Goal: Task Accomplishment & Management: Use online tool/utility

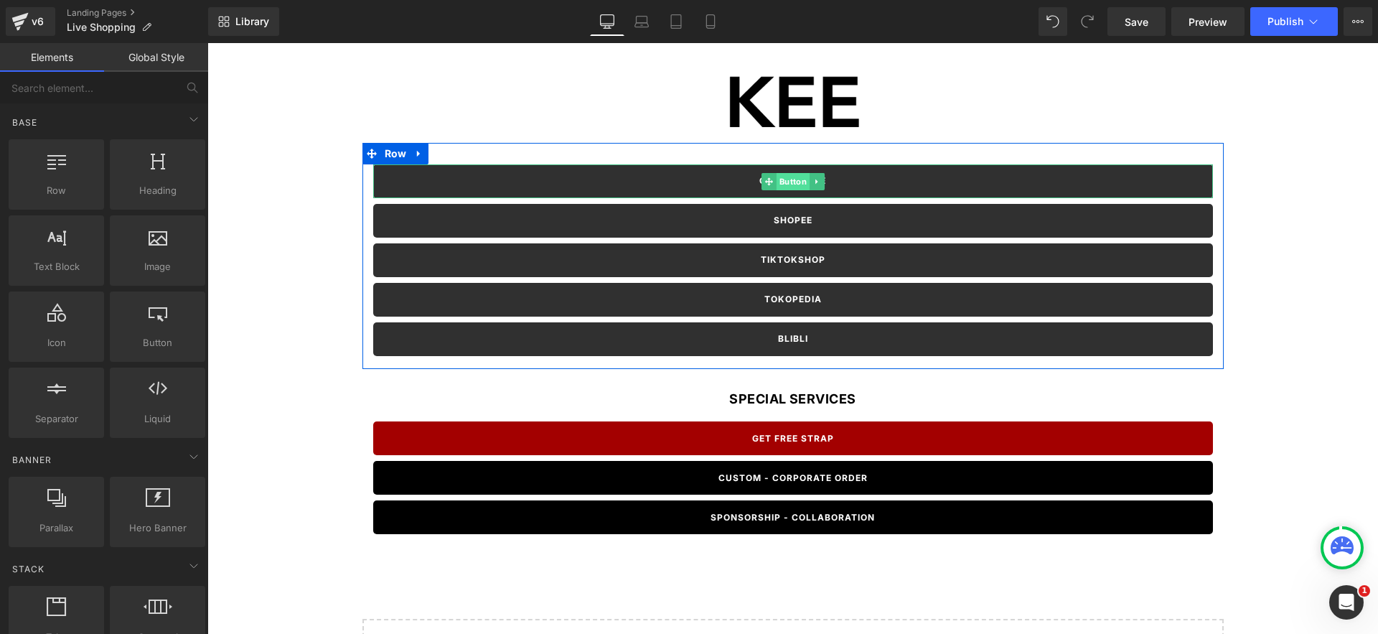
click at [788, 180] on span "Button" at bounding box center [792, 181] width 33 height 17
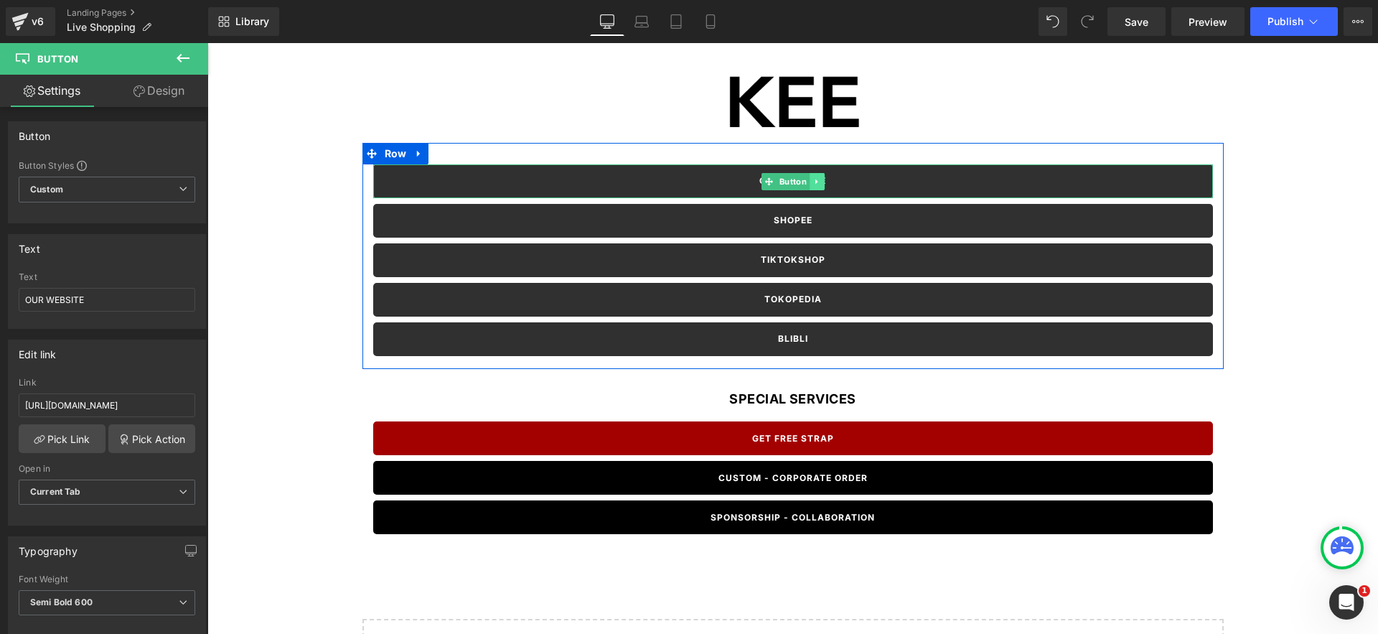
click at [813, 180] on icon at bounding box center [816, 181] width 8 height 9
click at [824, 182] on icon at bounding box center [824, 181] width 8 height 8
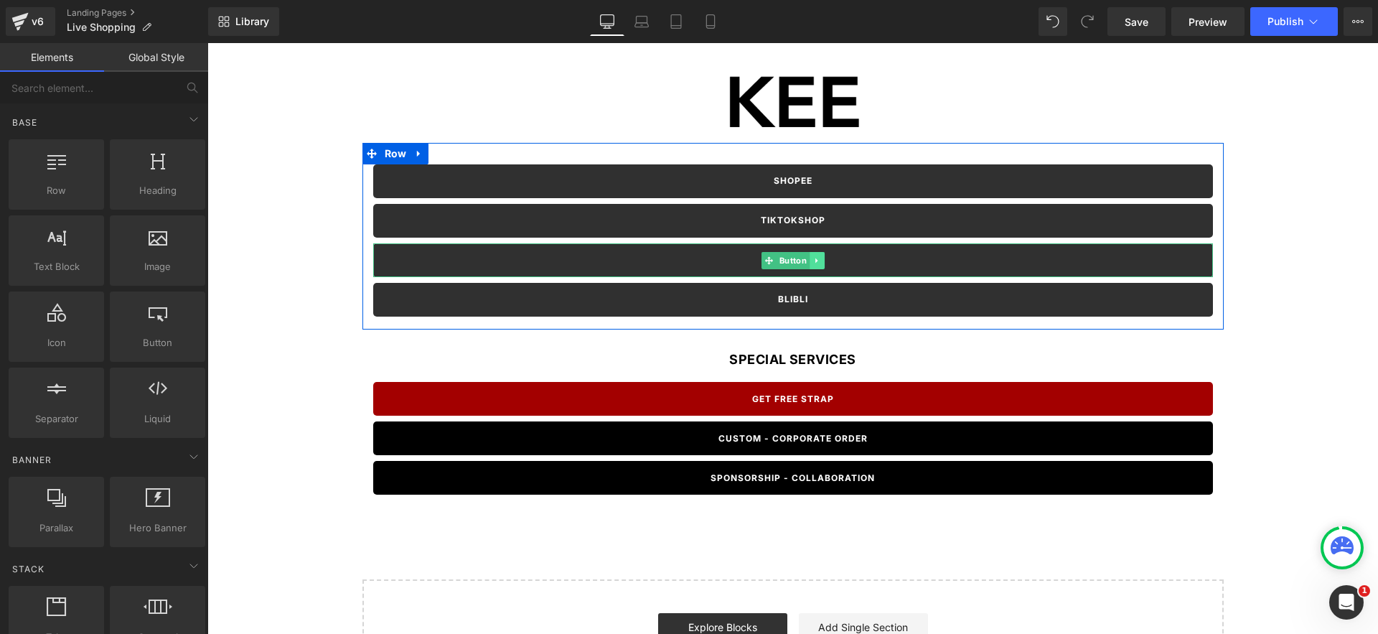
click at [817, 261] on icon at bounding box center [815, 260] width 2 height 5
click at [822, 262] on icon at bounding box center [824, 260] width 8 height 9
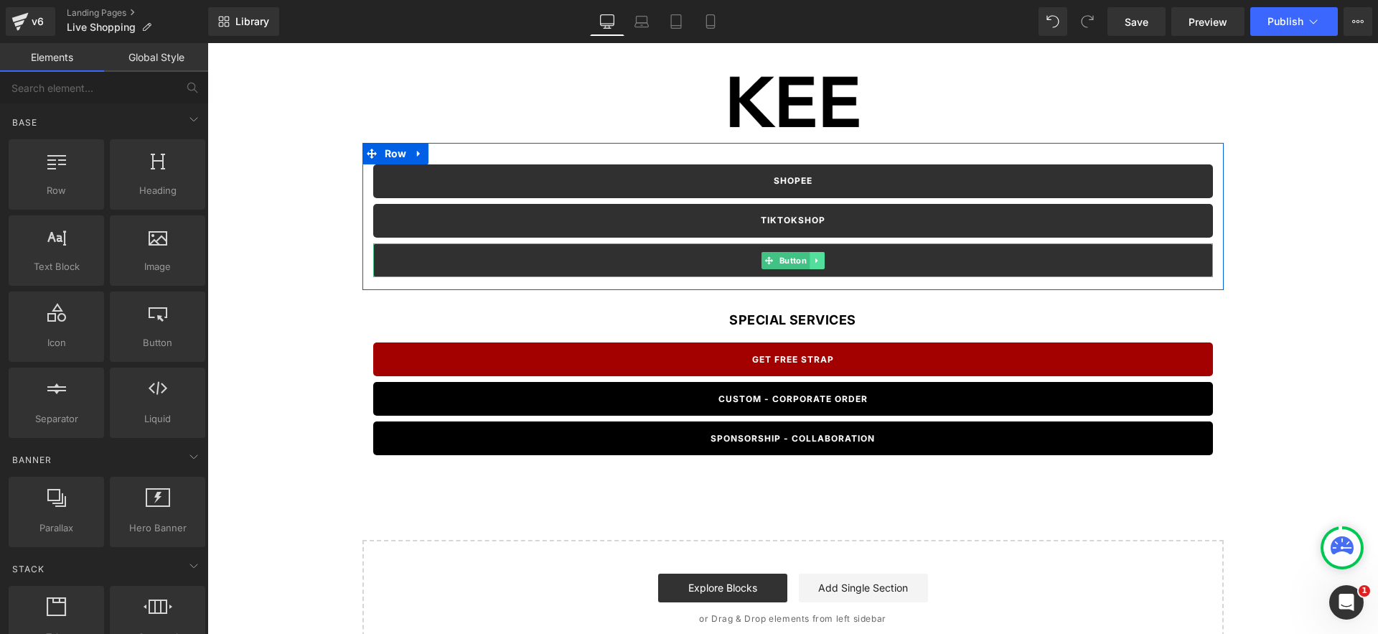
click at [817, 262] on icon at bounding box center [816, 260] width 8 height 9
click at [826, 262] on icon at bounding box center [824, 260] width 8 height 8
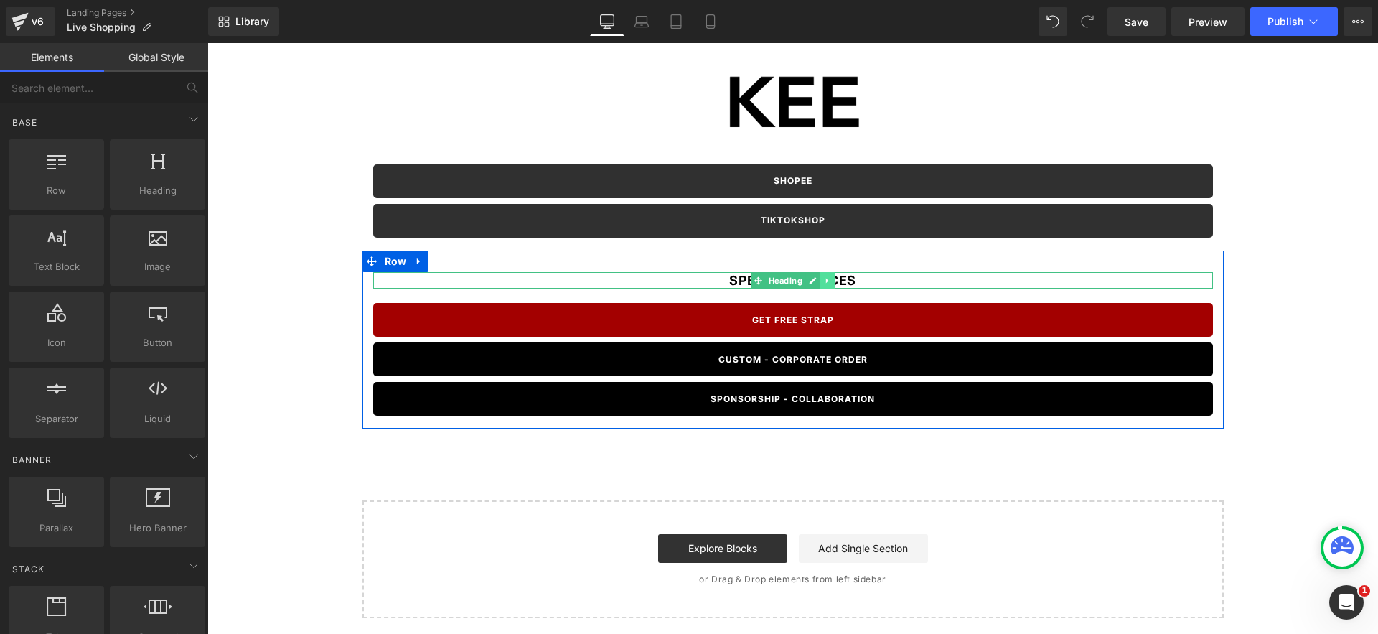
click at [827, 280] on icon at bounding box center [826, 280] width 2 height 5
click at [835, 281] on icon at bounding box center [835, 280] width 8 height 8
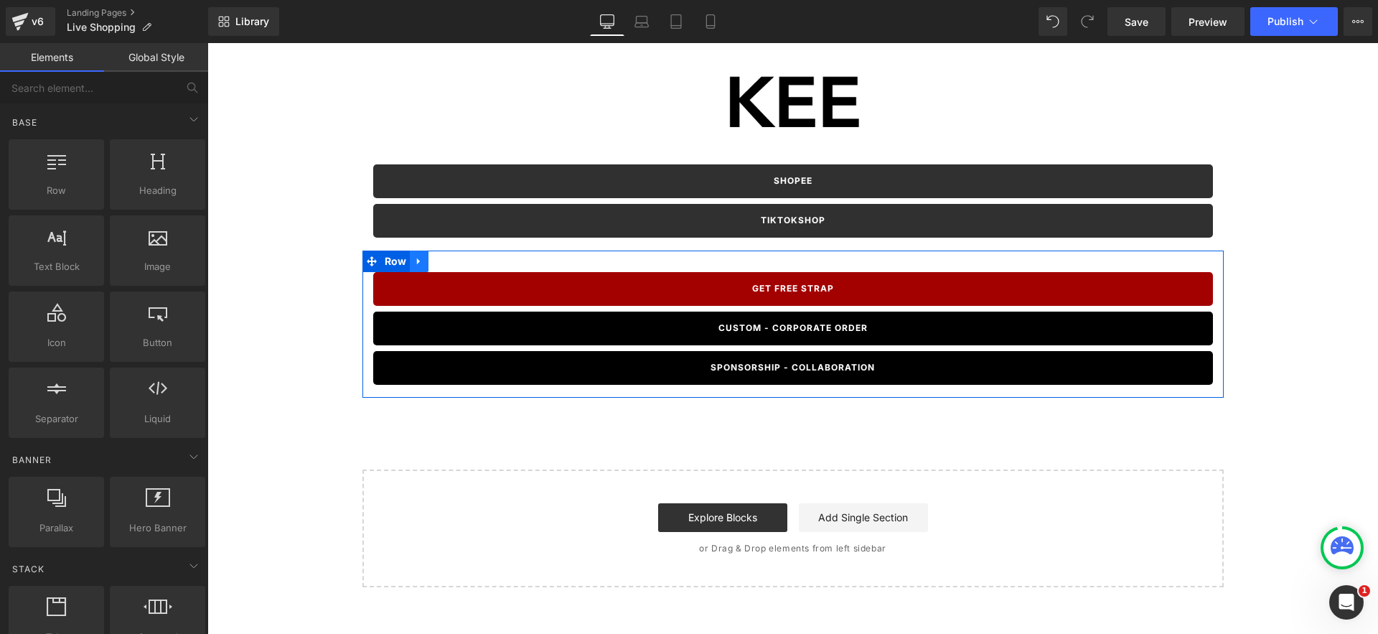
click at [424, 268] on link at bounding box center [419, 261] width 19 height 22
click at [461, 264] on link at bounding box center [456, 261] width 19 height 22
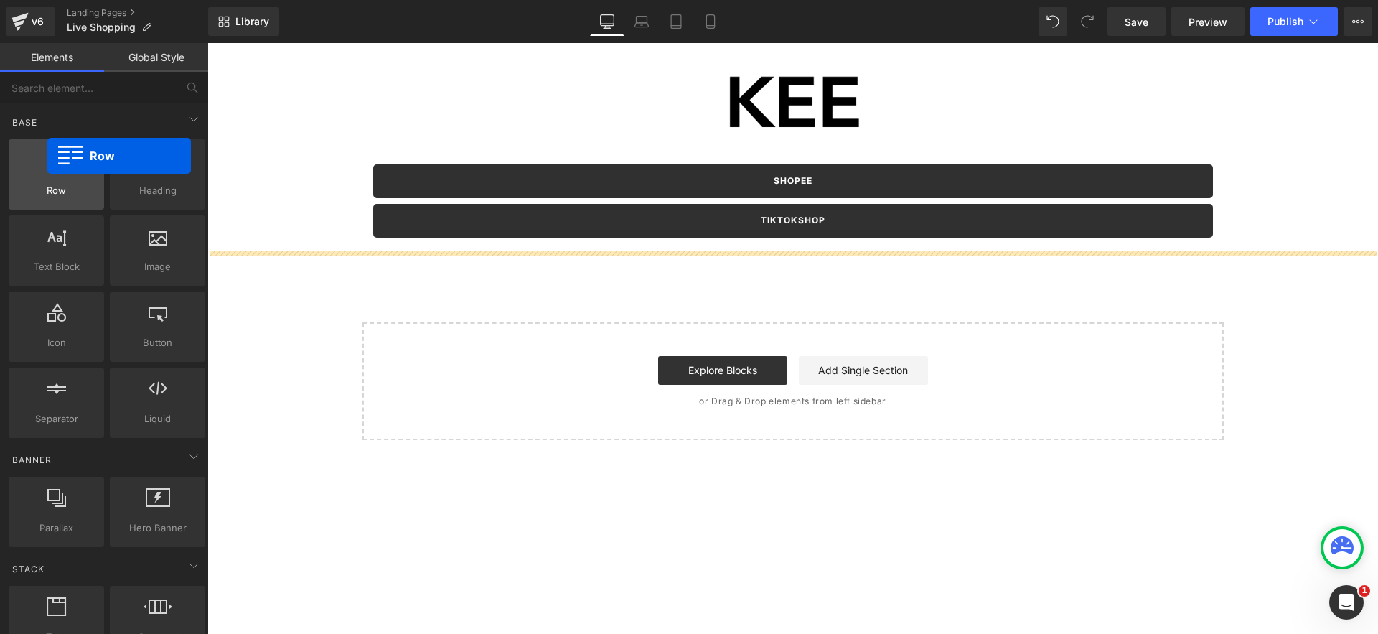
drag, startPoint x: 90, startPoint y: 154, endPoint x: 47, endPoint y: 156, distance: 43.1
click at [47, 156] on div at bounding box center [56, 167] width 87 height 32
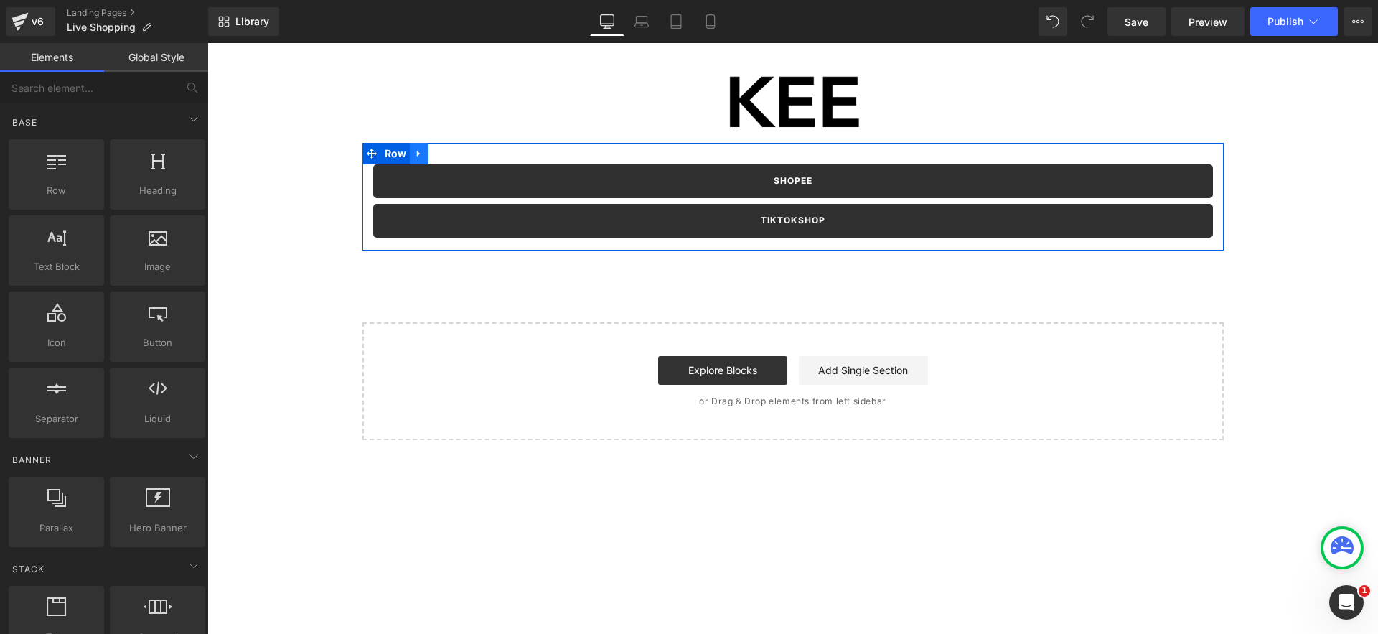
click at [426, 153] on link at bounding box center [419, 154] width 19 height 22
click at [444, 156] on link at bounding box center [437, 154] width 19 height 22
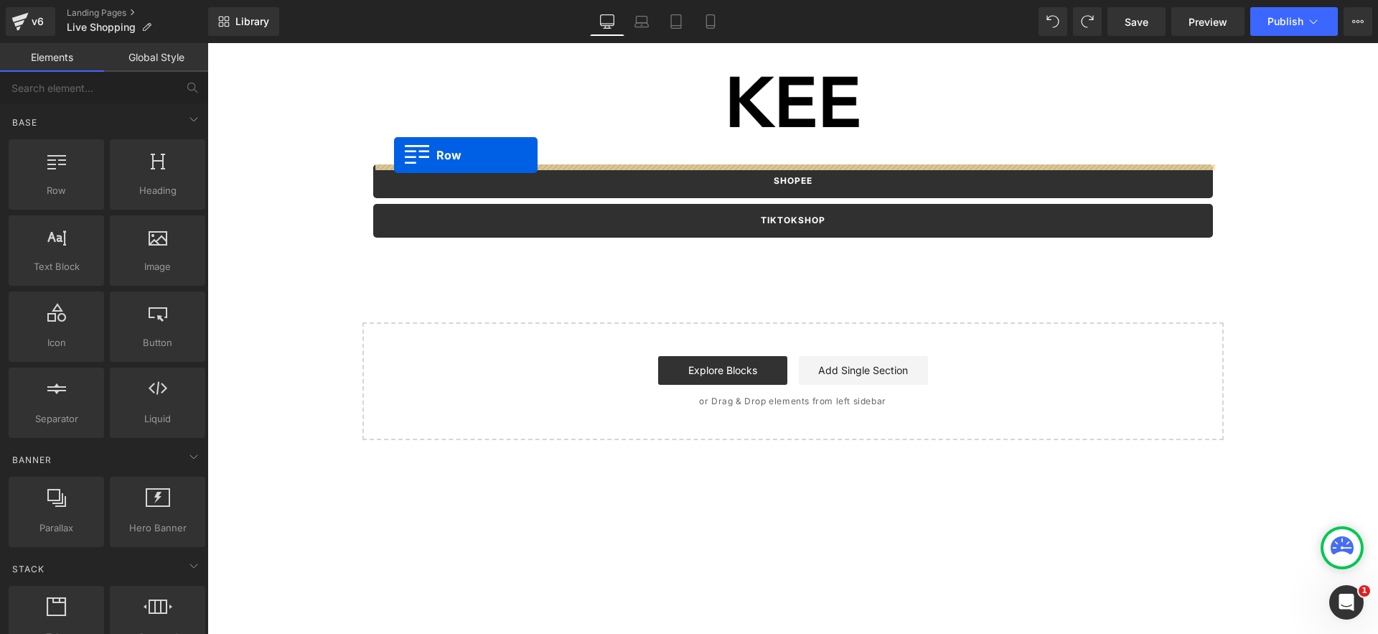
drag, startPoint x: 337, startPoint y: 224, endPoint x: 394, endPoint y: 155, distance: 89.2
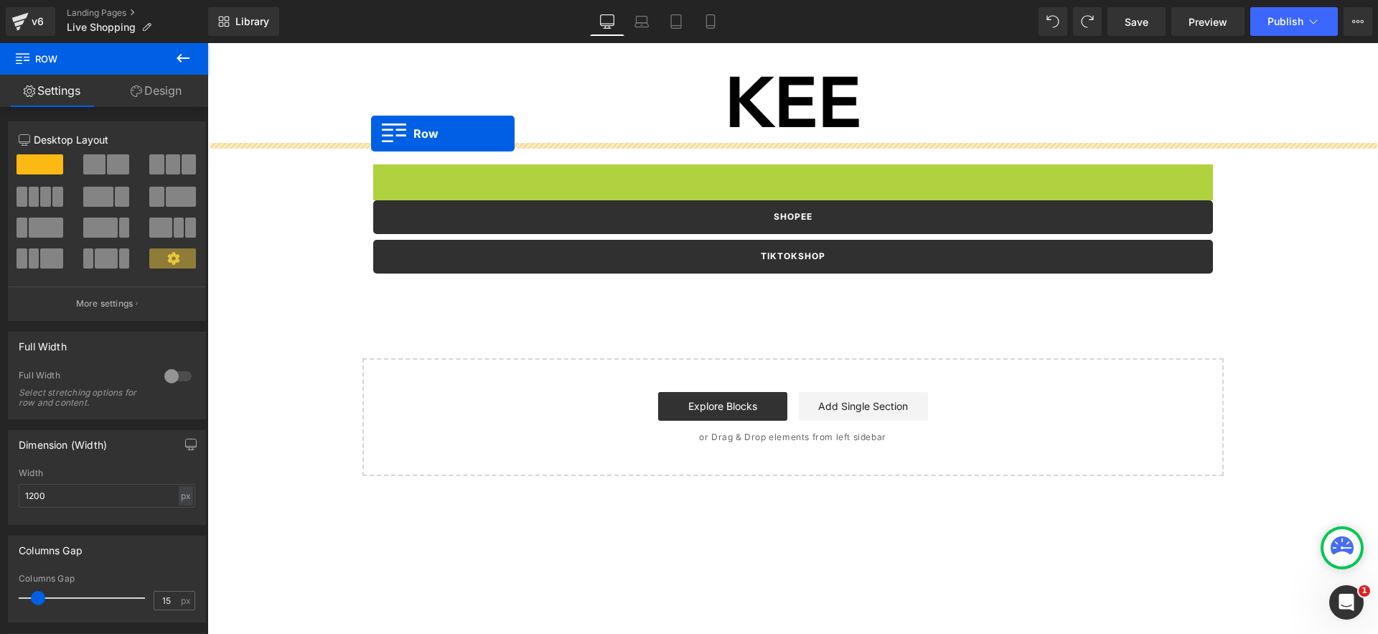
drag, startPoint x: 383, startPoint y: 175, endPoint x: 371, endPoint y: 133, distance: 43.4
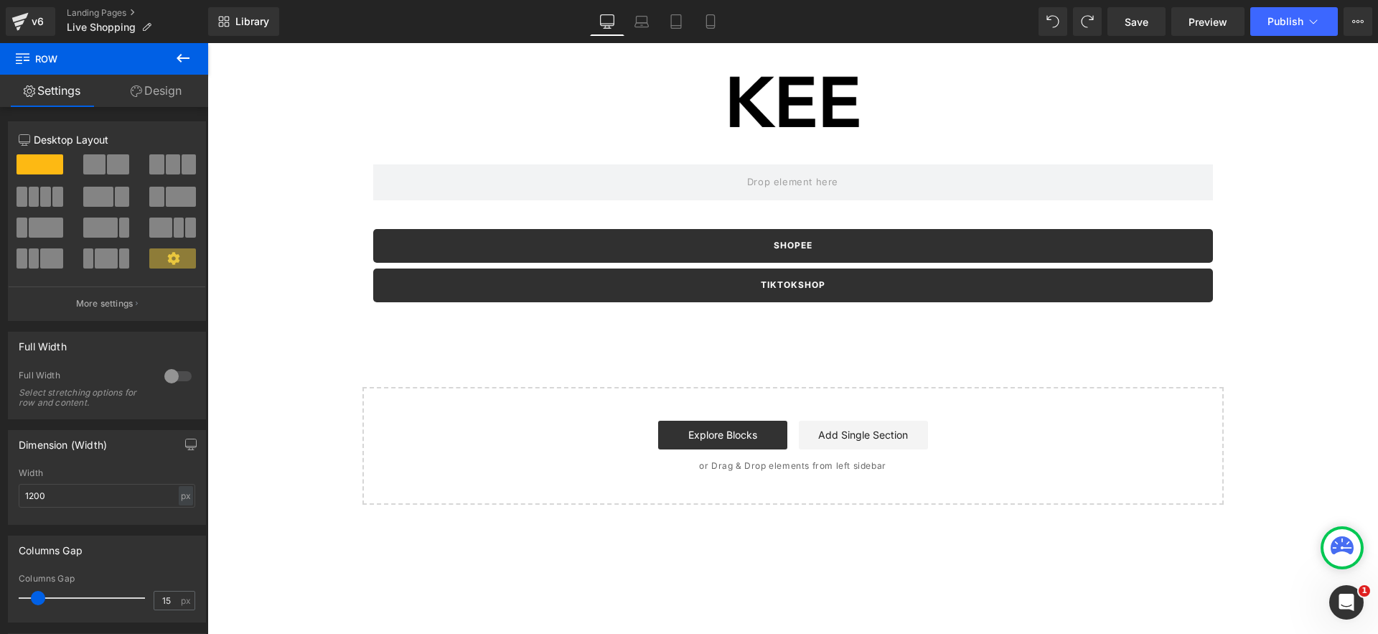
click at [182, 56] on icon at bounding box center [182, 58] width 17 height 17
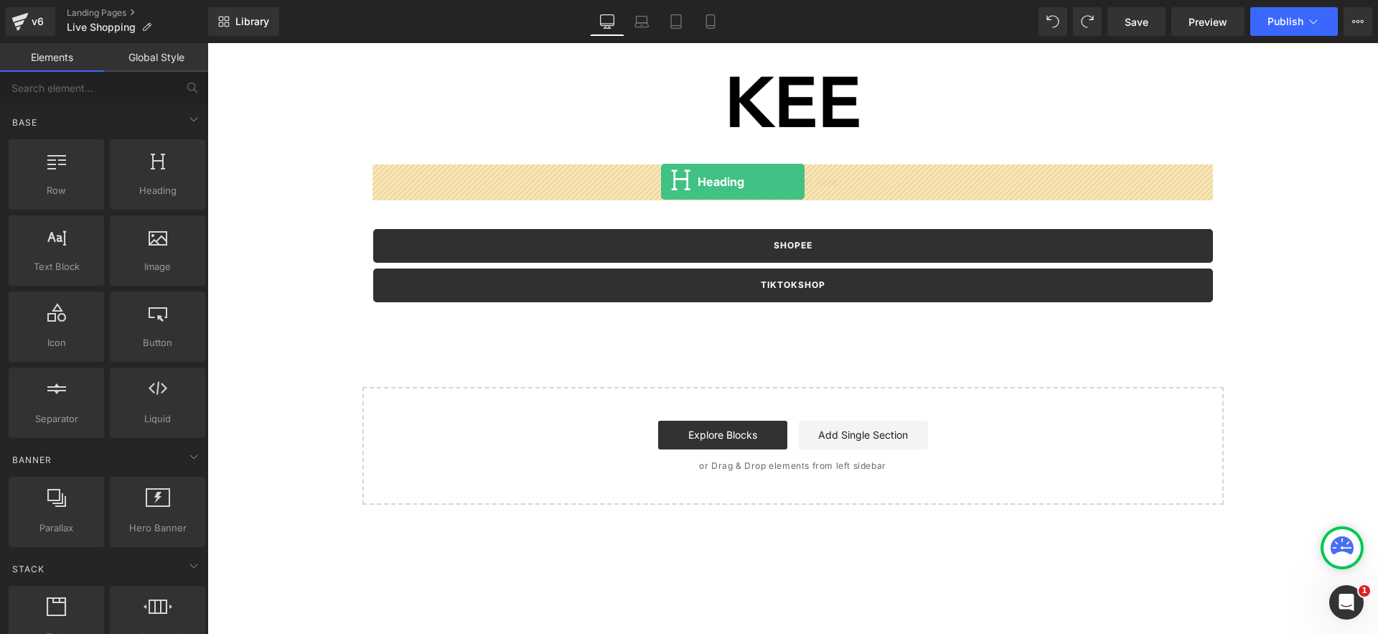
drag, startPoint x: 363, startPoint y: 217, endPoint x: 661, endPoint y: 182, distance: 299.9
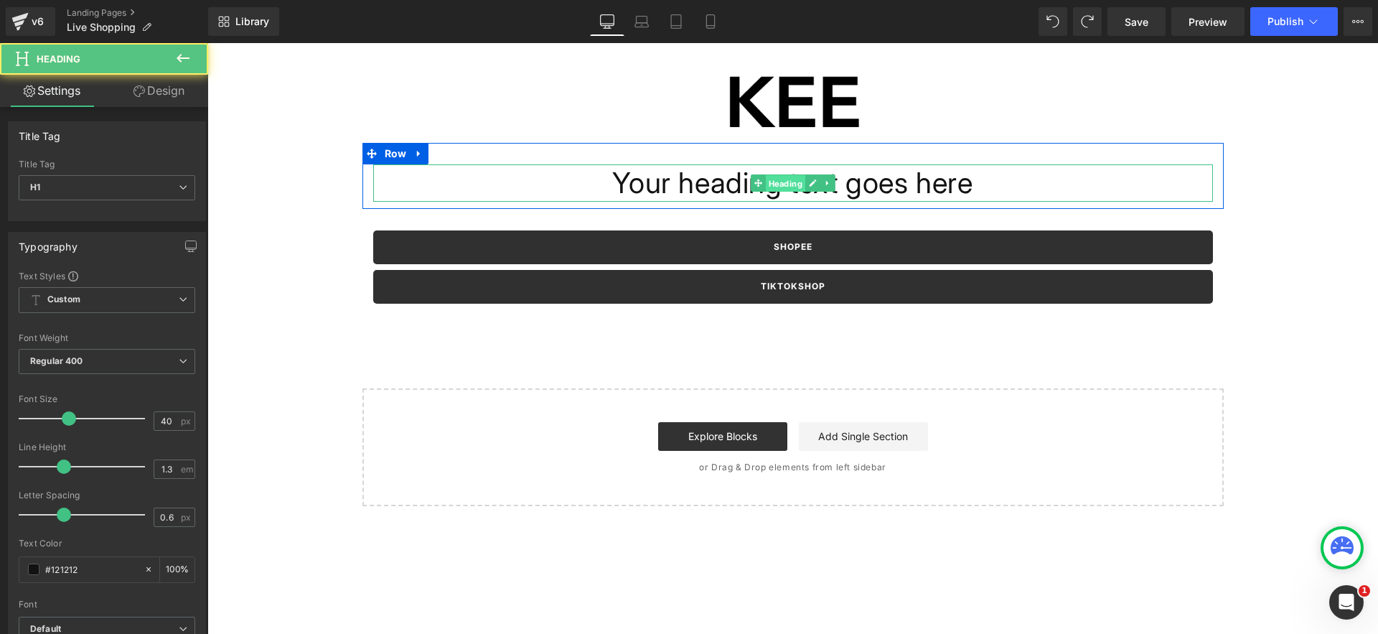
click at [789, 186] on span "Heading" at bounding box center [784, 183] width 39 height 17
click at [806, 185] on link at bounding box center [812, 182] width 15 height 17
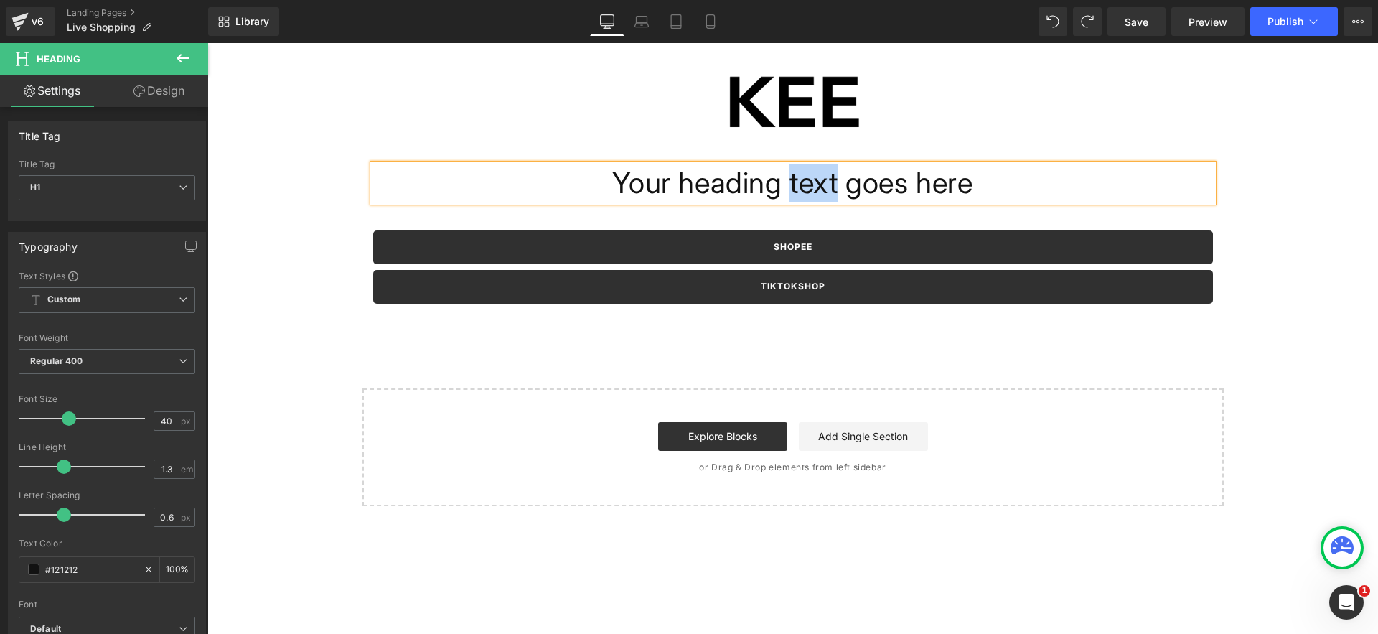
click at [806, 185] on h1 "Your heading text goes here" at bounding box center [793, 182] width 840 height 37
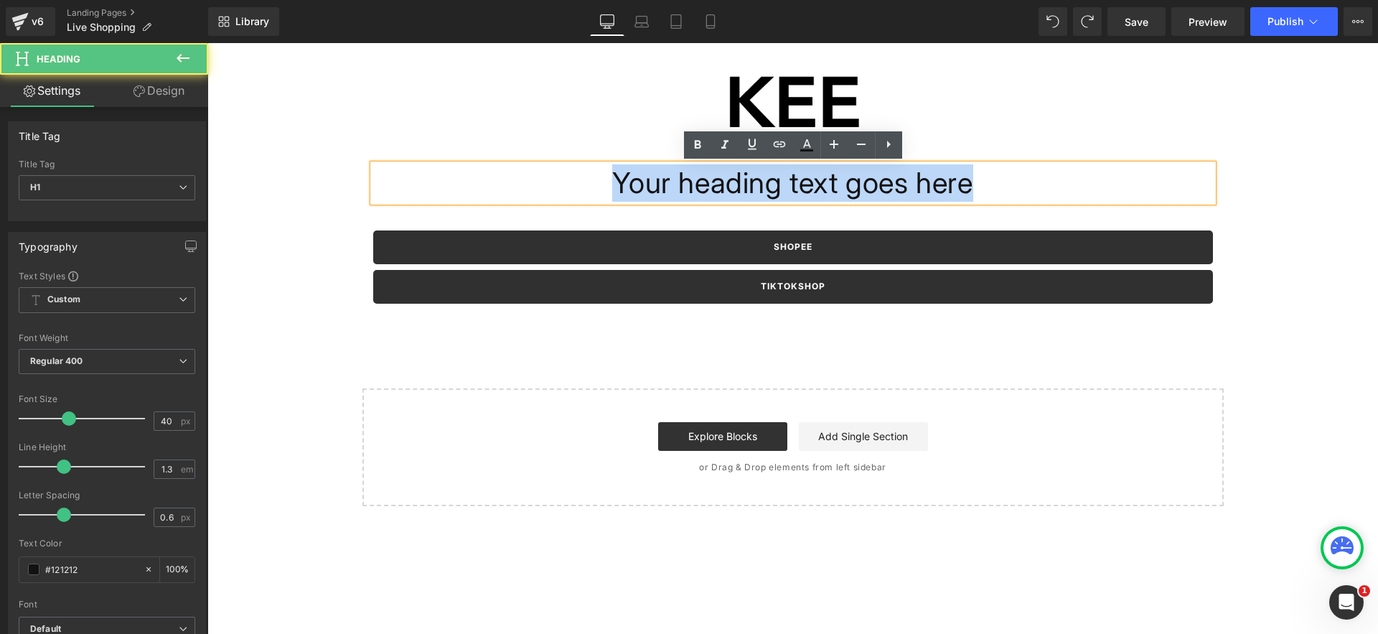
click at [806, 185] on h1 "Your heading text goes here" at bounding box center [793, 182] width 840 height 37
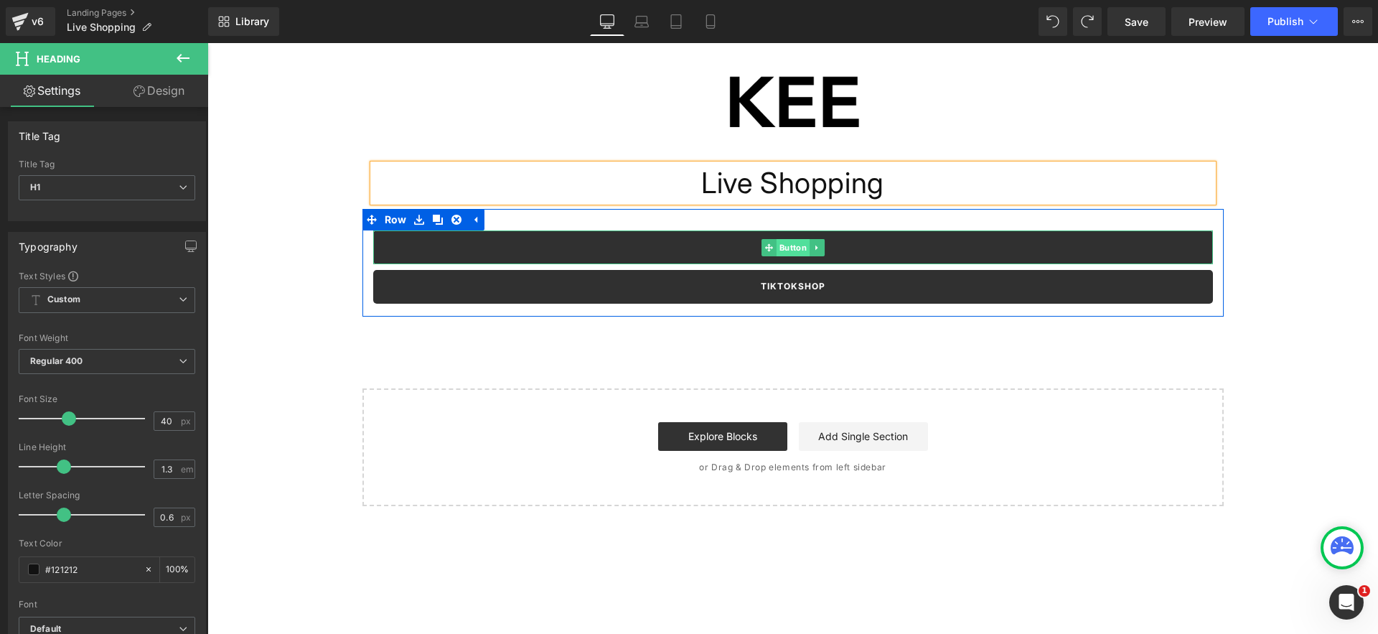
click at [803, 251] on span "Button" at bounding box center [792, 247] width 33 height 17
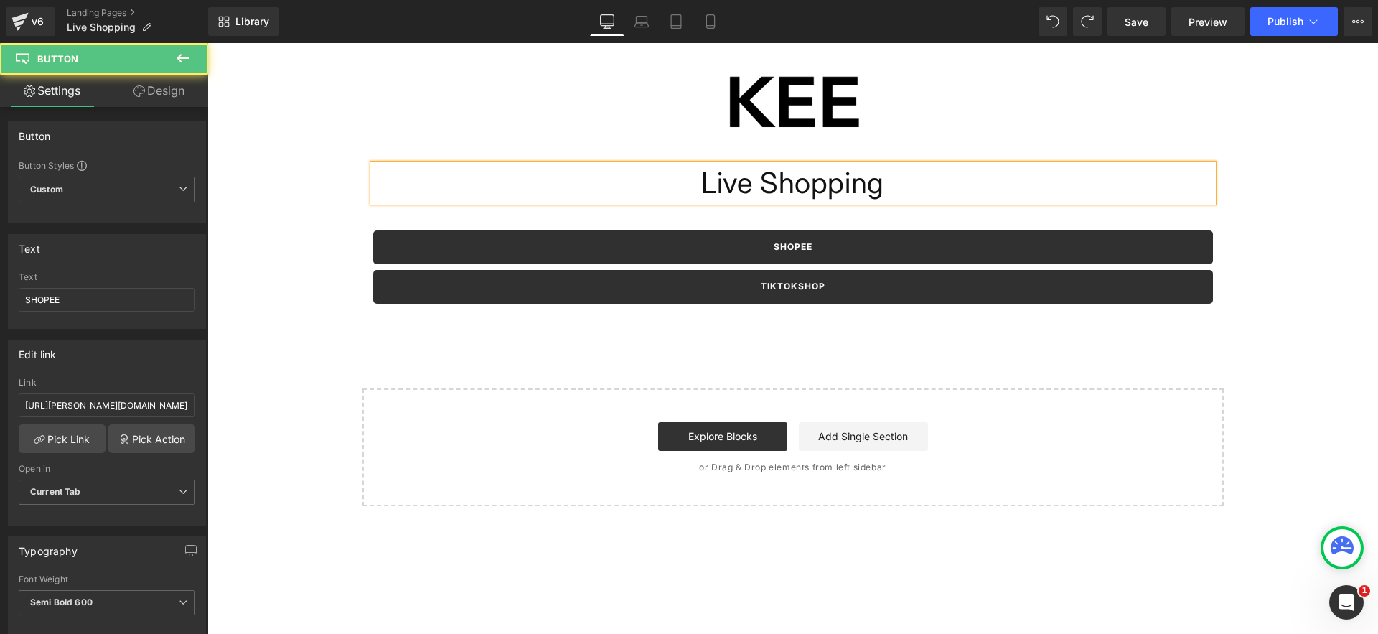
click at [851, 193] on h1 "Live Shopping" at bounding box center [793, 182] width 840 height 37
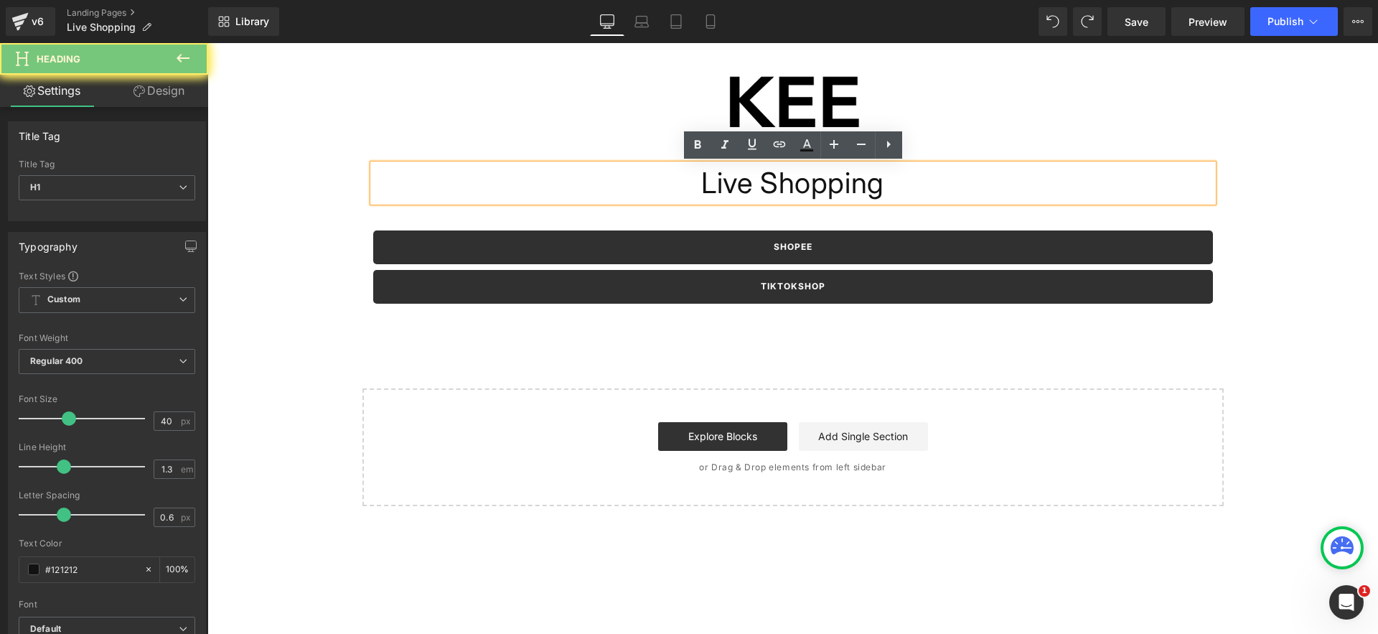
click at [851, 193] on h1 "Live Shopping" at bounding box center [793, 182] width 840 height 37
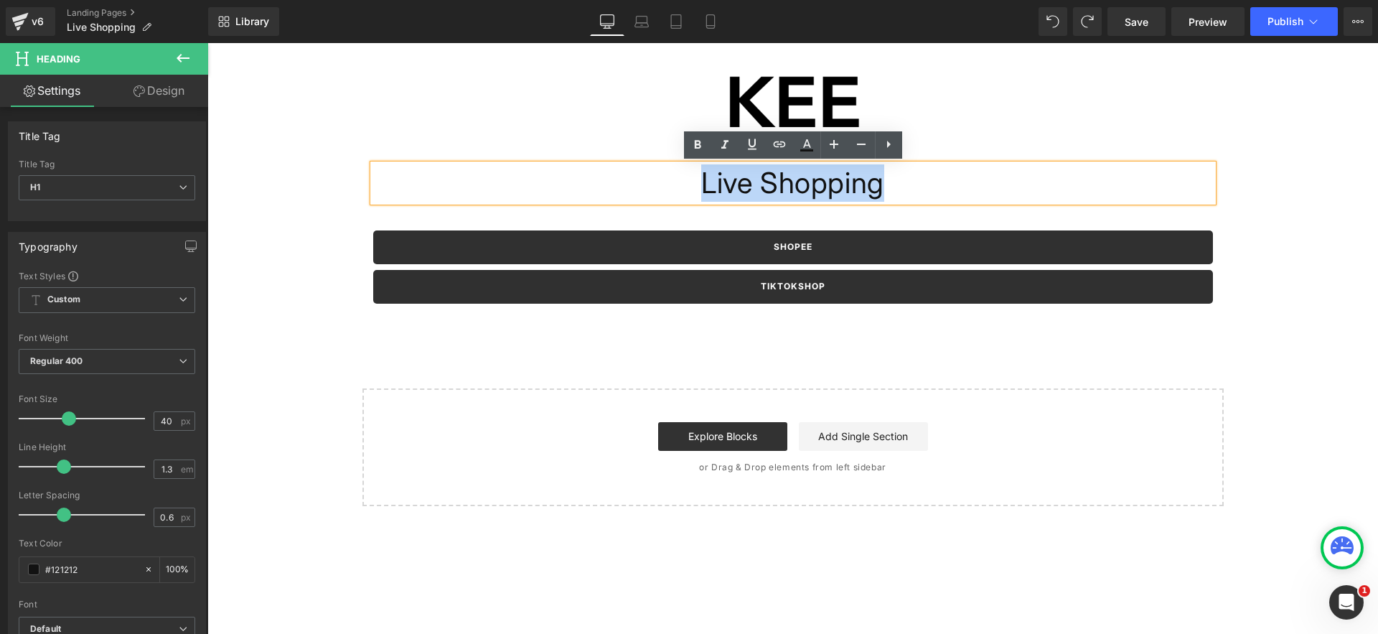
click at [851, 193] on h1 "Live Shopping" at bounding box center [793, 182] width 840 height 37
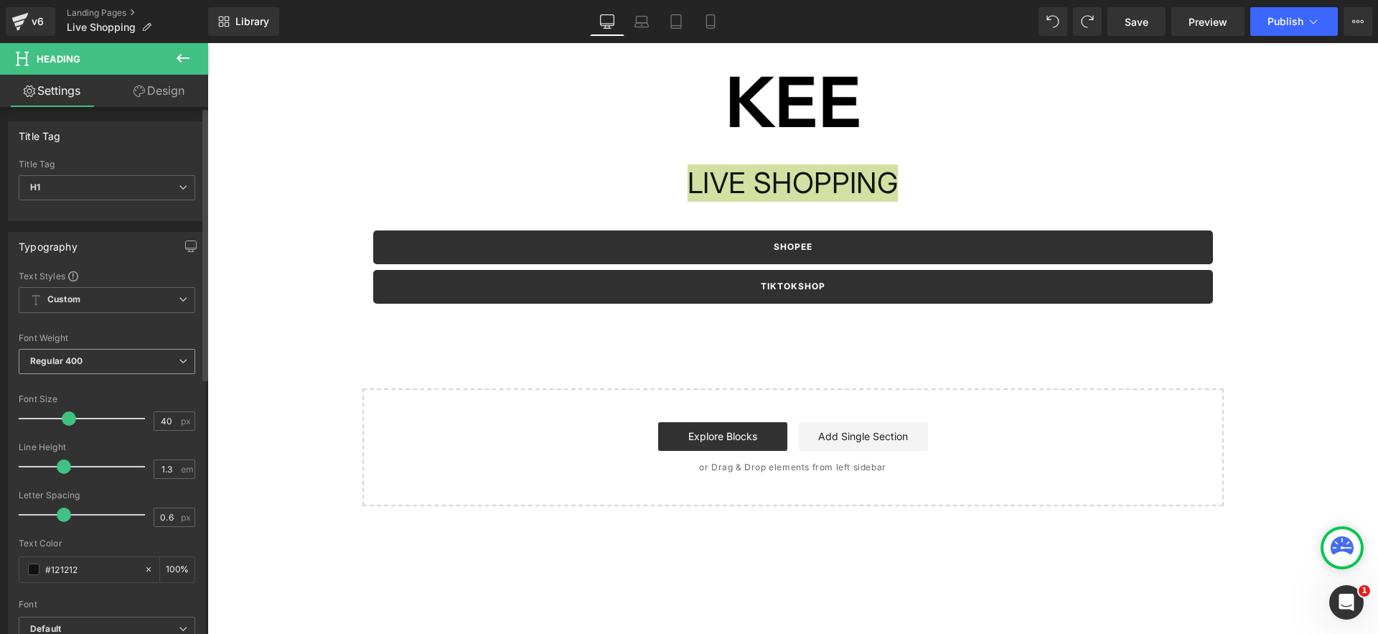
click at [54, 350] on span "Regular 400" at bounding box center [107, 361] width 177 height 25
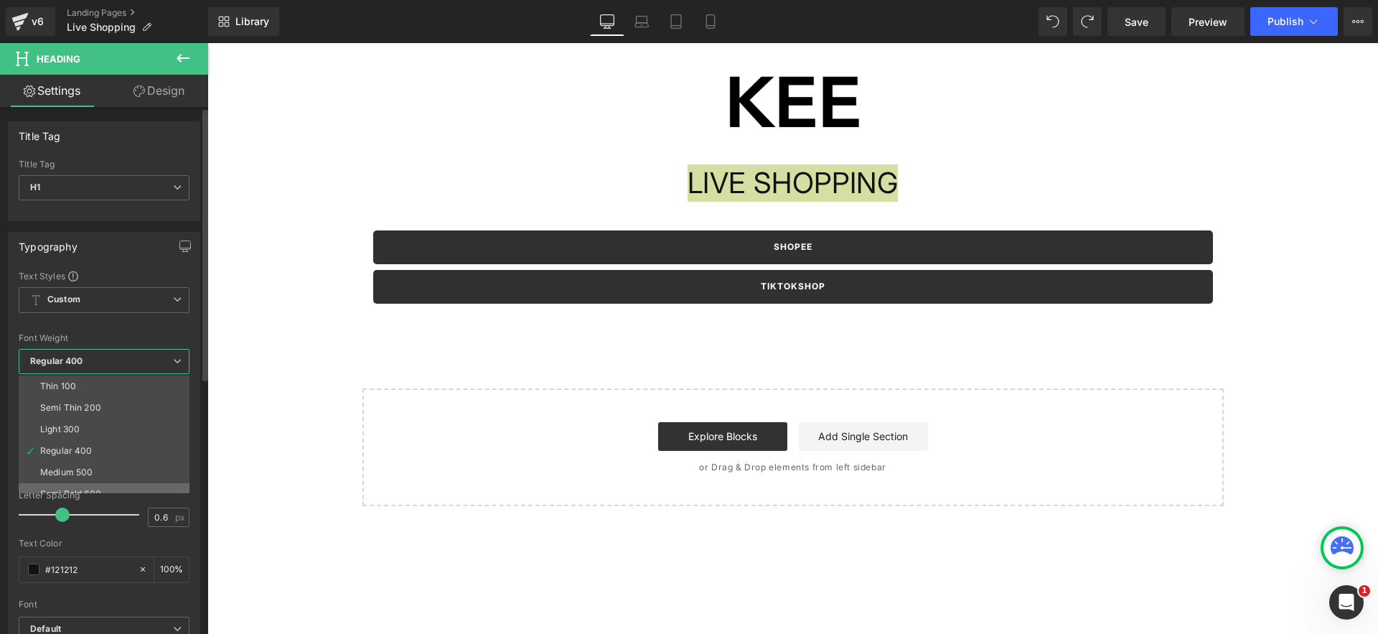
scroll to position [32, 0]
click at [91, 466] on div "Semi Bold 600" at bounding box center [70, 462] width 61 height 10
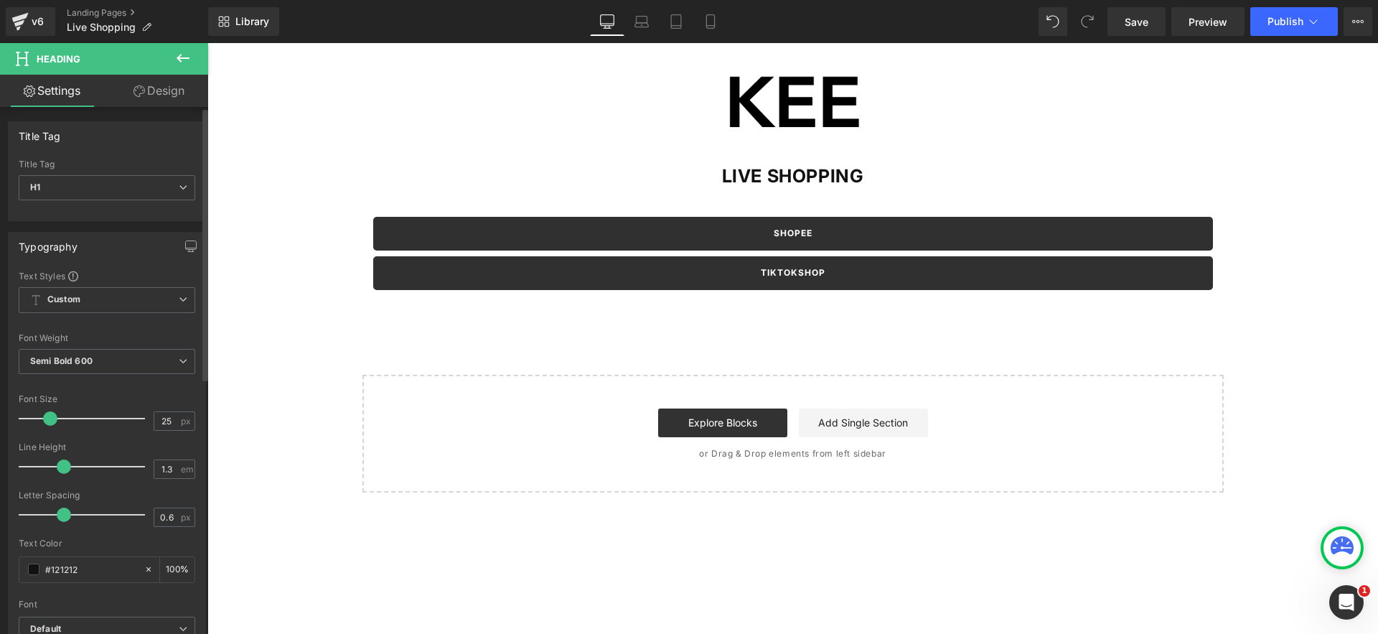
type input "24"
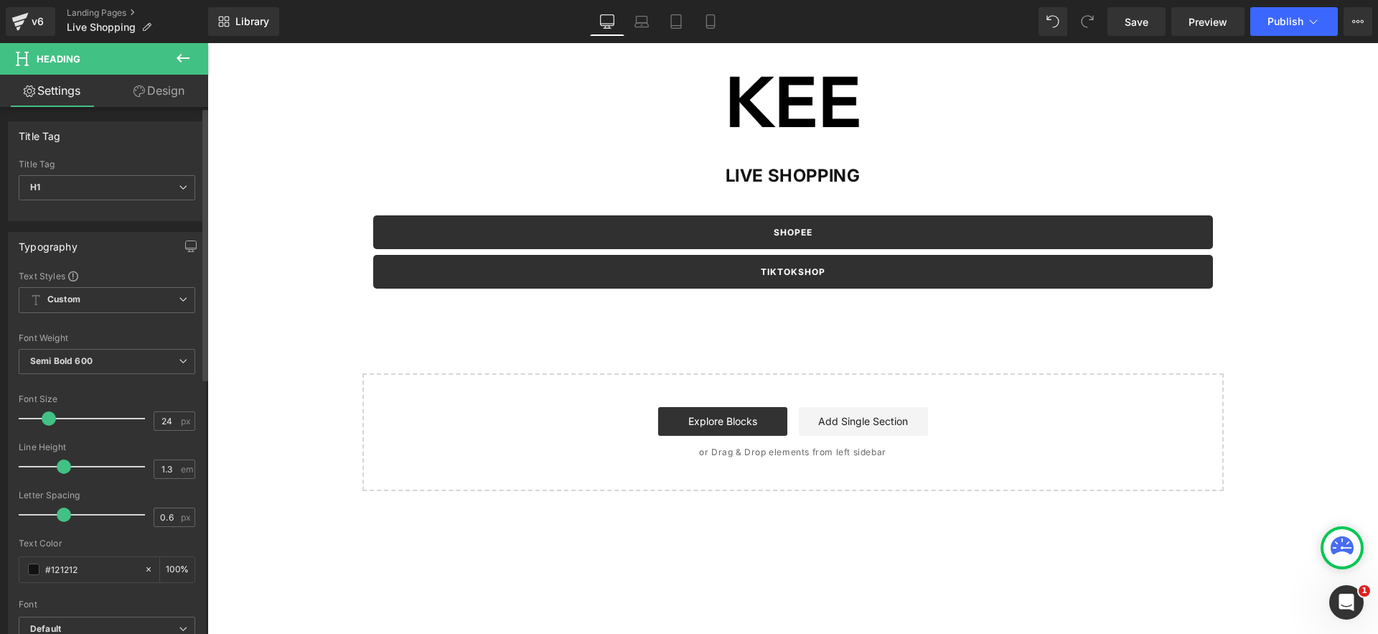
drag, startPoint x: 65, startPoint y: 422, endPoint x: 46, endPoint y: 423, distance: 19.4
click at [46, 423] on span at bounding box center [49, 418] width 14 height 14
click at [329, 342] on div "Image Row LIVE SHOPPING Heading Row SHOPEE Button TIKTOKSHOP Button Row Select …" at bounding box center [792, 267] width 1170 height 448
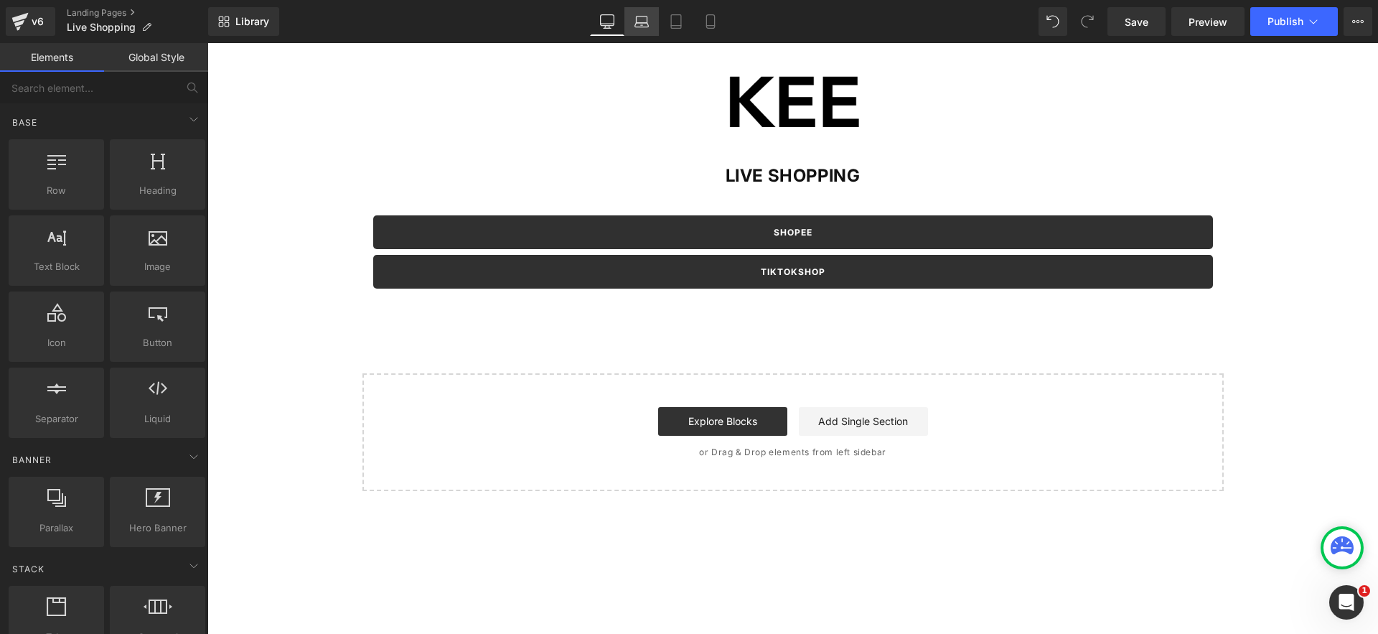
click at [632, 24] on link "Laptop" at bounding box center [641, 21] width 34 height 29
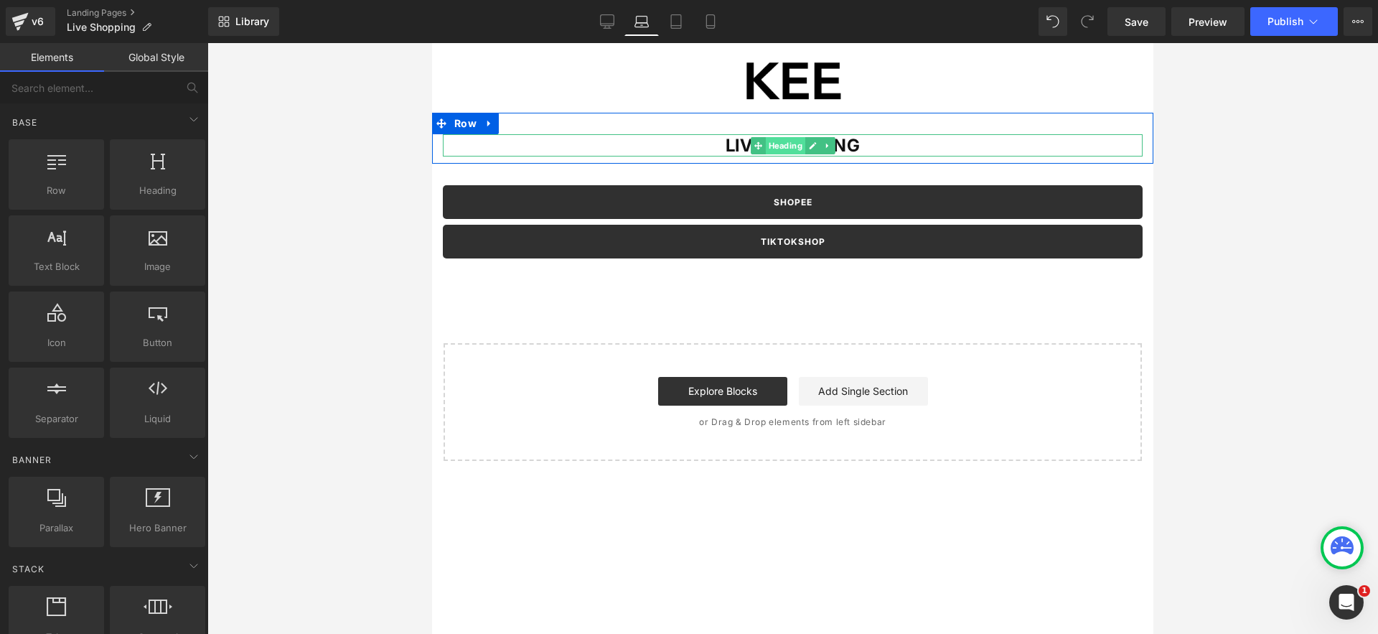
drag, startPoint x: 784, startPoint y: 139, endPoint x: 810, endPoint y: 331, distance: 193.3
click at [784, 139] on span "Heading" at bounding box center [784, 145] width 39 height 17
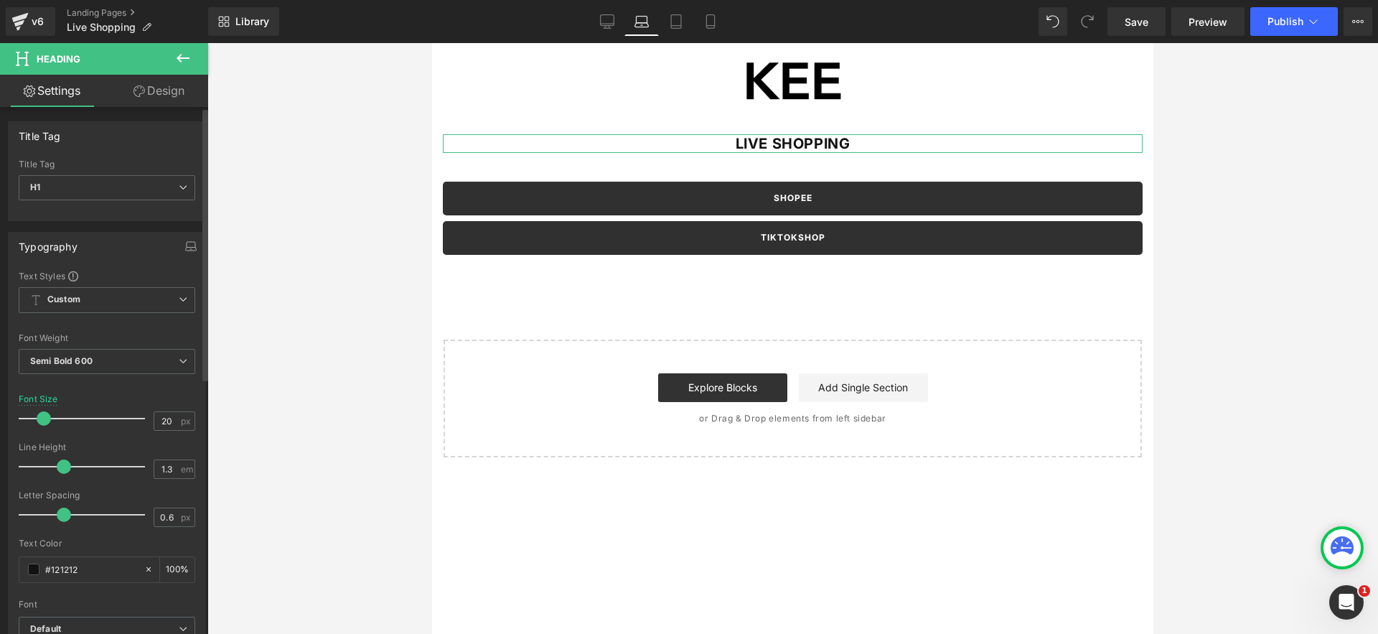
click at [42, 423] on span at bounding box center [44, 418] width 14 height 14
click at [673, 19] on icon at bounding box center [676, 21] width 14 height 14
type input "24"
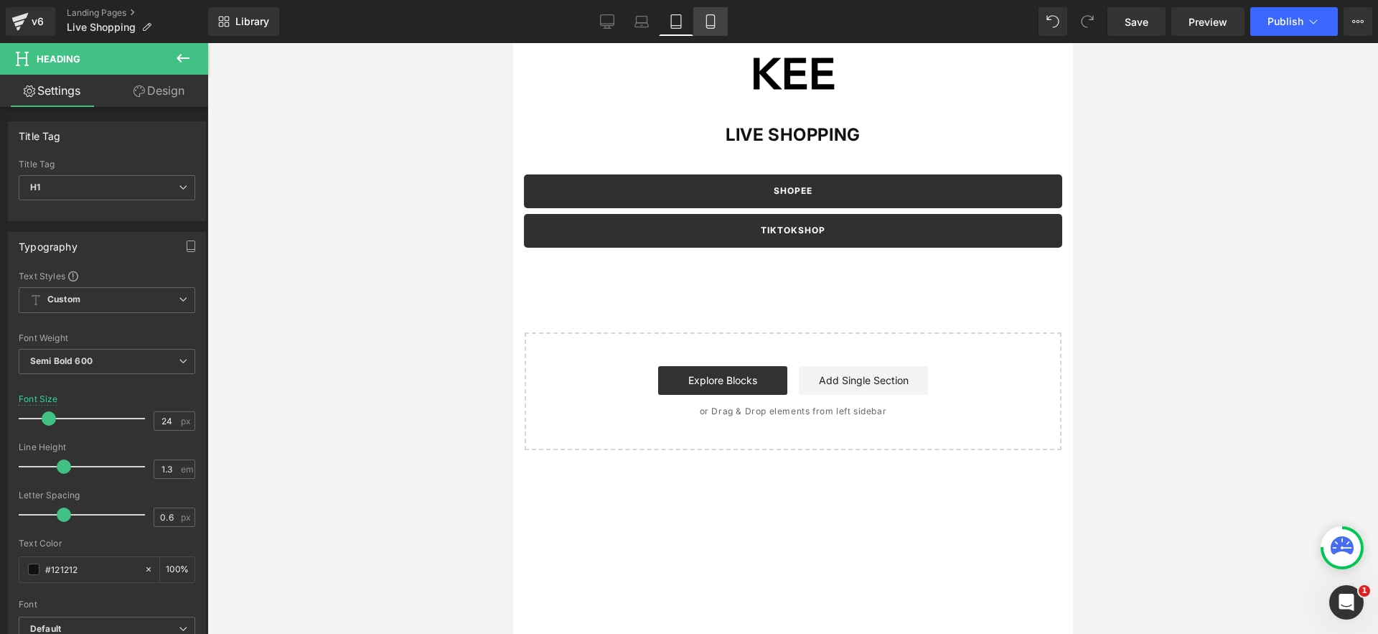
click at [714, 21] on icon at bounding box center [710, 22] width 8 height 14
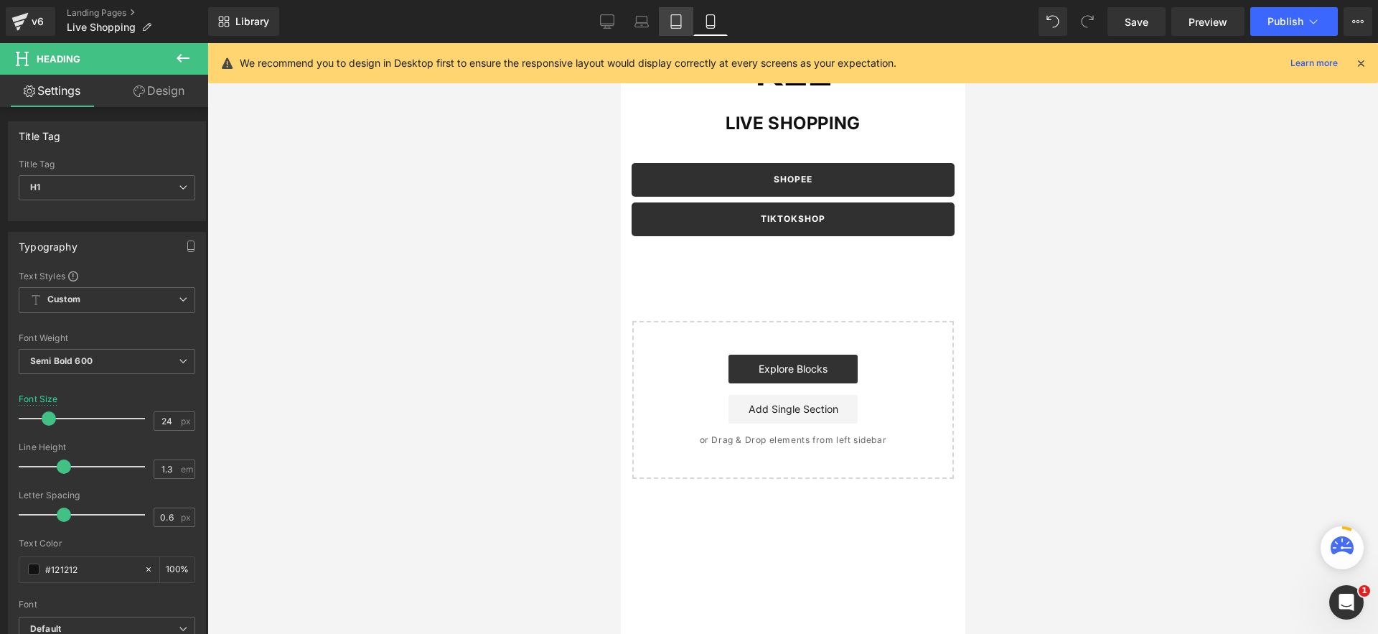
click at [669, 22] on icon at bounding box center [676, 21] width 14 height 14
type input "100"
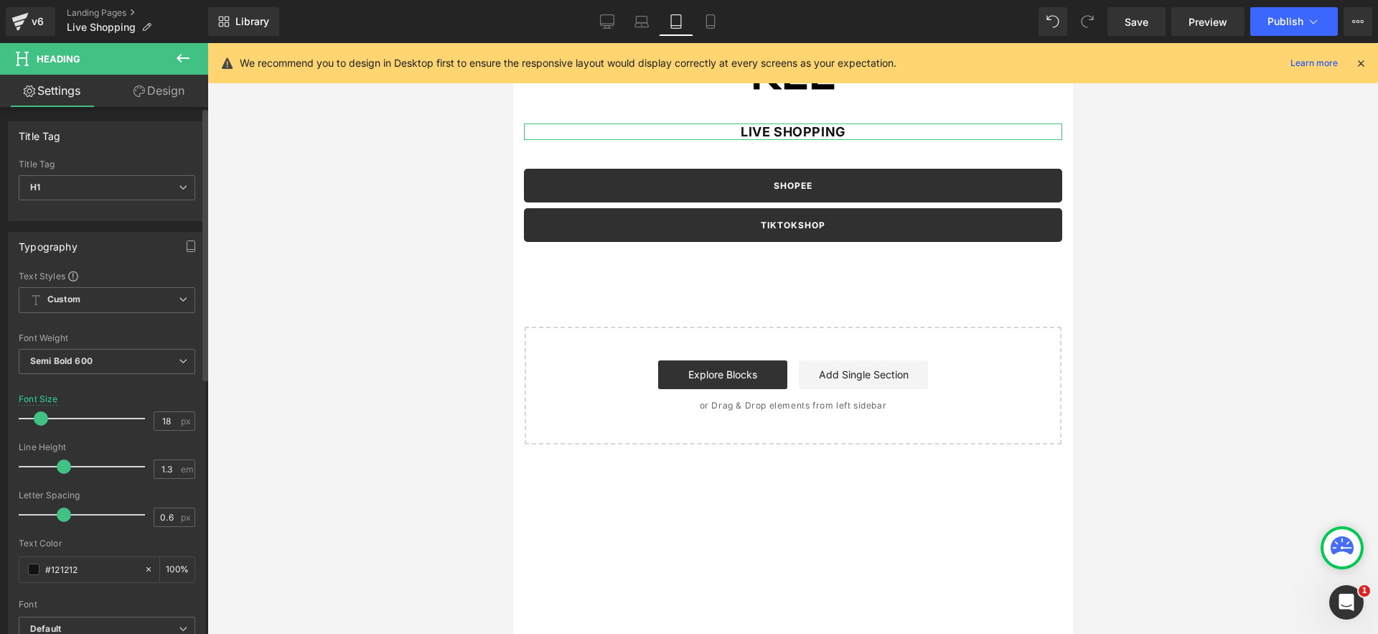
drag, startPoint x: 52, startPoint y: 422, endPoint x: 44, endPoint y: 430, distance: 10.7
click at [44, 430] on div at bounding box center [85, 418] width 119 height 29
click at [697, 22] on link "Mobile" at bounding box center [710, 21] width 34 height 29
type input "24"
type input "100"
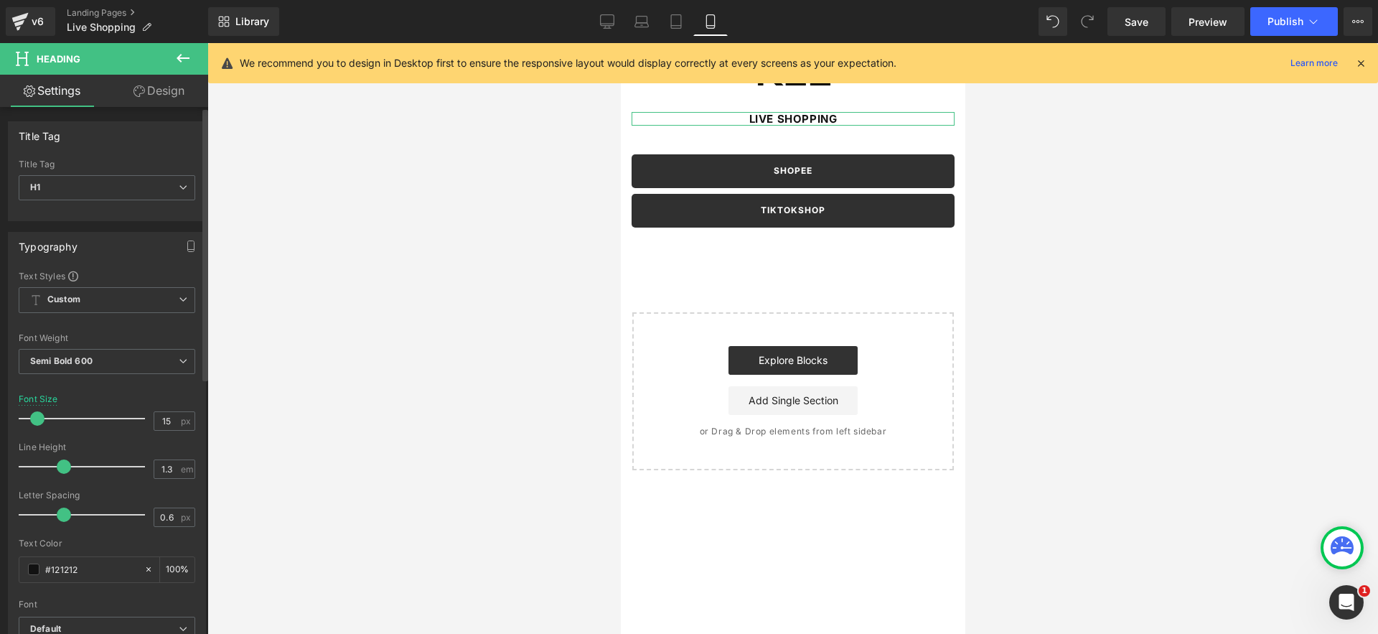
drag, startPoint x: 44, startPoint y: 420, endPoint x: 34, endPoint y: 426, distance: 12.6
click at [34, 426] on div at bounding box center [85, 418] width 119 height 29
type input "16"
click at [37, 425] on div at bounding box center [85, 418] width 119 height 29
click at [569, 256] on div at bounding box center [792, 338] width 1170 height 591
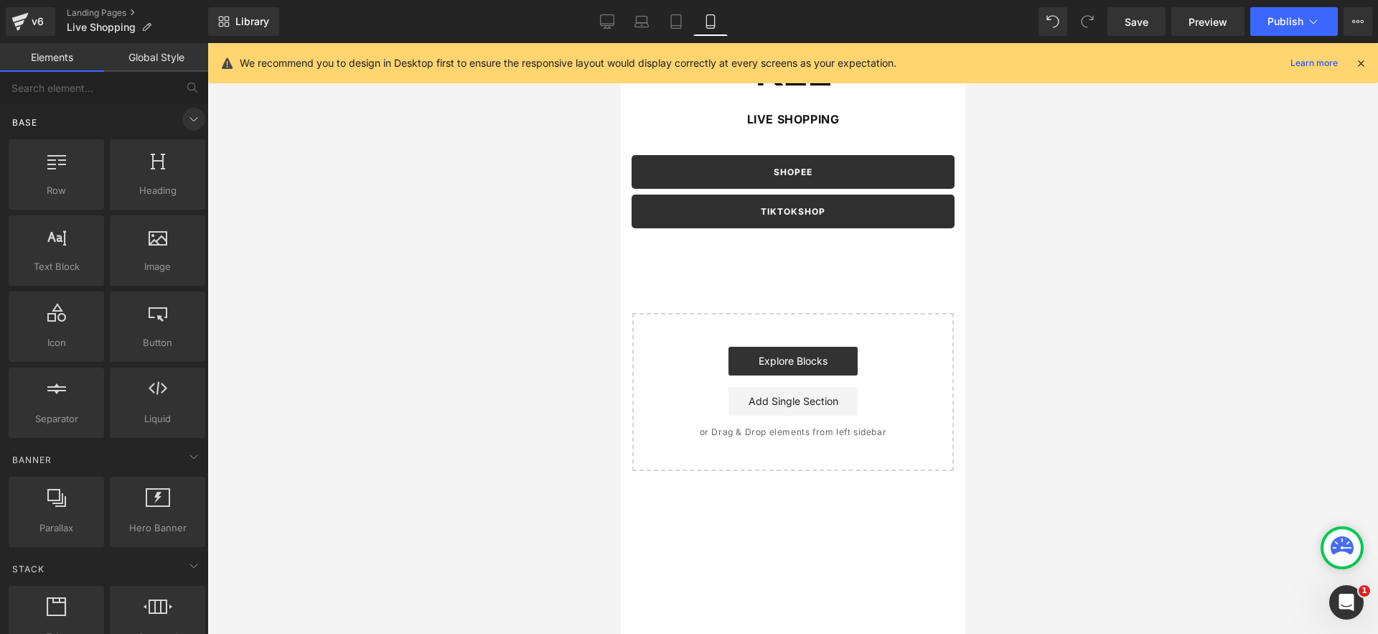
click at [185, 121] on icon at bounding box center [193, 119] width 17 height 17
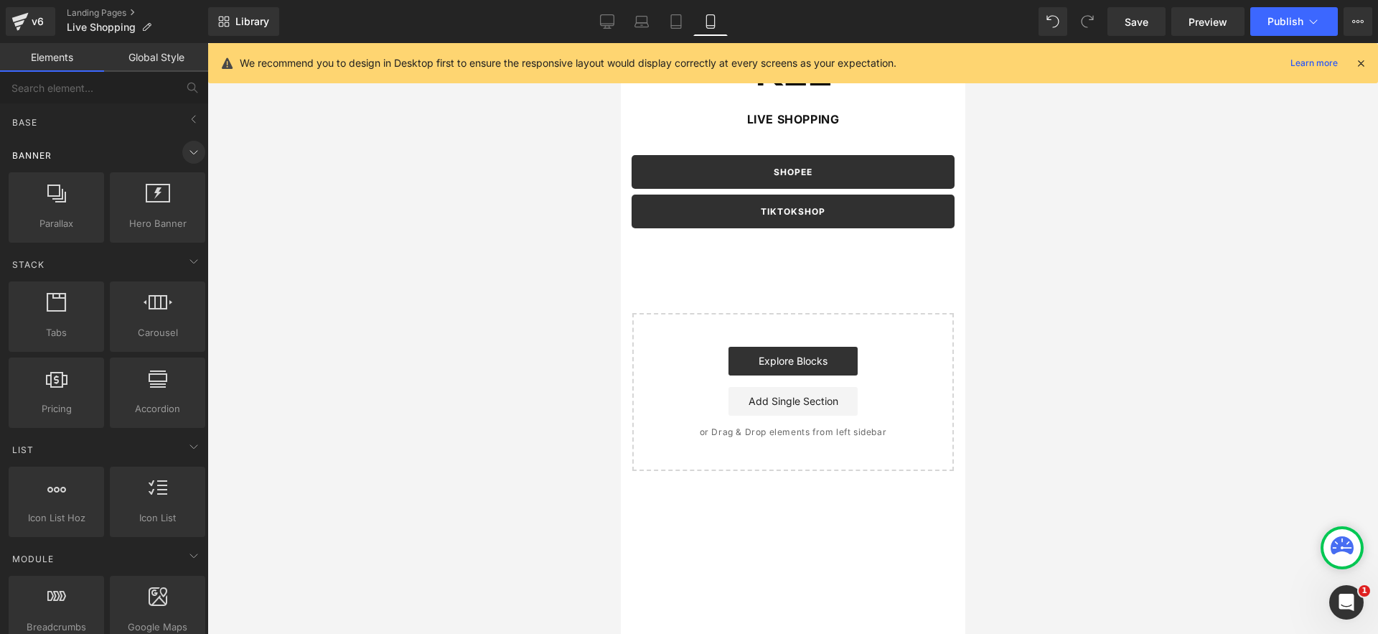
click at [190, 153] on icon at bounding box center [193, 153] width 7 height 4
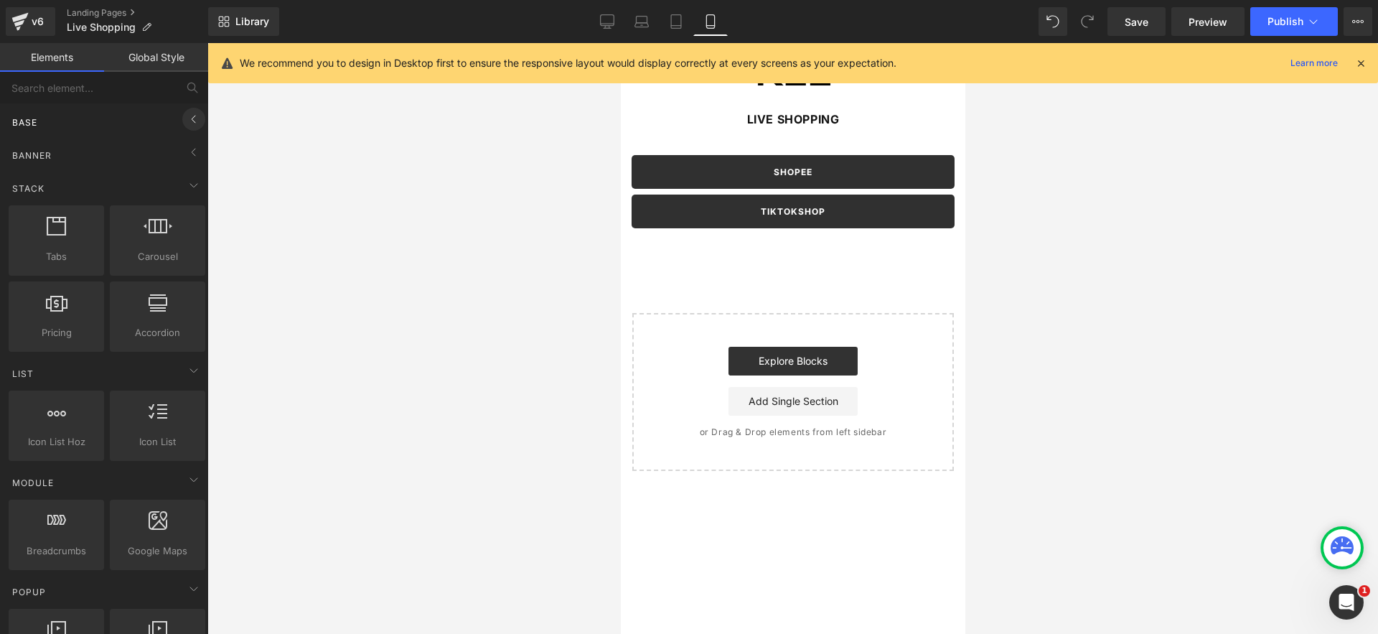
click at [185, 118] on icon at bounding box center [193, 119] width 17 height 17
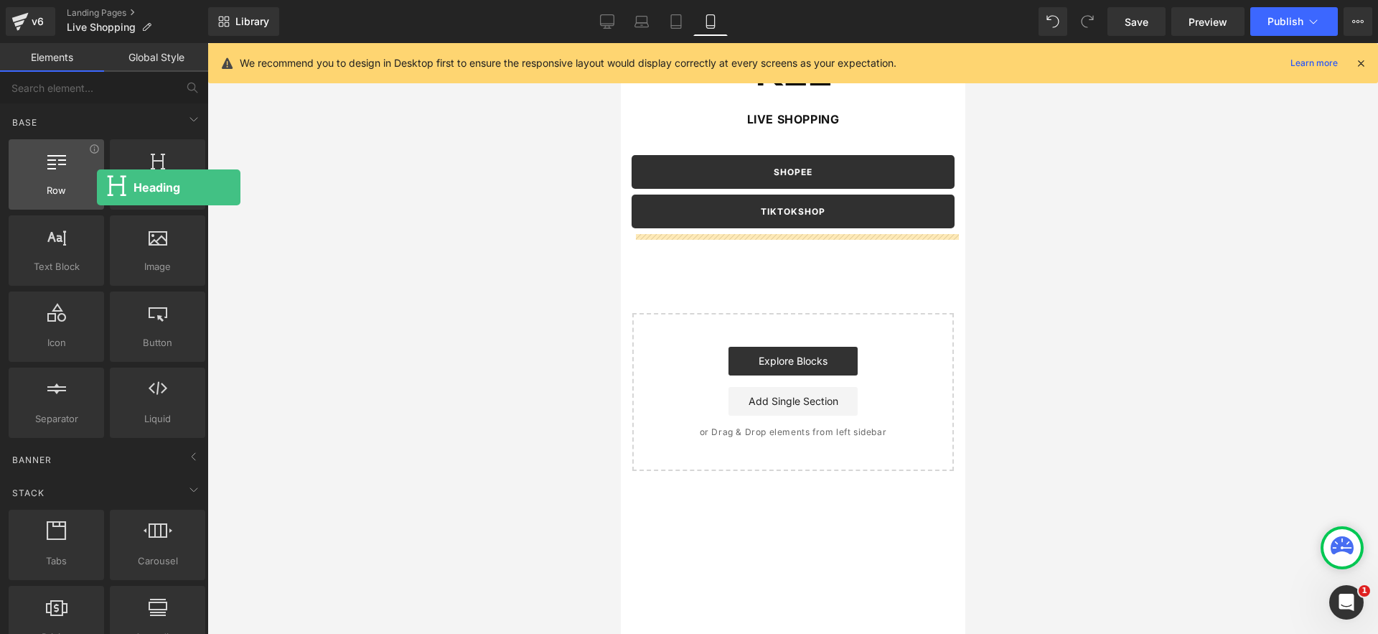
drag, startPoint x: 189, startPoint y: 183, endPoint x: 94, endPoint y: 189, distance: 95.6
click at [97, 187] on div "Row rows, columns, layouts, div Heading headings, titles, h1,h2,h3,h4,h5,h6 Tex…" at bounding box center [107, 288] width 202 height 304
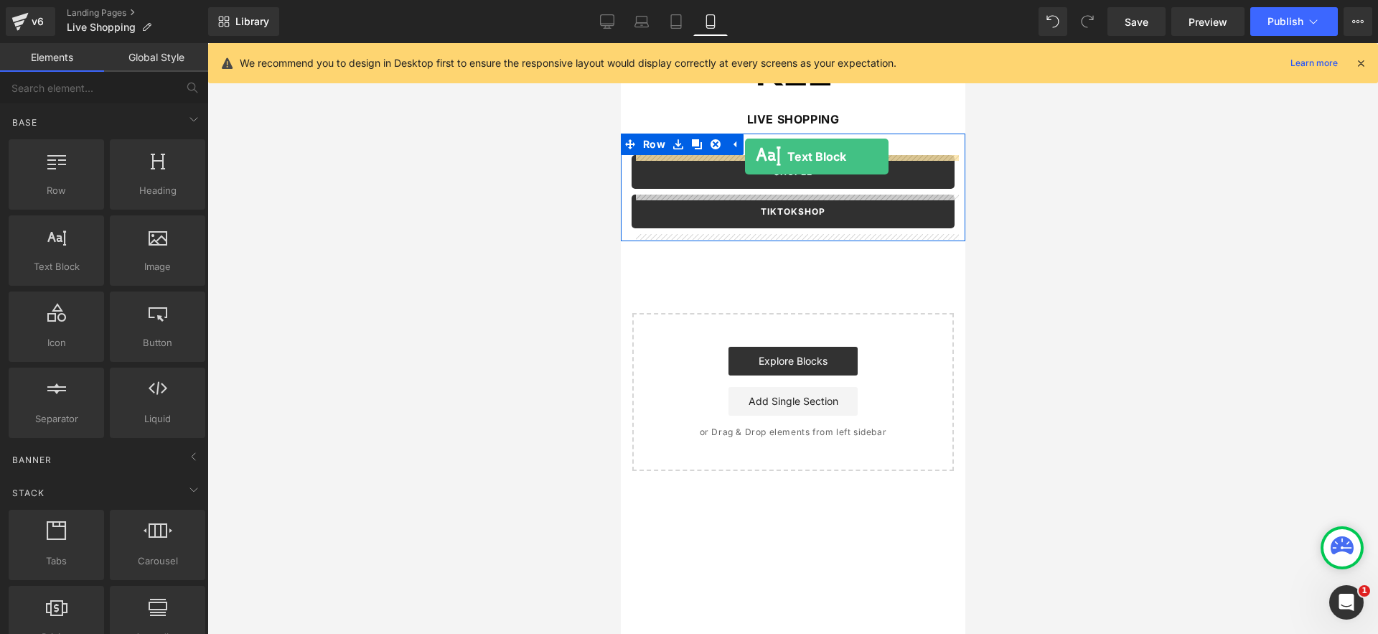
drag, startPoint x: 672, startPoint y: 286, endPoint x: 744, endPoint y: 156, distance: 148.7
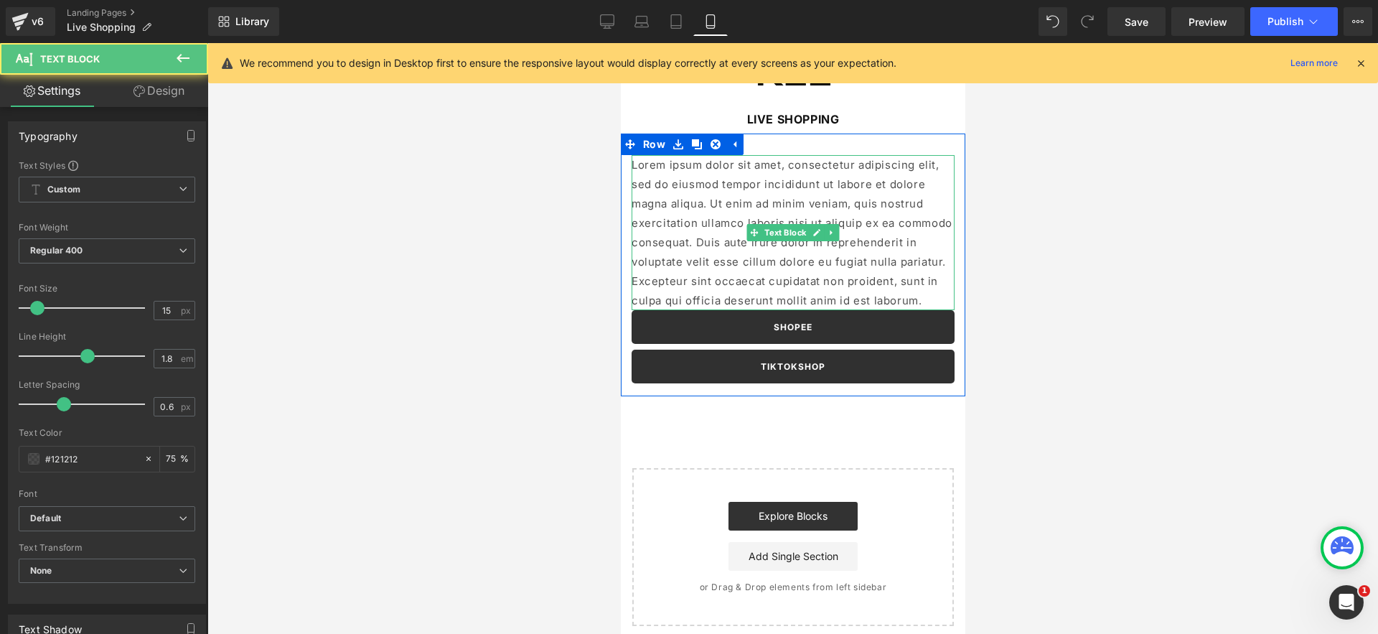
click at [726, 192] on p "Lorem ipsum dolor sit amet, consectetur adipiscing elit, sed do eiusmod tempor …" at bounding box center [792, 232] width 323 height 155
click at [726, 193] on p "Lorem ipsum dolor sit amet, consectetur adipiscing elit, sed do eiusmod tempor …" at bounding box center [792, 232] width 323 height 155
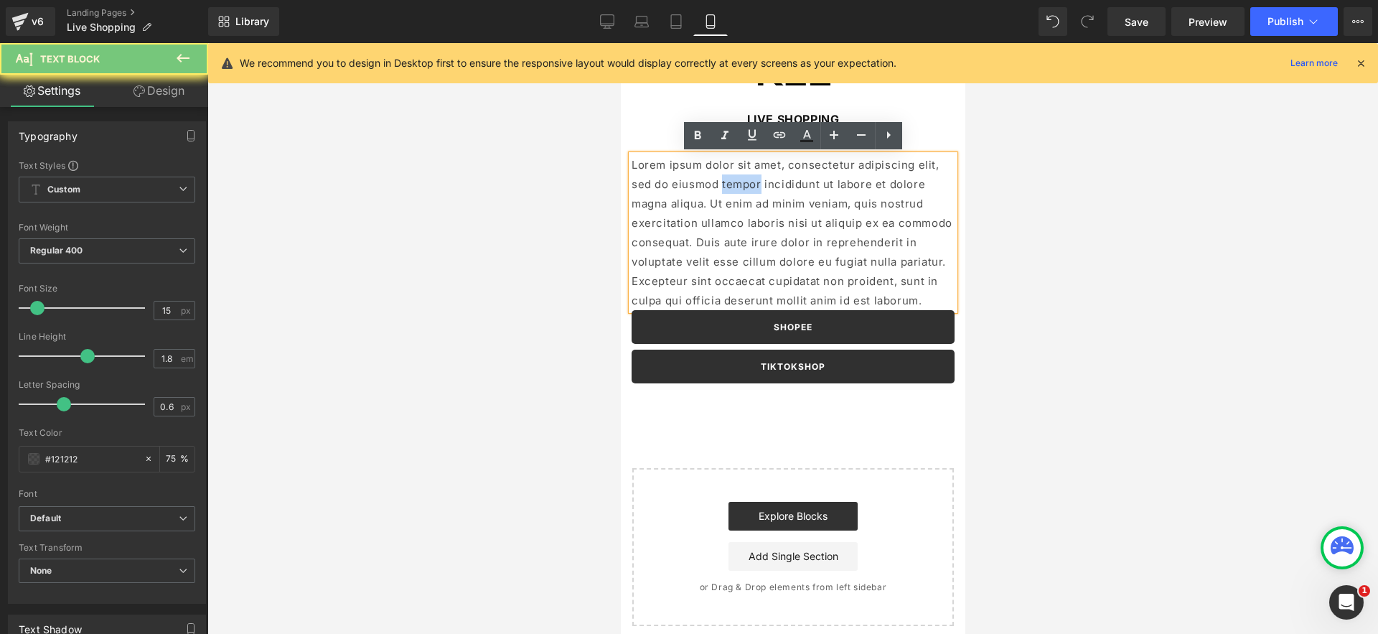
click at [726, 193] on p "Lorem ipsum dolor sit amet, consectetur adipiscing elit, sed do eiusmod tempor …" at bounding box center [792, 232] width 323 height 155
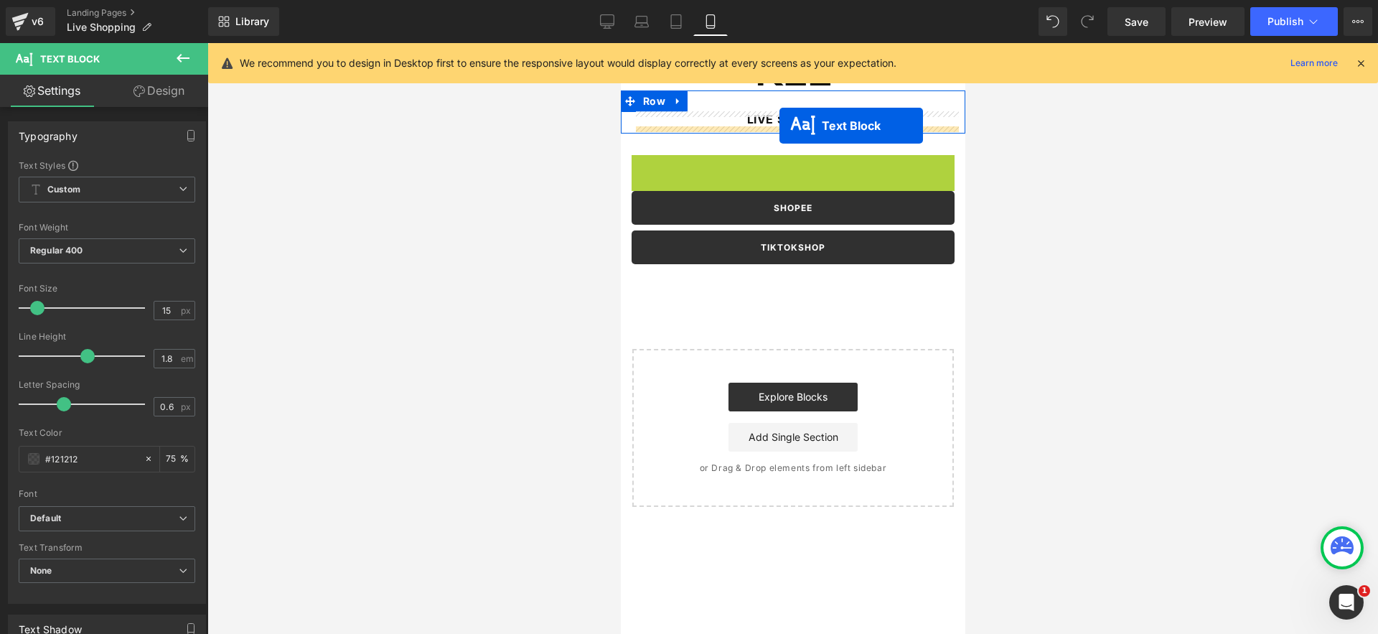
drag, startPoint x: 755, startPoint y: 165, endPoint x: 779, endPoint y: 126, distance: 46.0
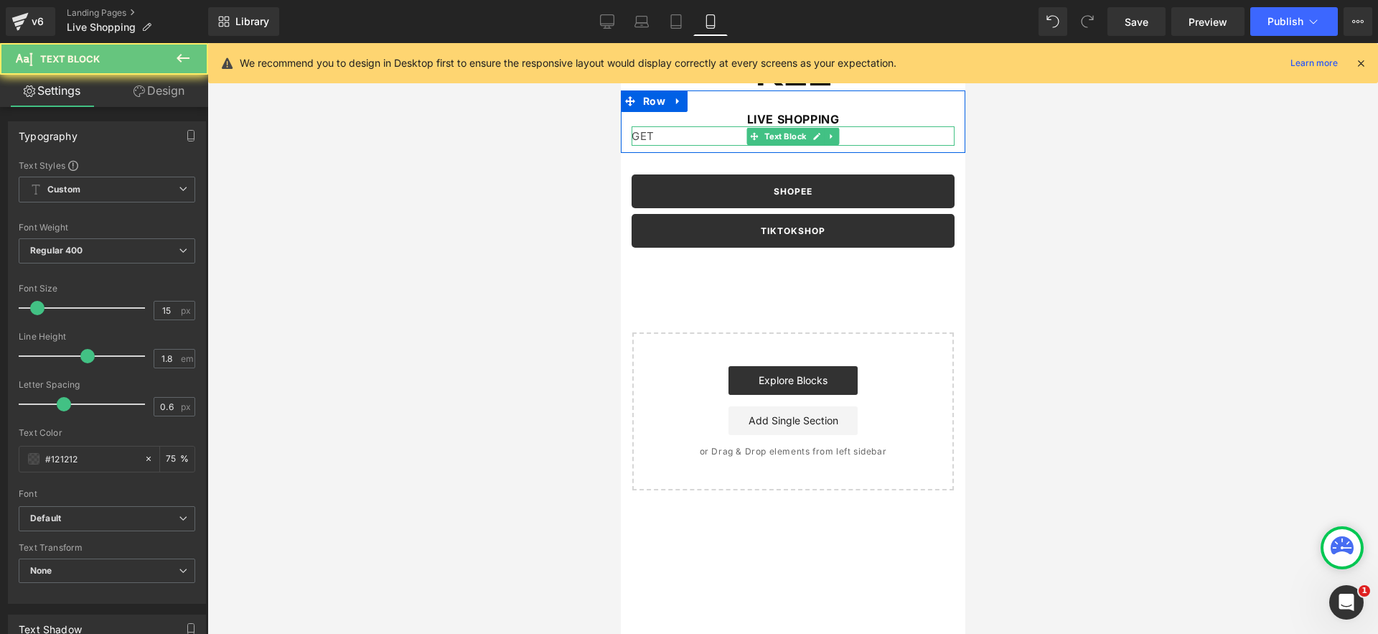
click at [720, 133] on p "GET" at bounding box center [792, 135] width 323 height 19
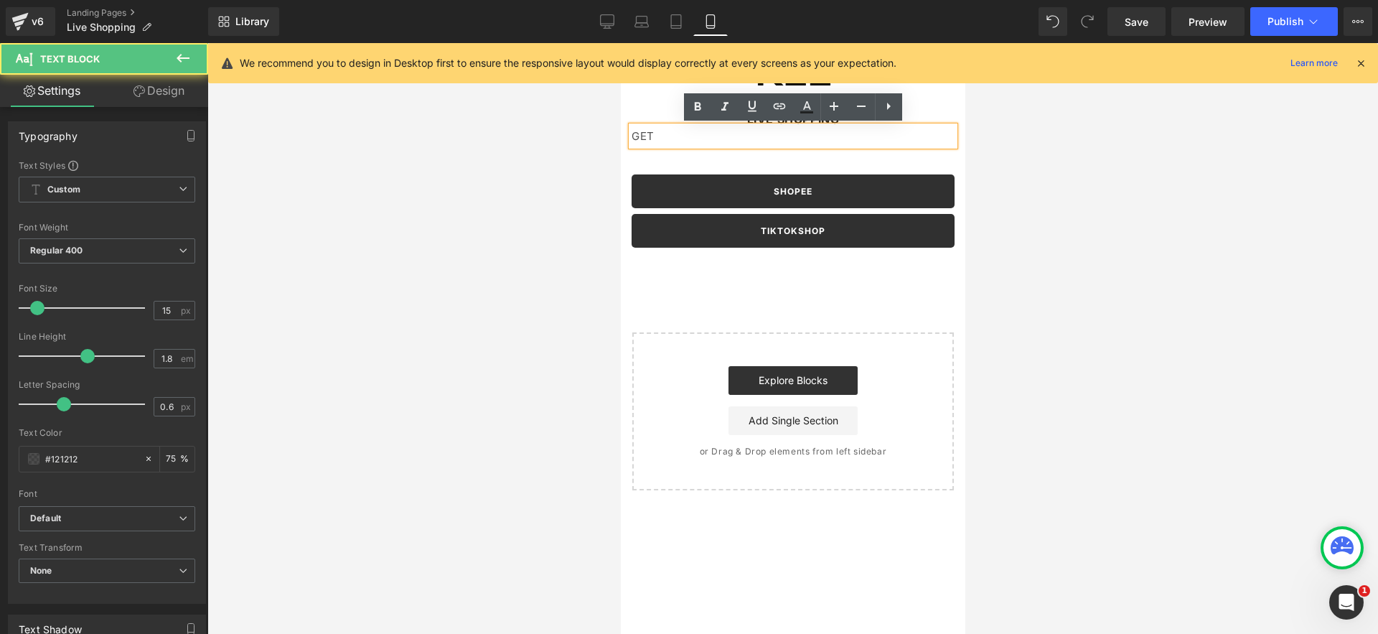
click at [720, 133] on p "GET" at bounding box center [792, 135] width 323 height 19
click at [719, 134] on p "GET" at bounding box center [792, 135] width 323 height 19
click at [510, 141] on div at bounding box center [792, 338] width 1170 height 591
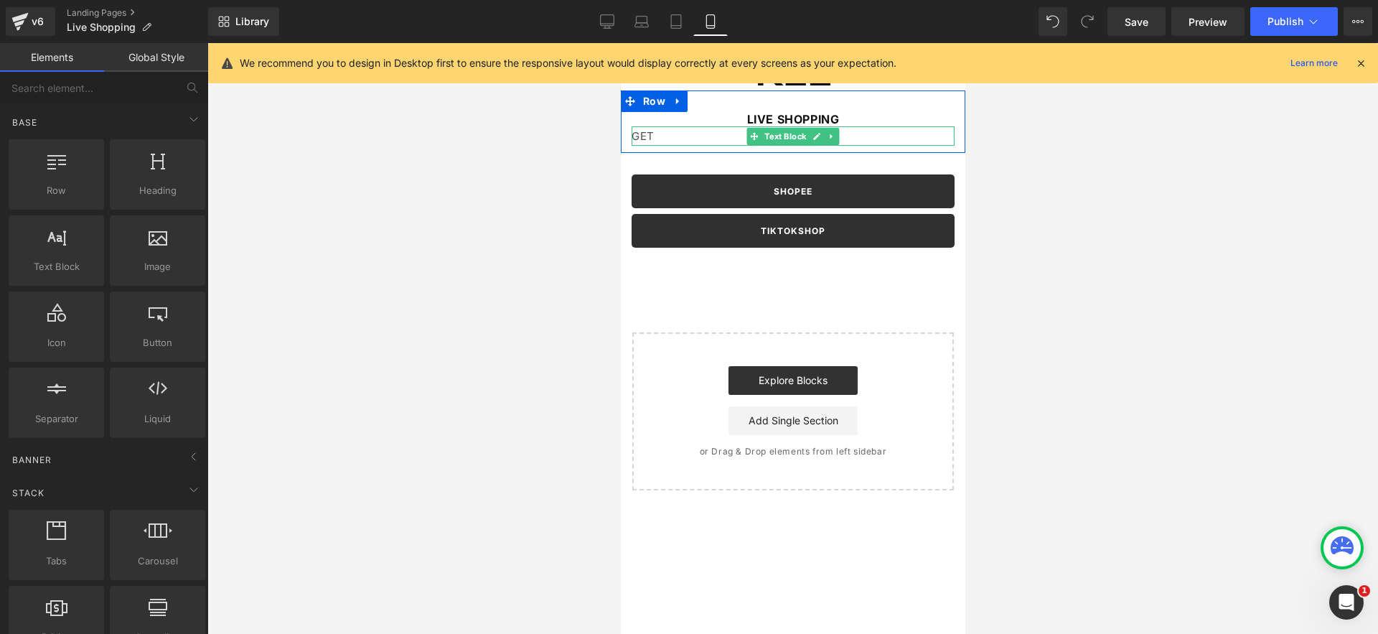
click at [658, 132] on p "GET" at bounding box center [792, 135] width 323 height 19
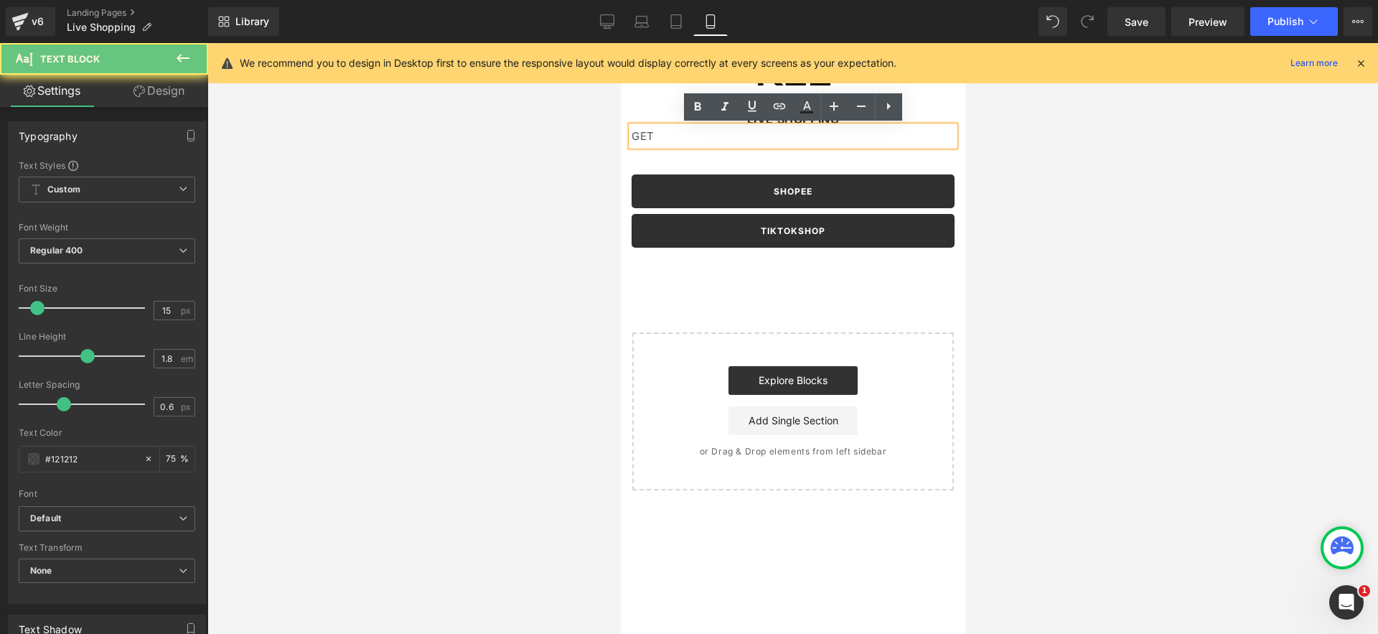
click at [658, 132] on p "GET" at bounding box center [792, 135] width 323 height 19
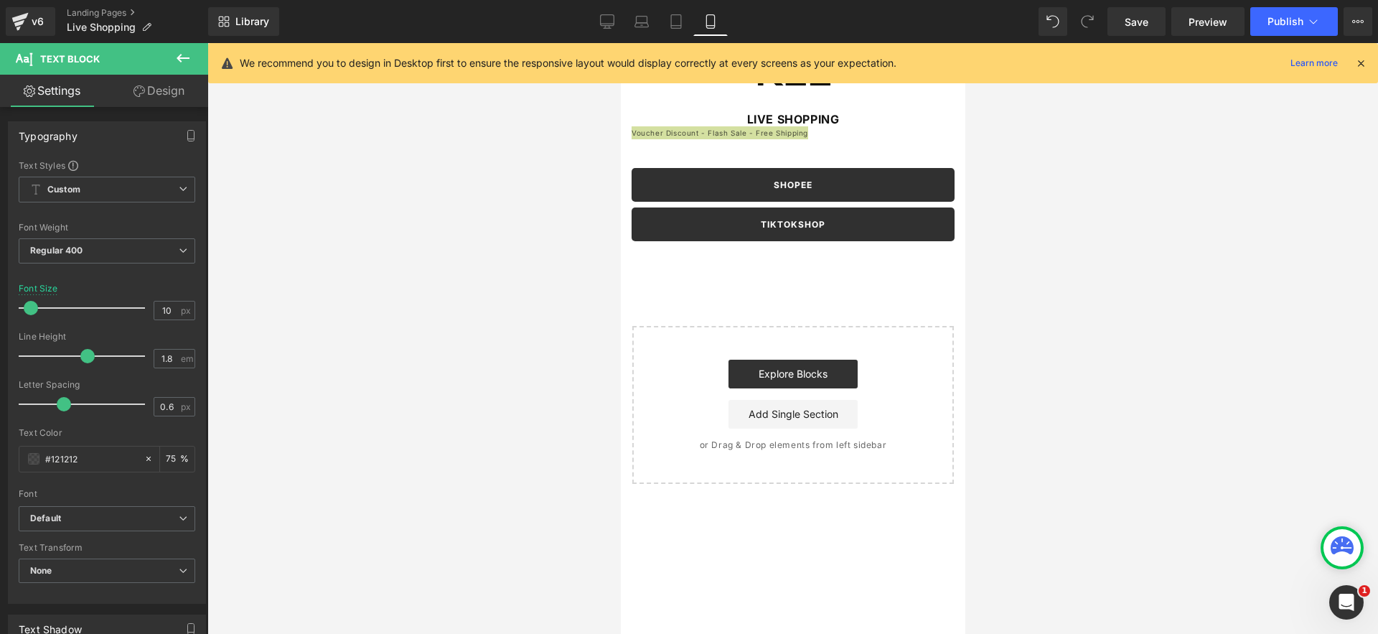
type input "11"
drag, startPoint x: 42, startPoint y: 309, endPoint x: 367, endPoint y: 277, distance: 326.7
click at [38, 310] on div at bounding box center [85, 307] width 119 height 29
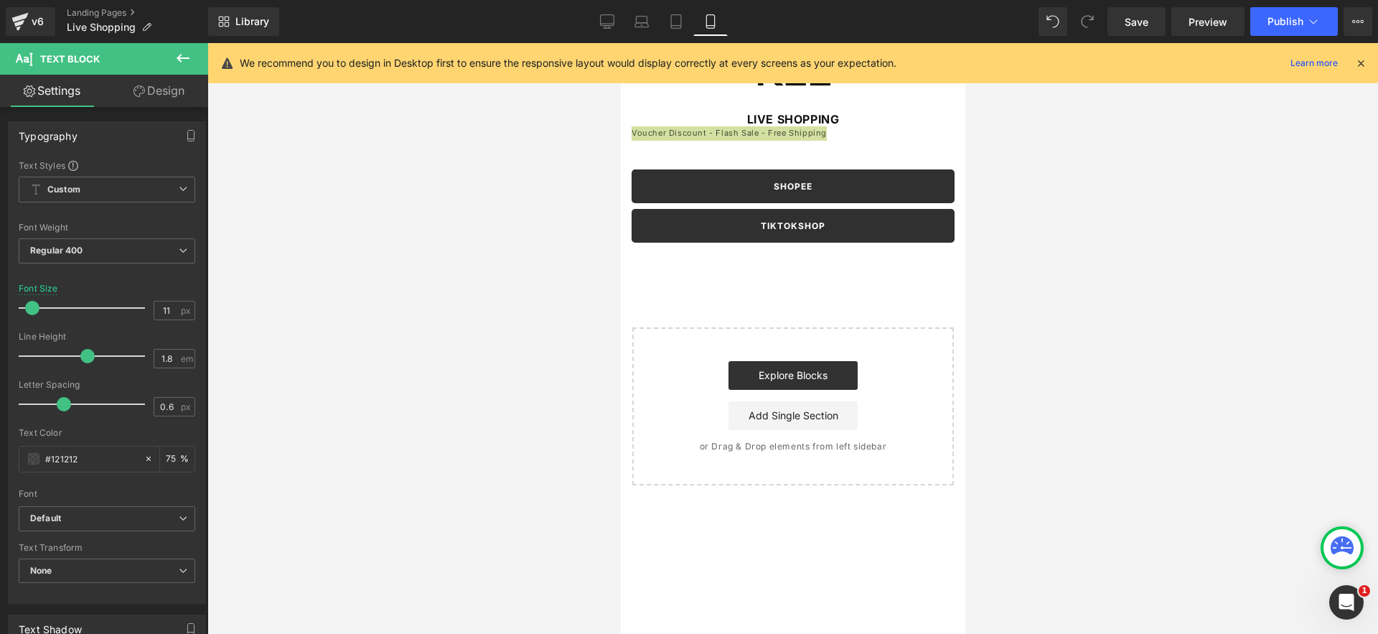
click at [500, 254] on div at bounding box center [792, 338] width 1170 height 591
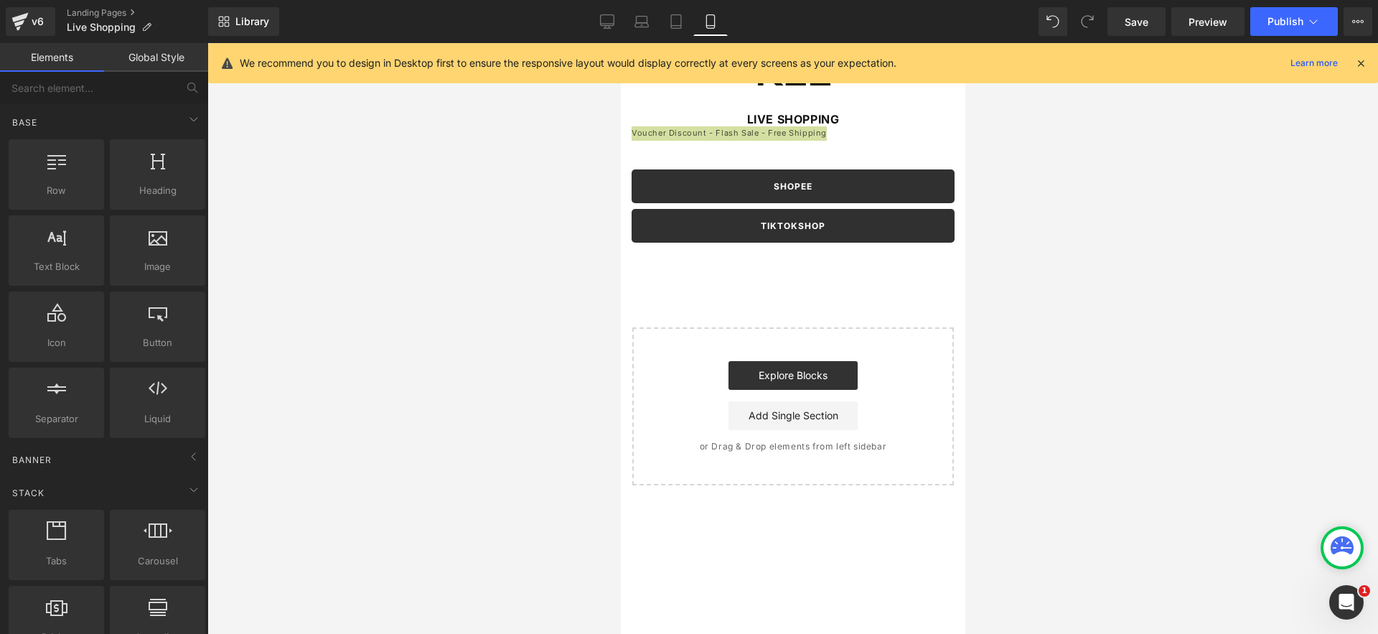
click at [620, 43] on div at bounding box center [620, 43] width 0 height 0
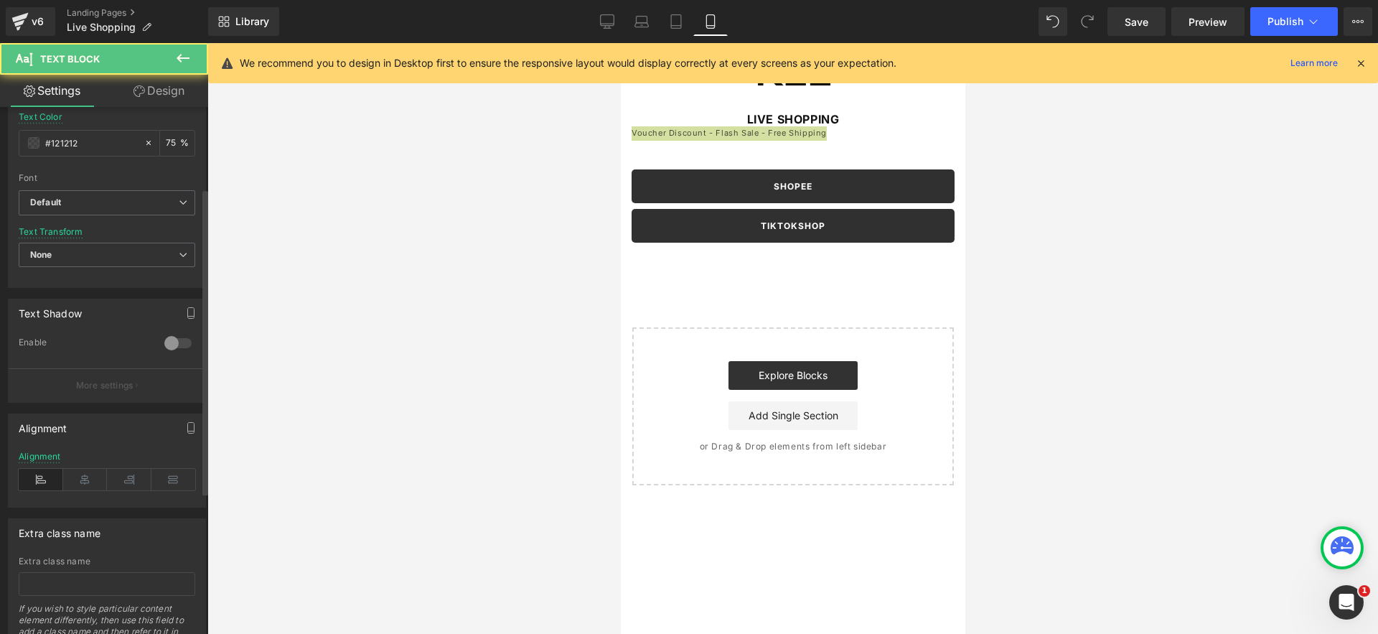
scroll to position [382, 0]
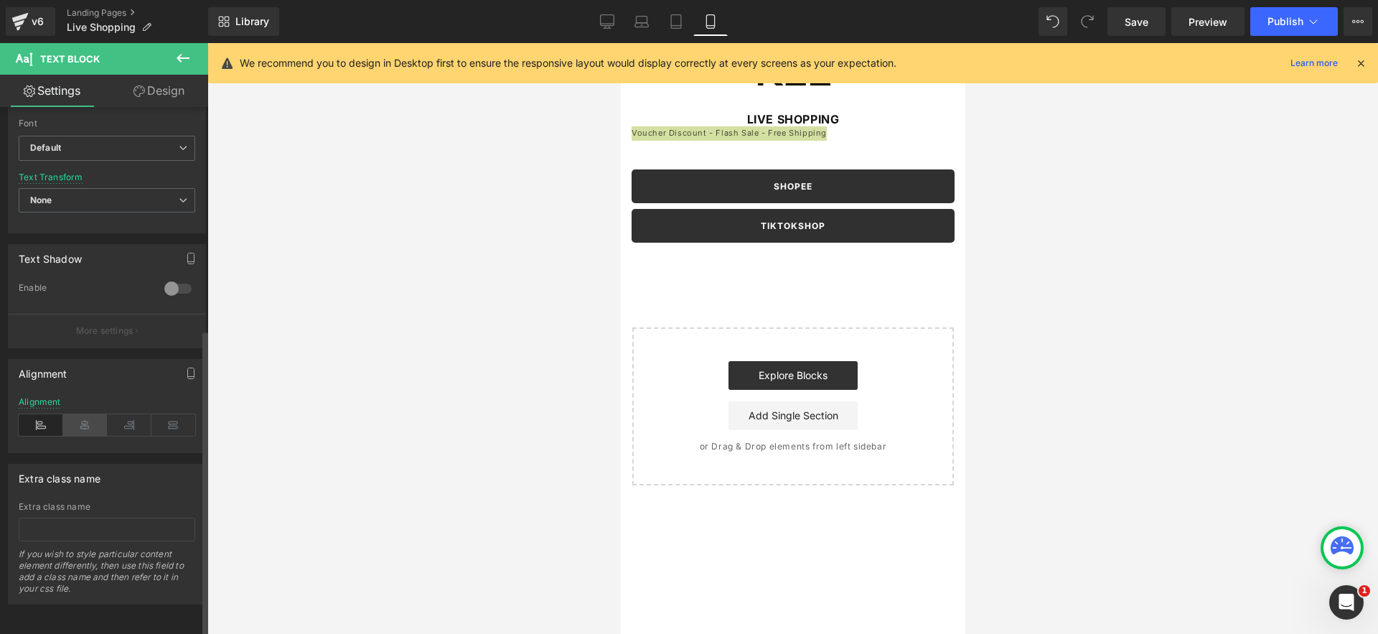
click at [100, 414] on icon at bounding box center [85, 425] width 44 height 22
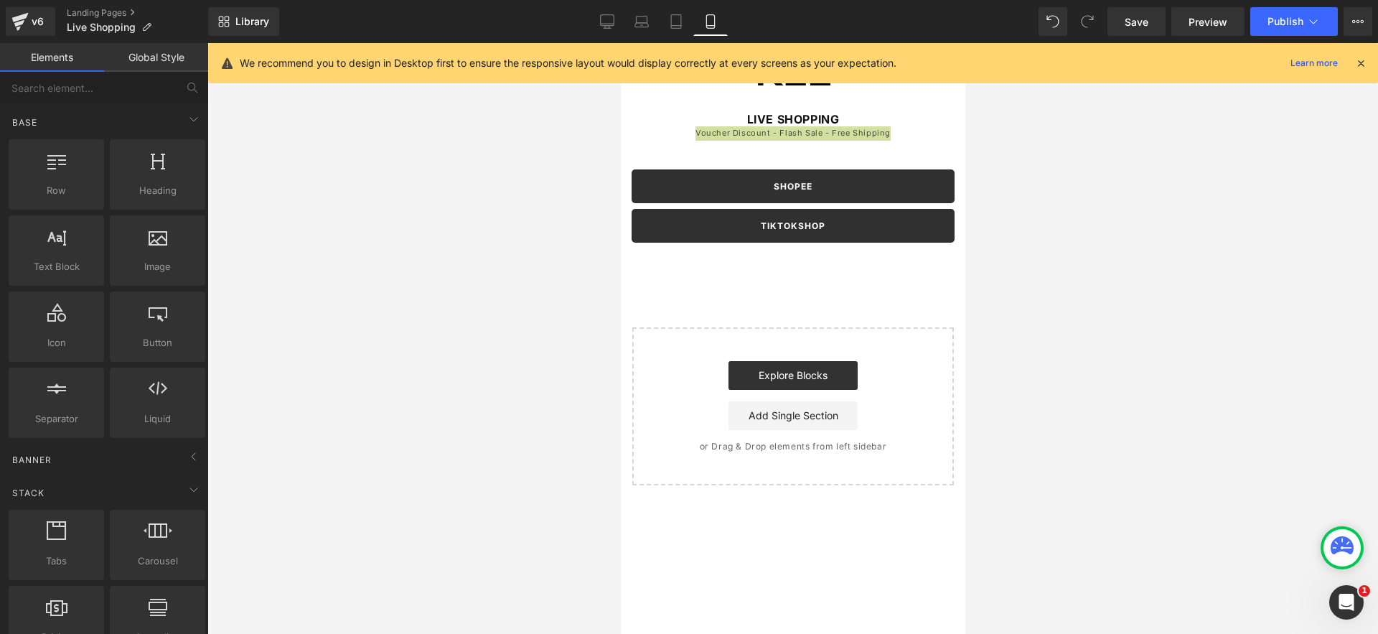
click at [362, 337] on div at bounding box center [792, 338] width 1170 height 591
click at [620, 43] on div at bounding box center [620, 43] width 0 height 0
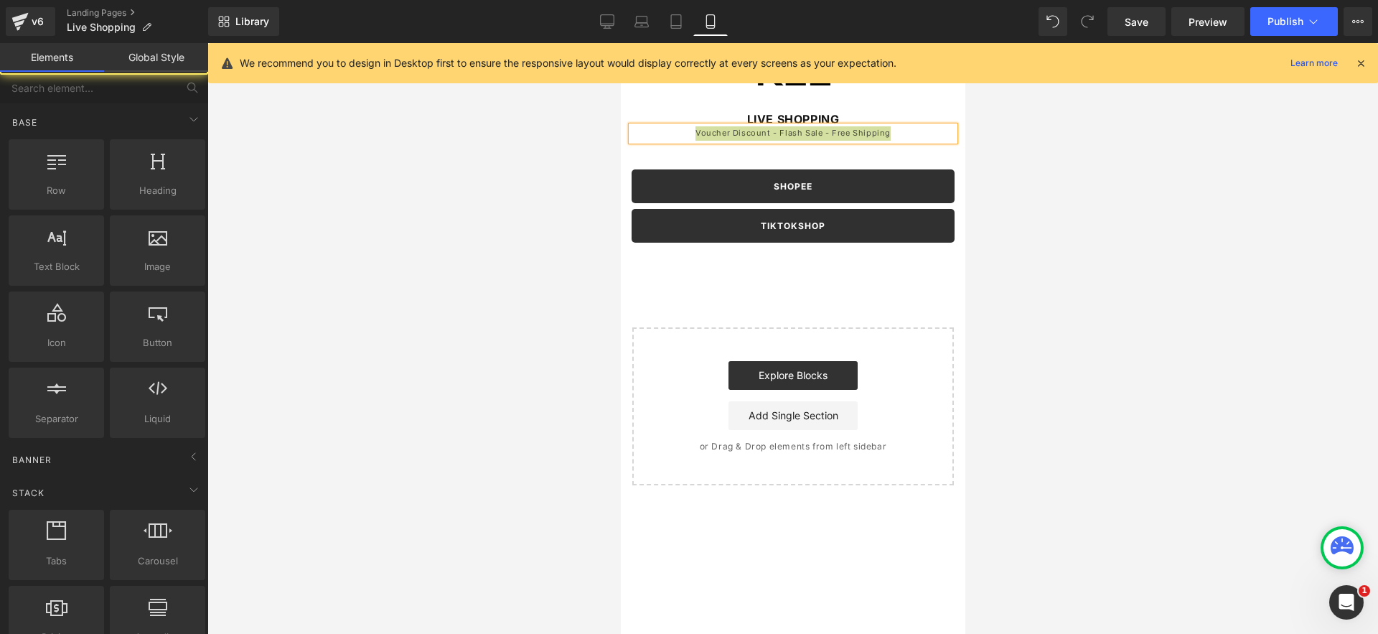
click at [584, 147] on div at bounding box center [792, 338] width 1170 height 591
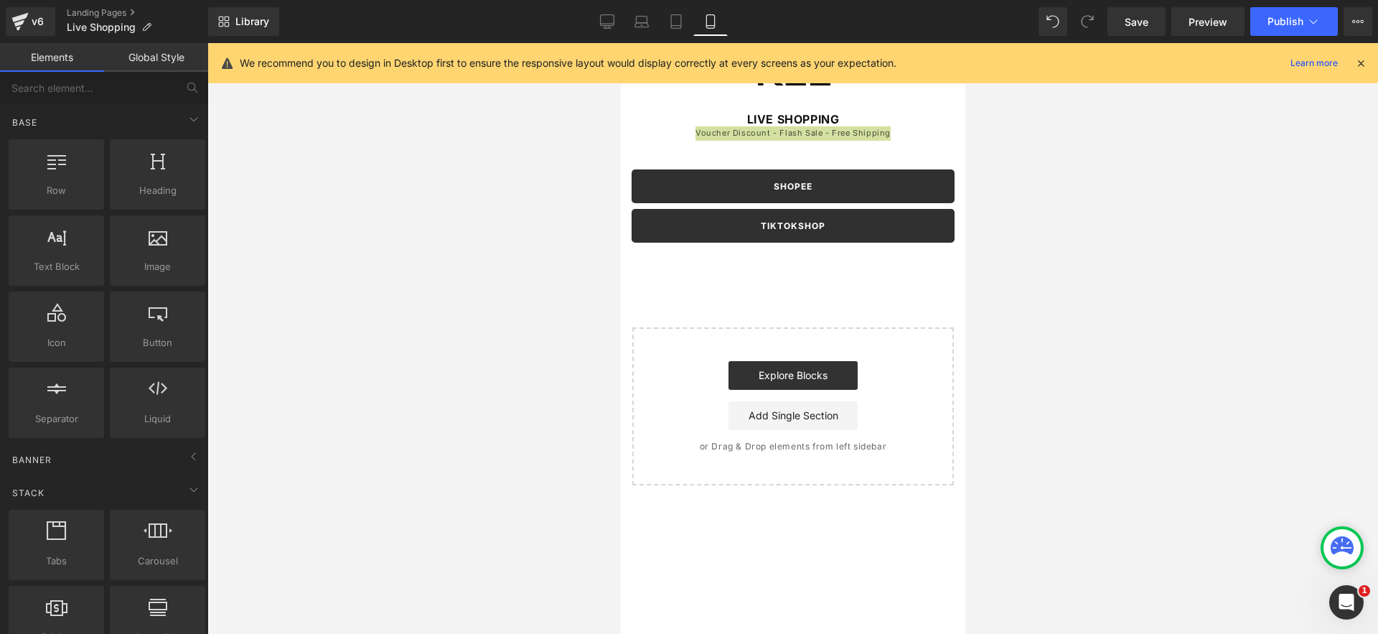
click at [1083, 166] on div at bounding box center [792, 338] width 1170 height 591
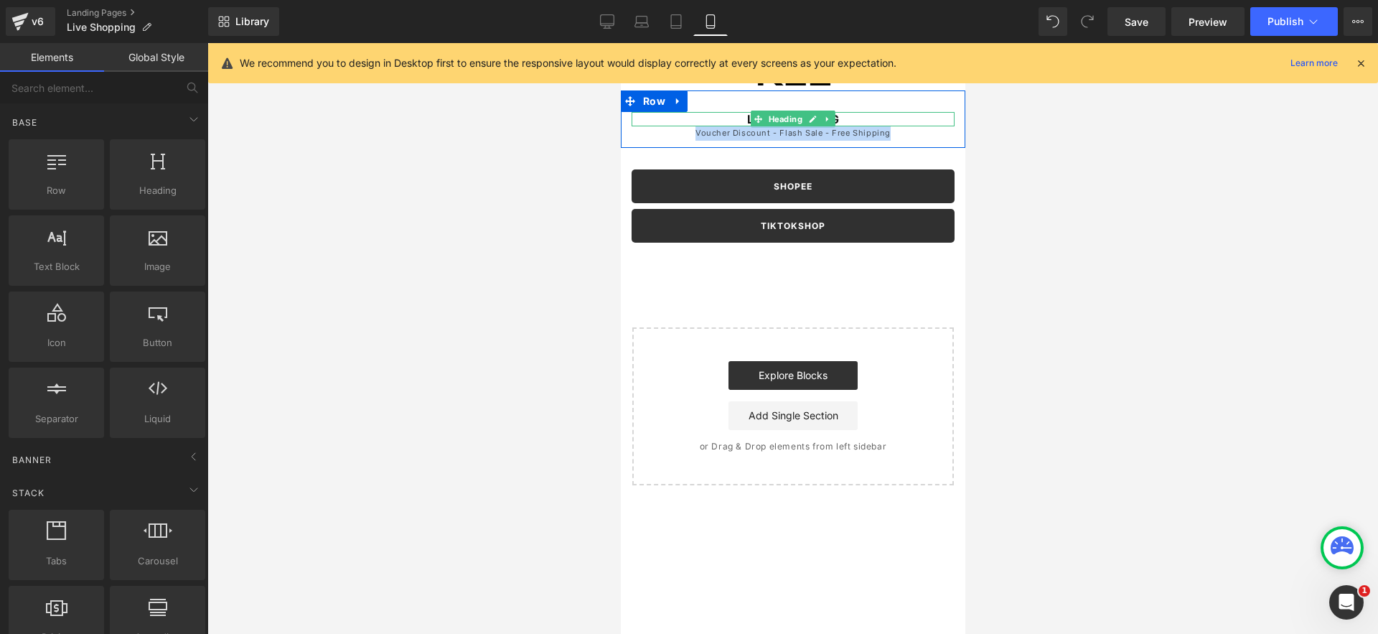
click at [848, 118] on h1 "LIVE SHOPPING" at bounding box center [792, 119] width 323 height 15
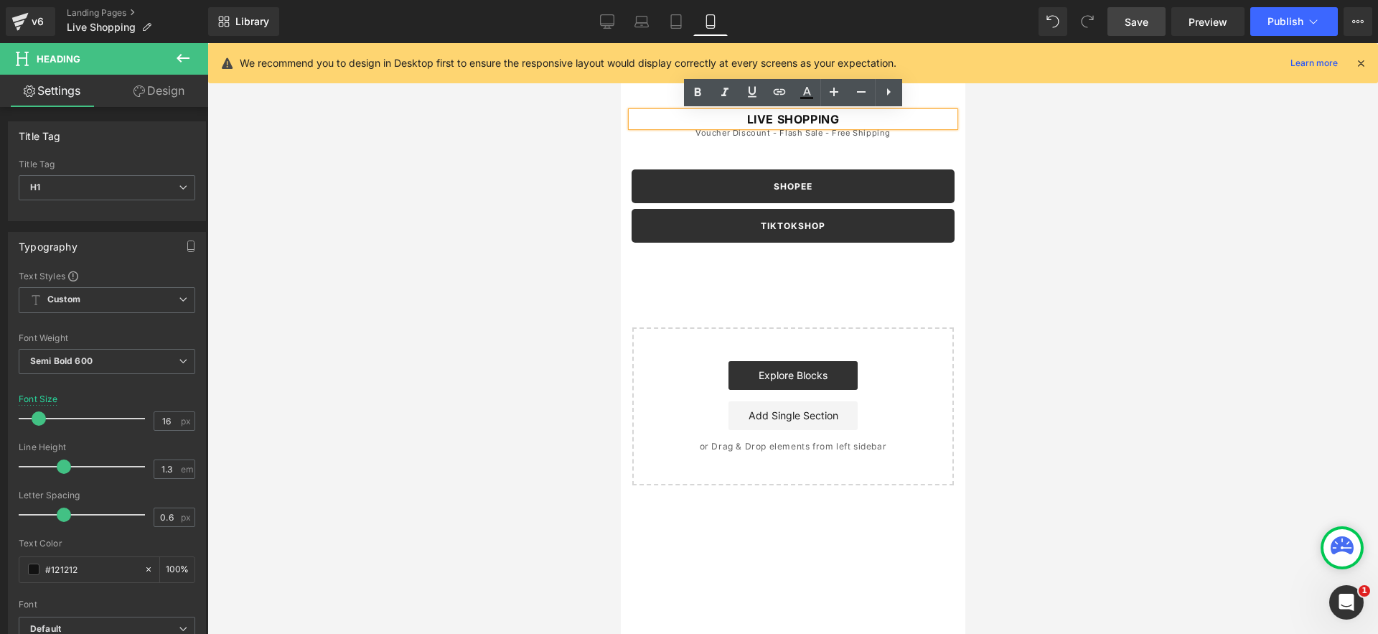
click at [1148, 24] on span "Save" at bounding box center [1136, 21] width 24 height 15
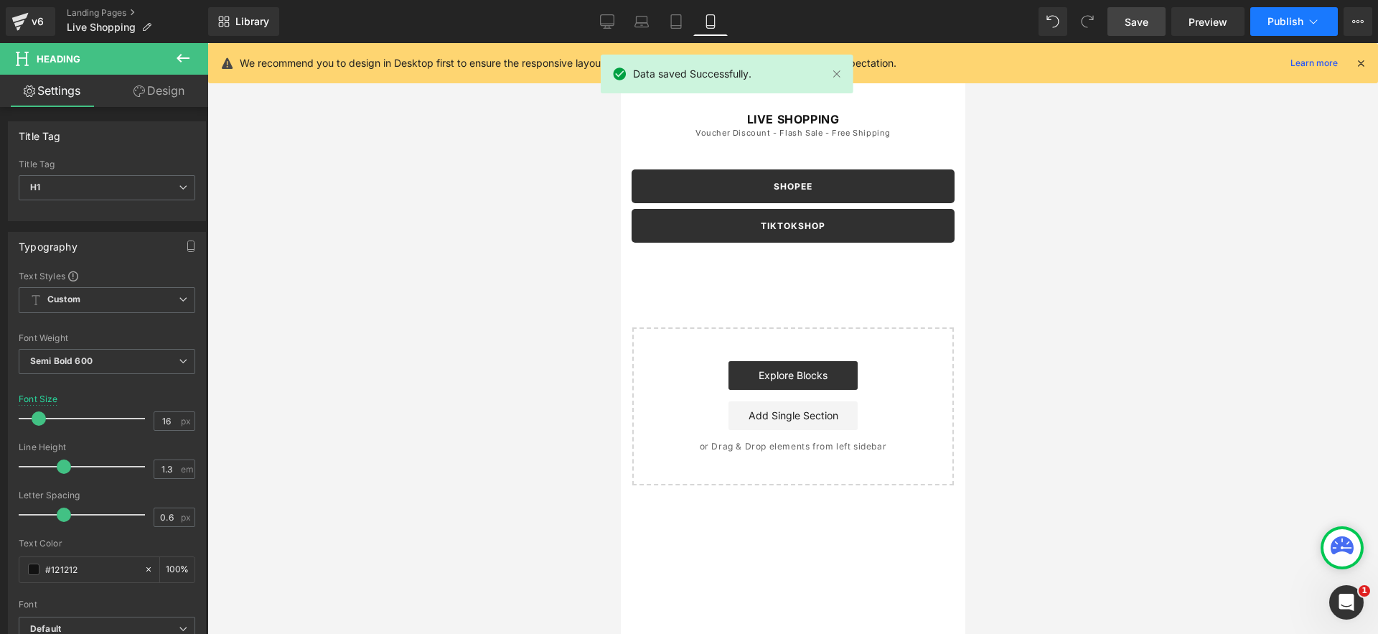
click at [1280, 23] on span "Publish" at bounding box center [1285, 21] width 36 height 11
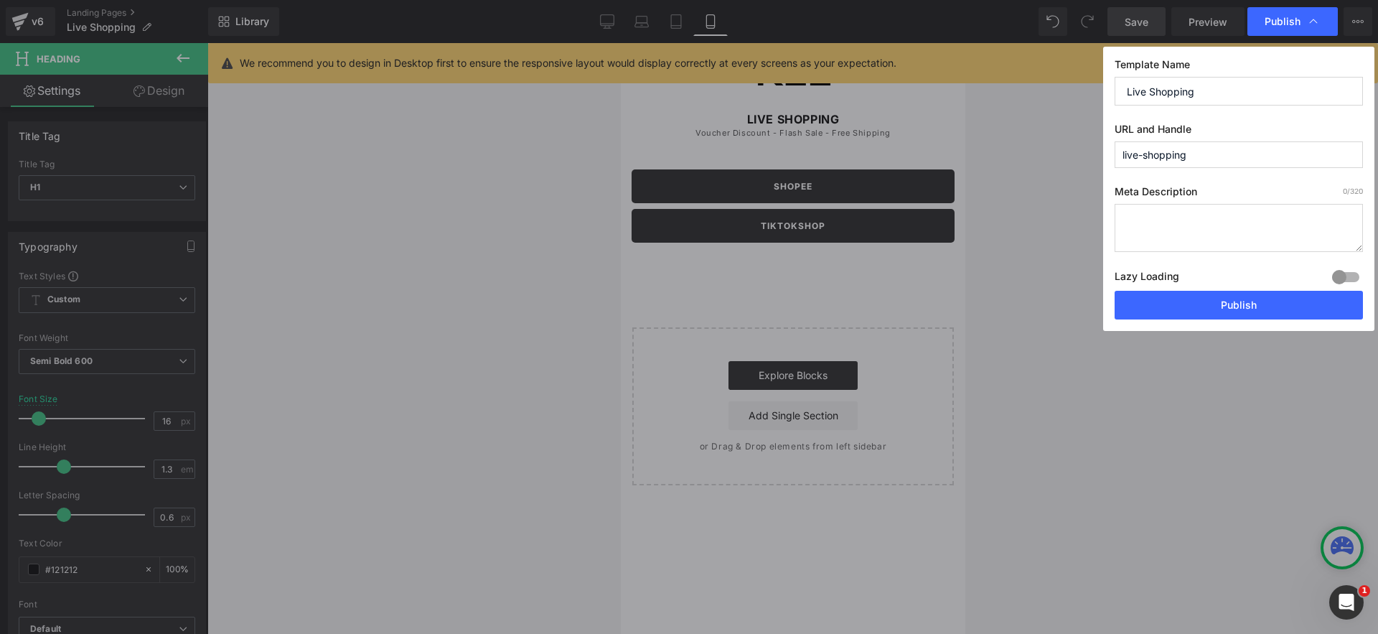
drag, startPoint x: 598, startPoint y: 21, endPoint x: 166, endPoint y: 40, distance: 433.1
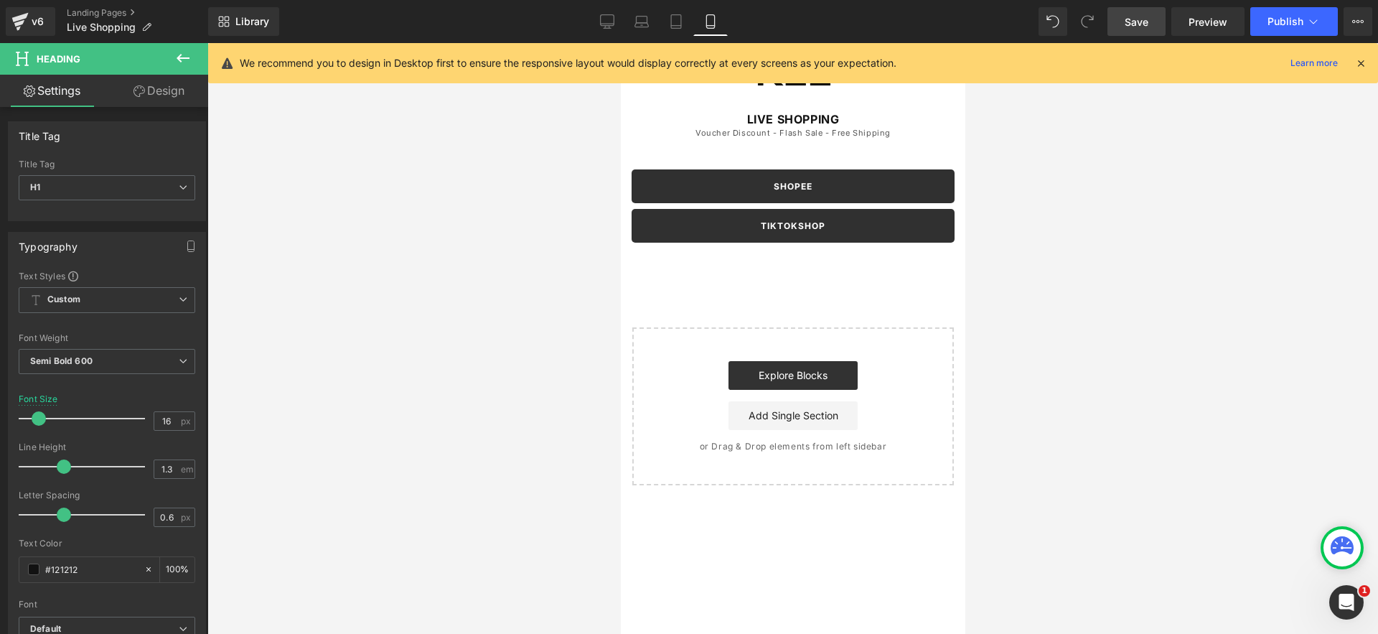
drag, startPoint x: 169, startPoint y: 83, endPoint x: 161, endPoint y: 185, distance: 102.9
click at [169, 83] on link "Design" at bounding box center [159, 91] width 104 height 32
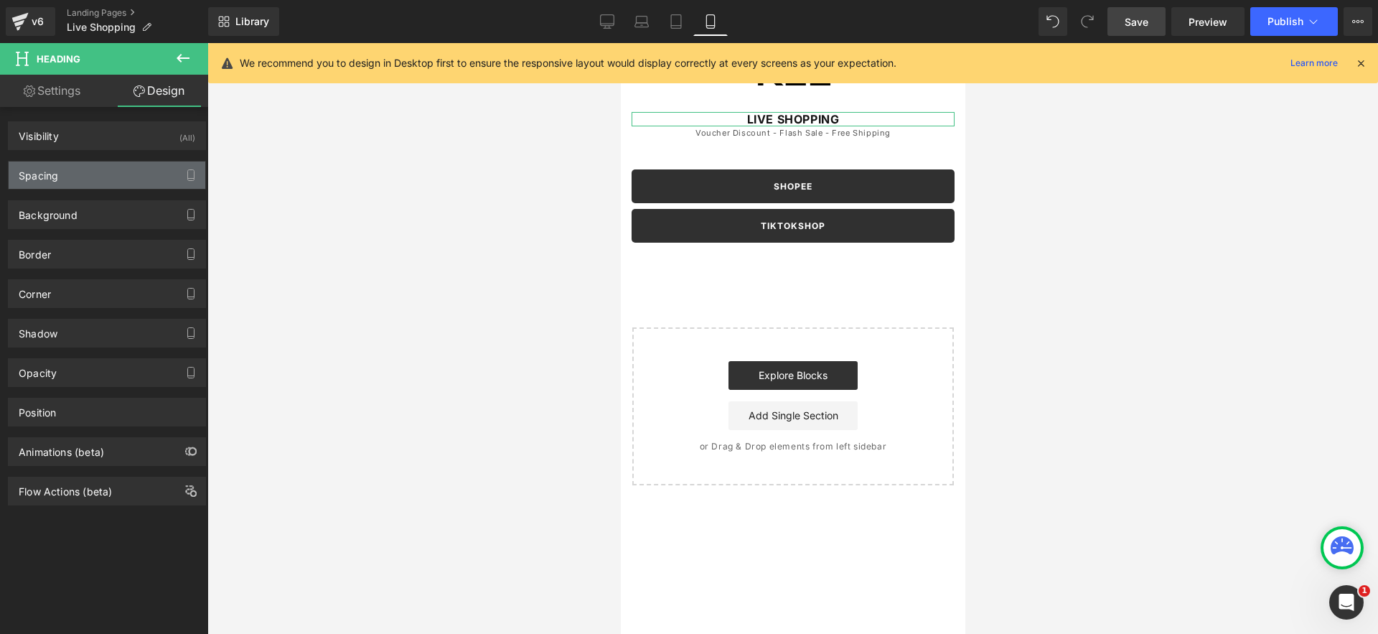
type input "0"
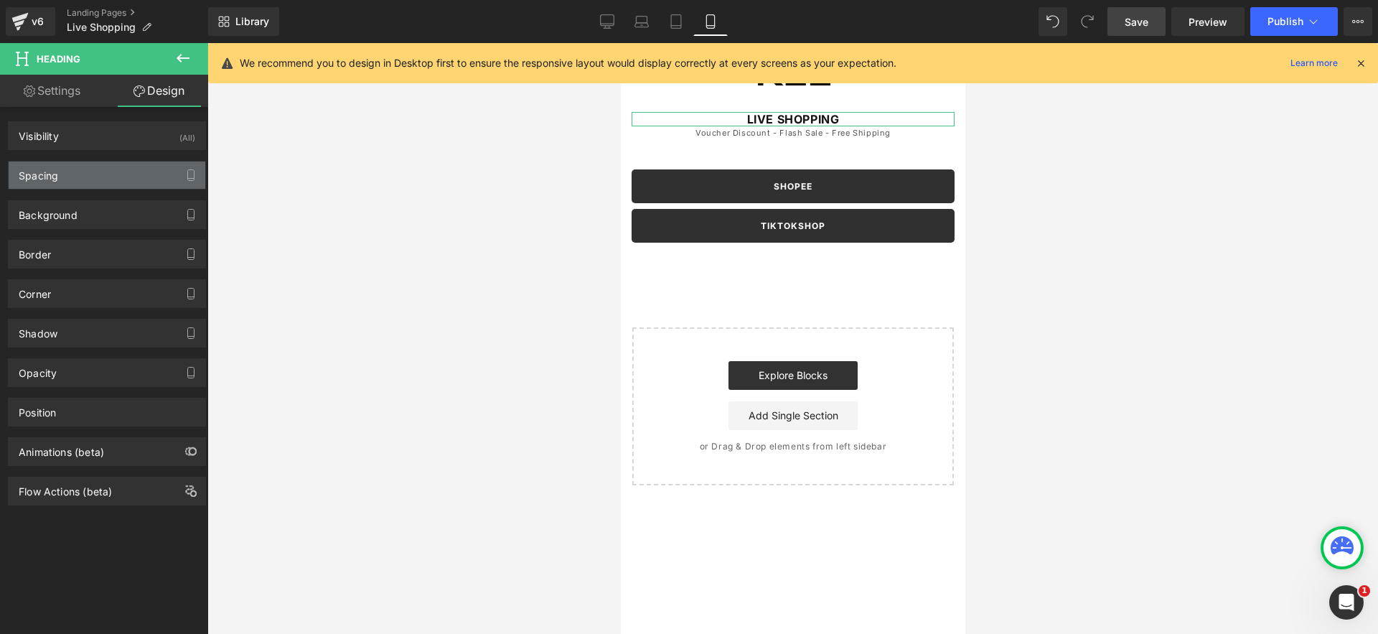
type input "0"
click at [133, 182] on div "Spacing" at bounding box center [107, 174] width 197 height 27
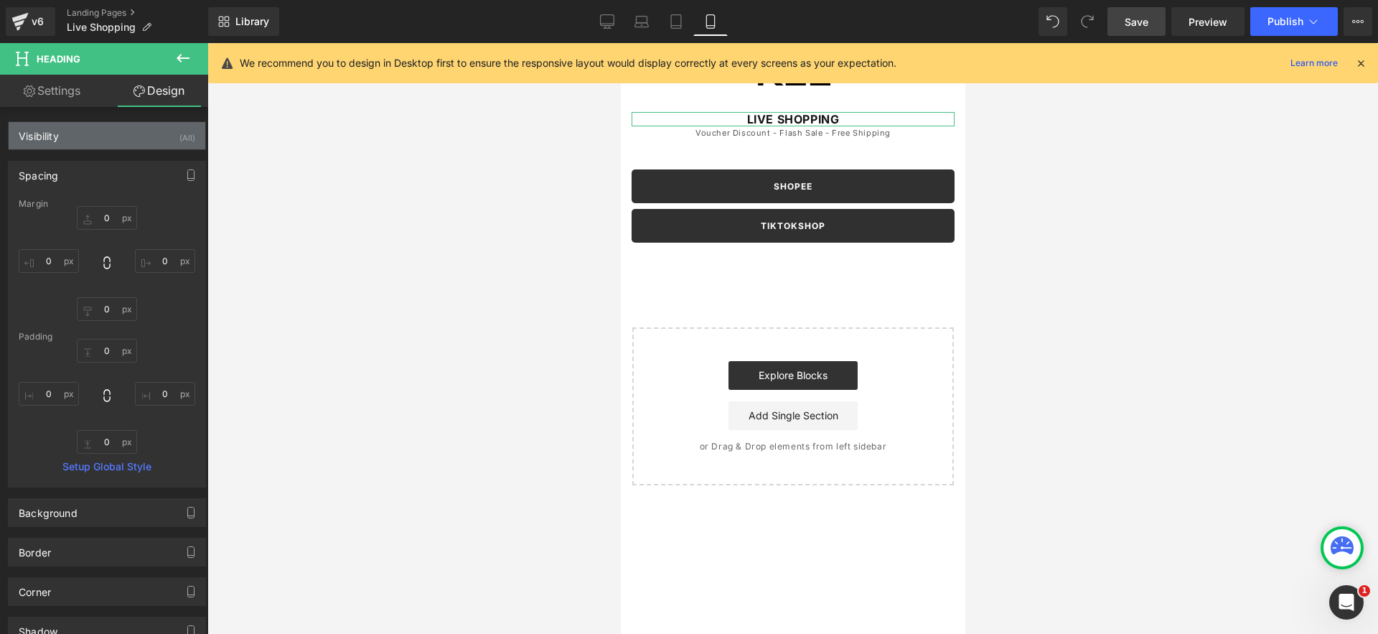
click at [154, 140] on div "Visibility (All)" at bounding box center [107, 135] width 197 height 27
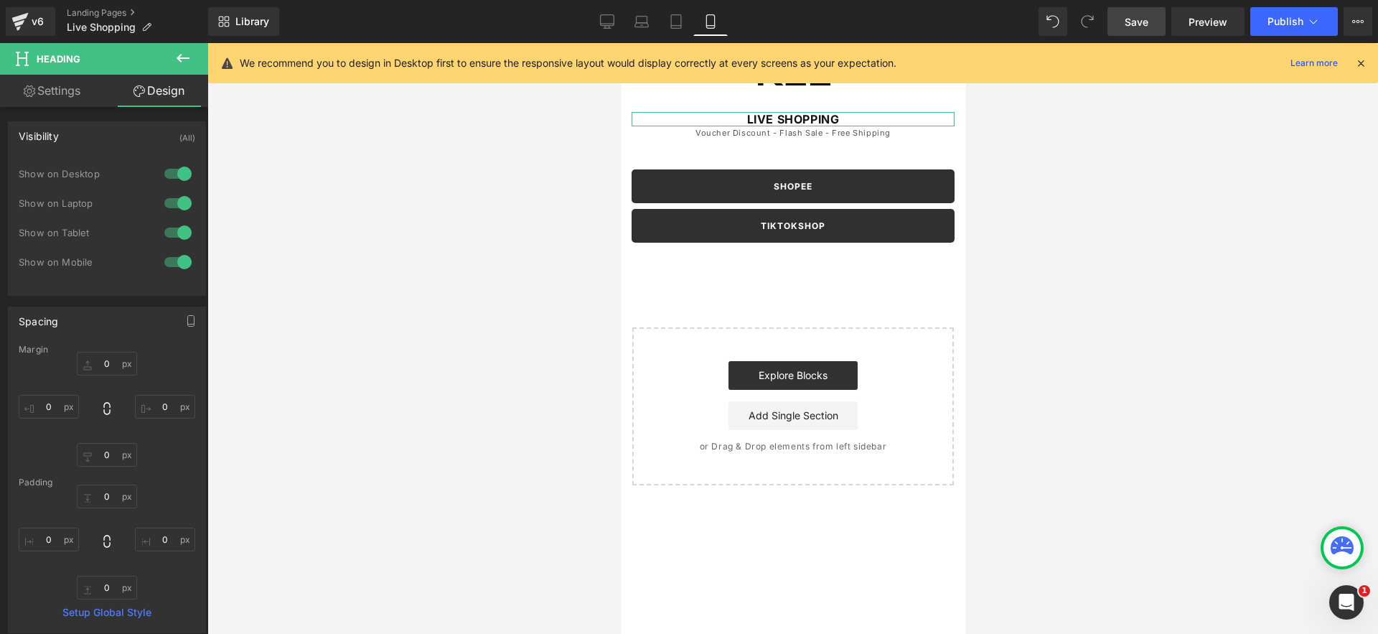
drag, startPoint x: 168, startPoint y: 233, endPoint x: 177, endPoint y: 213, distance: 21.9
click at [168, 232] on div at bounding box center [178, 232] width 34 height 23
drag, startPoint x: 177, startPoint y: 202, endPoint x: 180, endPoint y: 182, distance: 20.4
click at [177, 200] on div at bounding box center [178, 203] width 34 height 23
click at [181, 179] on div at bounding box center [178, 173] width 34 height 23
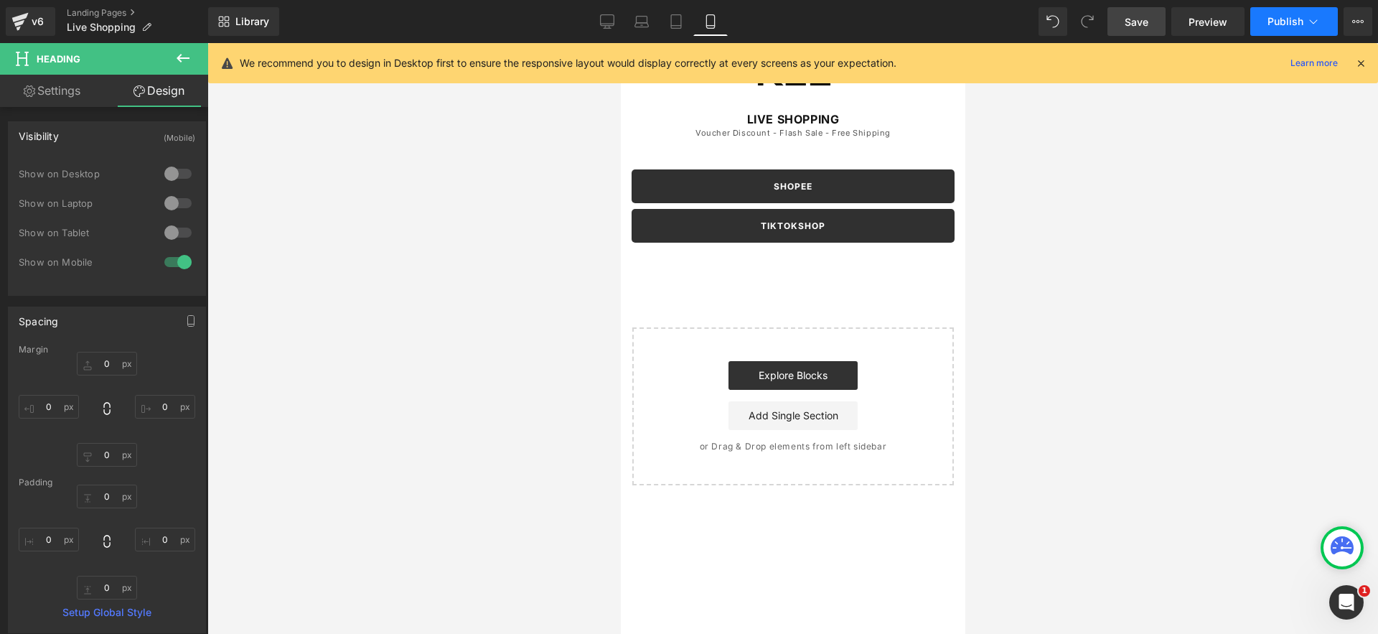
click at [1303, 22] on button "Publish" at bounding box center [1294, 21] width 88 height 29
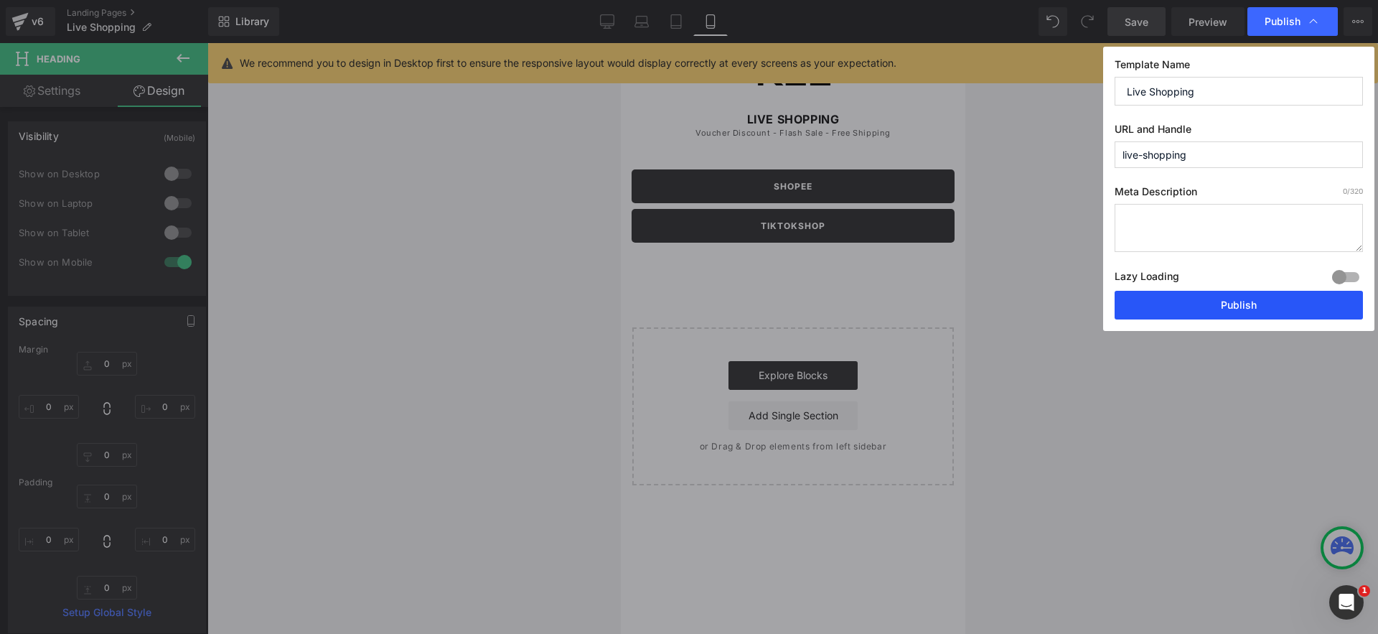
click at [1245, 302] on button "Publish" at bounding box center [1238, 305] width 248 height 29
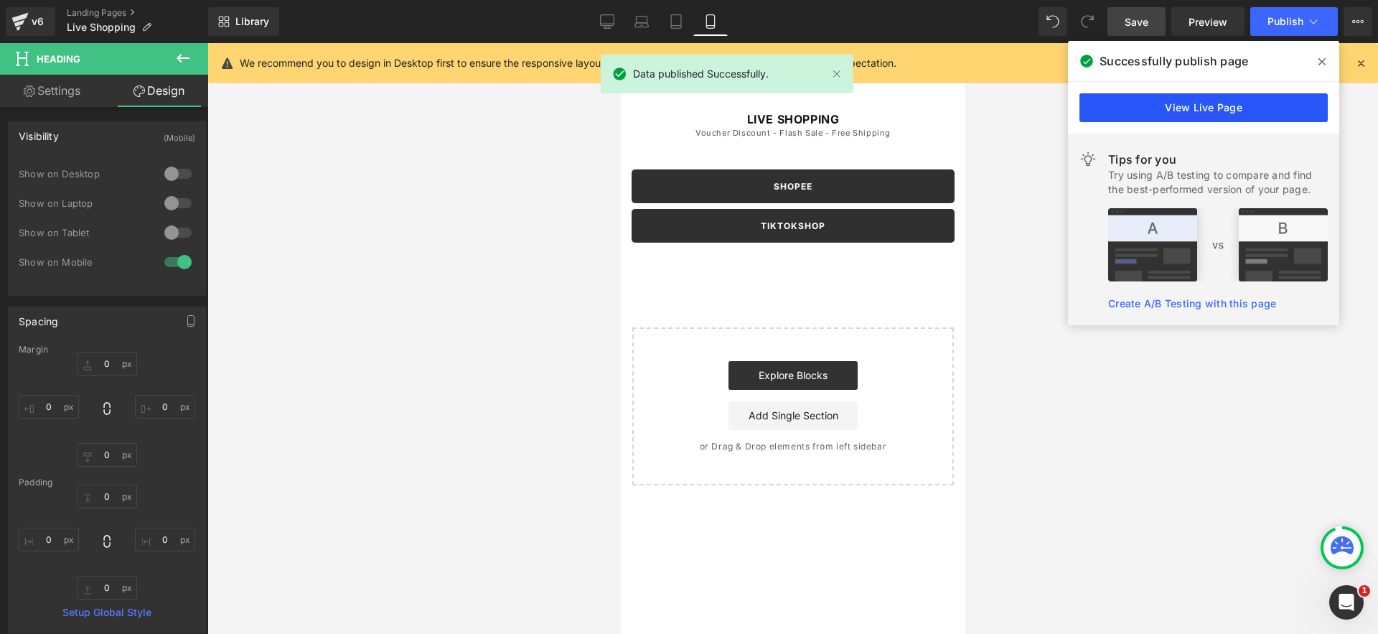
click at [1258, 120] on link "View Live Page" at bounding box center [1203, 107] width 248 height 29
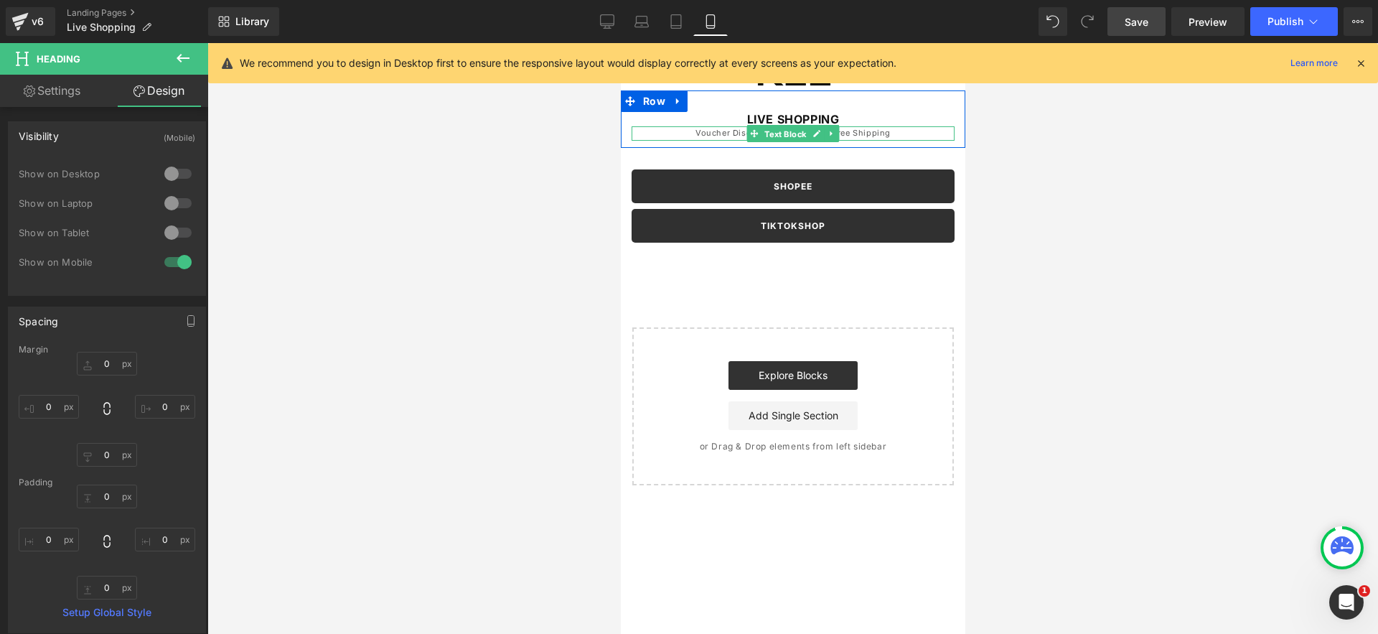
drag, startPoint x: 800, startPoint y: 132, endPoint x: 801, endPoint y: 141, distance: 8.6
click at [800, 132] on span "Text Block" at bounding box center [784, 134] width 47 height 17
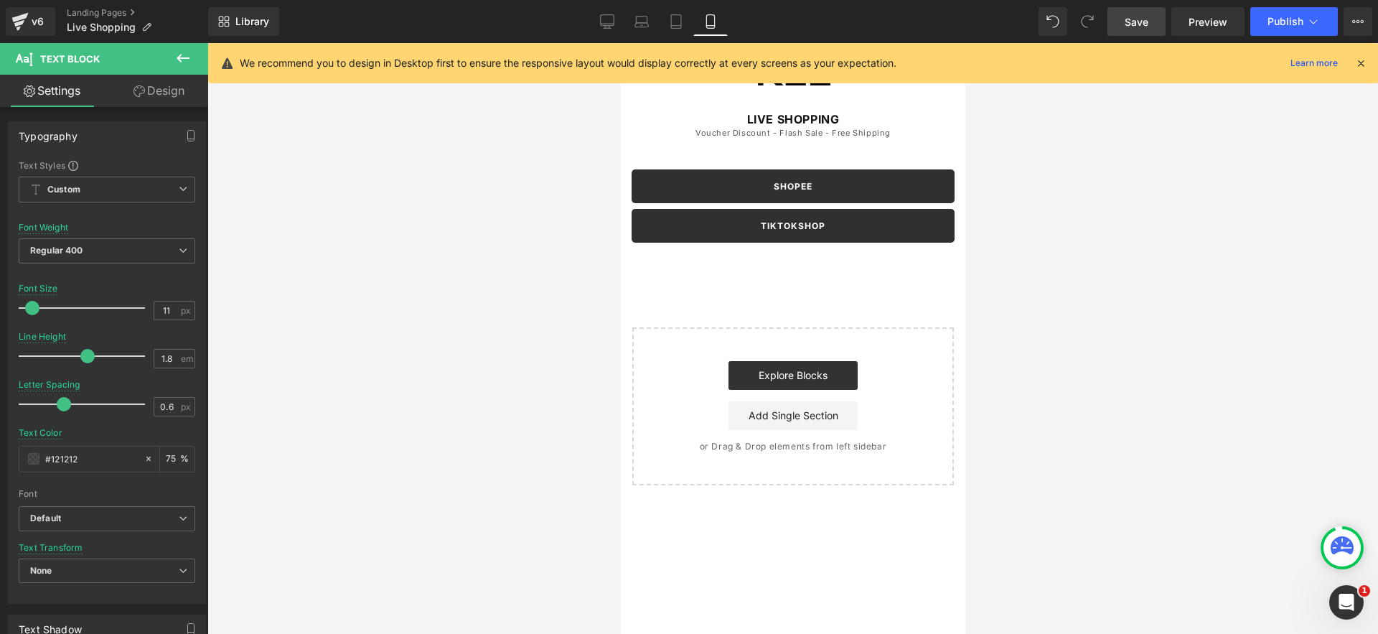
click at [152, 92] on link "Design" at bounding box center [159, 91] width 104 height 32
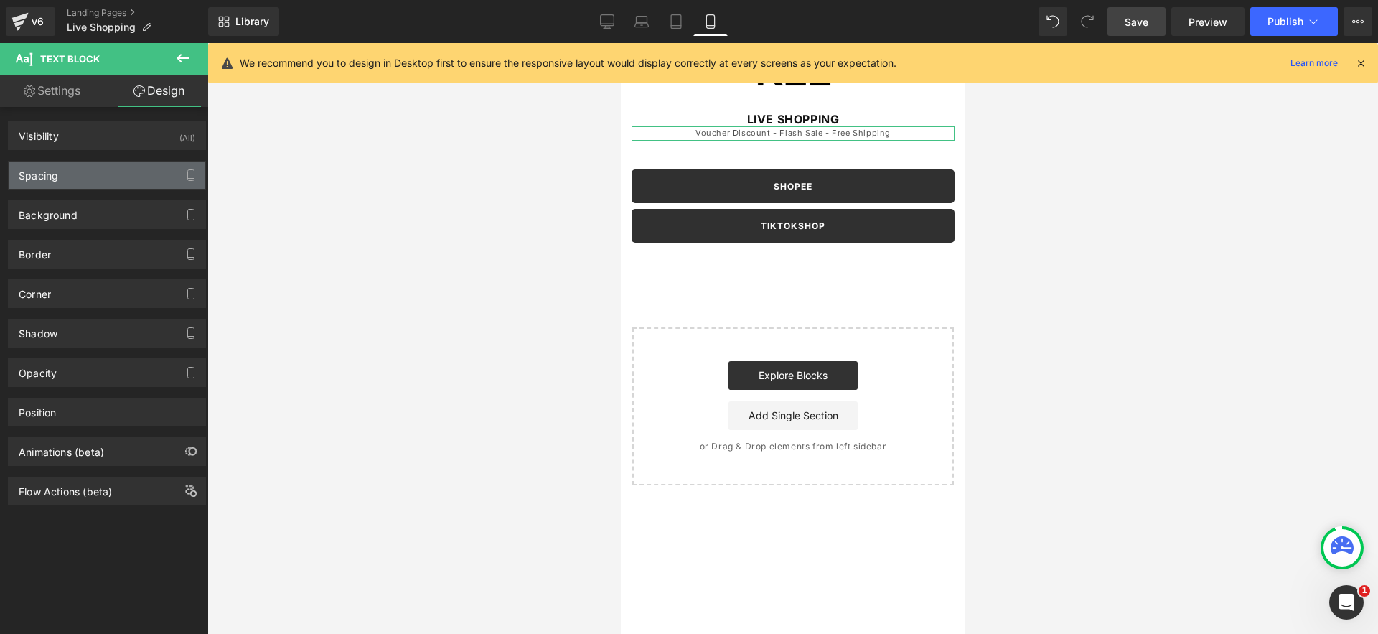
click at [130, 180] on div "Spacing" at bounding box center [107, 174] width 197 height 27
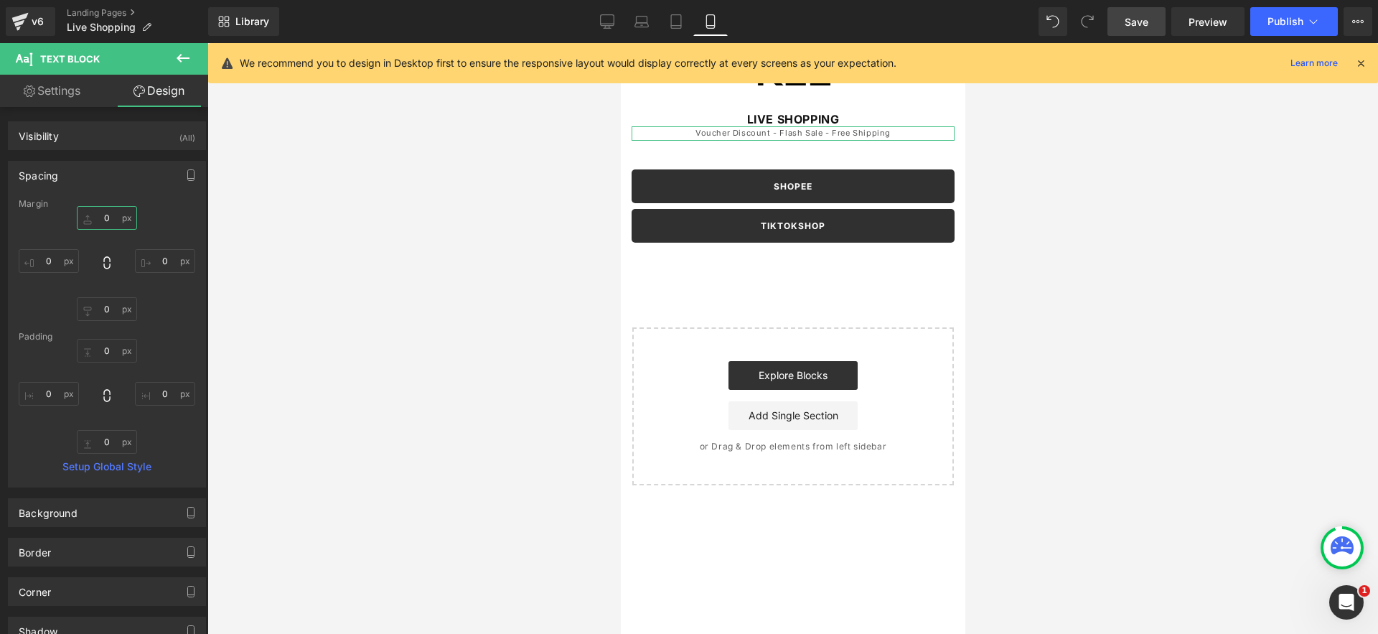
click at [98, 221] on input "0" at bounding box center [107, 218] width 60 height 24
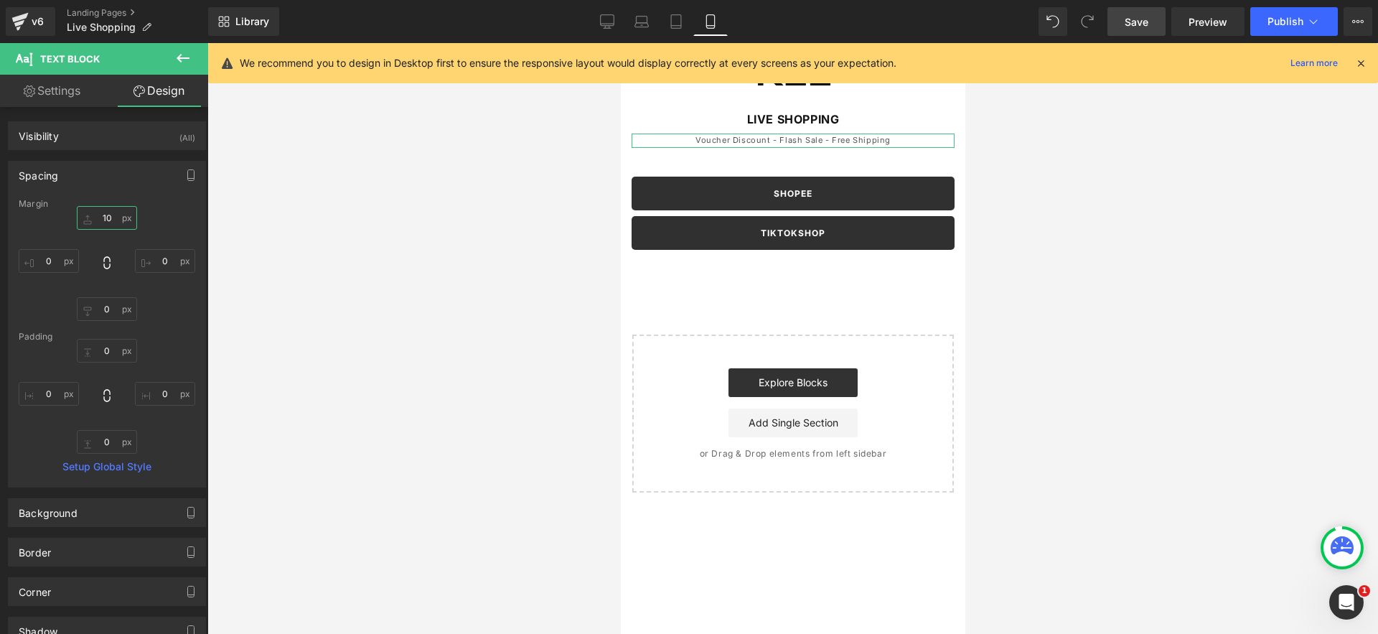
type input "5"
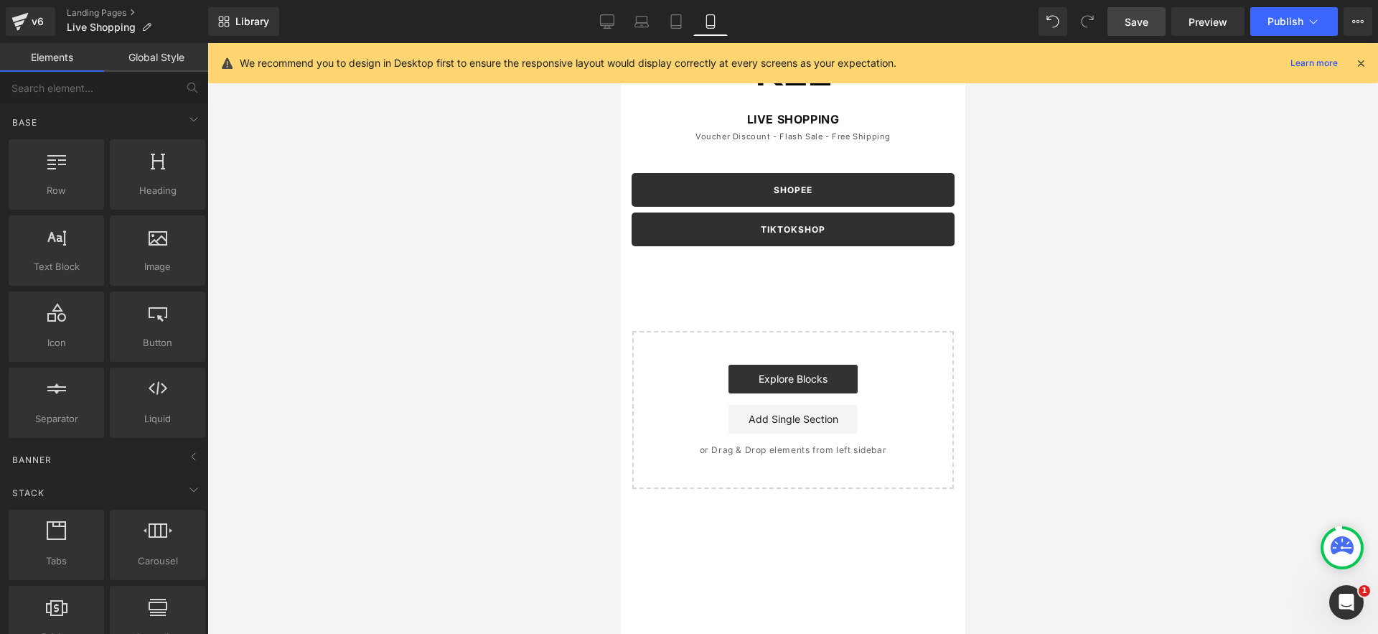
drag, startPoint x: 262, startPoint y: 331, endPoint x: 207, endPoint y: 216, distance: 127.4
click at [261, 331] on div at bounding box center [792, 338] width 1170 height 591
click at [187, 126] on icon at bounding box center [193, 119] width 17 height 17
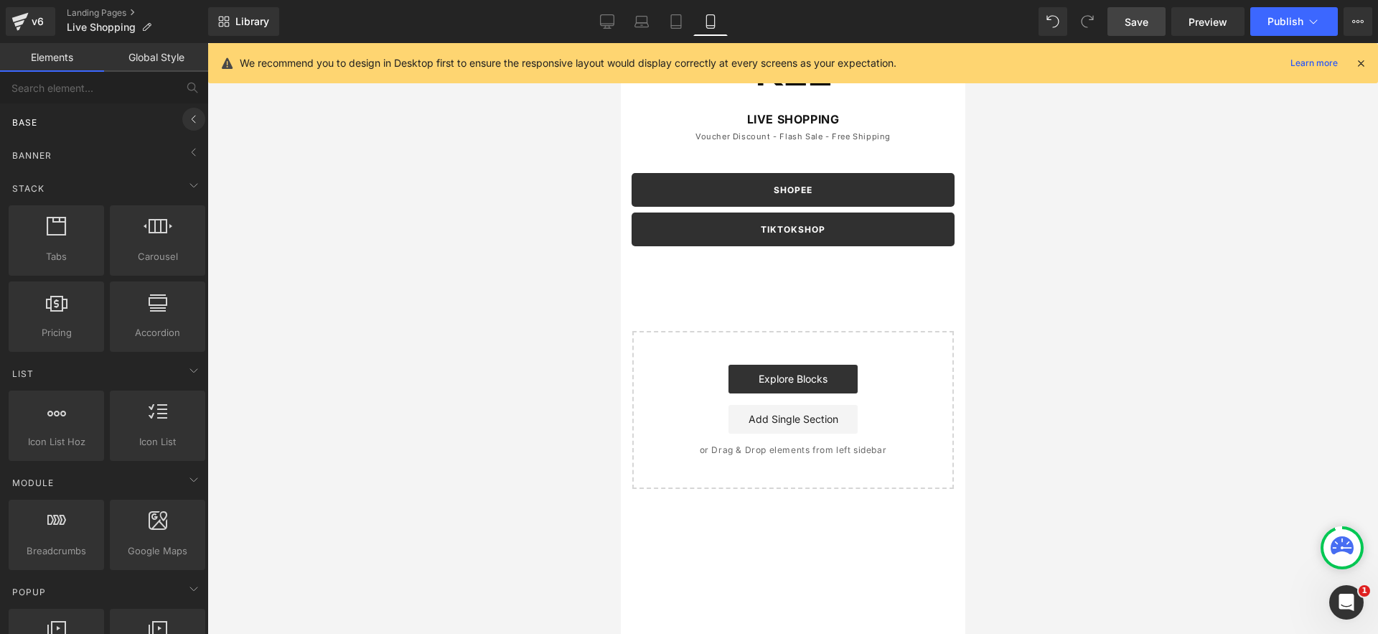
click at [185, 121] on icon at bounding box center [193, 119] width 17 height 17
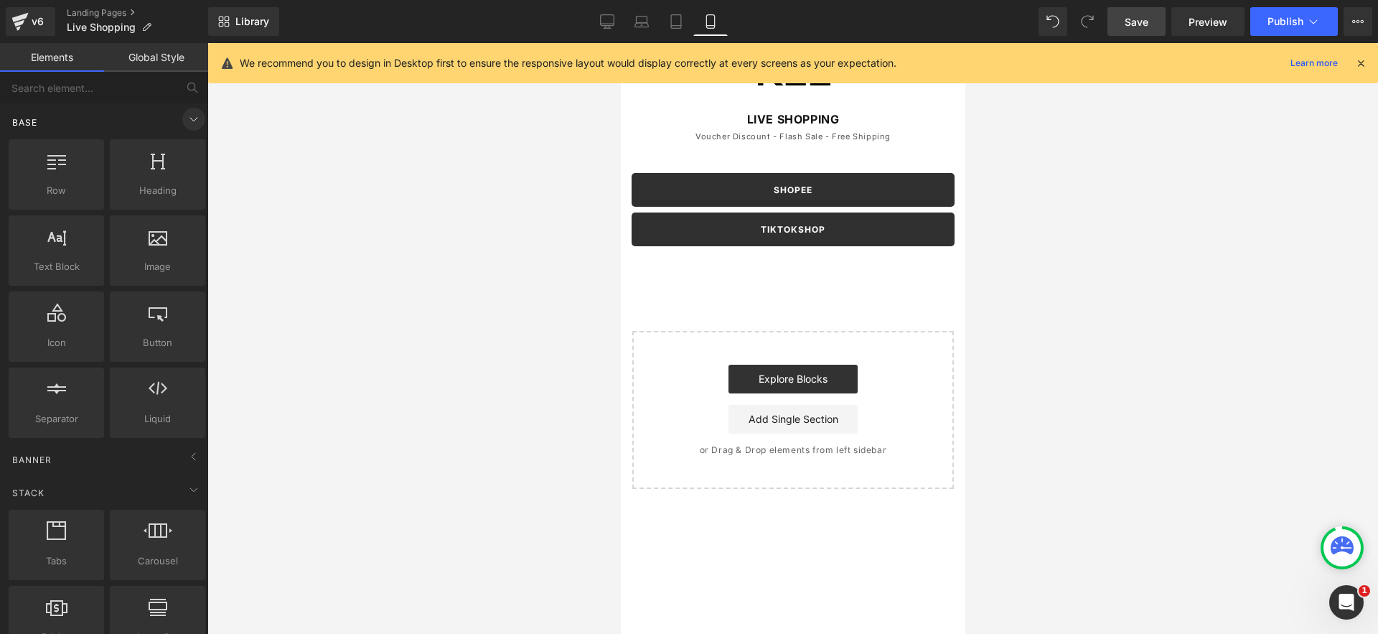
click at [185, 121] on icon at bounding box center [193, 119] width 17 height 17
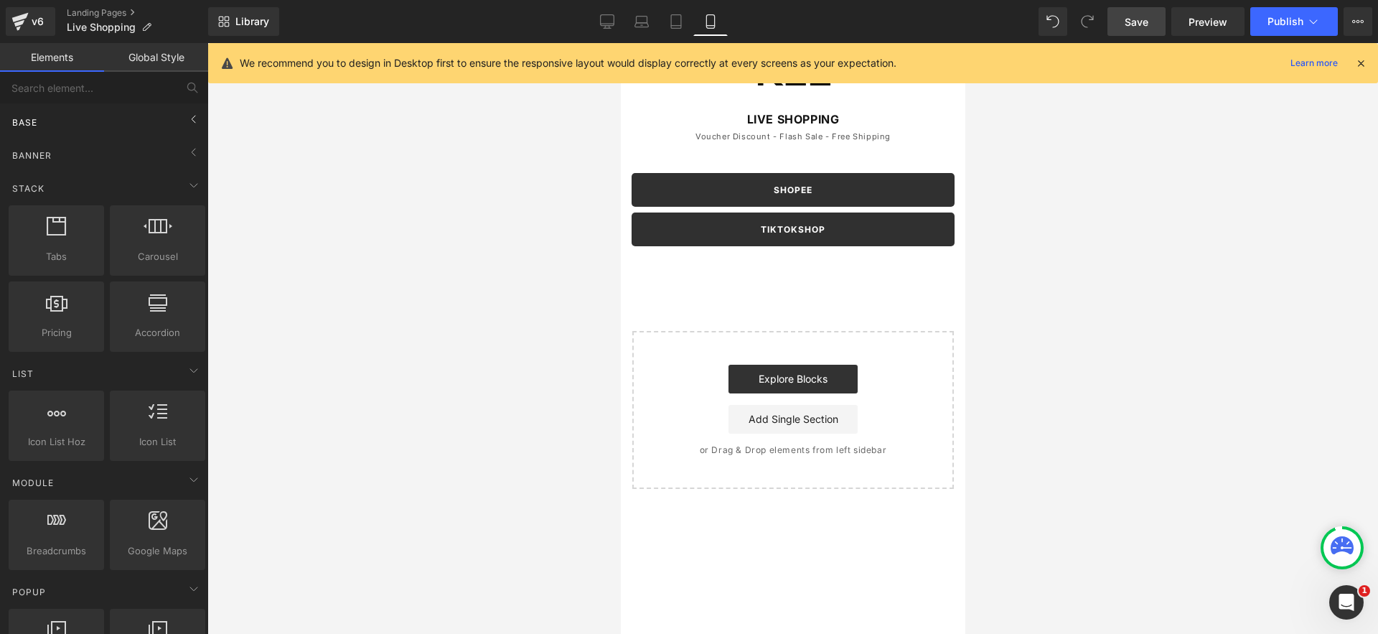
click at [127, 118] on div "Base" at bounding box center [107, 122] width 202 height 29
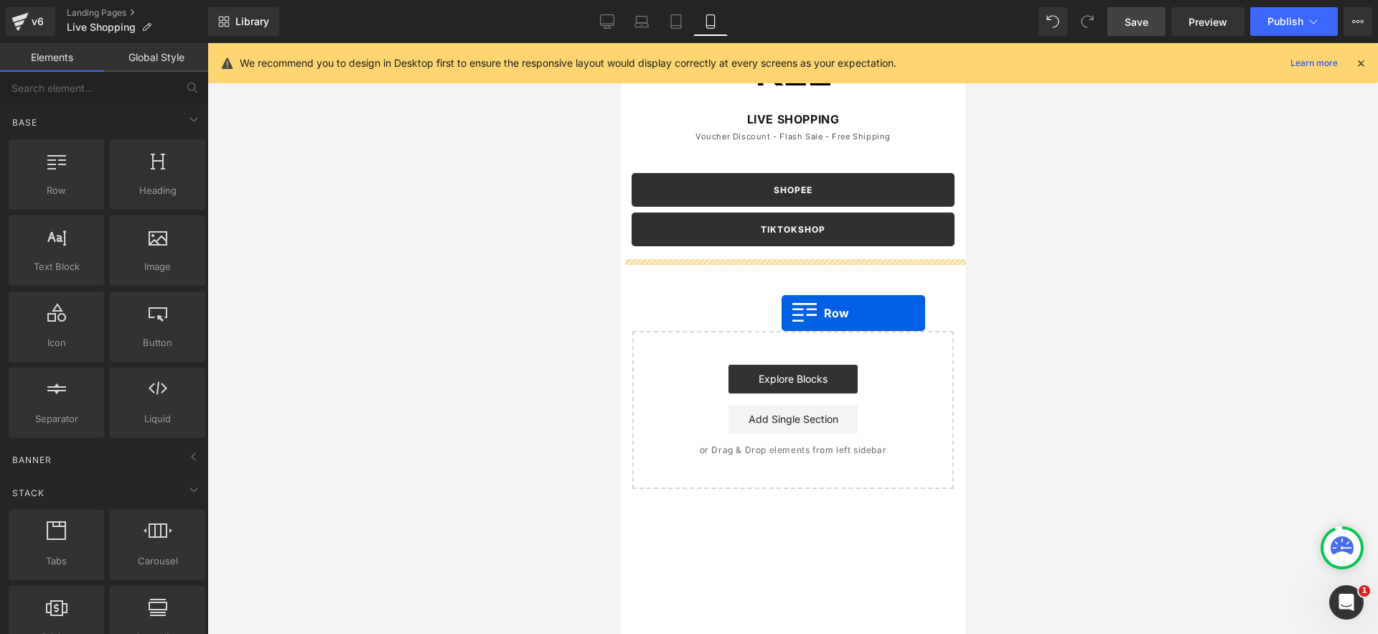
drag, startPoint x: 677, startPoint y: 232, endPoint x: 781, endPoint y: 313, distance: 130.9
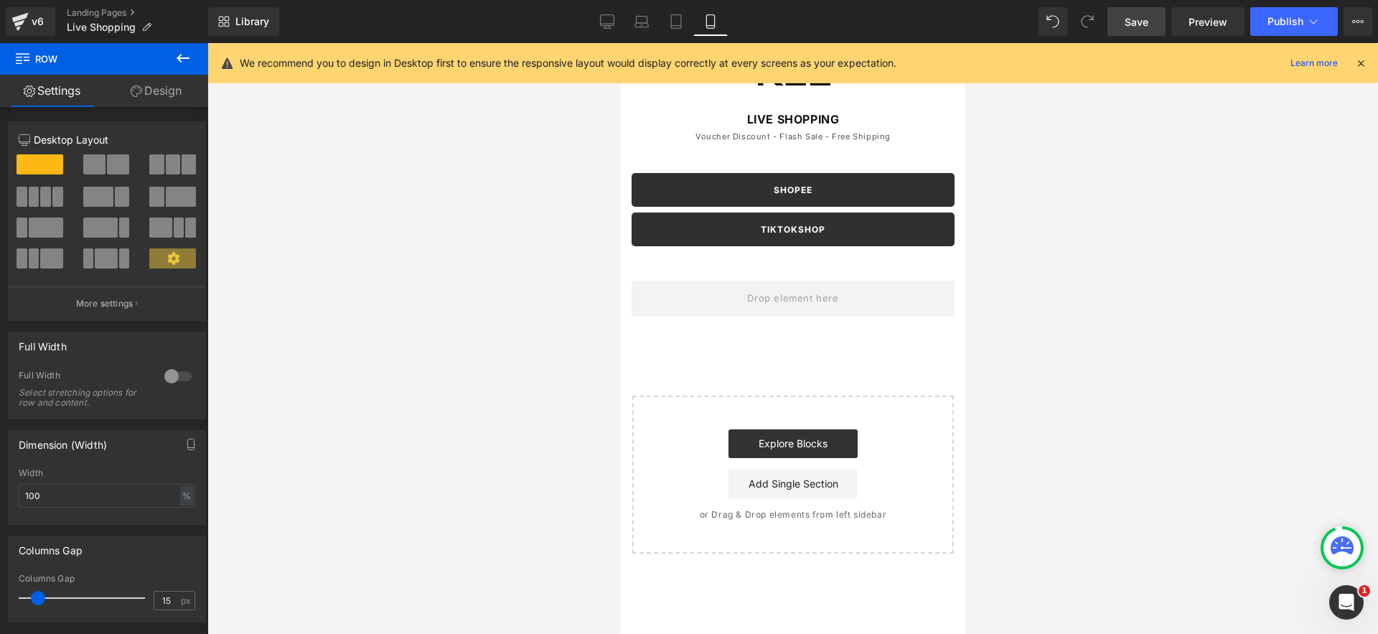
click at [188, 62] on icon at bounding box center [182, 58] width 17 height 17
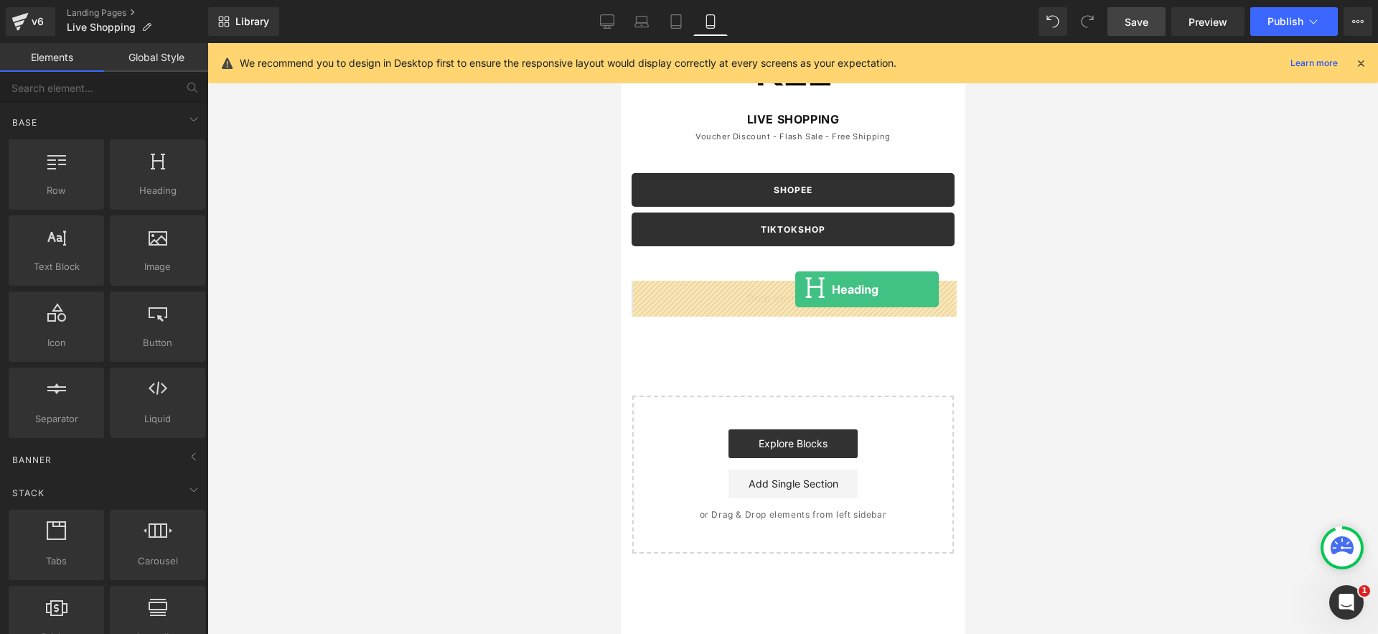
drag, startPoint x: 791, startPoint y: 230, endPoint x: 794, endPoint y: 289, distance: 58.9
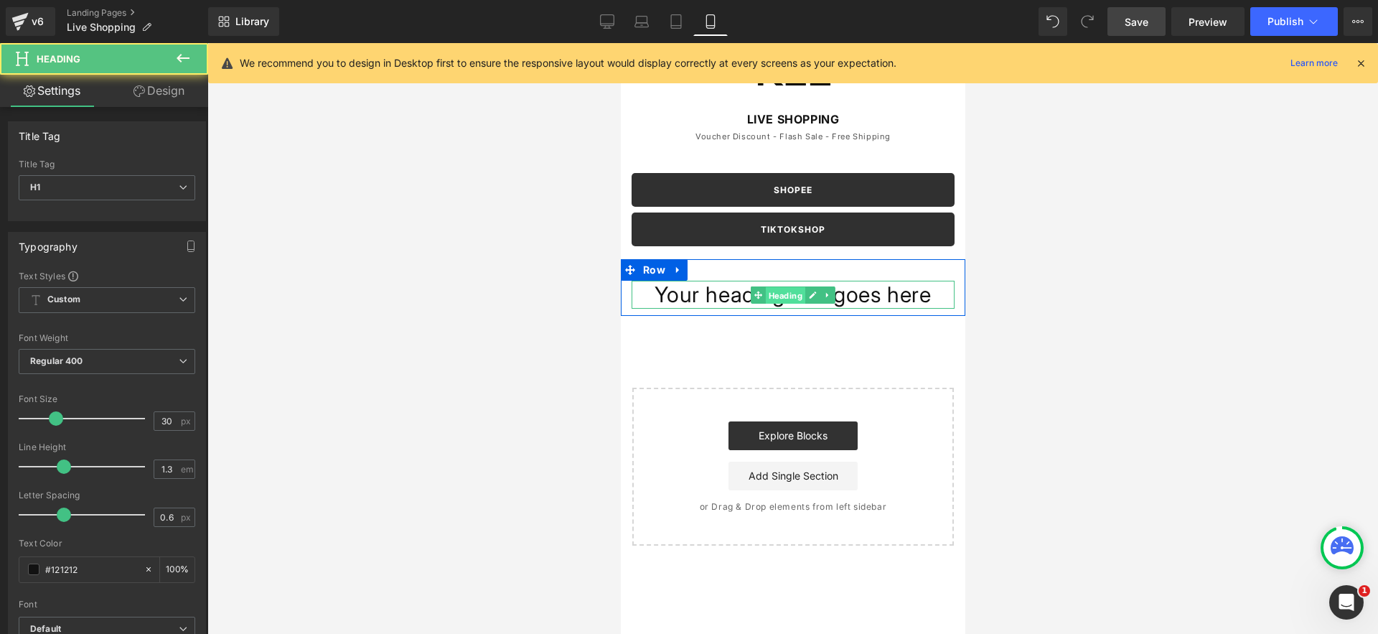
click at [784, 299] on span "Heading" at bounding box center [784, 295] width 39 height 17
click at [812, 297] on icon at bounding box center [812, 295] width 8 height 9
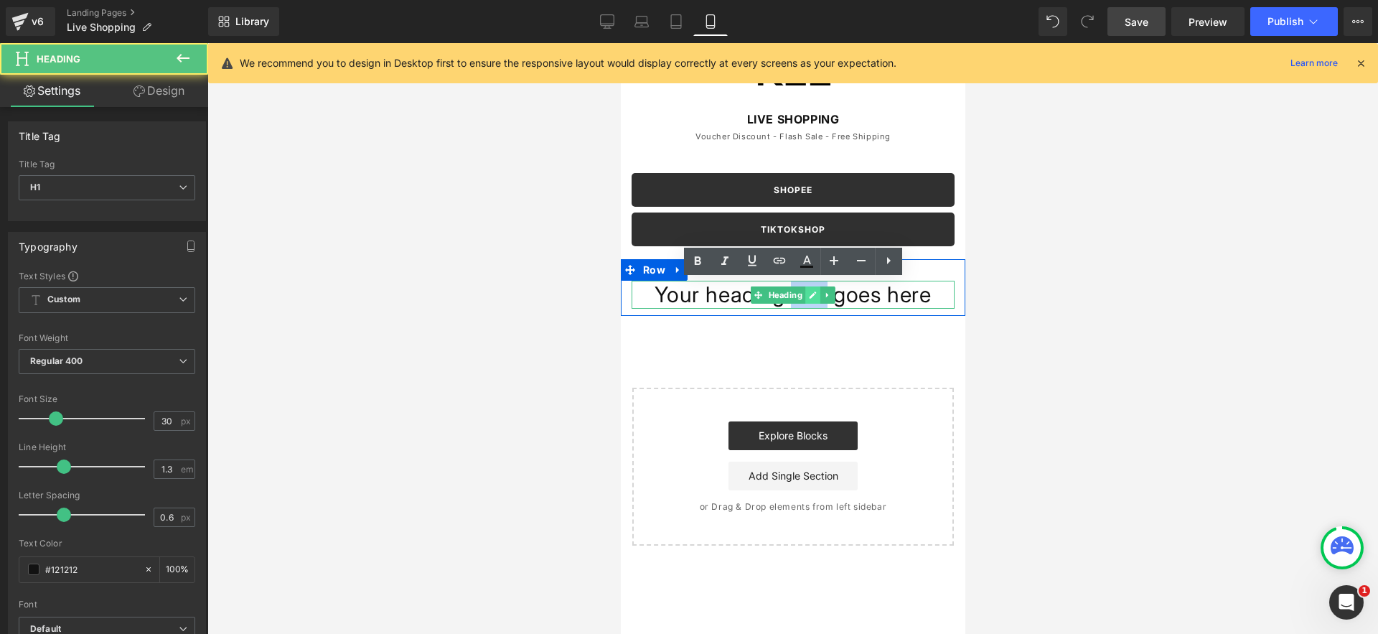
click at [812, 297] on h1 "Your heading text goes here" at bounding box center [792, 295] width 323 height 28
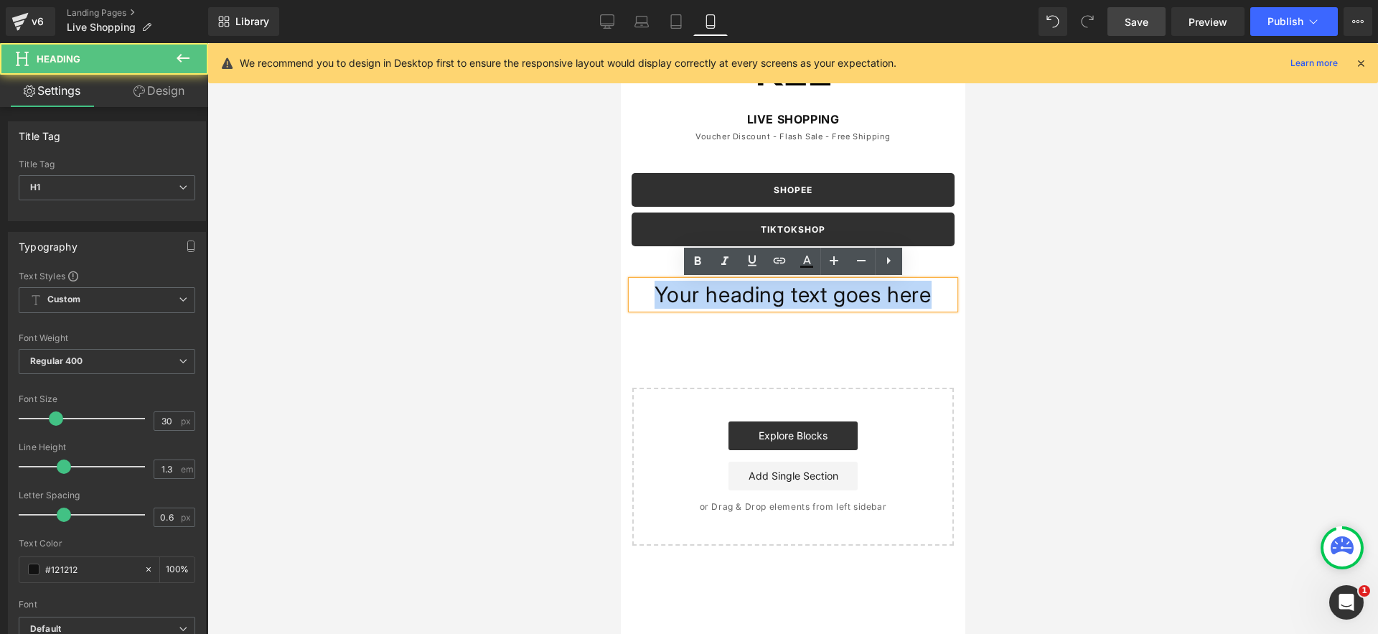
click at [812, 297] on h1 "Your heading text goes here" at bounding box center [792, 295] width 323 height 28
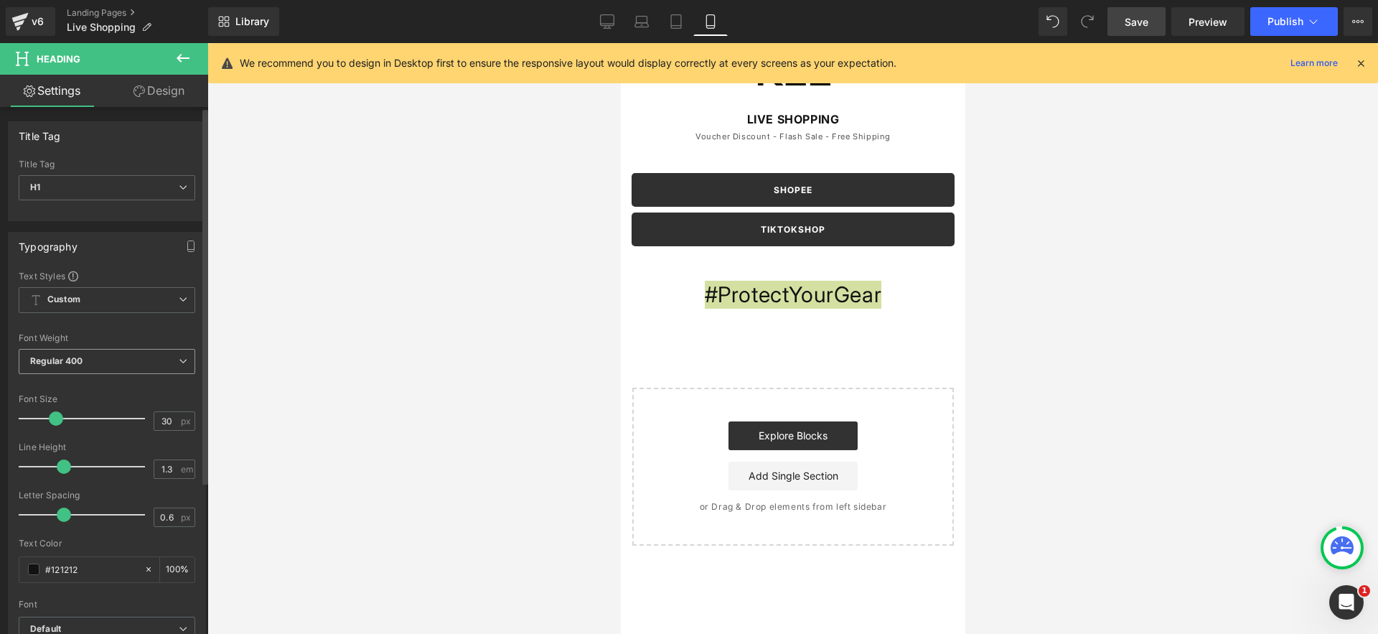
click at [55, 360] on b "Regular 400" at bounding box center [56, 360] width 53 height 11
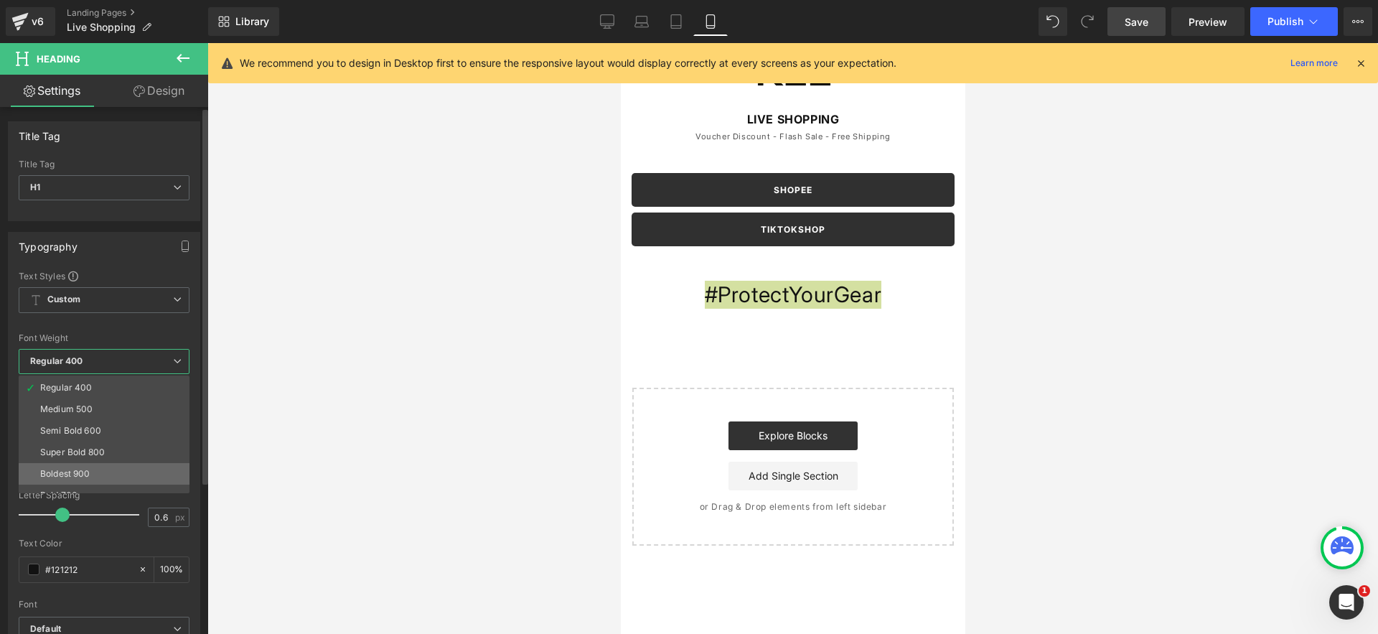
scroll to position [80, 0]
click at [92, 440] on div "Super Bold 800" at bounding box center [72, 436] width 65 height 10
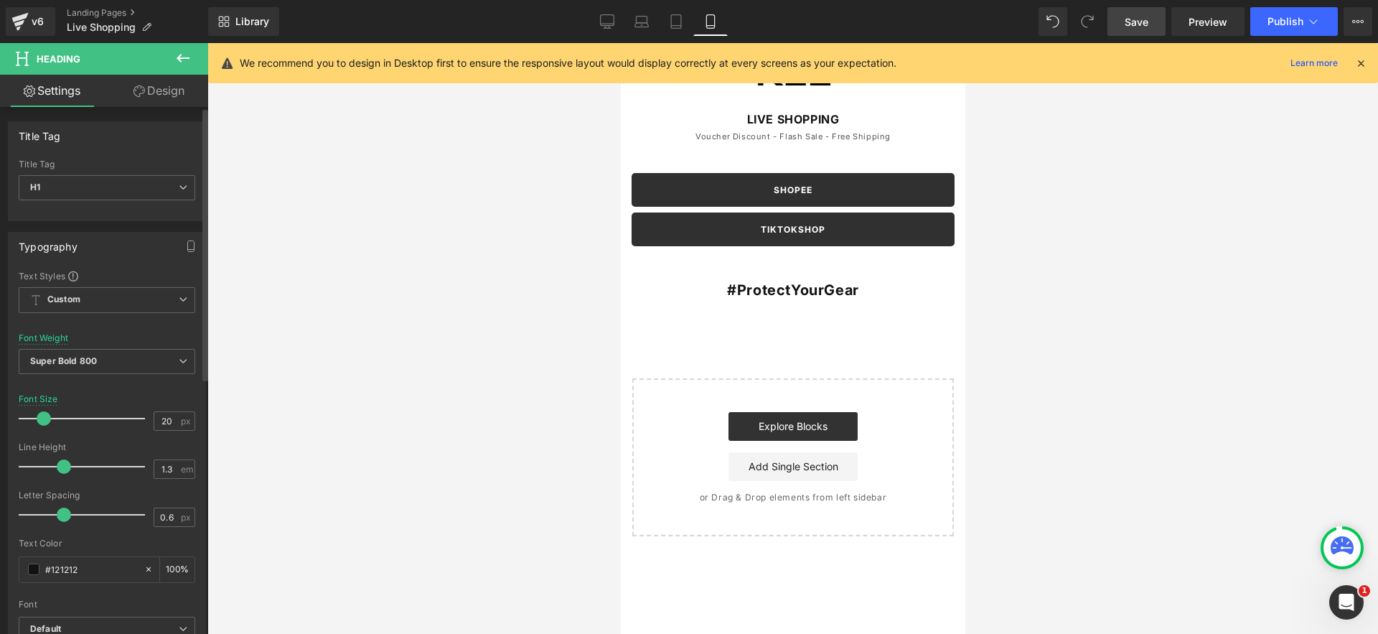
drag, startPoint x: 47, startPoint y: 417, endPoint x: 37, endPoint y: 423, distance: 12.6
click at [37, 423] on div at bounding box center [85, 418] width 119 height 29
drag, startPoint x: 80, startPoint y: 362, endPoint x: 70, endPoint y: 362, distance: 10.1
click at [75, 362] on b "Super Bold 800" at bounding box center [63, 360] width 67 height 11
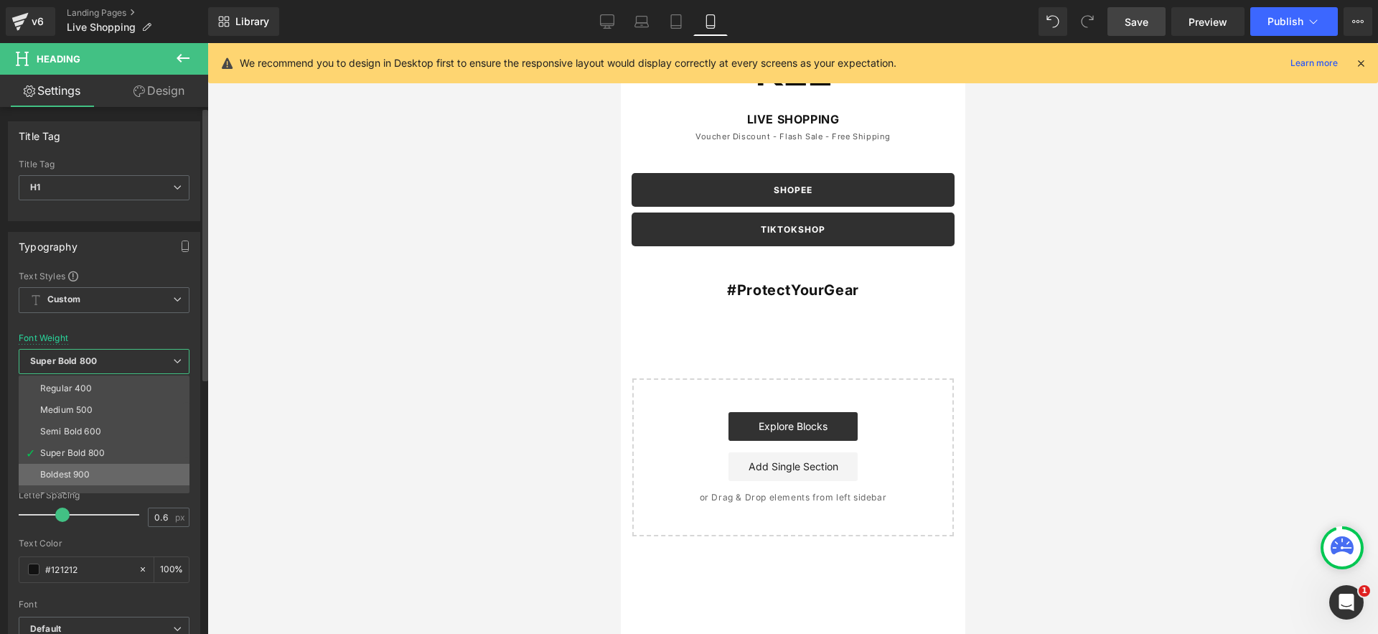
scroll to position [29, 0]
click at [96, 426] on li "Regular 400" at bounding box center [107, 421] width 177 height 22
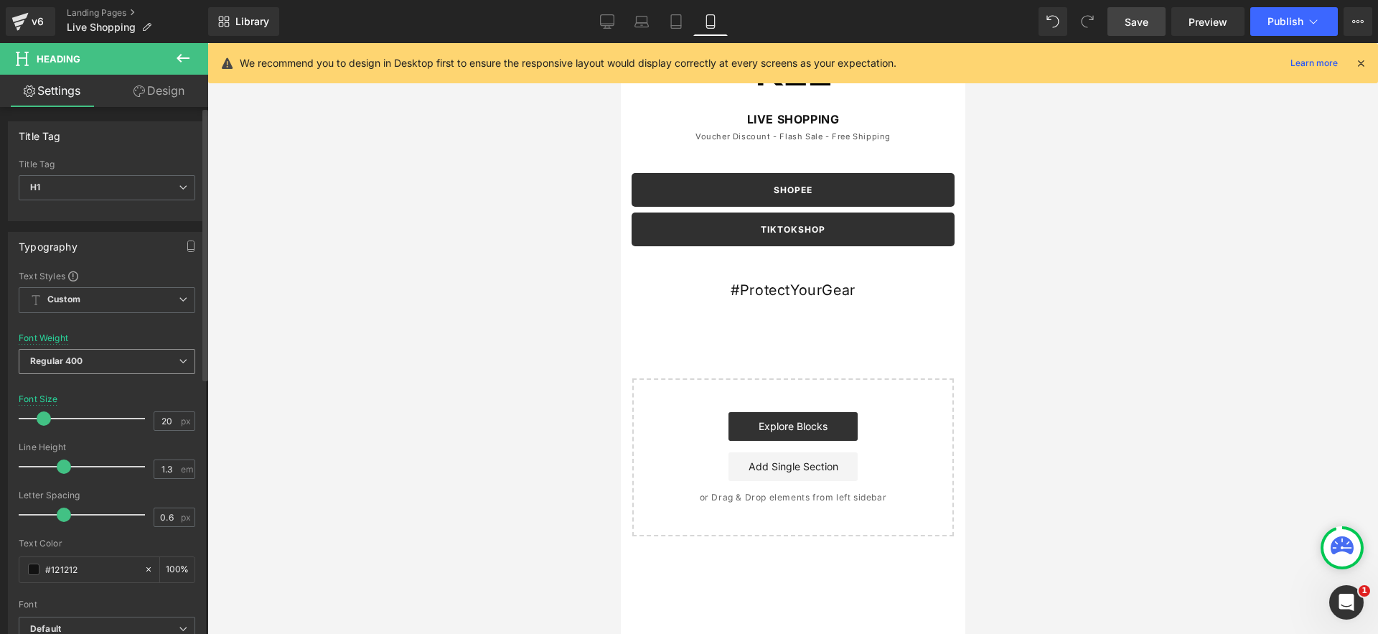
click at [83, 365] on span "Regular 400" at bounding box center [107, 361] width 177 height 25
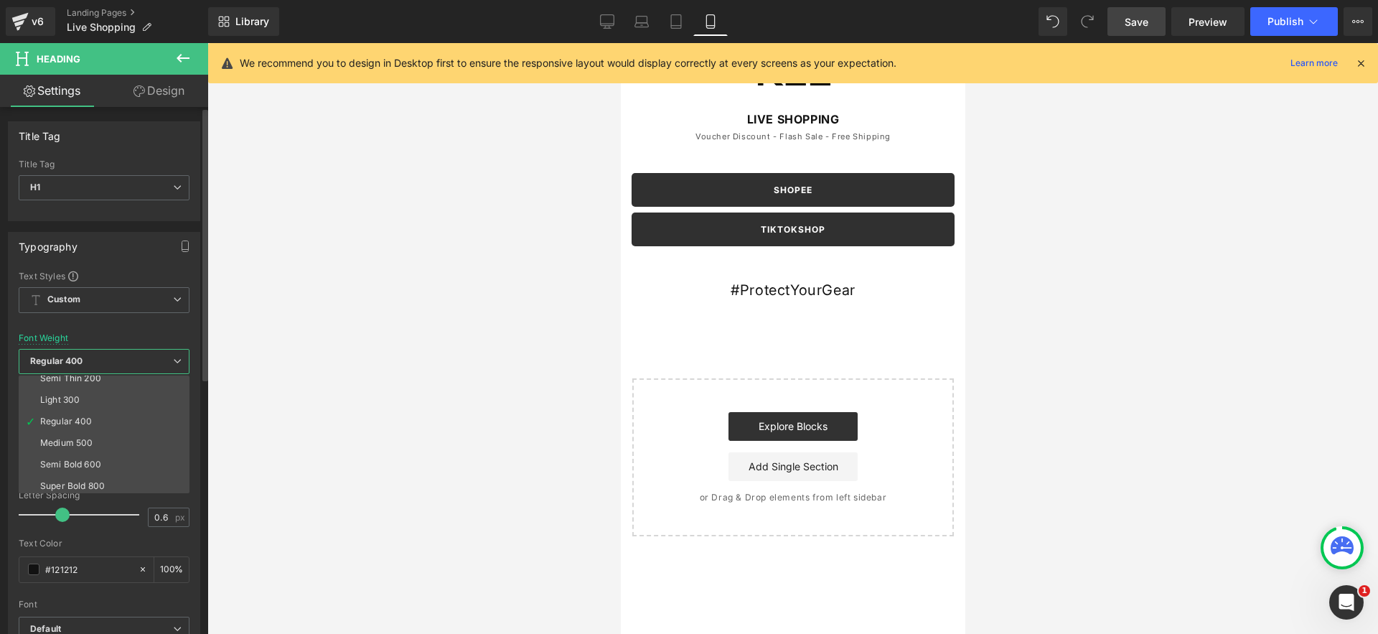
drag, startPoint x: 83, startPoint y: 457, endPoint x: 79, endPoint y: 448, distance: 9.3
click at [83, 457] on li "Semi Bold 600" at bounding box center [107, 464] width 177 height 22
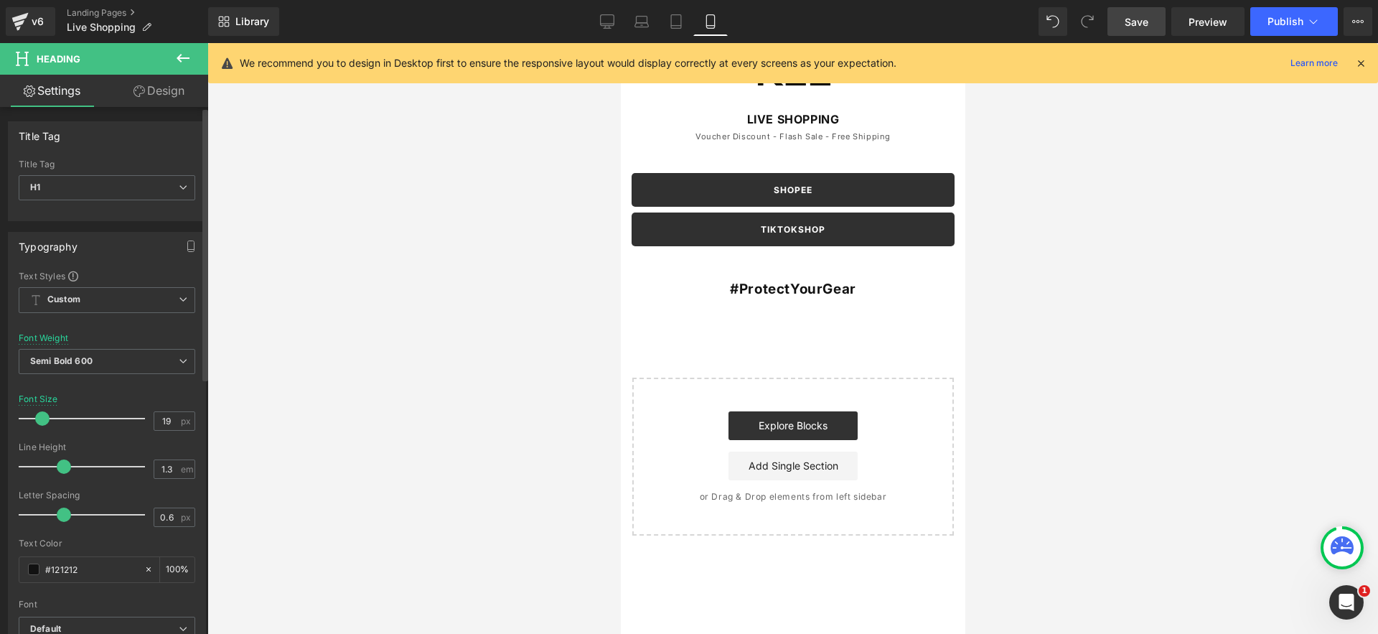
type input "18"
click at [37, 422] on span at bounding box center [41, 418] width 14 height 14
click at [367, 376] on div at bounding box center [792, 338] width 1170 height 591
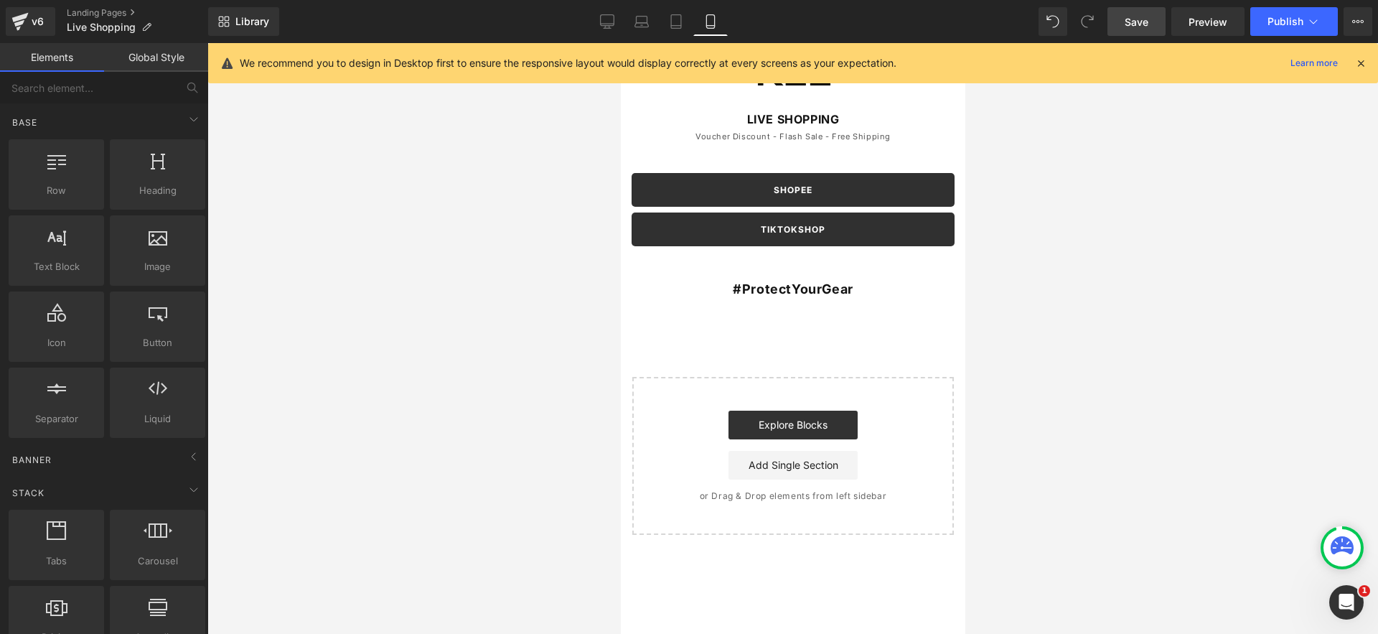
click at [777, 290] on span "Heading" at bounding box center [784, 289] width 39 height 17
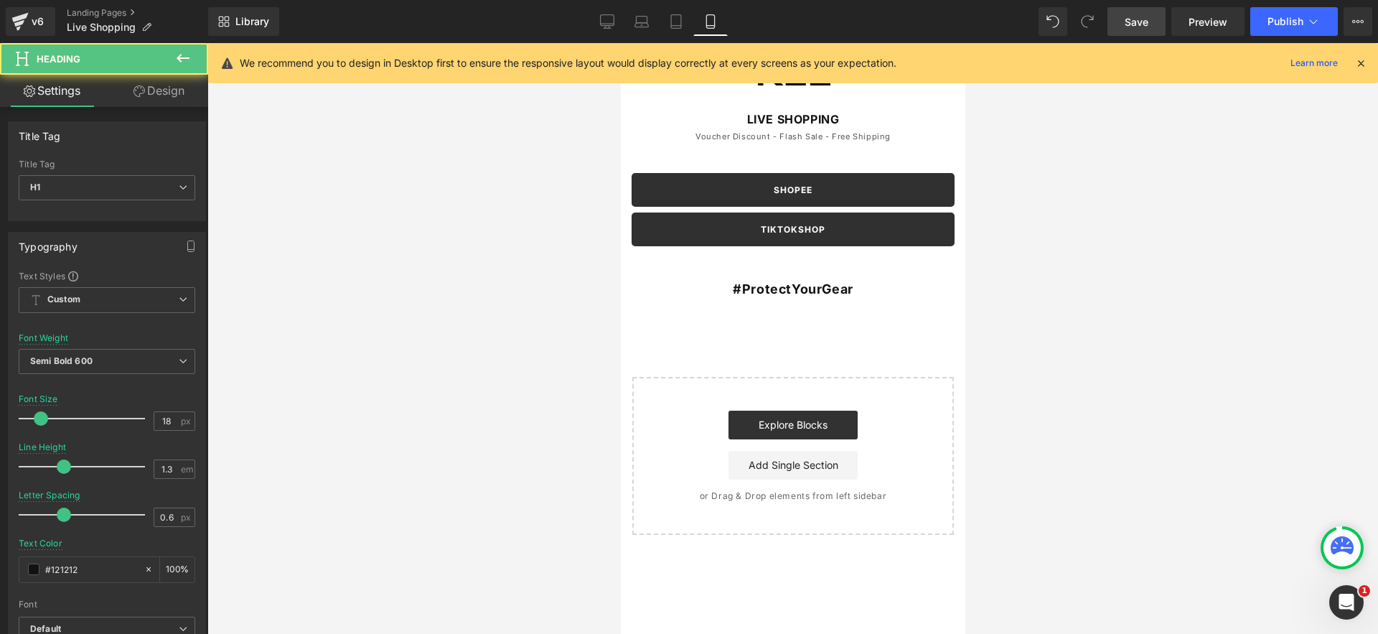
click at [1114, 314] on div at bounding box center [792, 338] width 1170 height 591
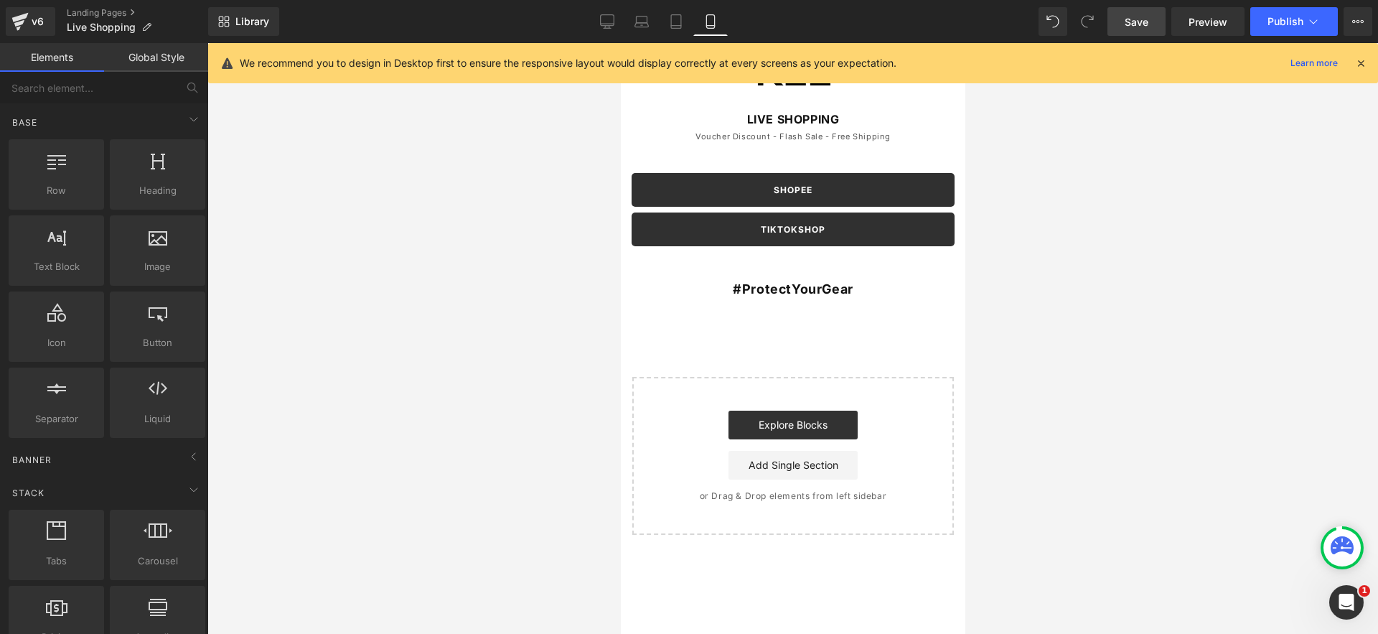
click at [1139, 23] on span "Save" at bounding box center [1136, 21] width 24 height 15
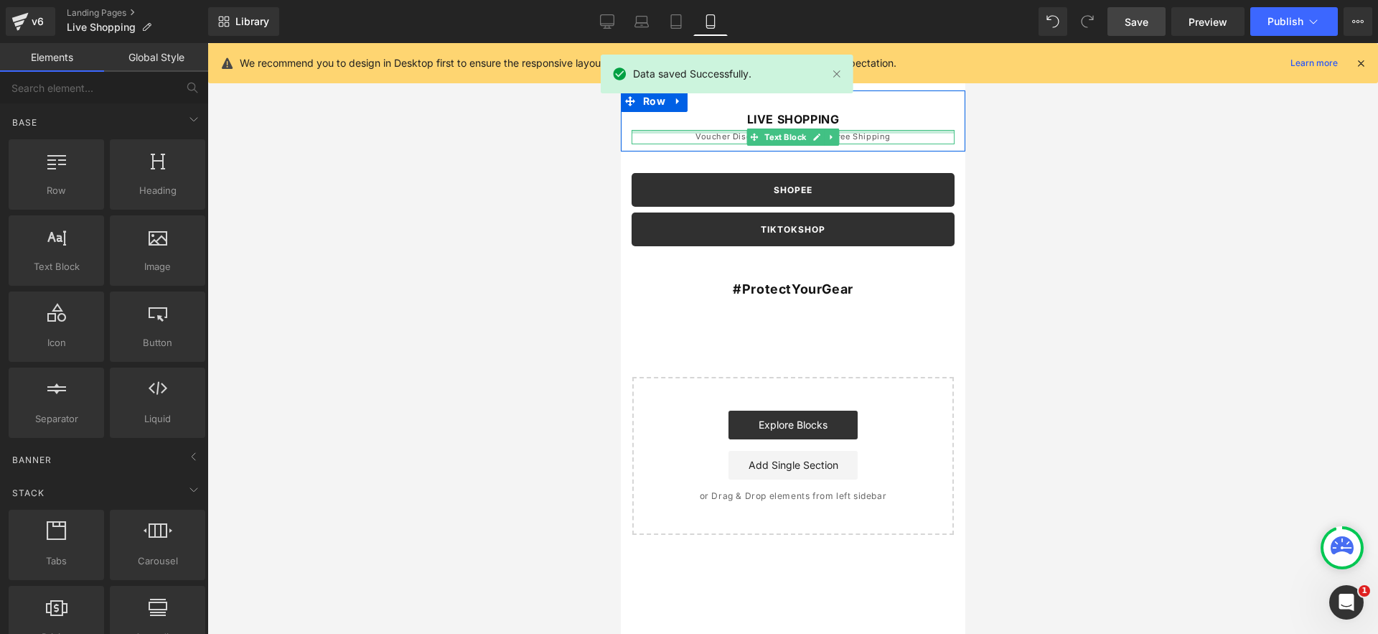
click at [706, 131] on div at bounding box center [792, 132] width 323 height 4
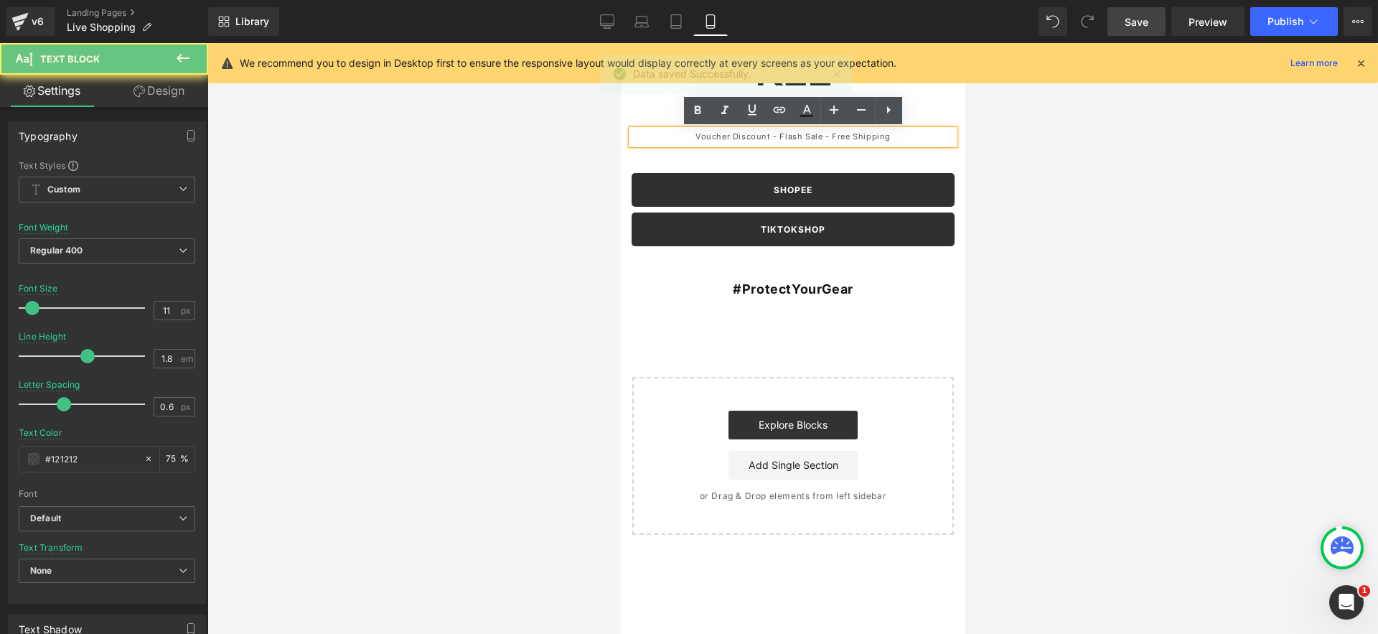
click at [702, 136] on p "Voucher Discount - Flash Sale - Free Shipping" at bounding box center [792, 137] width 323 height 14
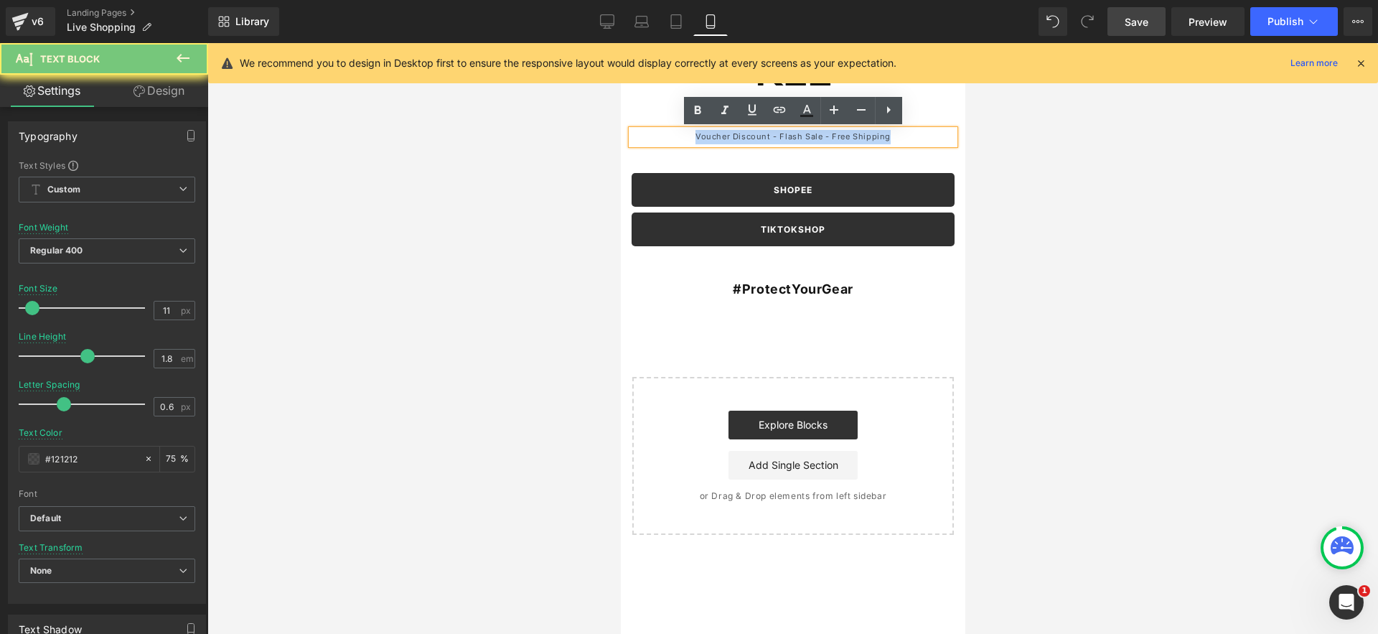
click at [702, 136] on p "Voucher Discount - Flash Sale - Free Shipping" at bounding box center [792, 137] width 323 height 14
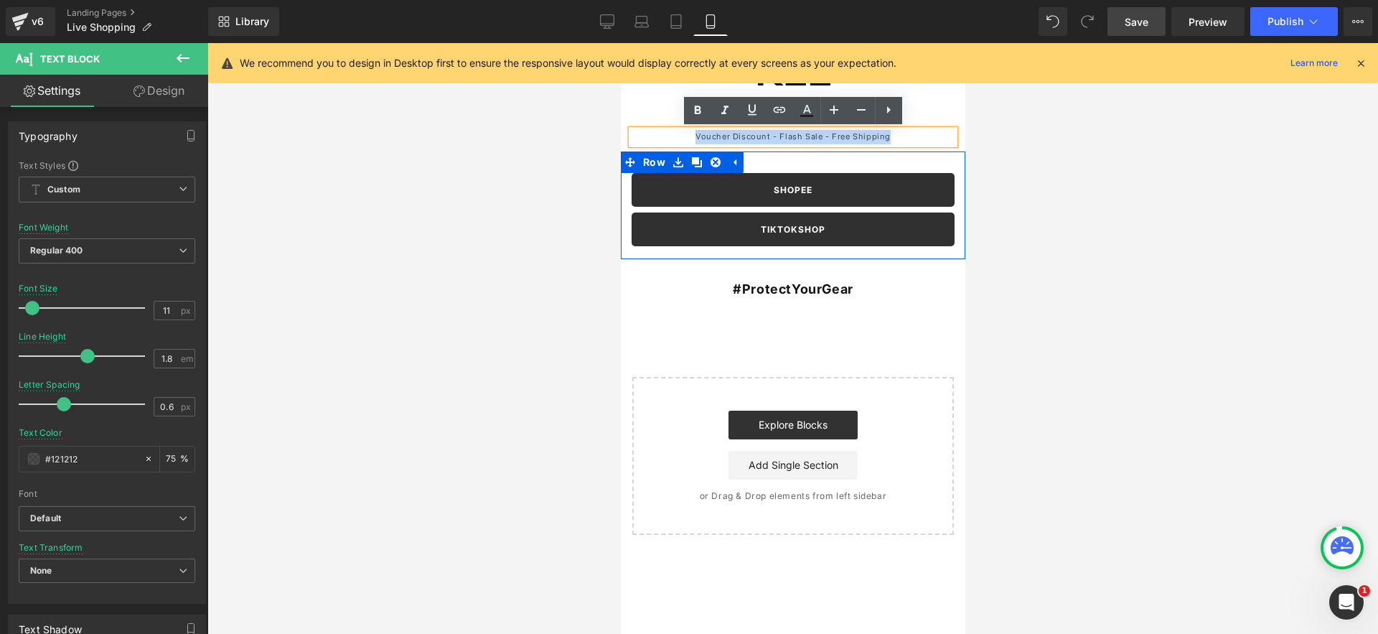
click at [688, 151] on link at bounding box center [696, 162] width 19 height 22
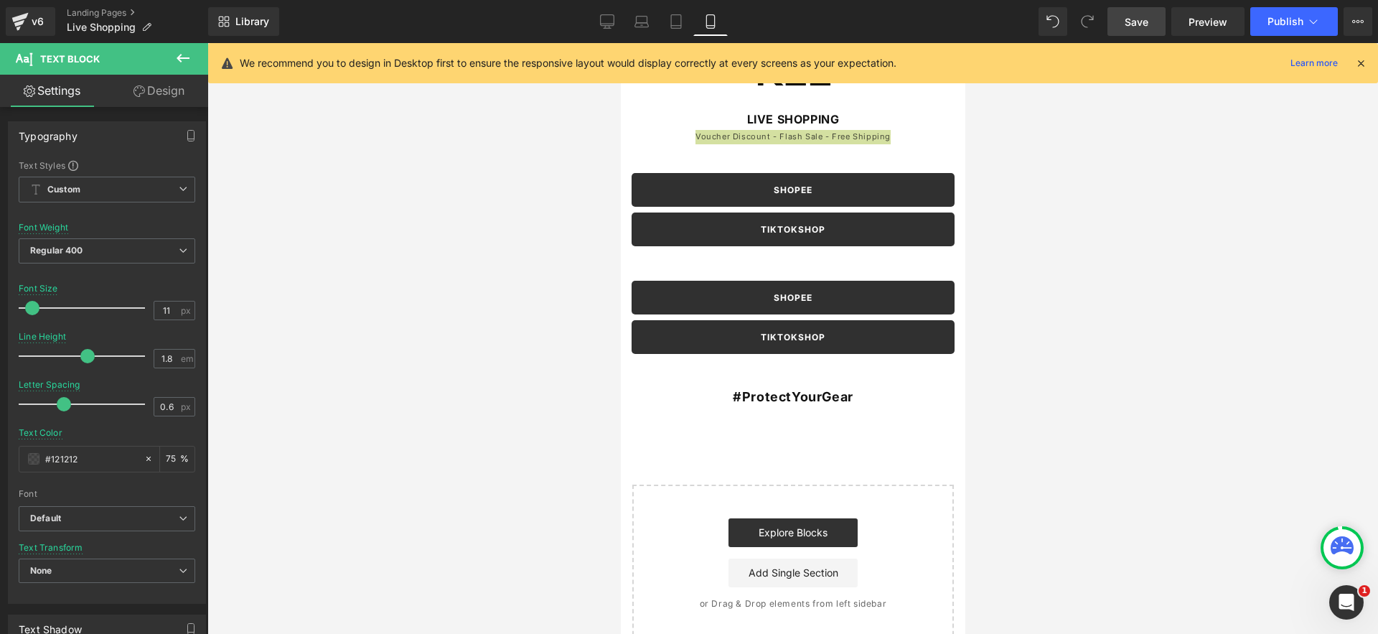
drag, startPoint x: 268, startPoint y: 155, endPoint x: 202, endPoint y: 170, distance: 67.7
click at [258, 155] on div at bounding box center [792, 338] width 1170 height 591
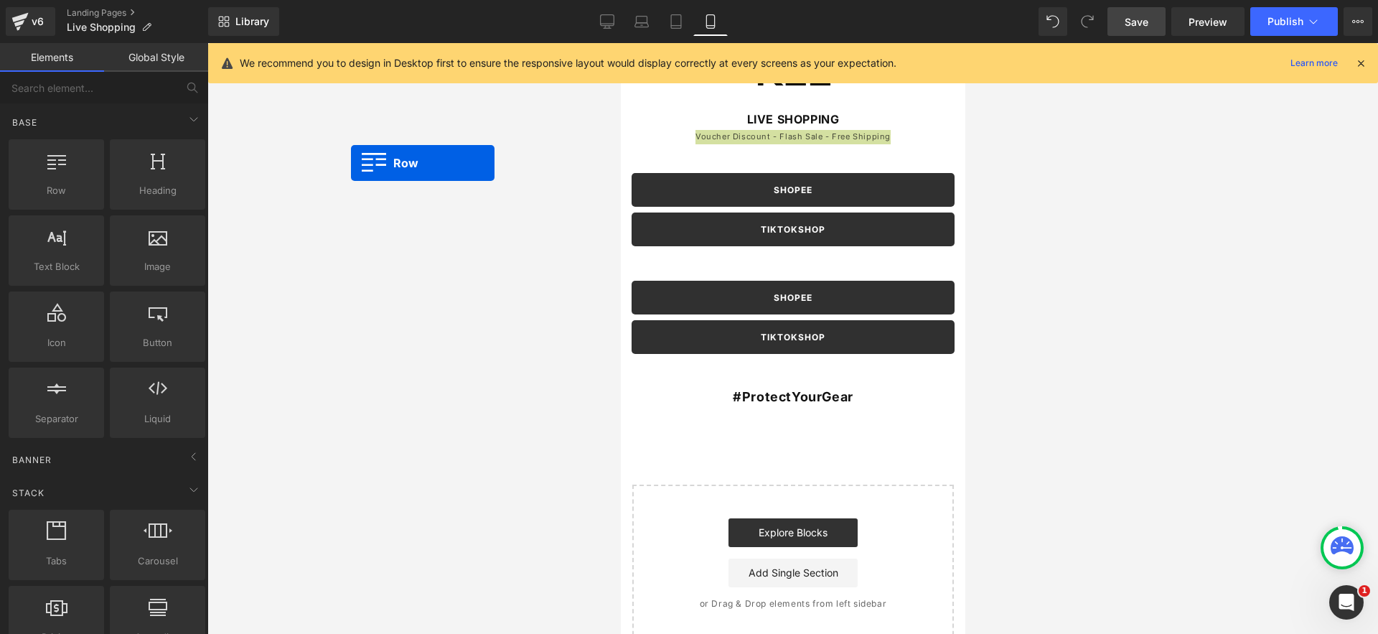
drag, startPoint x: 83, startPoint y: 177, endPoint x: 282, endPoint y: 158, distance: 199.7
click at [283, 158] on div "Row You are previewing how the will restyle your page. You can not edit Element…" at bounding box center [689, 329] width 1378 height 658
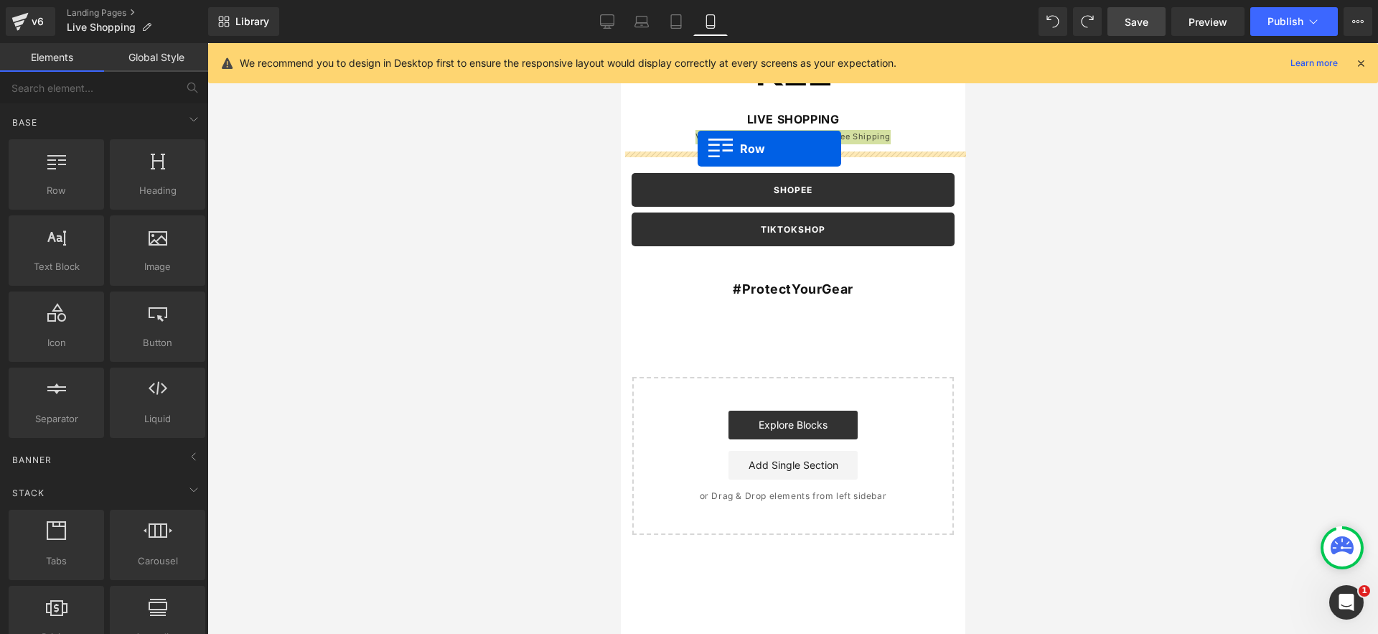
drag, startPoint x: 710, startPoint y: 199, endPoint x: 697, endPoint y: 149, distance: 52.0
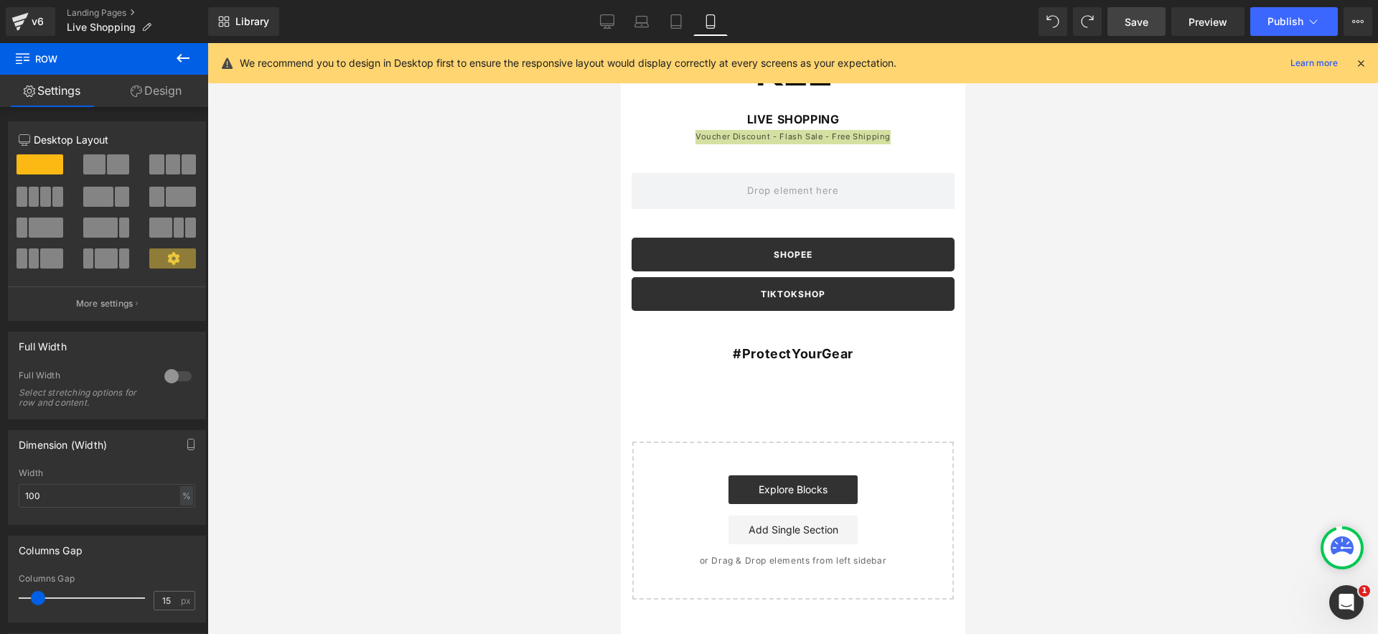
click at [184, 56] on icon at bounding box center [182, 58] width 17 height 17
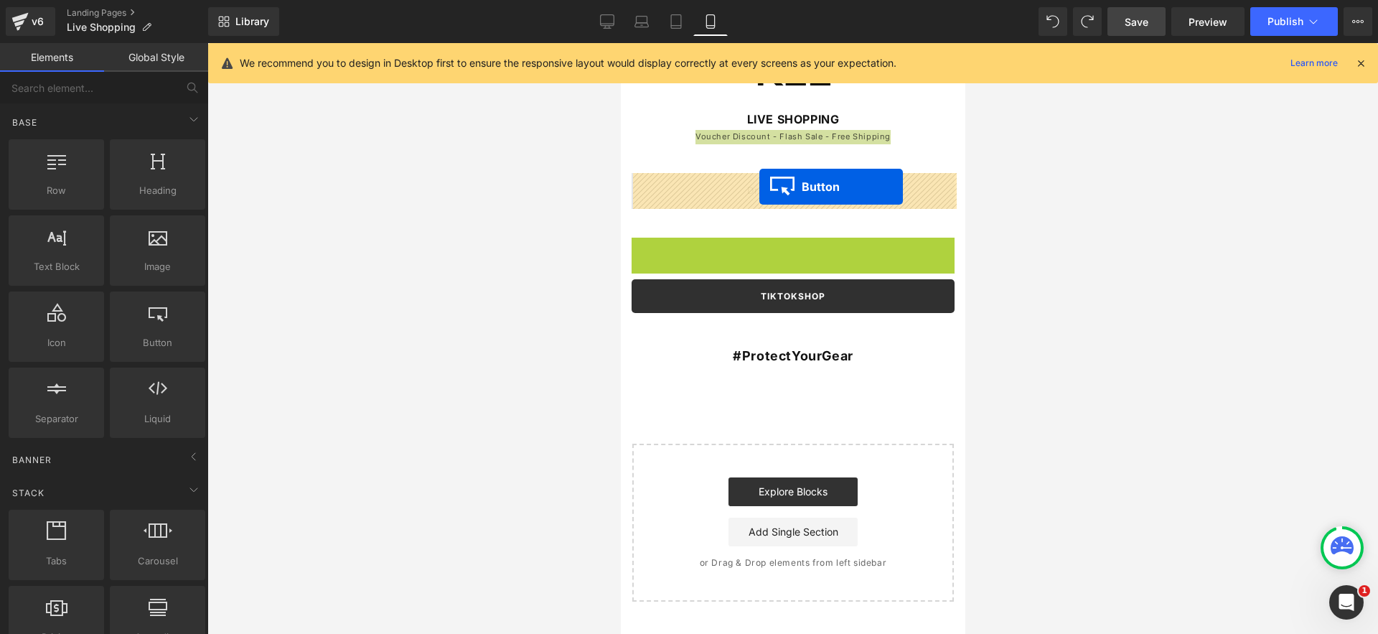
drag, startPoint x: 763, startPoint y: 257, endPoint x: 758, endPoint y: 187, distance: 70.5
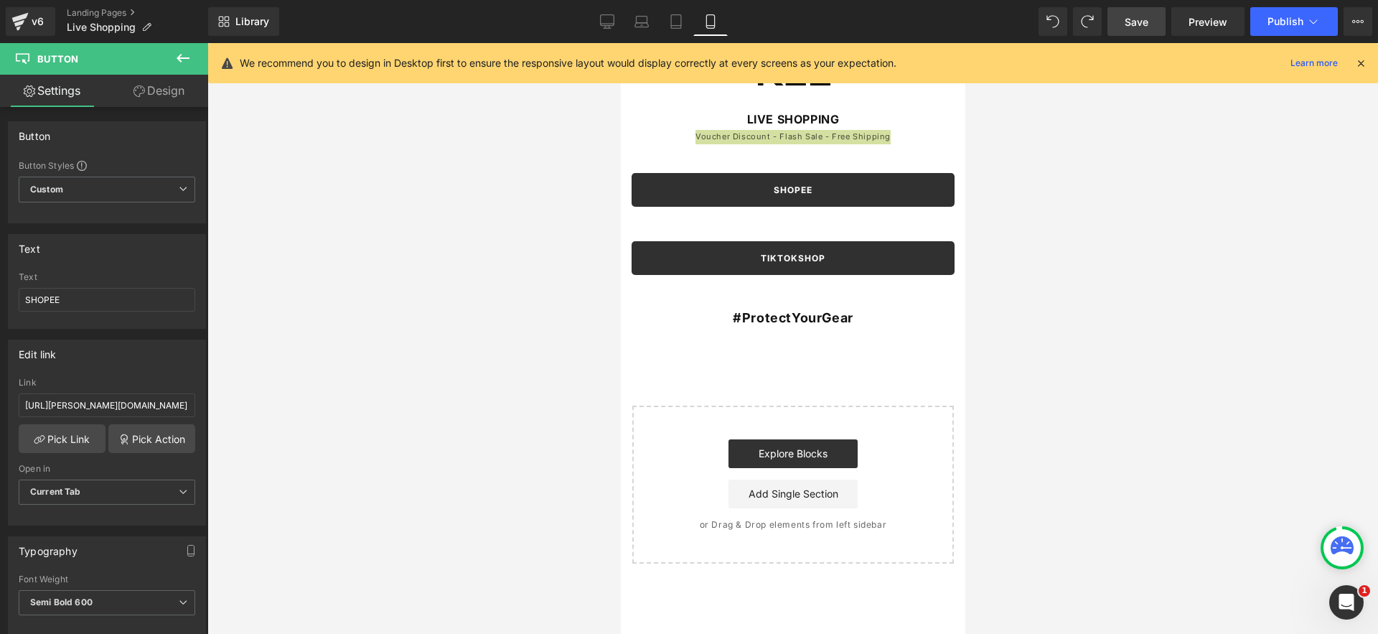
click at [182, 60] on icon at bounding box center [182, 58] width 17 height 17
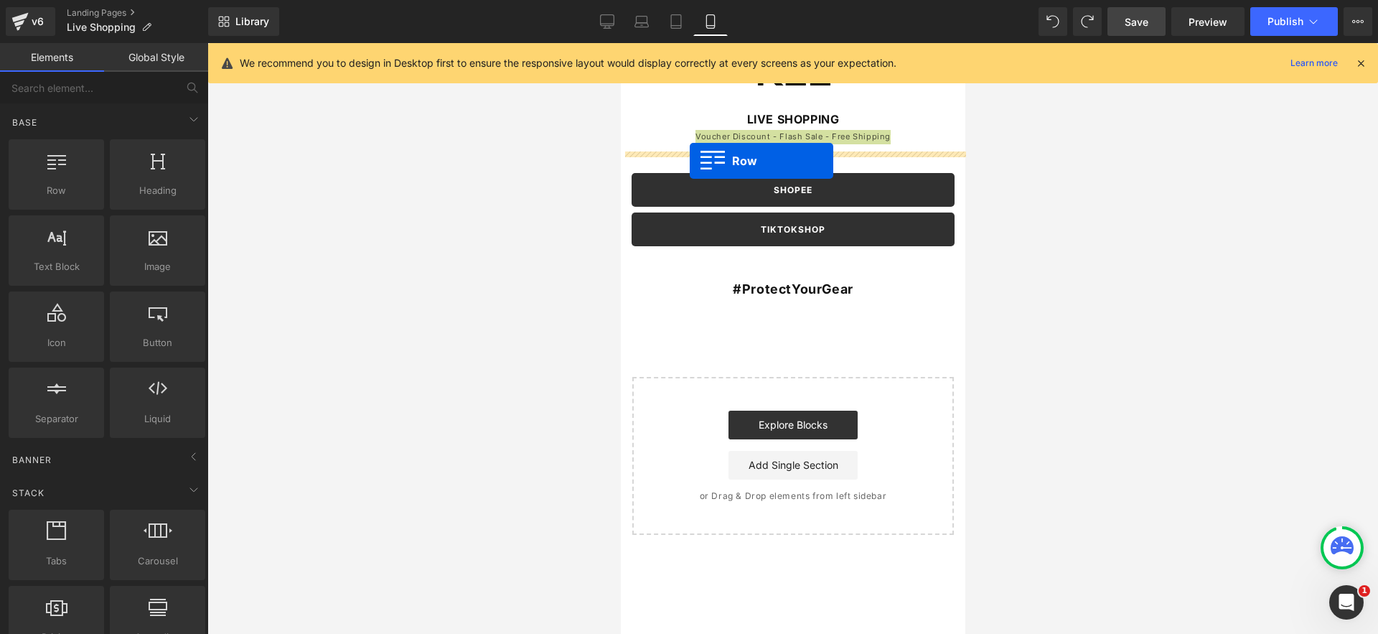
drag, startPoint x: 694, startPoint y: 207, endPoint x: 687, endPoint y: 160, distance: 47.9
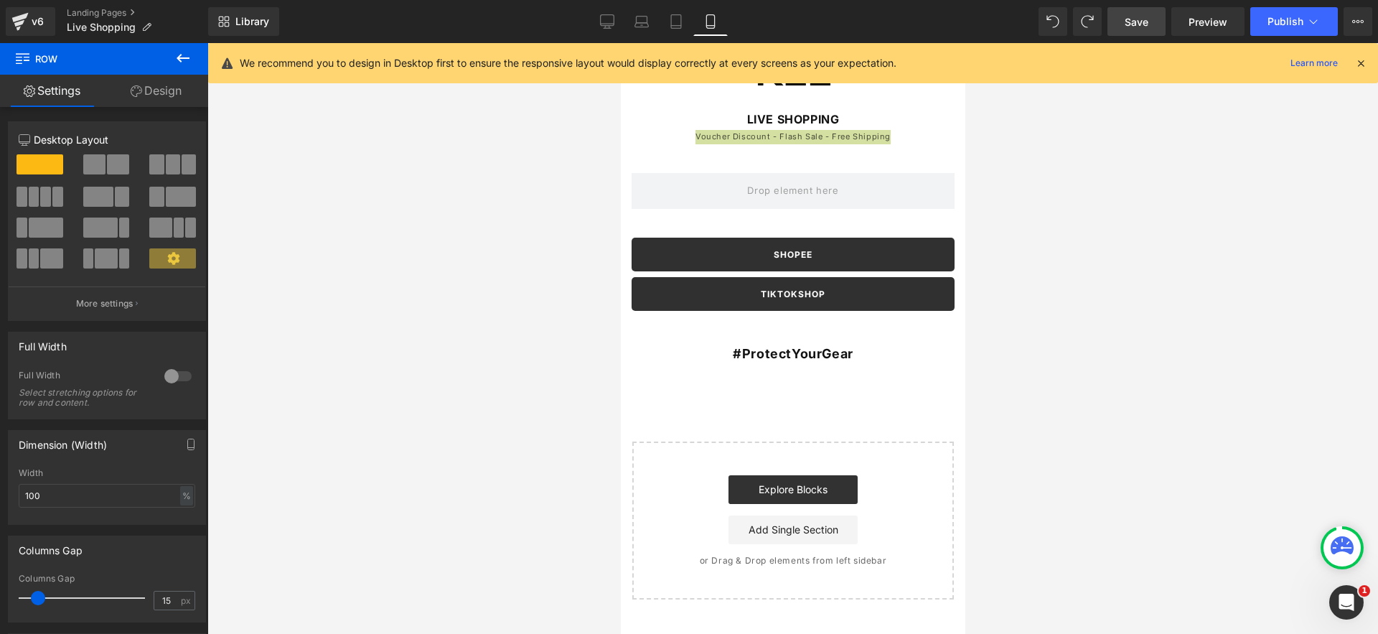
click at [185, 55] on icon at bounding box center [182, 58] width 17 height 17
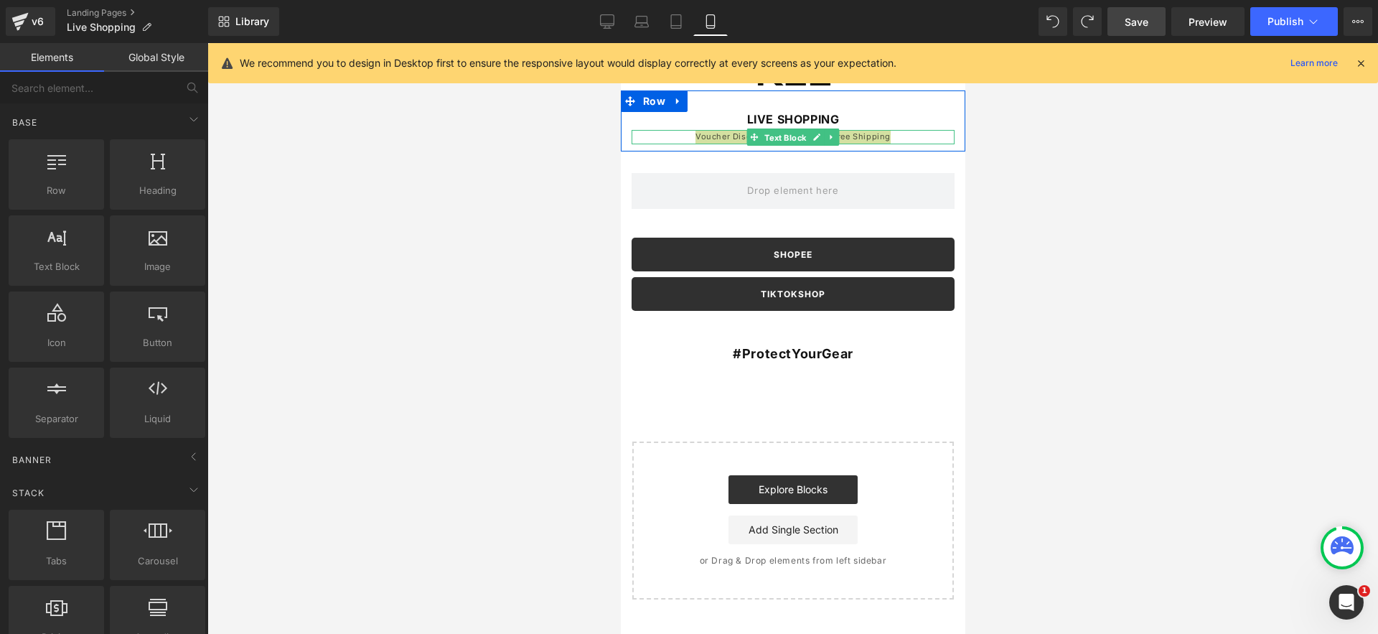
click at [769, 141] on span "Text Block" at bounding box center [784, 137] width 47 height 17
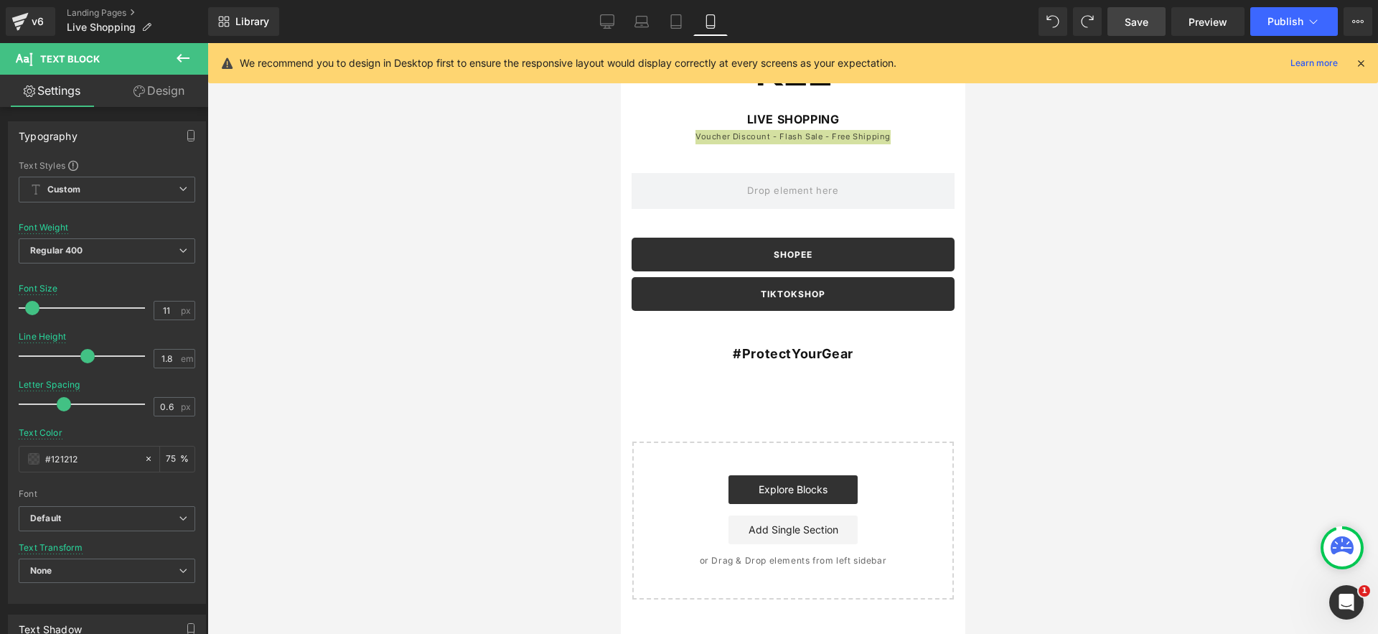
drag, startPoint x: 583, startPoint y: 168, endPoint x: 616, endPoint y: 151, distance: 37.2
click at [586, 166] on div at bounding box center [792, 338] width 1170 height 591
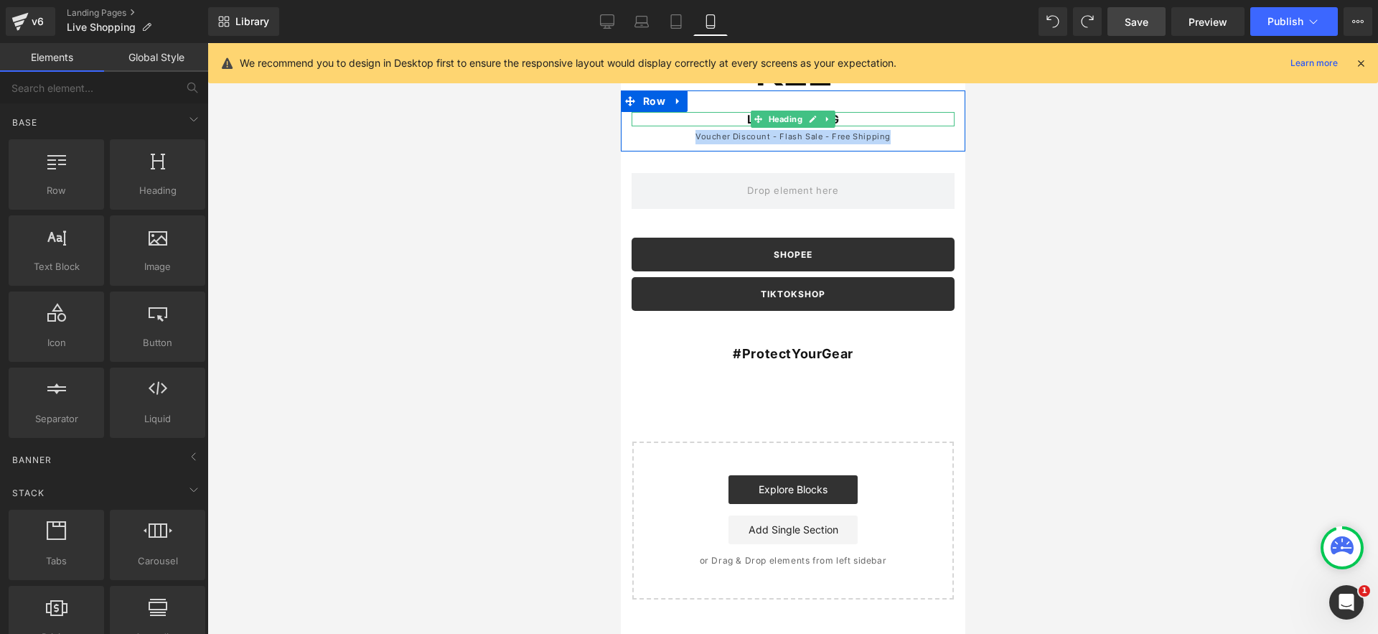
click at [730, 121] on h1 "LIVE SHOPPING" at bounding box center [792, 119] width 323 height 15
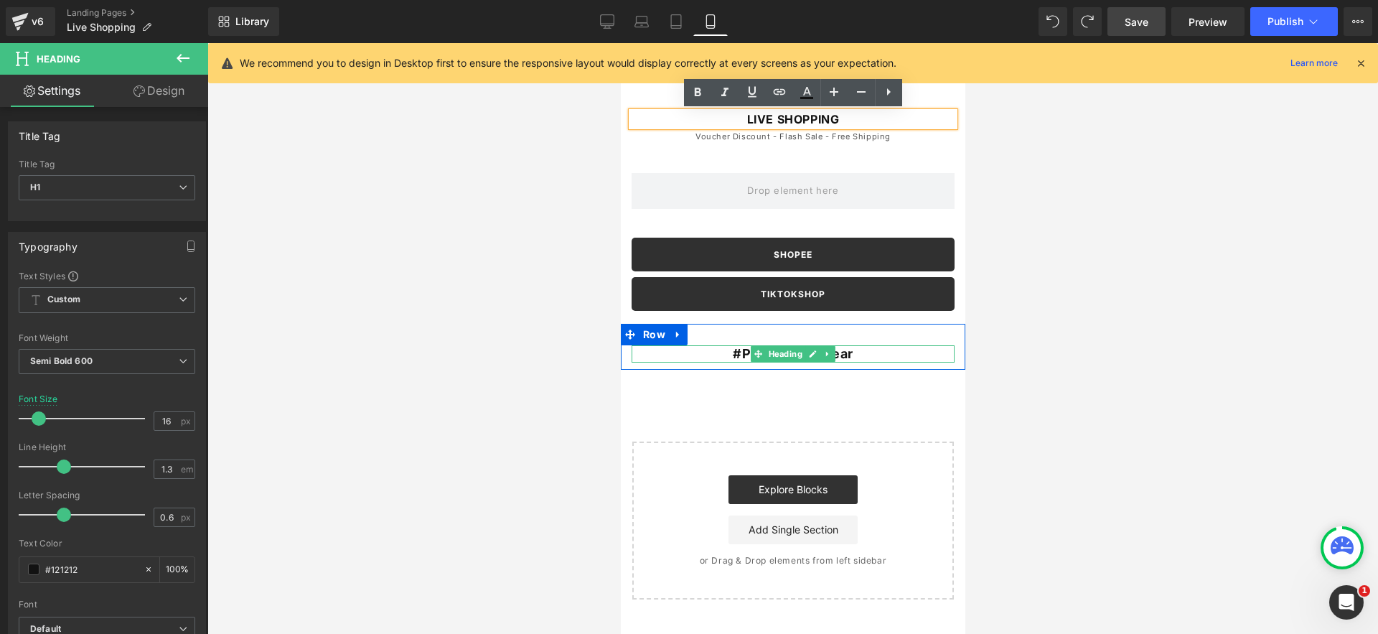
click at [751, 352] on span at bounding box center [757, 353] width 15 height 17
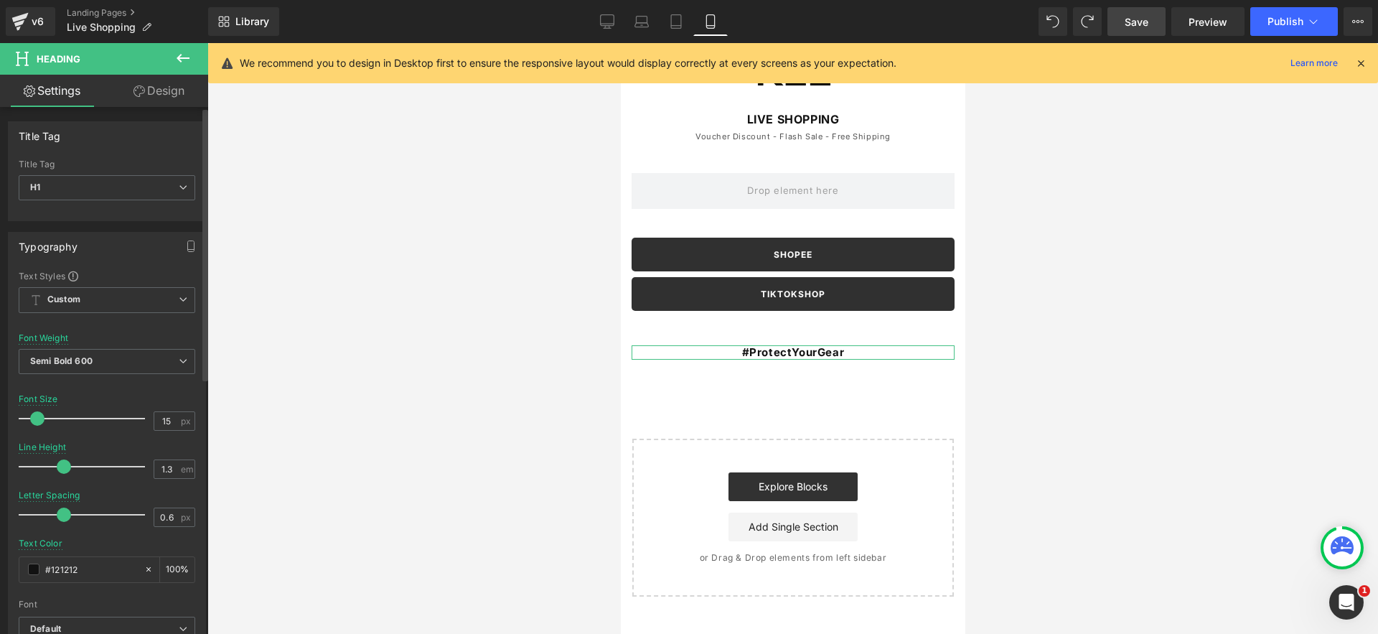
type input "16"
click at [36, 423] on span at bounding box center [39, 418] width 14 height 14
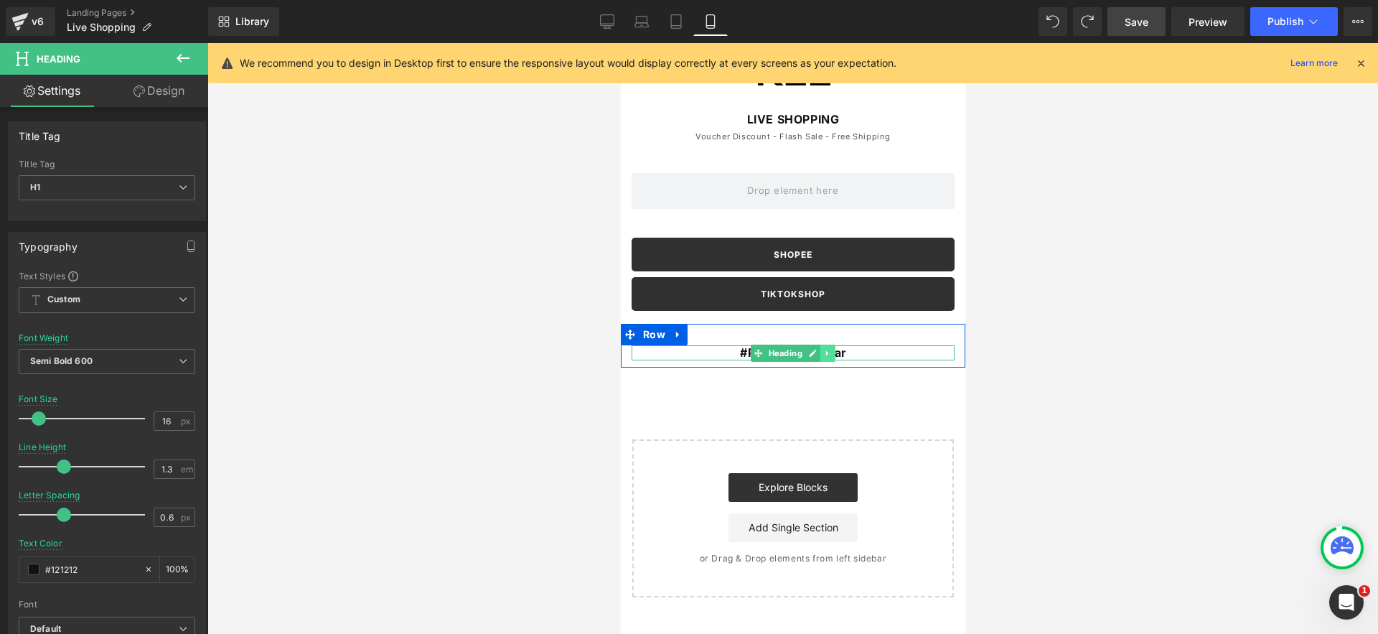
click at [829, 352] on icon at bounding box center [827, 353] width 8 height 9
click at [823, 355] on icon at bounding box center [819, 353] width 8 height 8
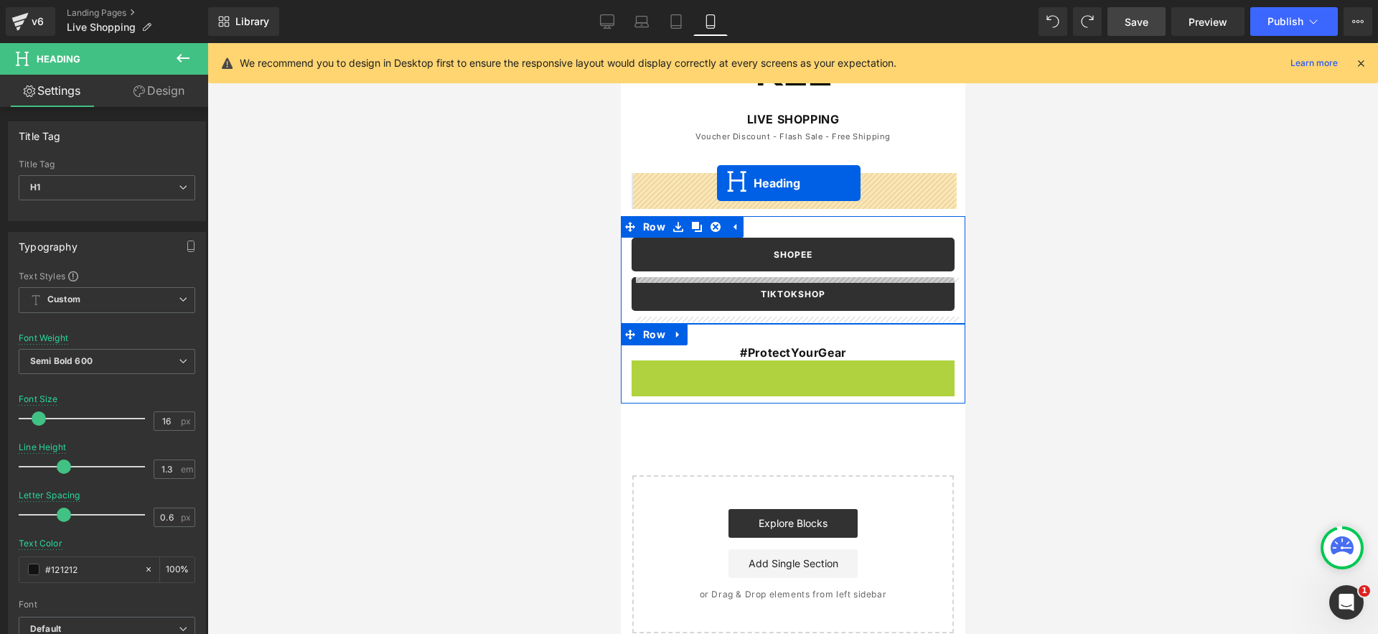
drag, startPoint x: 750, startPoint y: 370, endPoint x: 716, endPoint y: 183, distance: 189.6
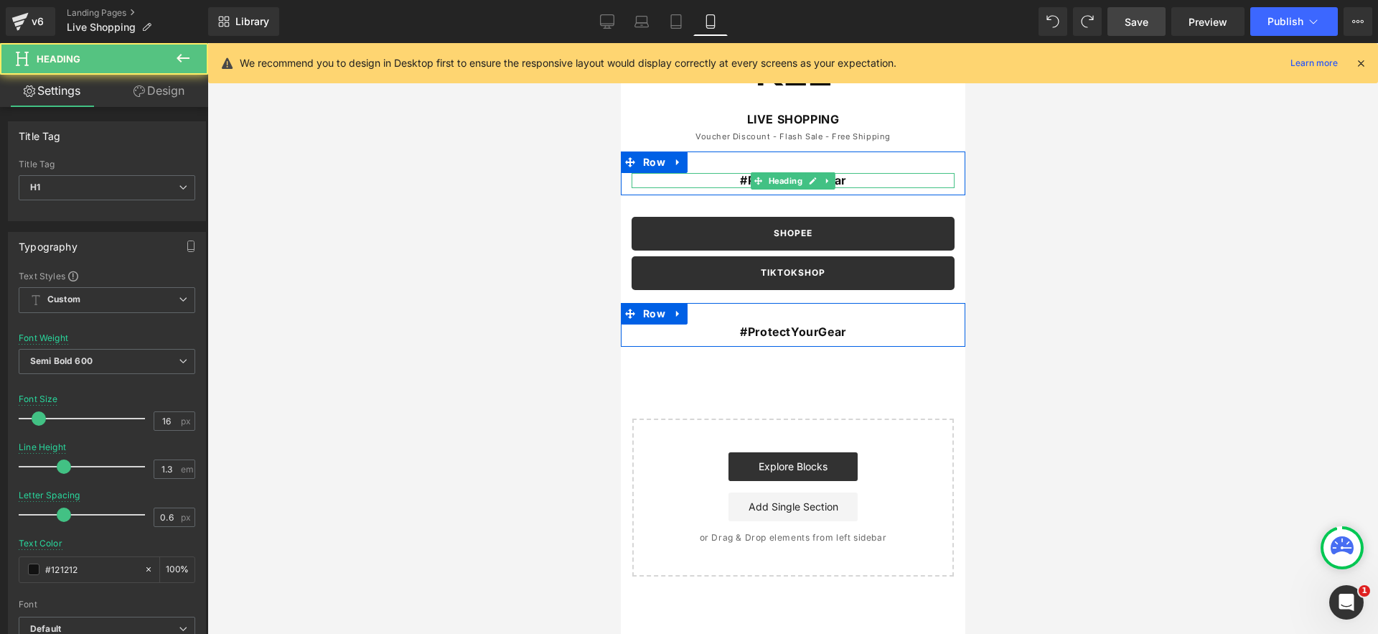
click at [735, 179] on h1 "#ProtectYourGear" at bounding box center [792, 180] width 323 height 15
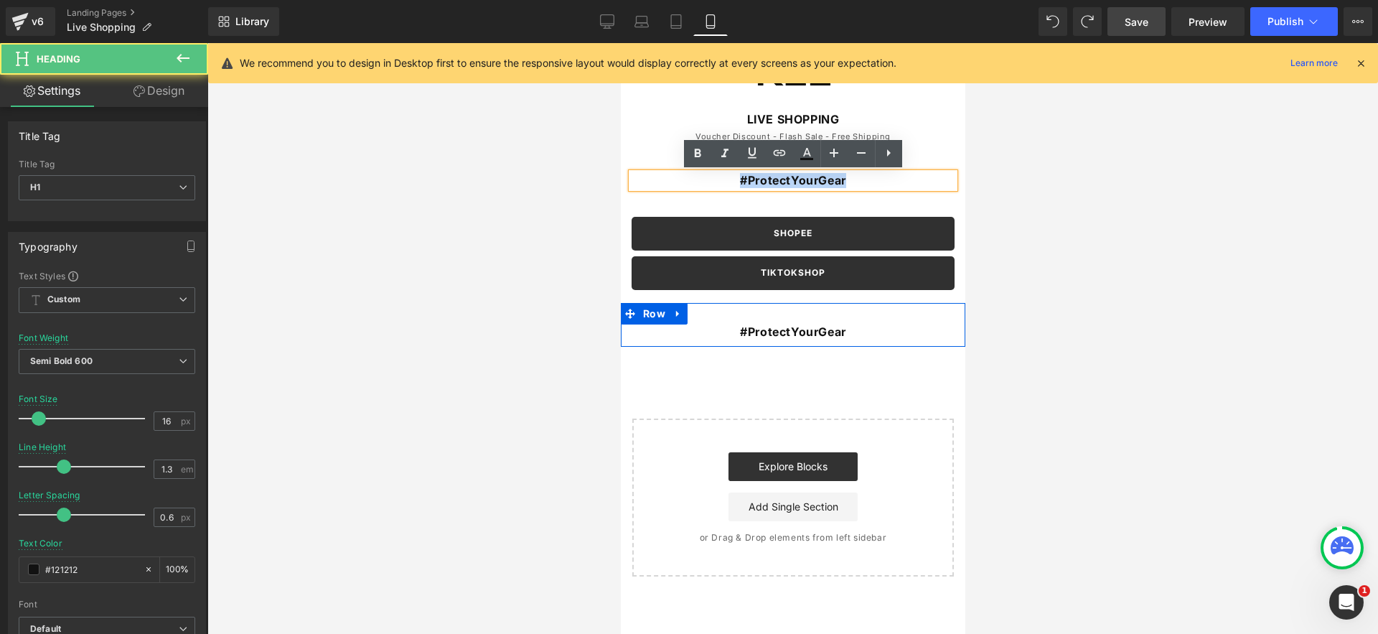
click at [735, 179] on h1 "#ProtectYourGear" at bounding box center [792, 180] width 323 height 15
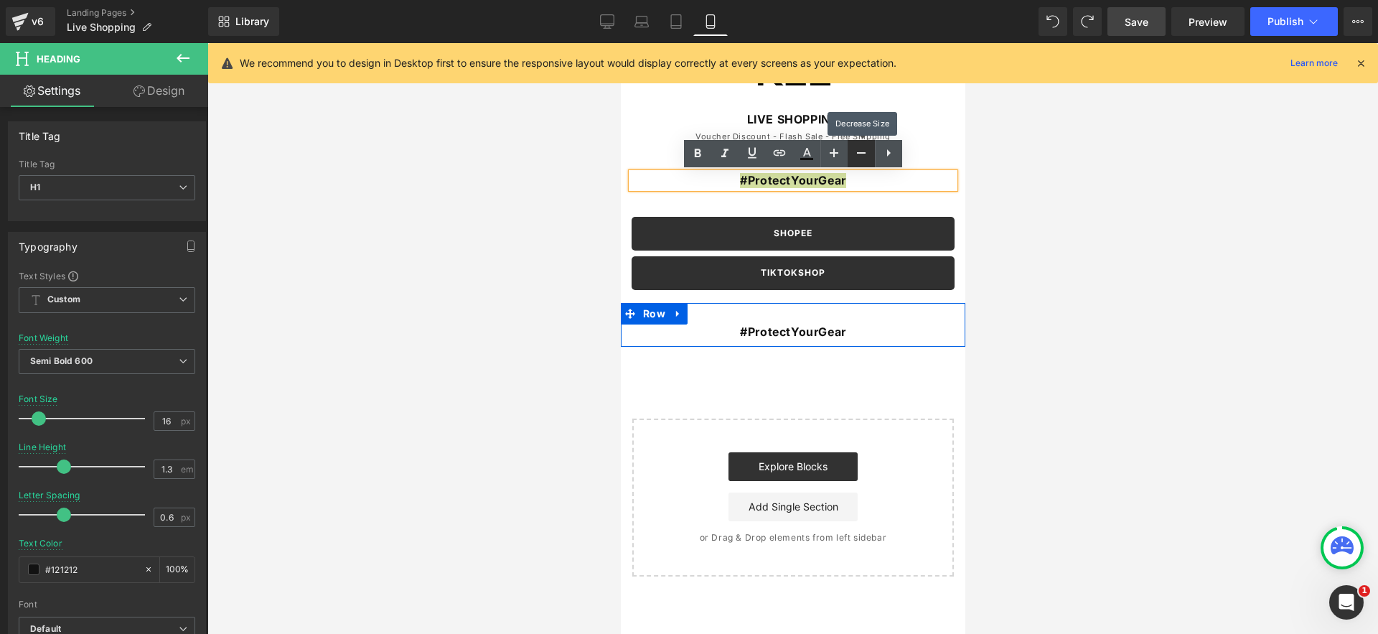
click at [857, 161] on icon at bounding box center [860, 152] width 17 height 17
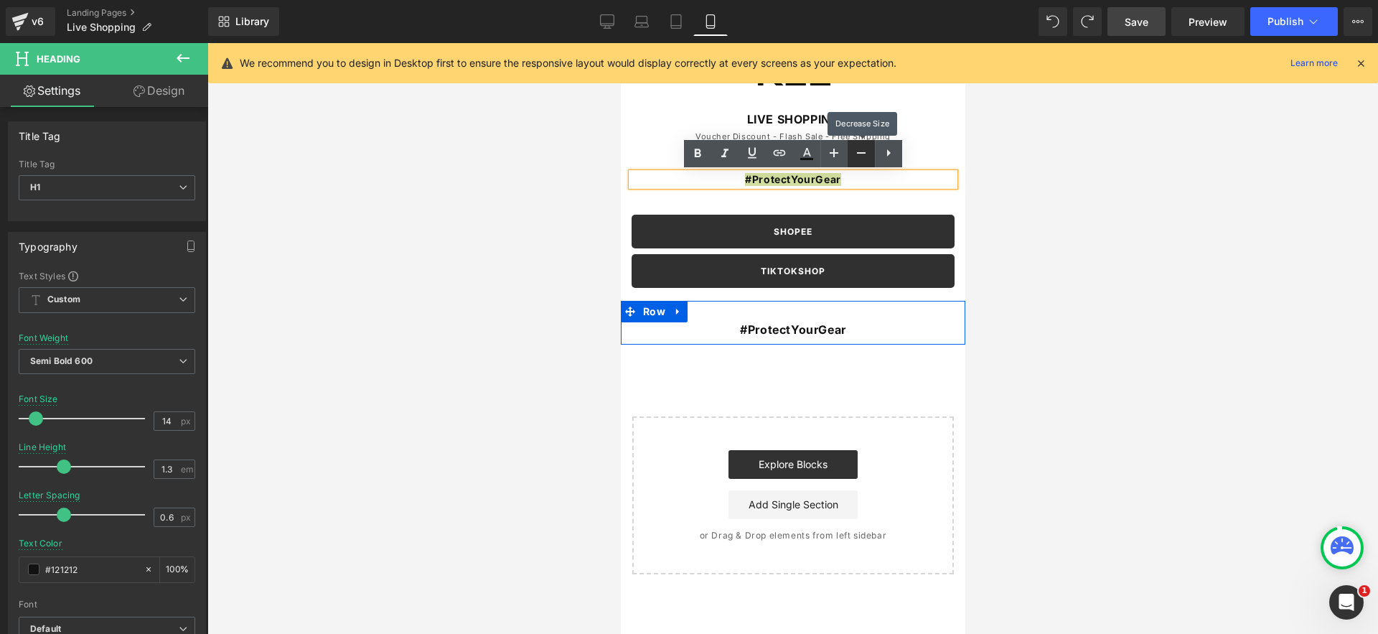
click at [857, 161] on icon at bounding box center [860, 152] width 17 height 17
type input "12"
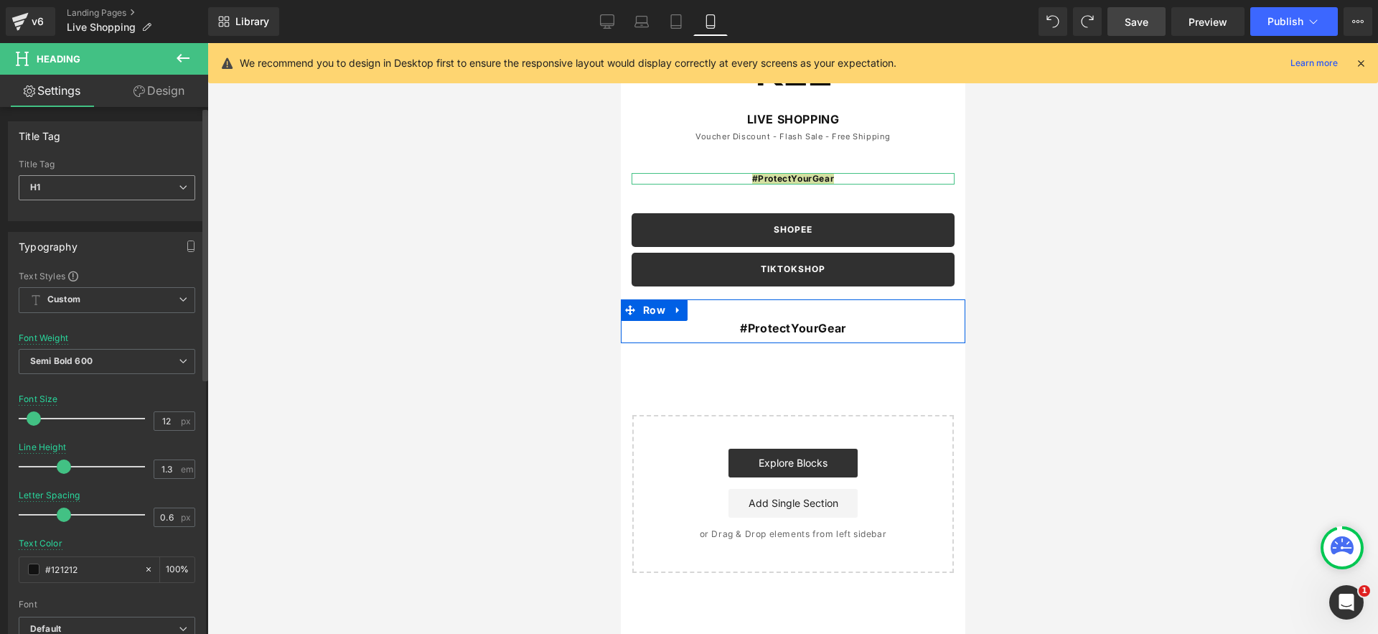
click at [125, 182] on span "H1" at bounding box center [107, 187] width 177 height 25
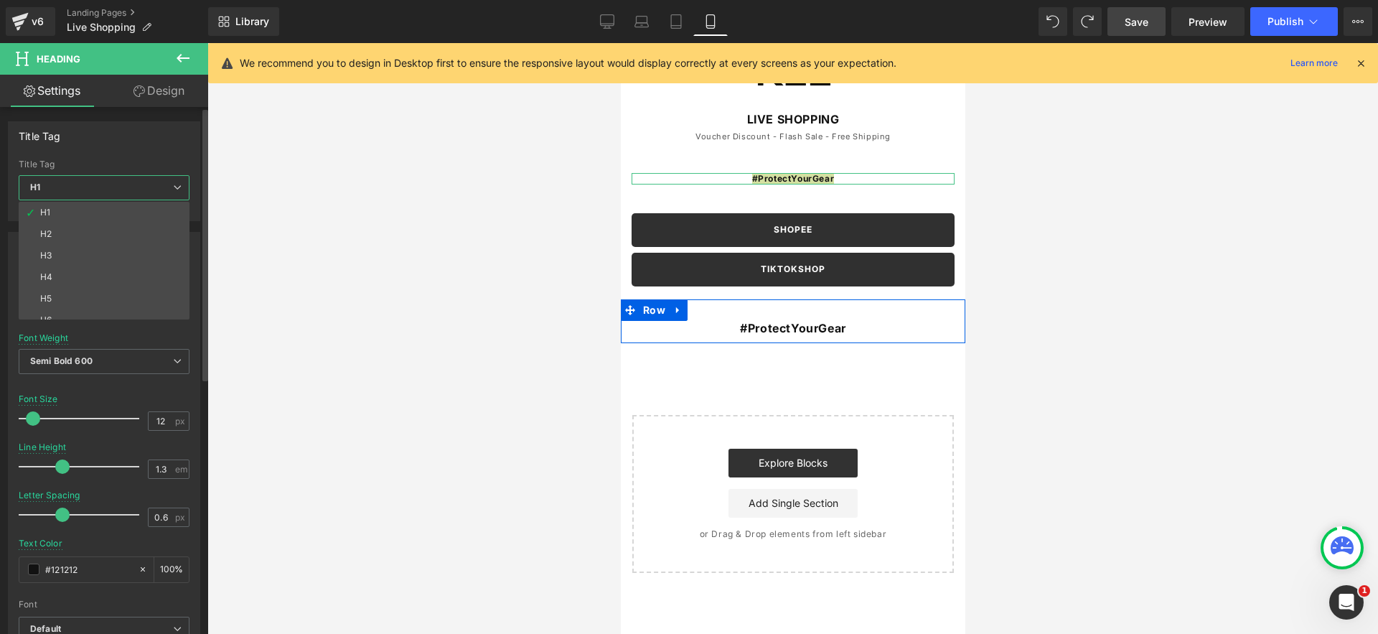
click at [146, 137] on div "Title Tag" at bounding box center [104, 135] width 191 height 27
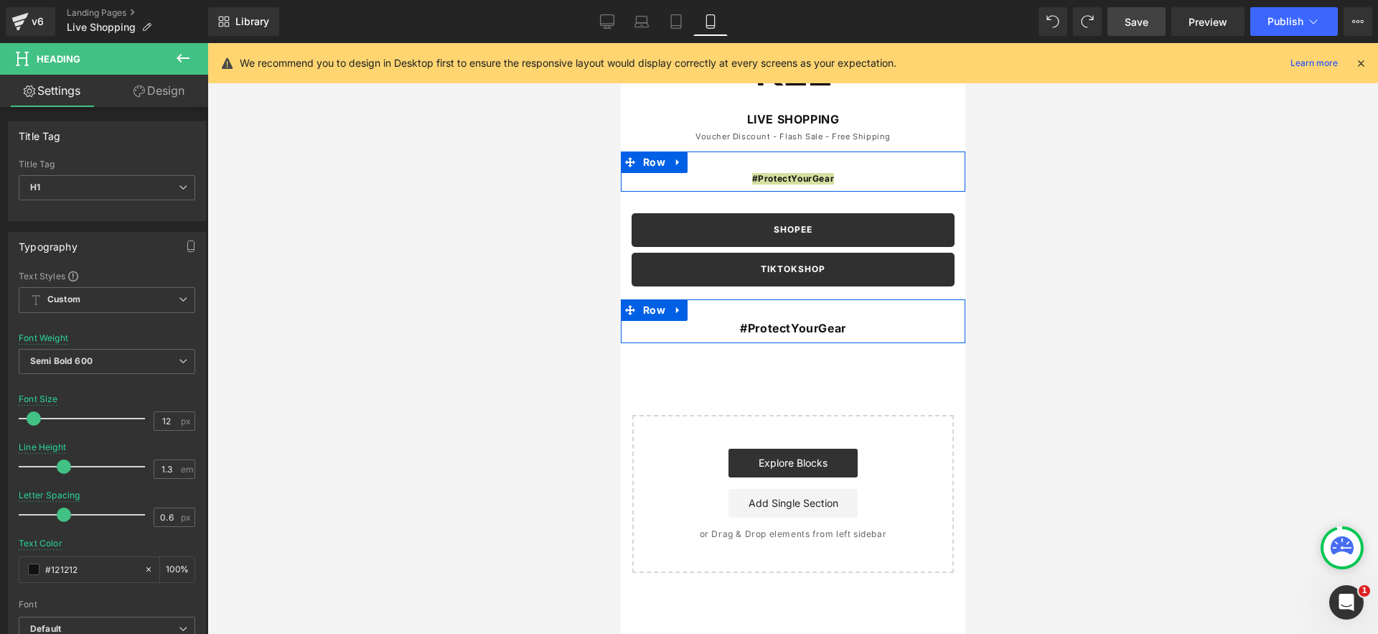
click at [771, 178] on span "Heading" at bounding box center [784, 178] width 39 height 17
click at [771, 178] on span "Heading" at bounding box center [784, 179] width 39 height 17
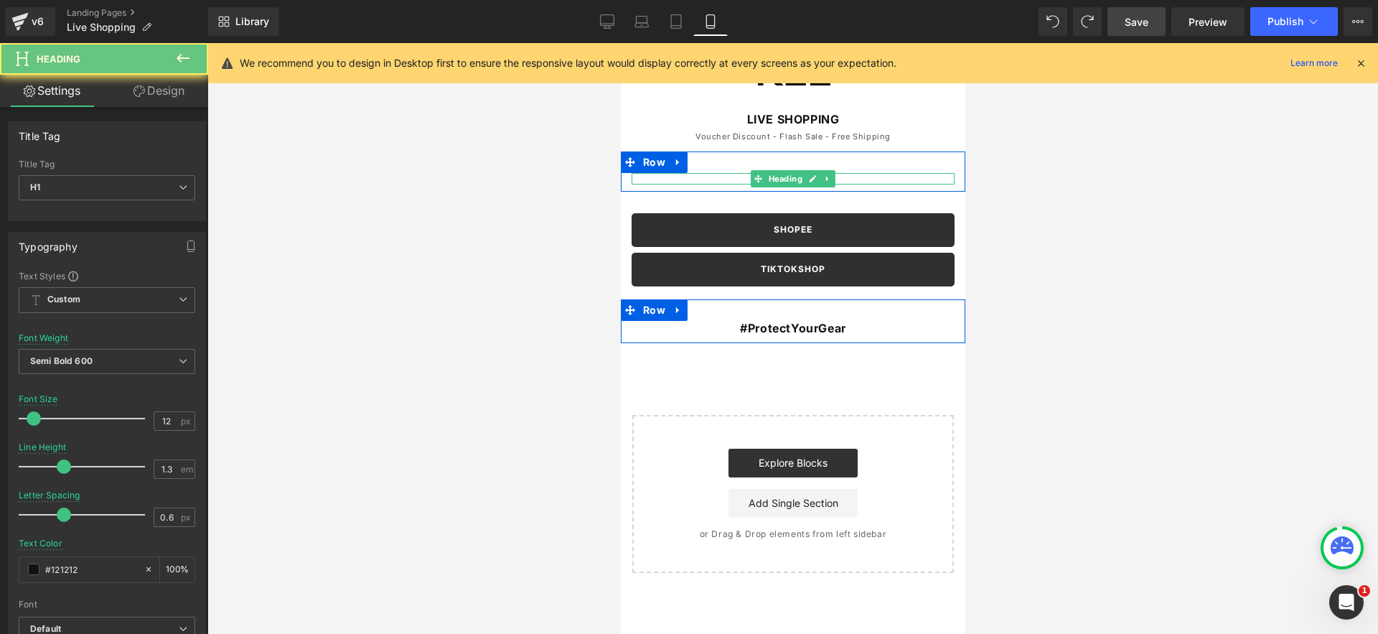
click at [700, 176] on div at bounding box center [792, 175] width 323 height 4
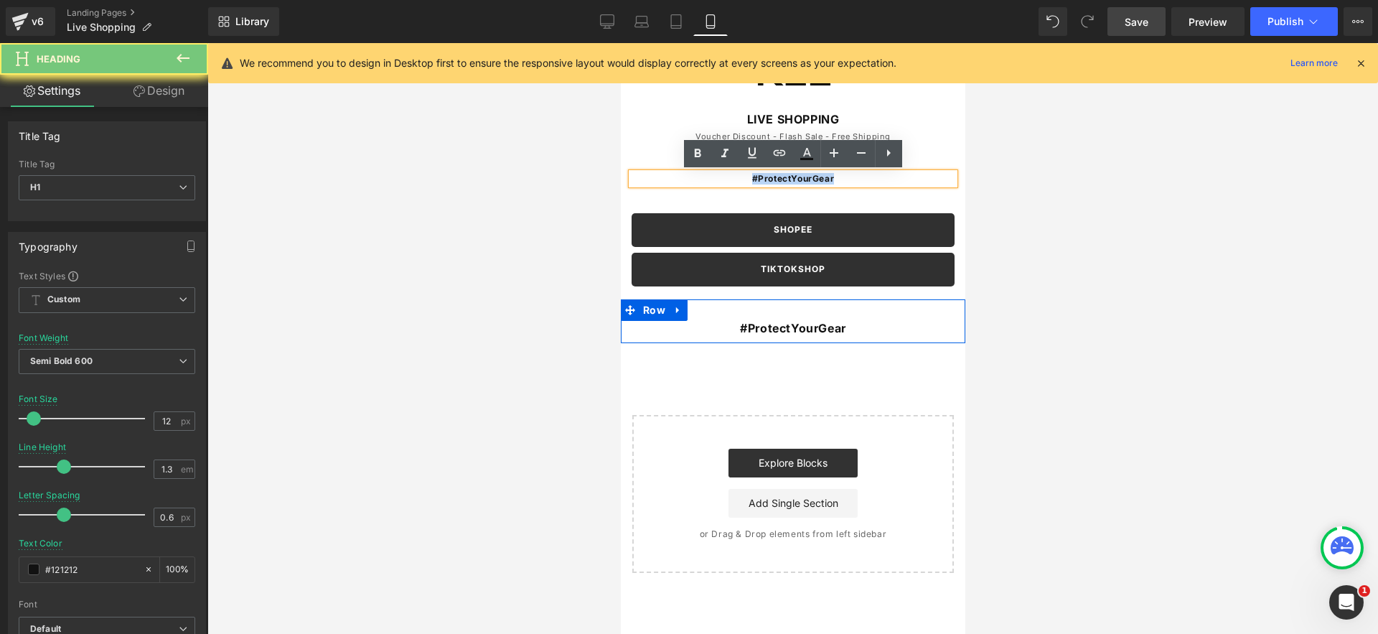
click at [700, 176] on h1 "#ProtectYourGear" at bounding box center [792, 178] width 323 height 11
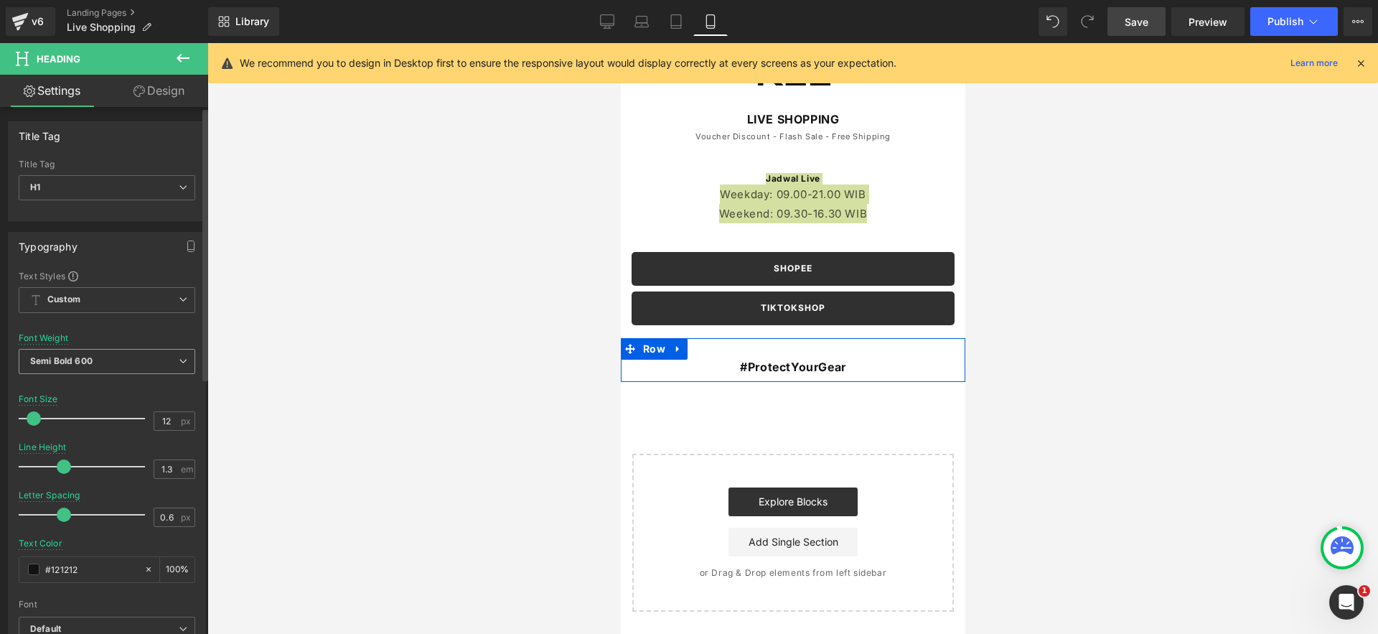
click at [74, 359] on b "Semi Bold 600" at bounding box center [61, 360] width 62 height 11
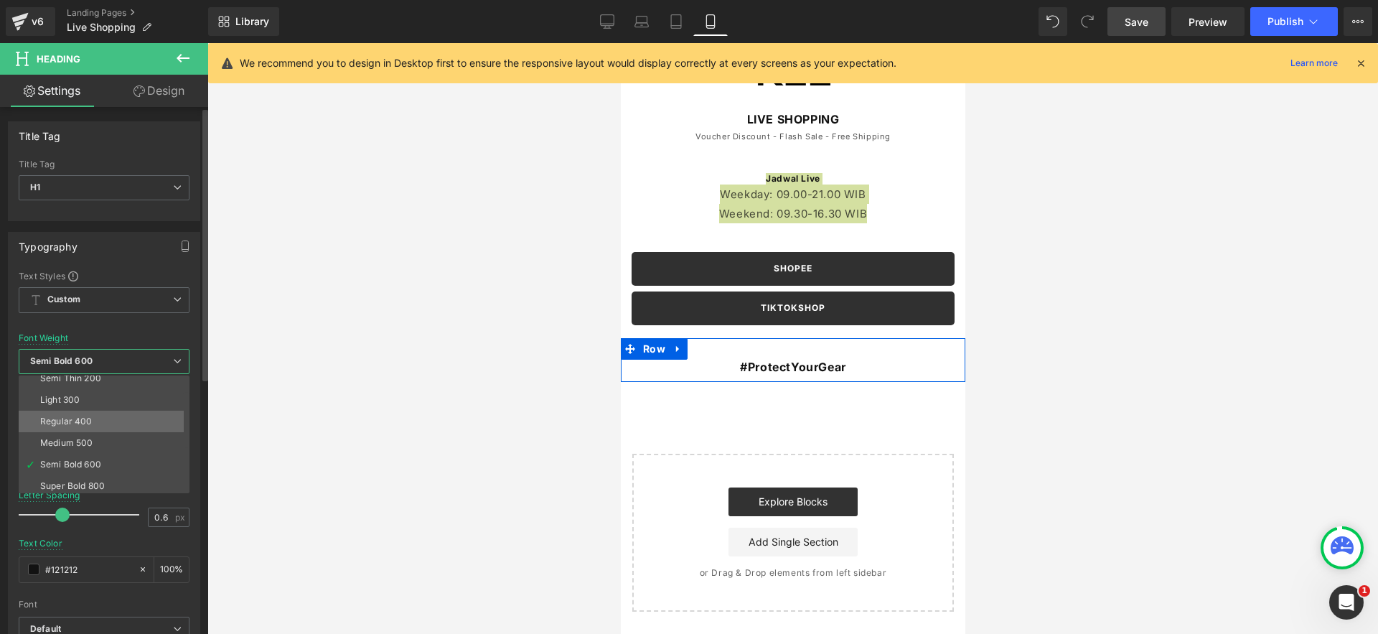
click at [105, 414] on li "Regular 400" at bounding box center [107, 421] width 177 height 22
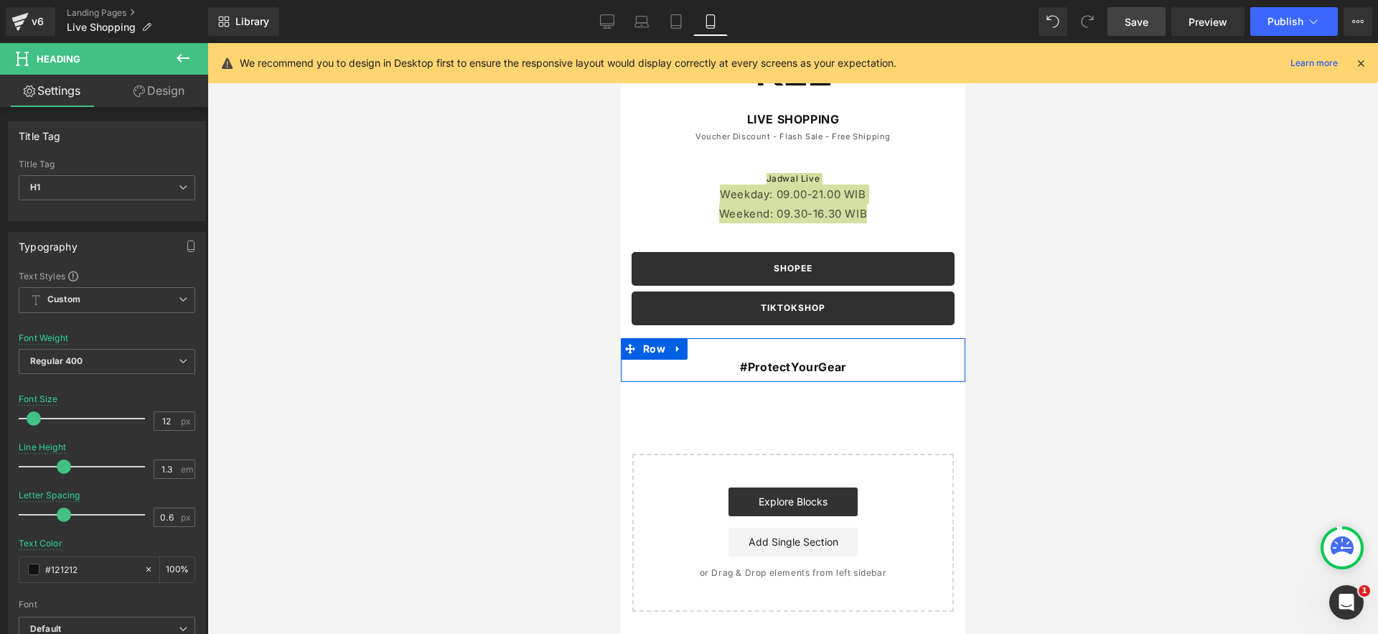
drag, startPoint x: 29, startPoint y: 420, endPoint x: 413, endPoint y: 375, distance: 386.5
click at [29, 420] on span at bounding box center [34, 418] width 14 height 14
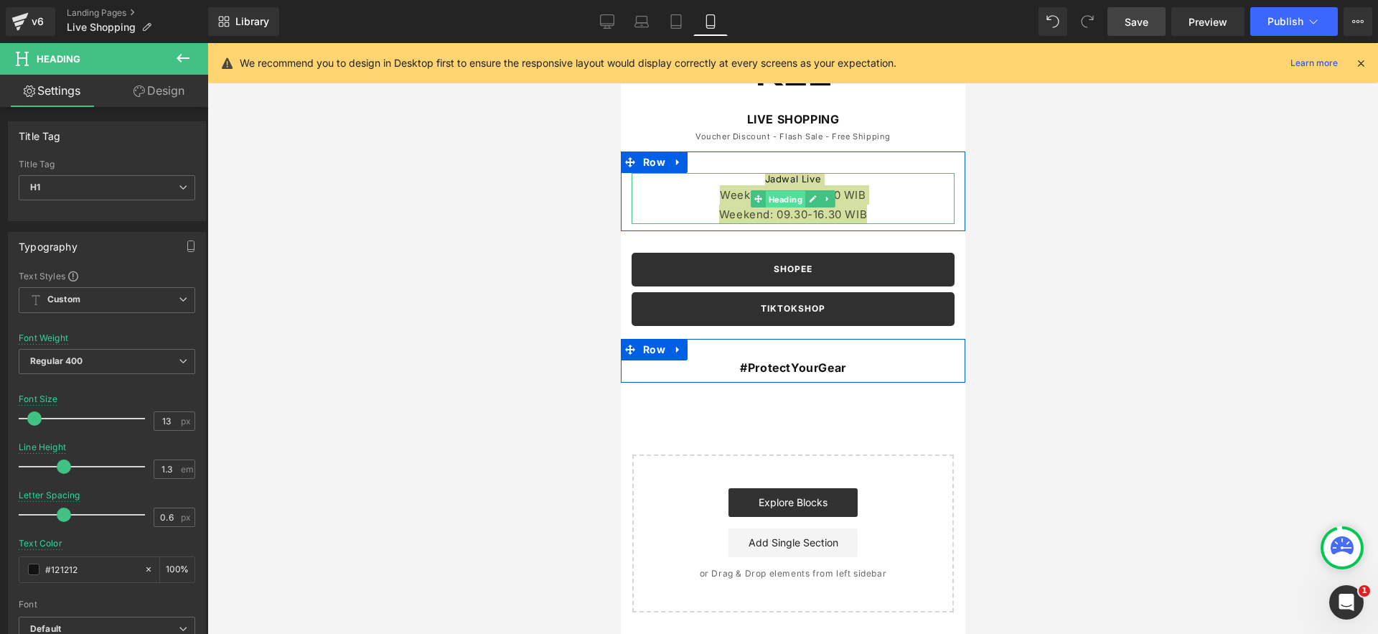
click at [788, 198] on span "Heading" at bounding box center [784, 199] width 39 height 17
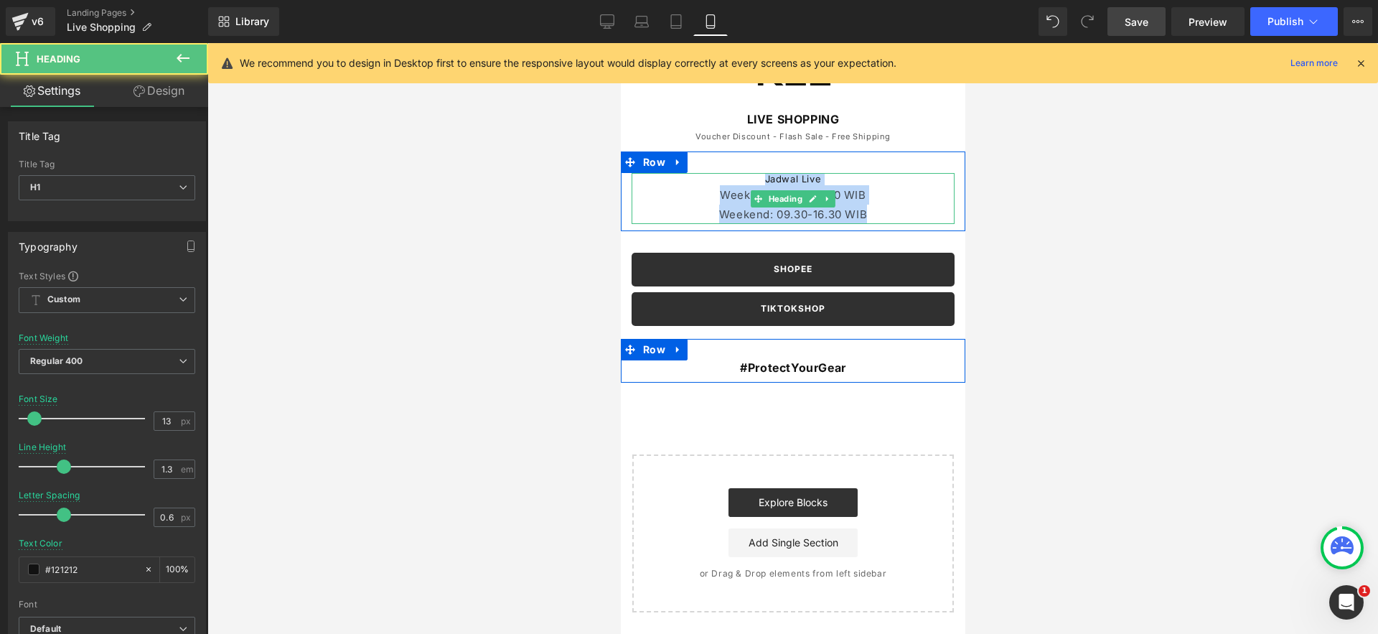
click at [706, 196] on div "Weekday: 09.00-21.00 WIB" at bounding box center [792, 194] width 323 height 19
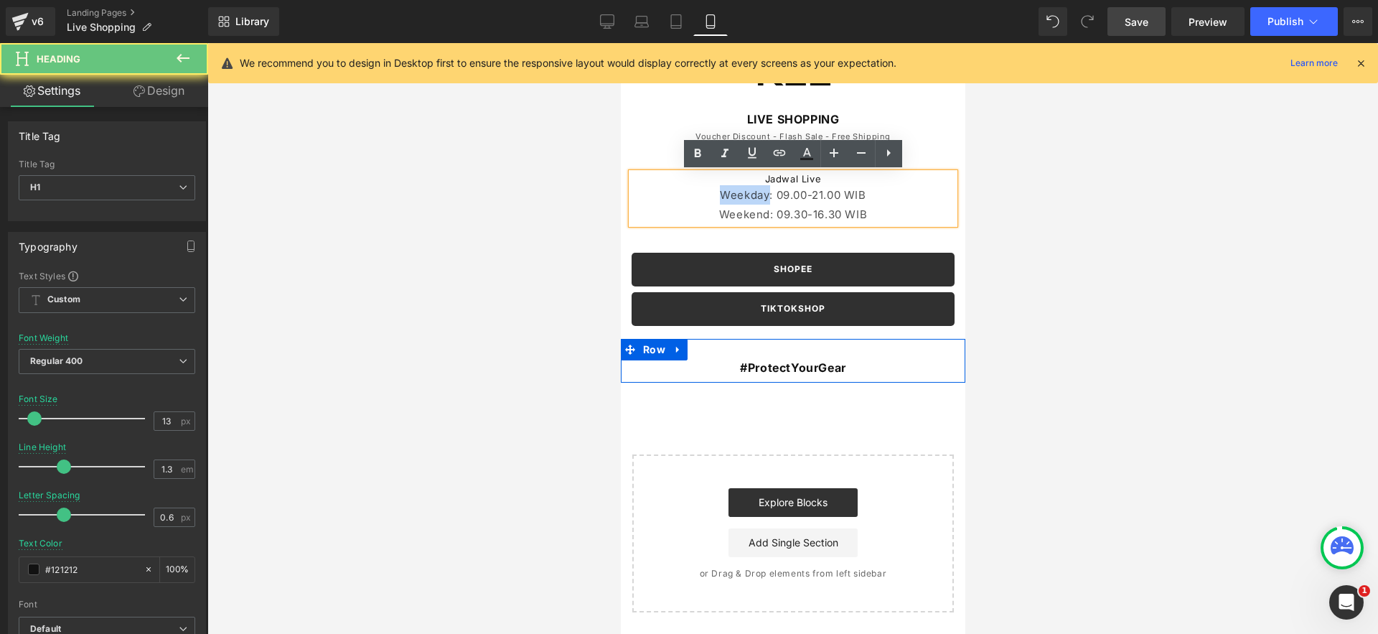
click at [706, 196] on div "Weekday: 09.00-21.00 WIB" at bounding box center [792, 194] width 323 height 19
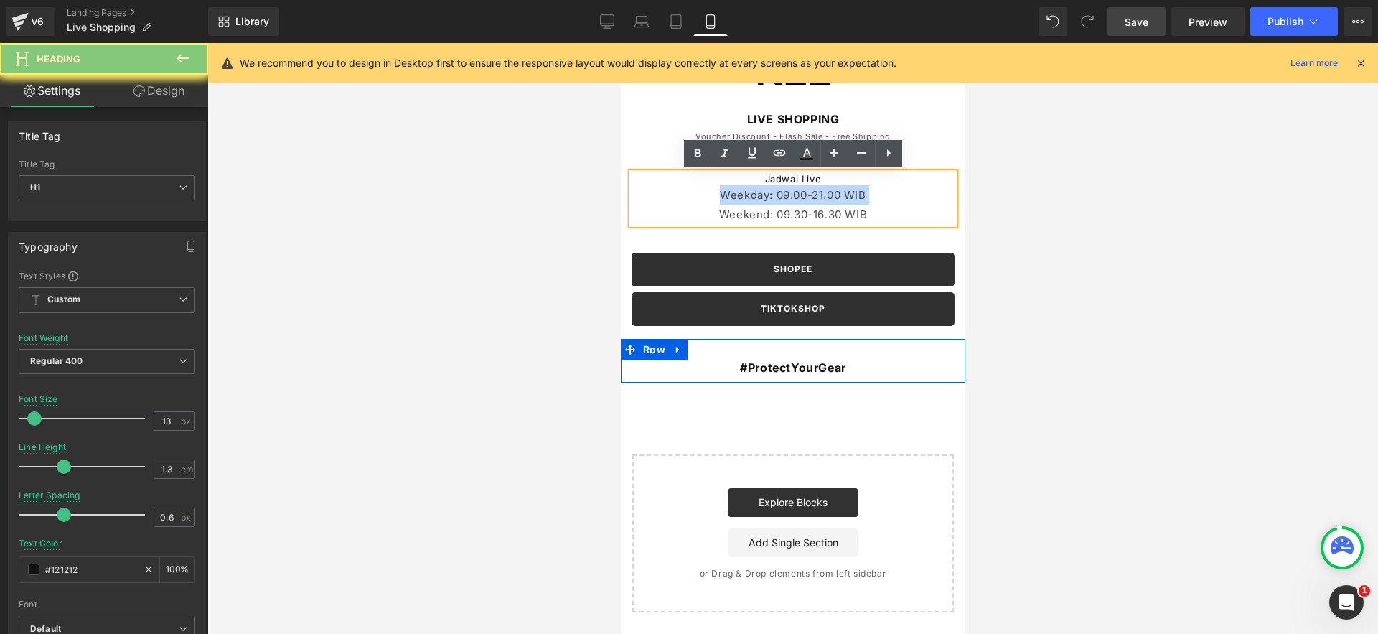
click at [706, 196] on div "Weekday: 09.00-21.00 WIB" at bounding box center [792, 194] width 323 height 19
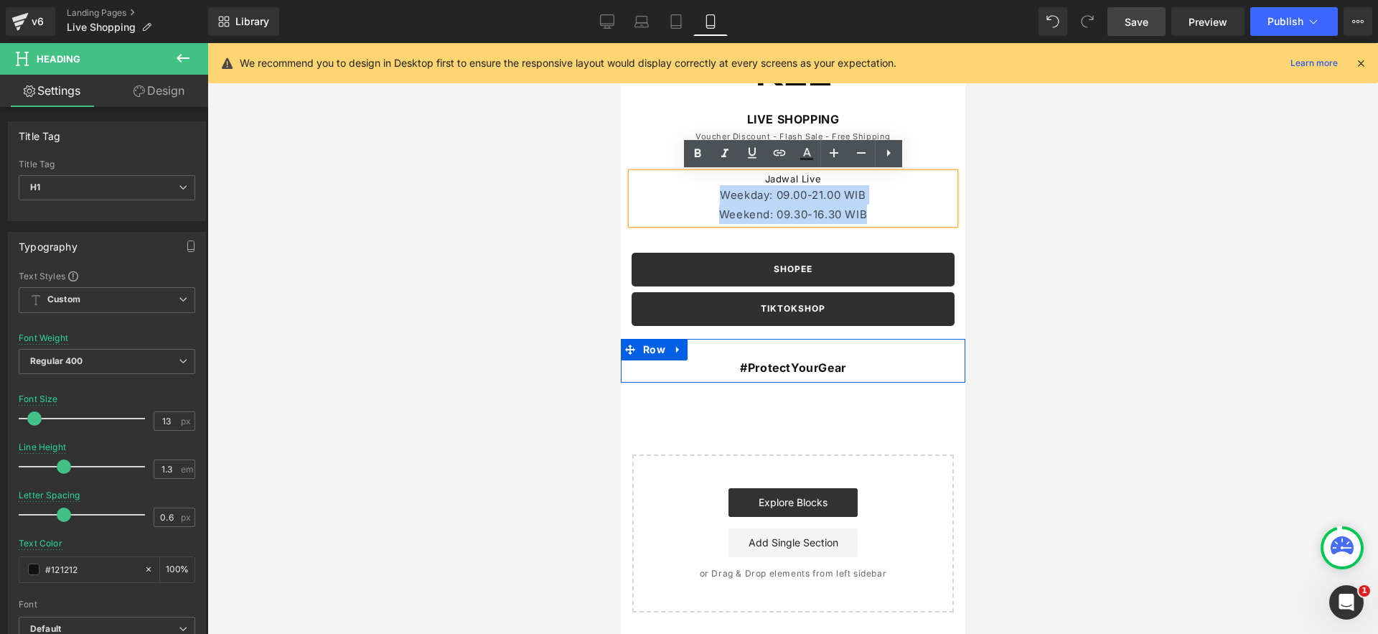
click at [873, 212] on div "Weekend: 09.30-16.30 WIB" at bounding box center [792, 214] width 323 height 19
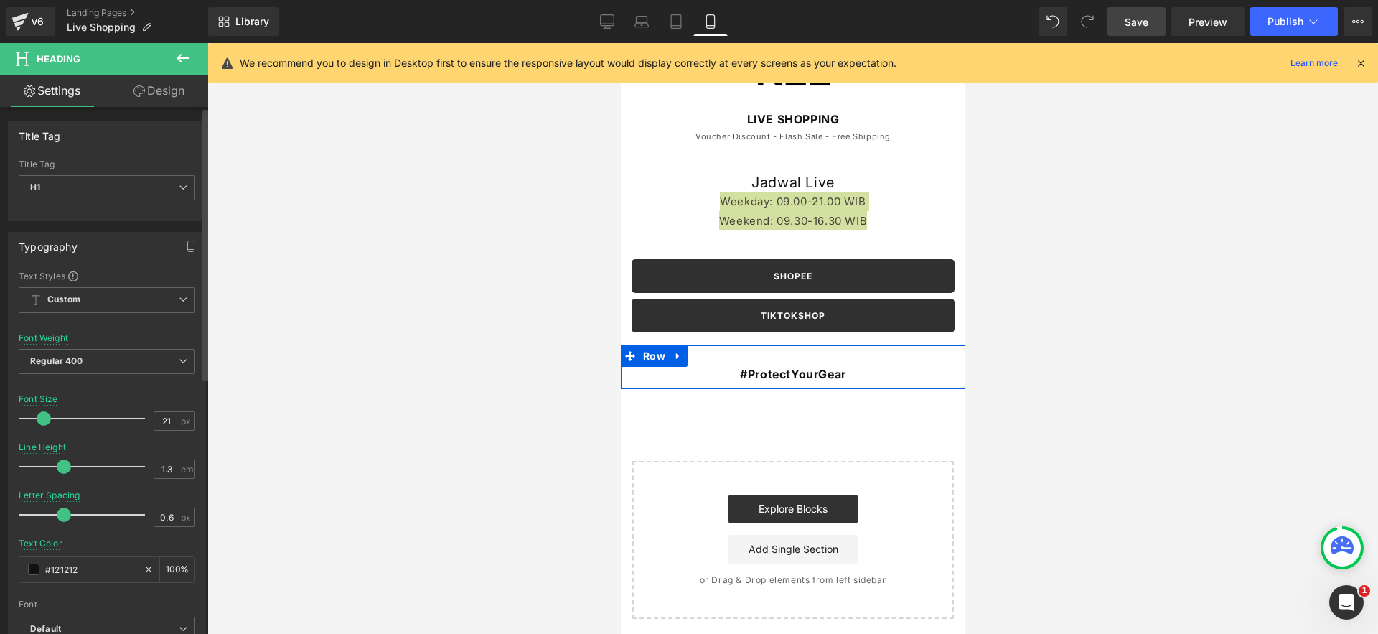
drag, startPoint x: 36, startPoint y: 417, endPoint x: 57, endPoint y: 418, distance: 21.5
click at [45, 418] on span at bounding box center [44, 418] width 14 height 14
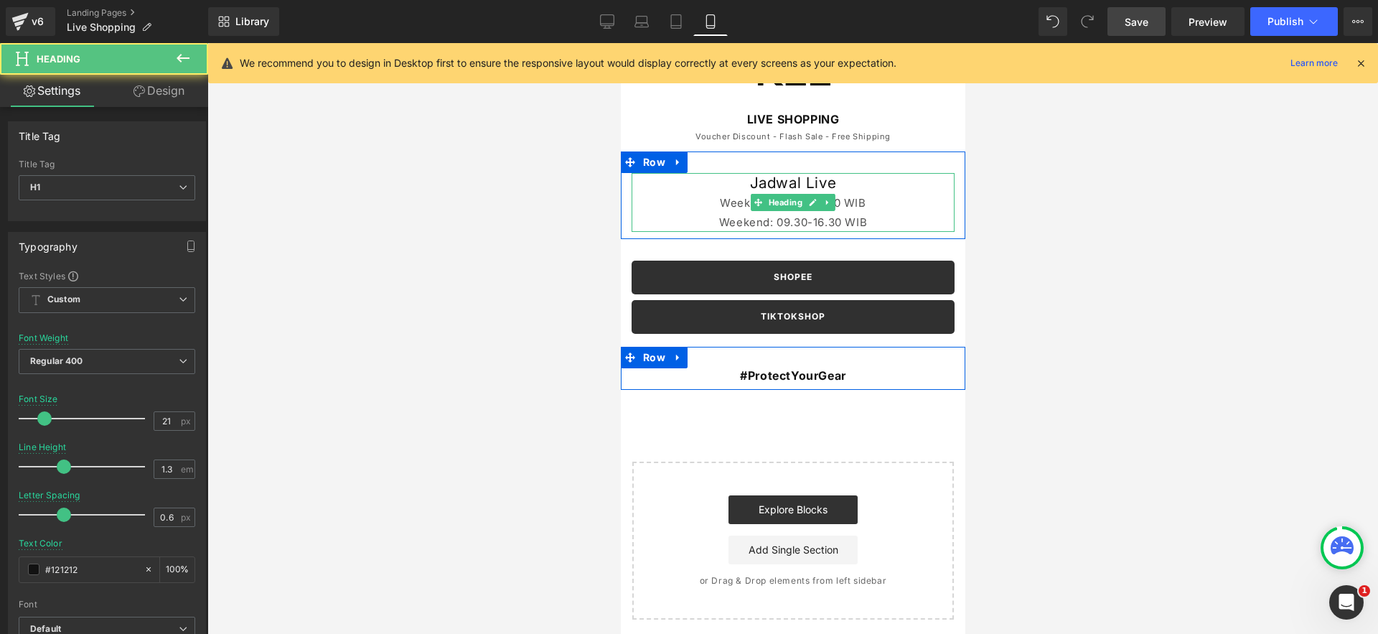
click at [761, 182] on h1 "Jadwal Live" at bounding box center [792, 182] width 323 height 19
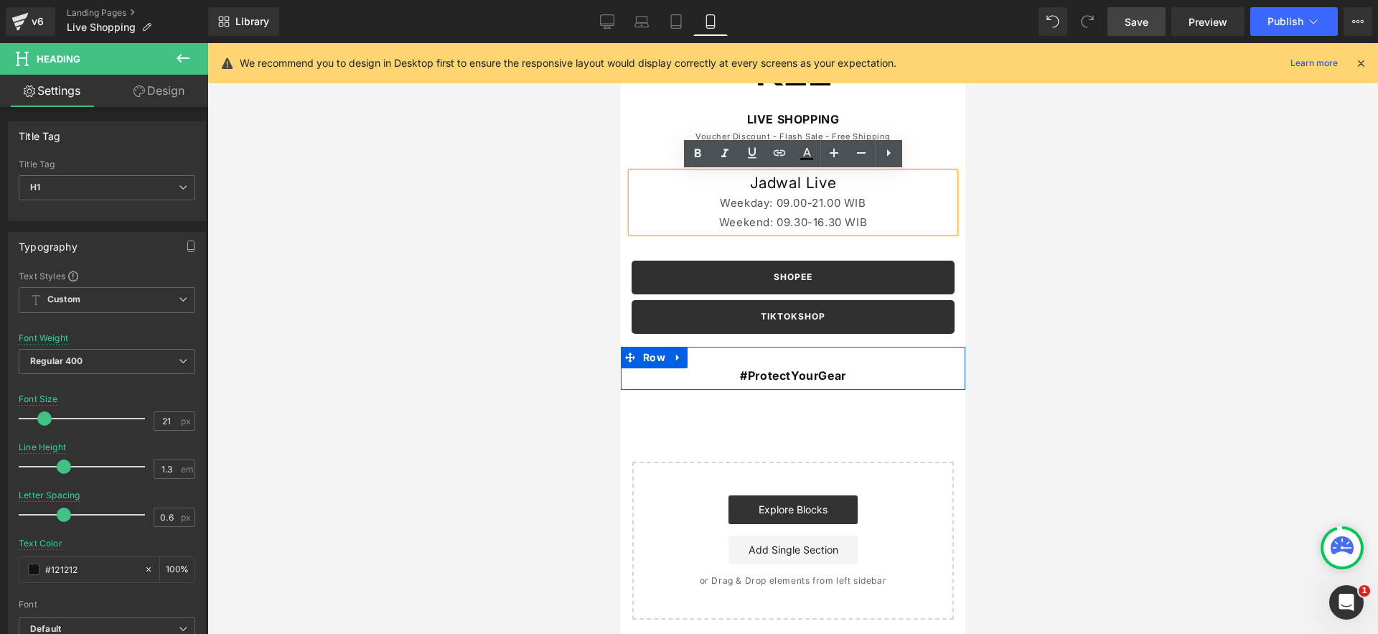
click at [721, 202] on div "Weekday: 09.00-21.00 WIB" at bounding box center [792, 202] width 323 height 19
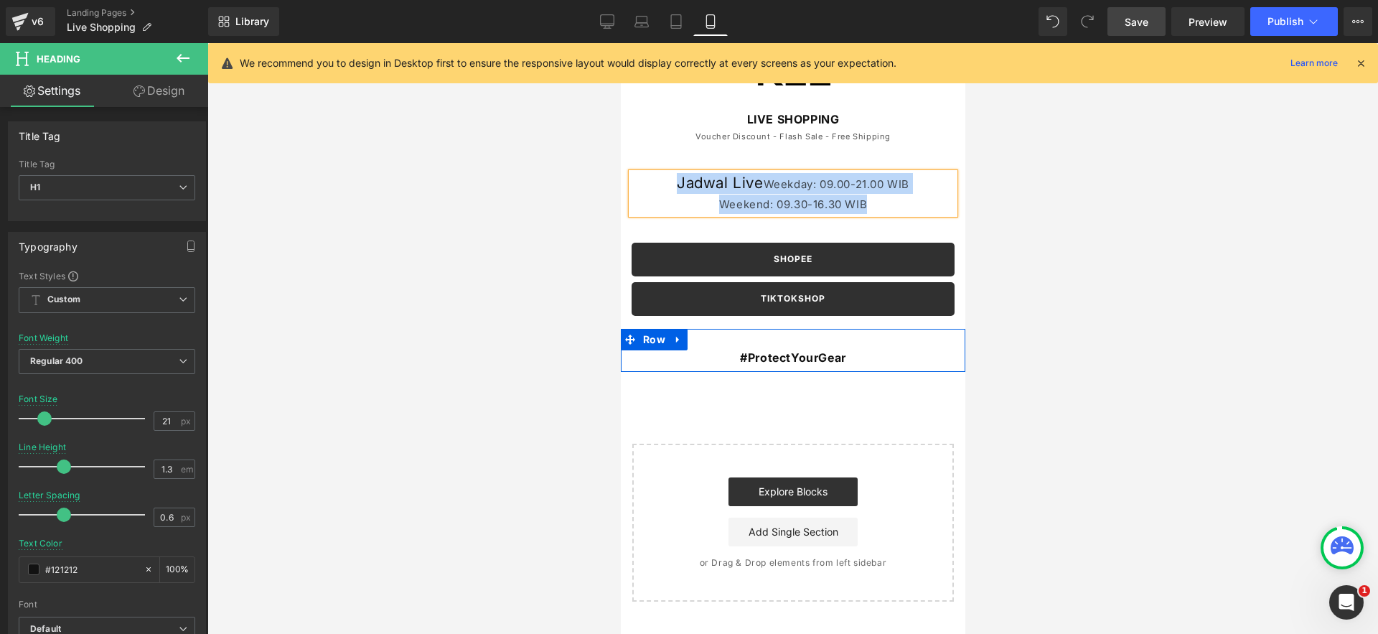
click at [733, 189] on h1 "Jadwal Live Weekday: 09.00-21.00 WIB" at bounding box center [792, 183] width 323 height 21
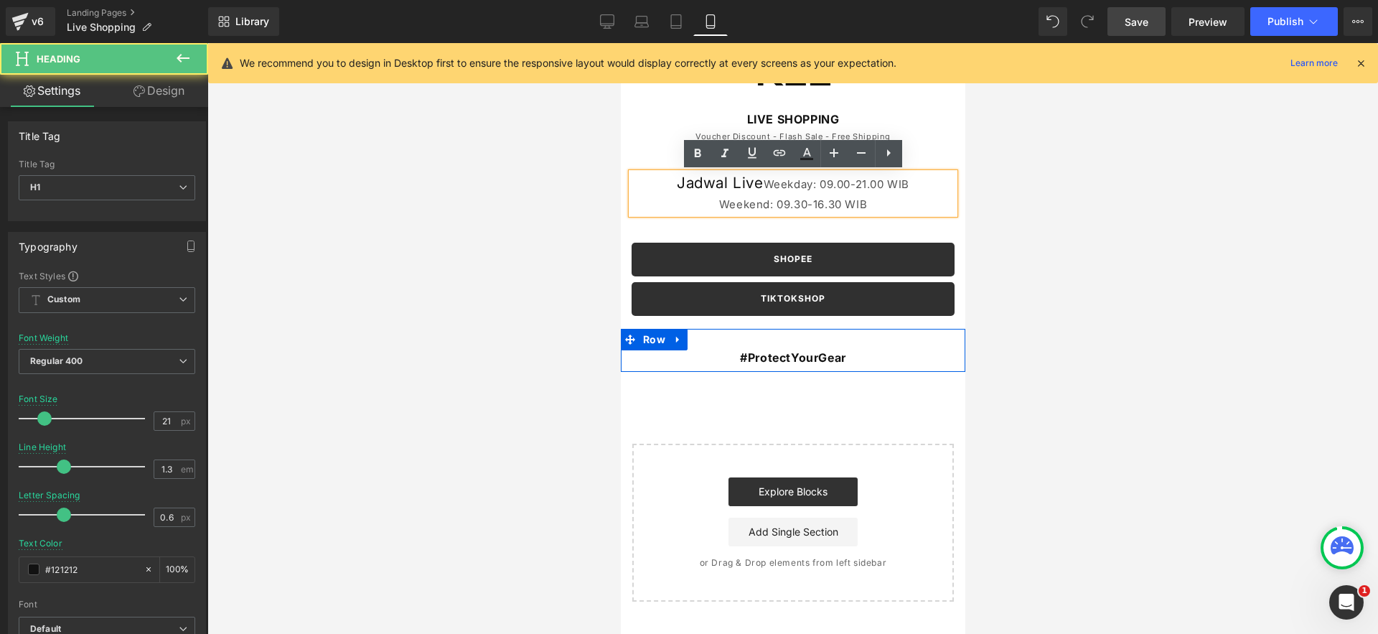
click at [769, 186] on span "Weekday: 09.00-21.00 WIB" at bounding box center [836, 184] width 146 height 14
click at [763, 186] on span "Weekday: 09.00-21.00 WIB" at bounding box center [836, 184] width 146 height 14
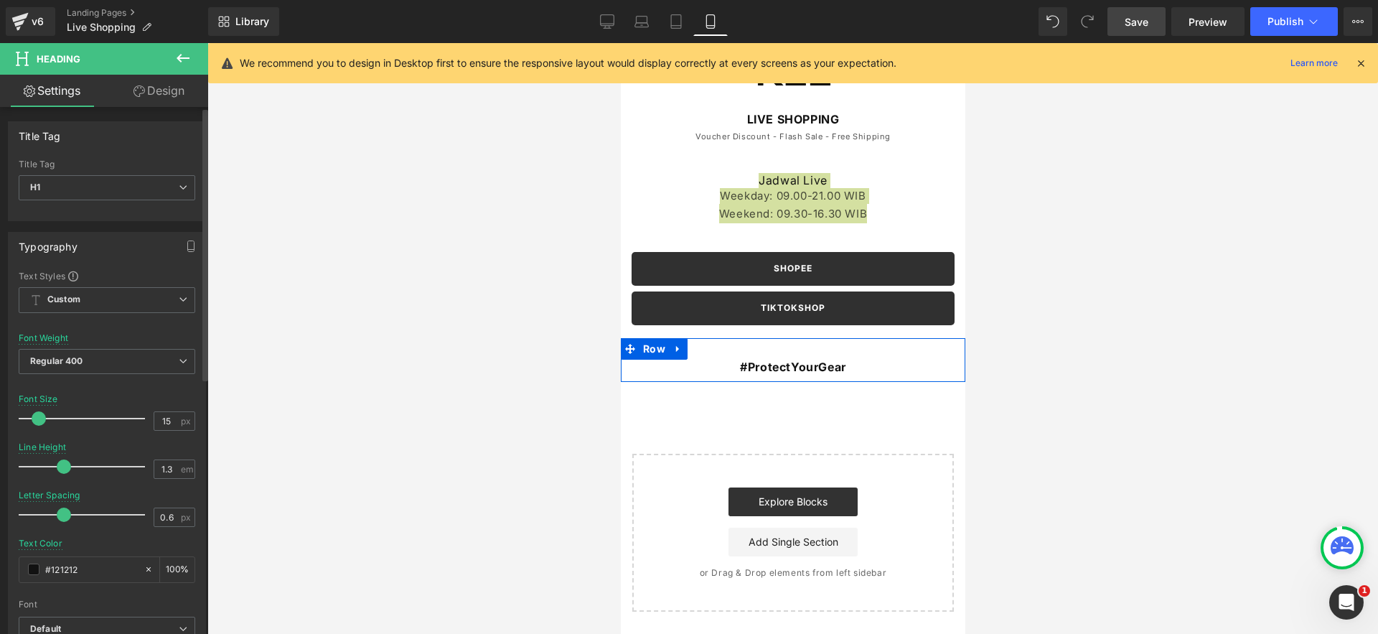
type input "14"
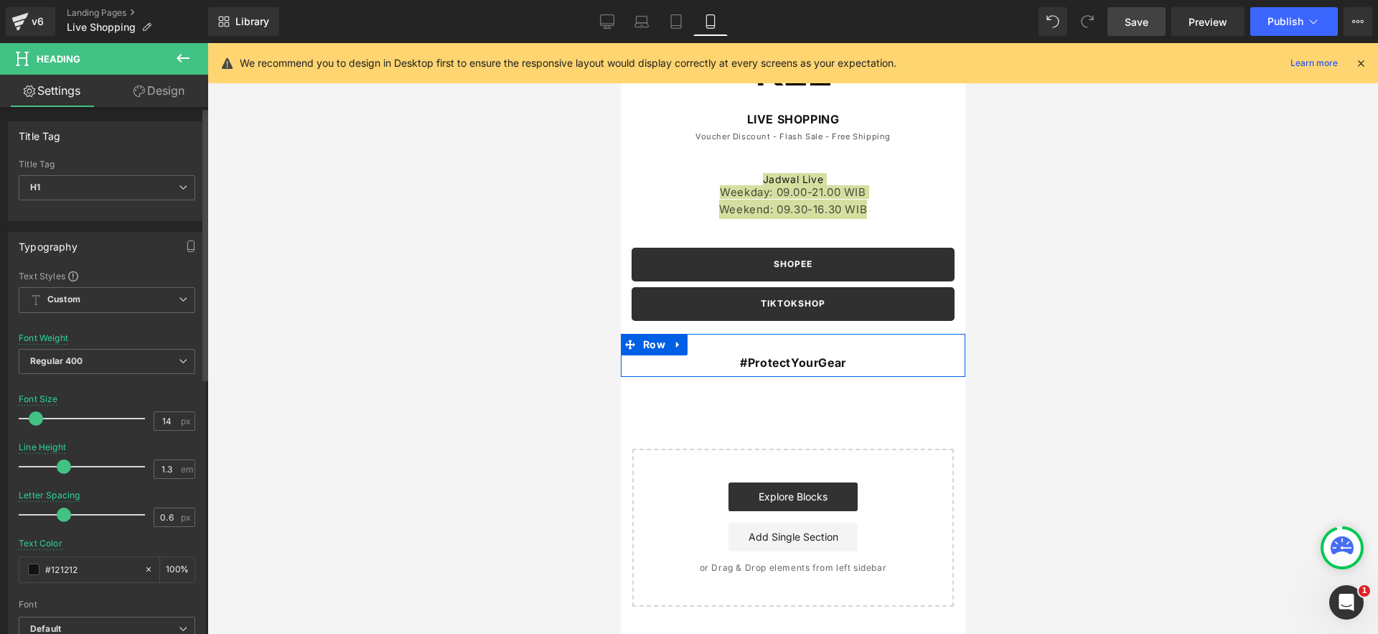
drag, startPoint x: 48, startPoint y: 420, endPoint x: 39, endPoint y: 423, distance: 9.3
click at [39, 423] on span at bounding box center [36, 418] width 14 height 14
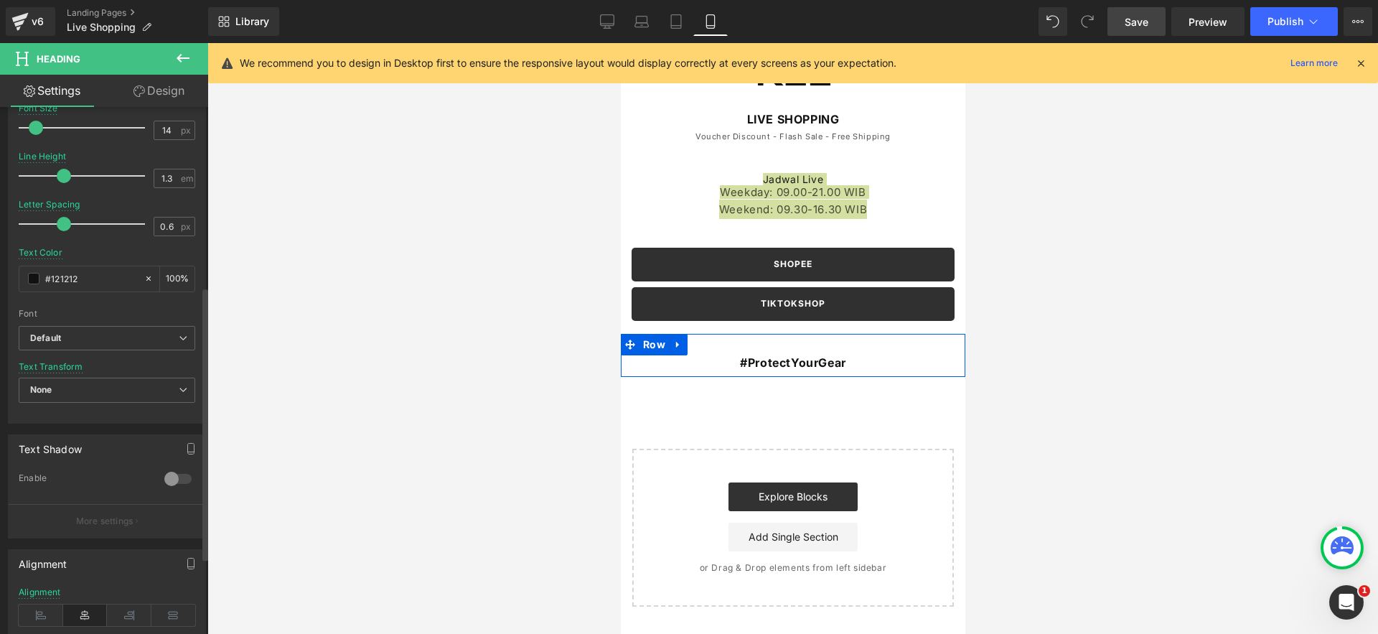
scroll to position [472, 0]
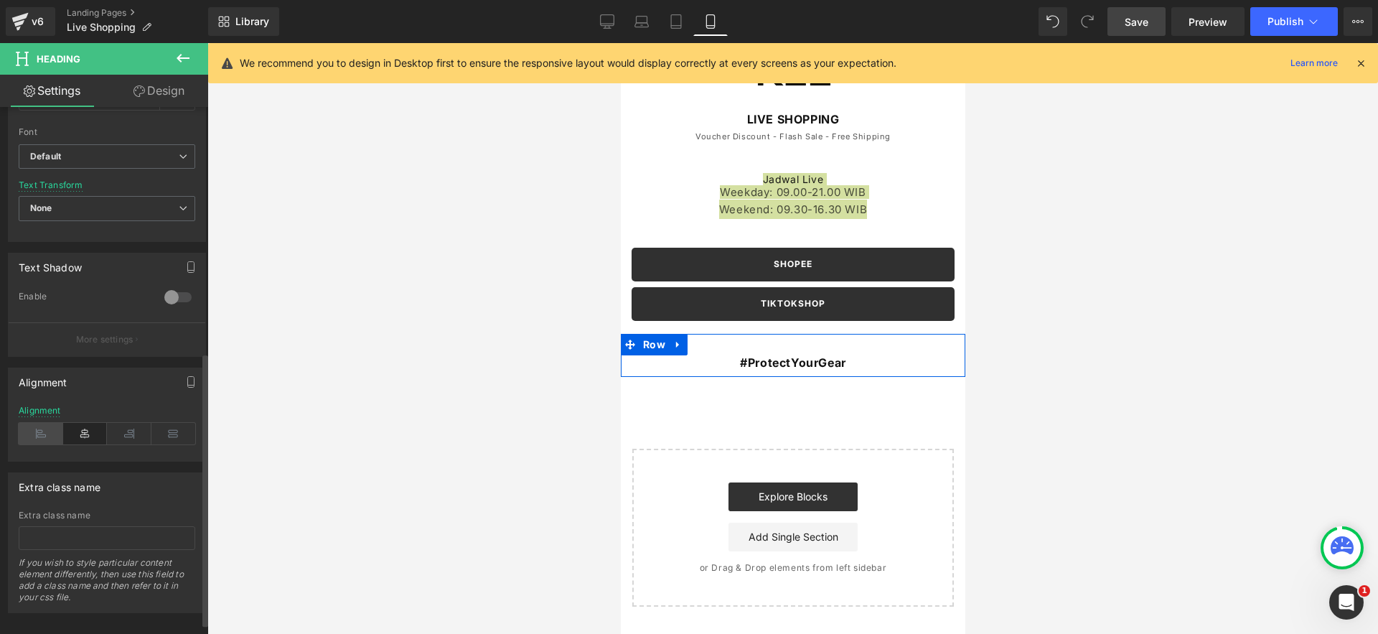
click at [56, 428] on icon at bounding box center [41, 434] width 44 height 22
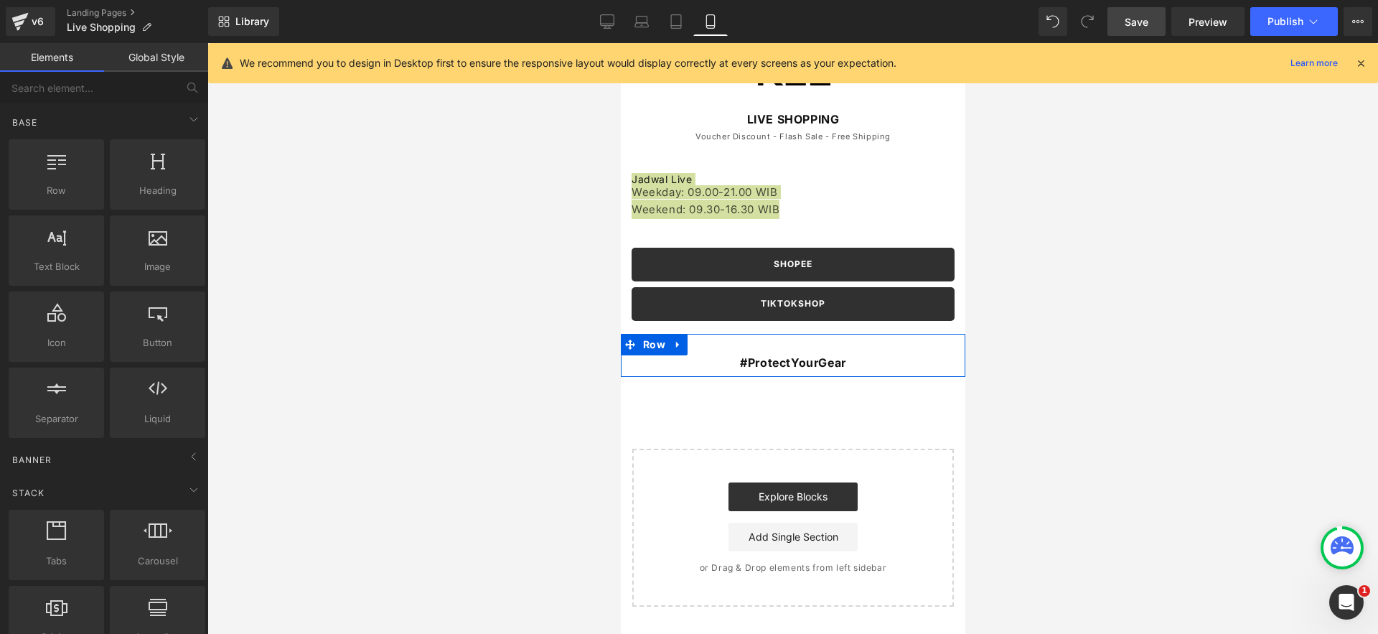
click at [362, 362] on div at bounding box center [792, 338] width 1170 height 591
click at [640, 196] on span "Weekday: 09.00-21.00 WIB" at bounding box center [704, 192] width 146 height 14
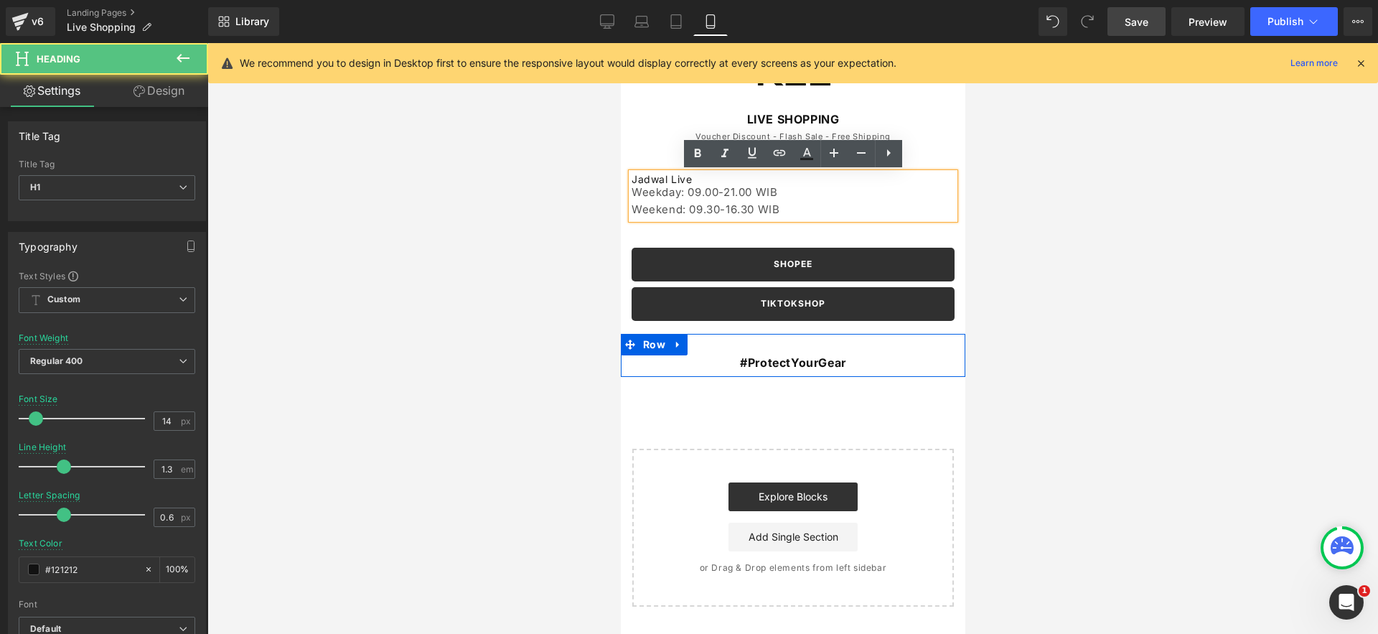
click at [476, 205] on div at bounding box center [792, 338] width 1170 height 591
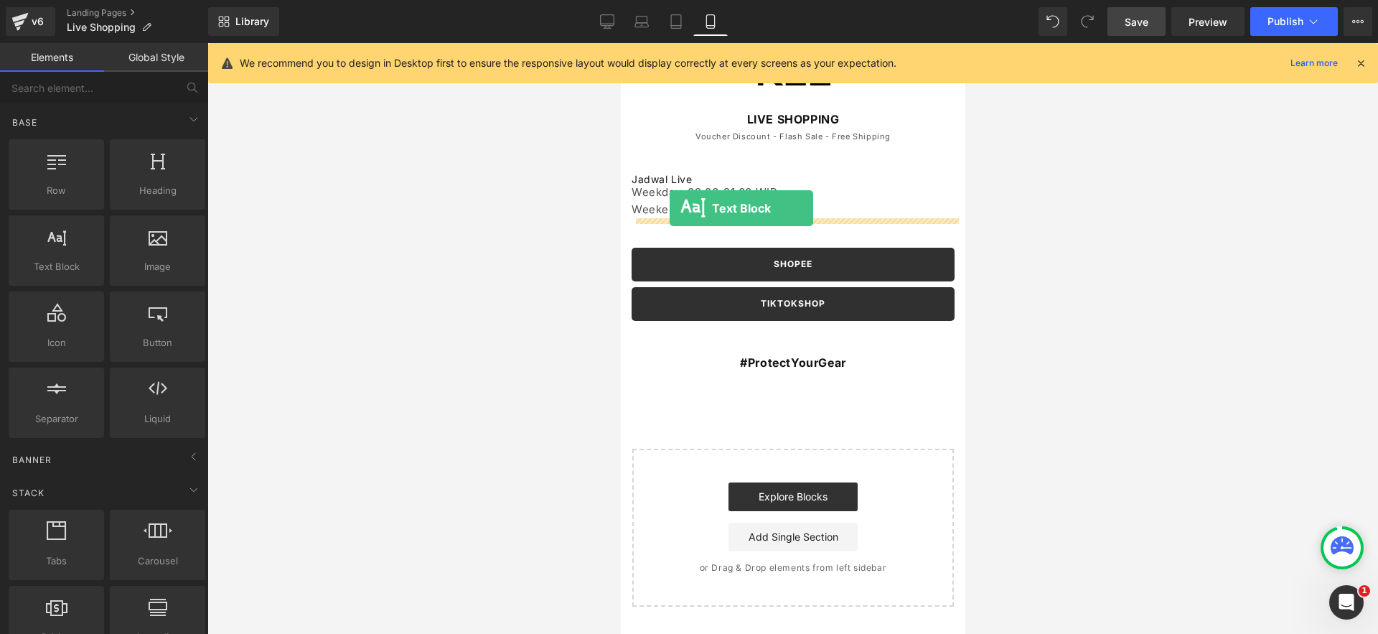
drag, startPoint x: 699, startPoint y: 298, endPoint x: 669, endPoint y: 208, distance: 94.6
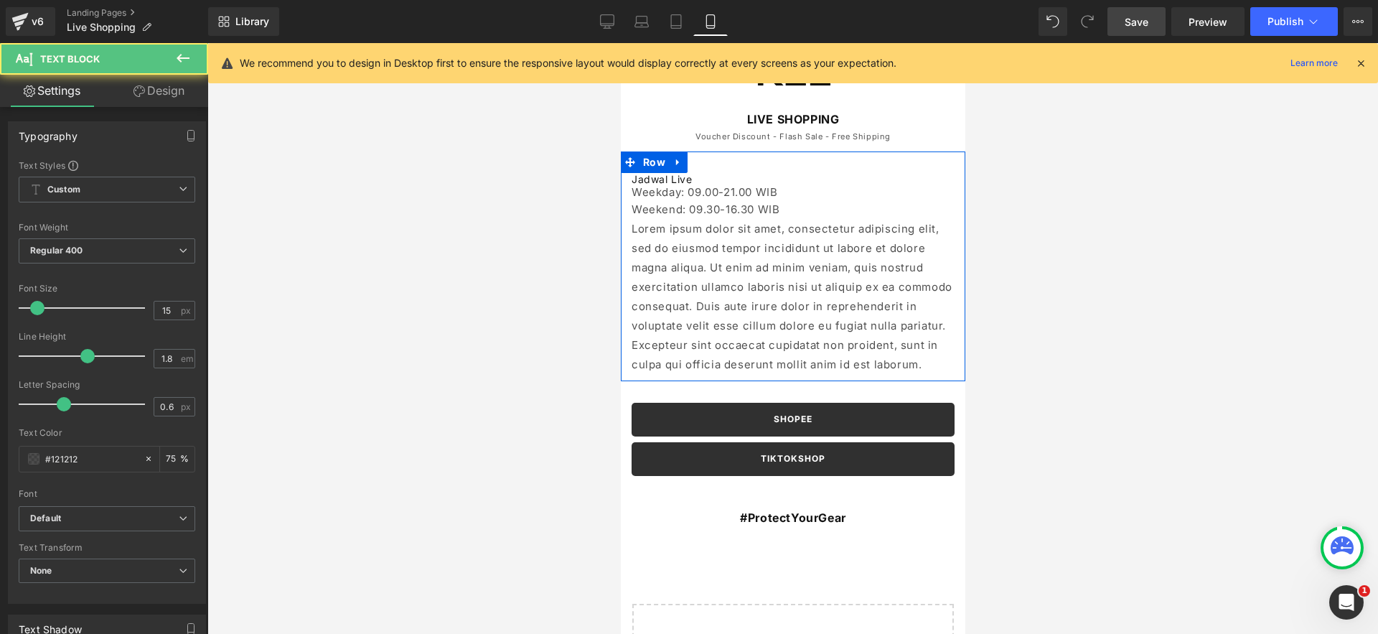
click at [672, 205] on div "Weekend: 09.30-16.30 WIB" at bounding box center [792, 208] width 323 height 19
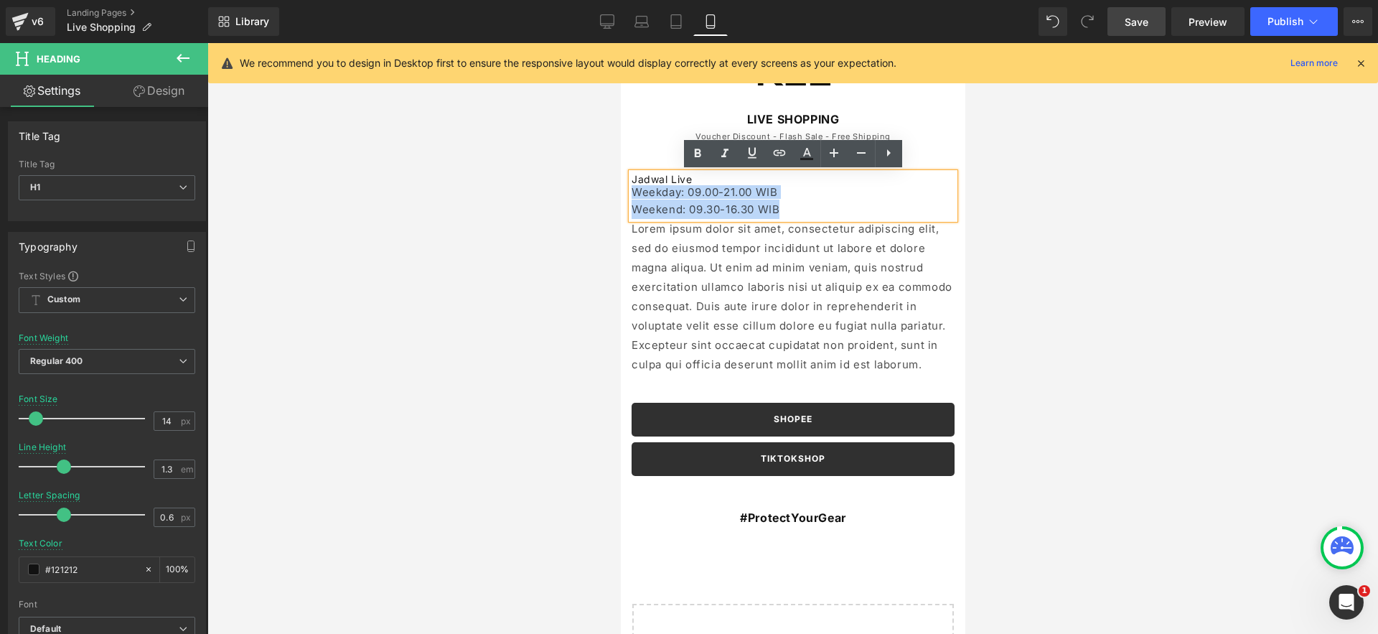
drag, startPoint x: 635, startPoint y: 190, endPoint x: 889, endPoint y: 215, distance: 255.2
click at [889, 215] on div "Jadwal Live Weekday: 09.00-21.00 WIB Weekend: 09.30-16.30 WIB" at bounding box center [792, 195] width 323 height 45
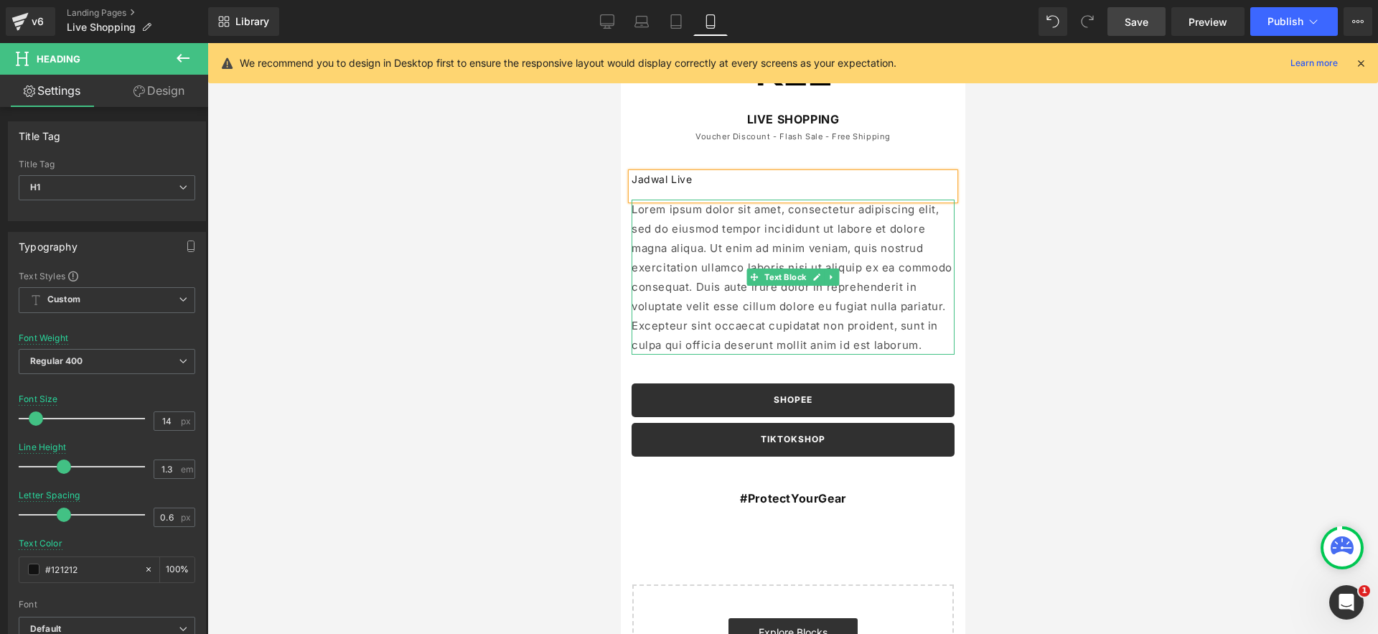
click at [692, 228] on p "Lorem ipsum dolor sit amet, consectetur adipiscing elit, sed do eiusmod tempor …" at bounding box center [792, 276] width 323 height 155
click at [693, 228] on p "Lorem ipsum dolor sit amet, consectetur adipiscing elit, sed do eiusmod tempor …" at bounding box center [792, 276] width 323 height 155
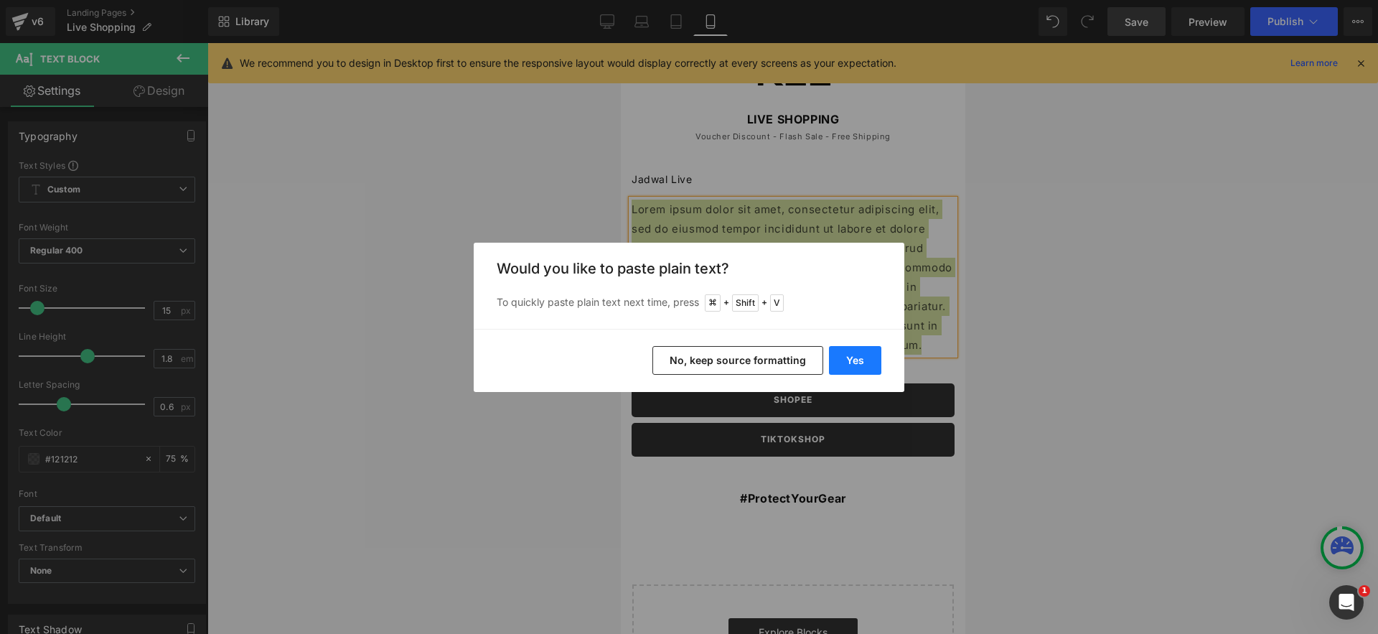
click at [865, 365] on button "Yes" at bounding box center [855, 360] width 52 height 29
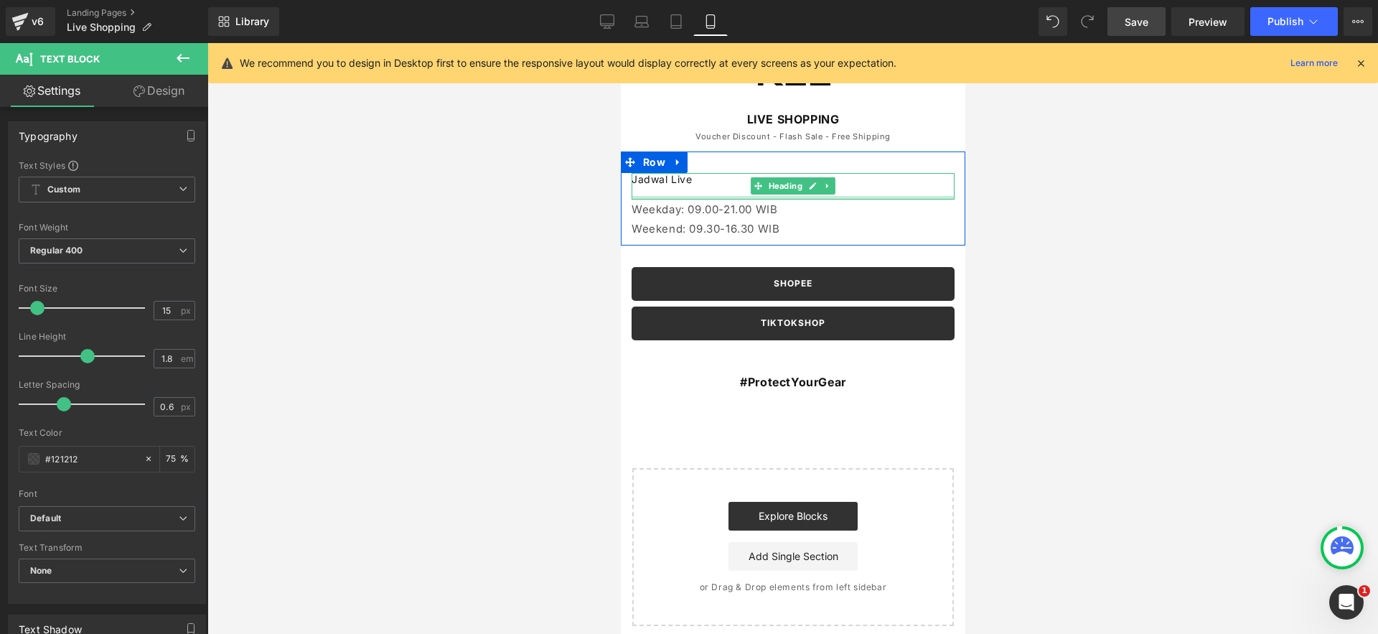
click at [656, 193] on h1 at bounding box center [792, 192] width 323 height 13
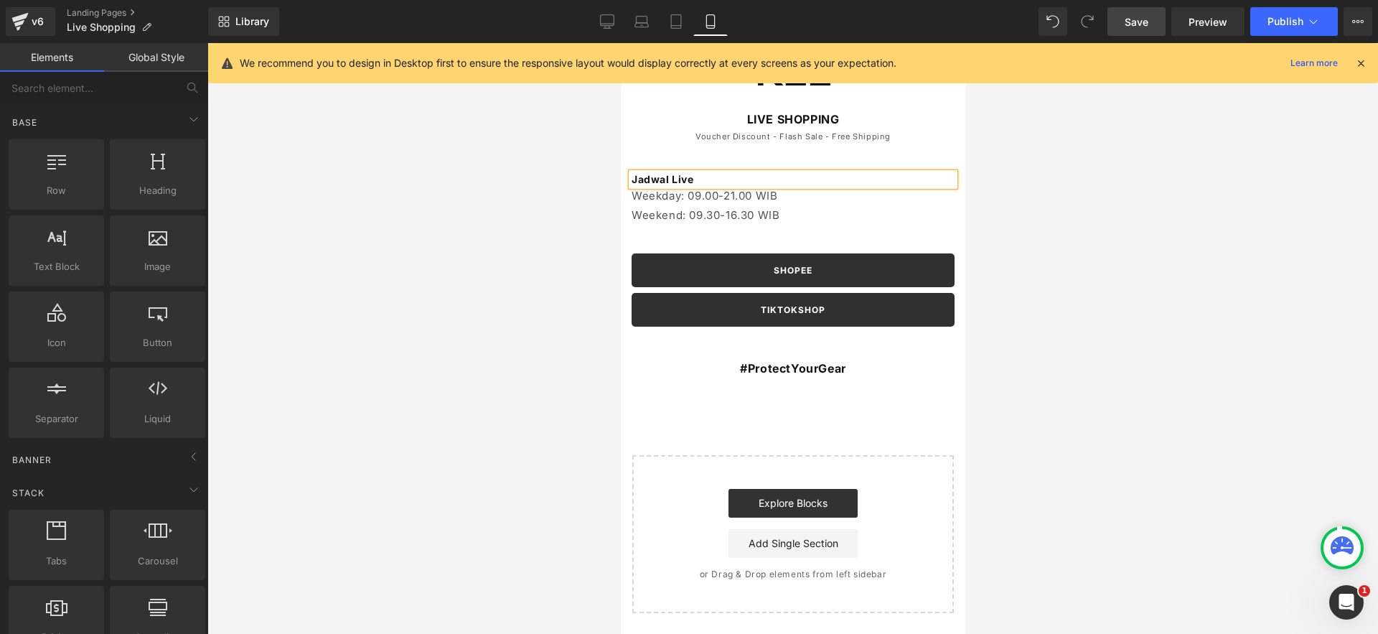
click at [571, 195] on div at bounding box center [792, 338] width 1170 height 591
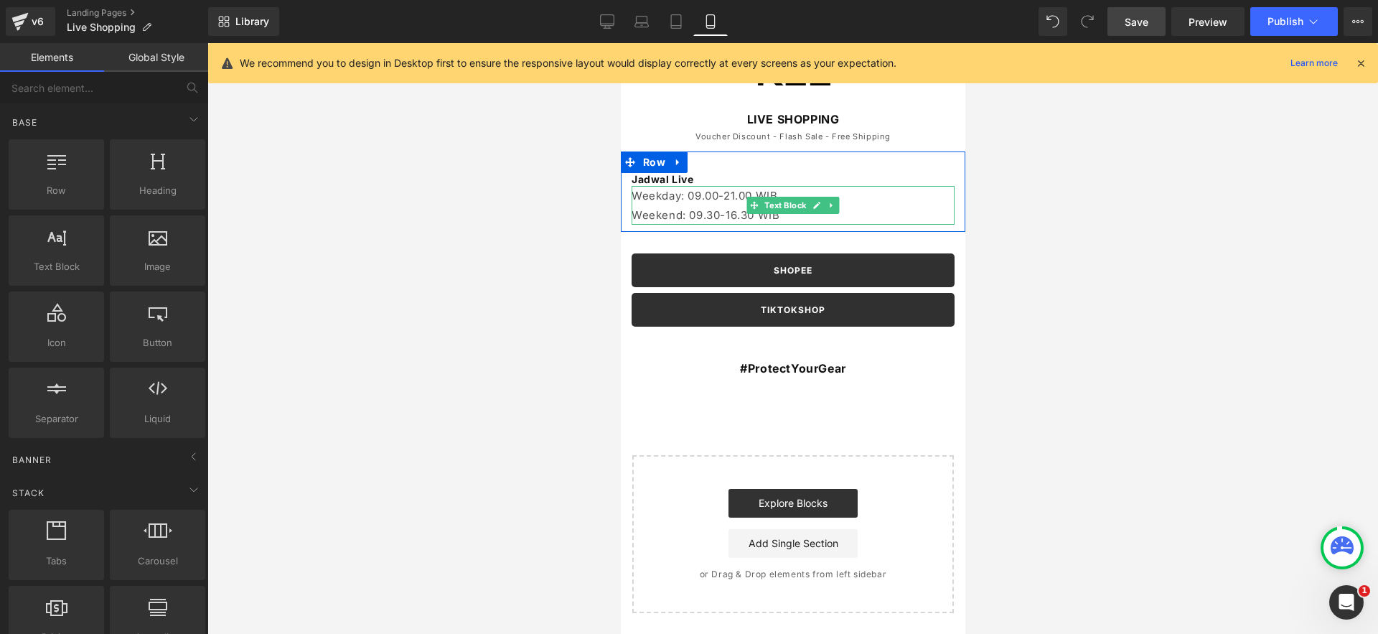
click at [672, 205] on p "Weekend: 09.30-16.30 WIB" at bounding box center [792, 214] width 323 height 19
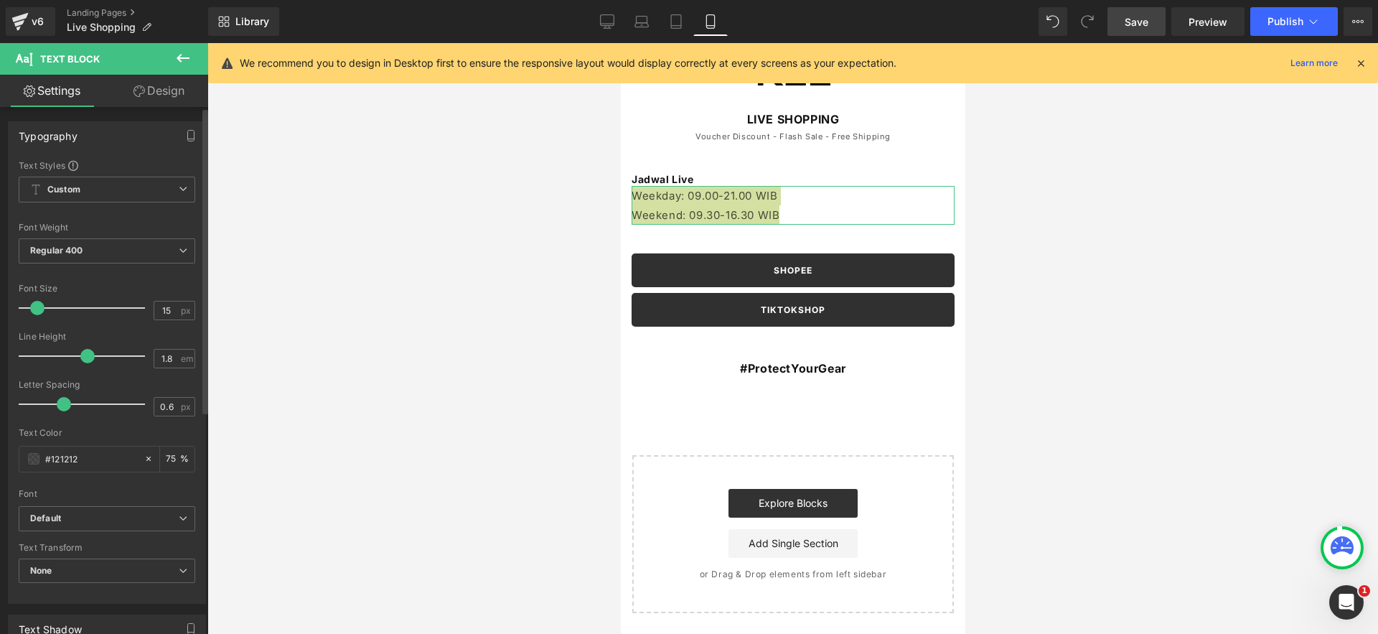
click at [22, 311] on div "Font Size 15 px" at bounding box center [107, 307] width 177 height 48
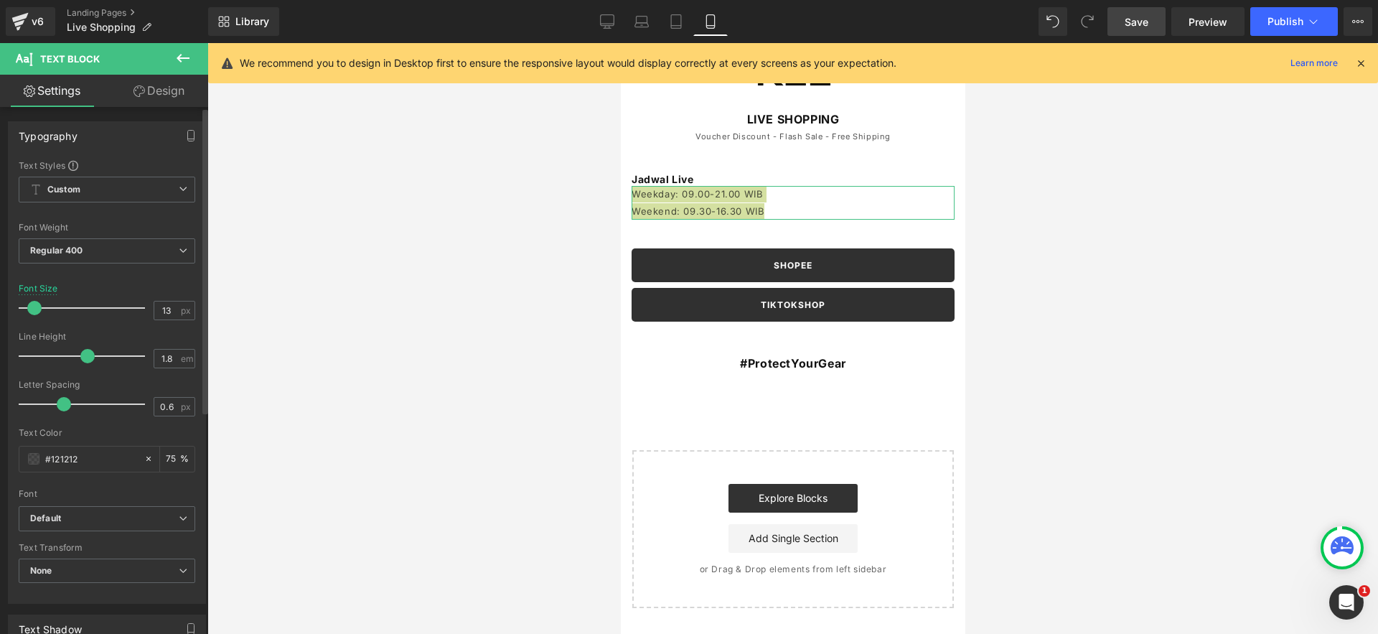
type input "12"
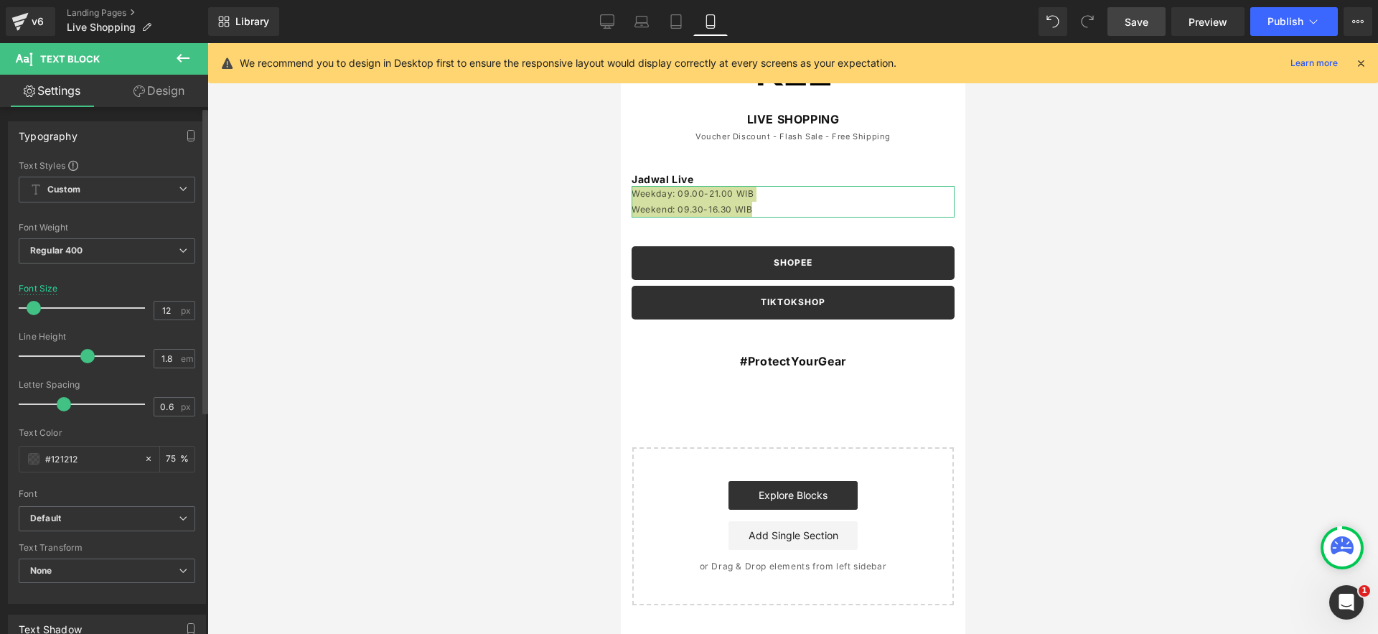
click at [27, 311] on span at bounding box center [34, 308] width 14 height 14
click at [624, 308] on div "SHOPEE Button TIKTOKSHOP Button" at bounding box center [792, 285] width 344 height 79
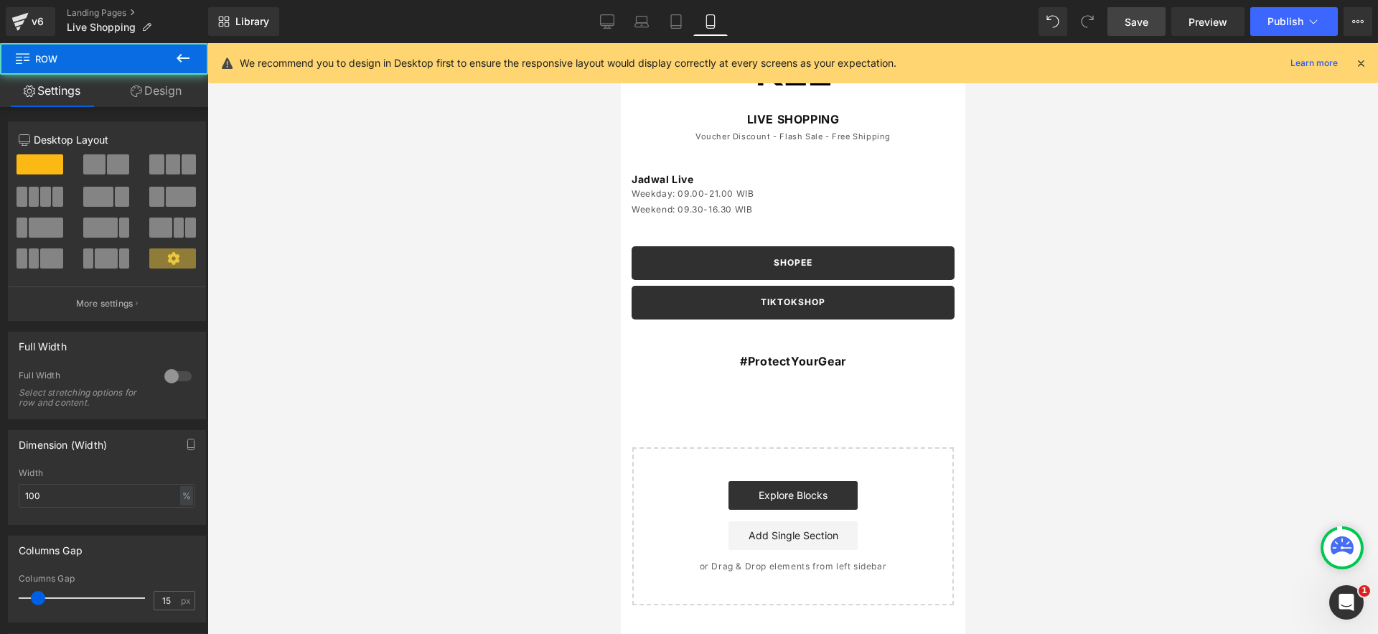
click at [711, 138] on p "Voucher Discount - Flash Sale - Free Shipping" at bounding box center [792, 137] width 323 height 14
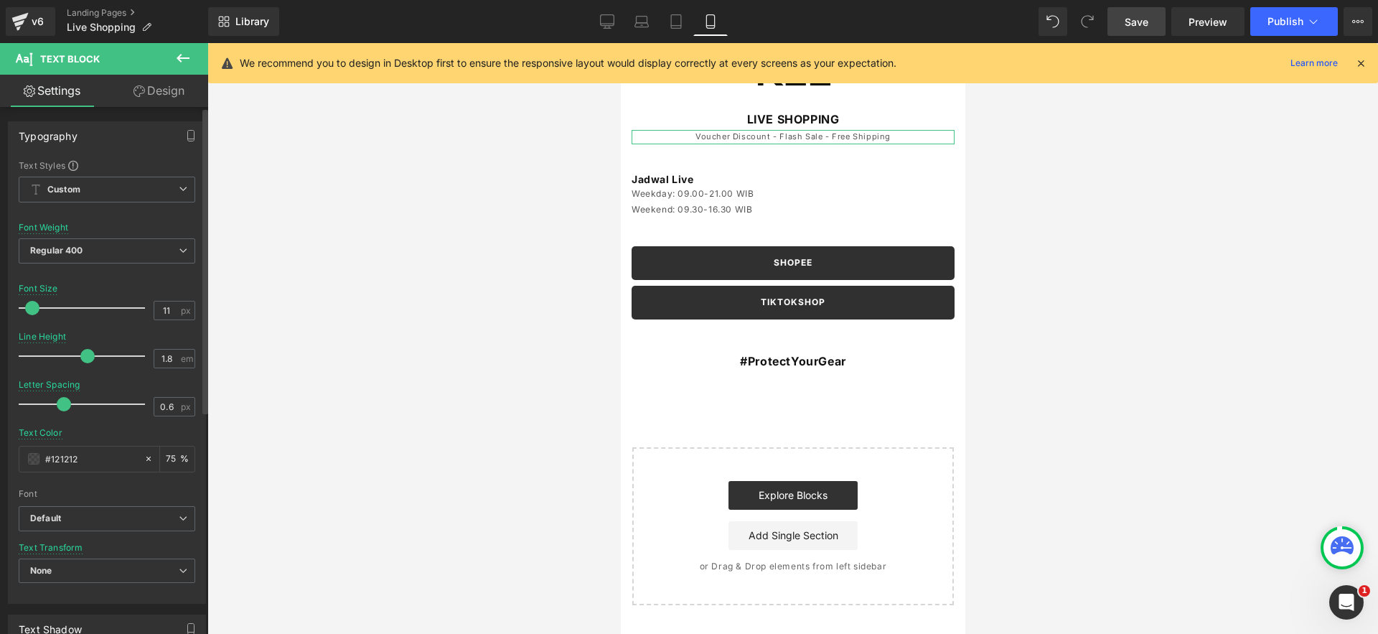
type input "12"
click at [35, 308] on span at bounding box center [34, 308] width 14 height 14
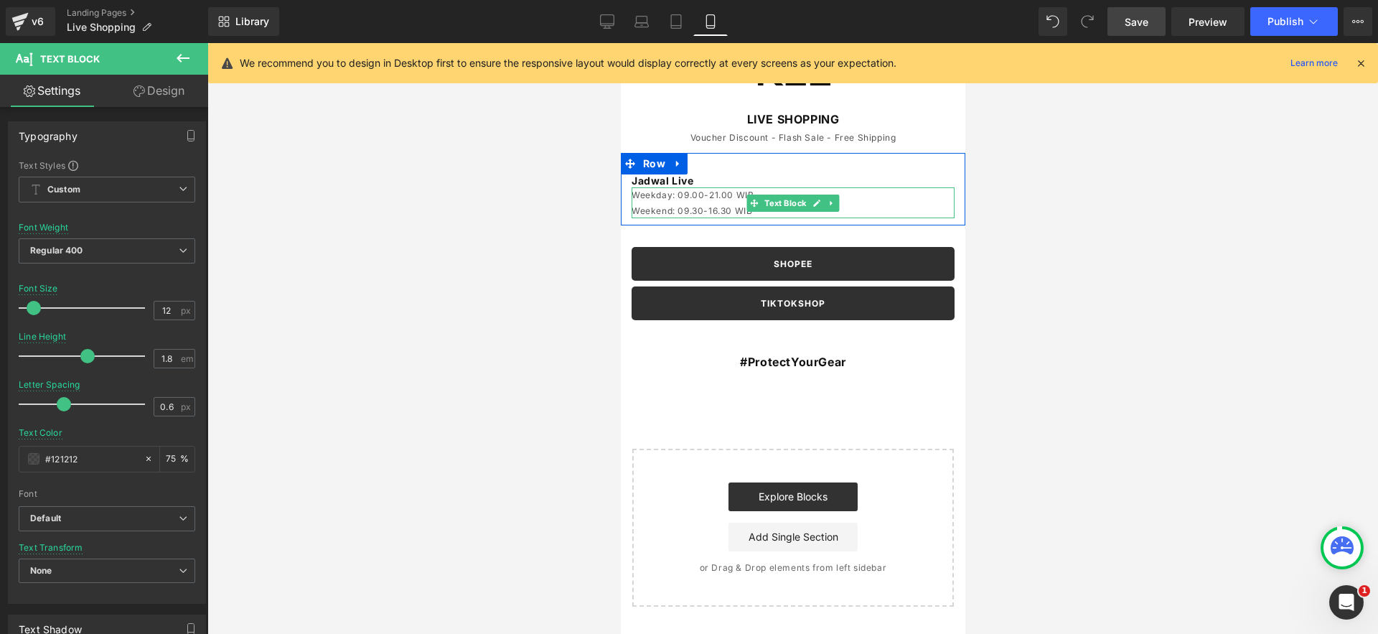
click at [667, 196] on p "Weekday: 09.00-21.00 WIB" at bounding box center [792, 195] width 323 height 16
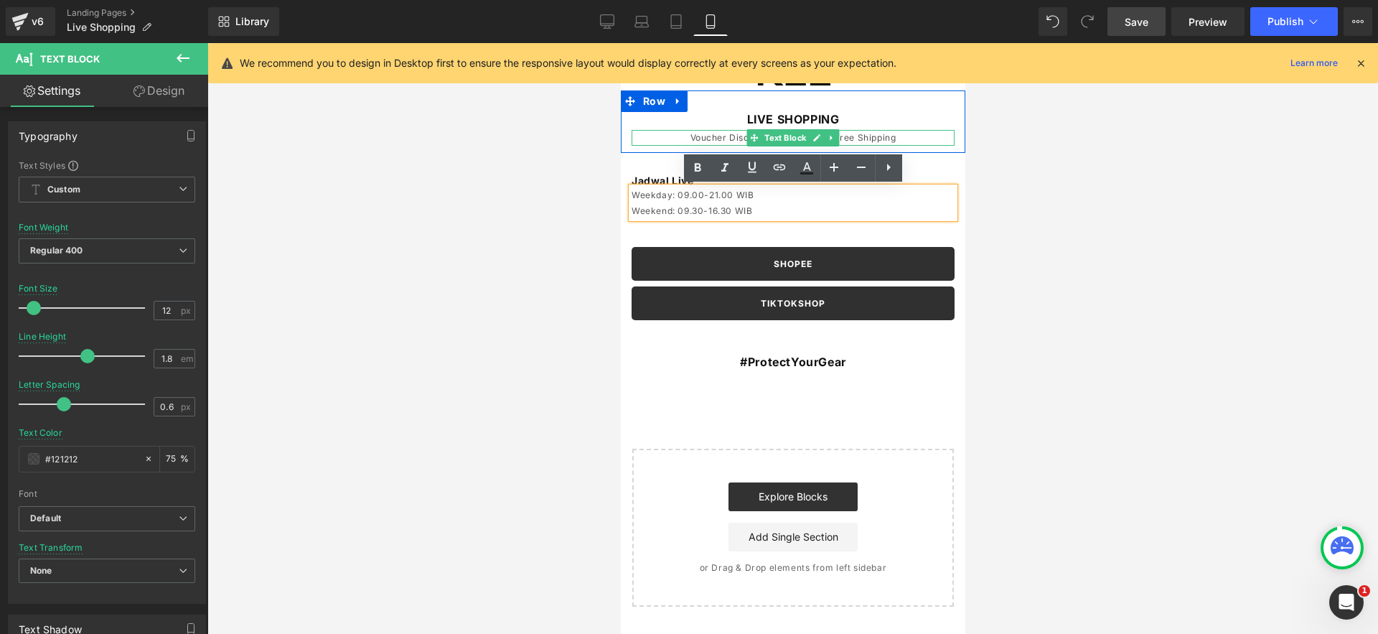
click at [692, 138] on p "Voucher Discount - Flash Sale - Free Shipping" at bounding box center [792, 138] width 323 height 16
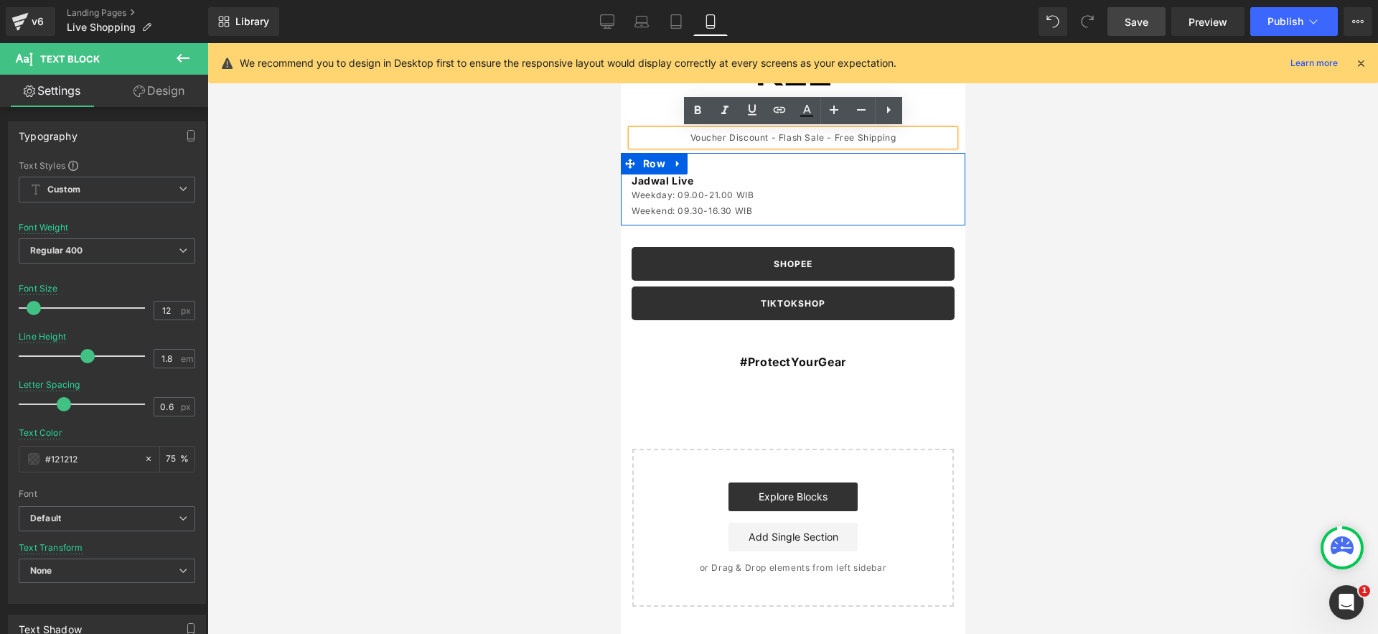
click at [697, 197] on p "Weekday: 09.00-21.00 WIB" at bounding box center [792, 195] width 323 height 16
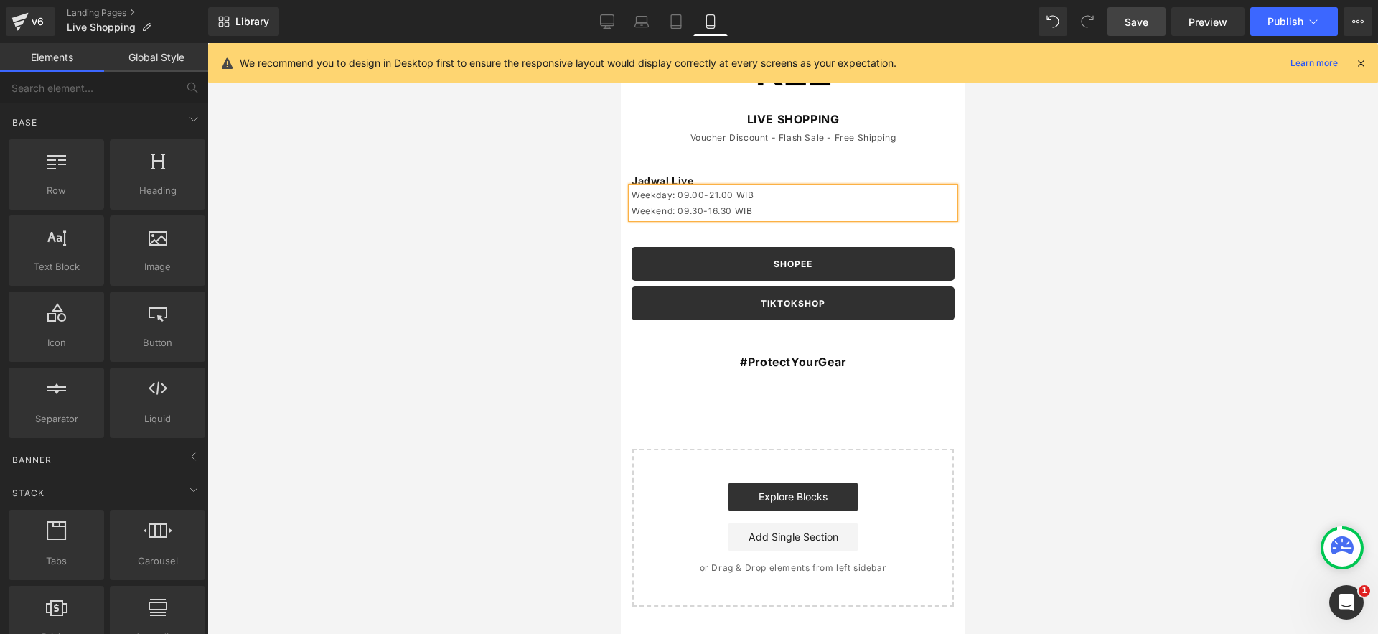
drag, startPoint x: 576, startPoint y: 173, endPoint x: 617, endPoint y: 177, distance: 41.1
click at [577, 173] on div at bounding box center [792, 338] width 1170 height 591
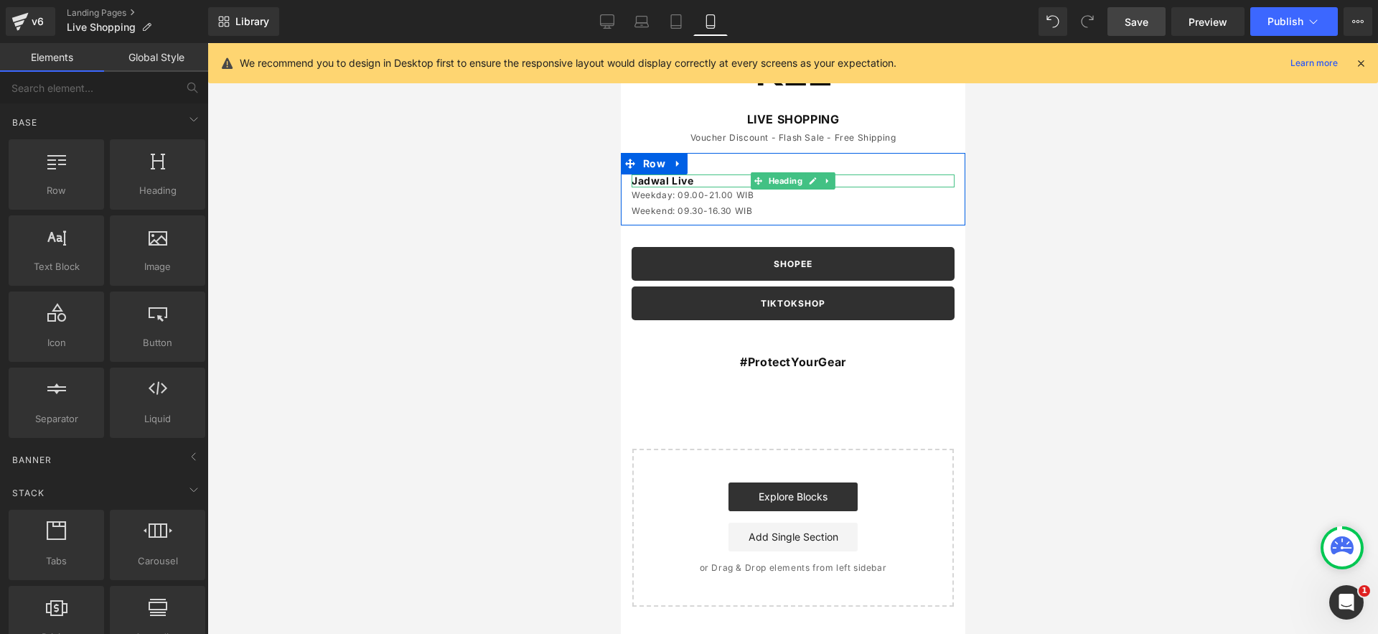
click at [651, 179] on strong "Jadwal Live" at bounding box center [662, 180] width 62 height 12
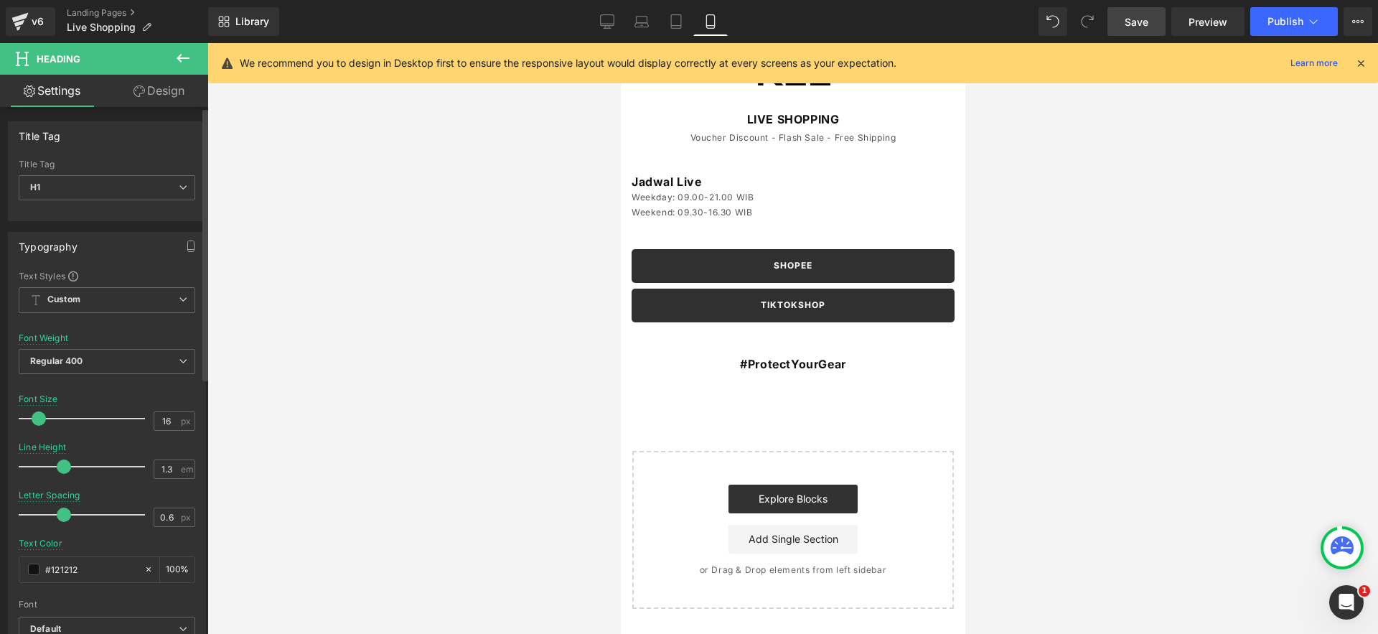
click at [38, 423] on span at bounding box center [39, 418] width 14 height 14
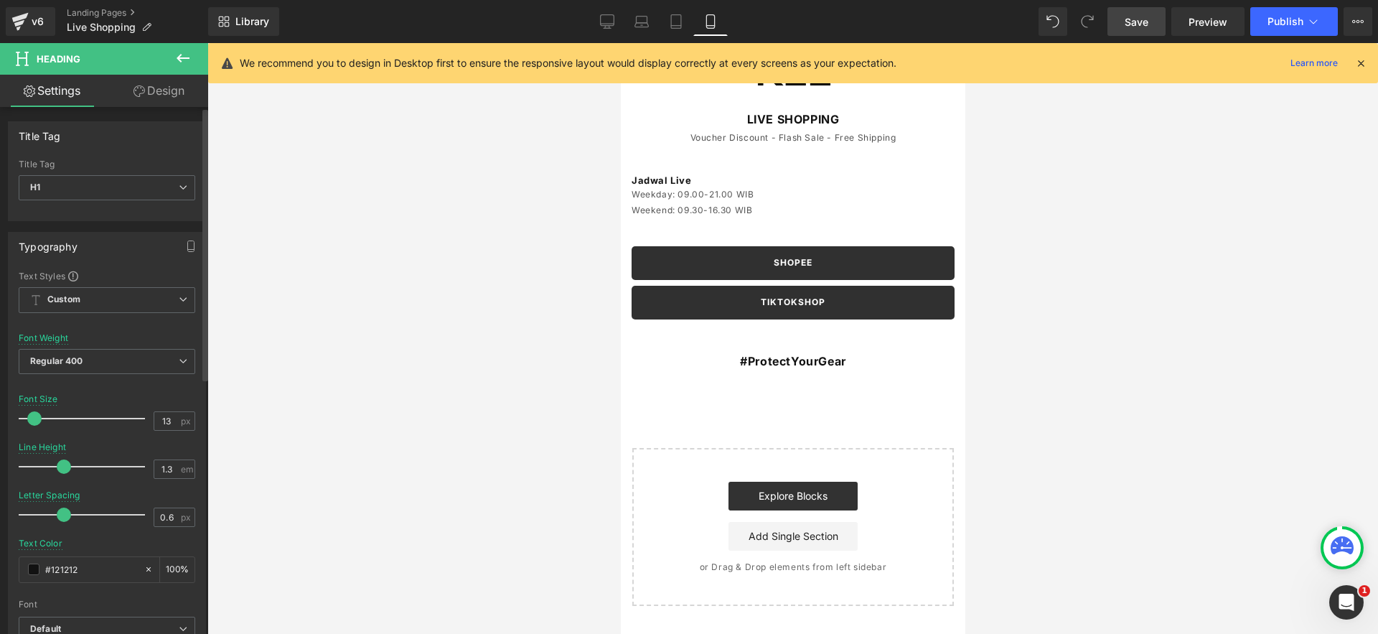
type input "14"
drag, startPoint x: 44, startPoint y: 421, endPoint x: 36, endPoint y: 423, distance: 8.0
click at [36, 423] on div at bounding box center [85, 418] width 119 height 29
click at [525, 225] on div at bounding box center [792, 338] width 1170 height 591
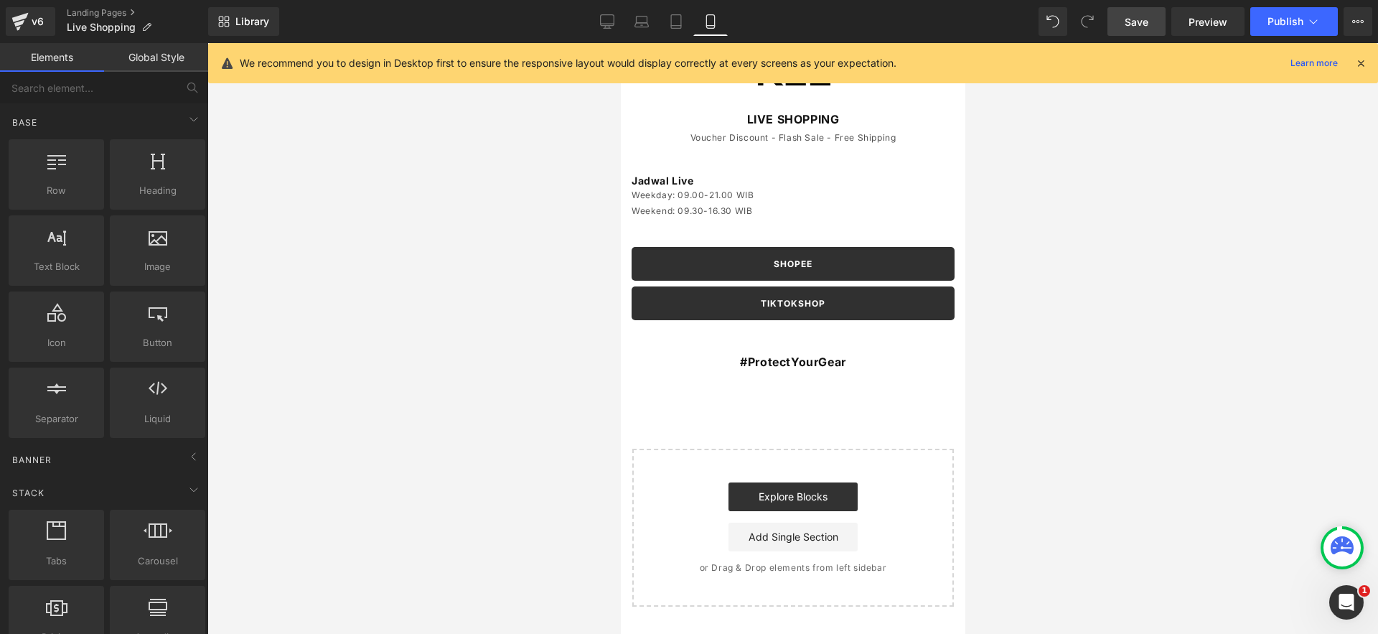
click at [1148, 27] on span "Save" at bounding box center [1136, 21] width 24 height 15
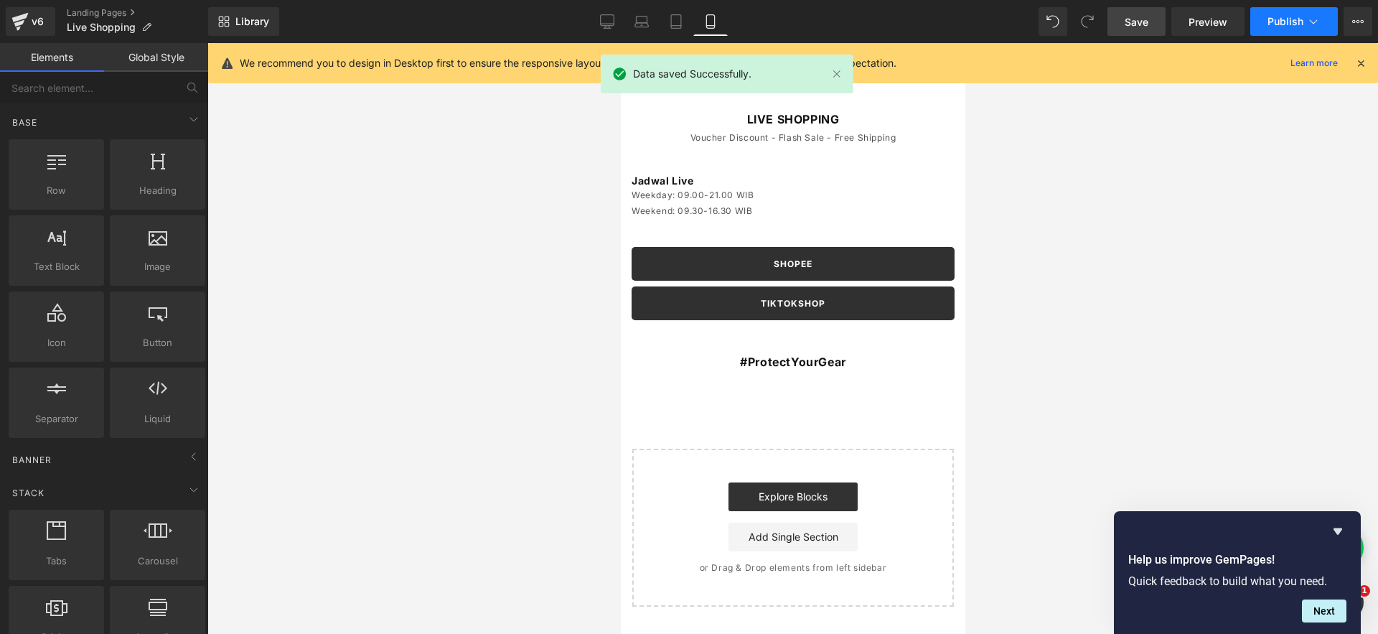
click at [1330, 25] on button "Publish" at bounding box center [1294, 21] width 88 height 29
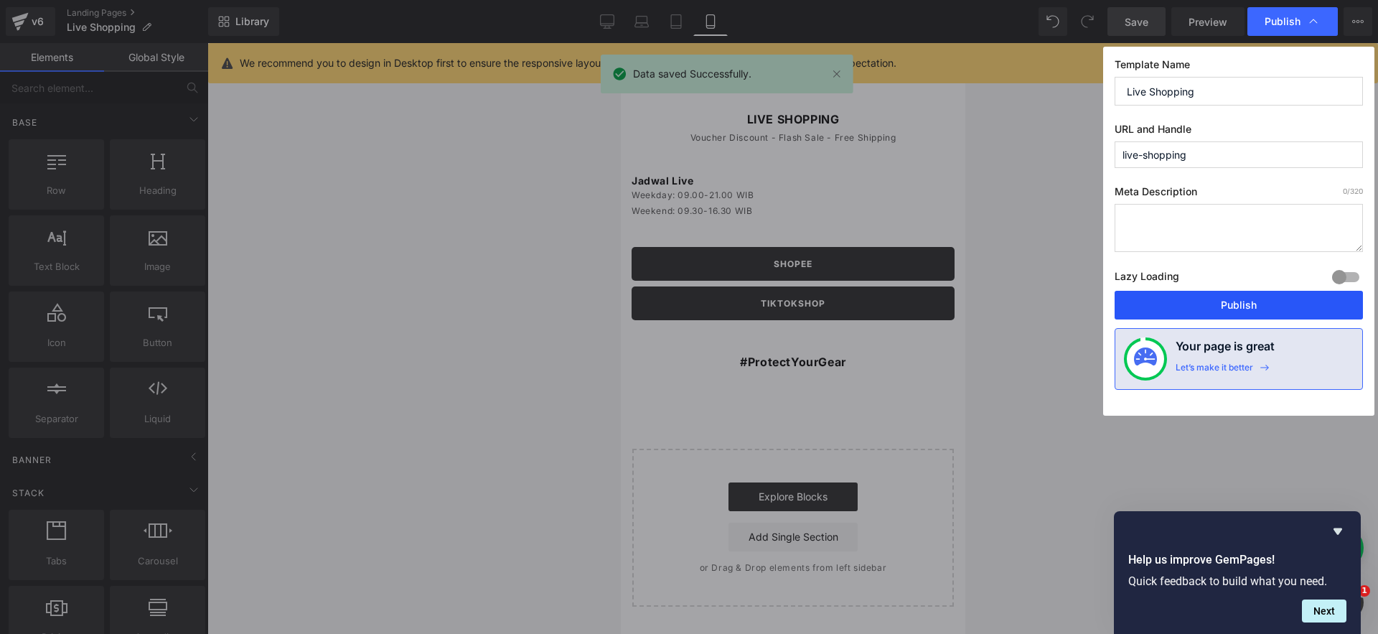
click at [1207, 317] on button "Publish" at bounding box center [1238, 305] width 248 height 29
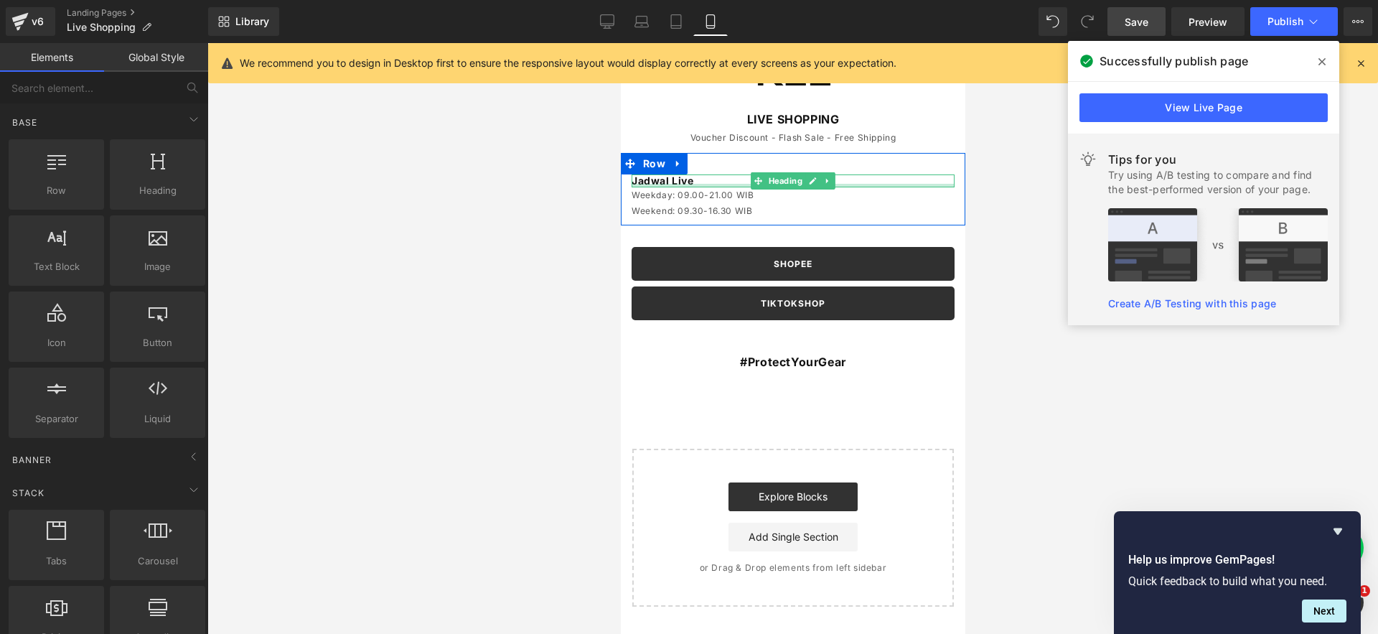
click at [675, 187] on div "Weekday: 09.00-21.00 WIB Weekend: 09.30-16.30 WIB Text Block" at bounding box center [792, 202] width 323 height 31
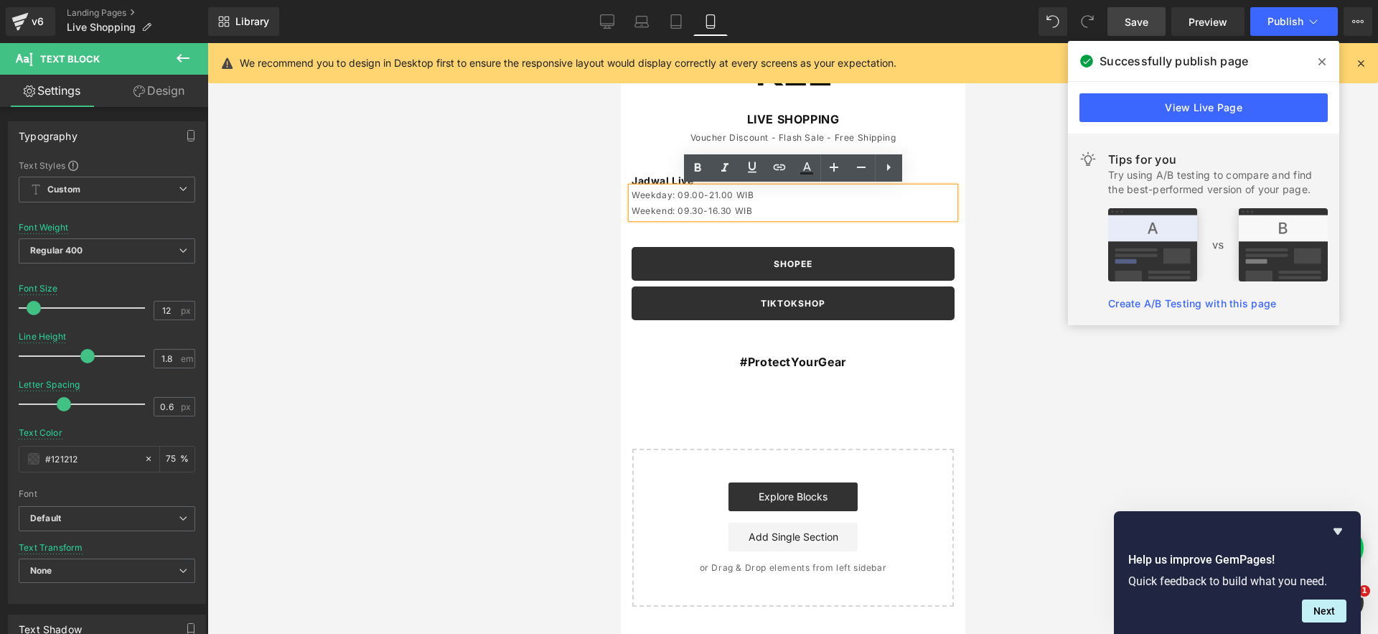
click at [456, 182] on div at bounding box center [792, 338] width 1170 height 591
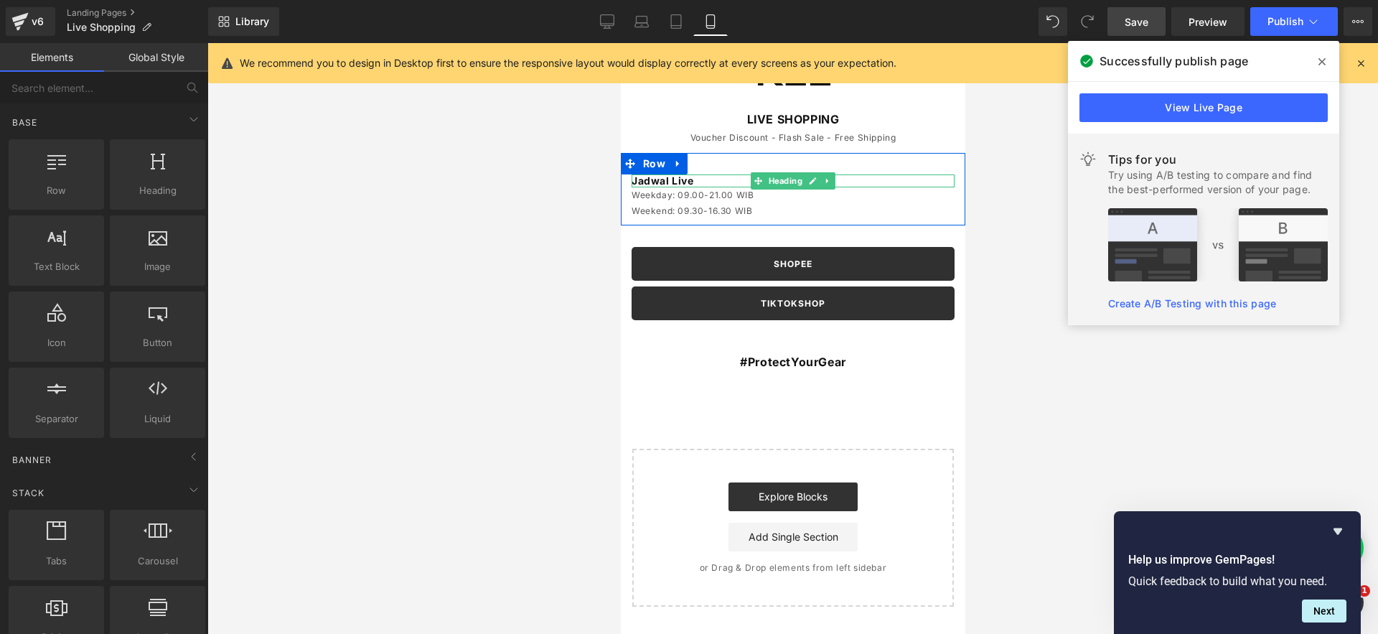
click at [679, 181] on strong "Jadwal Live" at bounding box center [662, 180] width 62 height 12
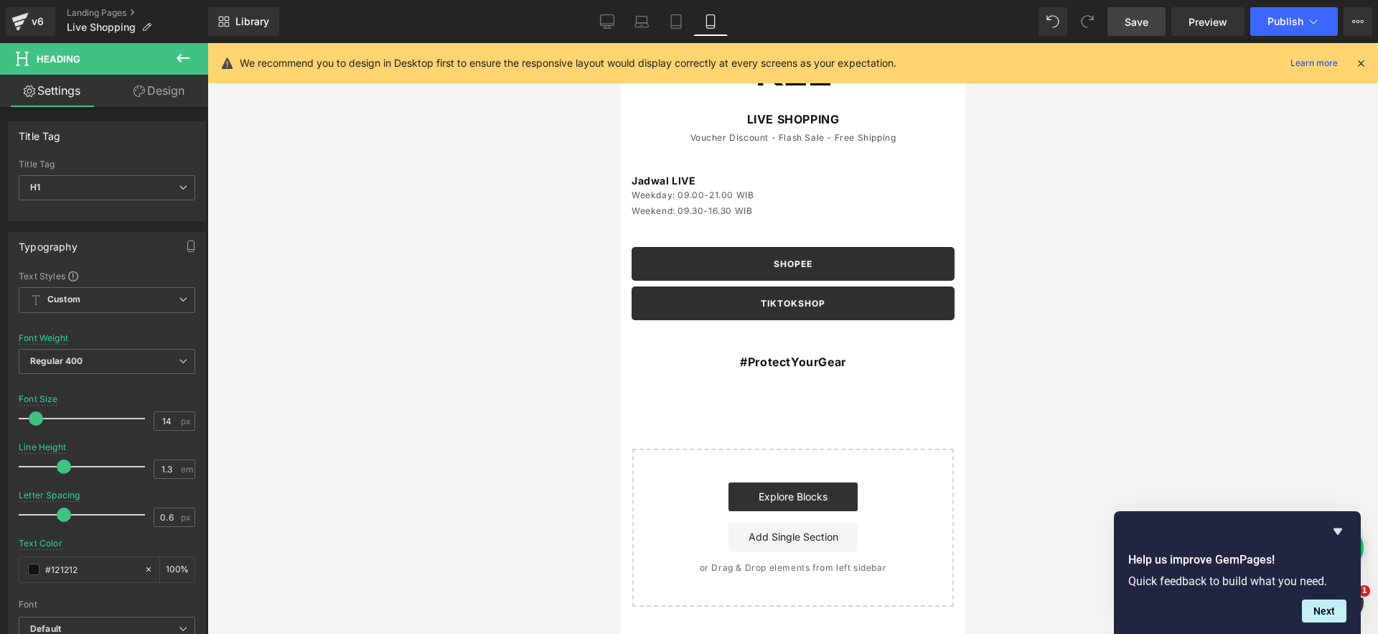
click at [494, 260] on div at bounding box center [792, 338] width 1170 height 591
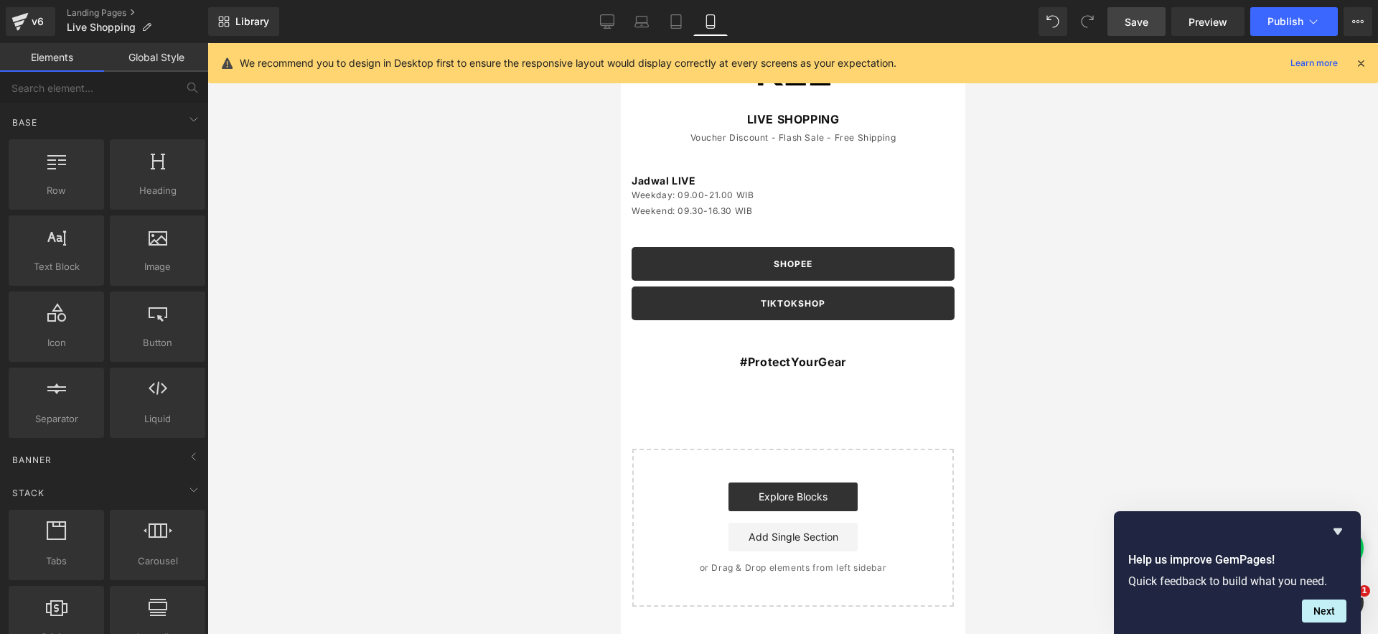
drag, startPoint x: 508, startPoint y: 207, endPoint x: 595, endPoint y: 224, distance: 88.5
click at [508, 207] on div at bounding box center [792, 338] width 1170 height 591
click at [1136, 24] on span "Save" at bounding box center [1136, 21] width 24 height 15
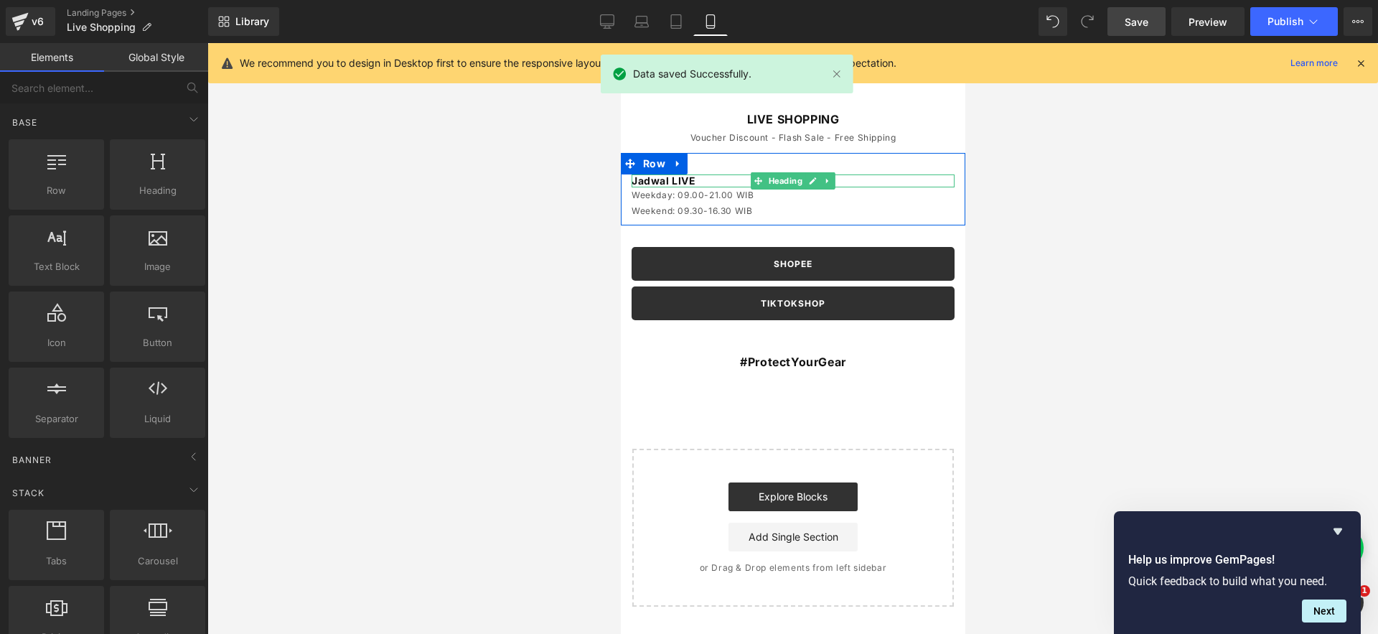
click at [683, 178] on strong "Jadwal LIVE" at bounding box center [663, 180] width 65 height 12
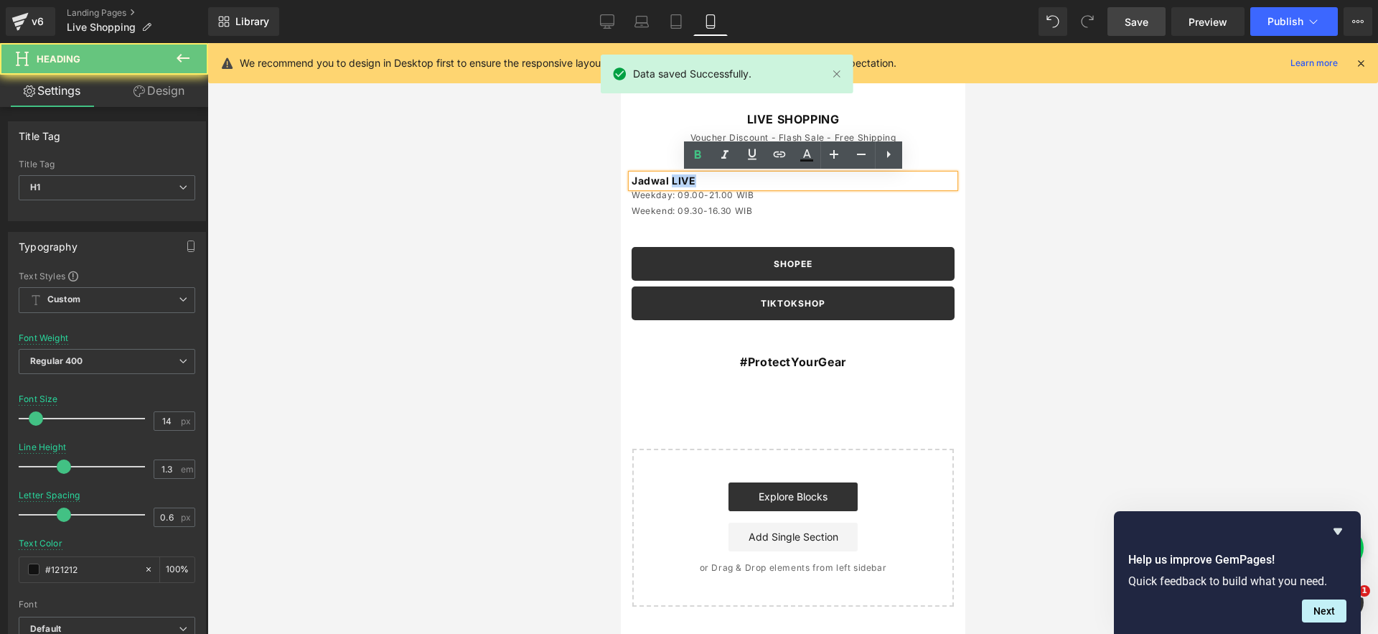
click at [683, 178] on strong "Jadwal LIVE" at bounding box center [663, 180] width 65 height 12
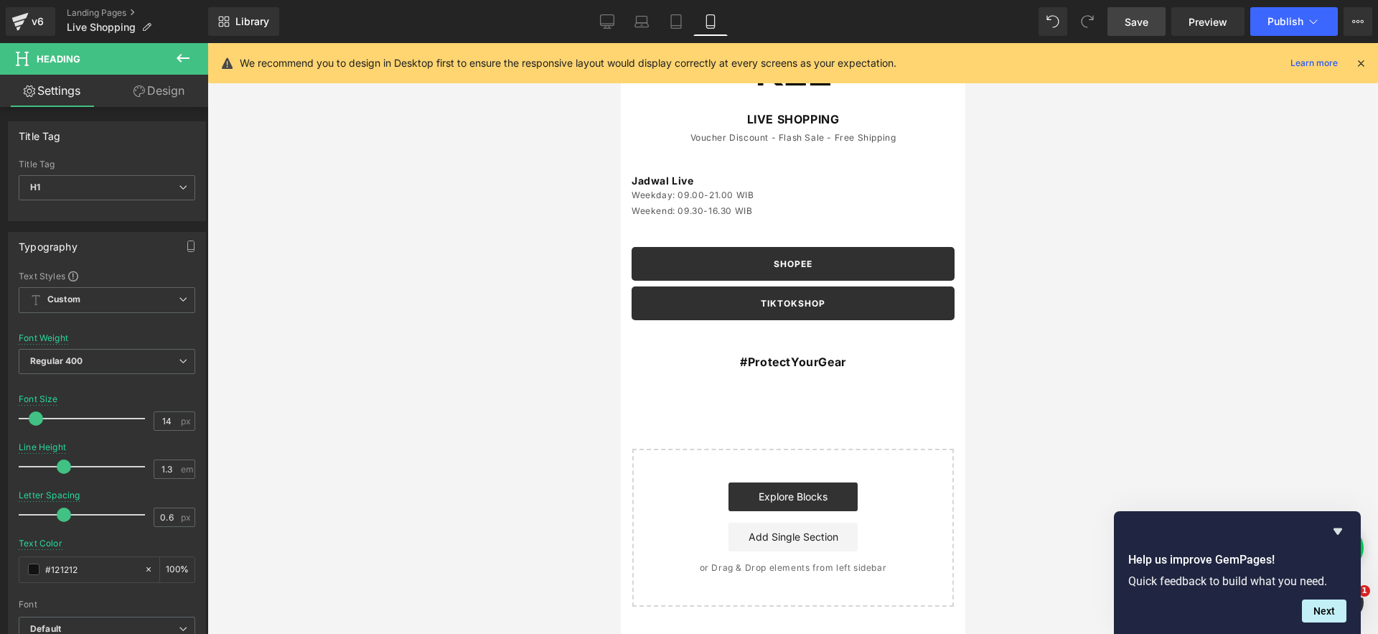
click at [1147, 21] on span "Save" at bounding box center [1136, 21] width 24 height 15
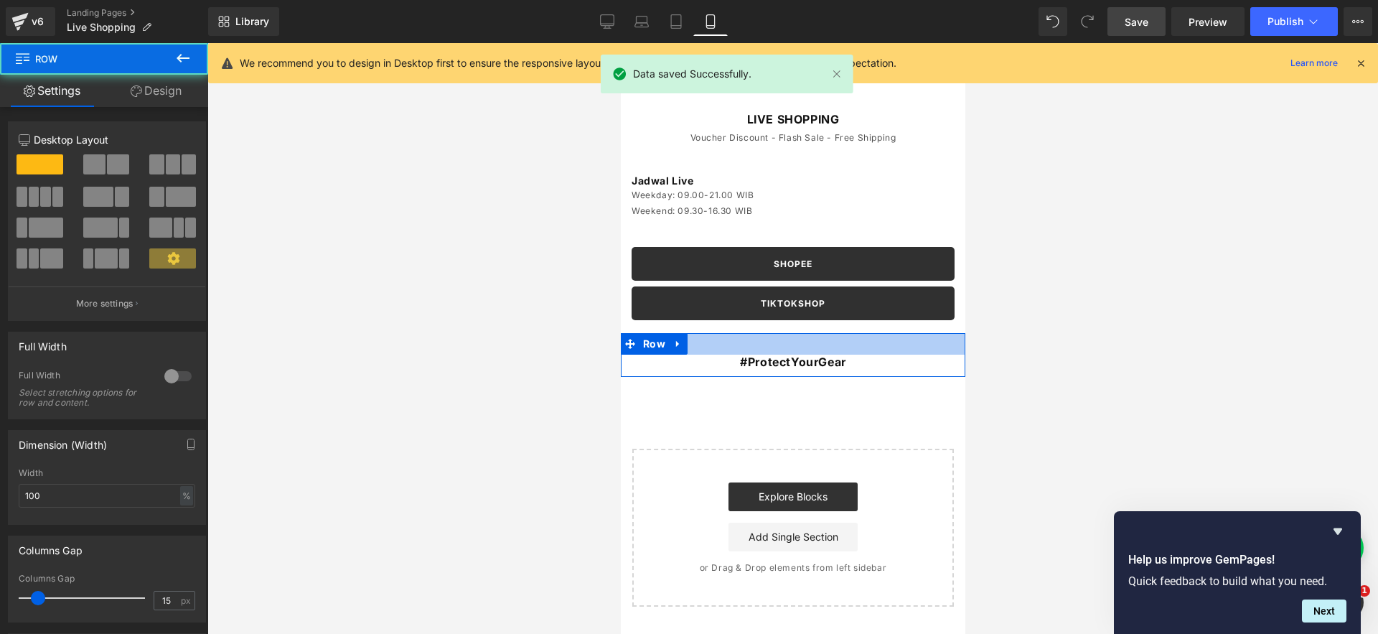
click at [777, 347] on div at bounding box center [792, 344] width 344 height 22
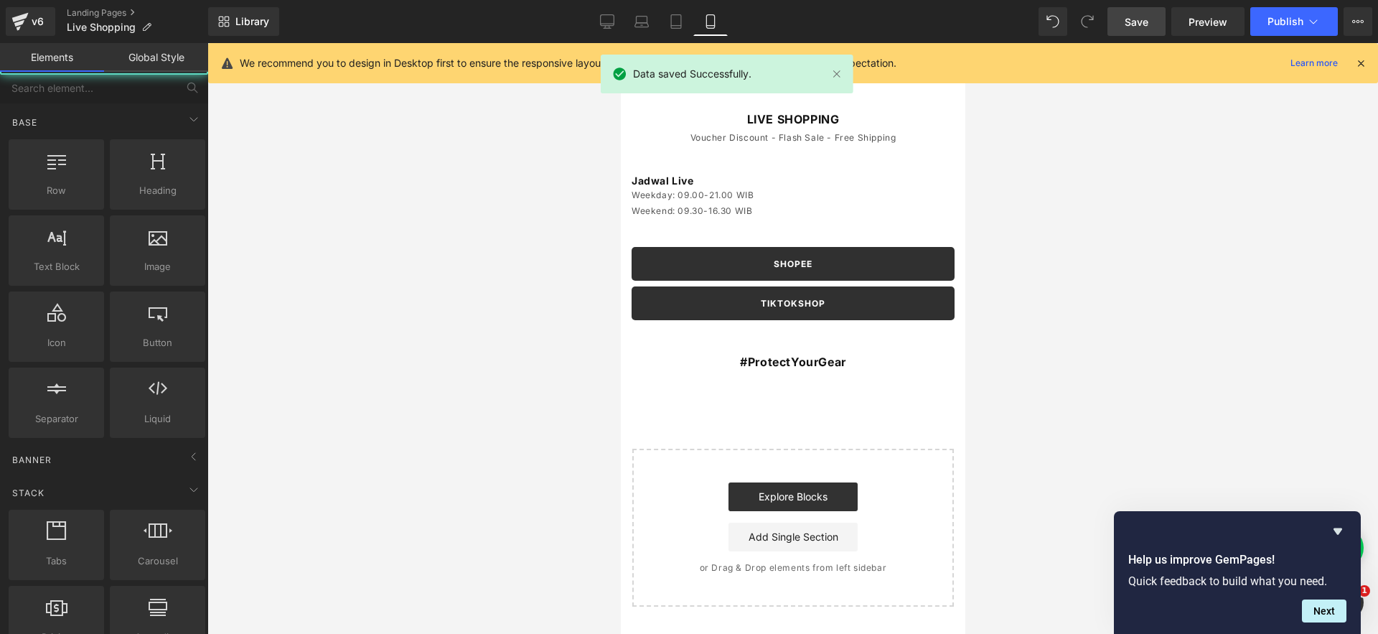
click at [1140, 362] on div at bounding box center [792, 338] width 1170 height 591
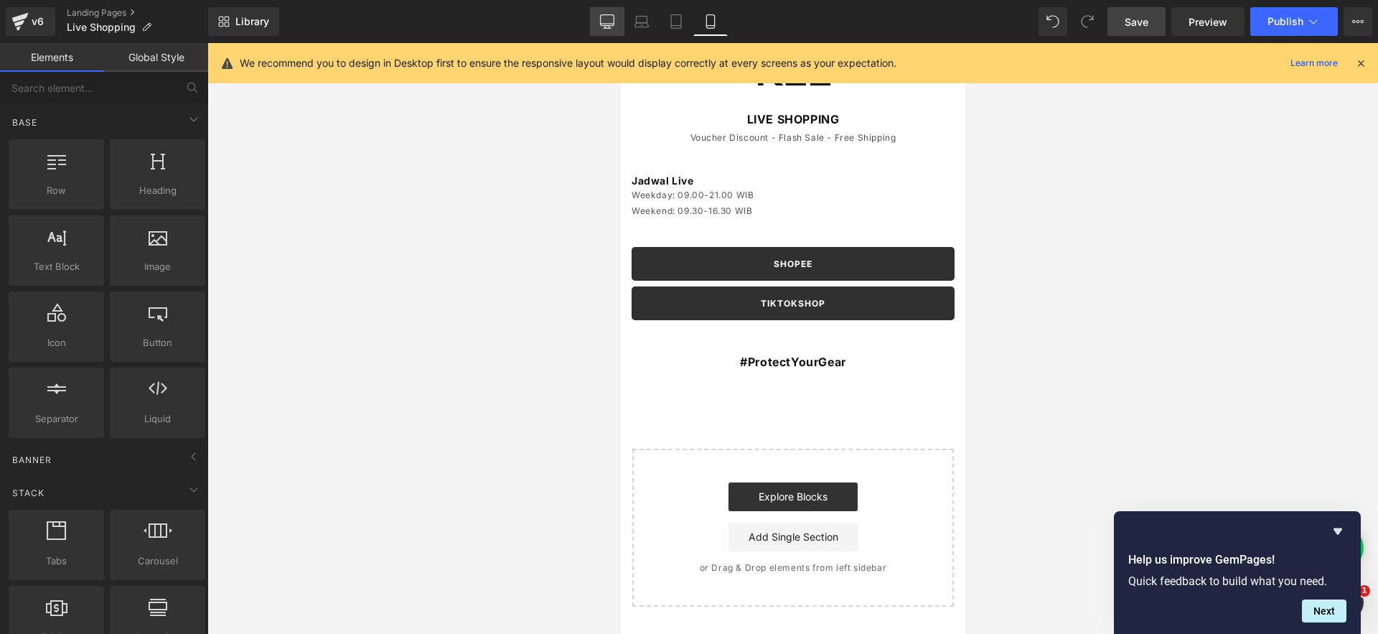
click at [597, 14] on link "Desktop" at bounding box center [607, 21] width 34 height 29
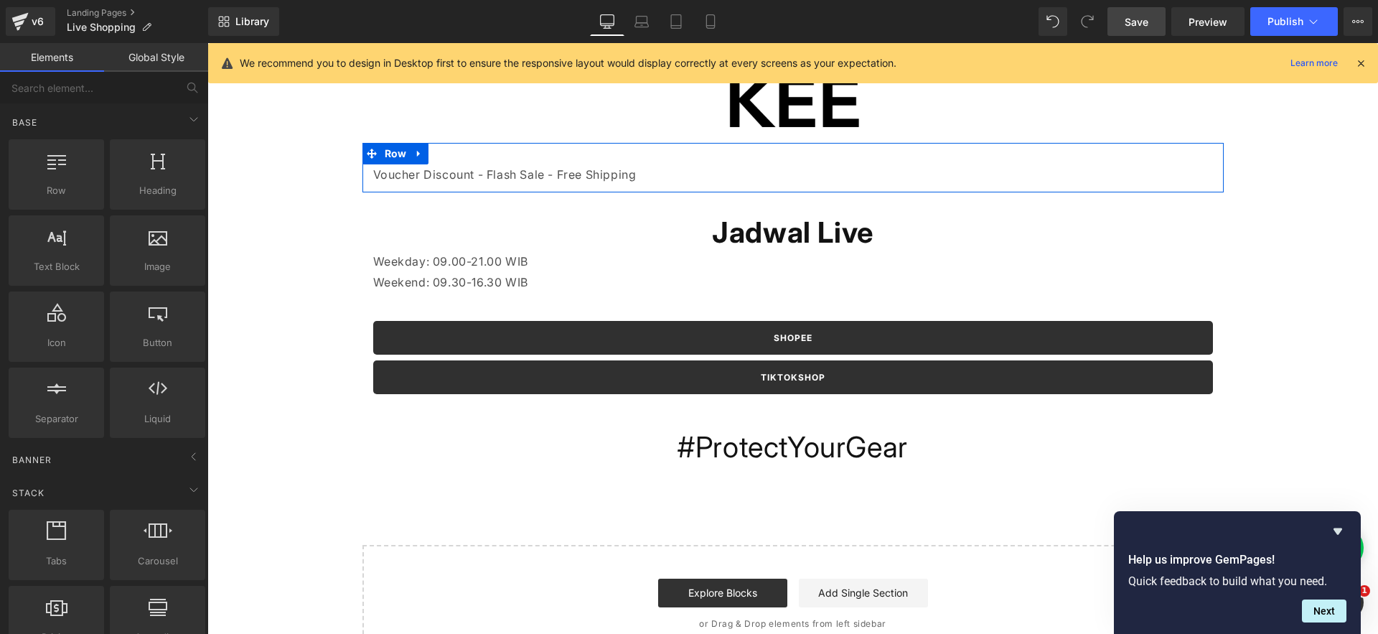
click at [591, 166] on div "Voucher Discount - Flash Sale - Free Shipping Text Block" at bounding box center [793, 174] width 840 height 21
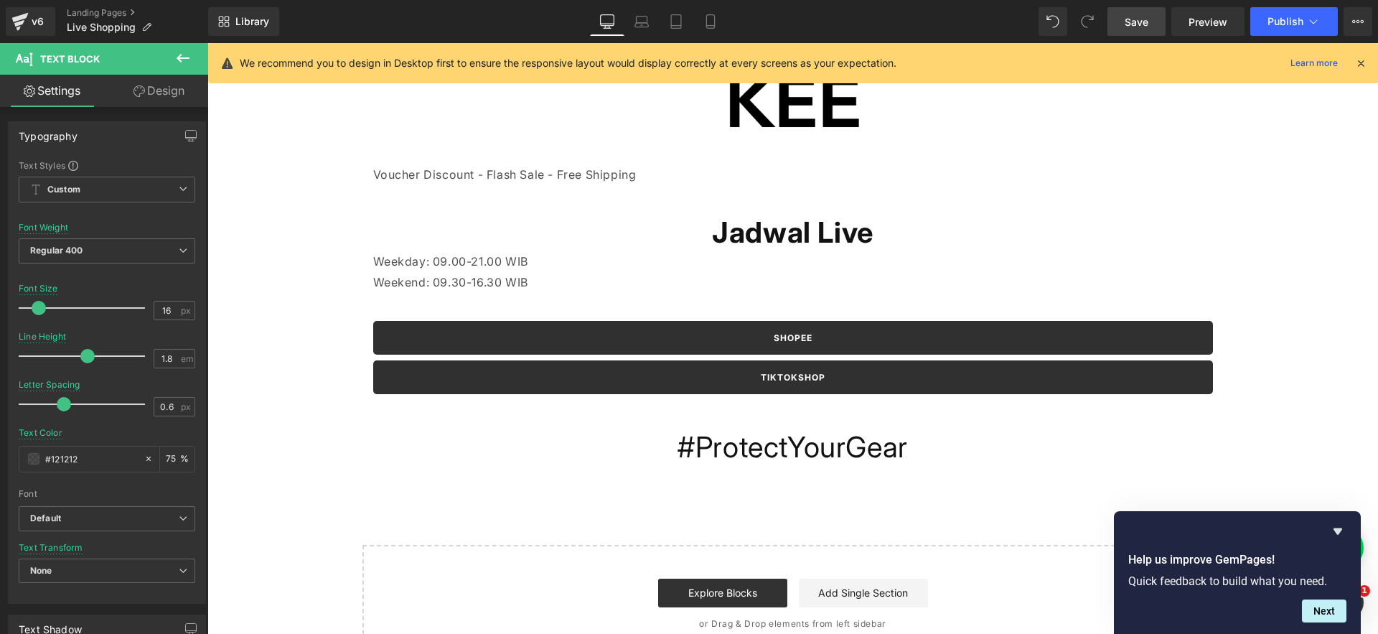
click at [146, 90] on link "Design" at bounding box center [159, 91] width 104 height 32
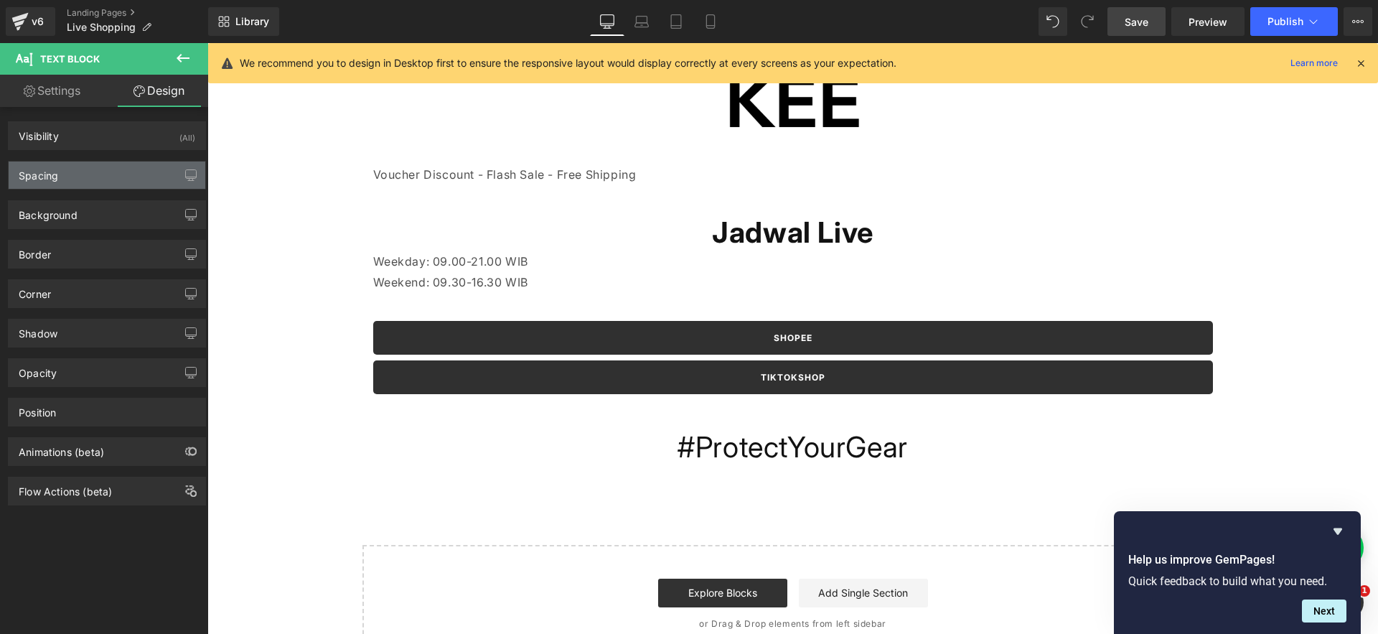
click at [95, 167] on div "Spacing" at bounding box center [107, 174] width 197 height 27
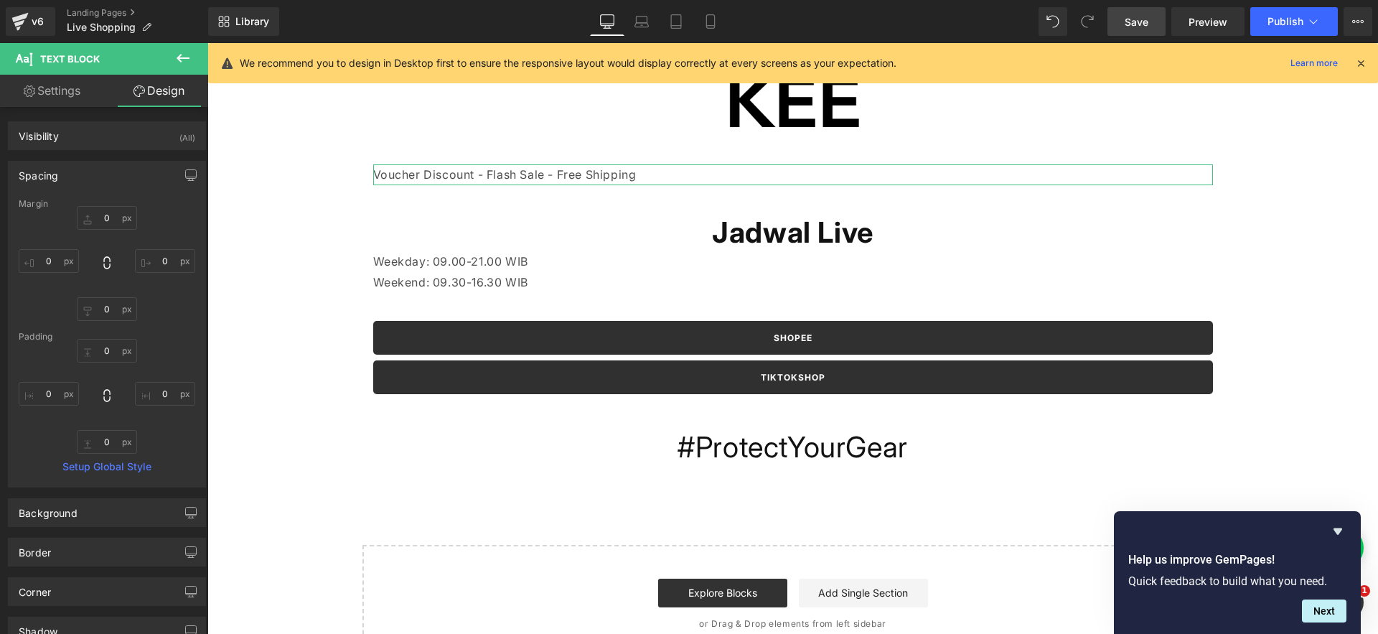
drag, startPoint x: 42, startPoint y: 92, endPoint x: 53, endPoint y: 99, distance: 12.9
click at [44, 92] on link "Settings" at bounding box center [52, 91] width 104 height 32
type input "75"
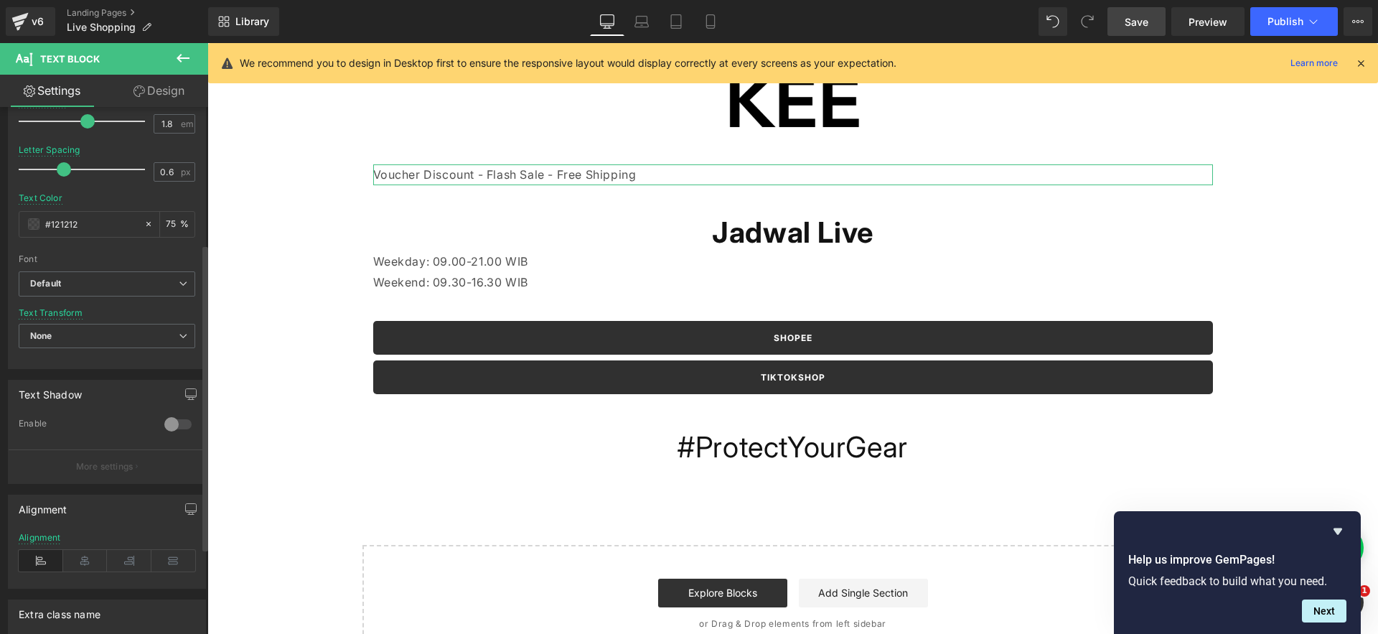
scroll to position [296, 0]
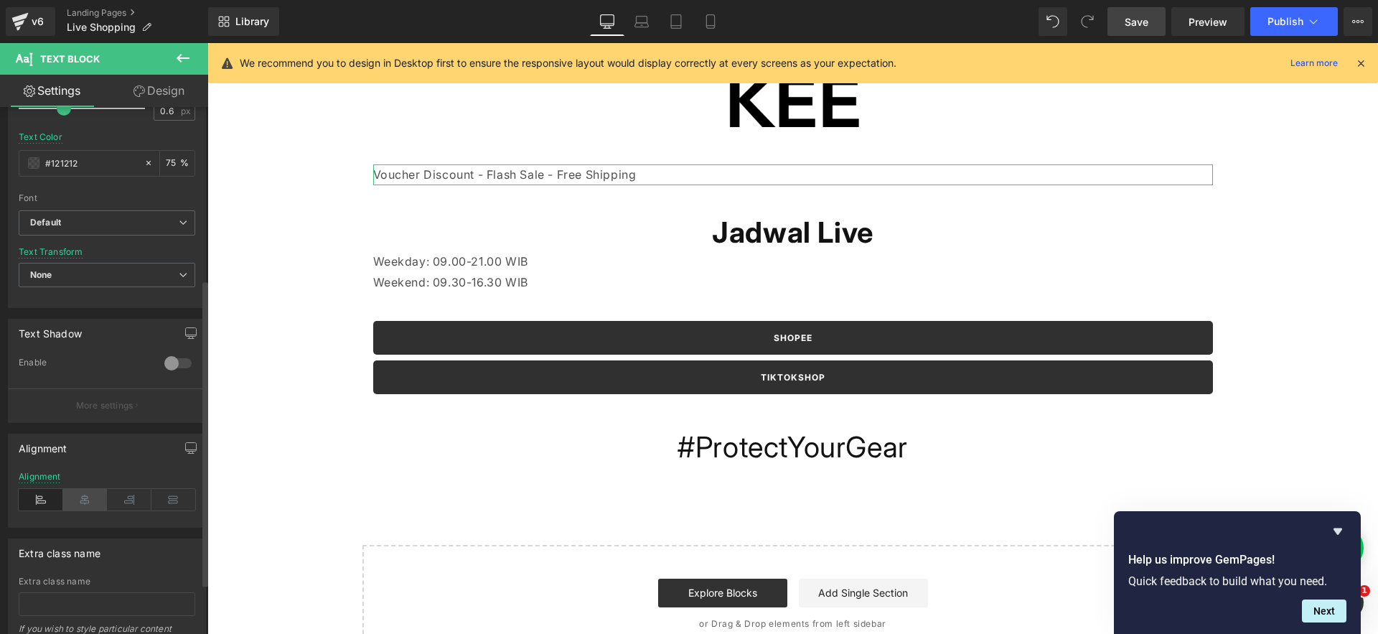
click at [87, 507] on icon at bounding box center [85, 500] width 44 height 22
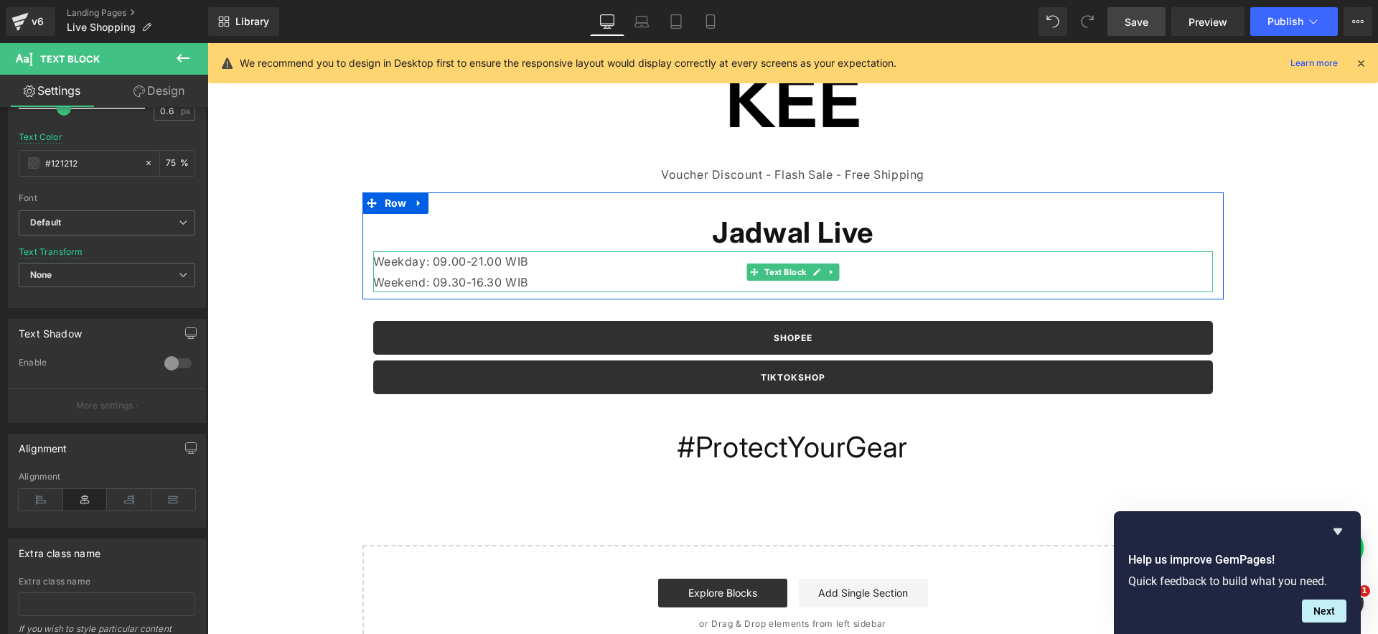
click at [427, 276] on p "Weekend: 09.30-16.30 WIB" at bounding box center [793, 282] width 840 height 21
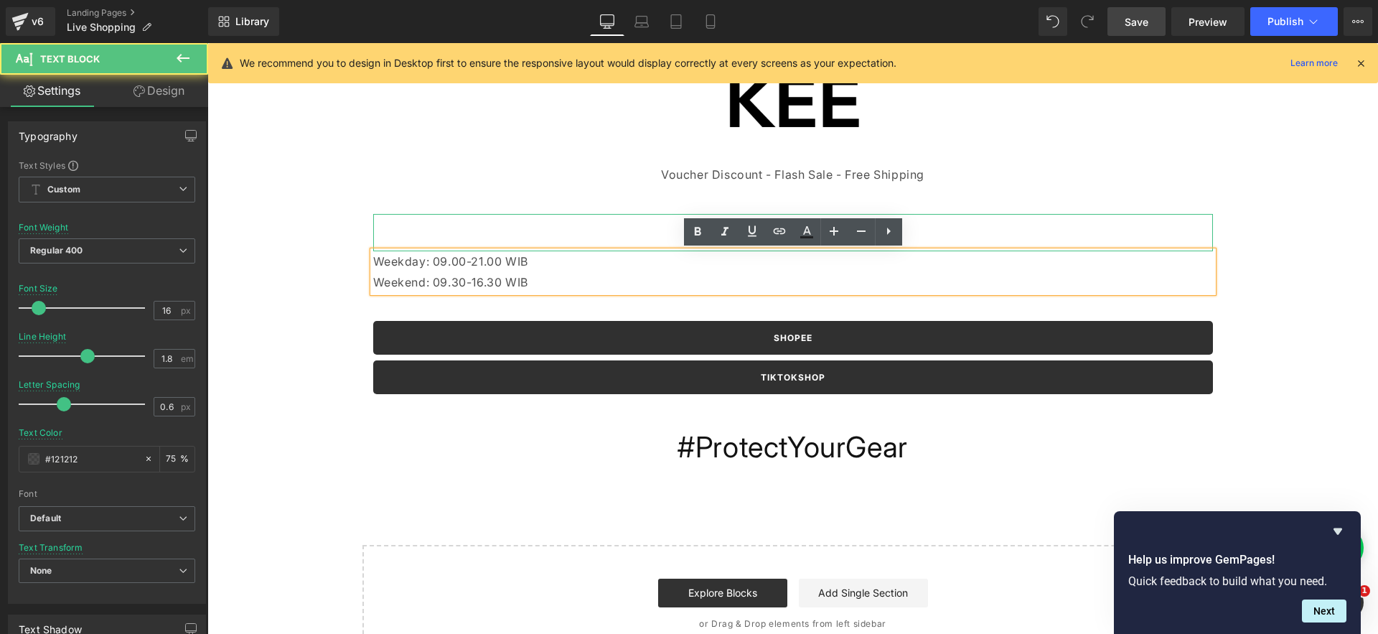
click at [617, 232] on h1 "Jadwal Live" at bounding box center [793, 232] width 840 height 37
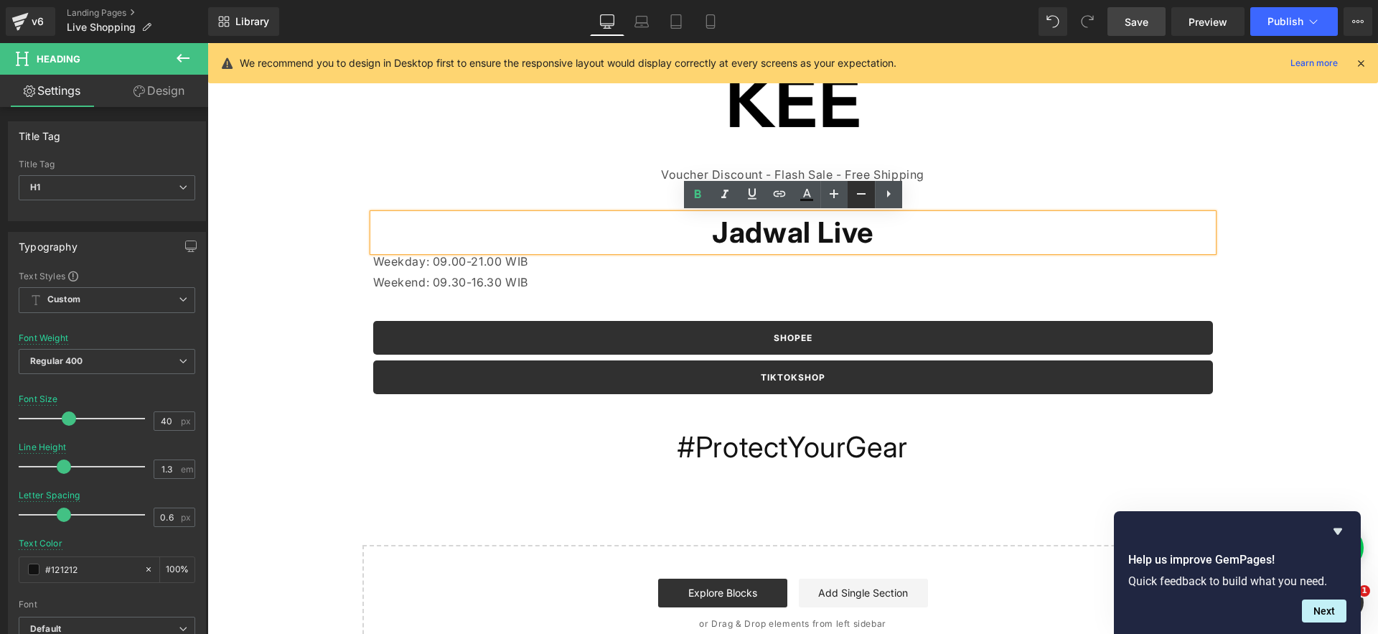
click at [857, 199] on icon at bounding box center [860, 193] width 17 height 17
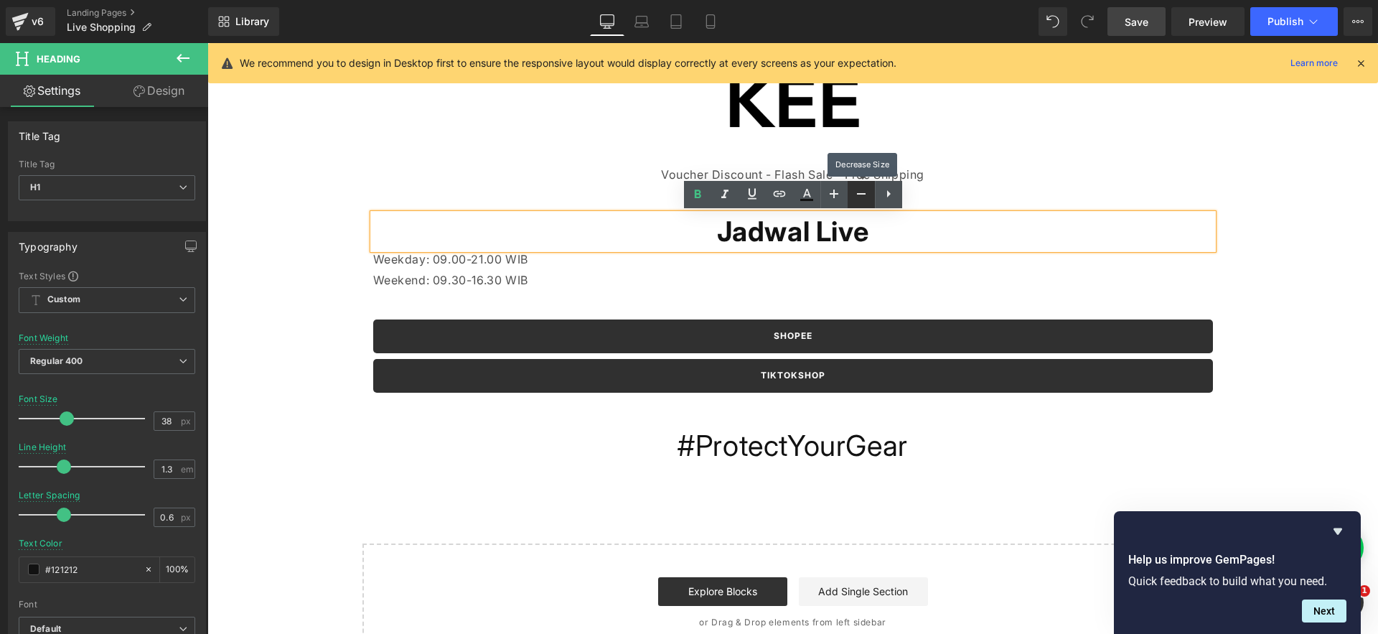
click at [857, 199] on icon at bounding box center [860, 193] width 17 height 17
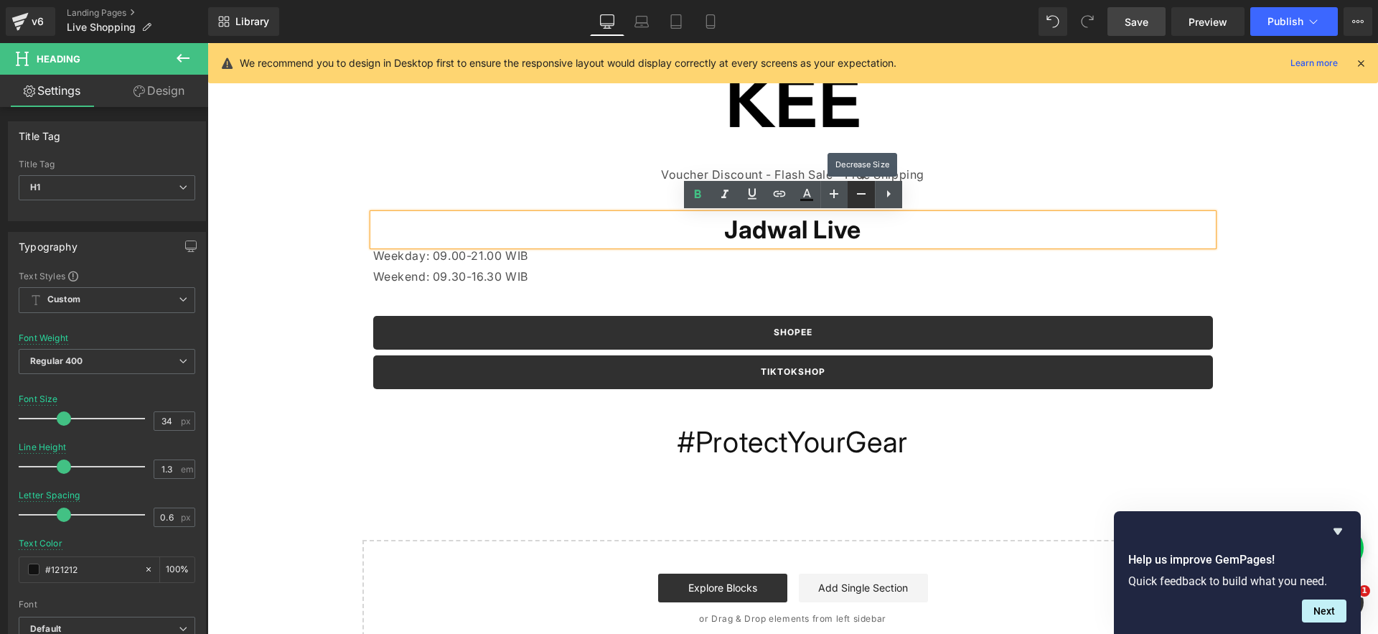
click at [857, 199] on icon at bounding box center [860, 193] width 17 height 17
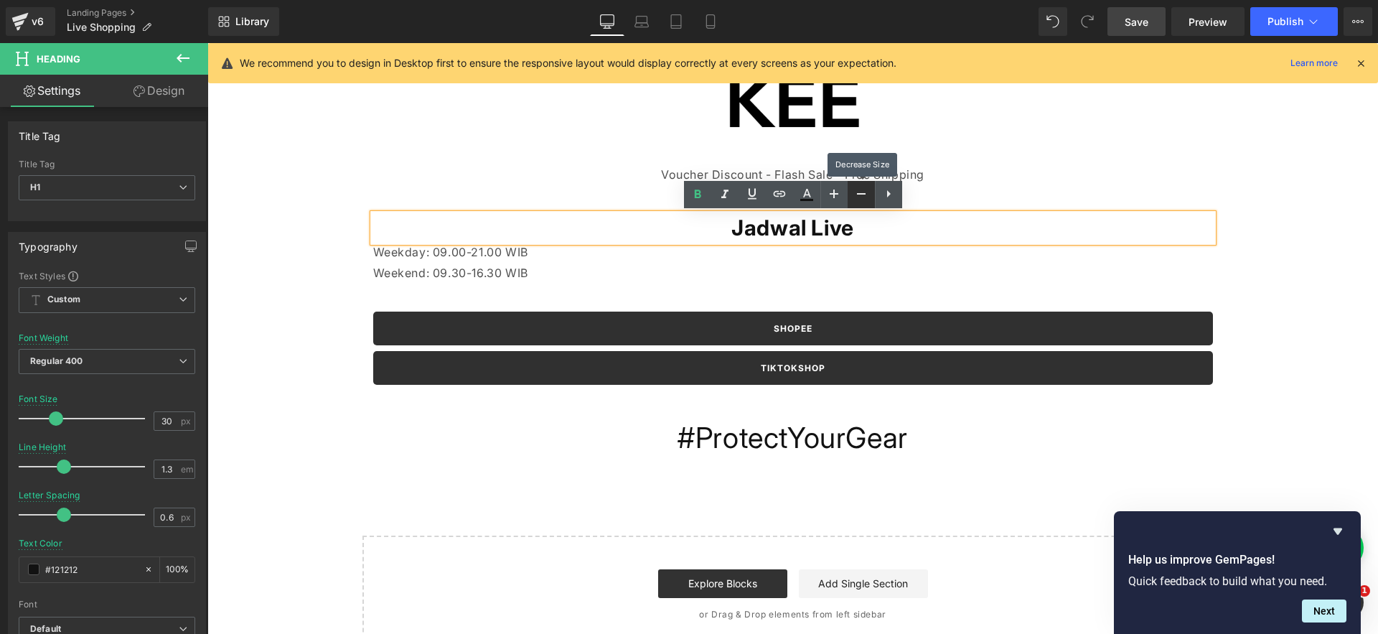
click at [857, 199] on icon at bounding box center [860, 193] width 17 height 17
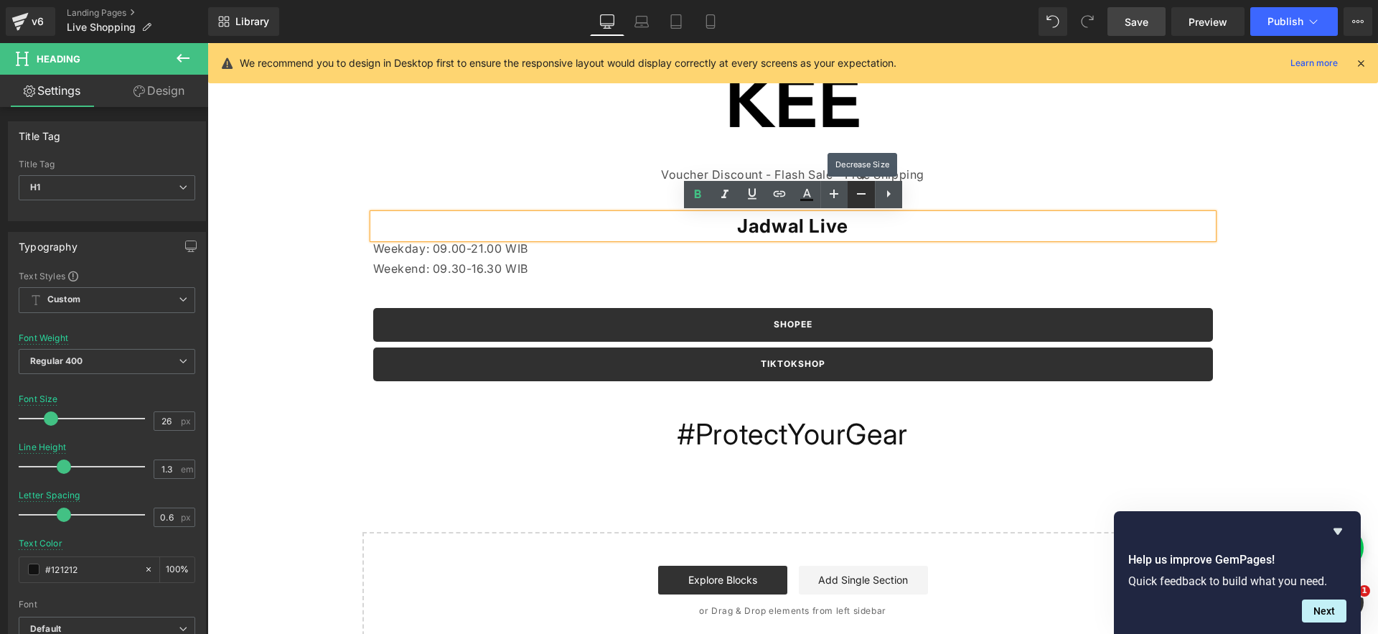
click at [857, 199] on icon at bounding box center [860, 193] width 17 height 17
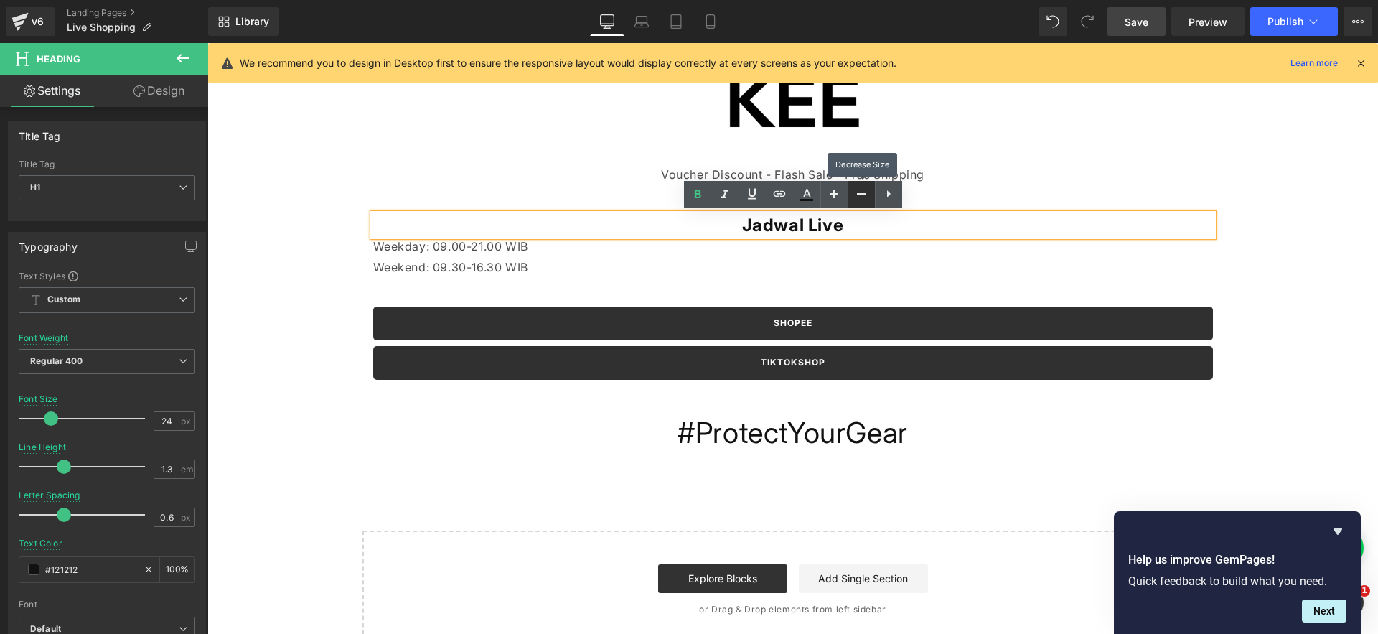
click at [857, 199] on icon at bounding box center [860, 193] width 17 height 17
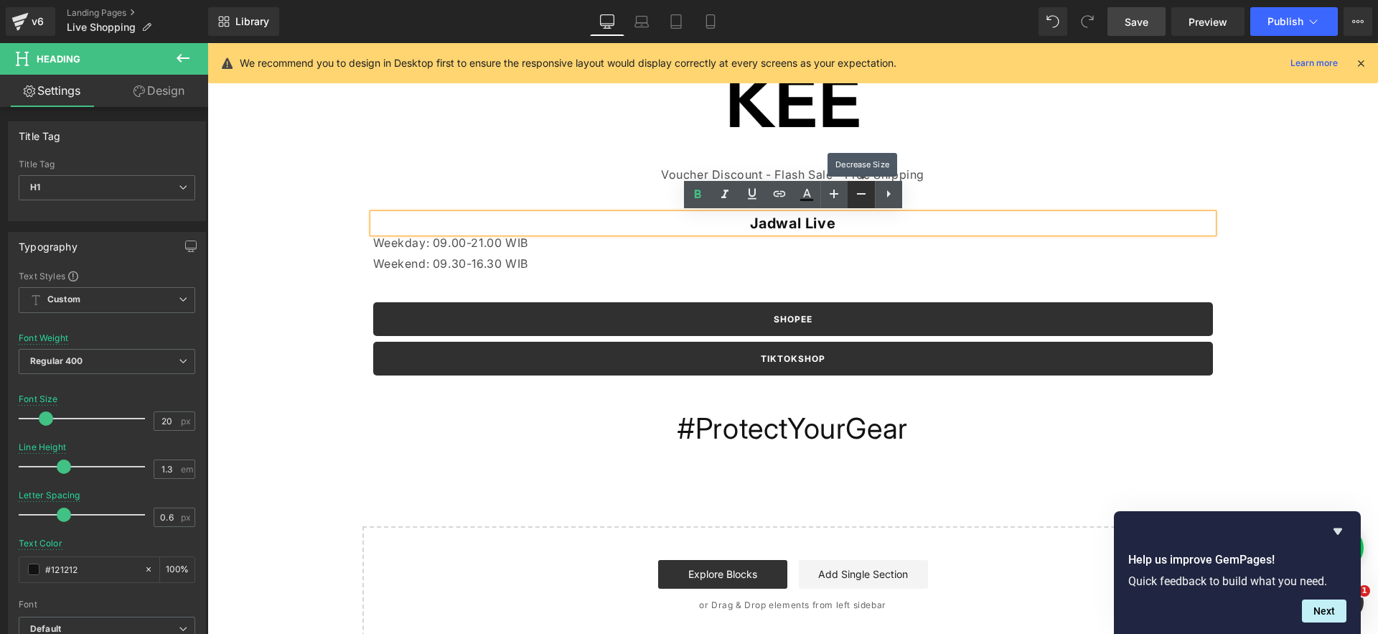
click at [857, 199] on icon at bounding box center [860, 193] width 17 height 17
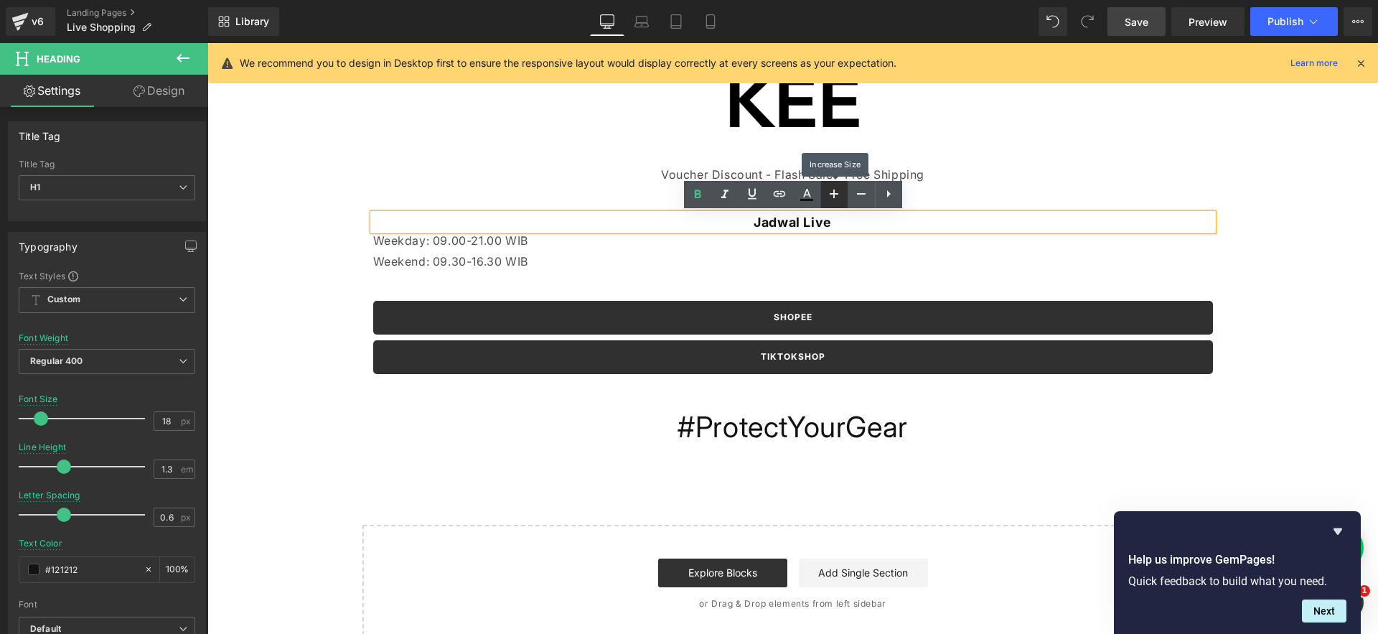
click at [840, 196] on icon at bounding box center [833, 193] width 17 height 17
type input "22"
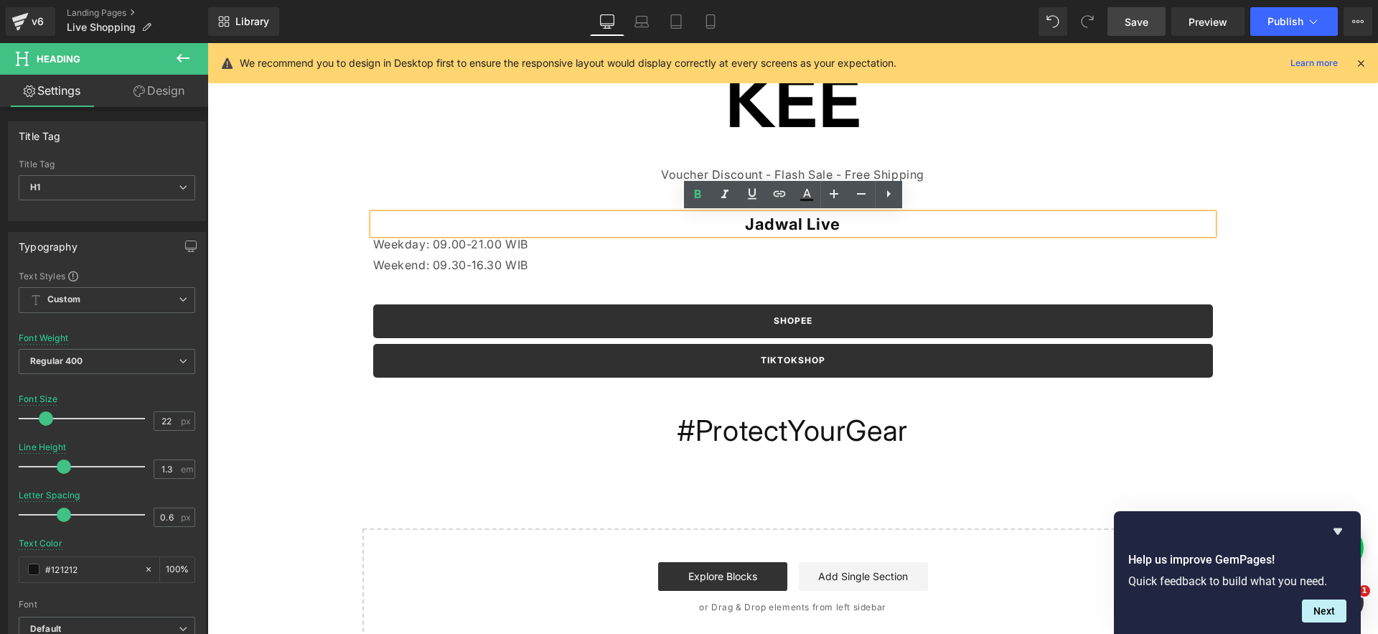
drag, startPoint x: 727, startPoint y: 230, endPoint x: 694, endPoint y: 237, distance: 33.6
click at [727, 230] on h1 "Jadwal Live" at bounding box center [793, 224] width 840 height 21
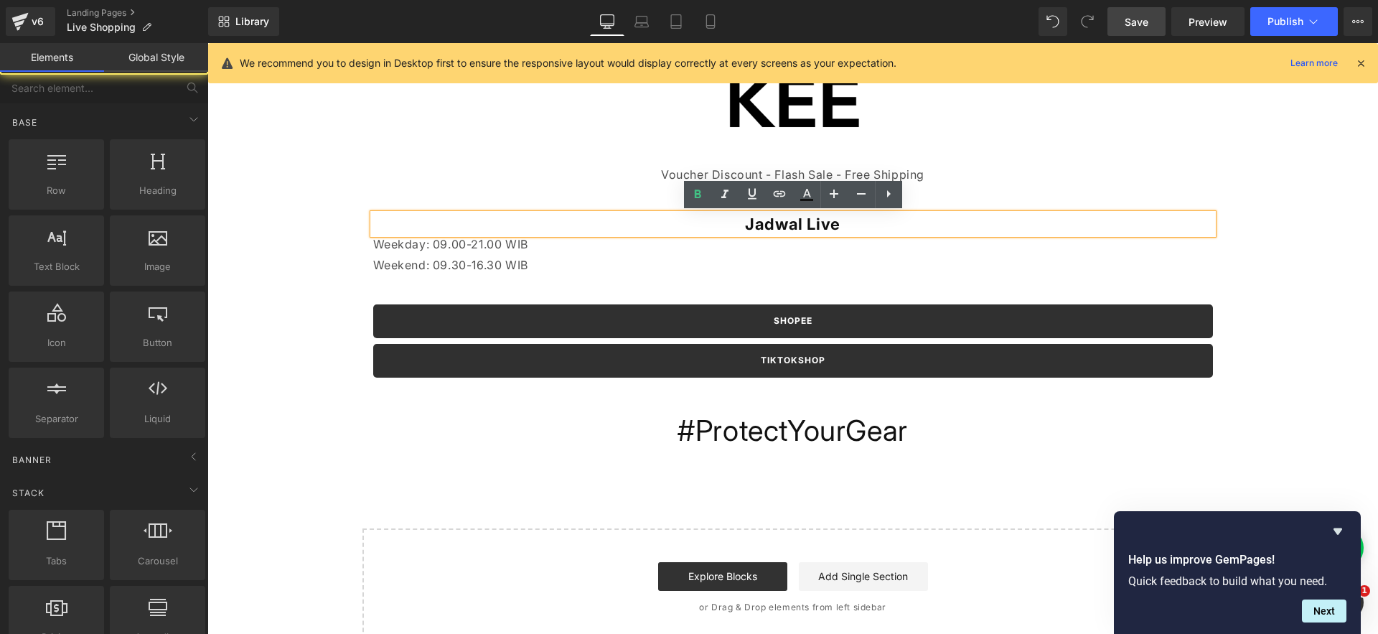
click at [305, 192] on div "Image Row LIVE SHOPPING Heading Voucher Discount - Flash Sale - Free Shipping T…" at bounding box center [792, 344] width 1170 height 603
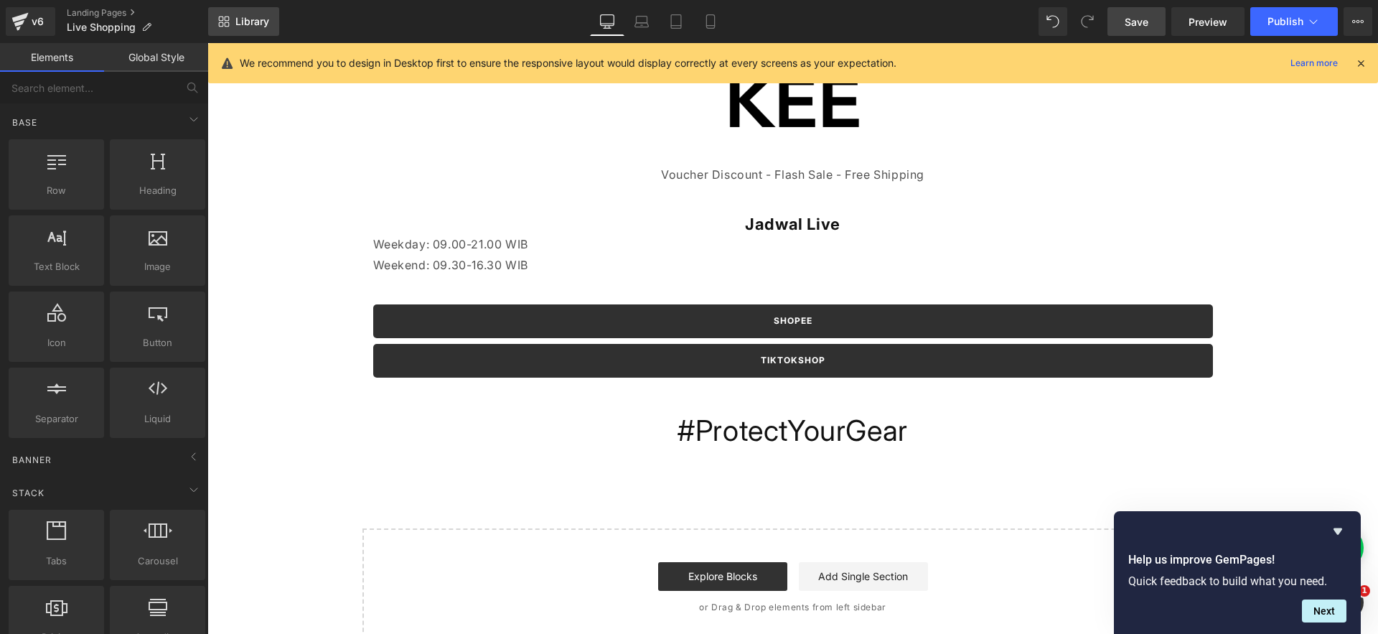
click at [240, 20] on span "Library" at bounding box center [252, 21] width 34 height 13
click at [175, 66] on link "Global Style" at bounding box center [156, 57] width 104 height 29
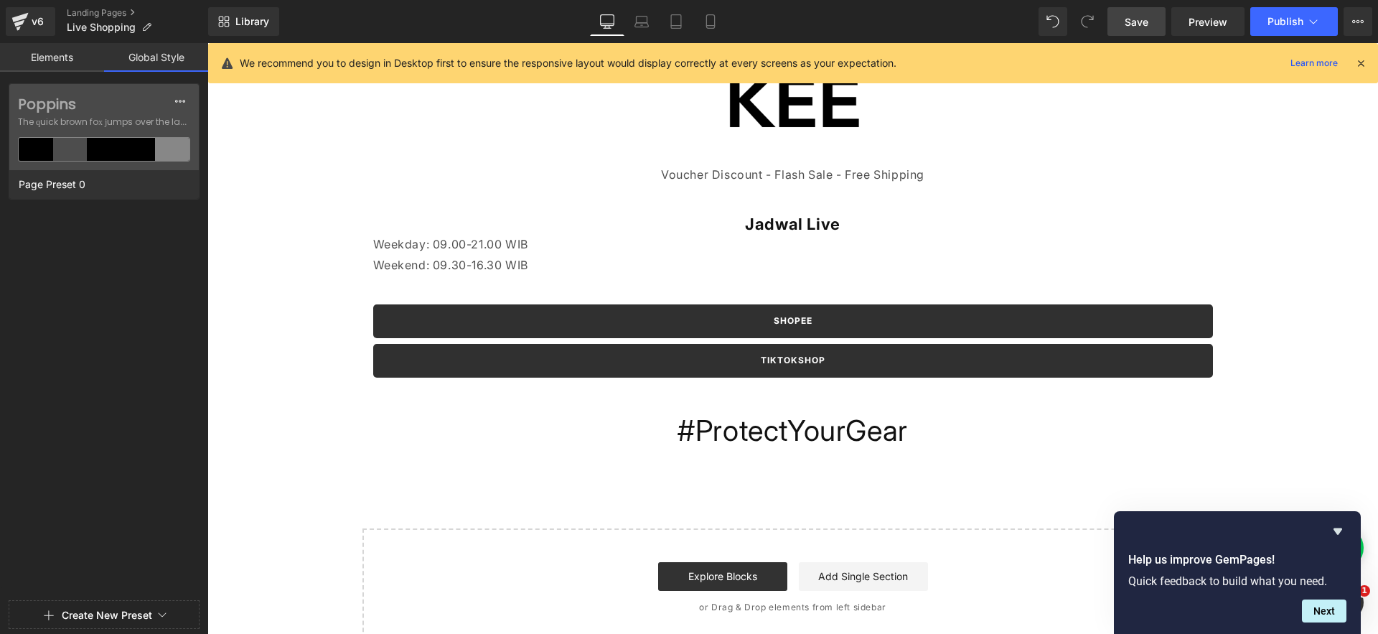
click at [72, 65] on link "Elements" at bounding box center [52, 57] width 104 height 29
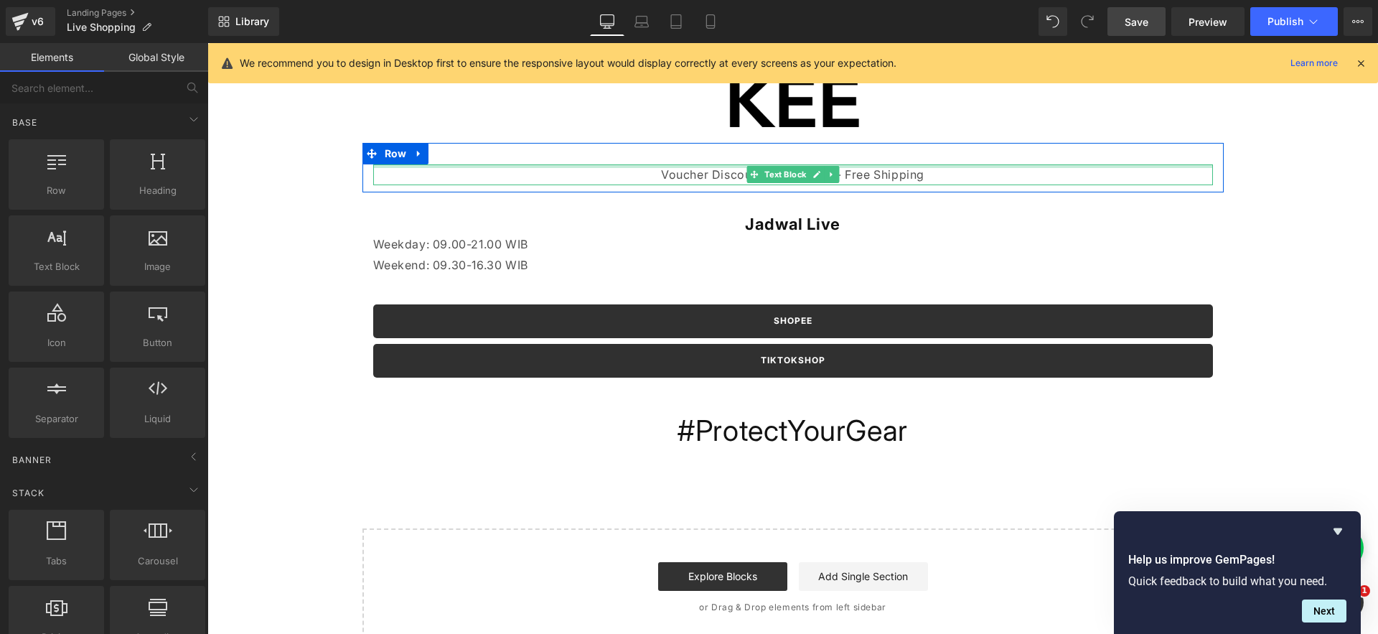
click at [632, 167] on div at bounding box center [793, 166] width 840 height 4
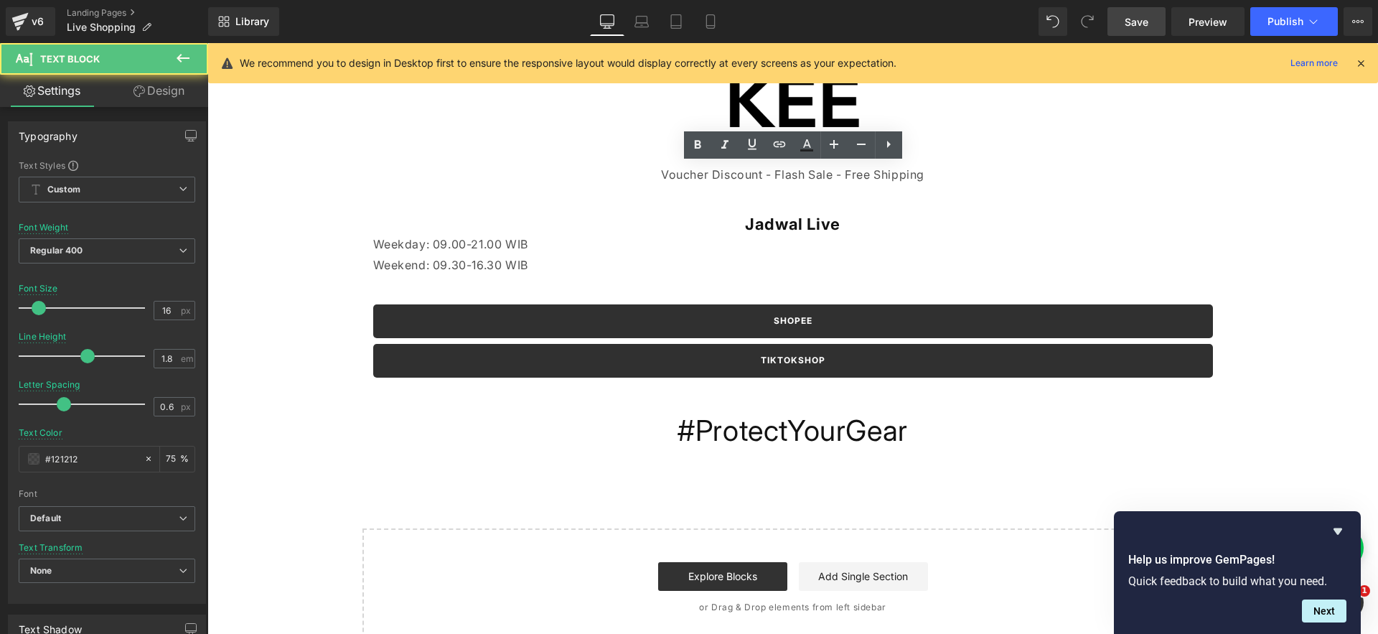
click at [166, 88] on link "Design" at bounding box center [159, 91] width 104 height 32
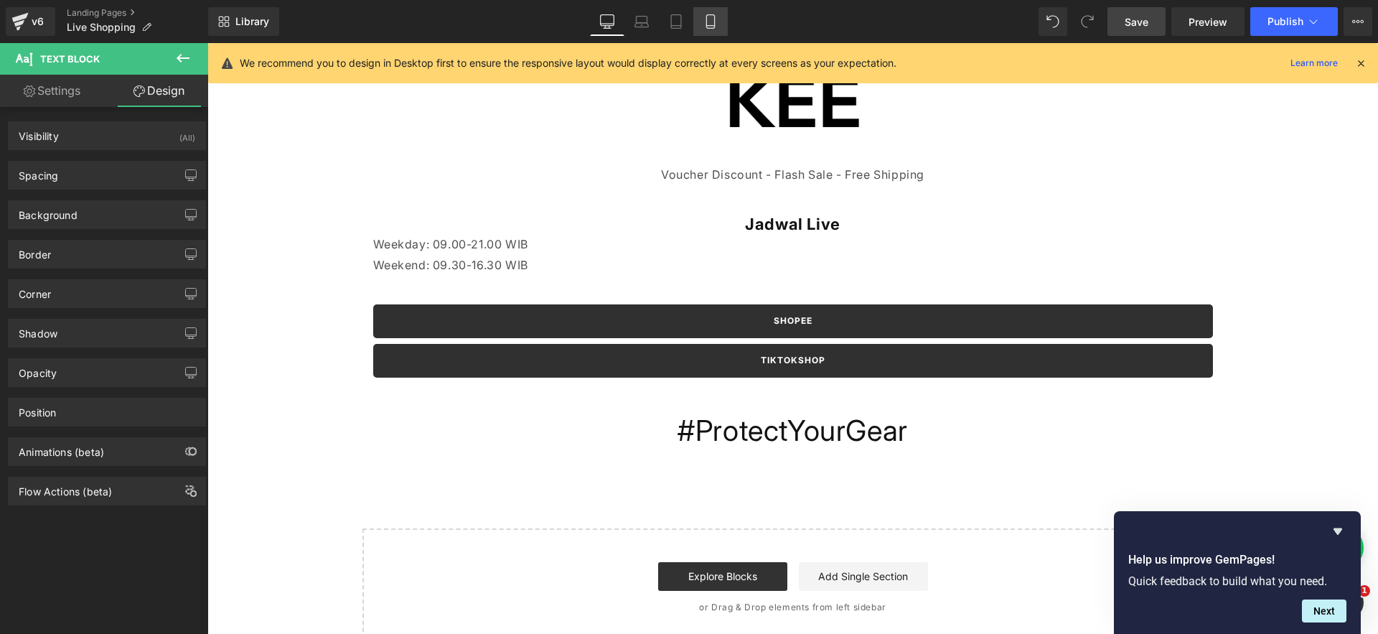
click at [712, 24] on icon at bounding box center [710, 21] width 14 height 14
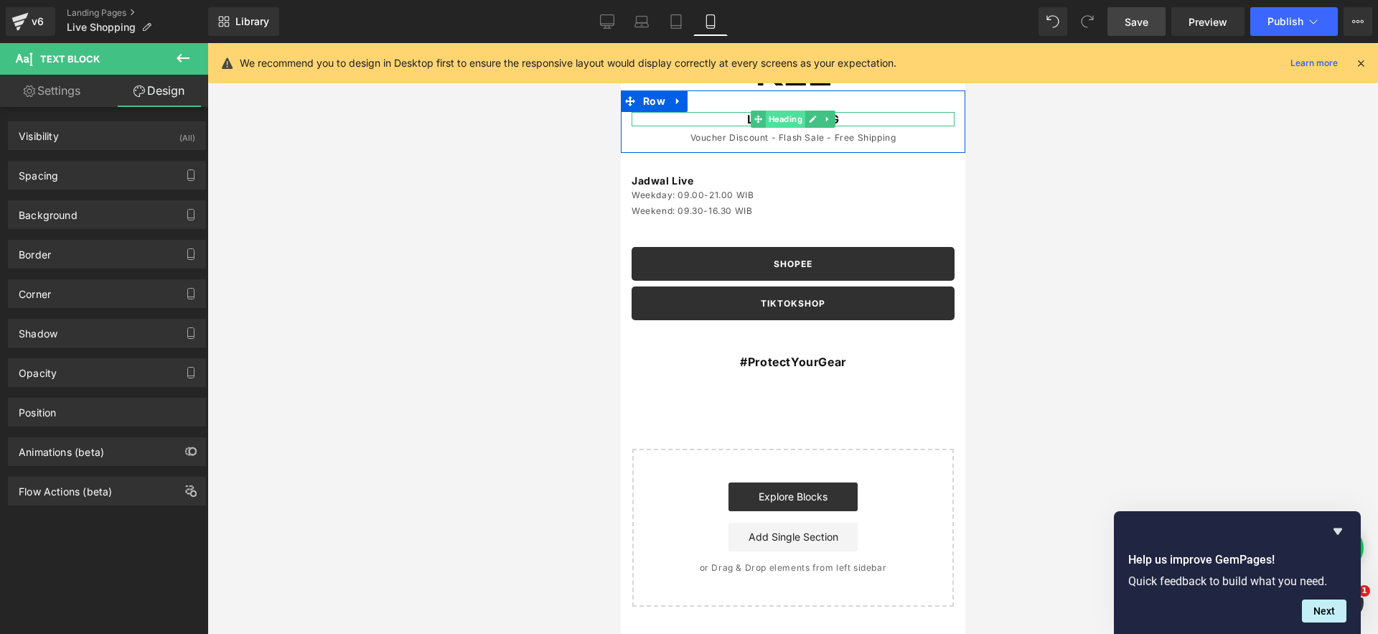
click at [796, 113] on span "Heading" at bounding box center [784, 119] width 39 height 17
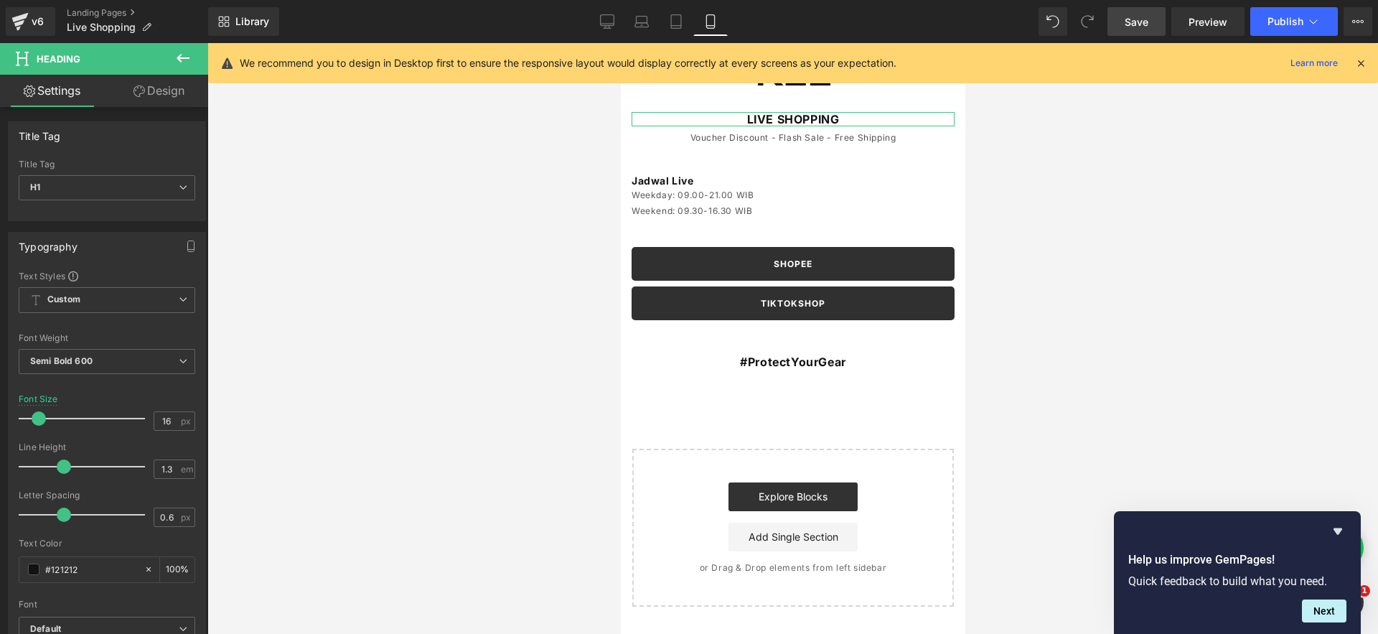
drag, startPoint x: 157, startPoint y: 89, endPoint x: 152, endPoint y: 171, distance: 82.7
click at [157, 89] on link "Design" at bounding box center [159, 91] width 104 height 32
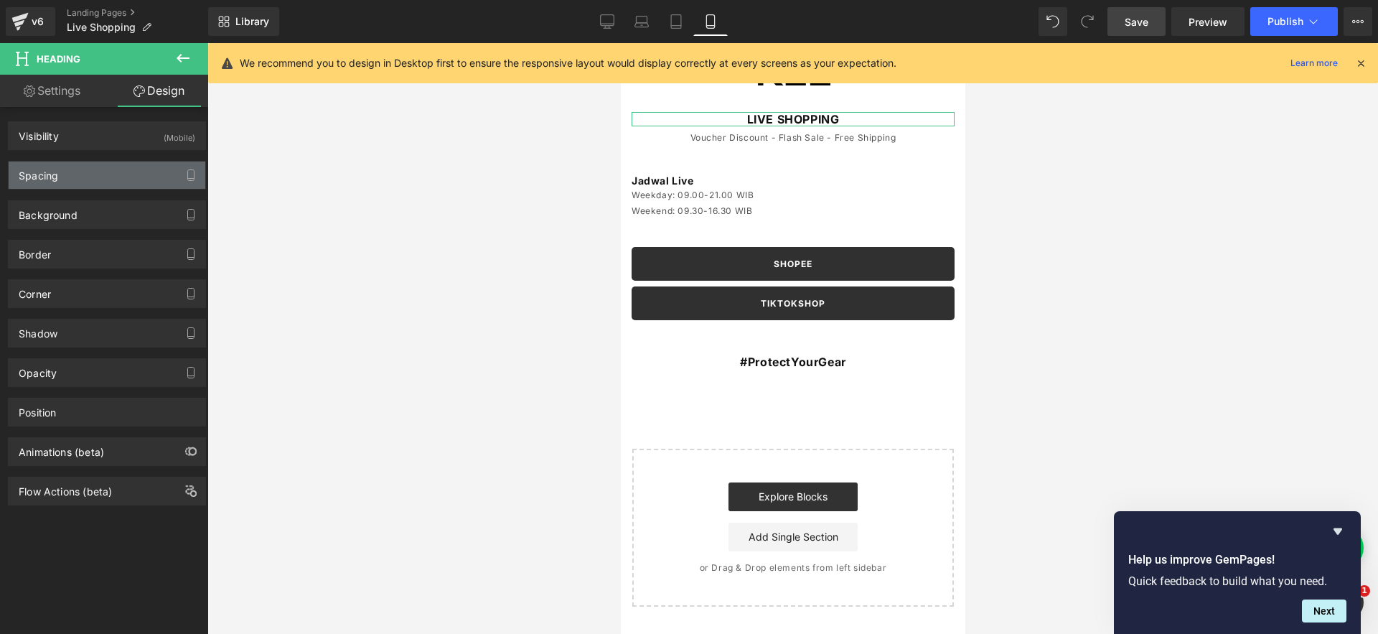
type input "0"
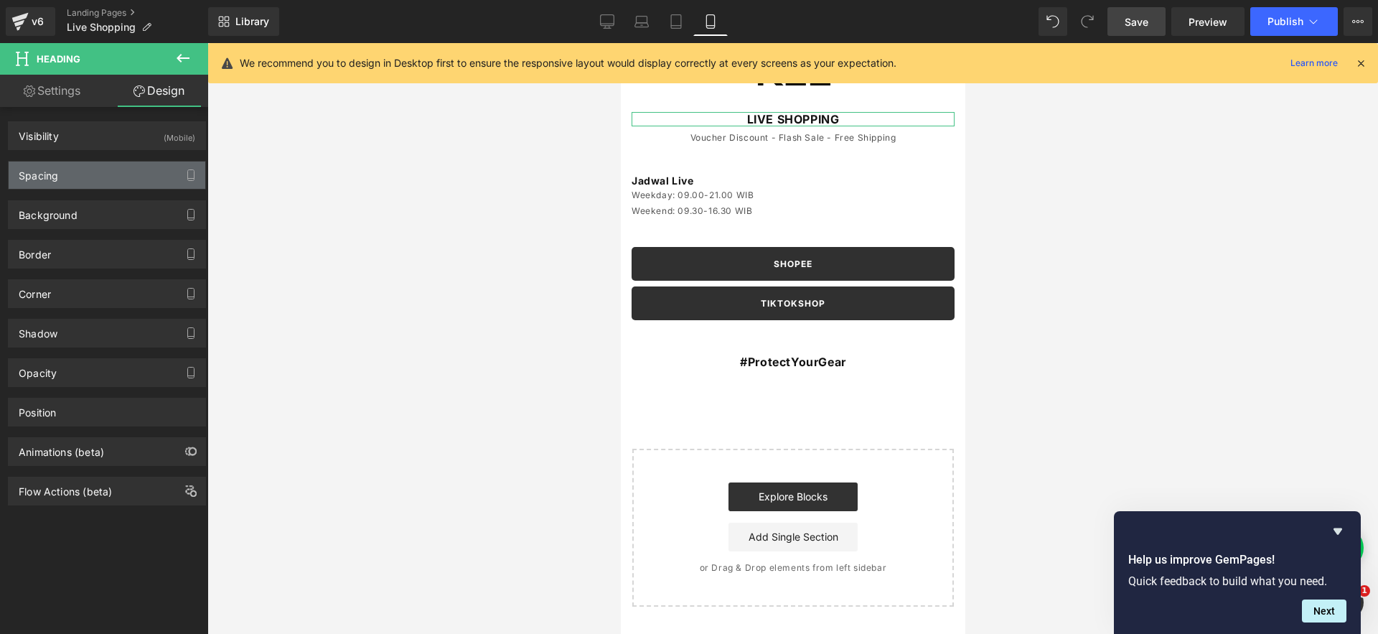
type input "0"
click at [153, 167] on div "Spacing" at bounding box center [107, 174] width 197 height 27
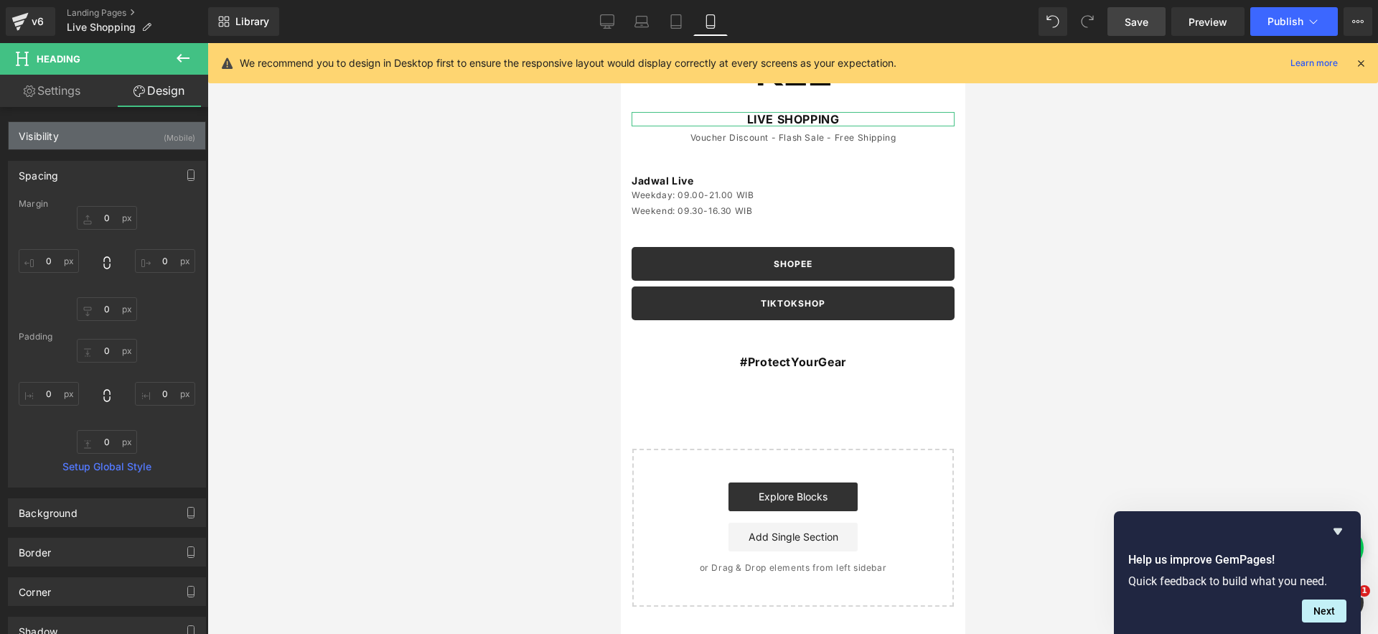
click at [156, 132] on div "Visibility (Mobile)" at bounding box center [107, 135] width 197 height 27
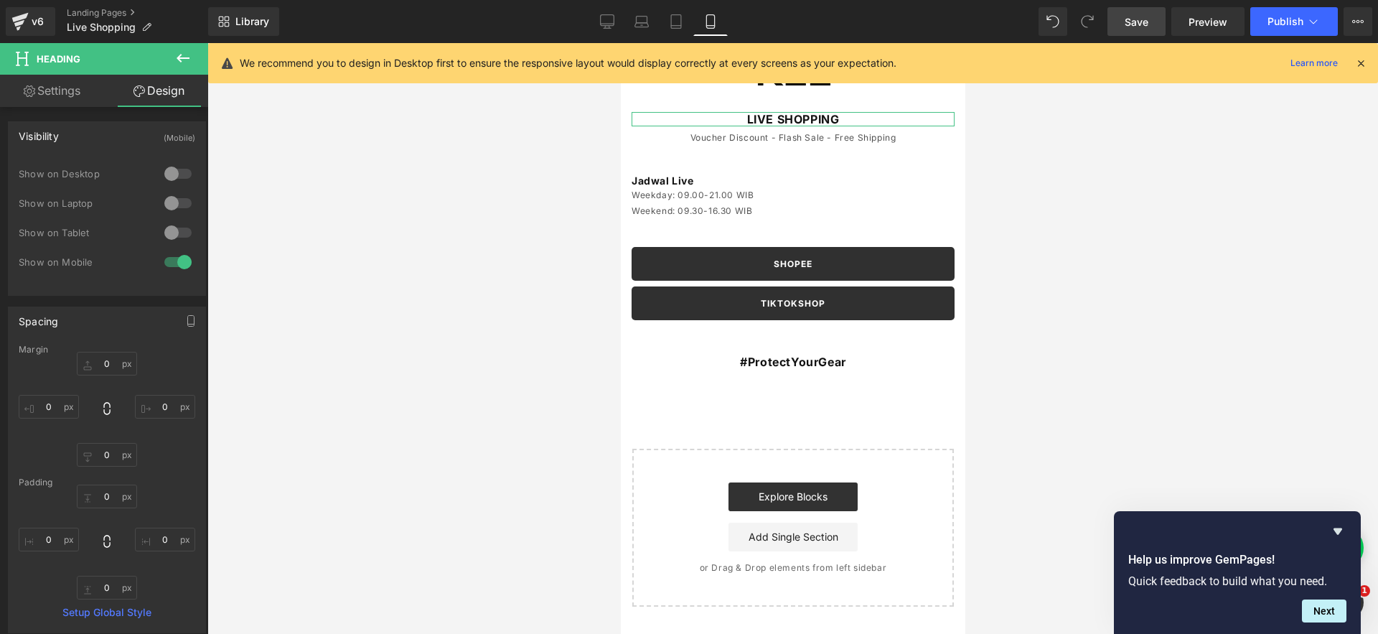
drag, startPoint x: 171, startPoint y: 173, endPoint x: 169, endPoint y: 204, distance: 30.9
click at [171, 173] on div at bounding box center [178, 173] width 34 height 23
click at [169, 204] on div at bounding box center [178, 203] width 34 height 23
drag, startPoint x: 174, startPoint y: 226, endPoint x: 177, endPoint y: 233, distance: 8.0
click at [174, 228] on div at bounding box center [178, 232] width 34 height 23
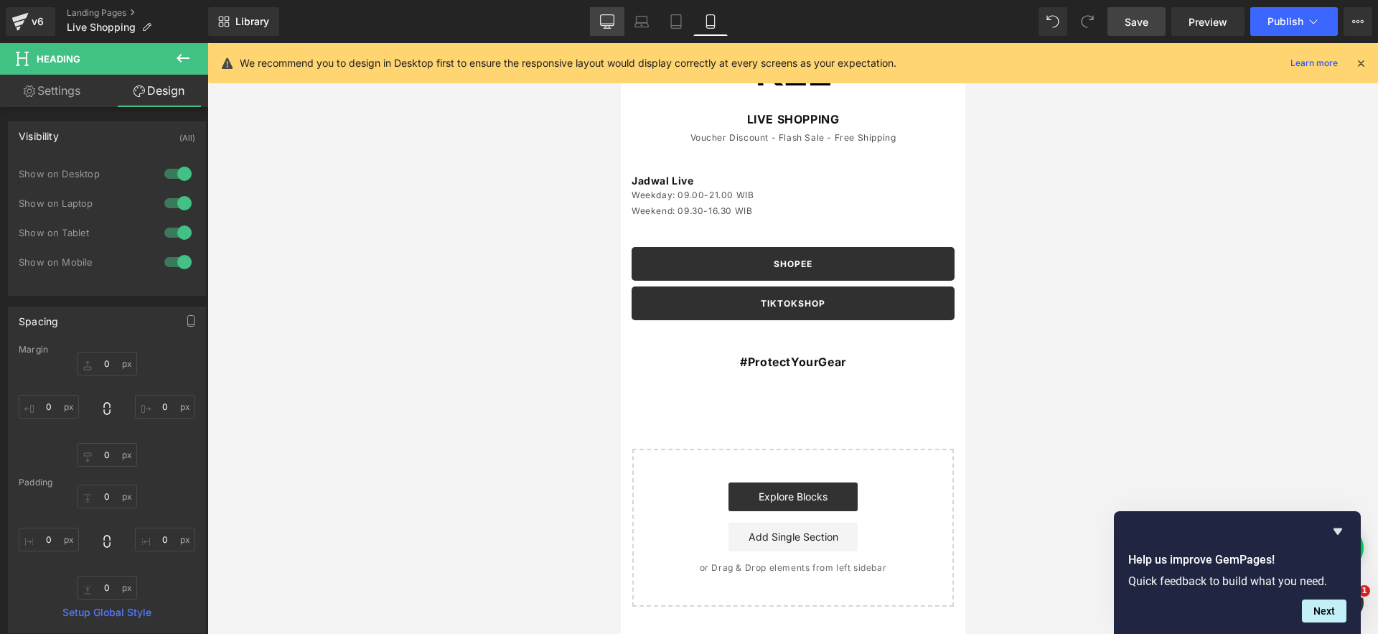
click at [598, 20] on link "Desktop" at bounding box center [607, 21] width 34 height 29
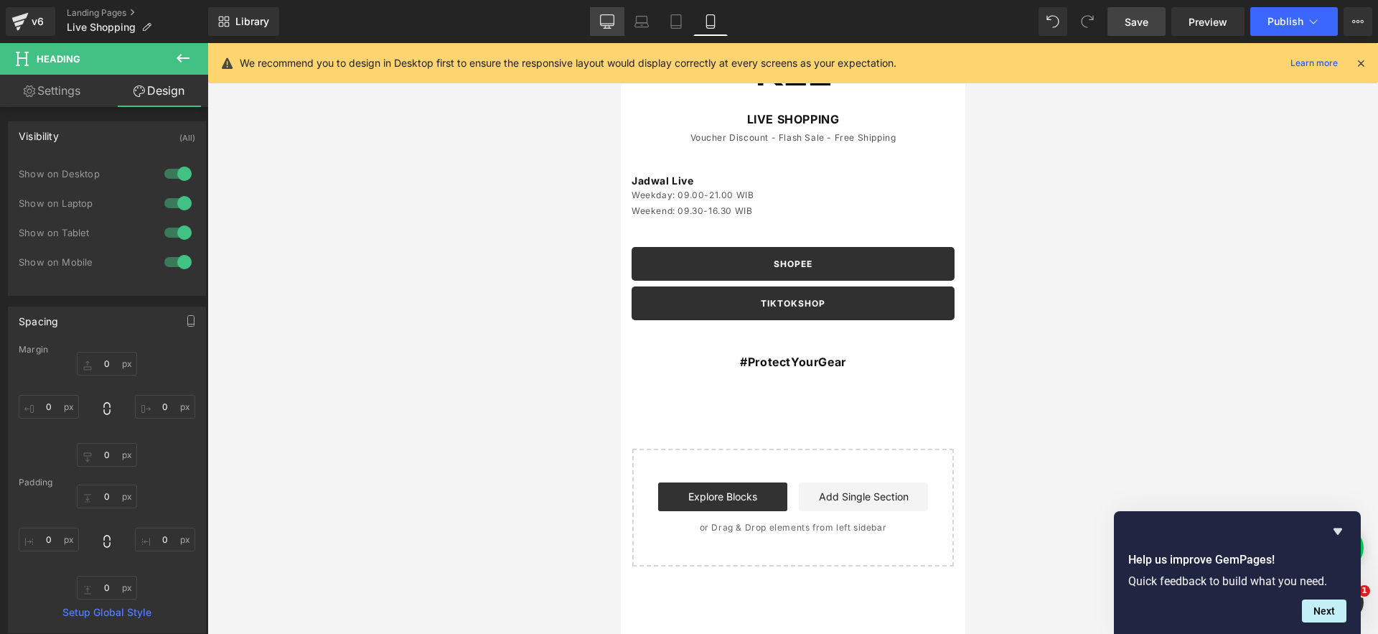
scroll to position [49, 0]
type input "0"
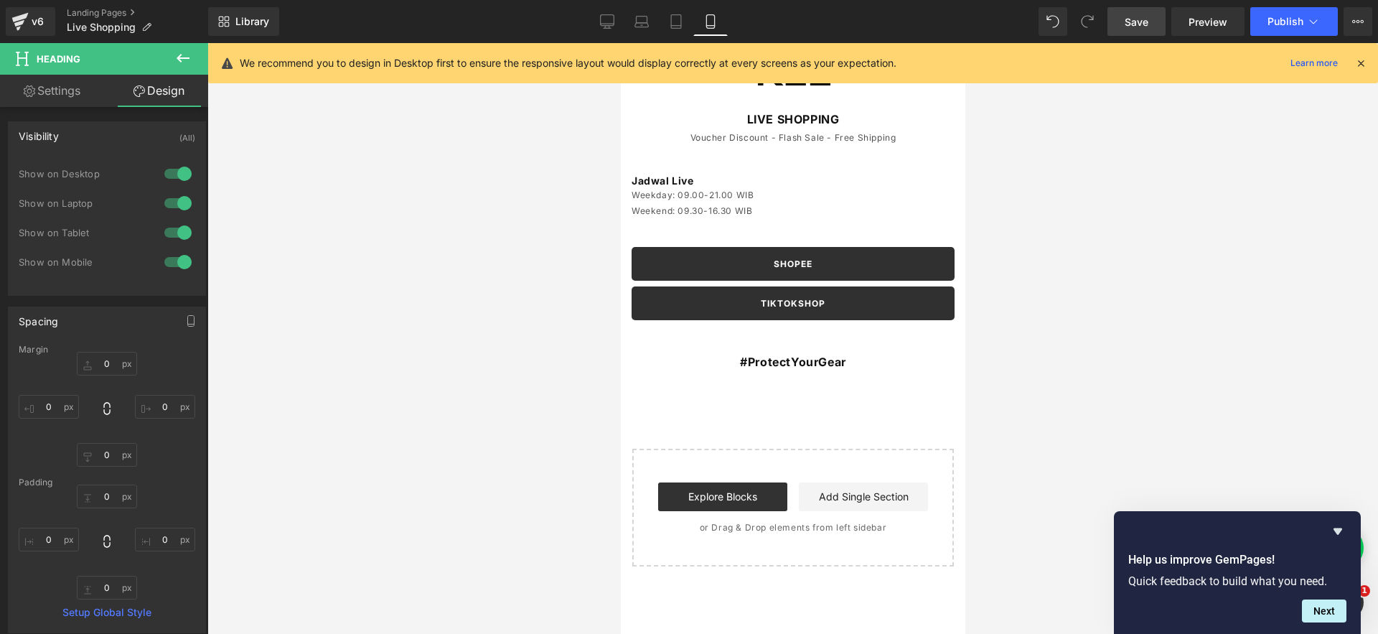
type input "0"
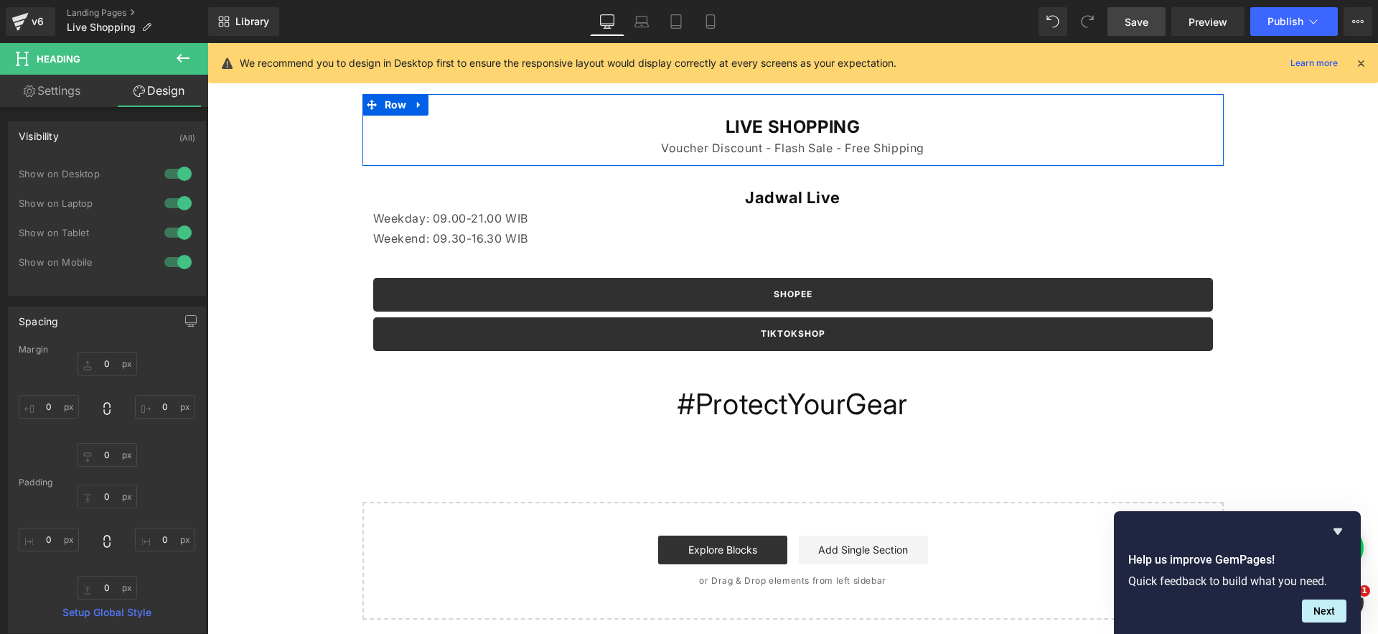
click at [742, 131] on h1 "LIVE SHOPPING" at bounding box center [793, 127] width 840 height 22
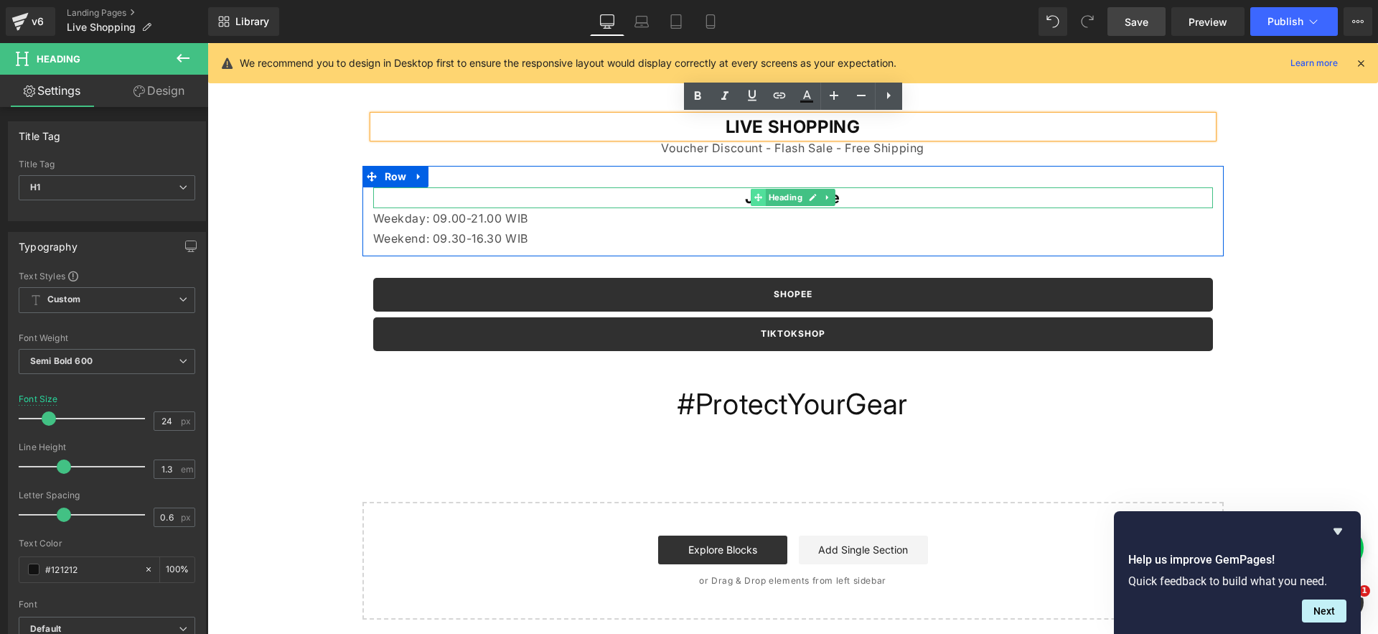
click at [756, 199] on icon at bounding box center [757, 198] width 8 height 8
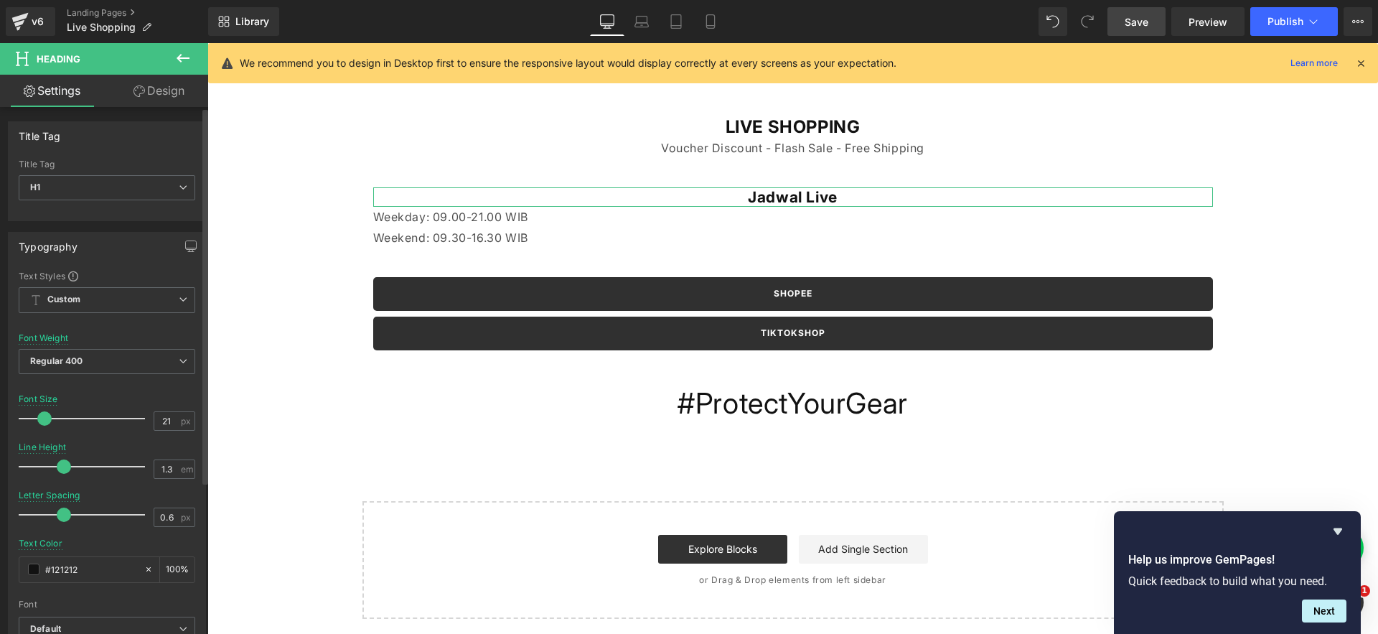
type input "20"
click at [42, 423] on span at bounding box center [44, 418] width 14 height 14
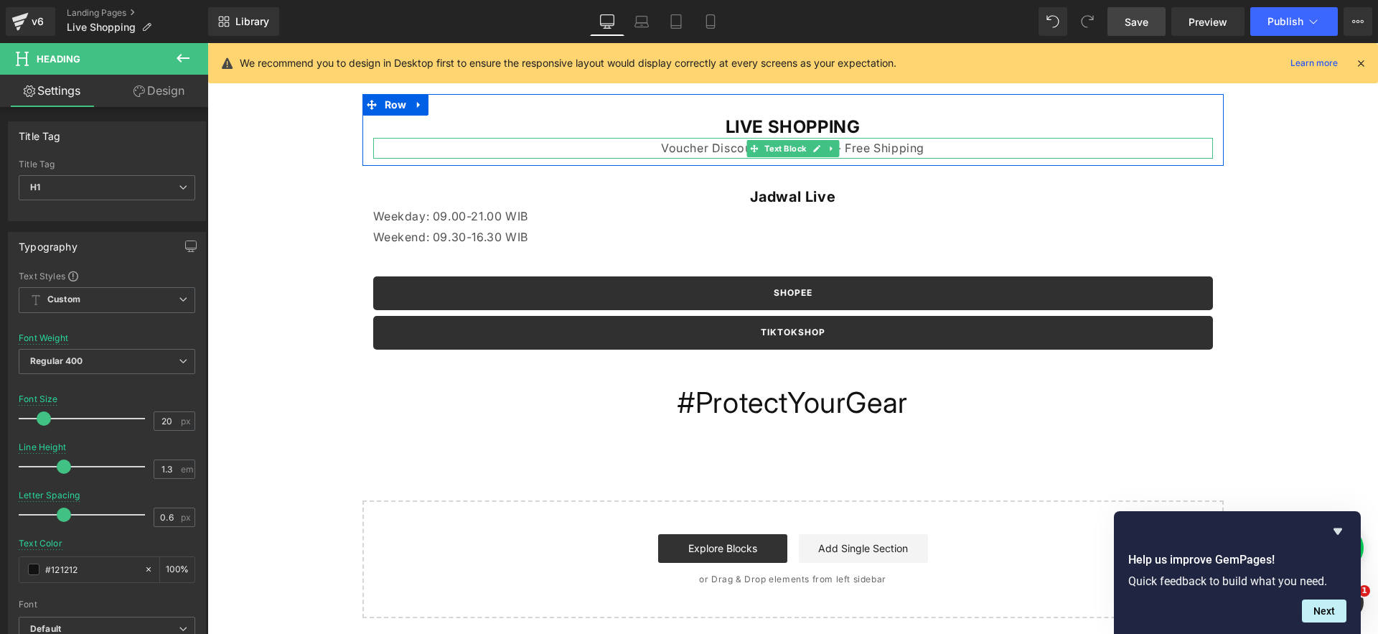
click at [665, 147] on p "Voucher Discount - Flash Sale - Free Shipping" at bounding box center [793, 148] width 840 height 21
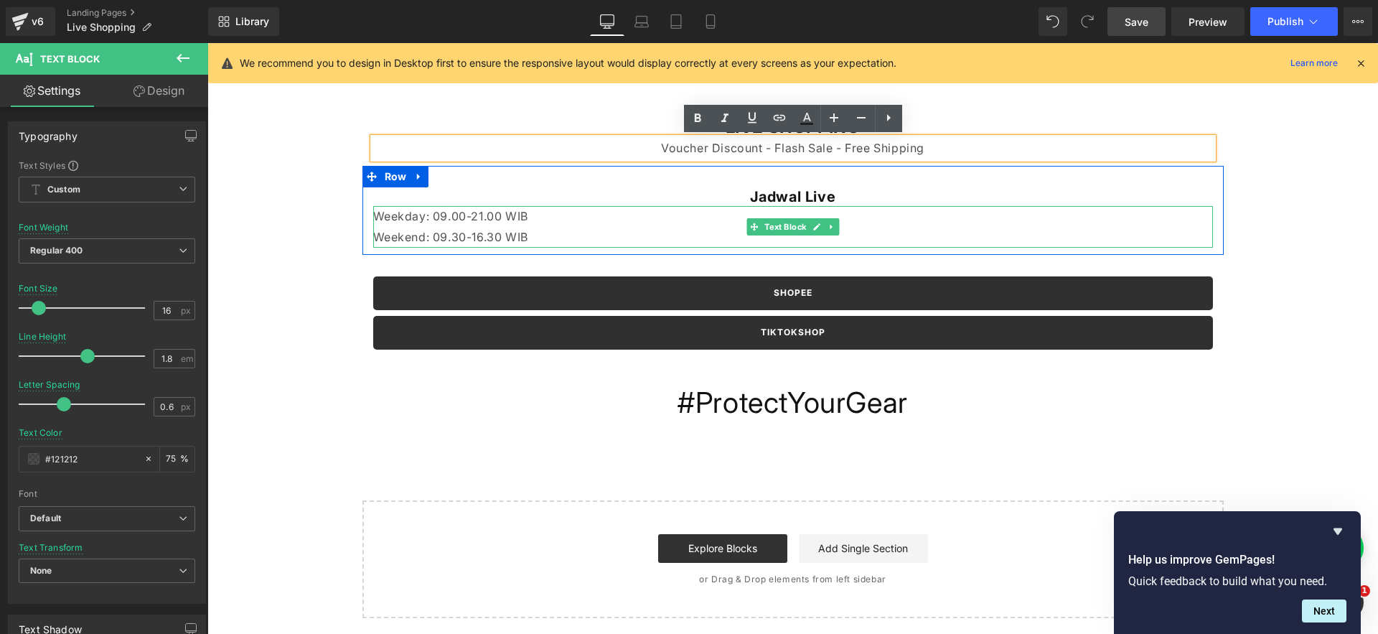
click at [517, 241] on p "Weekend: 09.30-16.30 WIB" at bounding box center [793, 237] width 840 height 21
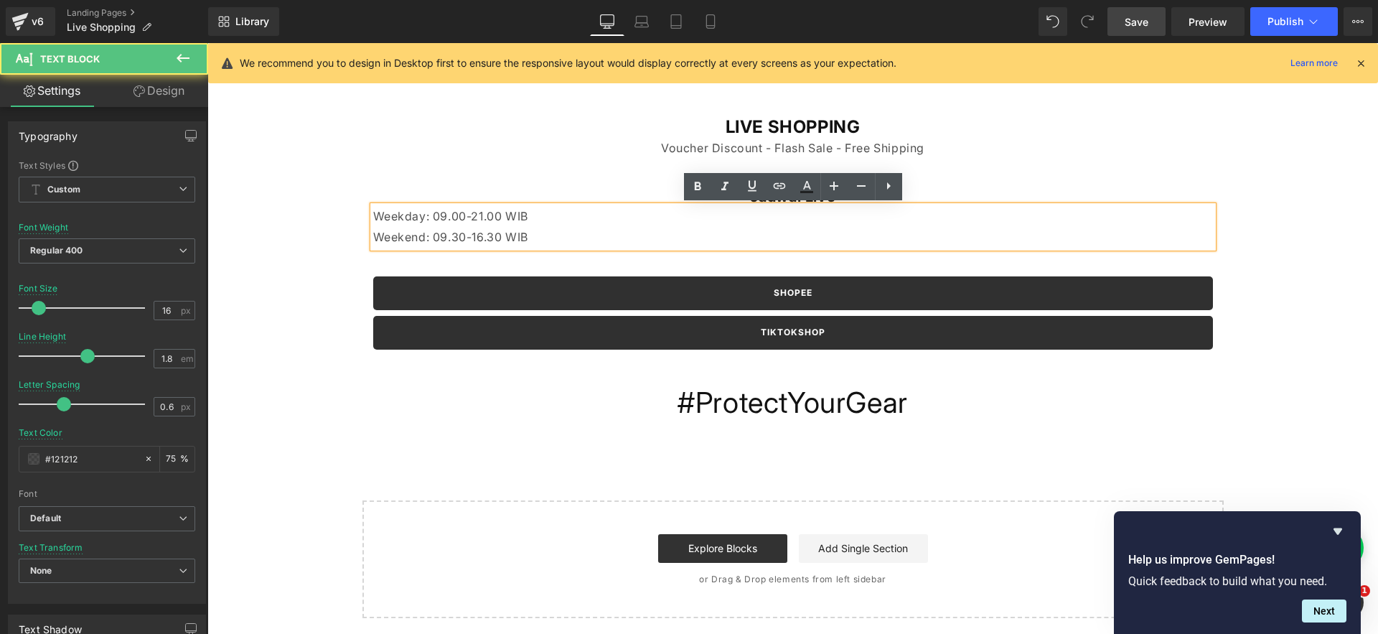
click at [652, 181] on div "Jadwal Live Heading Weekday: 09.00-21.00 WIB Weekend: 09.30-16.30 WIB Text Bloc…" at bounding box center [792, 210] width 861 height 89
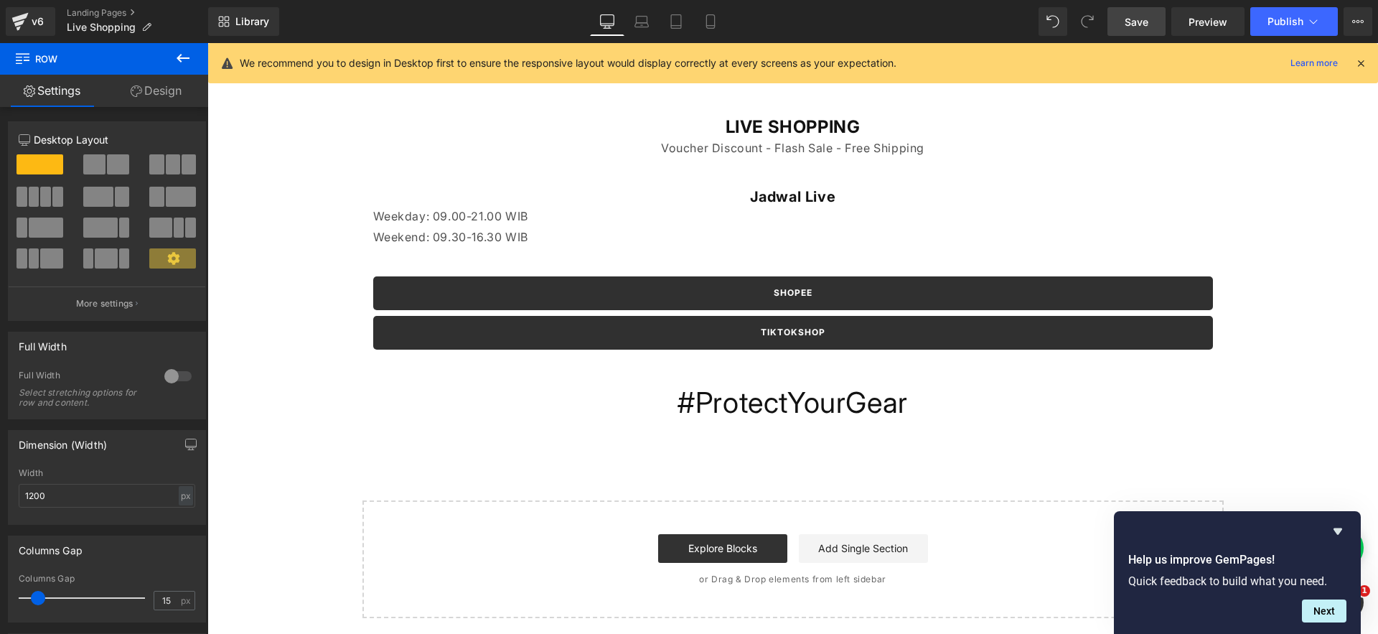
click at [642, 192] on h1 "Jadwal Live" at bounding box center [793, 196] width 840 height 19
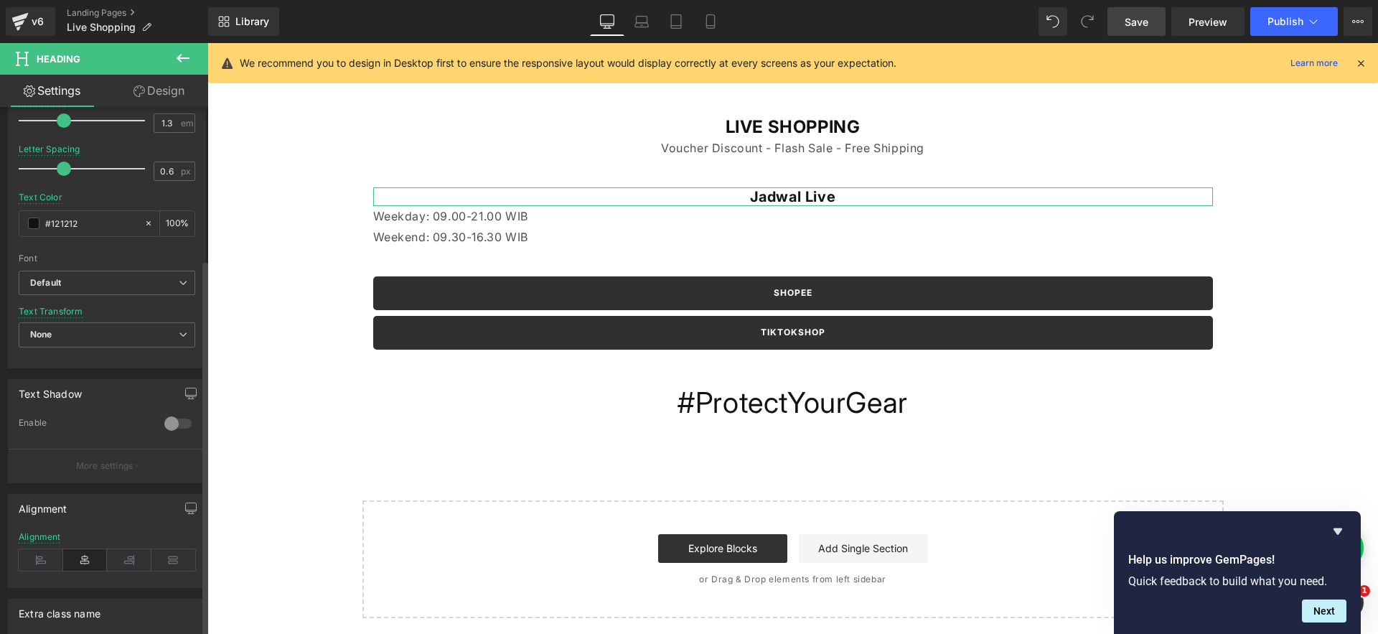
scroll to position [410, 0]
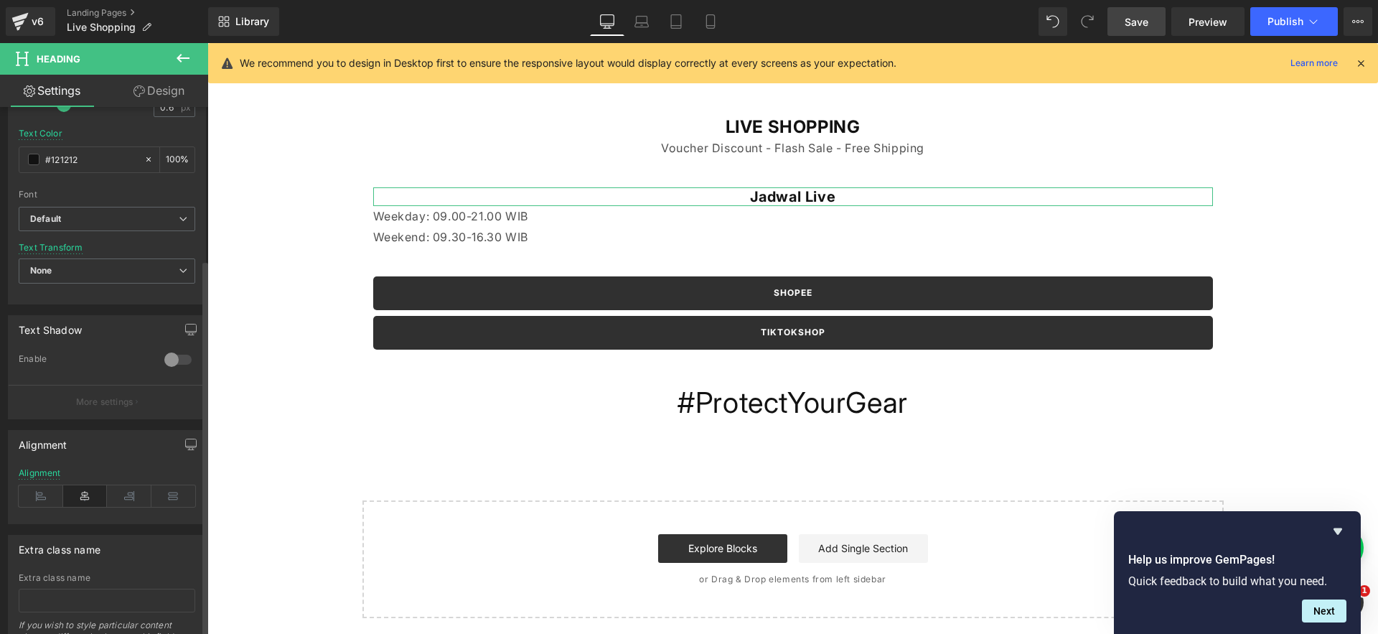
drag, startPoint x: 47, startPoint y: 491, endPoint x: 75, endPoint y: 481, distance: 29.7
click at [48, 491] on icon at bounding box center [41, 496] width 44 height 22
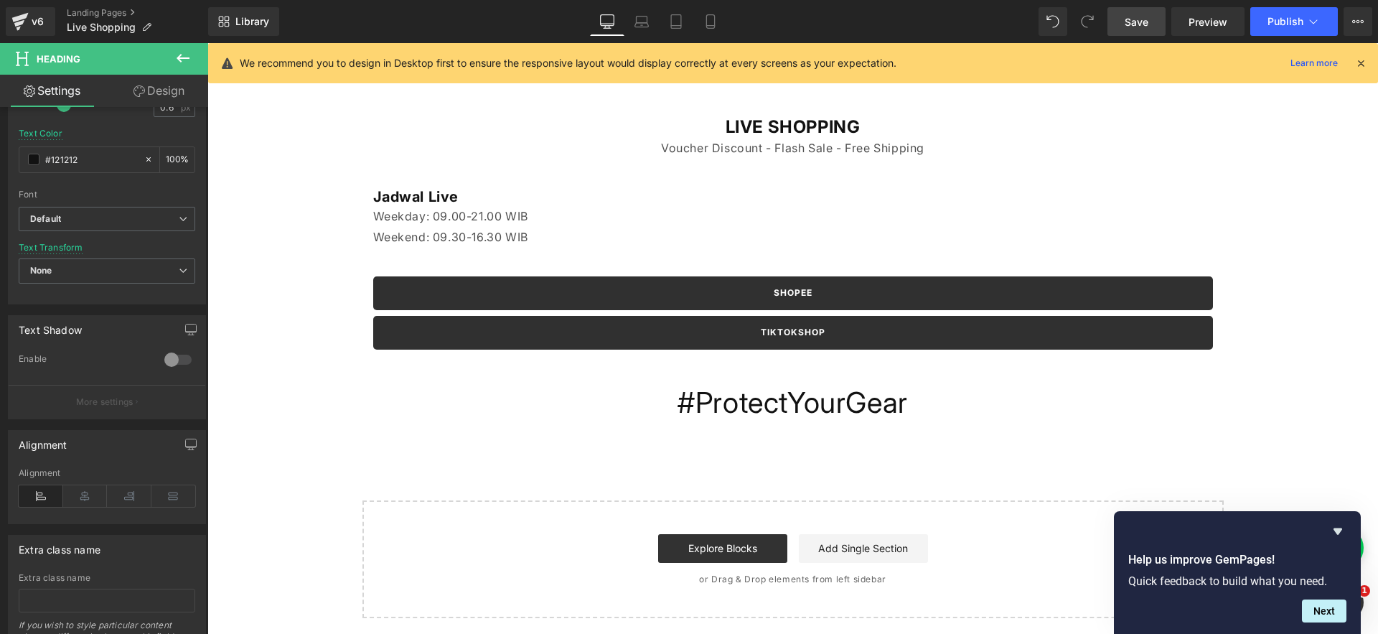
click at [280, 265] on div "Image Row LIVE SHOPPING Heading Voucher Discount - Flash Sale - Free Shipping T…" at bounding box center [792, 306] width 1170 height 624
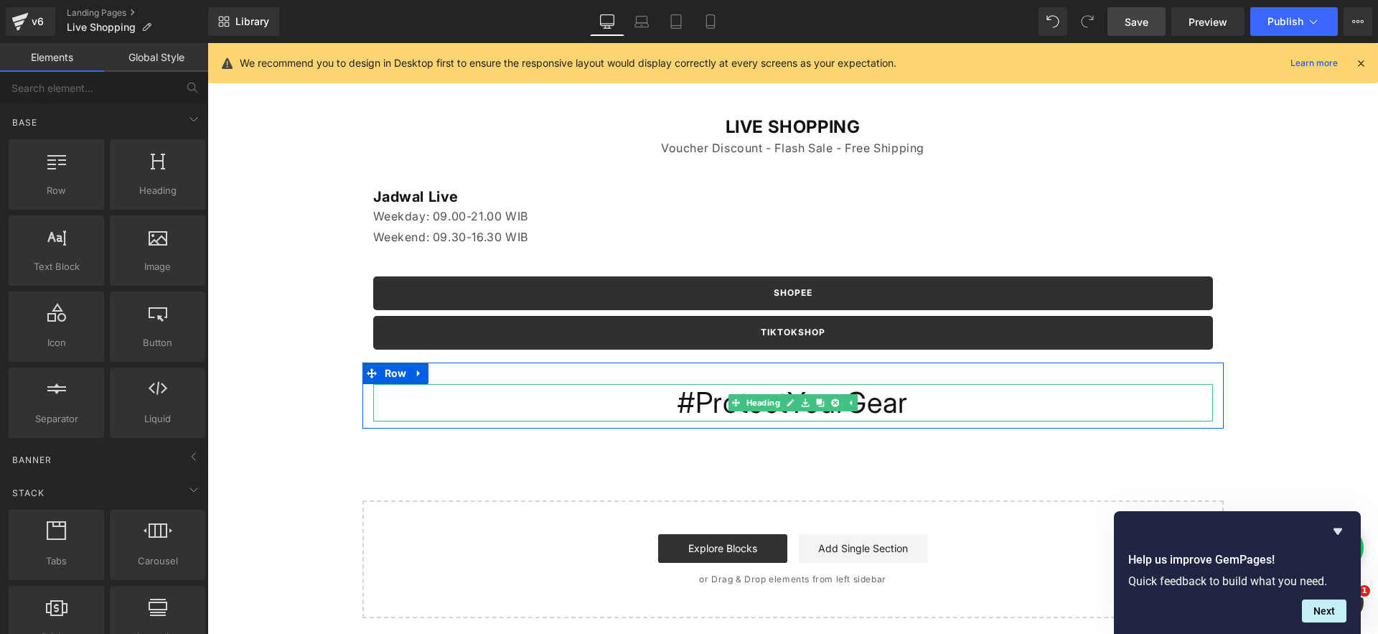
click at [714, 399] on h1 "#ProtectYourGear" at bounding box center [793, 402] width 840 height 37
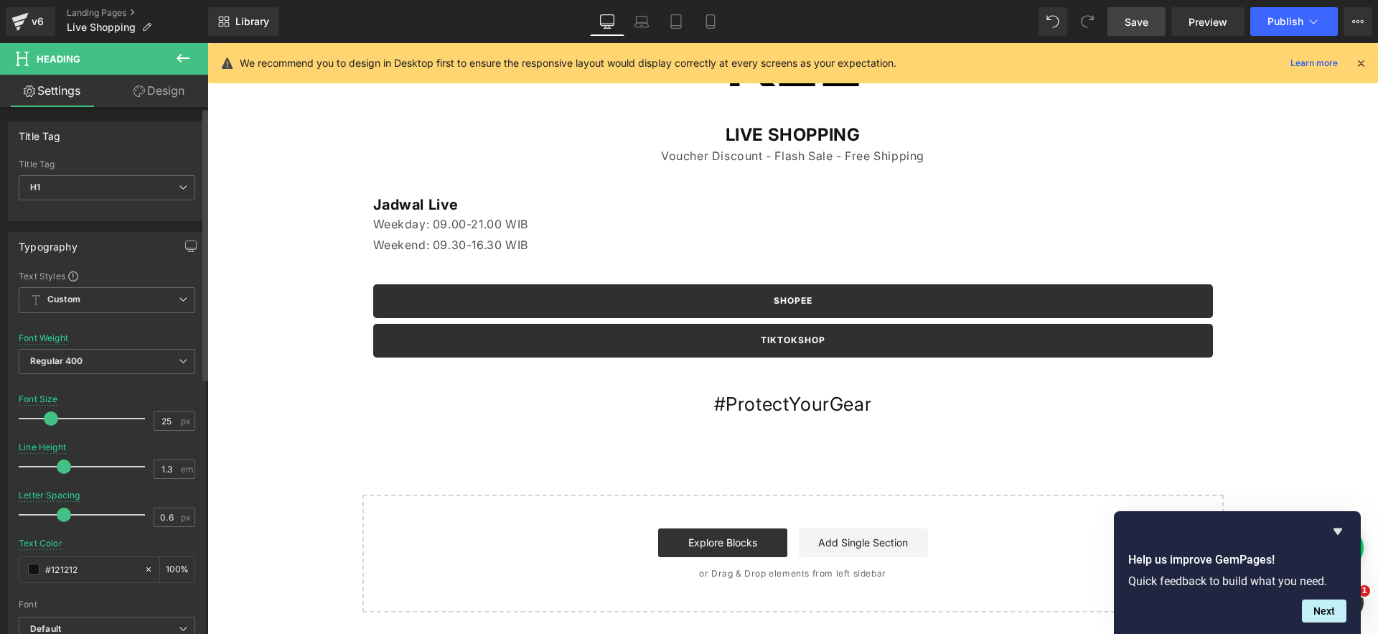
scroll to position [40, 0]
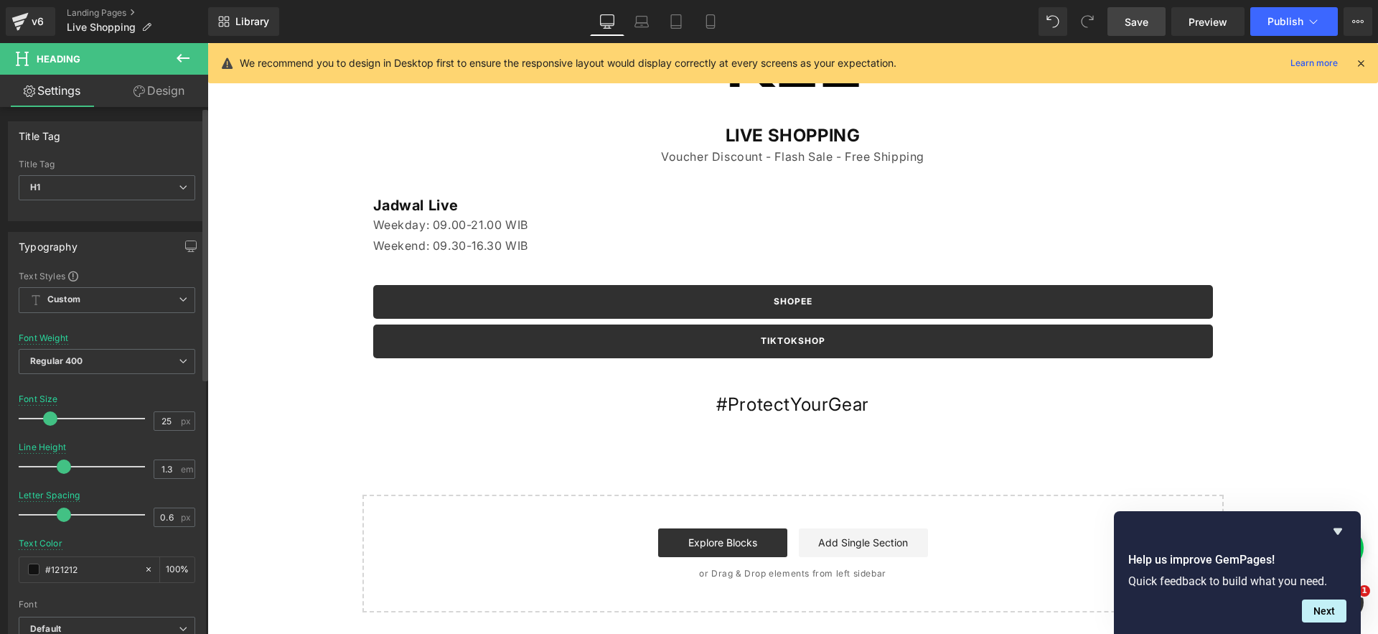
type input "24"
drag, startPoint x: 64, startPoint y: 421, endPoint x: 46, endPoint y: 432, distance: 20.9
click at [46, 432] on div at bounding box center [85, 418] width 119 height 29
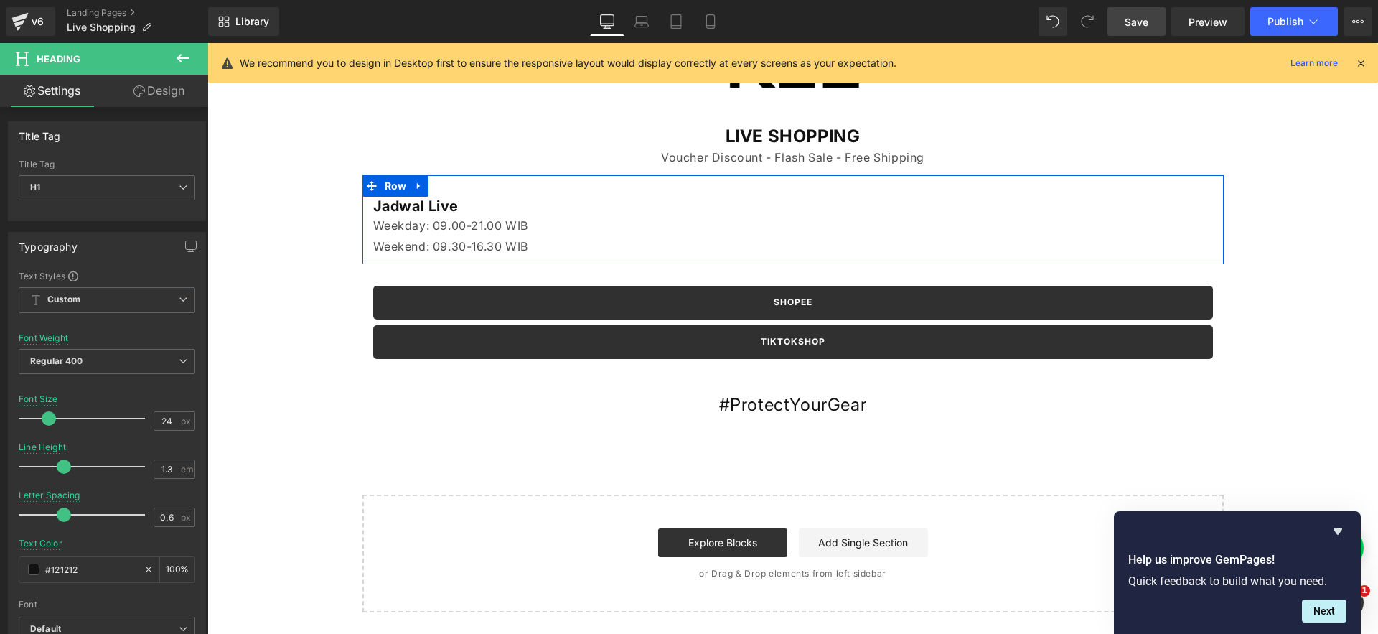
scroll to position [0, 0]
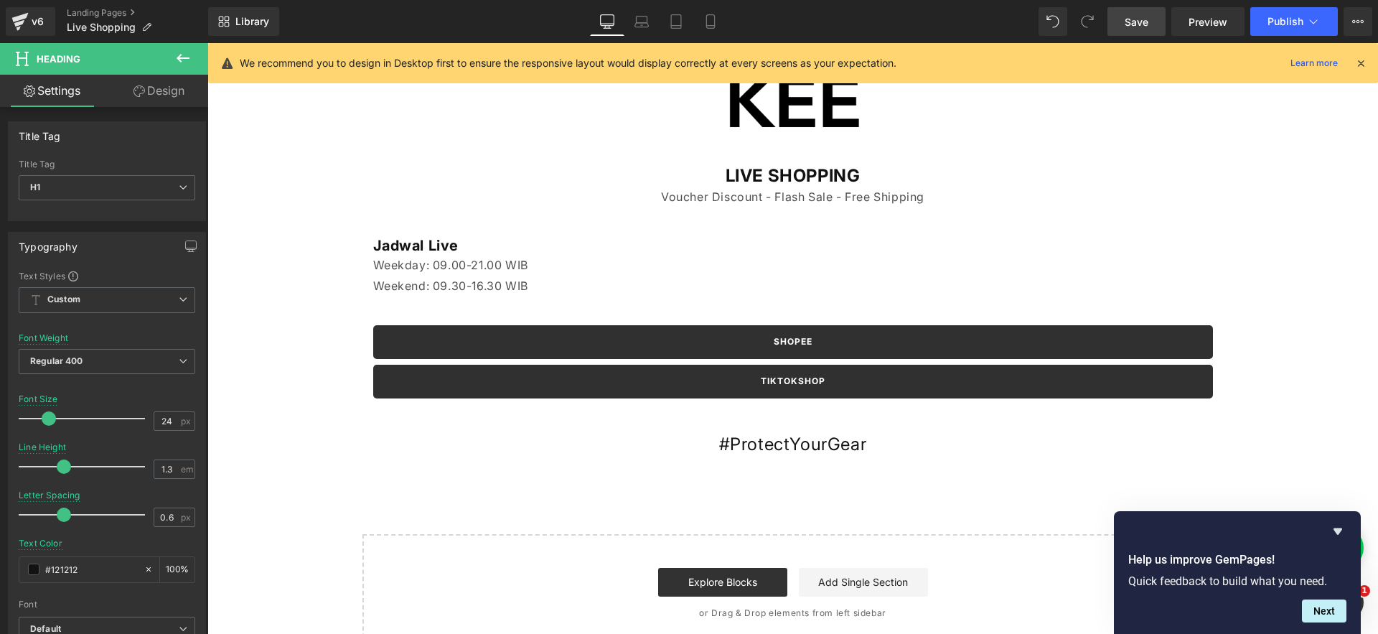
click at [1130, 19] on span "Save" at bounding box center [1136, 21] width 24 height 15
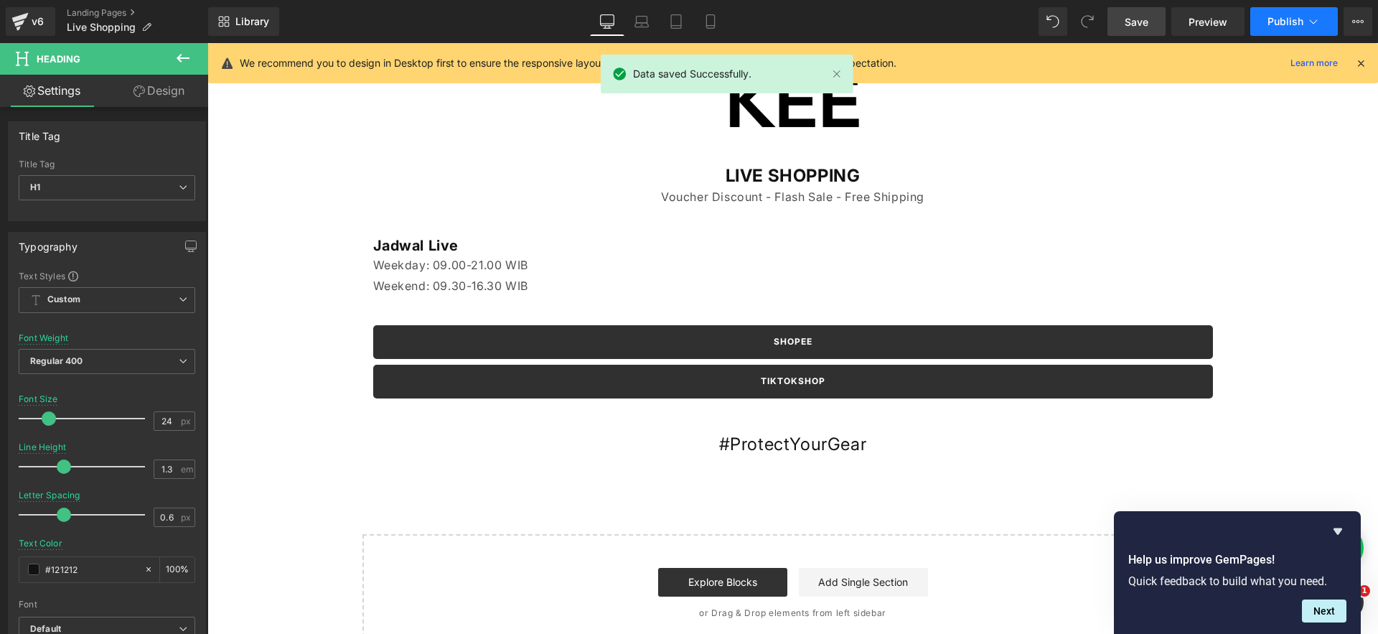
click at [1276, 29] on button "Publish" at bounding box center [1294, 21] width 88 height 29
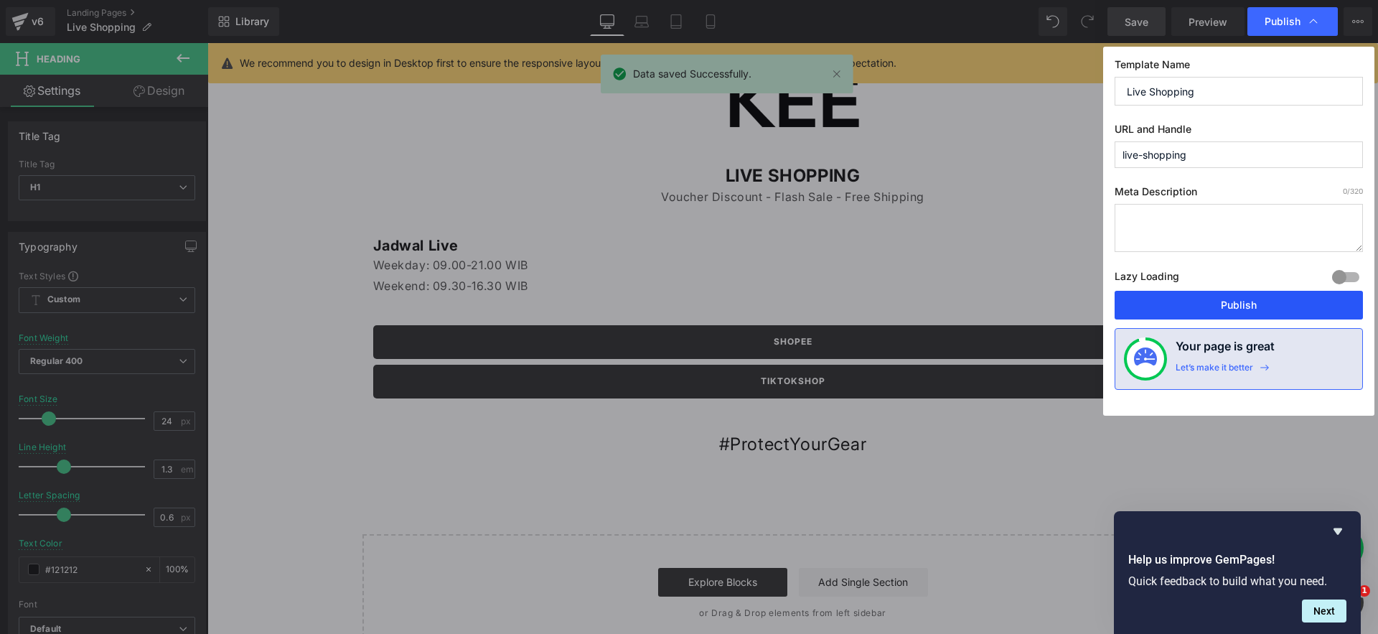
click at [1205, 304] on button "Publish" at bounding box center [1238, 305] width 248 height 29
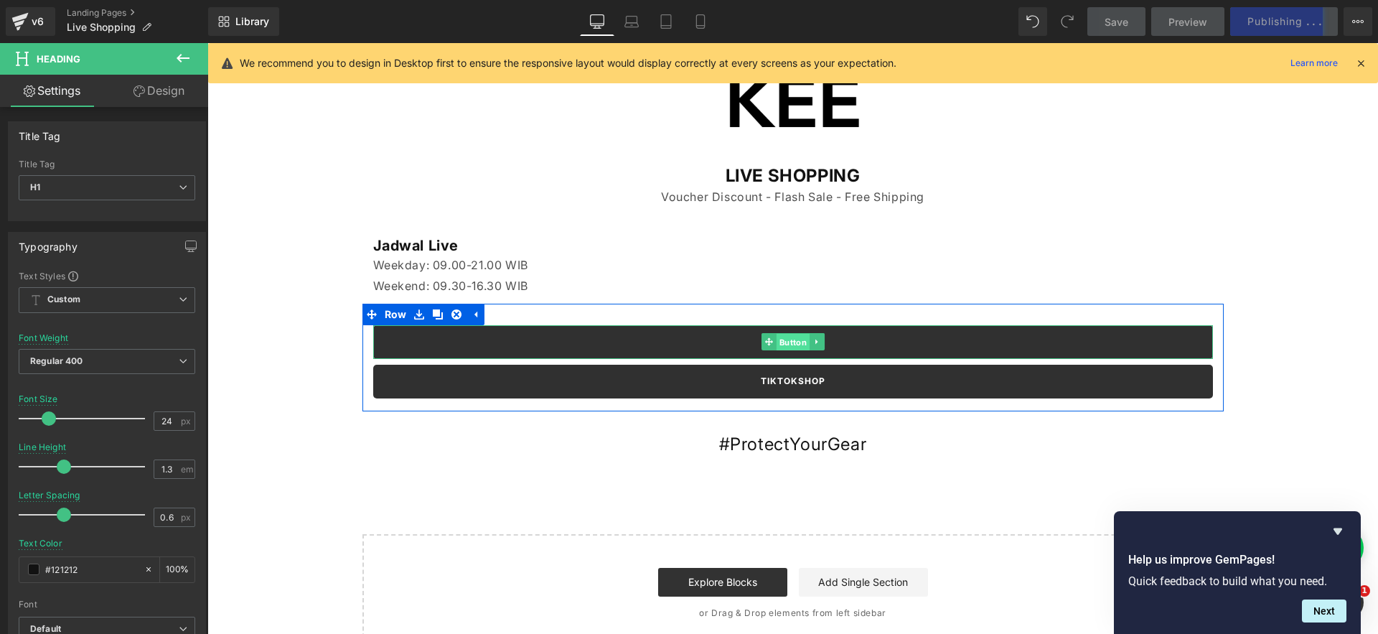
click at [787, 340] on span "Button" at bounding box center [792, 342] width 33 height 17
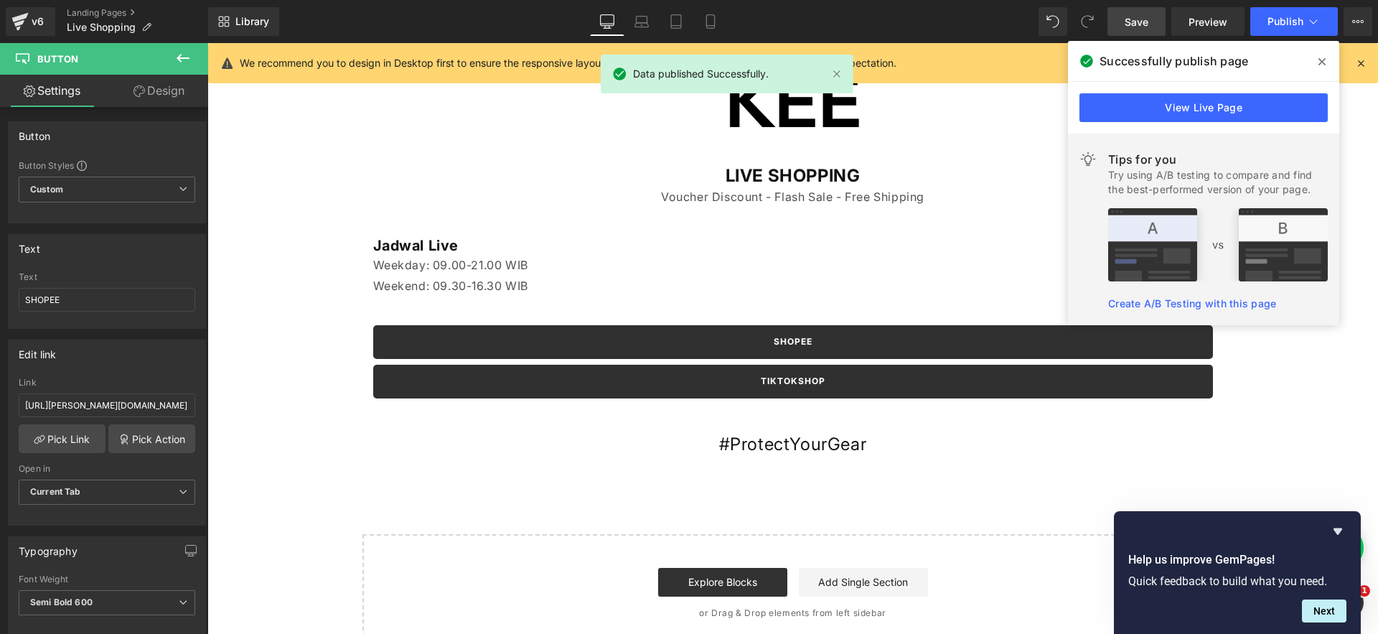
click at [1312, 61] on span at bounding box center [1321, 61] width 23 height 23
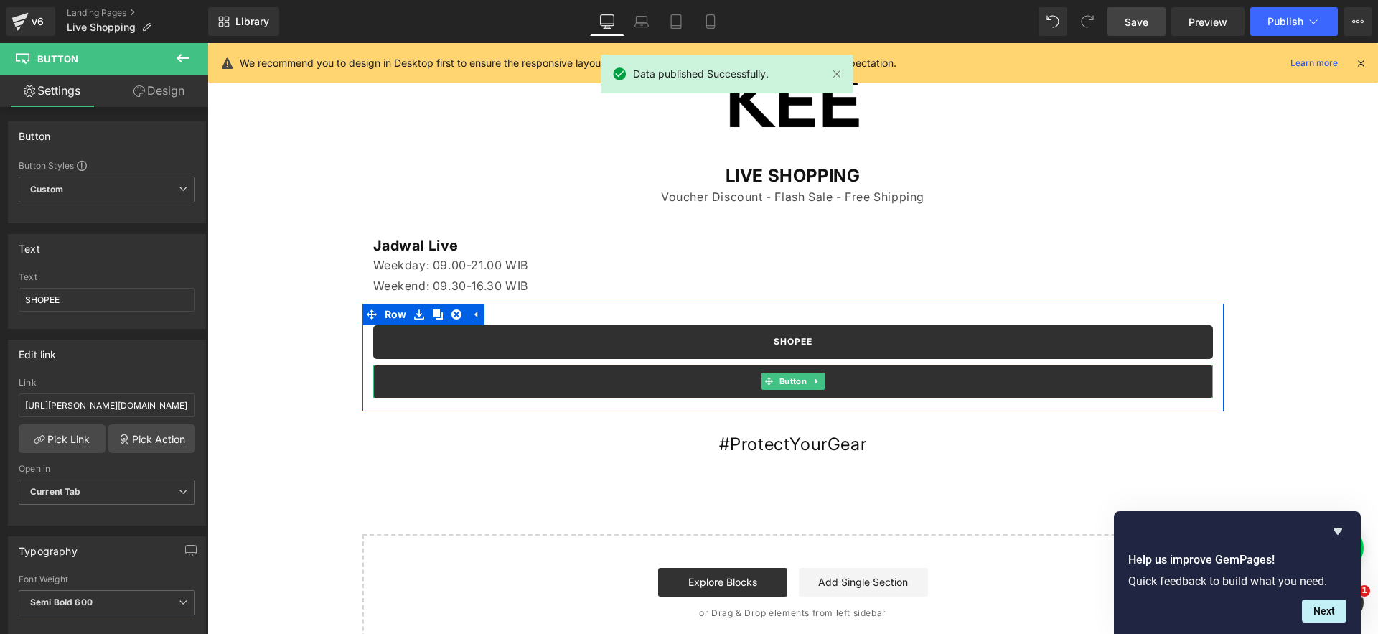
click at [751, 378] on link "TIKTOKSHOP" at bounding box center [793, 382] width 840 height 34
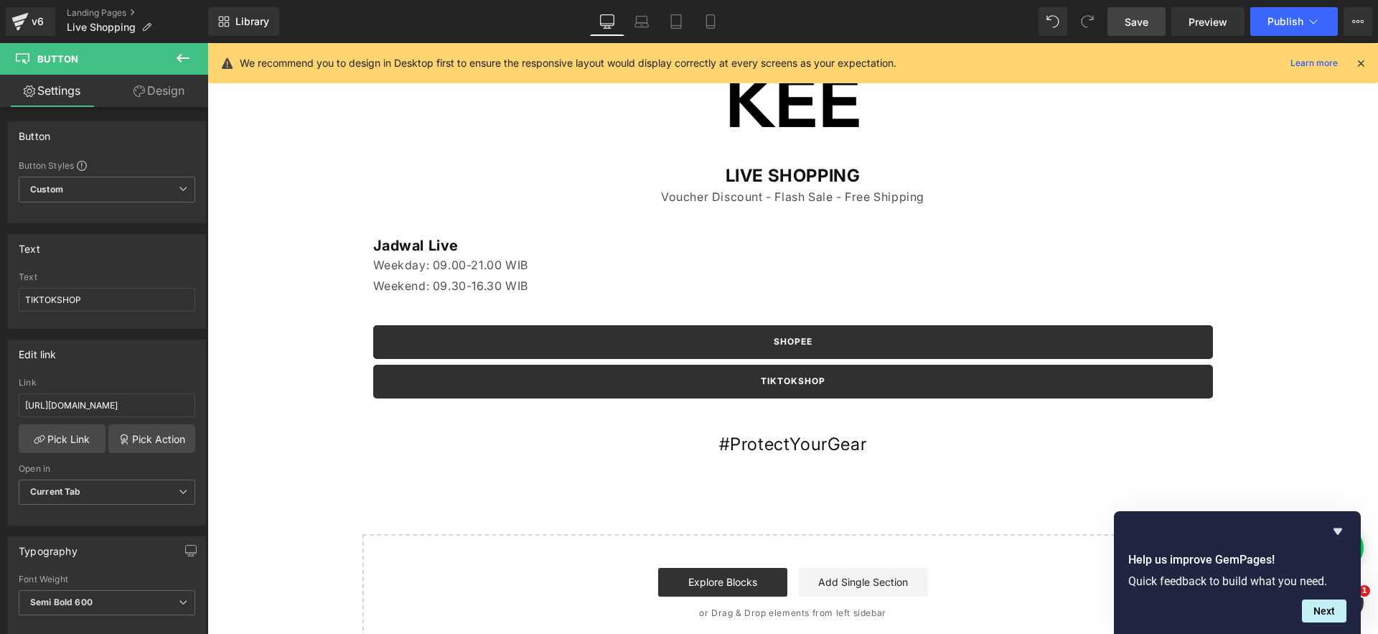
click at [312, 147] on div "Image Row 100px LIVE SHOPPING Heading Voucher Discount - Flash Sale - Free Ship…" at bounding box center [792, 347] width 1170 height 608
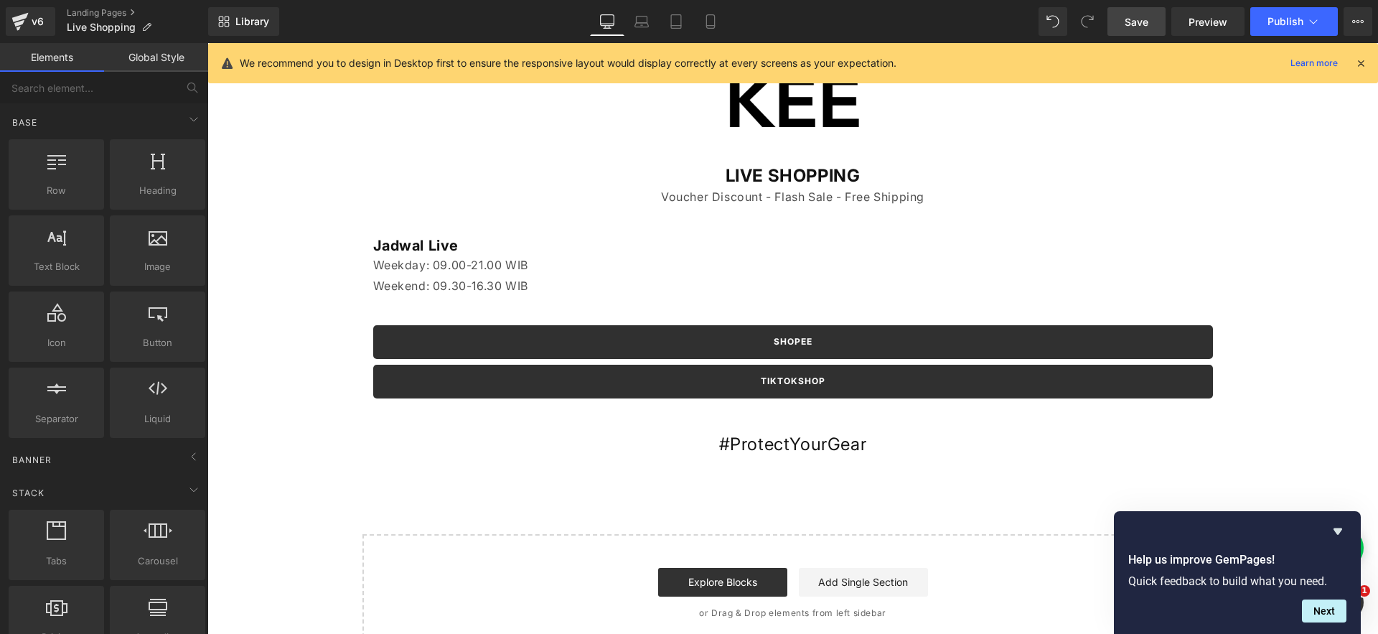
click at [609, 29] on link "Desktop" at bounding box center [607, 21] width 34 height 29
click at [1356, 27] on icon at bounding box center [1357, 21] width 11 height 11
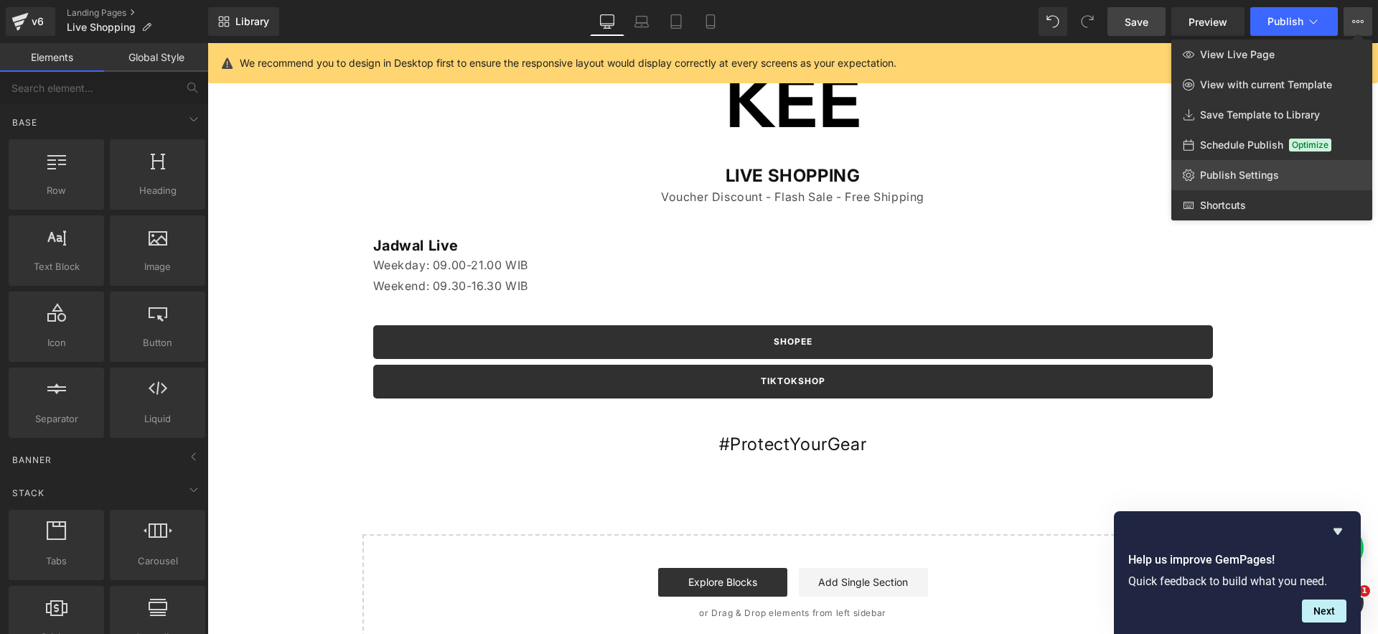
click at [1261, 169] on span "Publish Settings" at bounding box center [1239, 175] width 79 height 13
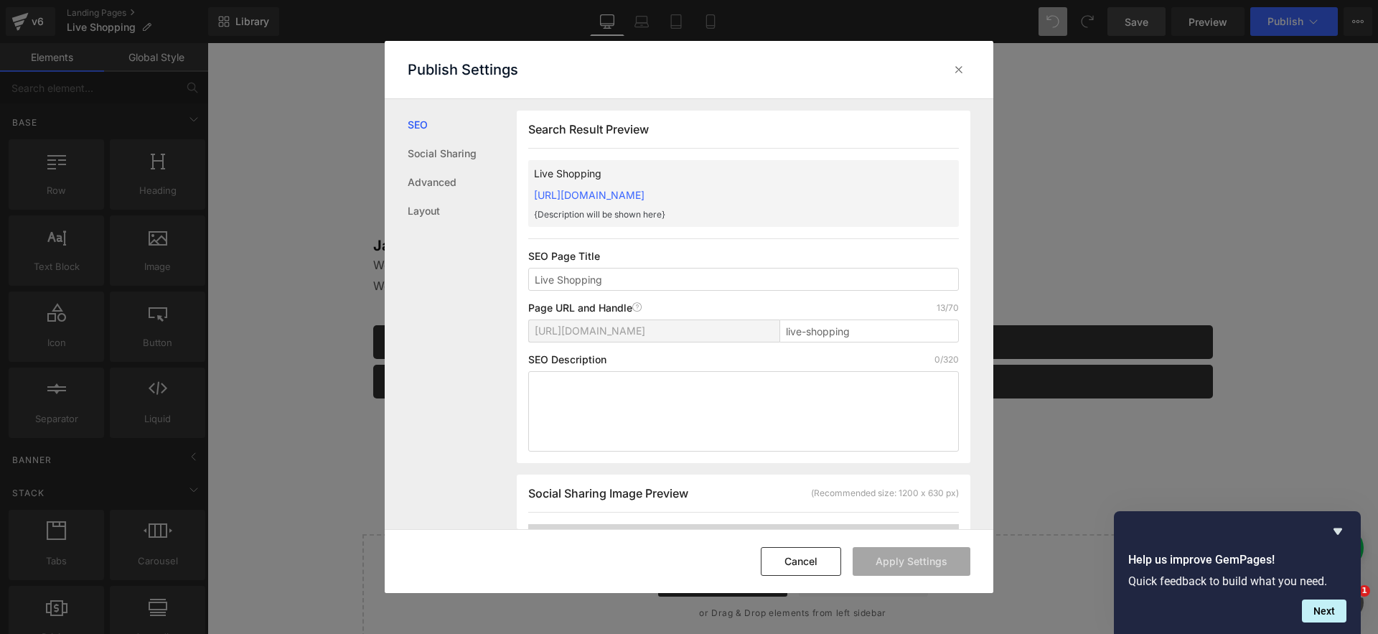
scroll to position [1, 0]
click at [461, 153] on link "Social Sharing" at bounding box center [462, 153] width 109 height 29
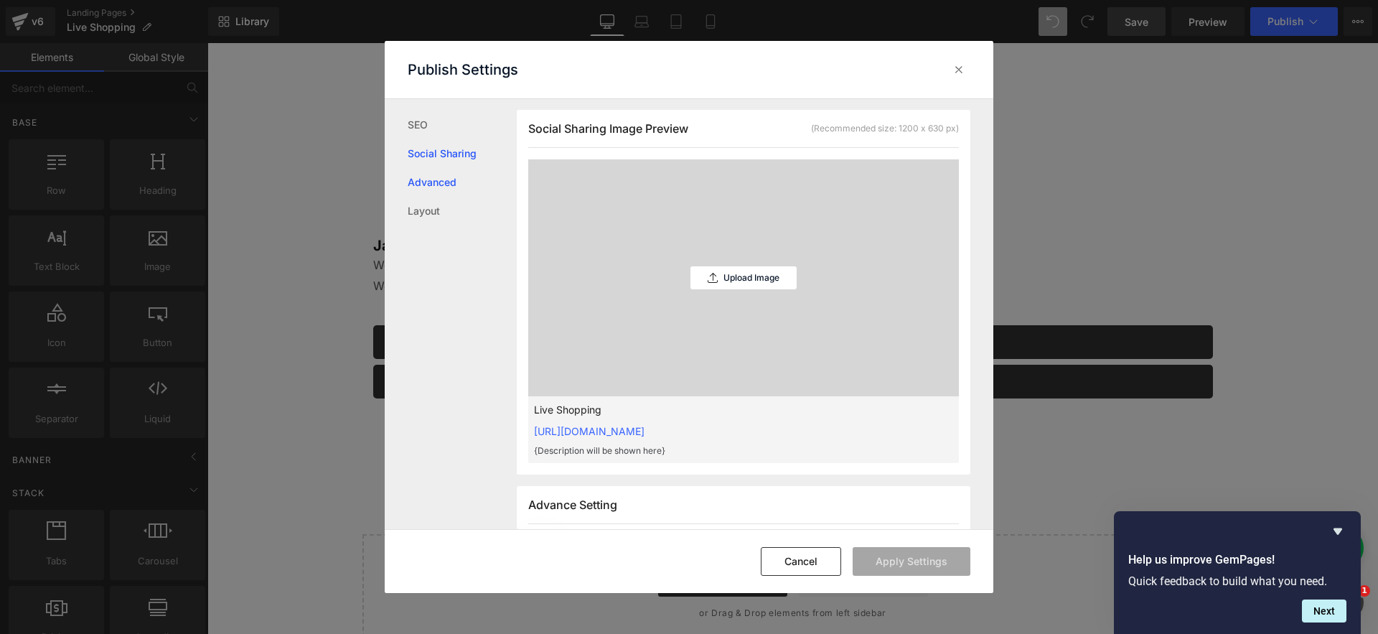
click at [456, 188] on link "Advanced" at bounding box center [462, 182] width 109 height 29
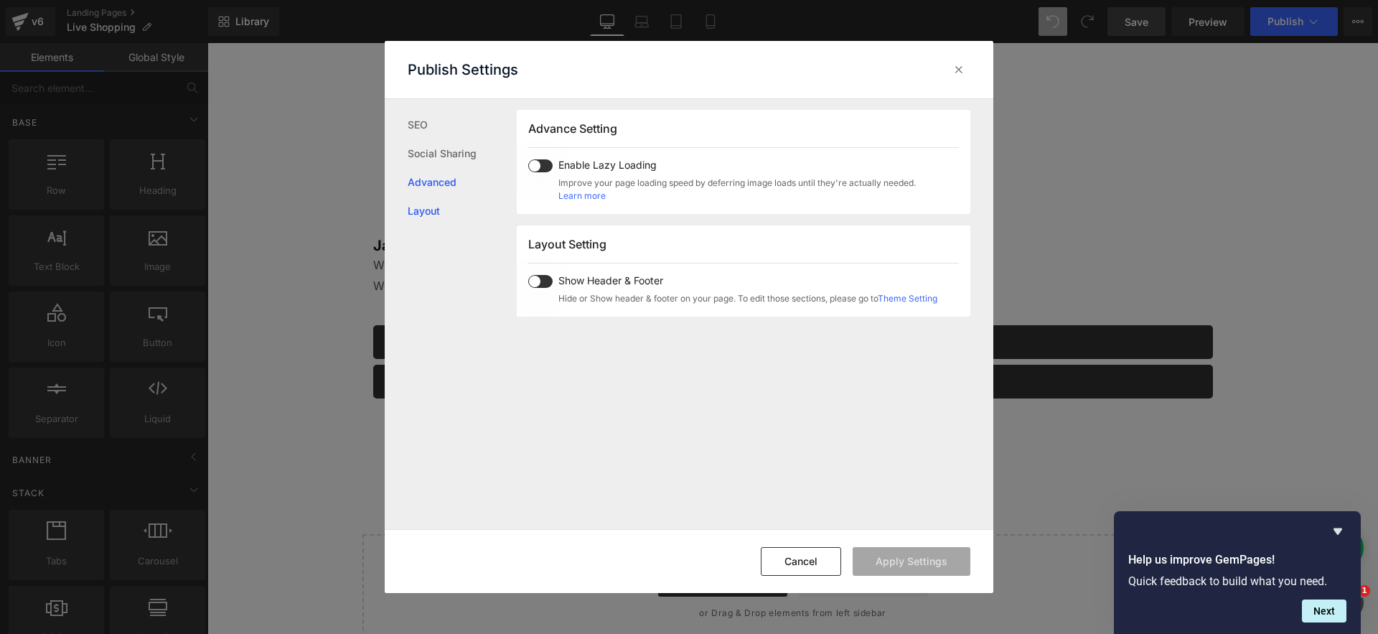
click at [448, 199] on link "Layout" at bounding box center [462, 211] width 109 height 29
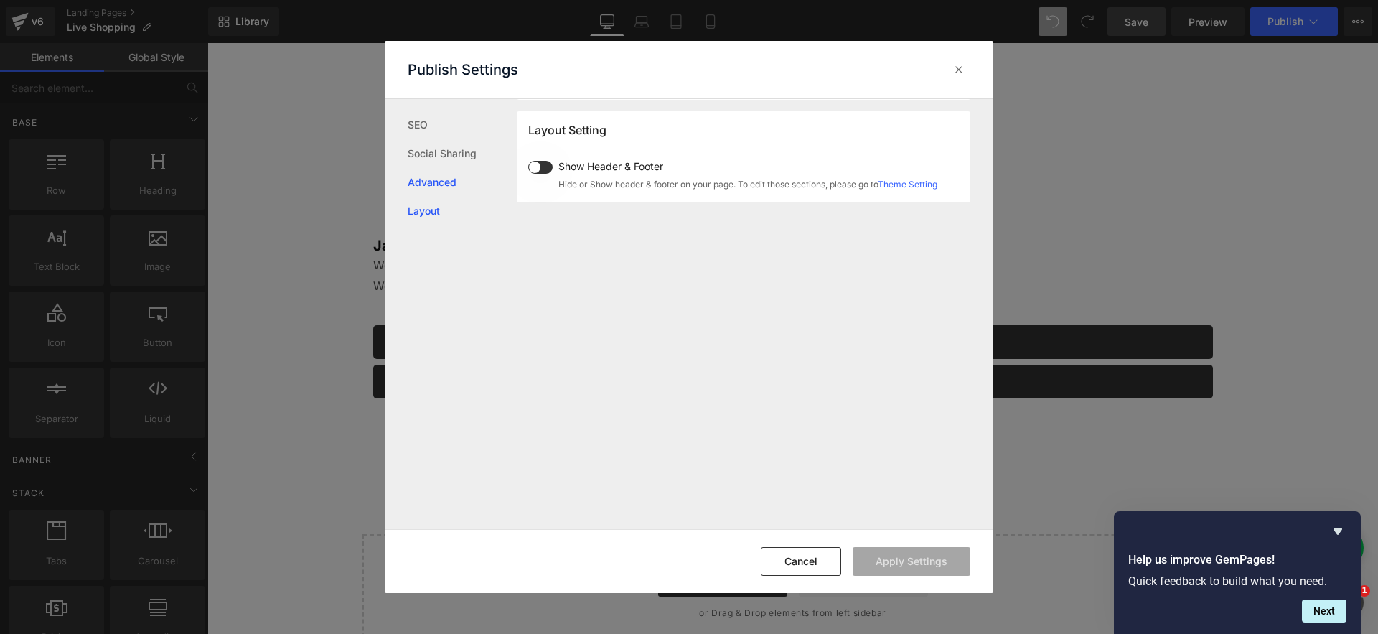
click at [456, 182] on link "Advanced" at bounding box center [462, 182] width 109 height 29
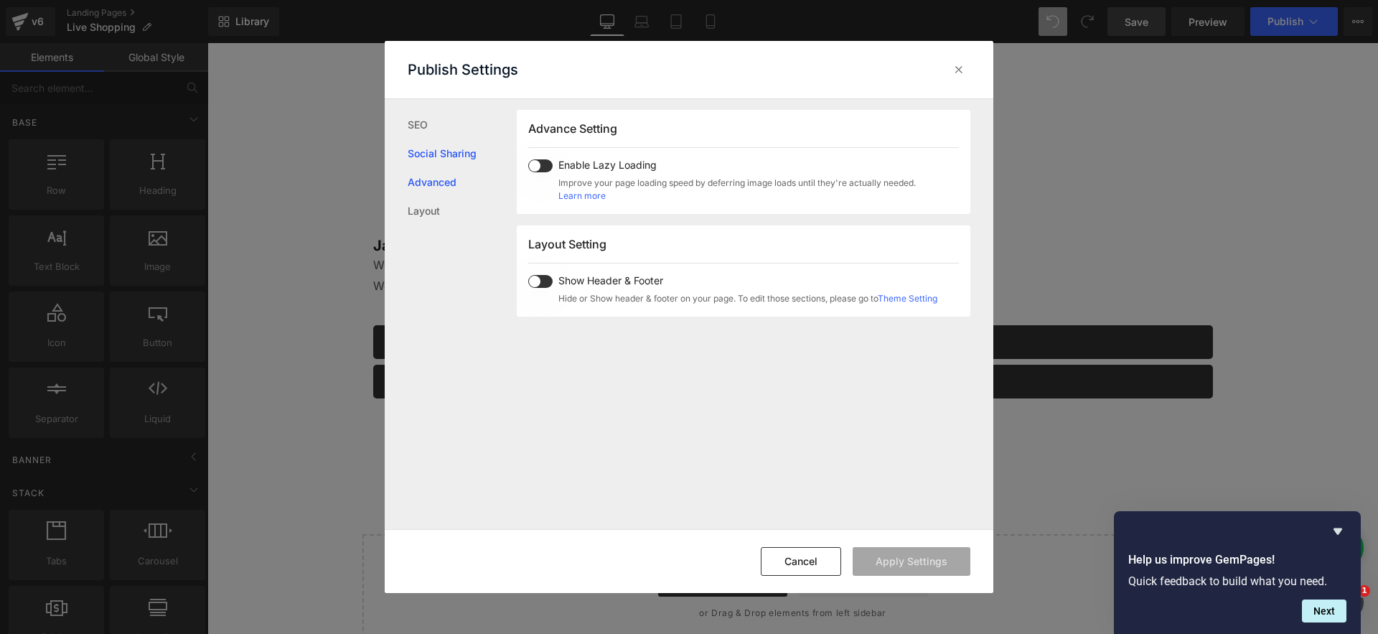
click at [455, 162] on link "Social Sharing" at bounding box center [462, 153] width 109 height 29
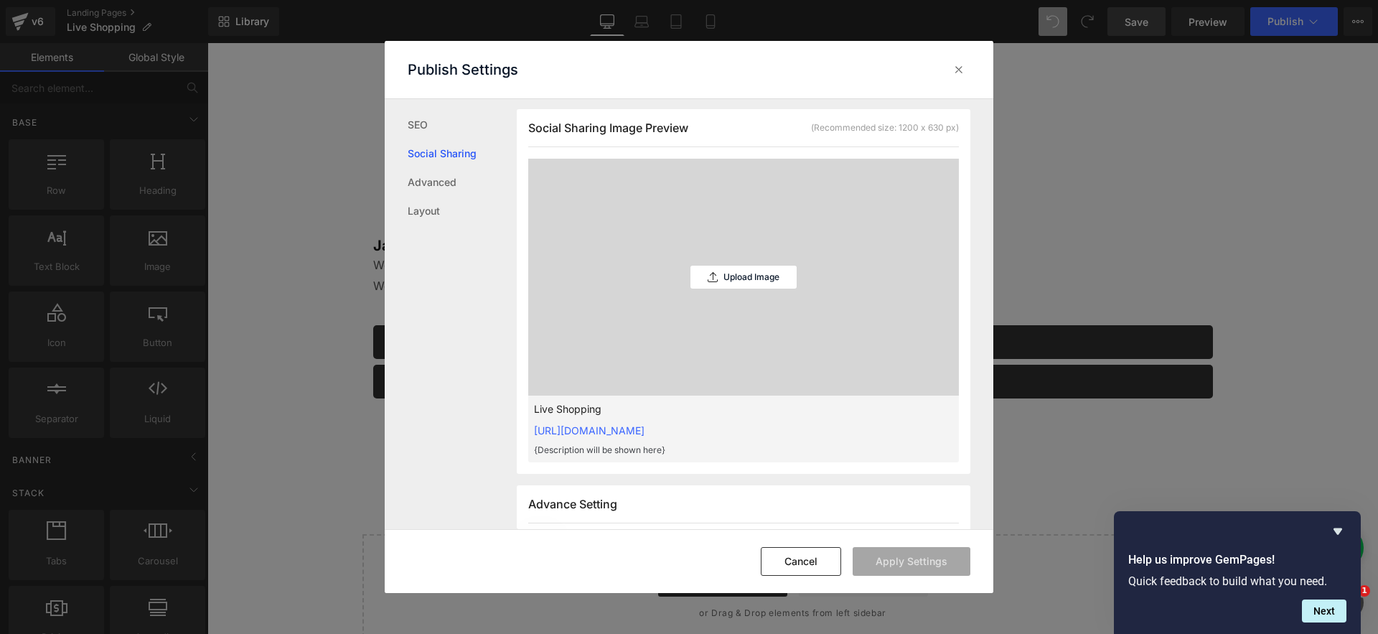
scroll to position [365, 0]
click at [441, 146] on link "Social Sharing" at bounding box center [462, 153] width 109 height 29
click at [406, 118] on ul "SEO Social Sharing Advanced Layout" at bounding box center [451, 162] width 132 height 126
click at [412, 122] on link "SEO" at bounding box center [462, 125] width 109 height 29
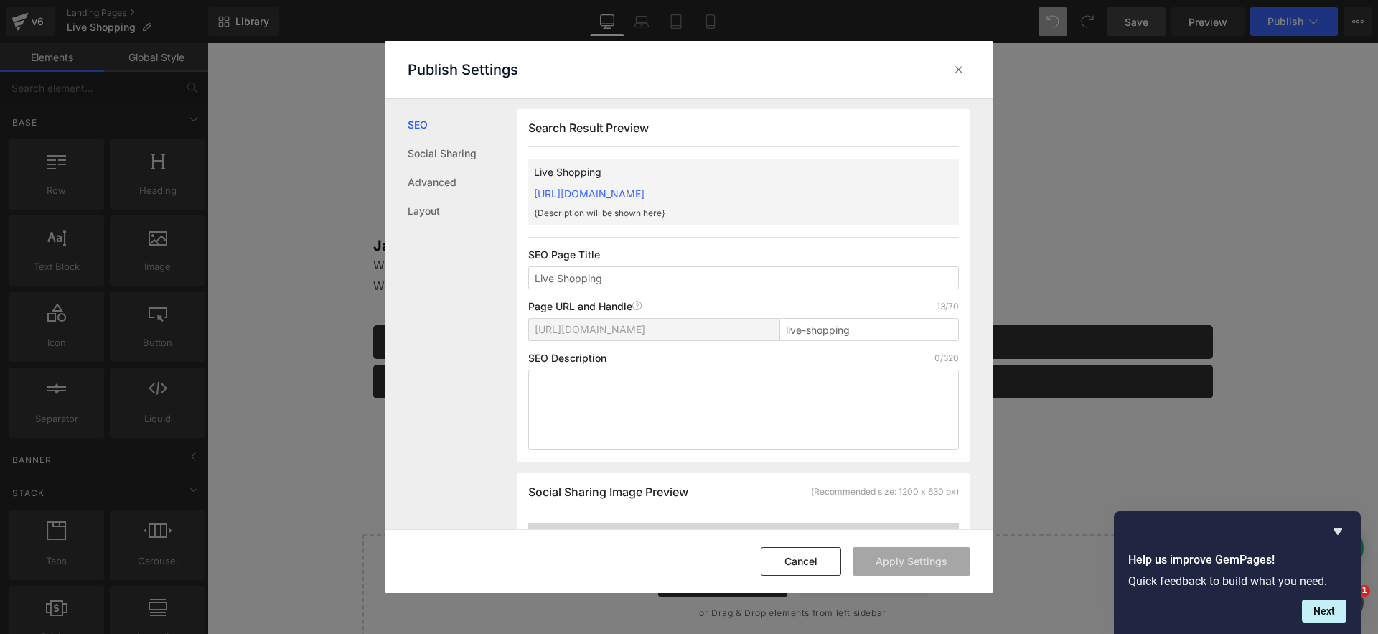
scroll to position [1, 0]
click at [963, 67] on icon at bounding box center [958, 69] width 14 height 14
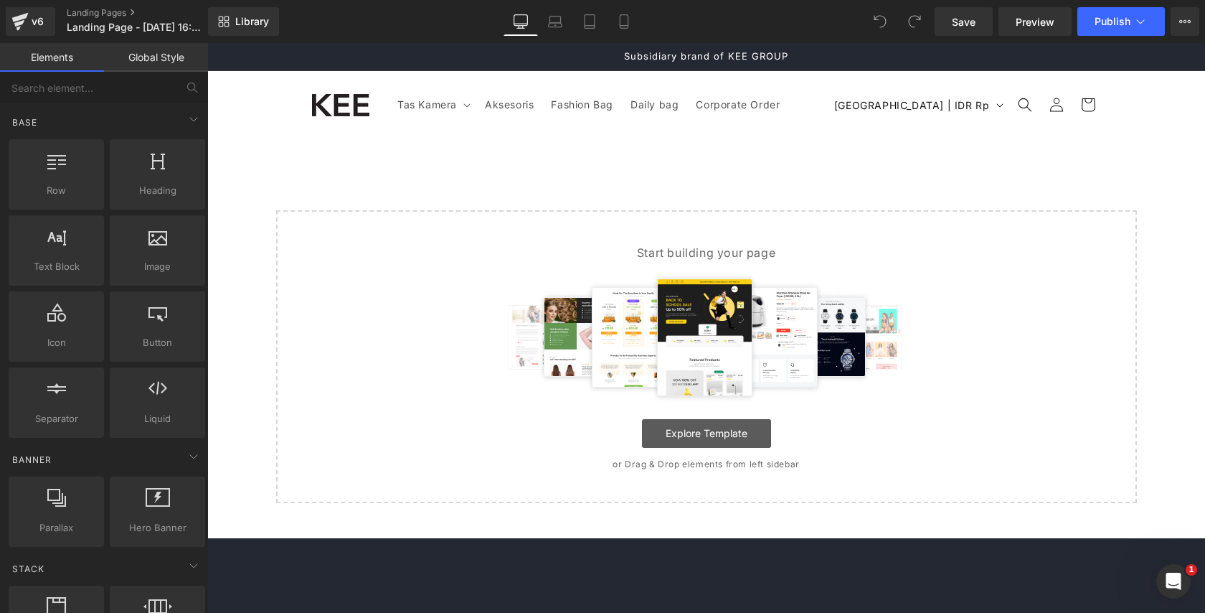
click at [682, 428] on link "Explore Template" at bounding box center [706, 433] width 129 height 29
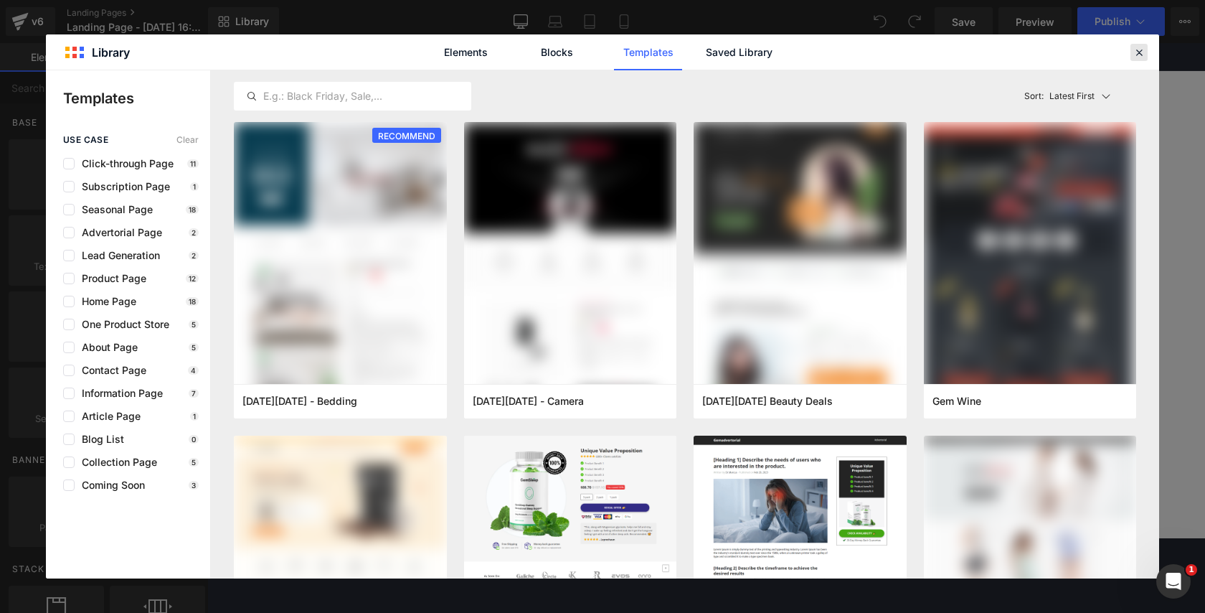
click at [1140, 56] on icon at bounding box center [1139, 52] width 13 height 13
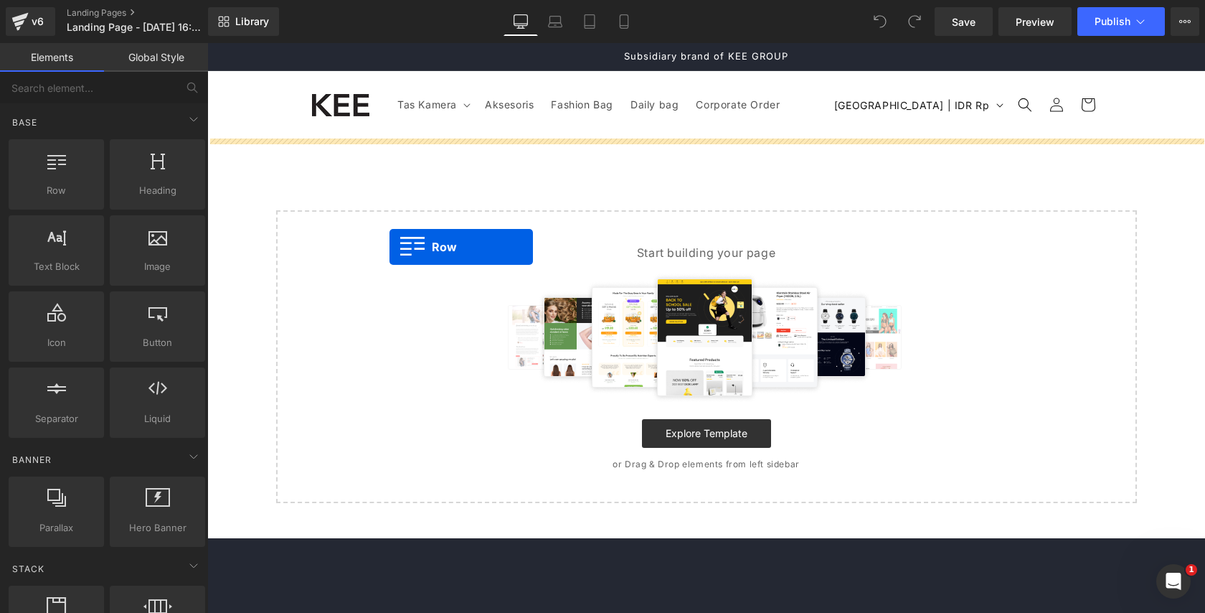
drag, startPoint x: 271, startPoint y: 215, endPoint x: 390, endPoint y: 247, distance: 123.4
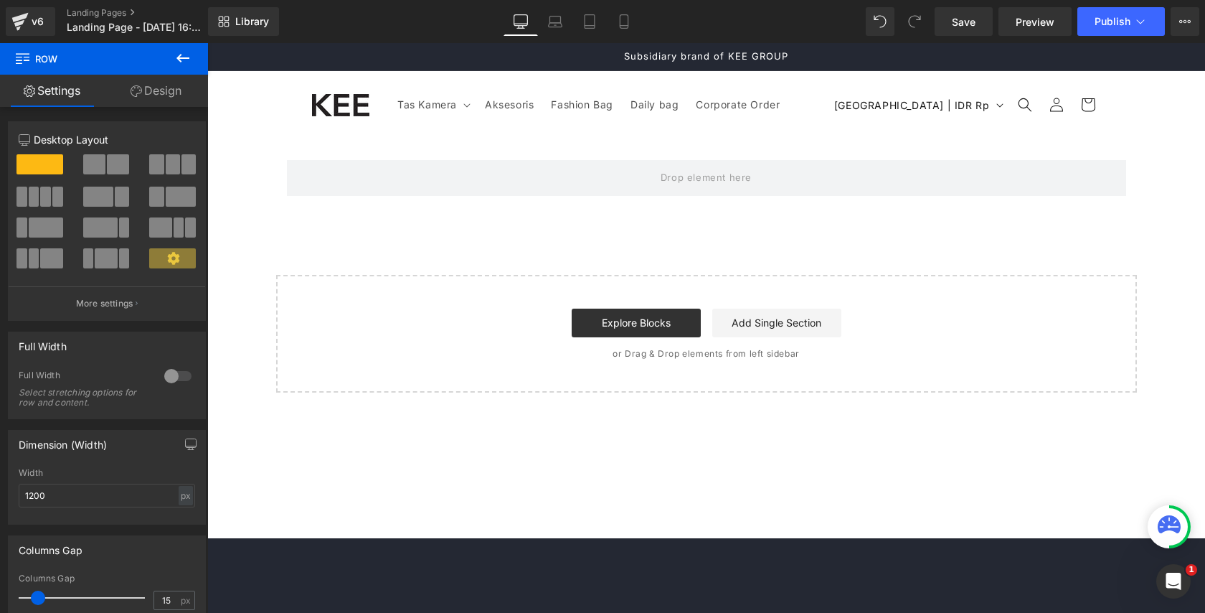
click at [191, 54] on icon at bounding box center [182, 58] width 17 height 17
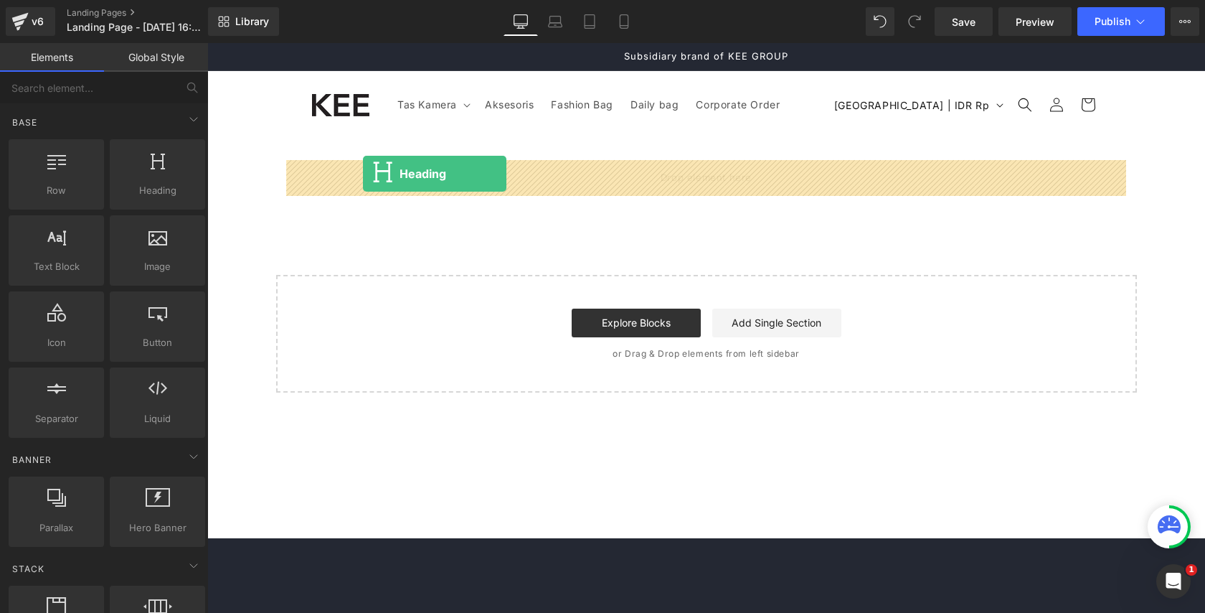
drag, startPoint x: 370, startPoint y: 219, endPoint x: 364, endPoint y: 173, distance: 46.3
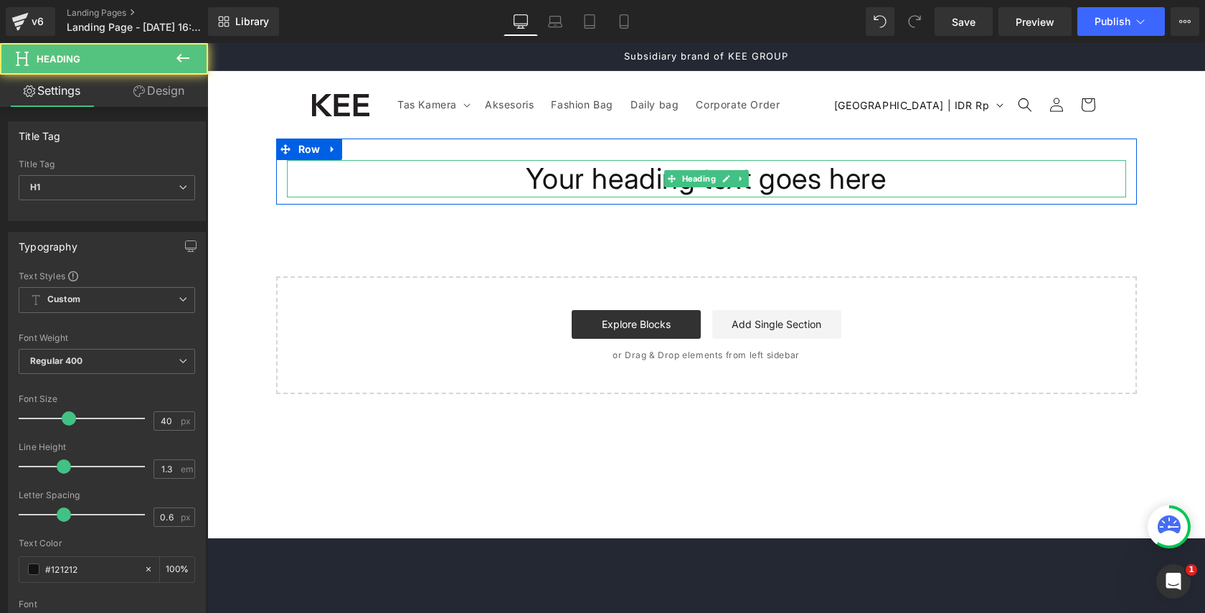
click at [582, 177] on h1 "Your heading text goes here" at bounding box center [707, 178] width 840 height 37
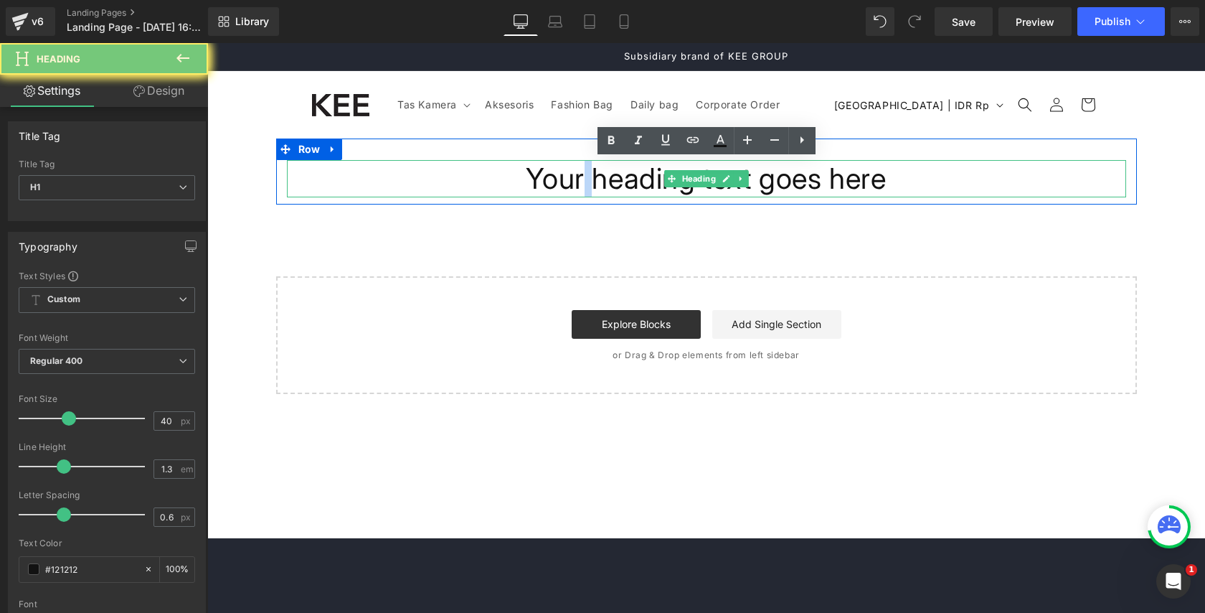
click at [582, 177] on h1 "Your heading text goes here" at bounding box center [707, 178] width 840 height 37
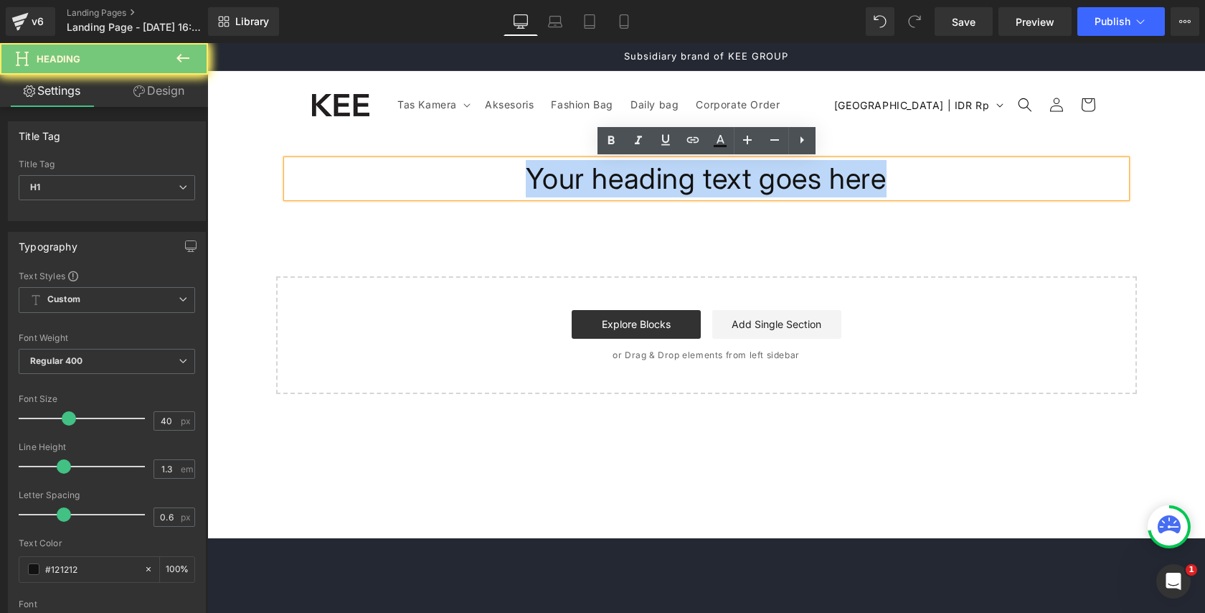
drag, startPoint x: 582, startPoint y: 177, endPoint x: 563, endPoint y: 173, distance: 19.7
click at [580, 177] on h1 "Your heading text goes here" at bounding box center [707, 178] width 840 height 37
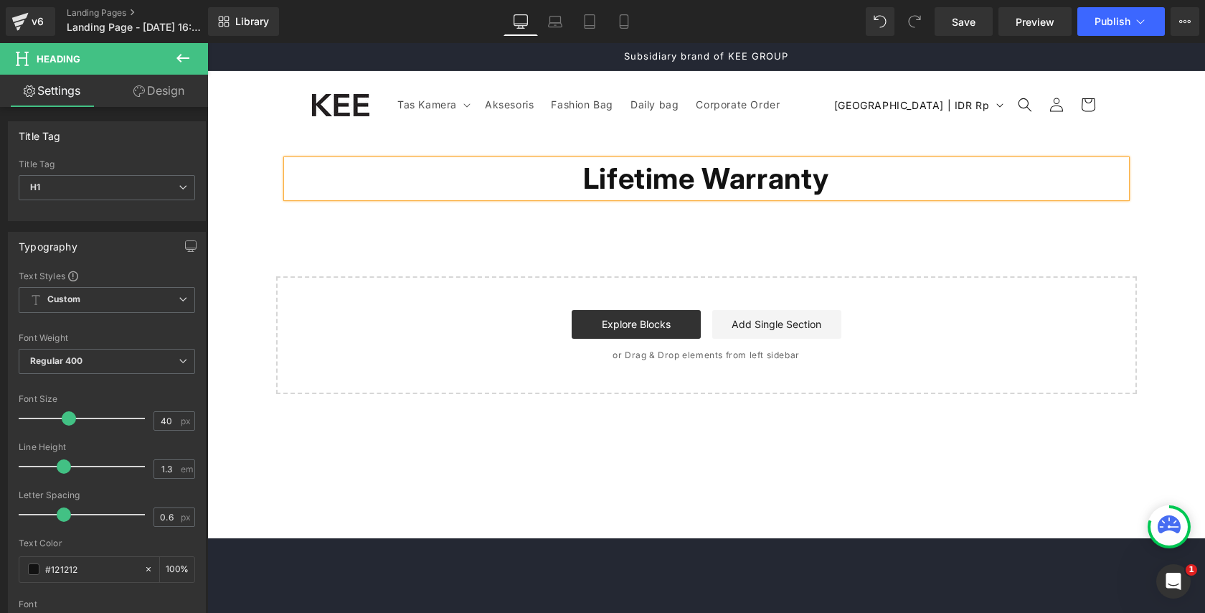
drag, startPoint x: 383, startPoint y: 253, endPoint x: 329, endPoint y: 234, distance: 57.6
click at [375, 250] on div "Lifetime Warranty Heading Row Select your layout" at bounding box center [706, 265] width 998 height 255
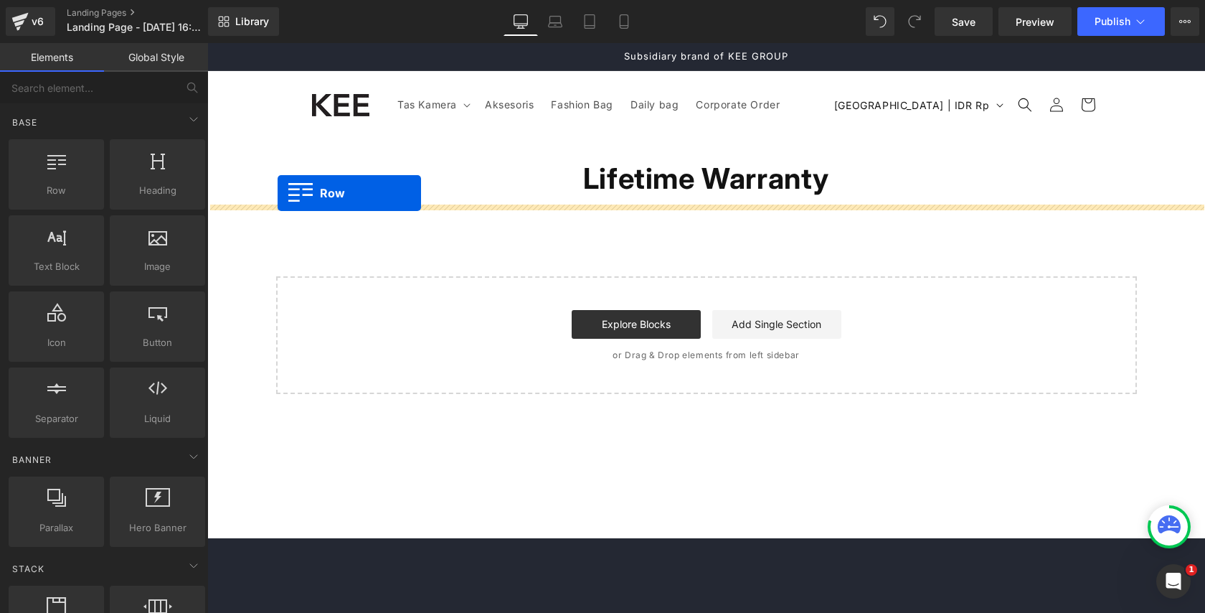
drag, startPoint x: 287, startPoint y: 214, endPoint x: 286, endPoint y: 194, distance: 19.4
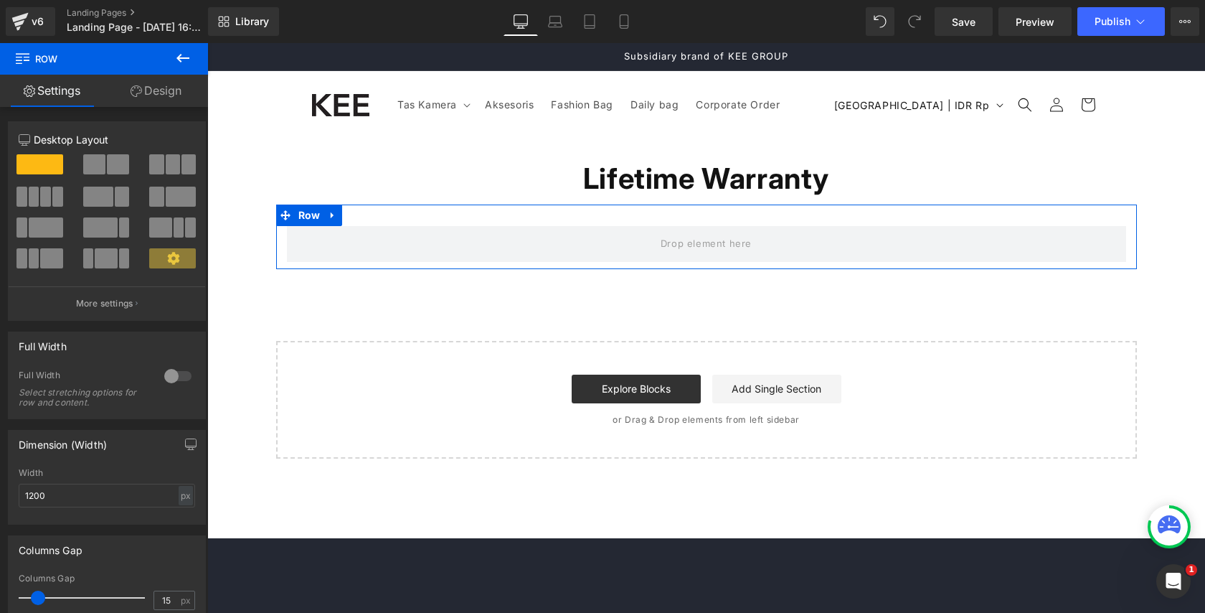
click at [193, 52] on button at bounding box center [183, 59] width 50 height 32
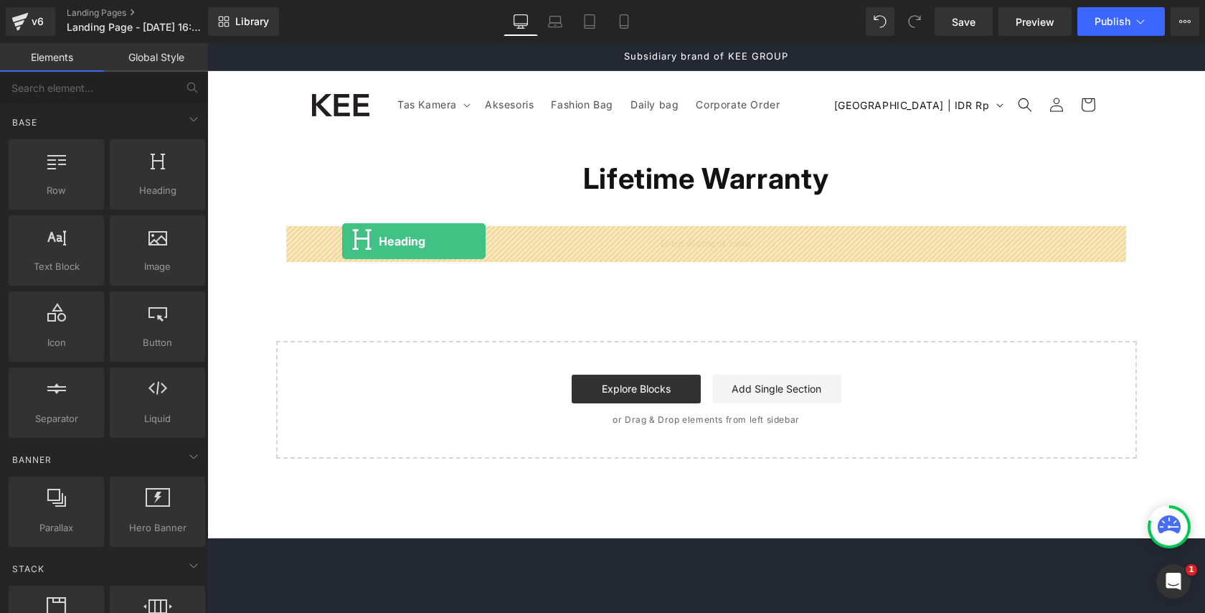
drag, startPoint x: 373, startPoint y: 243, endPoint x: 342, endPoint y: 241, distance: 30.9
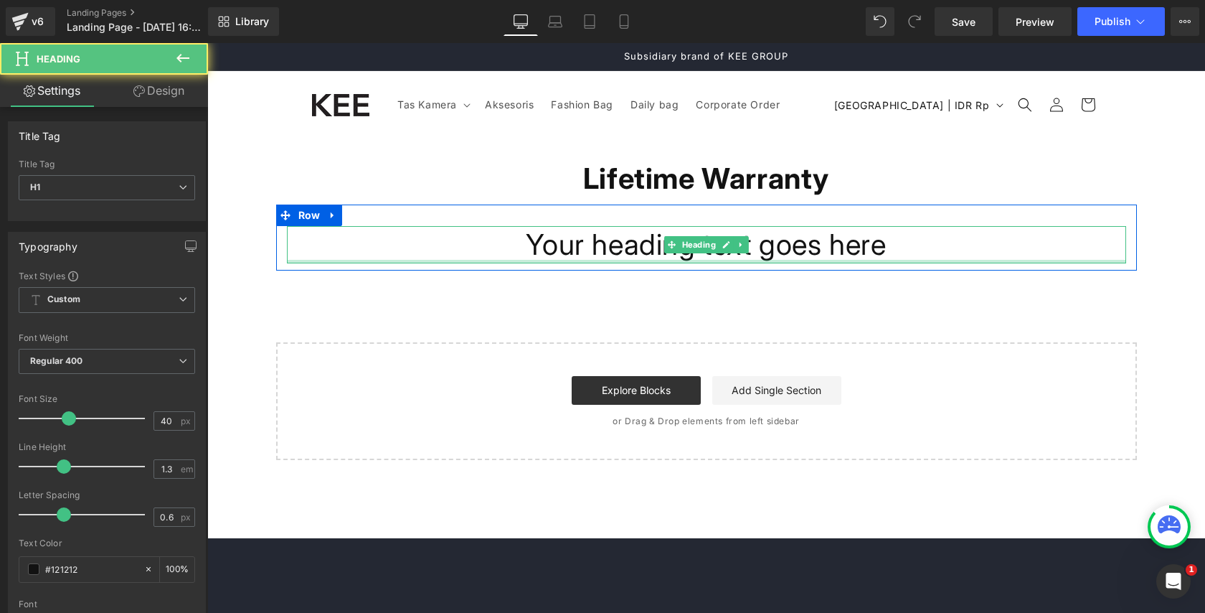
drag, startPoint x: 281, startPoint y: 291, endPoint x: 208, endPoint y: 249, distance: 84.2
click at [394, 237] on h1 "Your heading text goes here" at bounding box center [707, 244] width 840 height 37
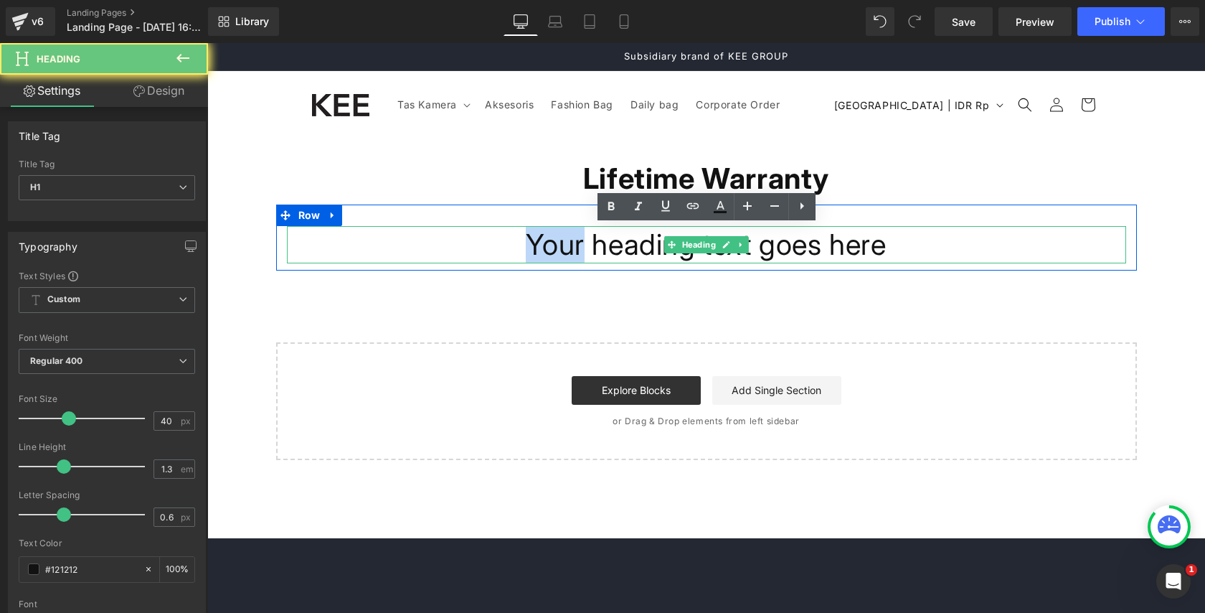
click at [394, 237] on h1 "Your heading text goes here" at bounding box center [707, 244] width 840 height 37
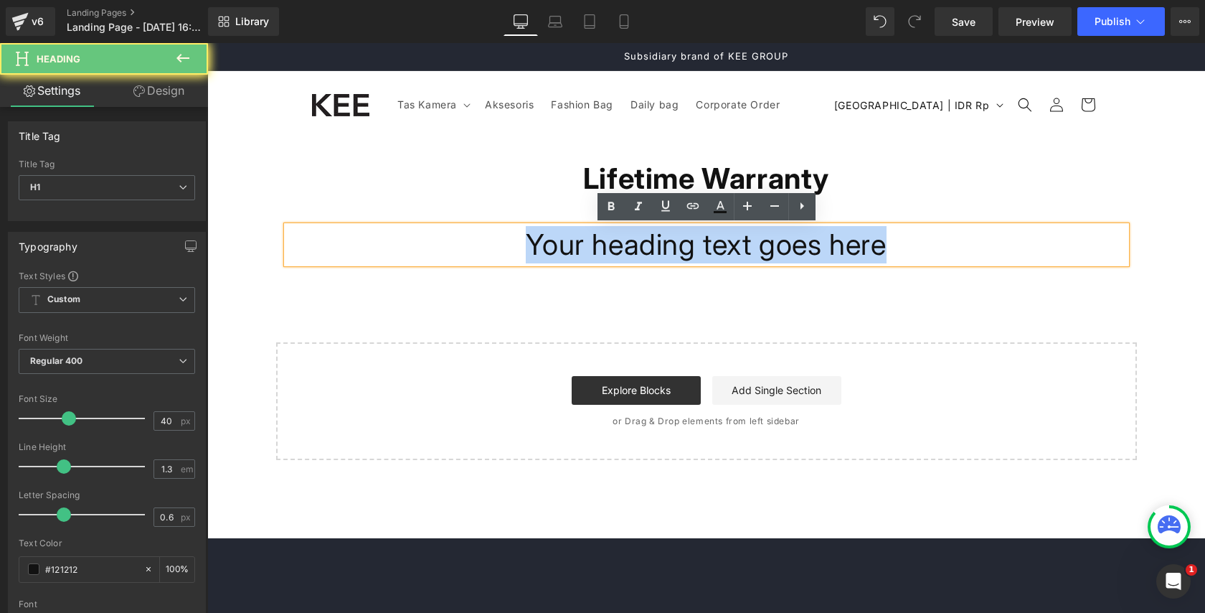
click at [394, 237] on h1 "Your heading text goes here" at bounding box center [707, 244] width 840 height 37
paste div
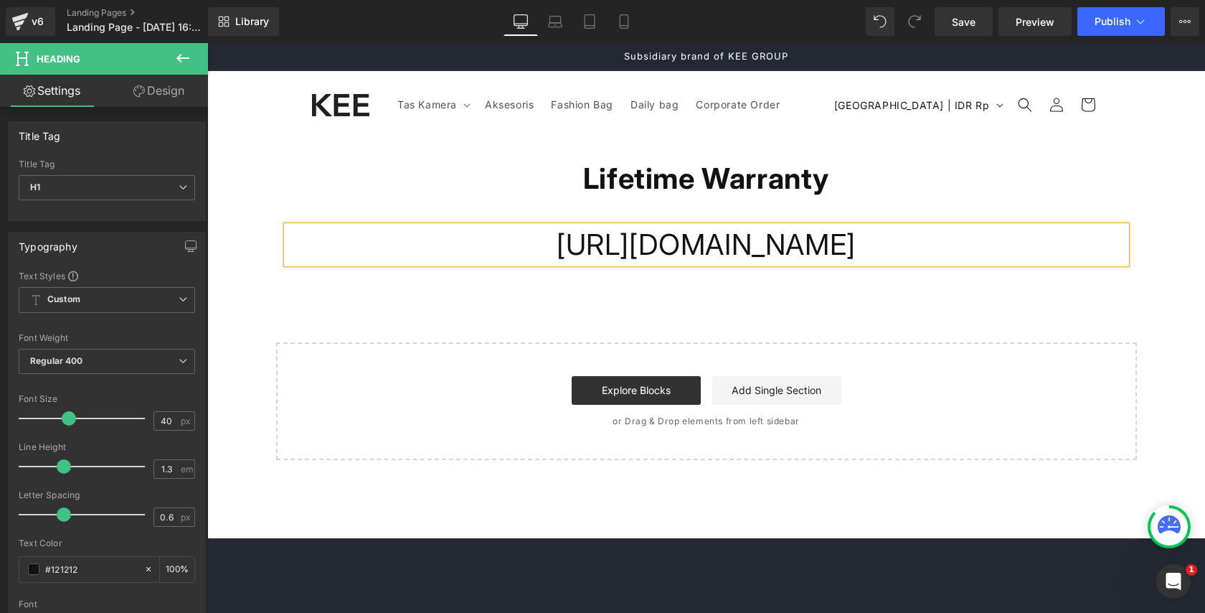
click at [467, 257] on h1 "https://www.keeindonesia.com/blogs/news/lifetime-warranty" at bounding box center [707, 244] width 840 height 37
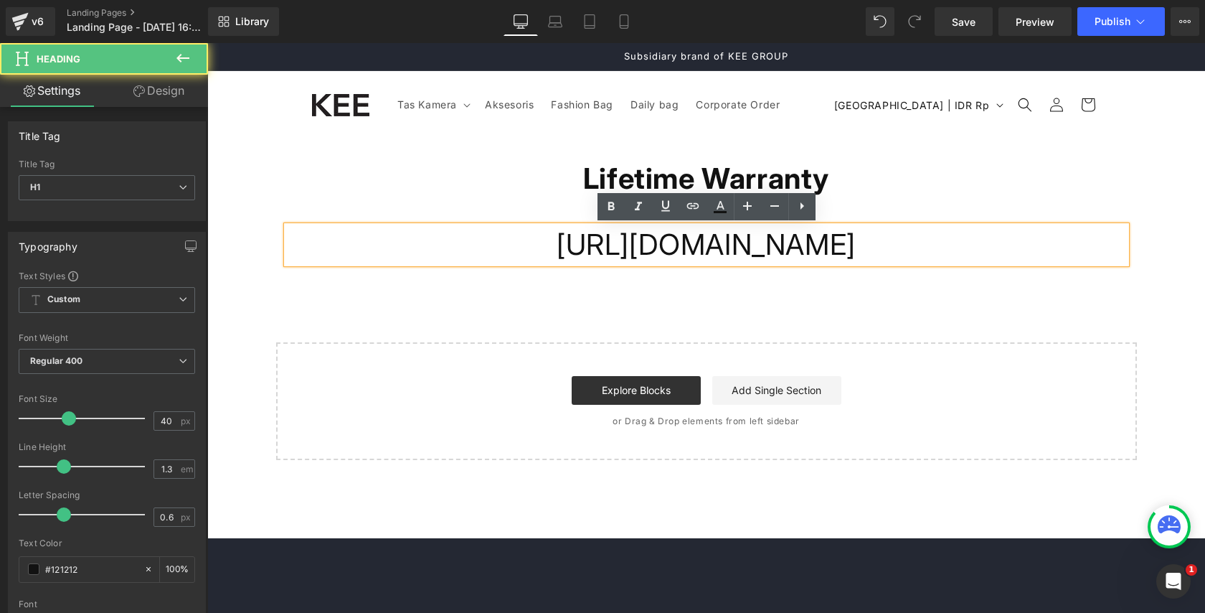
click at [467, 257] on h1 "https://www.keeindonesia.com/blogs/news/lifetime-warranty" at bounding box center [707, 244] width 840 height 37
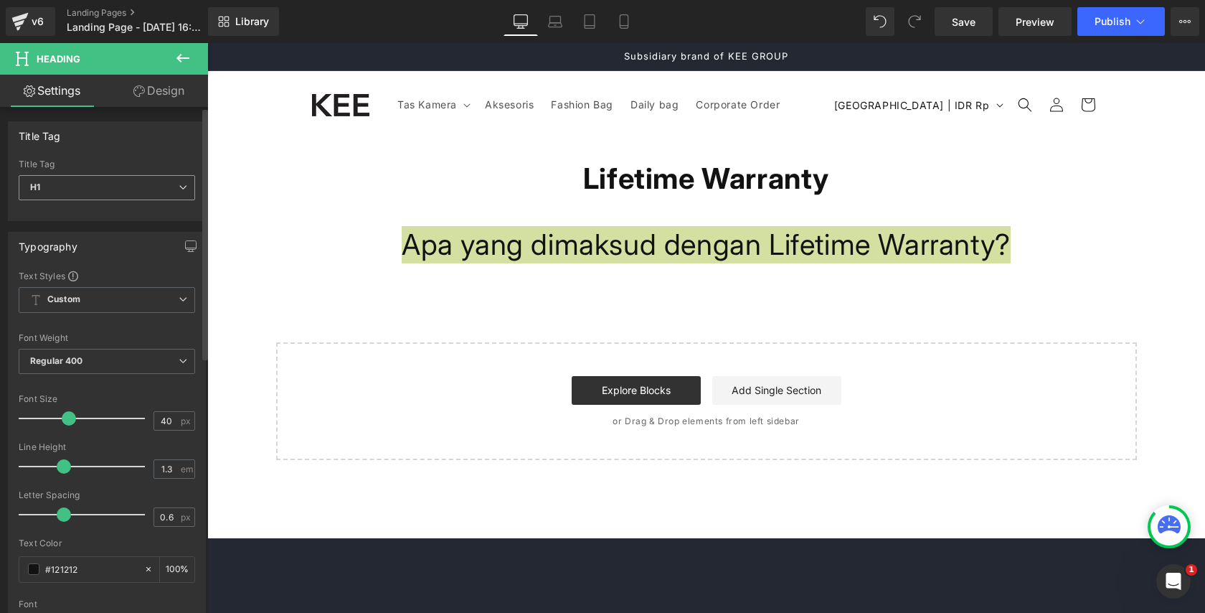
click at [100, 183] on span "H1" at bounding box center [107, 187] width 177 height 25
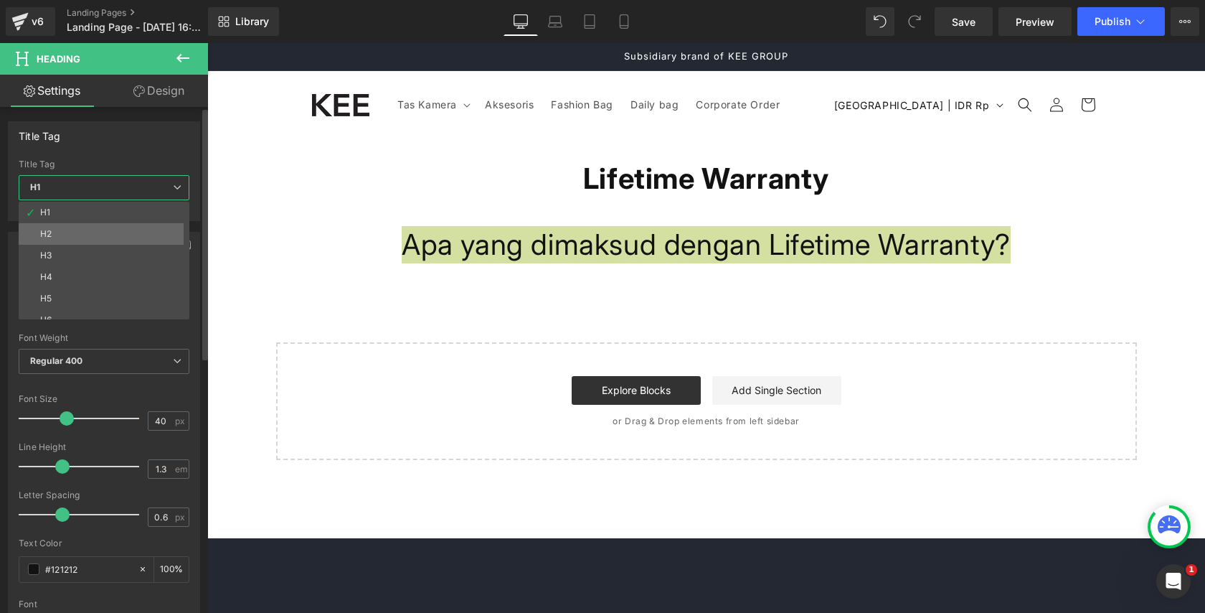
click at [95, 232] on li "H2" at bounding box center [107, 234] width 177 height 22
type input "24"
type input "100"
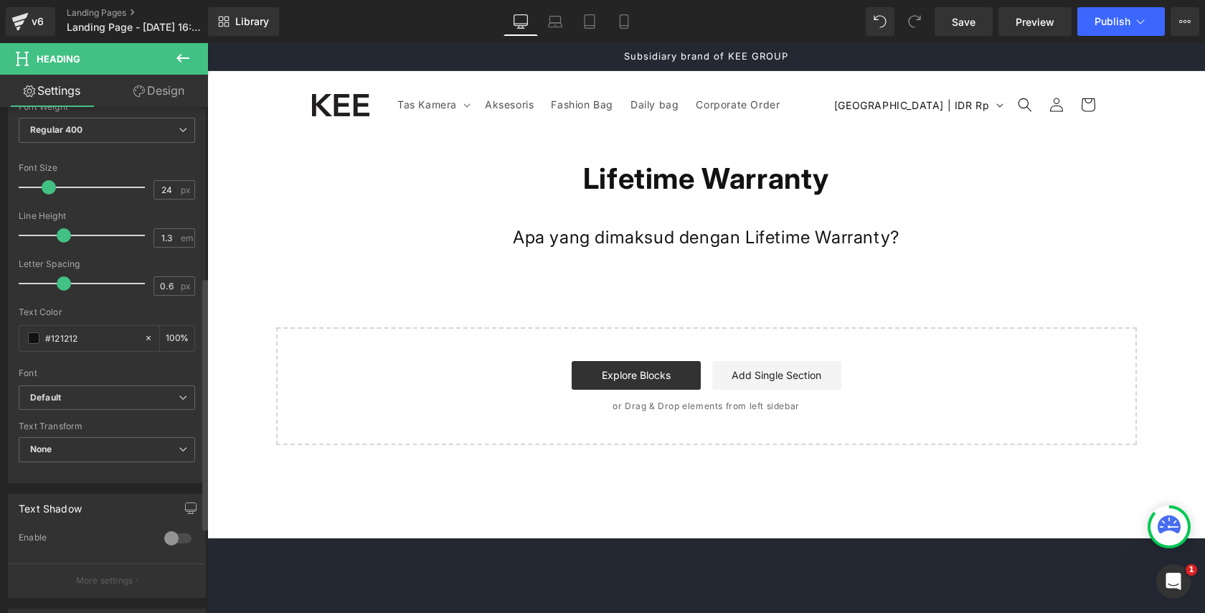
scroll to position [374, 0]
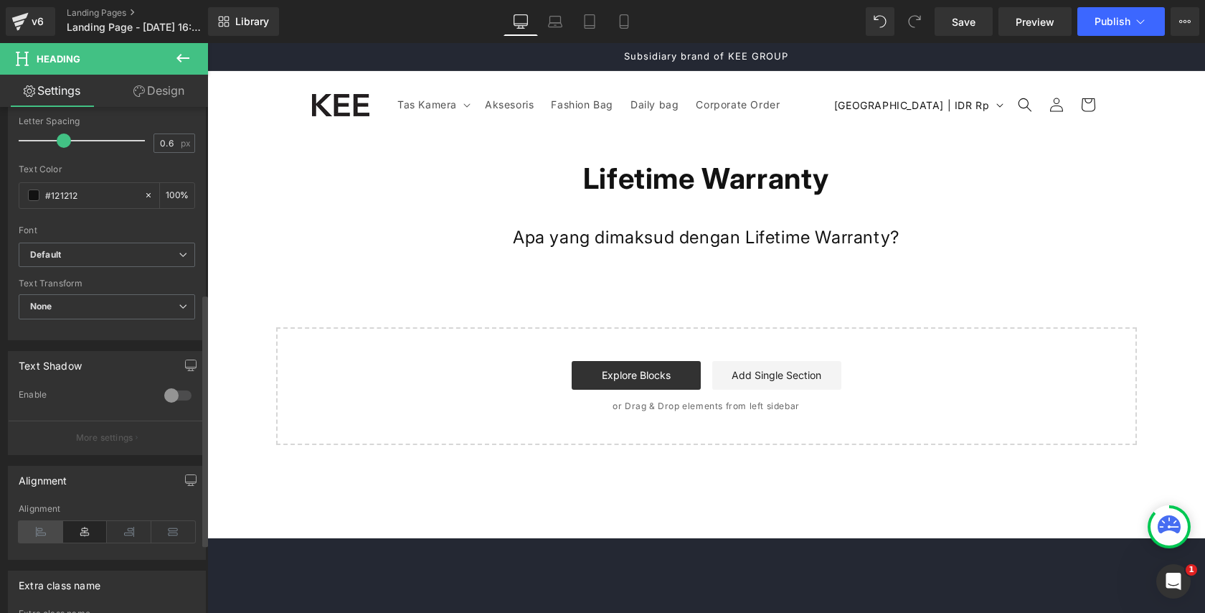
drag, startPoint x: 32, startPoint y: 529, endPoint x: 47, endPoint y: 527, distance: 14.4
click at [34, 528] on icon at bounding box center [41, 532] width 44 height 22
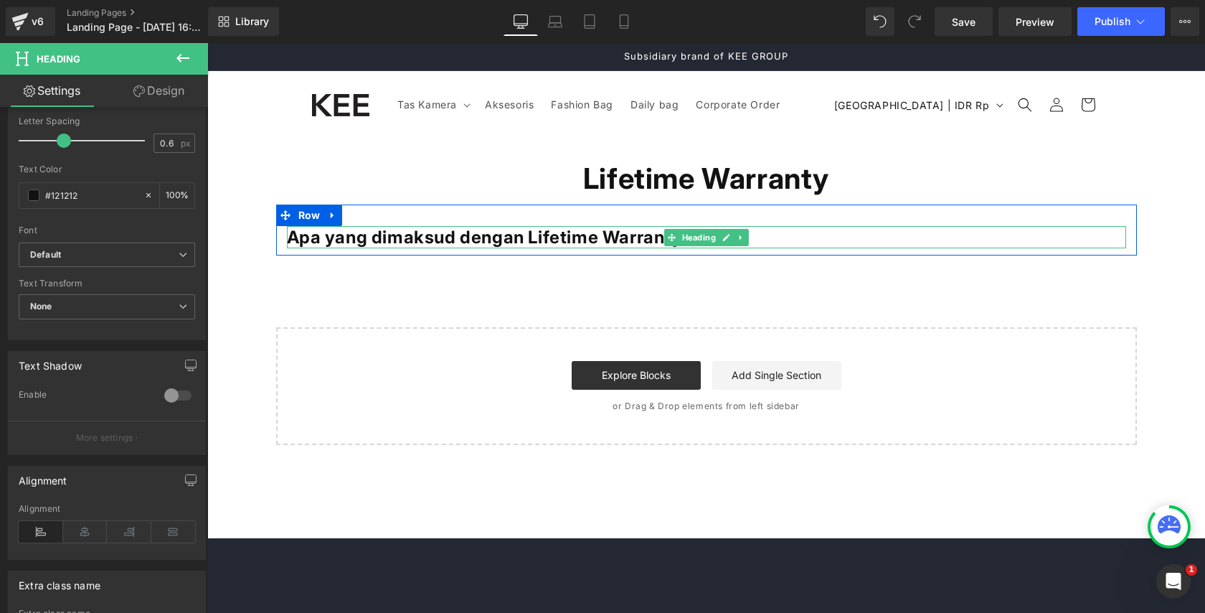
click at [427, 235] on strong "Apa yang dimaksud dengan Lifetime Warranty?" at bounding box center [490, 237] width 407 height 21
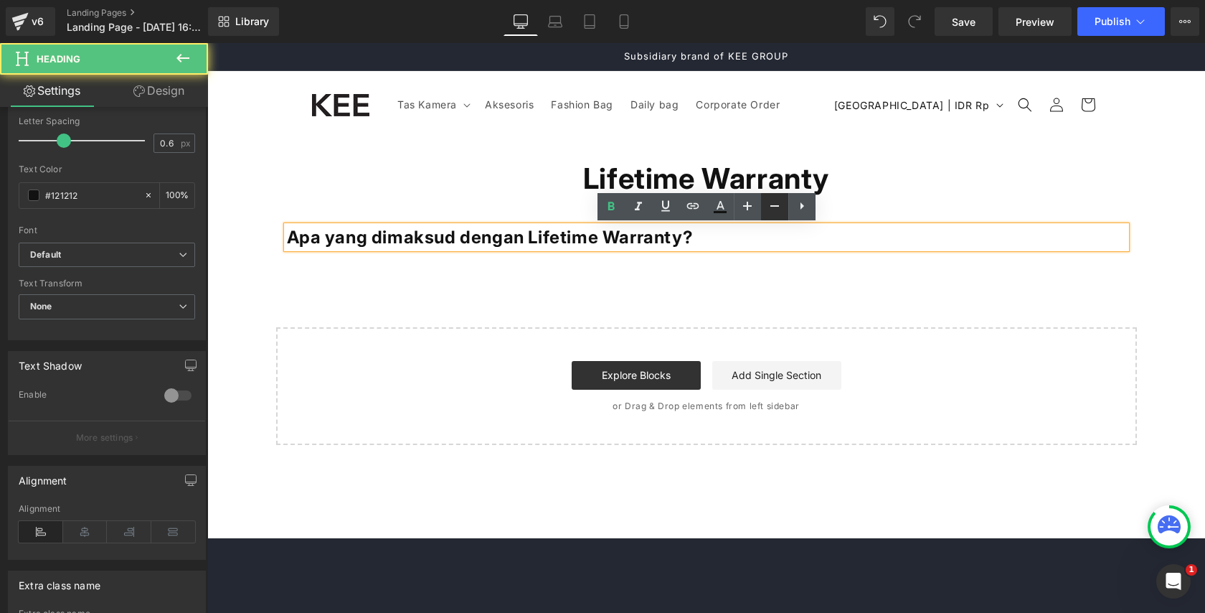
click at [770, 210] on icon at bounding box center [774, 205] width 17 height 17
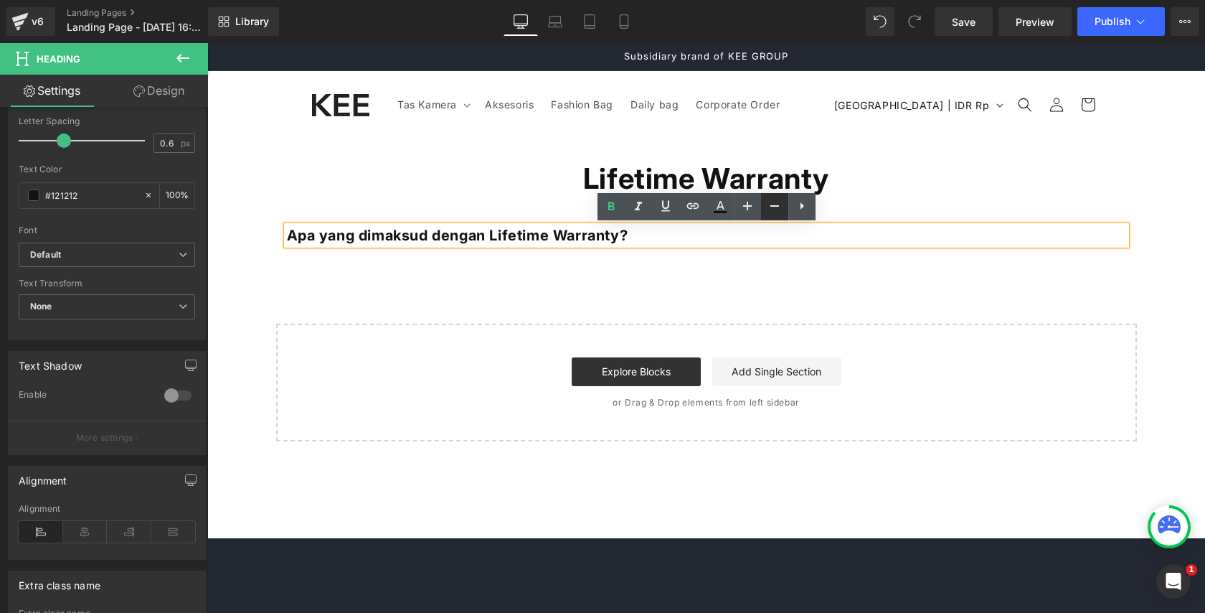
click at [770, 210] on icon at bounding box center [774, 205] width 17 height 17
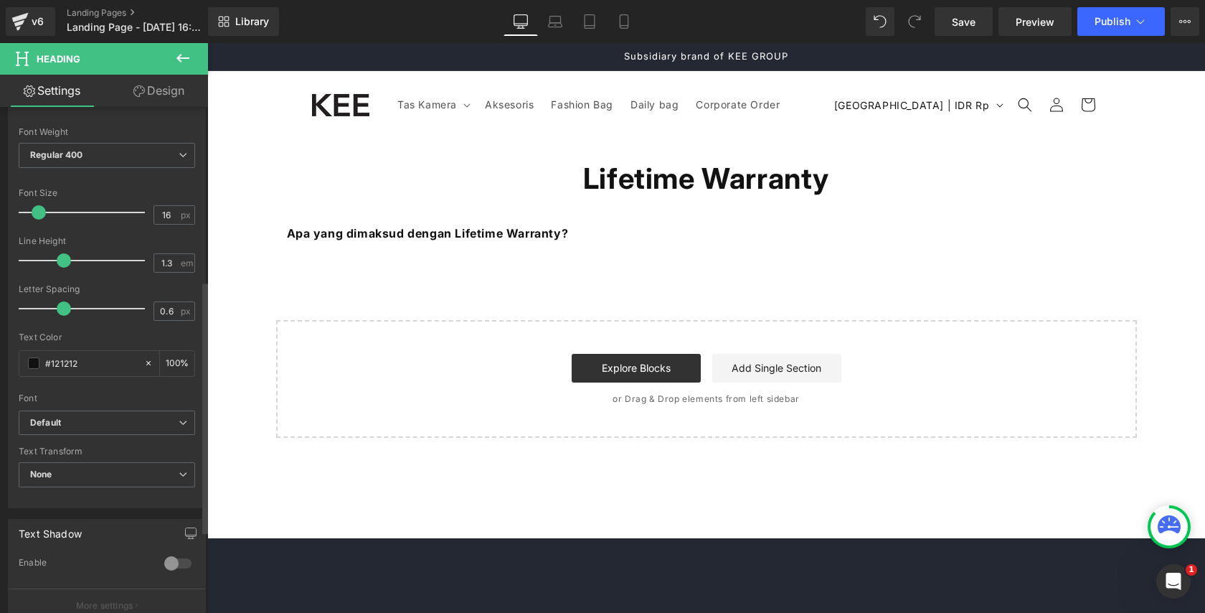
scroll to position [0, 0]
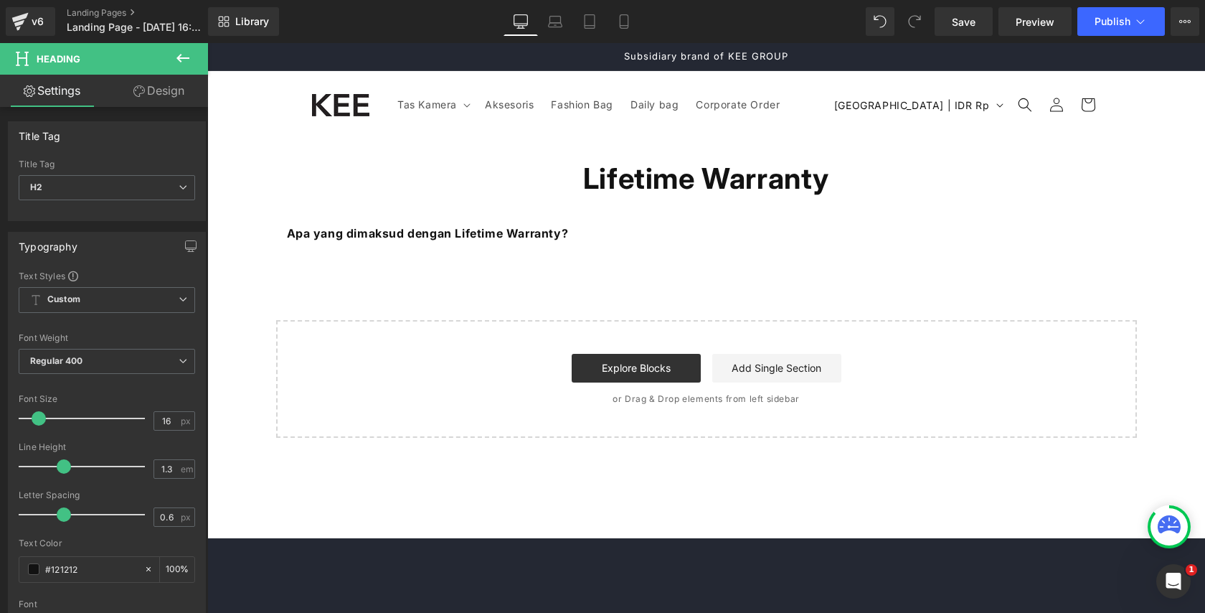
click at [207, 43] on div at bounding box center [207, 43] width 0 height 0
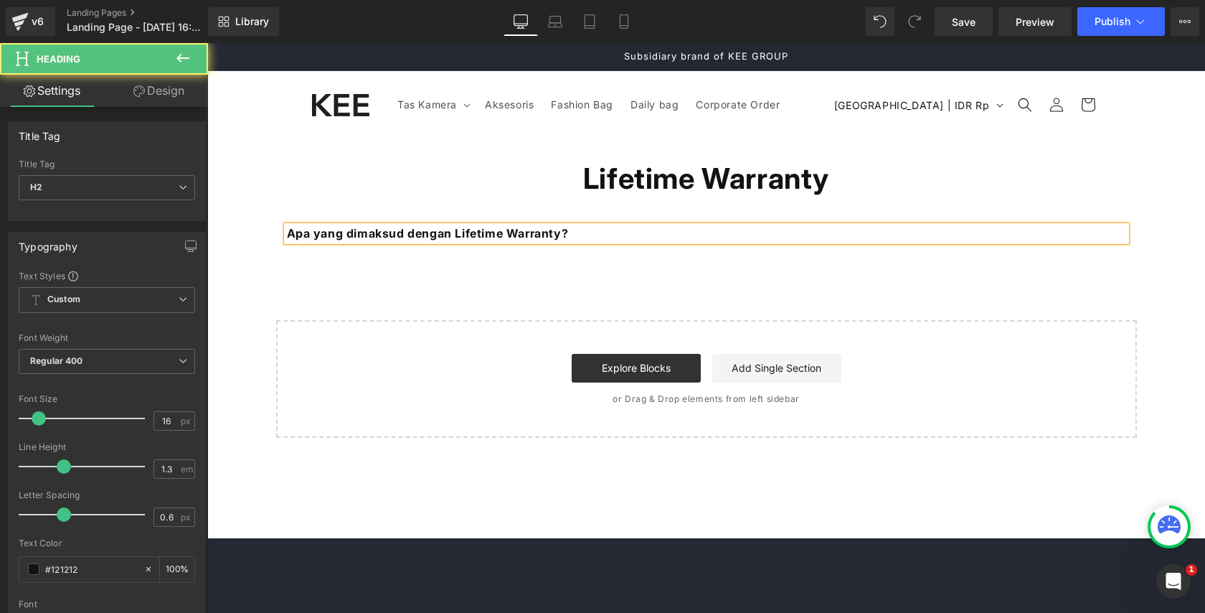
click at [345, 232] on strong "Apa yang dimaksud dengan Lifetime Warranty?" at bounding box center [428, 233] width 282 height 14
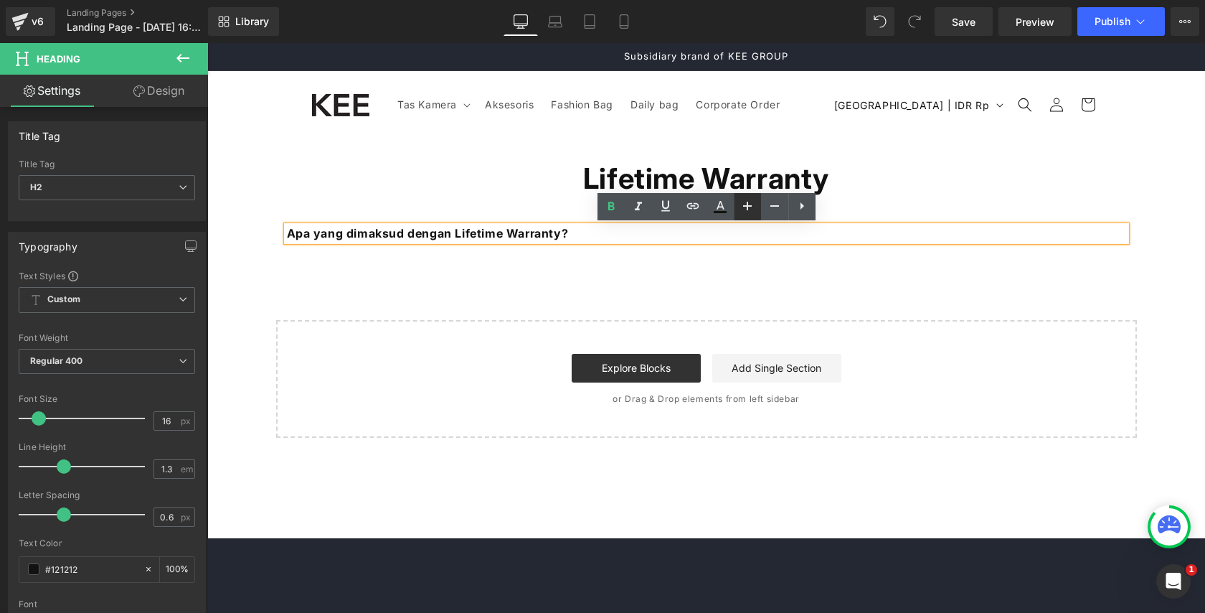
click at [744, 205] on icon at bounding box center [747, 205] width 17 height 17
type input "18"
click at [647, 260] on div "Lifetime Warranty Heading Row Apa yang dimaksud dengan Lifetime Warranty? Headi…" at bounding box center [706, 288] width 998 height 301
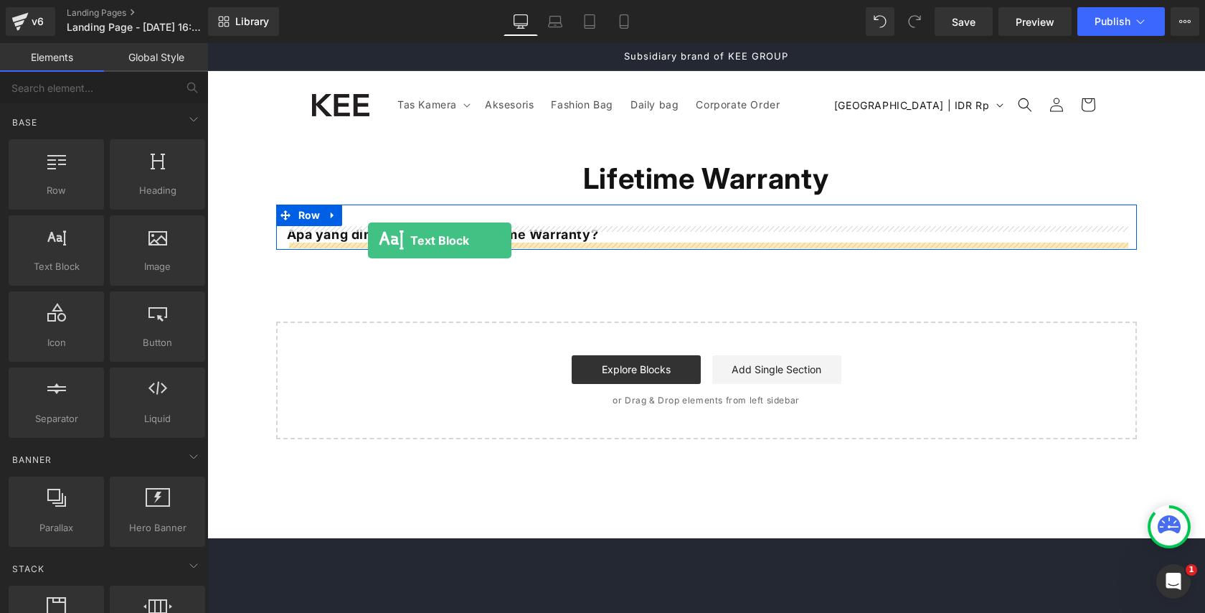
drag, startPoint x: 377, startPoint y: 273, endPoint x: 368, endPoint y: 240, distance: 34.1
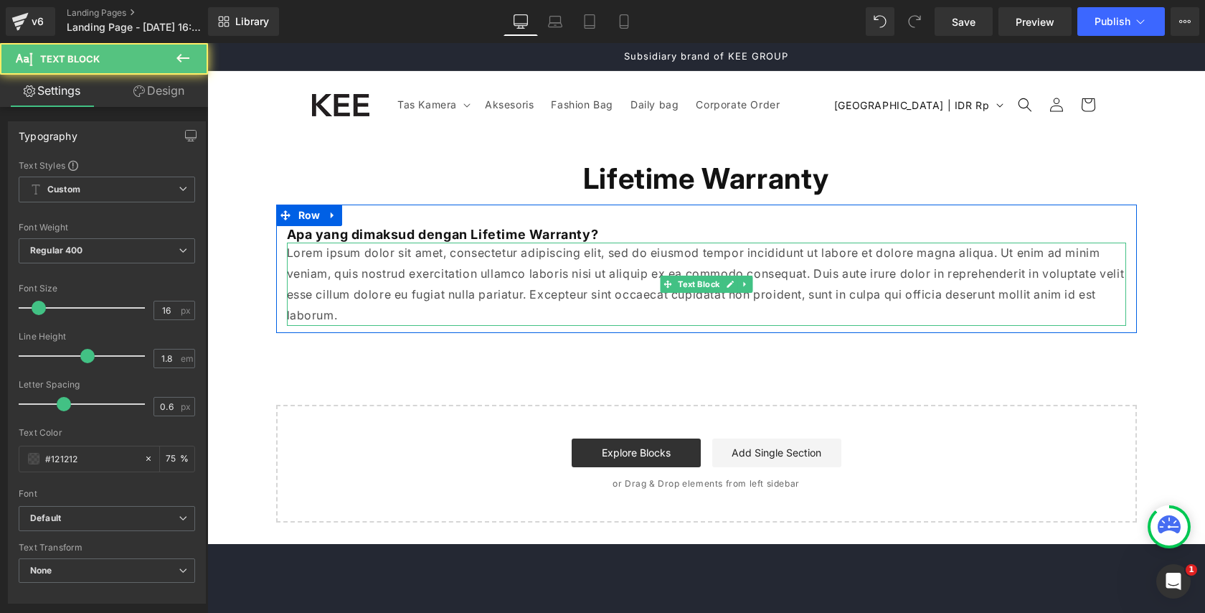
click at [527, 268] on p "Lorem ipsum dolor sit amet, consectetur adipiscing elit, sed do eiusmod tempor …" at bounding box center [707, 284] width 840 height 83
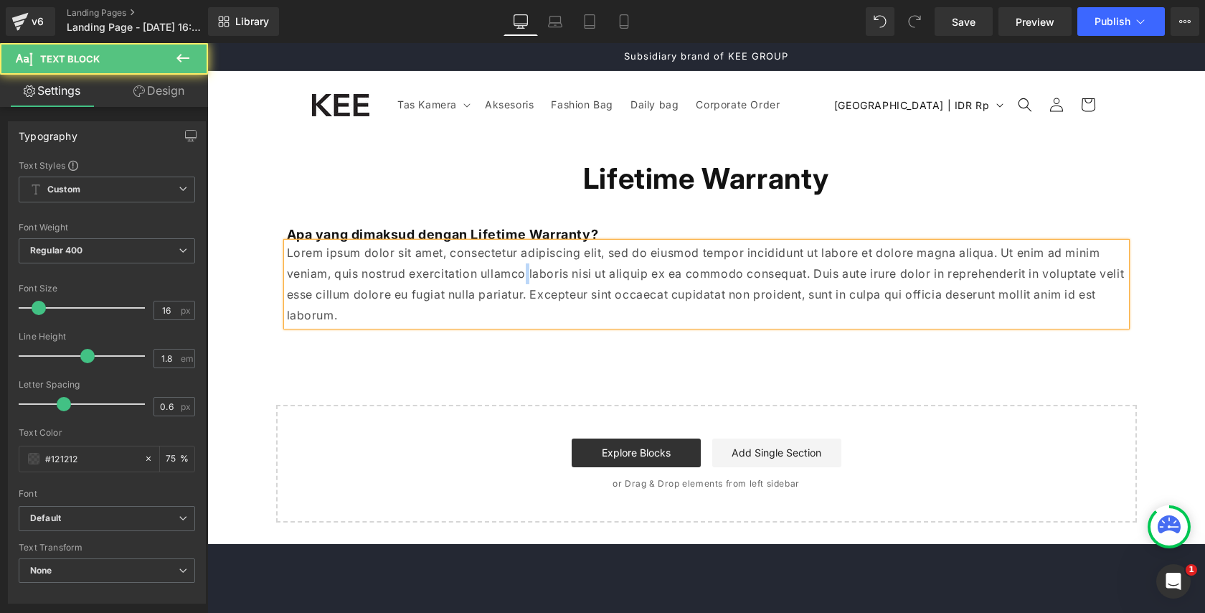
click at [527, 268] on p "Lorem ipsum dolor sit amet, consectetur adipiscing elit, sed do eiusmod tempor …" at bounding box center [707, 284] width 840 height 83
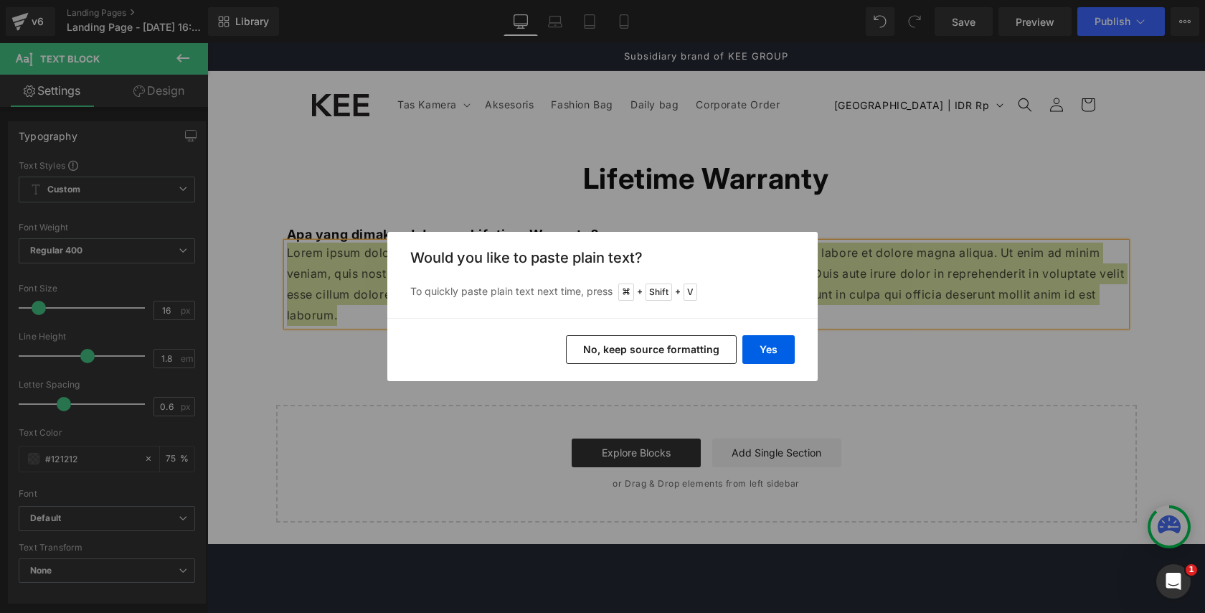
click at [679, 343] on button "No, keep source formatting" at bounding box center [651, 349] width 171 height 29
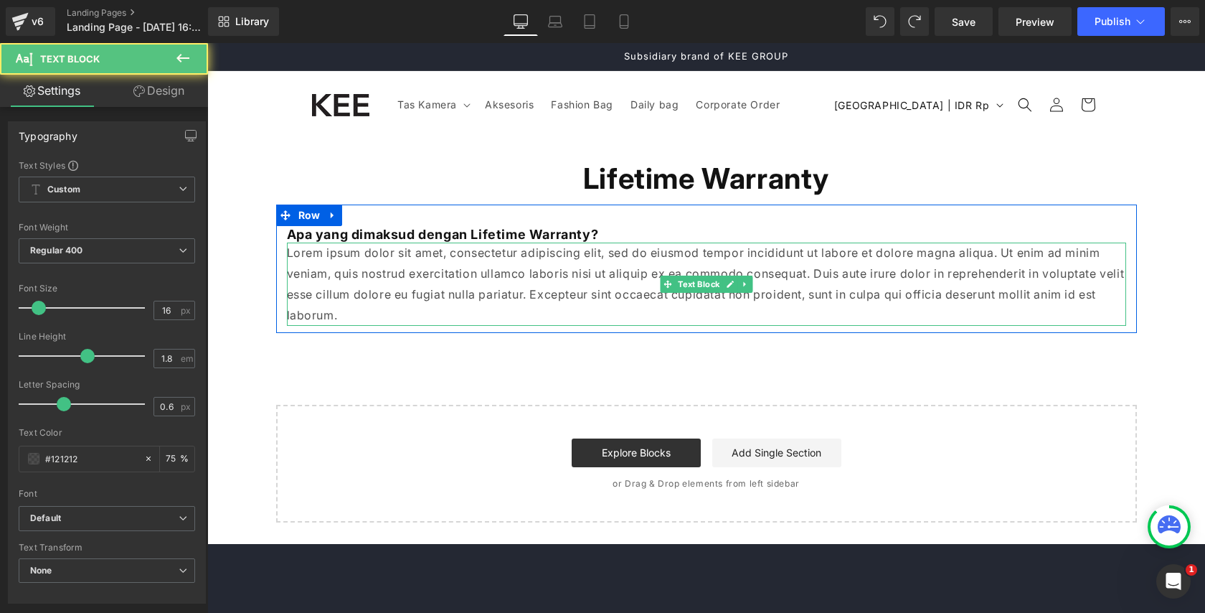
click at [451, 263] on p "Lorem ipsum dolor sit amet, consectetur adipiscing elit, sed do eiusmod tempor …" at bounding box center [707, 284] width 840 height 83
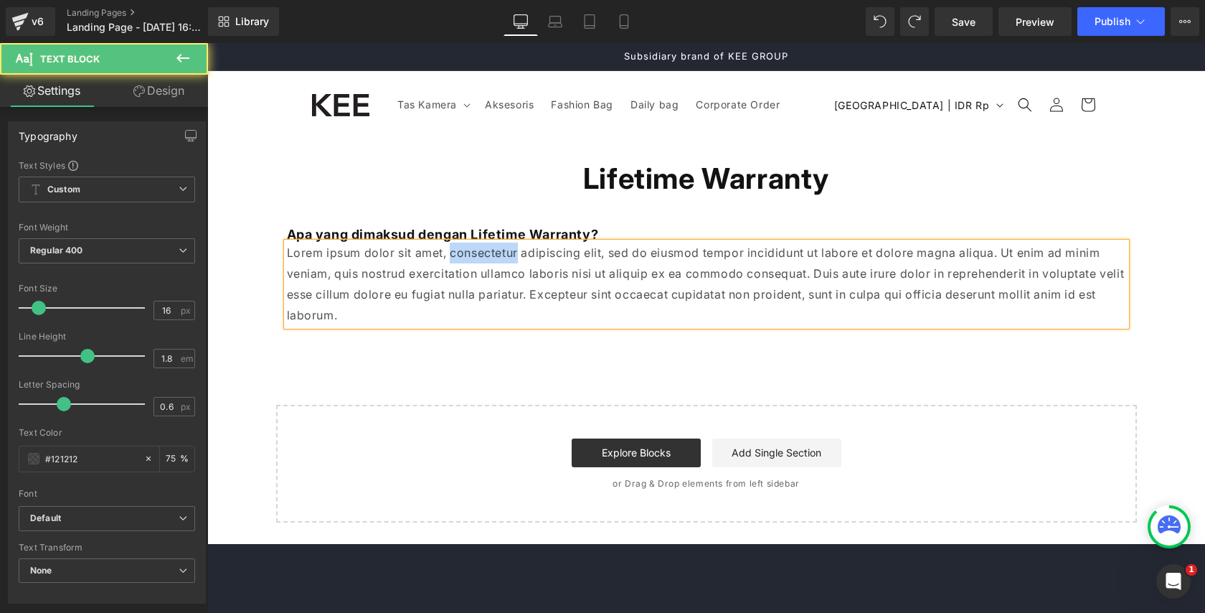
click at [451, 263] on p "Lorem ipsum dolor sit amet, consectetur adipiscing elit, sed do eiusmod tempor …" at bounding box center [707, 284] width 840 height 83
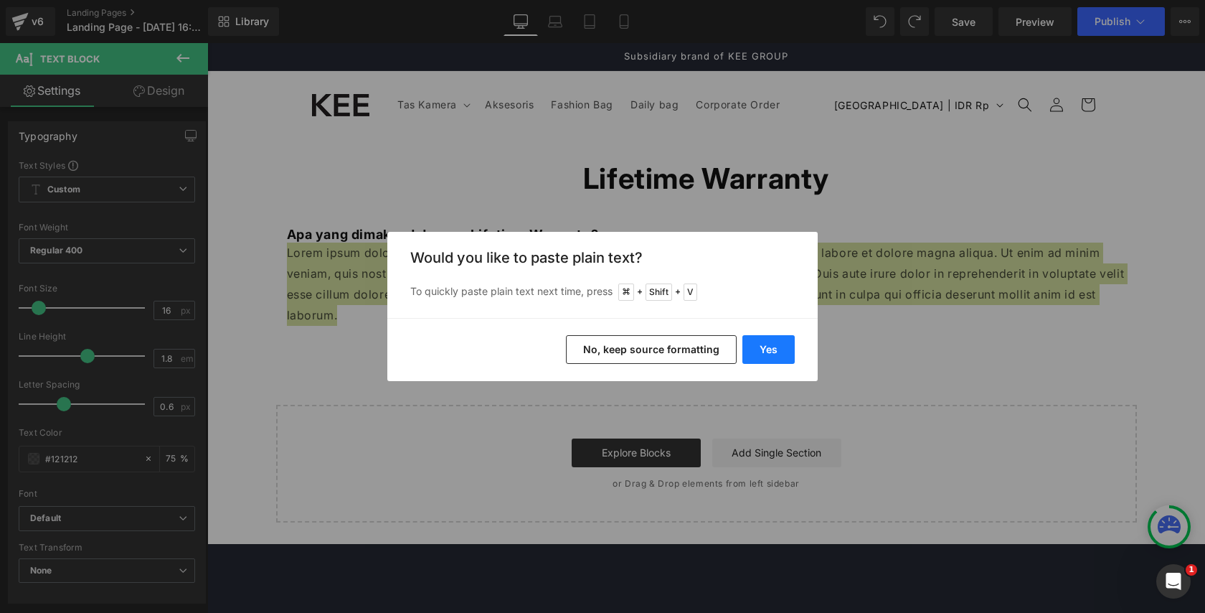
click at [766, 342] on button "Yes" at bounding box center [769, 349] width 52 height 29
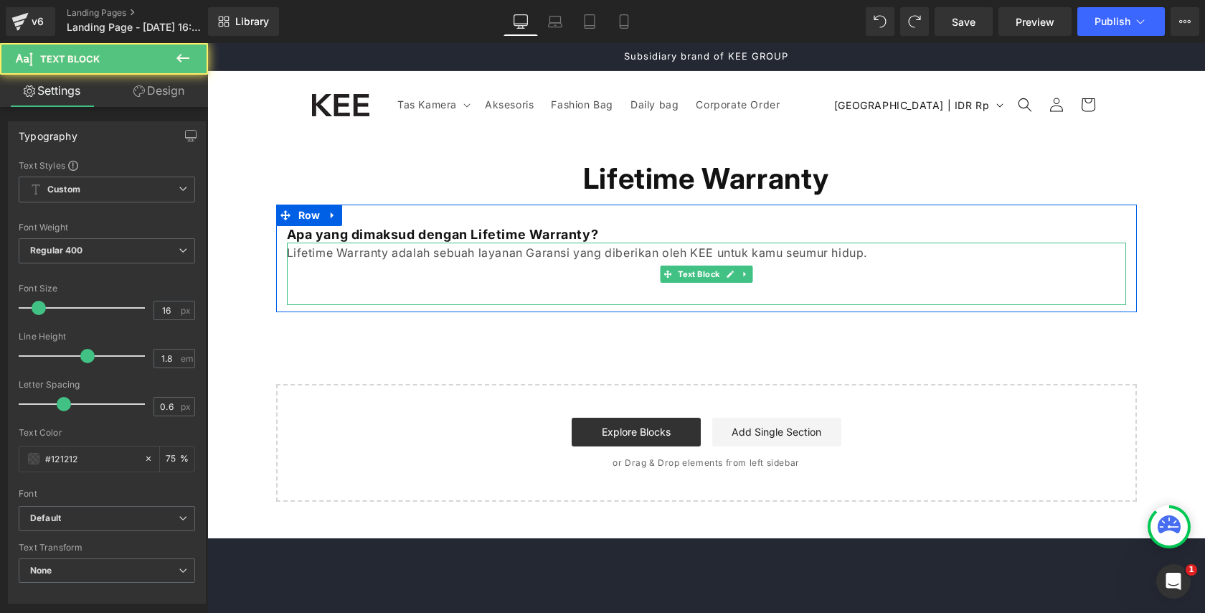
click at [439, 254] on p "Lifetime Warranty adalah sebuah layanan Garansi yang diberikan oleh KEE untuk k…" at bounding box center [707, 253] width 840 height 21
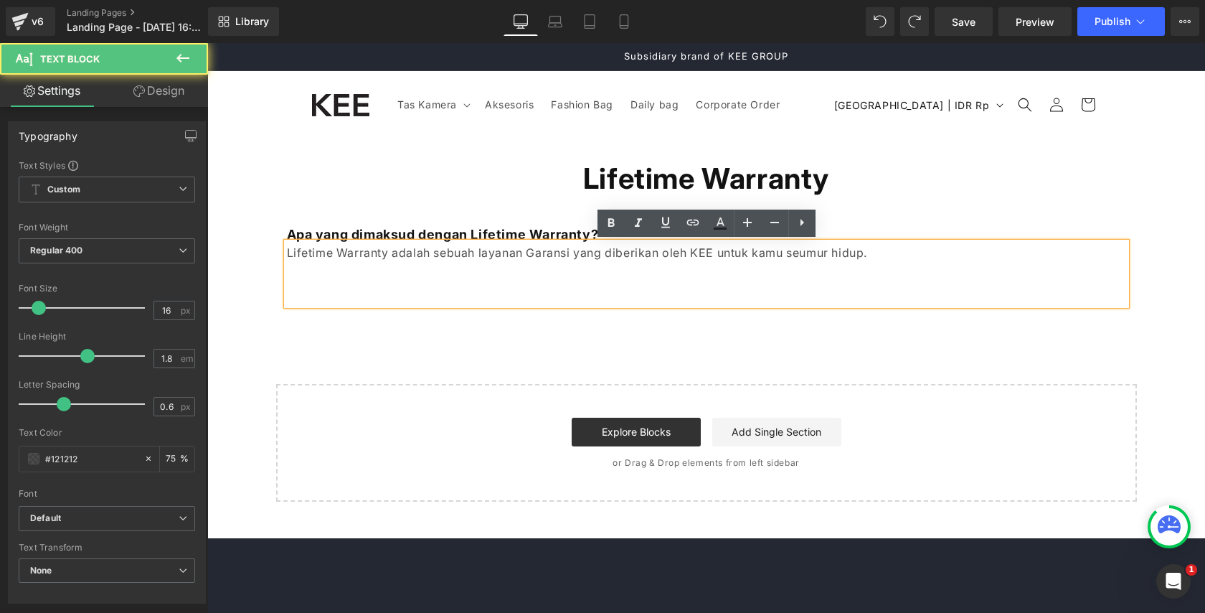
click at [448, 284] on p at bounding box center [707, 294] width 840 height 21
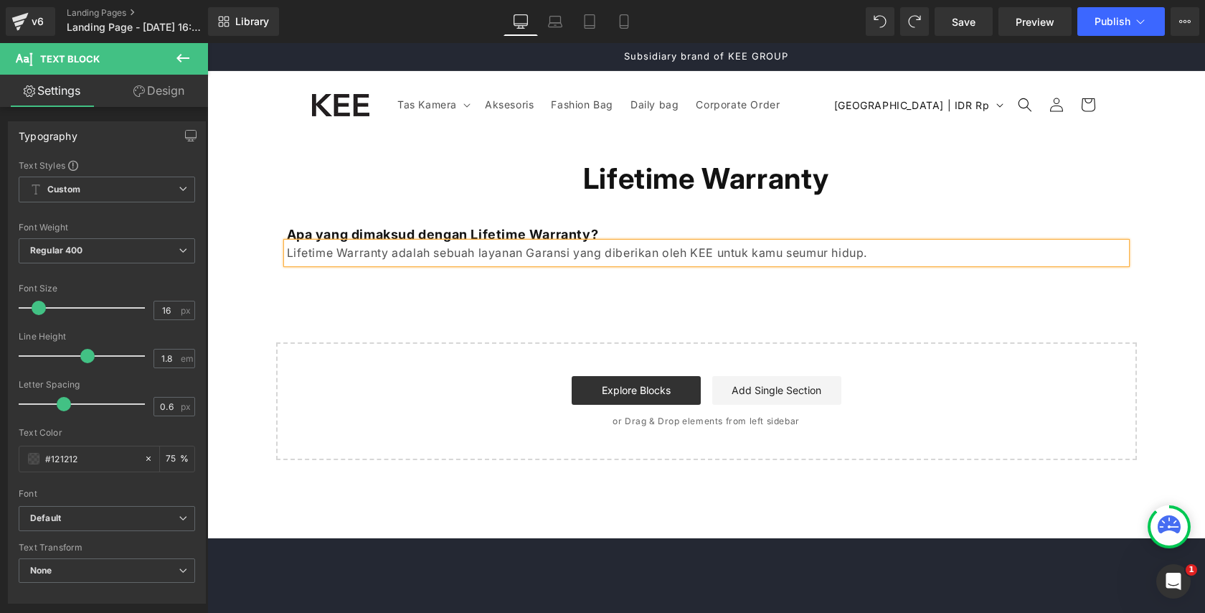
drag, startPoint x: 702, startPoint y: 291, endPoint x: 656, endPoint y: 283, distance: 47.3
click at [702, 289] on div "Lifetime Warranty Heading Row Apa yang dimaksud dengan Lifetime Warranty? Headi…" at bounding box center [706, 298] width 998 height 321
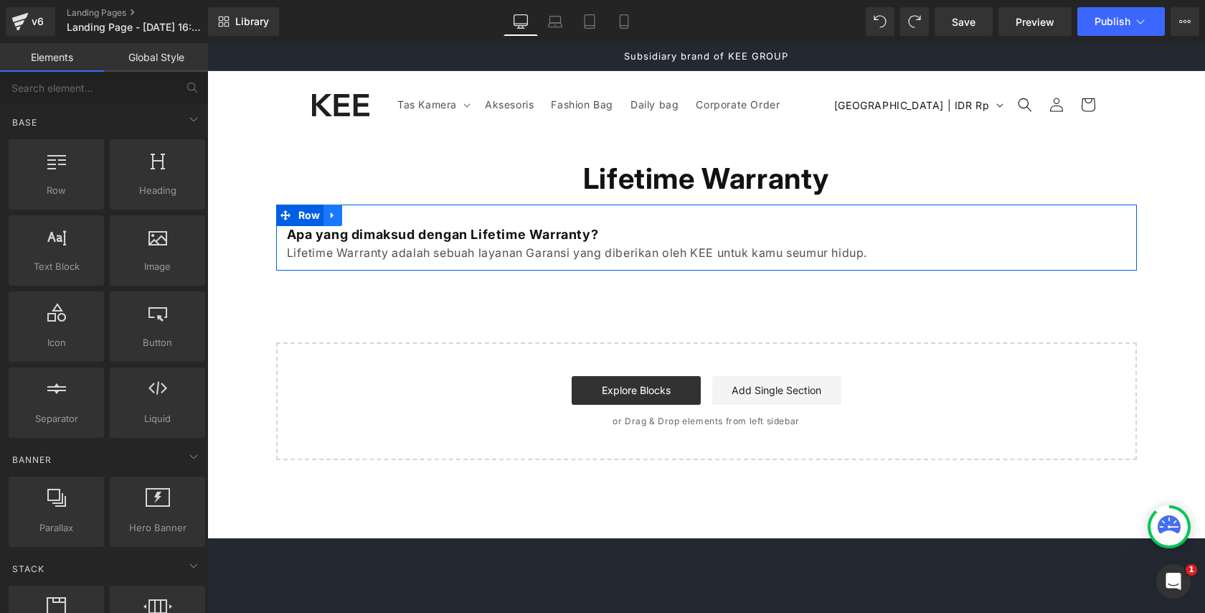
click at [336, 215] on icon at bounding box center [333, 215] width 10 height 11
click at [357, 217] on link at bounding box center [351, 216] width 19 height 22
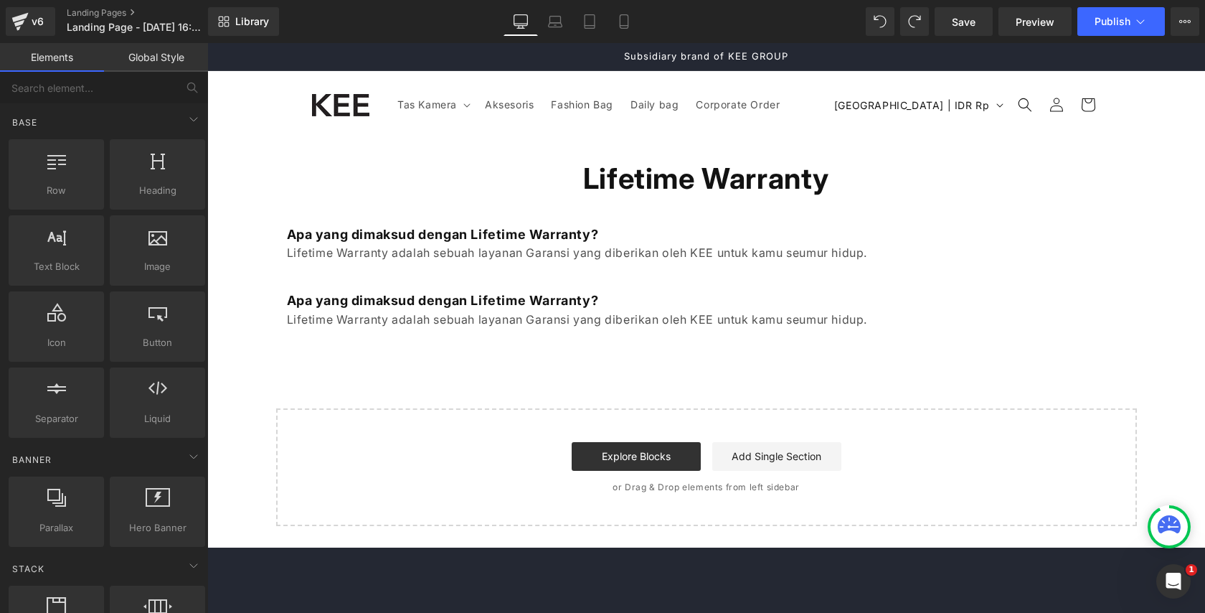
click at [428, 296] on strong "Apa yang dimaksud dengan Lifetime Warranty?" at bounding box center [443, 300] width 312 height 15
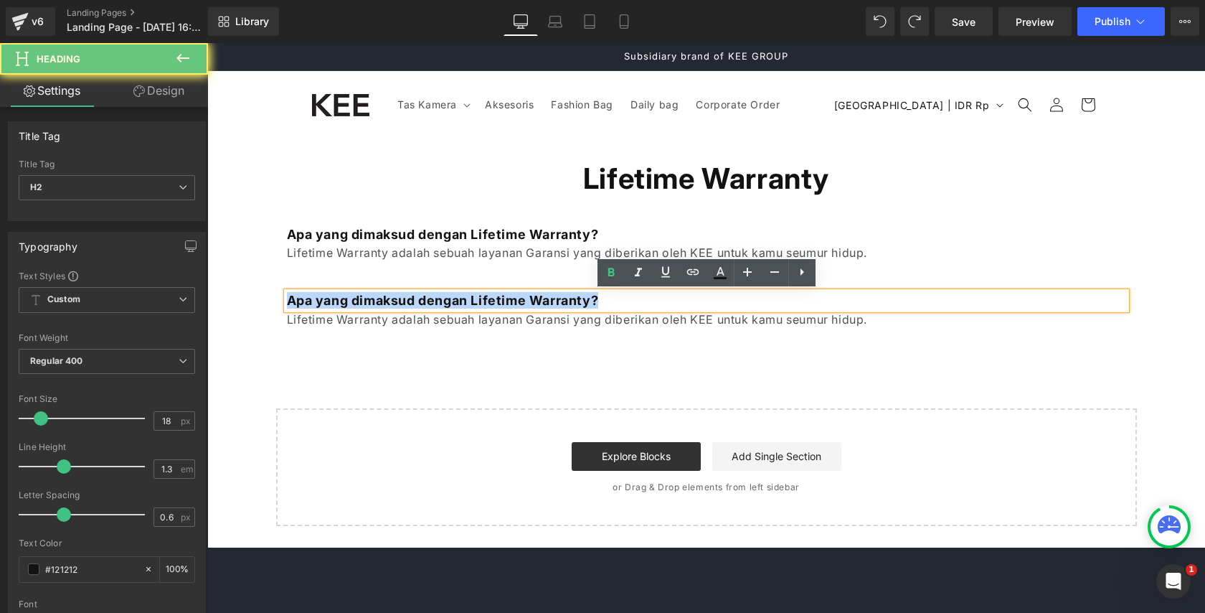
click at [428, 296] on strong "Apa yang dimaksud dengan Lifetime Warranty?" at bounding box center [443, 300] width 312 height 15
paste div
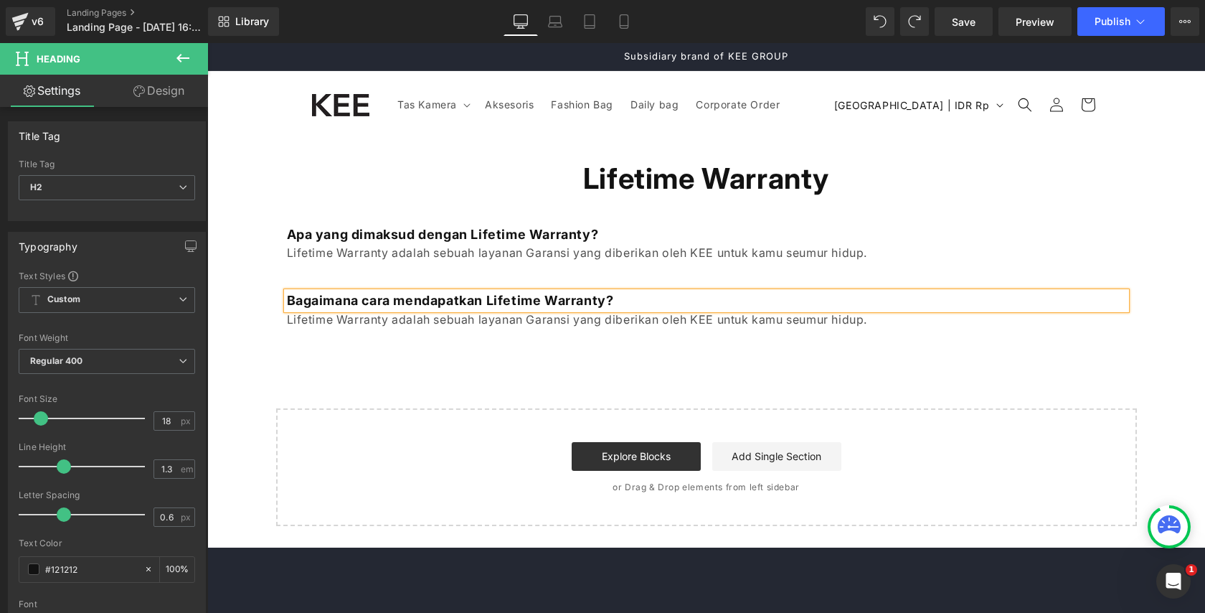
click at [465, 317] on p "Lifetime Warranty adalah sebuah layanan Garansi yang diberikan oleh KEE untuk k…" at bounding box center [707, 319] width 840 height 21
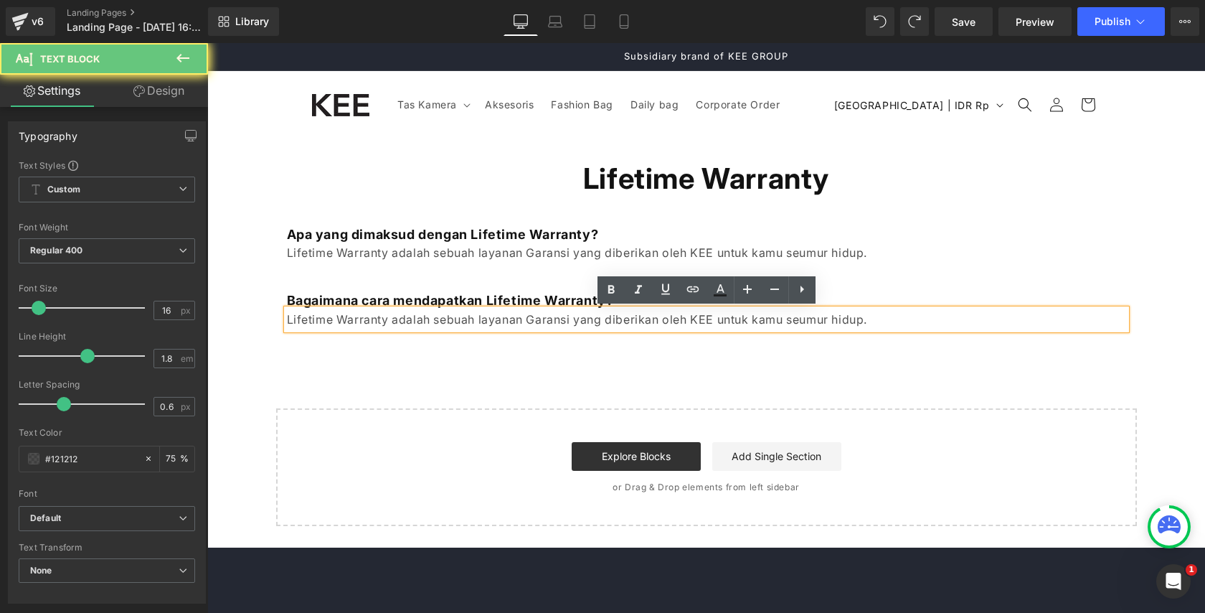
click at [465, 317] on p "Lifetime Warranty adalah sebuah layanan Garansi yang diberikan oleh KEE untuk k…" at bounding box center [707, 319] width 840 height 21
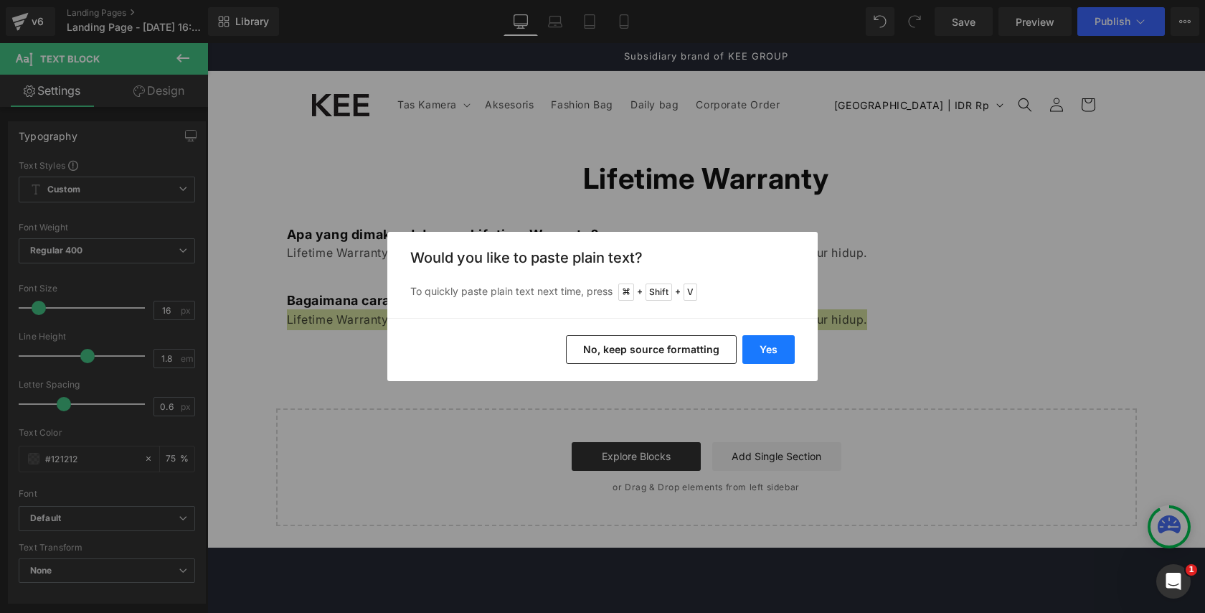
click at [758, 342] on button "Yes" at bounding box center [769, 349] width 52 height 29
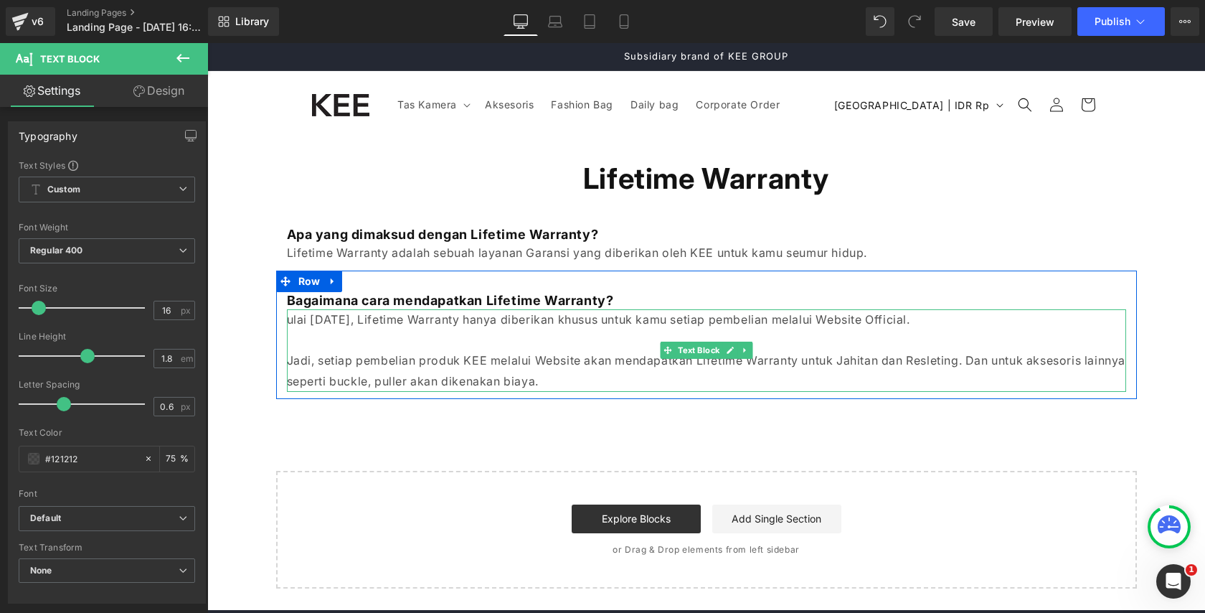
drag, startPoint x: 549, startPoint y: 328, endPoint x: 370, endPoint y: 307, distance: 180.6
click at [540, 329] on p "ulai April 2023, Lifetime Warranty hanya diberikan khusus untuk kamu setiap pem…" at bounding box center [707, 319] width 840 height 21
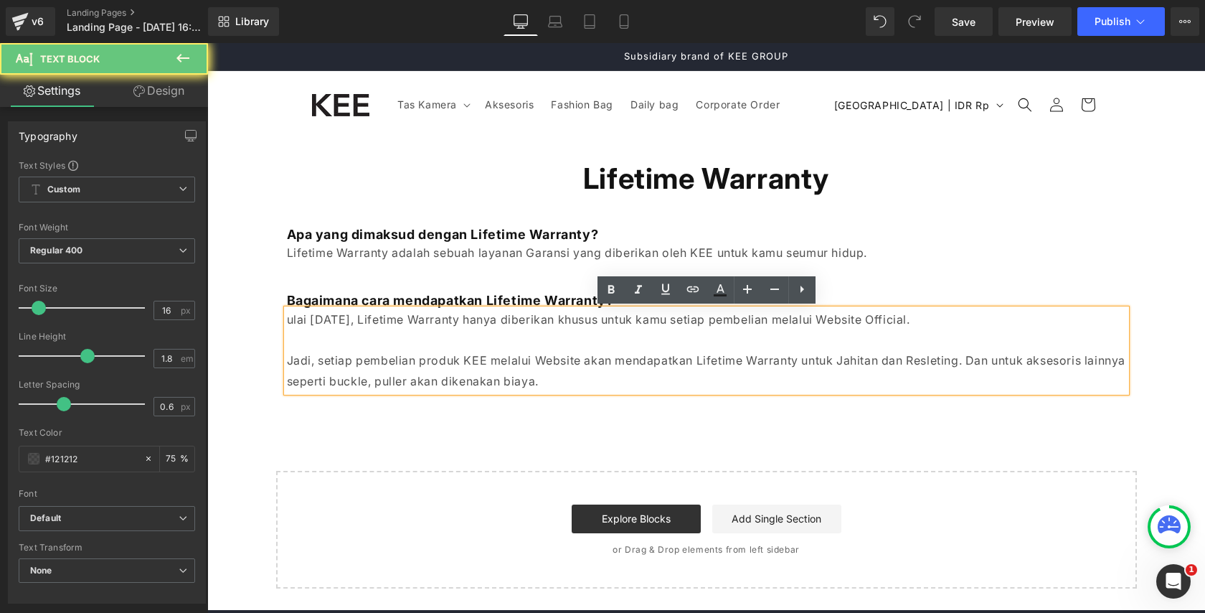
click at [294, 314] on p "ulai April 2023, Lifetime Warranty hanya diberikan khusus untuk kamu setiap pem…" at bounding box center [707, 319] width 840 height 21
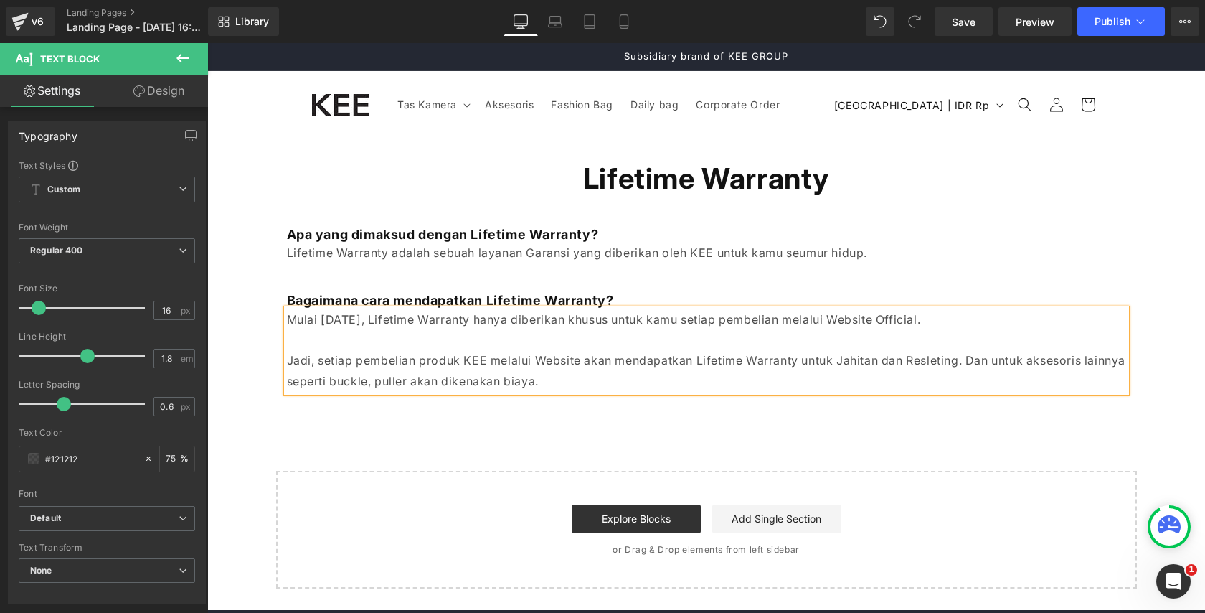
click at [351, 344] on p at bounding box center [707, 339] width 840 height 21
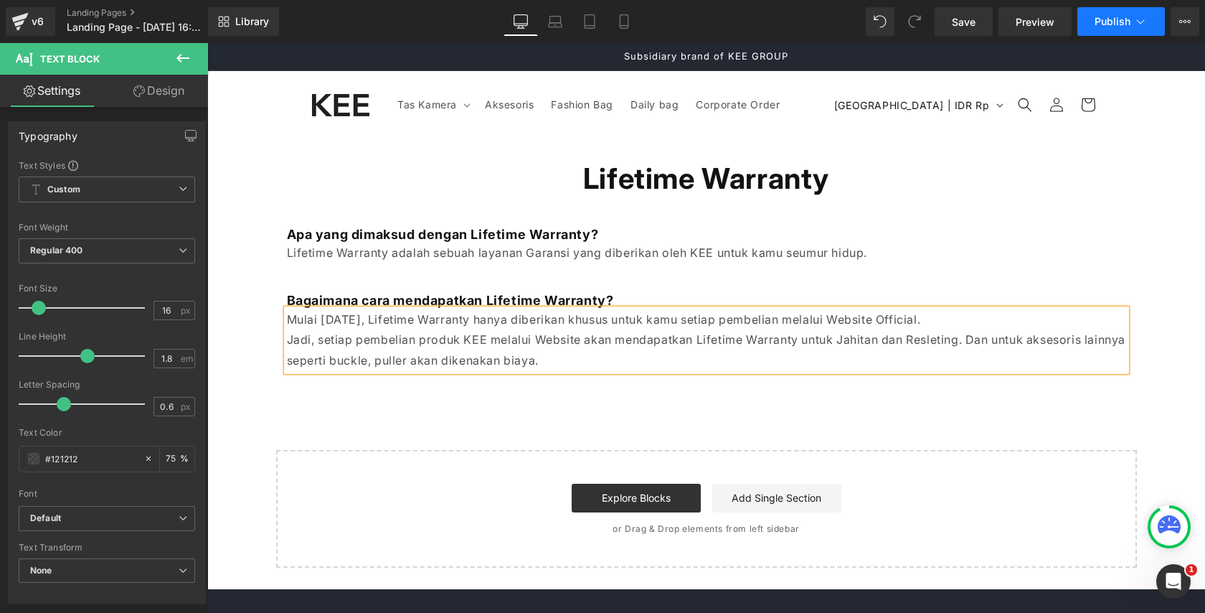
click at [1114, 28] on button "Publish" at bounding box center [1122, 21] width 88 height 29
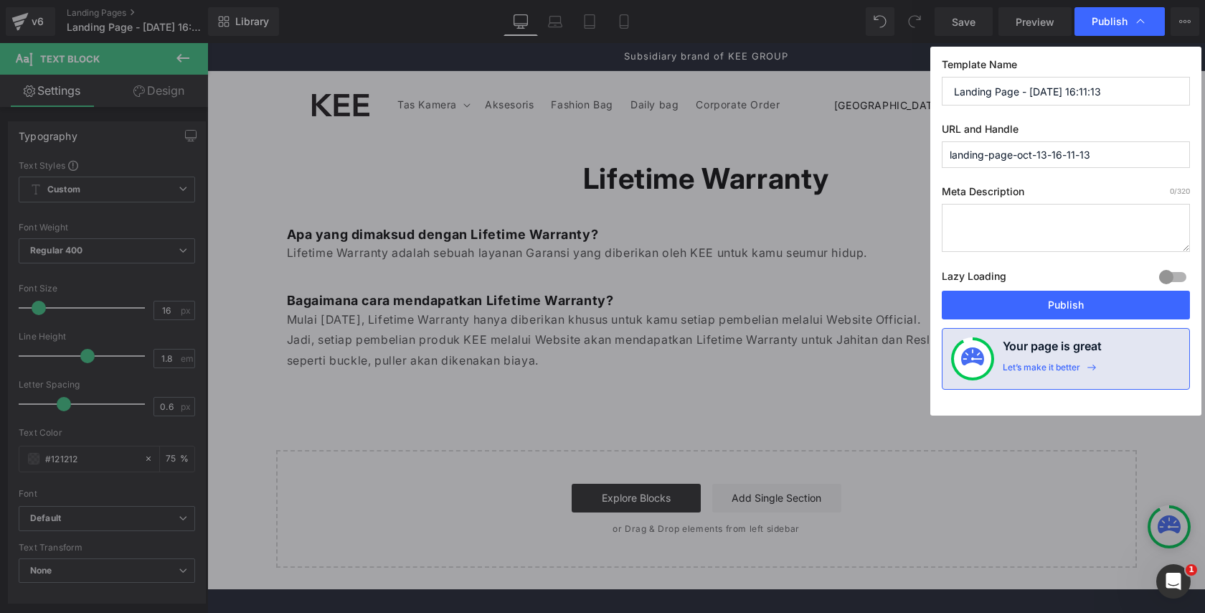
click at [1035, 100] on input "Landing Page - Oct 13, 16:11:13" at bounding box center [1066, 91] width 248 height 29
type input "L"
click at [957, 89] on input "Warranty" at bounding box center [1066, 91] width 248 height 29
type input "Lifetime Warranty"
click at [1000, 163] on input "landing-page-oct-13-16-11-13" at bounding box center [1066, 154] width 248 height 27
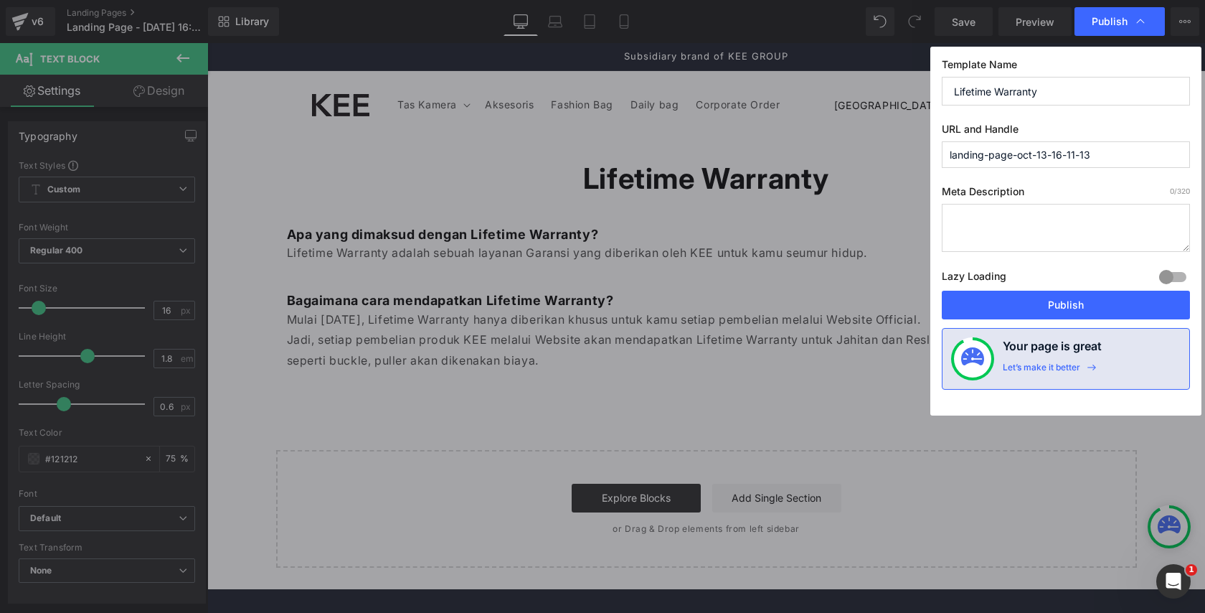
paste input "Lifetime Warranty"
type input "lifetime-warranty"
click at [1012, 301] on button "Publish" at bounding box center [1066, 305] width 248 height 29
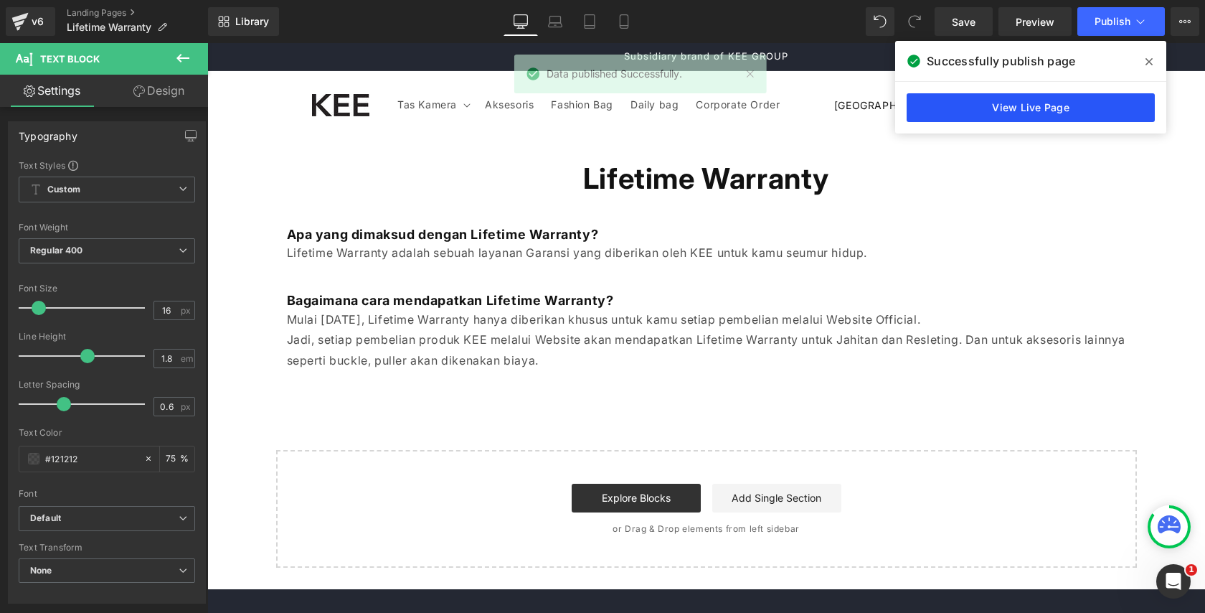
click at [1053, 113] on link "View Live Page" at bounding box center [1031, 107] width 248 height 29
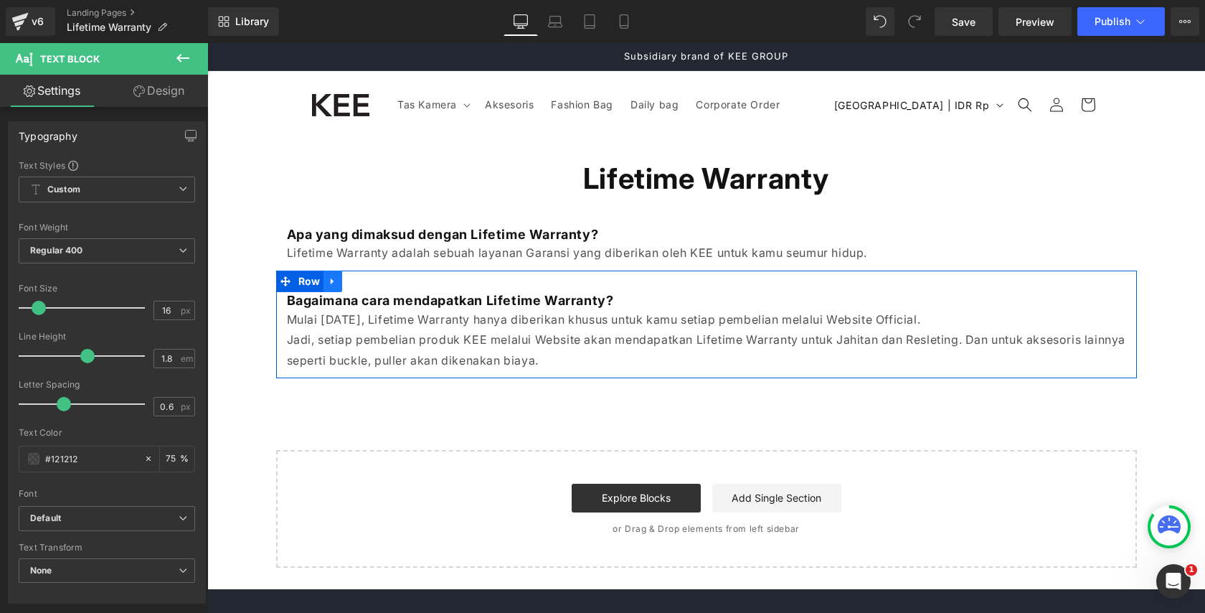
click at [329, 285] on icon at bounding box center [333, 281] width 10 height 11
click at [355, 281] on icon at bounding box center [352, 281] width 10 height 10
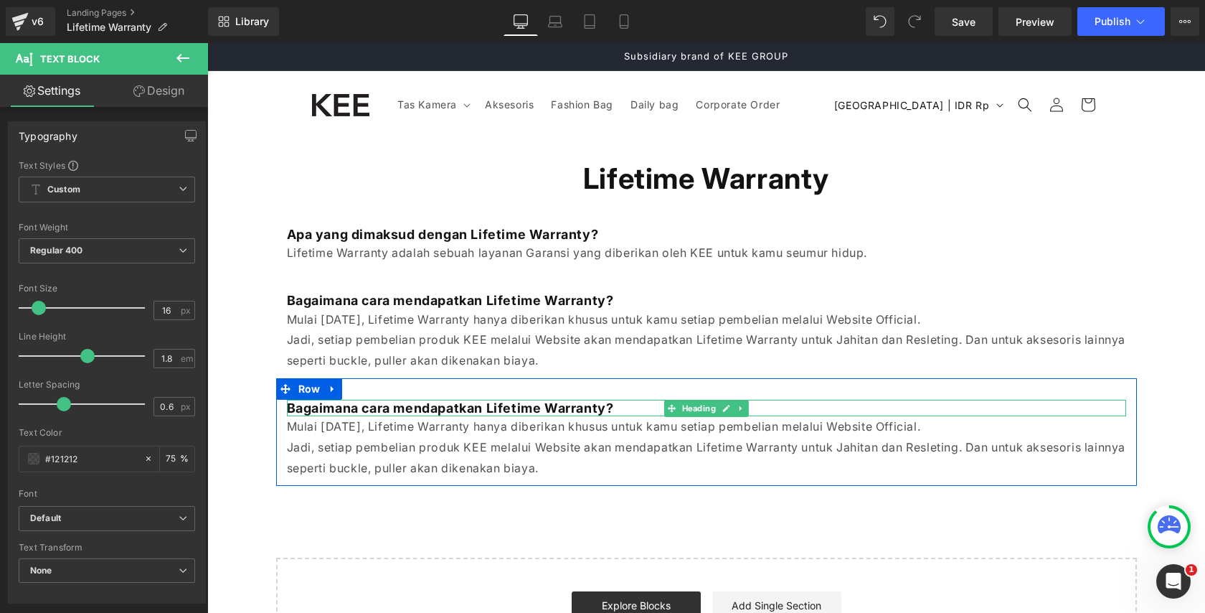
click at [438, 403] on b "Bagaimana cara mendapatkan Lifetime Warranty?" at bounding box center [450, 407] width 327 height 15
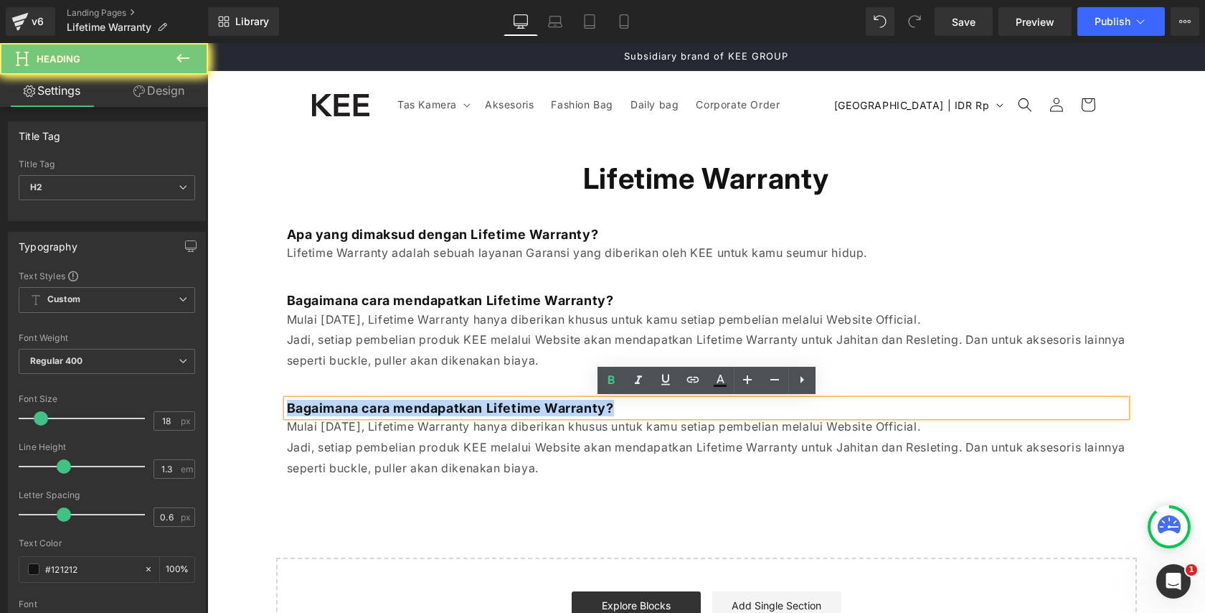
paste div
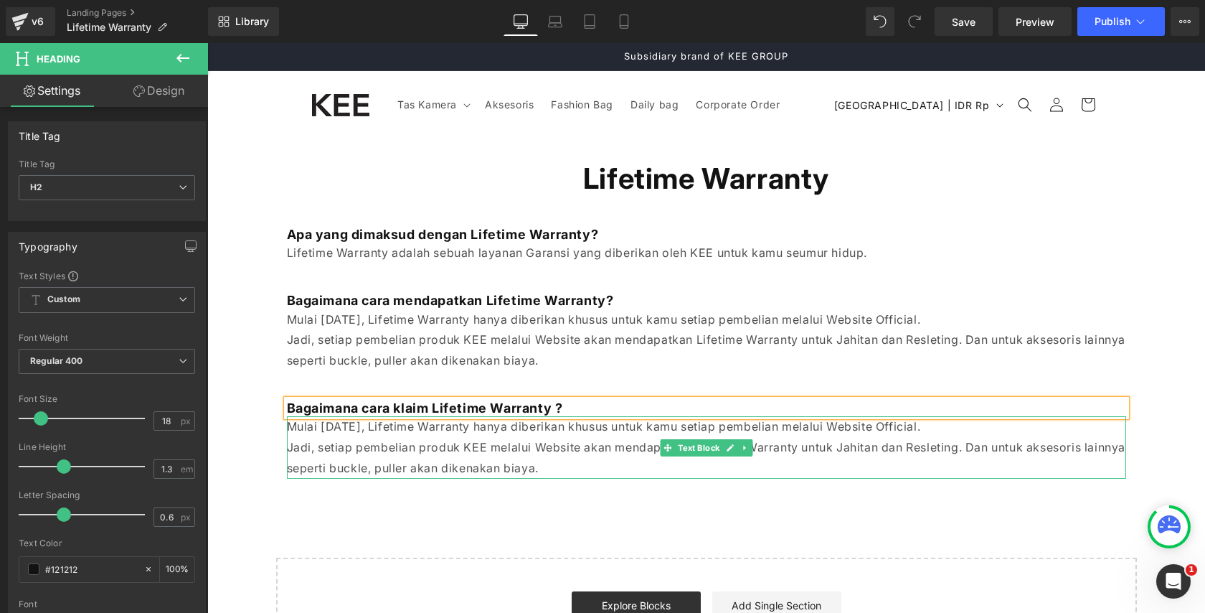
click at [484, 433] on p "Mulai April 2023, Lifetime Warranty hanya diberikan khusus untuk kamu setiap pe…" at bounding box center [707, 426] width 840 height 21
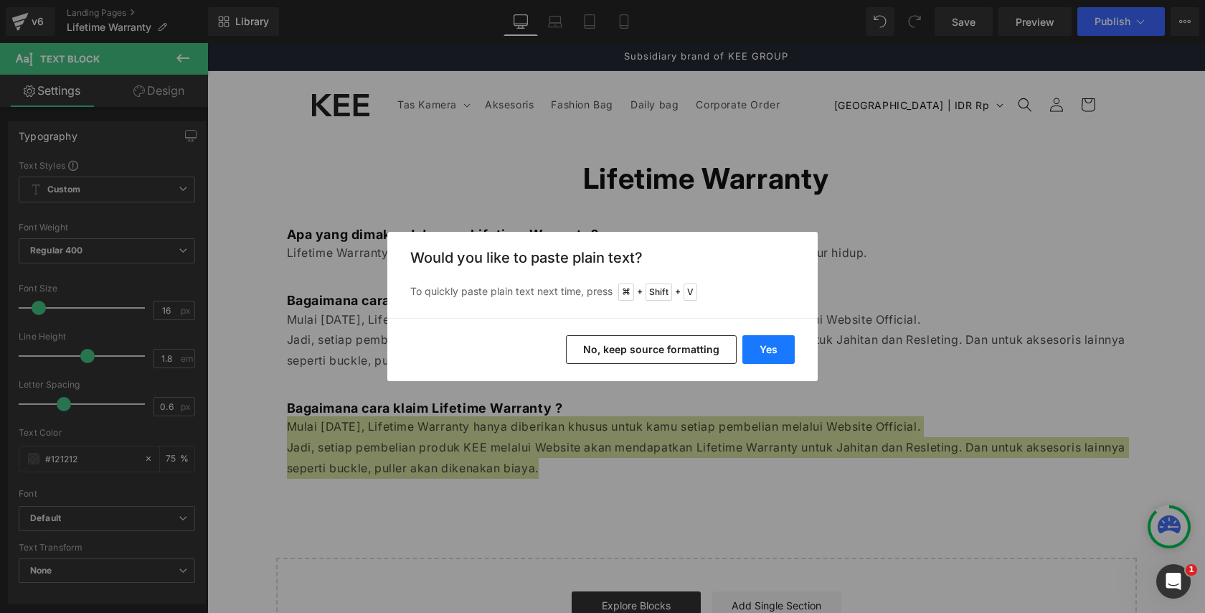
click at [783, 350] on button "Yes" at bounding box center [769, 349] width 52 height 29
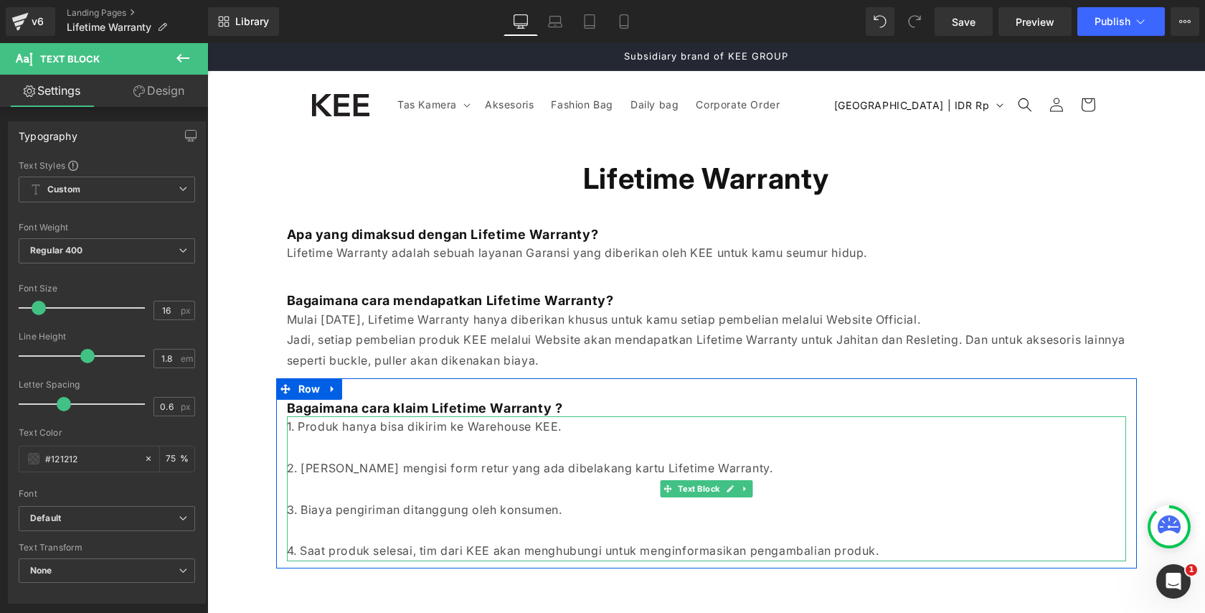
drag, startPoint x: 401, startPoint y: 461, endPoint x: 420, endPoint y: 460, distance: 18.7
click at [401, 461] on p "2. Wajib mengisi form retur yang ada dibelakang kartu Lifetime Warranty." at bounding box center [707, 468] width 840 height 21
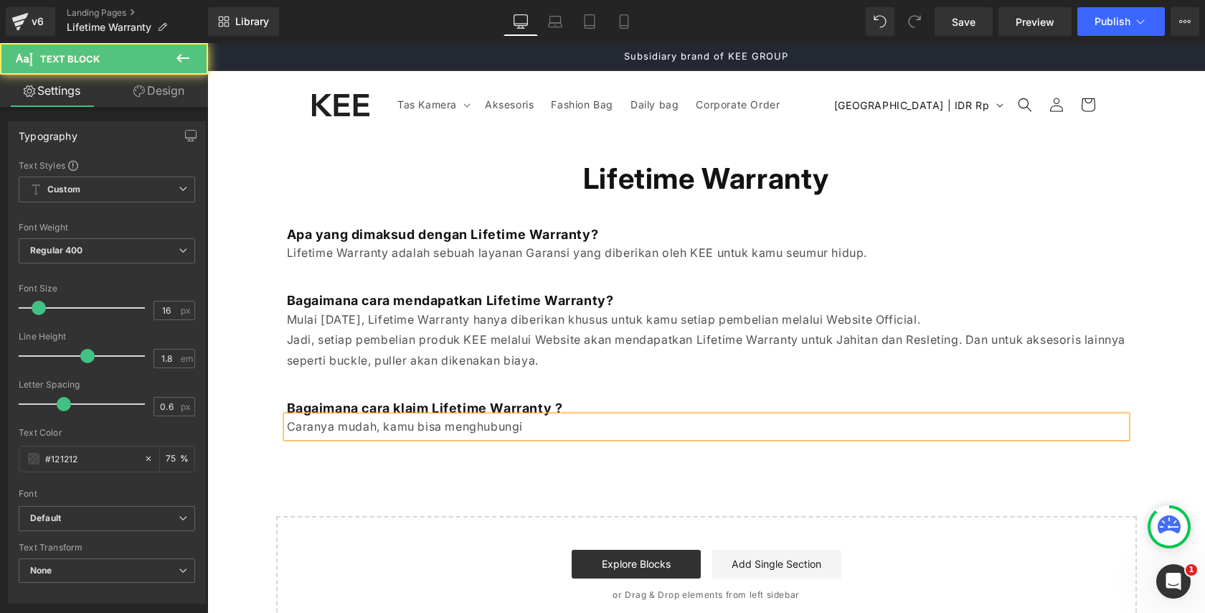
click at [422, 430] on p "Caranya mudah, kamu bisa menghubungi" at bounding box center [707, 426] width 840 height 21
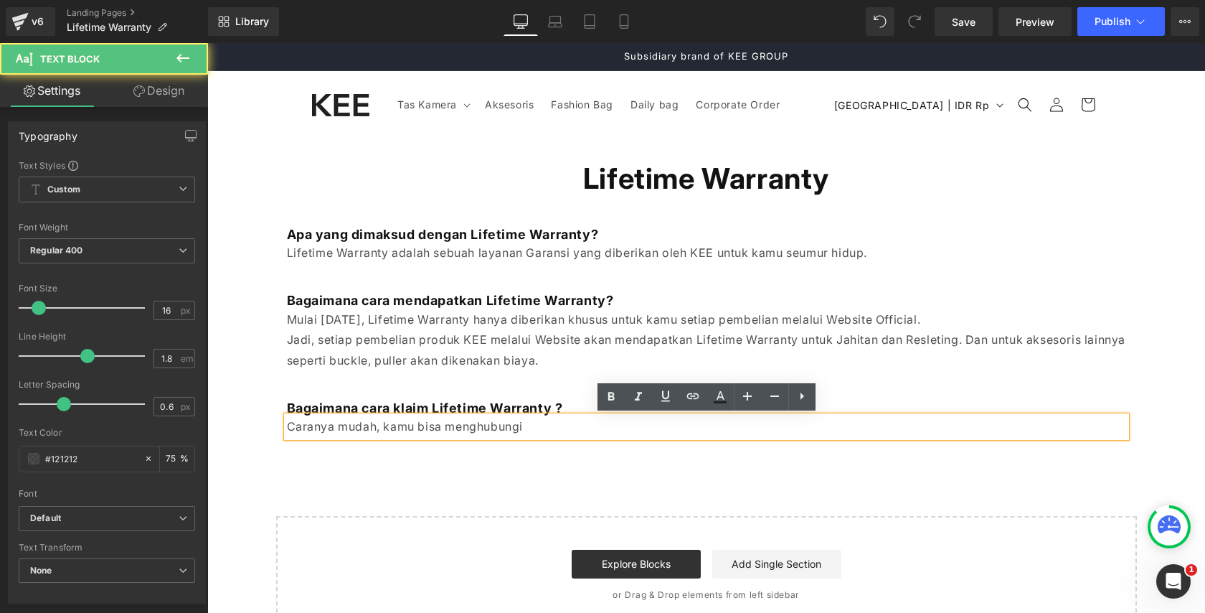
click at [541, 428] on p "Caranya mudah, kamu bisa menghubungi" at bounding box center [707, 426] width 840 height 21
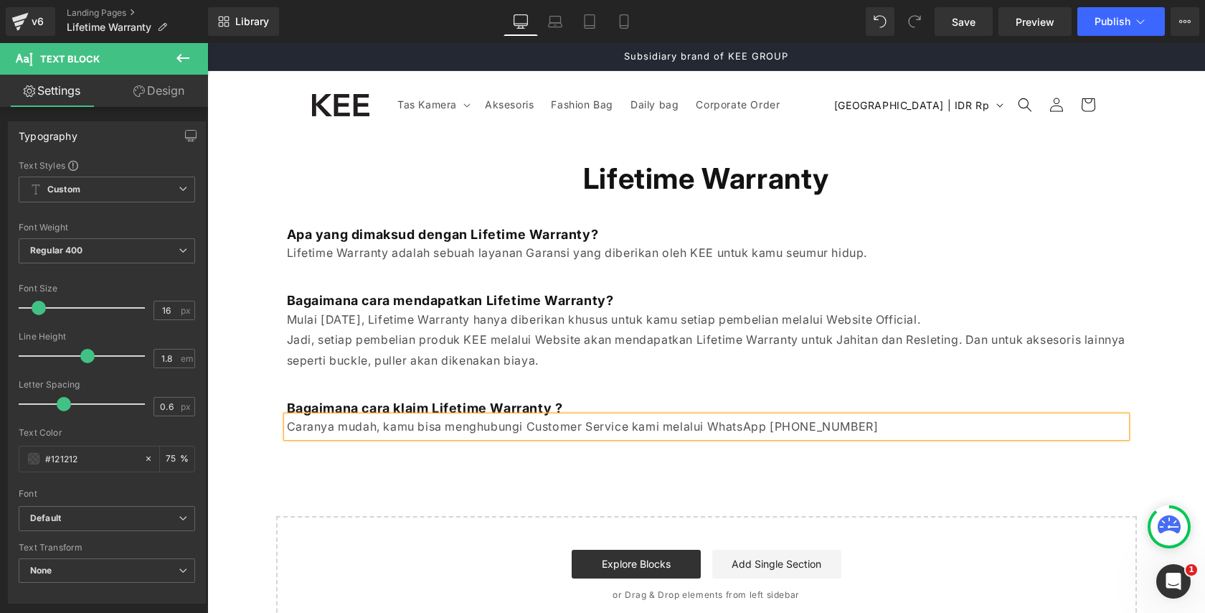
click at [838, 432] on p "Caranya mudah, kamu bisa menghubungi Customer Service kami melalui WhatsApp 085…" at bounding box center [707, 426] width 840 height 21
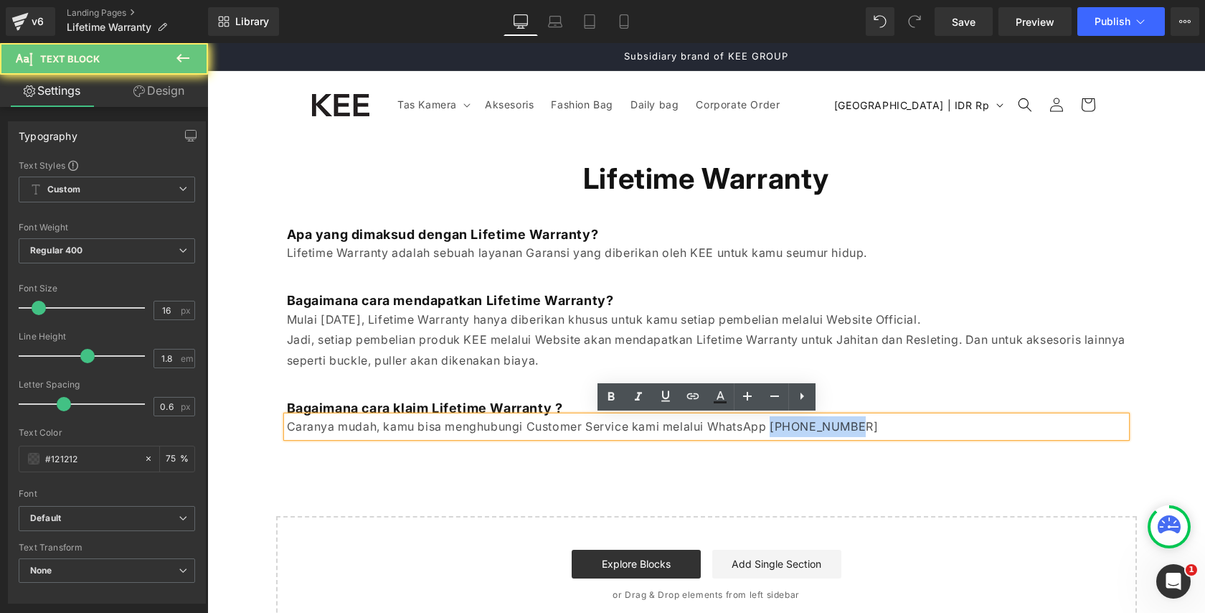
click at [838, 432] on p "Caranya mudah, kamu bisa menghubungi Customer Service kami melalui WhatsApp 085…" at bounding box center [707, 426] width 840 height 21
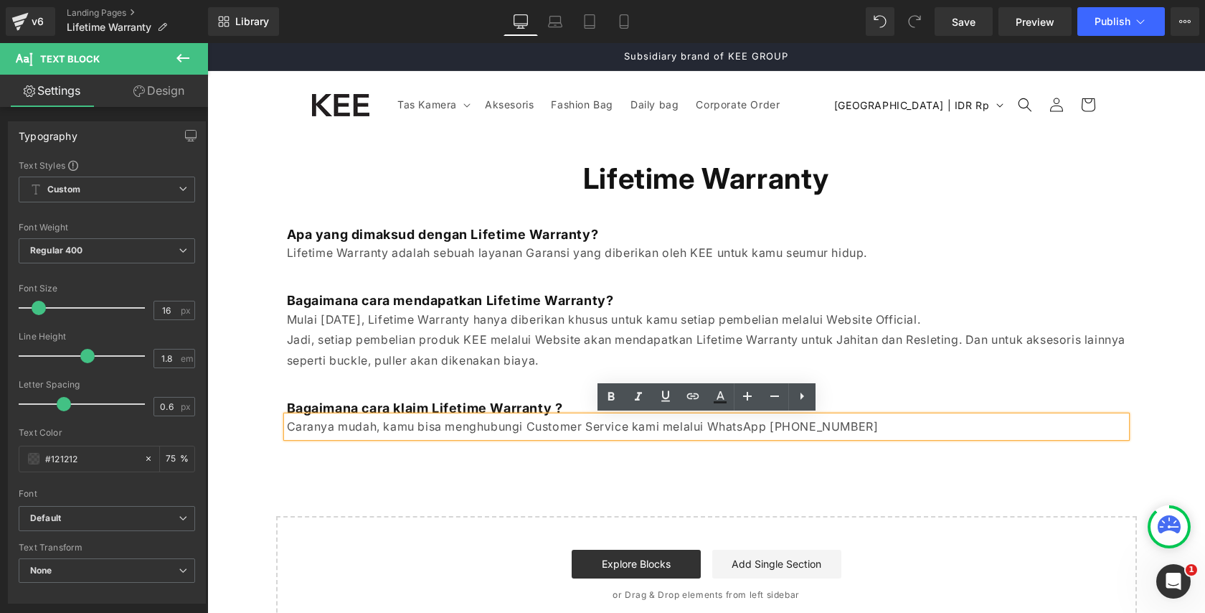
click at [708, 426] on p "Caranya mudah, kamu bisa menghubungi Customer Service kami melalui WhatsApp 085…" at bounding box center [707, 426] width 840 height 21
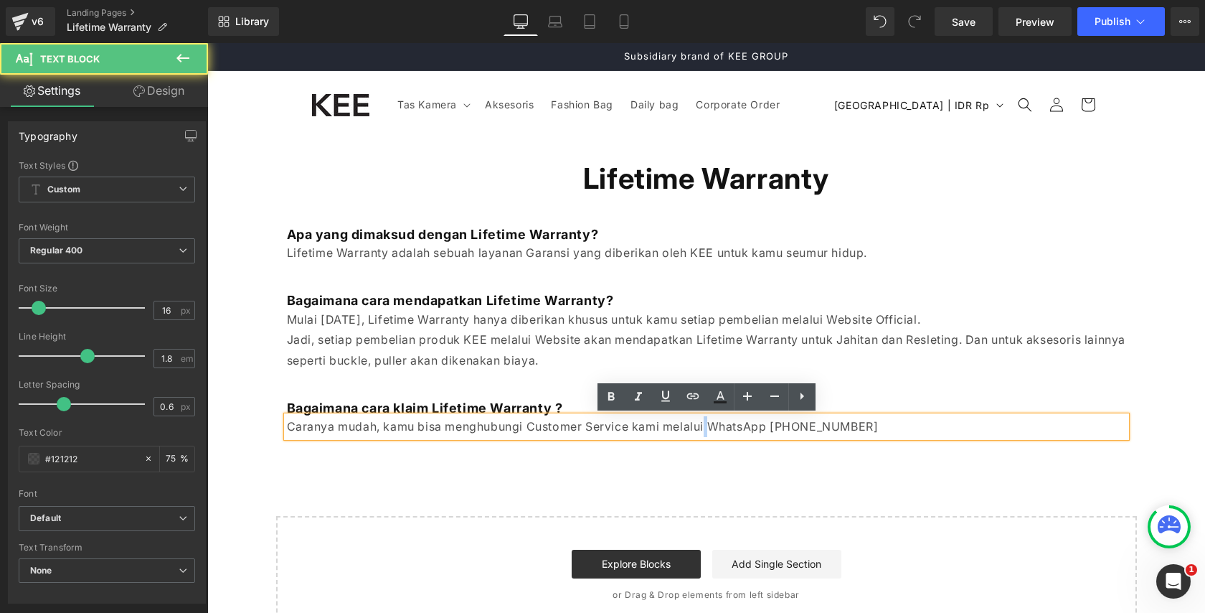
click at [708, 426] on p "Caranya mudah, kamu bisa menghubungi Customer Service kami melalui WhatsApp 085…" at bounding box center [707, 426] width 840 height 21
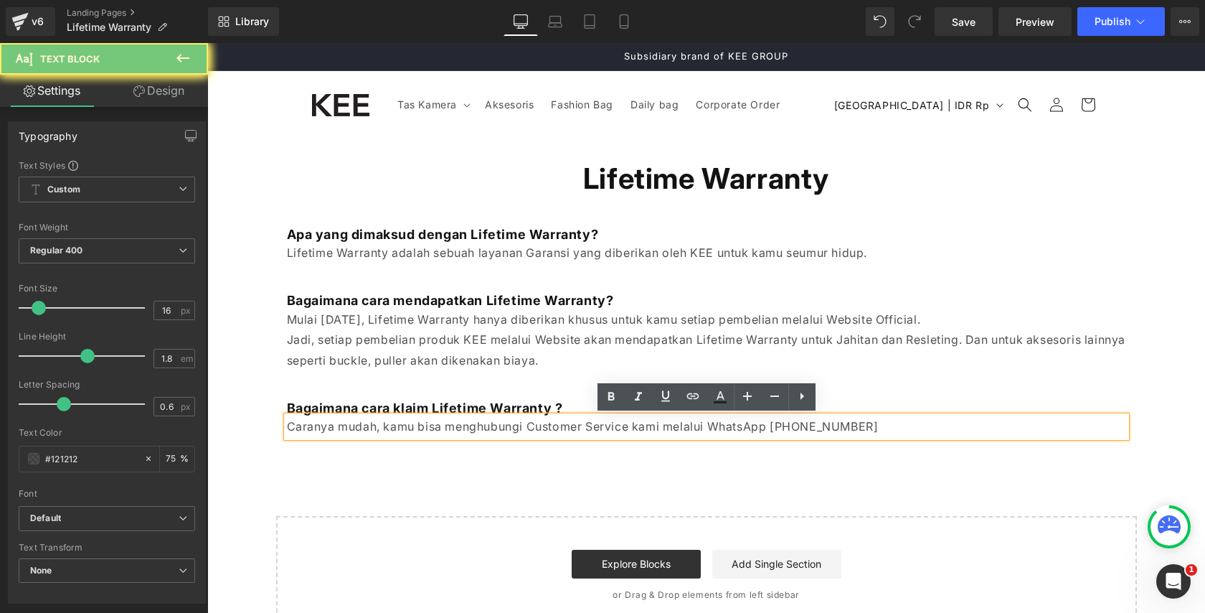
click at [878, 430] on p "Caranya mudah, kamu bisa menghubungi Customer Service kami melalui WhatsApp 085…" at bounding box center [707, 426] width 840 height 21
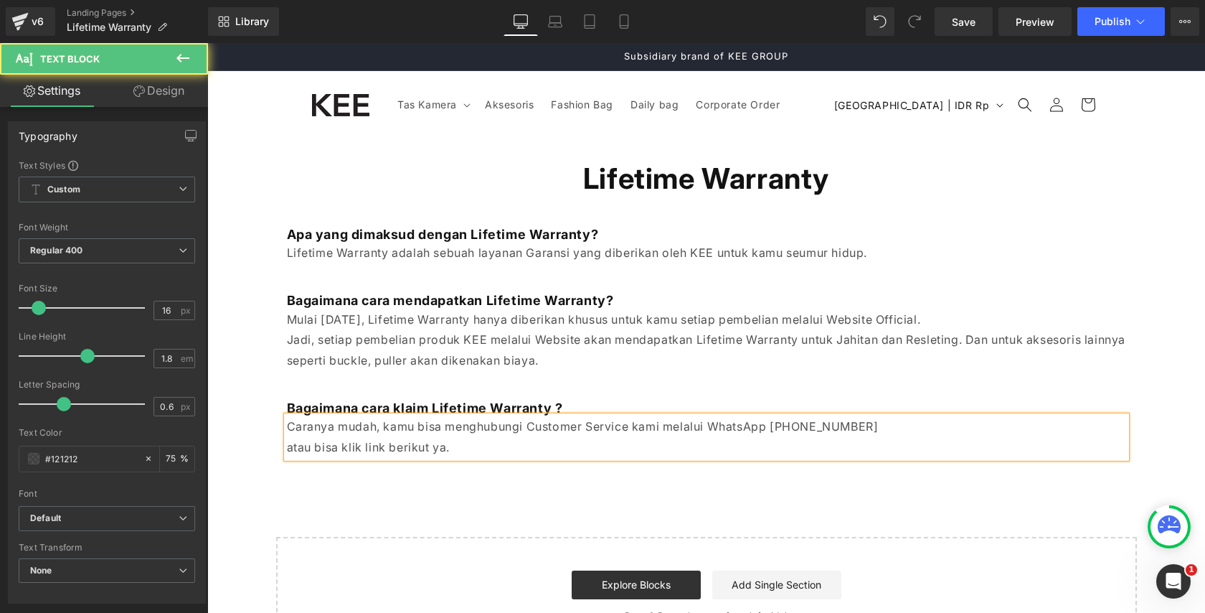
click at [365, 446] on p "Caranya mudah, kamu bisa menghubungi Customer Service kami melalui WhatsApp 085…" at bounding box center [707, 437] width 840 height 42
drag, startPoint x: 365, startPoint y: 446, endPoint x: 394, endPoint y: 448, distance: 28.8
click at [365, 446] on p "Caranya mudah, kamu bisa menghubungi Customer Service kami melalui WhatsApp 085…" at bounding box center [707, 437] width 840 height 42
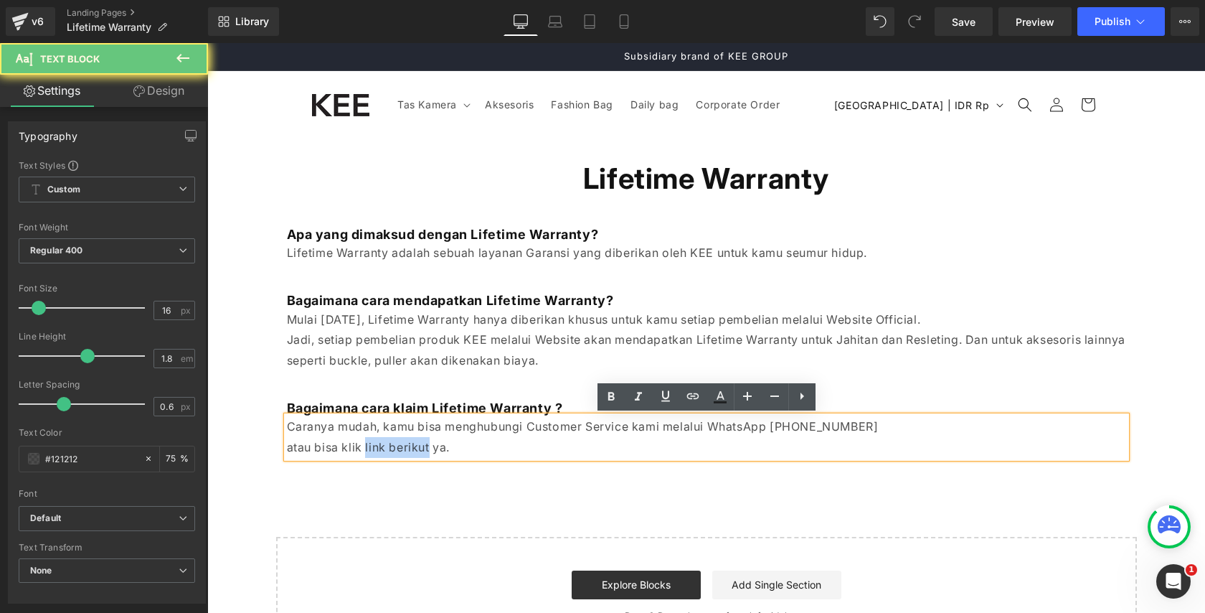
click at [400, 448] on p "Caranya mudah, kamu bisa menghubungi Customer Service kami melalui WhatsApp 085…" at bounding box center [707, 437] width 840 height 42
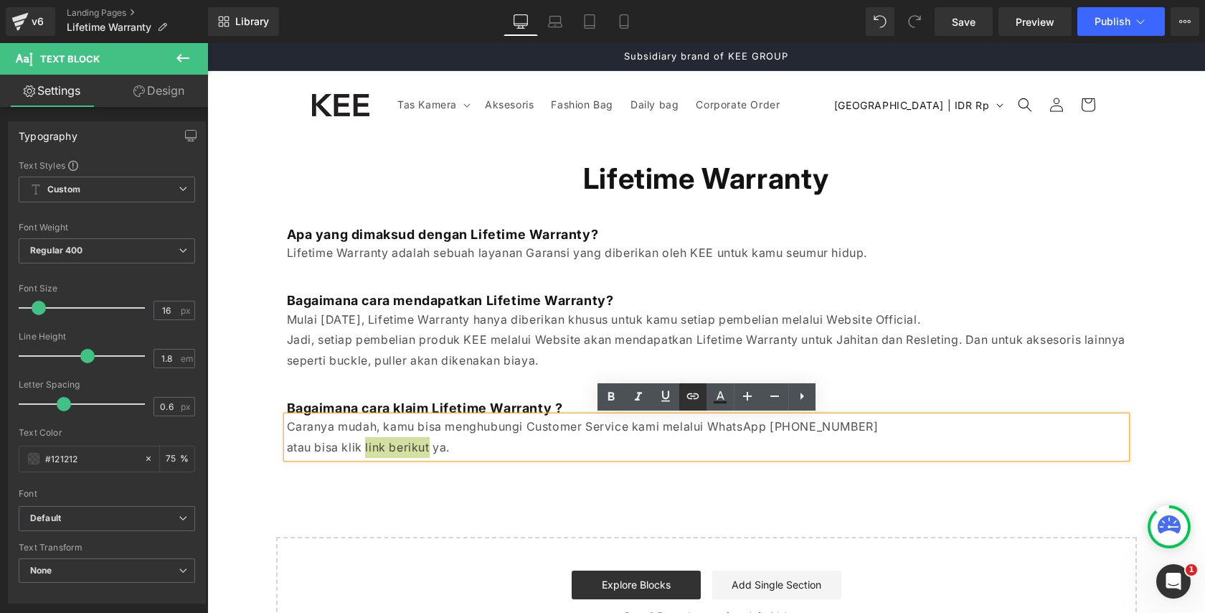
click at [687, 395] on icon at bounding box center [693, 395] width 17 height 17
click at [431, 481] on input "text" at bounding box center [436, 479] width 221 height 36
paste input "https://api.whatsapp.com/send/?phone=6285752602767&text=Hello,%20saya%20ingin%2…"
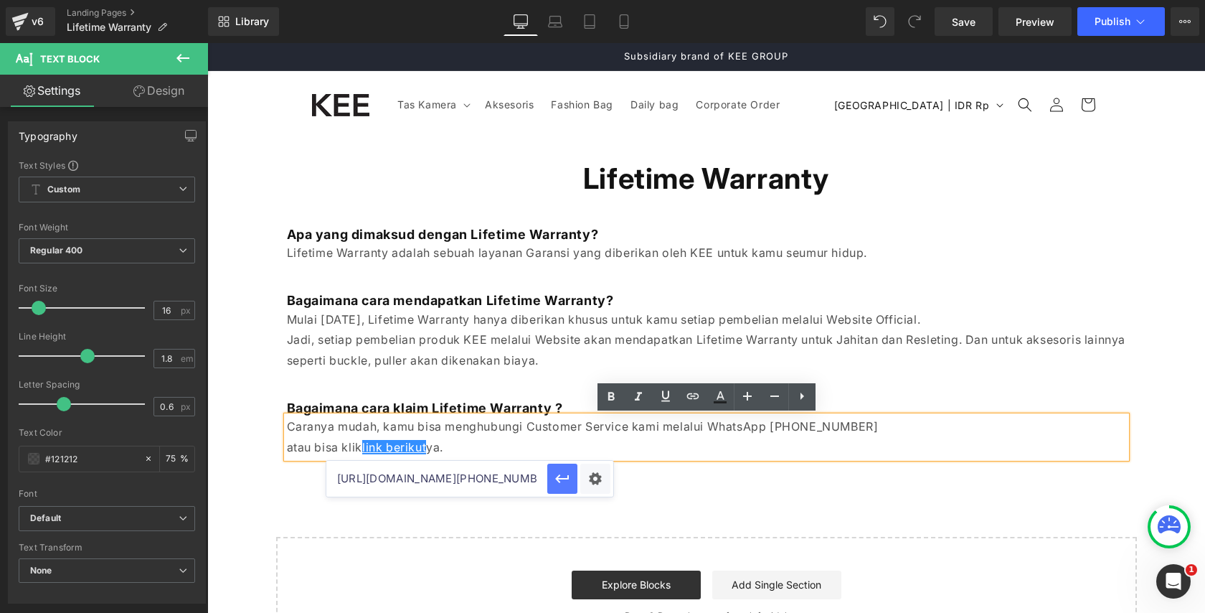
scroll to position [0, 386]
type input "https://api.whatsapp.com/send/?phone=6285752602767&text=Hello,%20saya%20ingin%2…"
click at [572, 479] on button "button" at bounding box center [562, 479] width 30 height 30
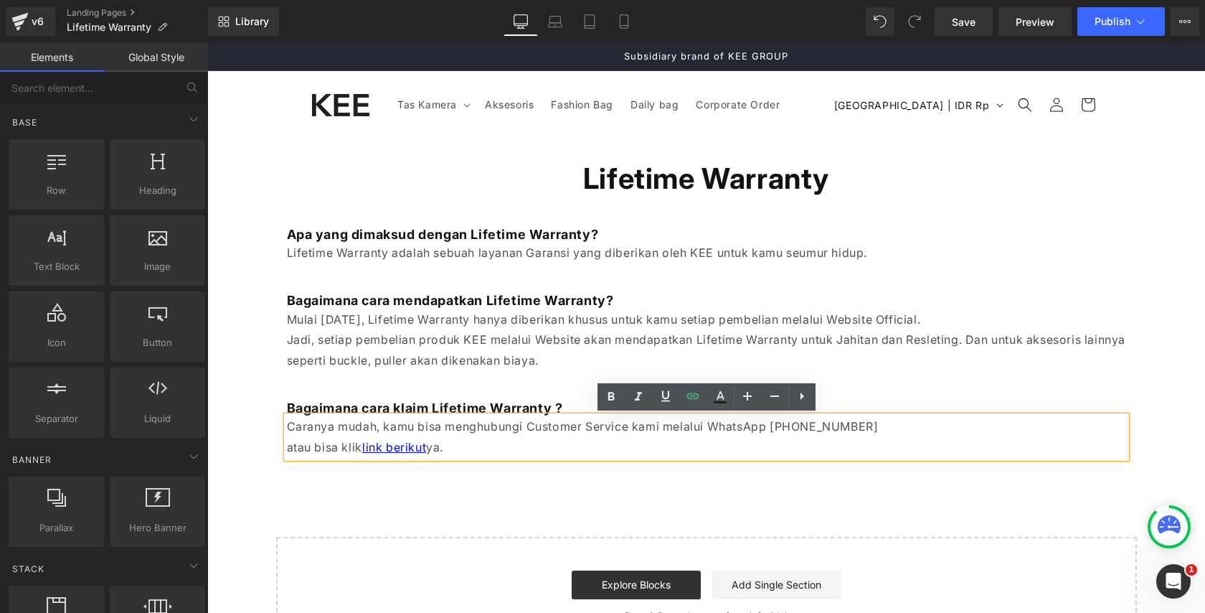
click at [611, 471] on div "Lifetime Warranty Heading Row Apa yang dimaksud dengan Lifetime Warranty? Headi…" at bounding box center [706, 396] width 998 height 516
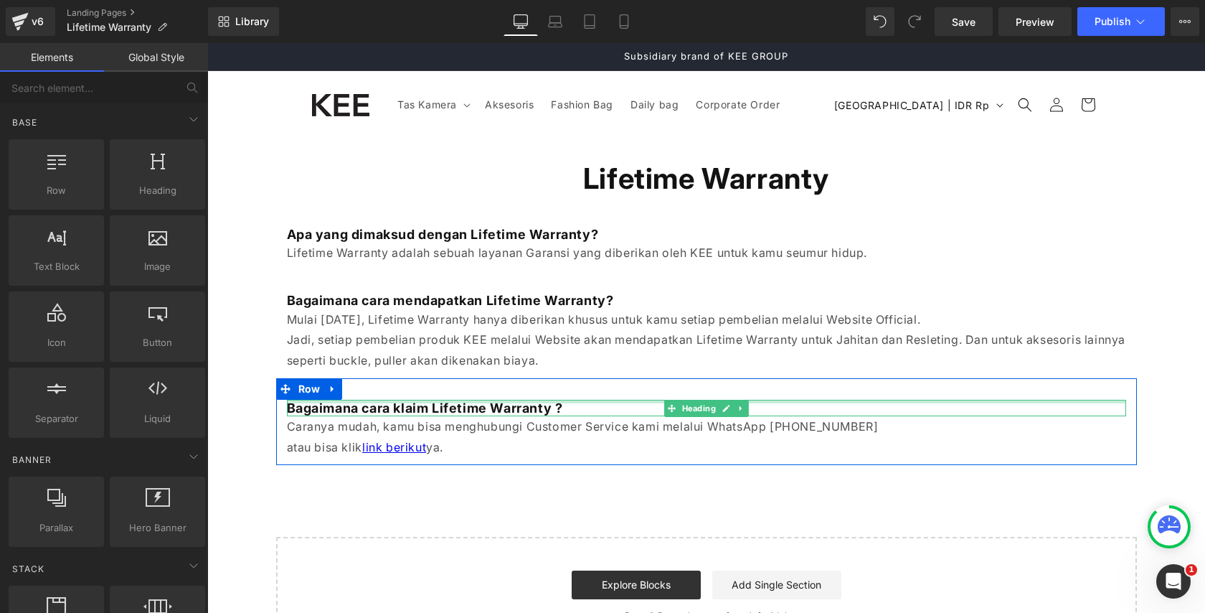
click at [329, 400] on div at bounding box center [707, 402] width 840 height 4
click at [331, 394] on div "Bagaimana cara klaim Lifetime Warranty ? Heading Caranya mudah, kamu bisa mengh…" at bounding box center [706, 421] width 861 height 87
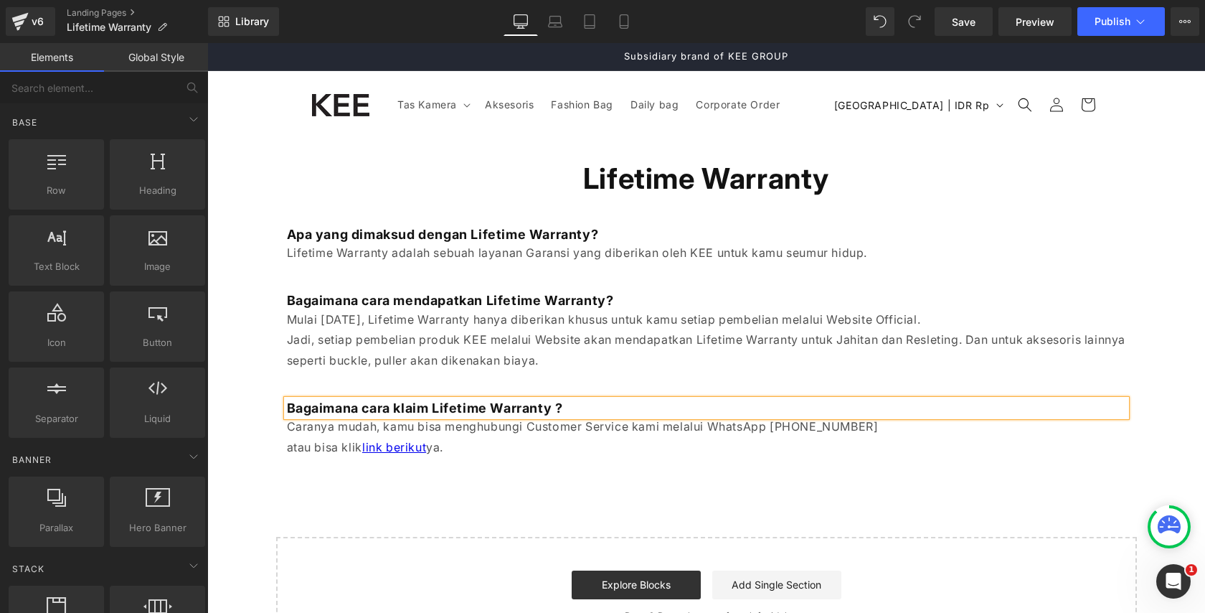
click at [331, 392] on div "Bagaimana cara klaim Lifetime Warranty ? Heading Caranya mudah, kamu bisa mengh…" at bounding box center [706, 421] width 861 height 87
click at [362, 329] on p "Jadi, setiap pembelian produk KEE melalui Website akan mendapatkan Lifetime War…" at bounding box center [707, 350] width 840 height 42
click at [288, 392] on div "Bagaimana cara klaim Lifetime Warranty ? Heading Caranya mudah, kamu bisa mengh…" at bounding box center [706, 421] width 861 height 87
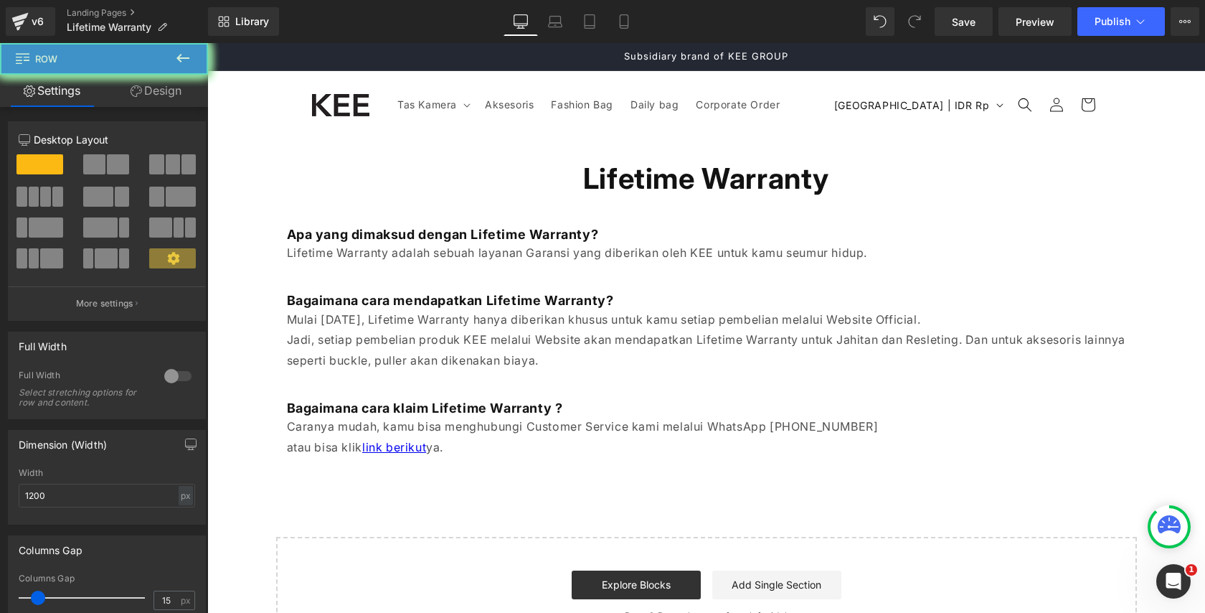
click at [220, 470] on div "Lifetime Warranty Heading Row Apa yang dimaksud dengan Lifetime Warranty? Headi…" at bounding box center [706, 396] width 998 height 516
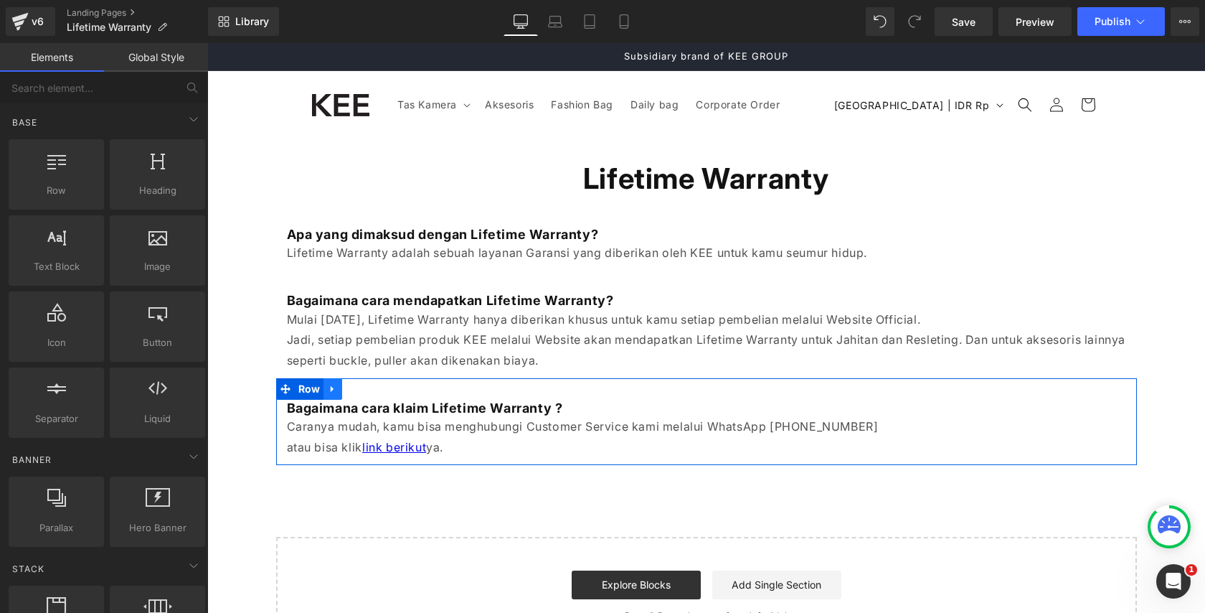
click at [333, 390] on icon at bounding box center [333, 389] width 10 height 11
click at [349, 387] on icon at bounding box center [352, 389] width 10 height 10
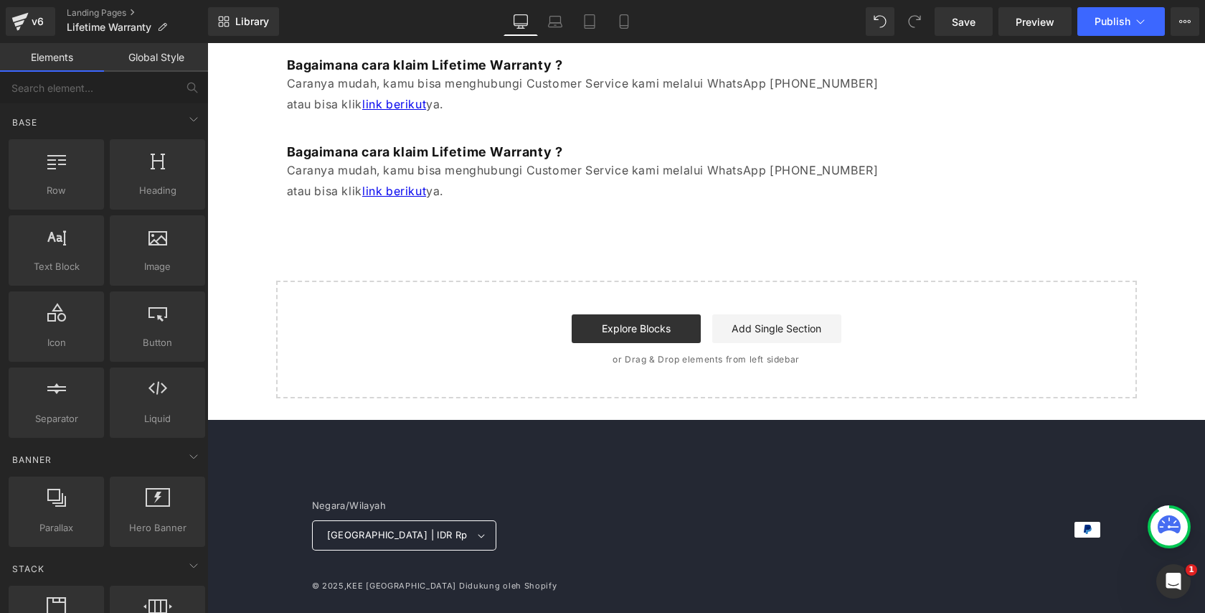
scroll to position [360, 0]
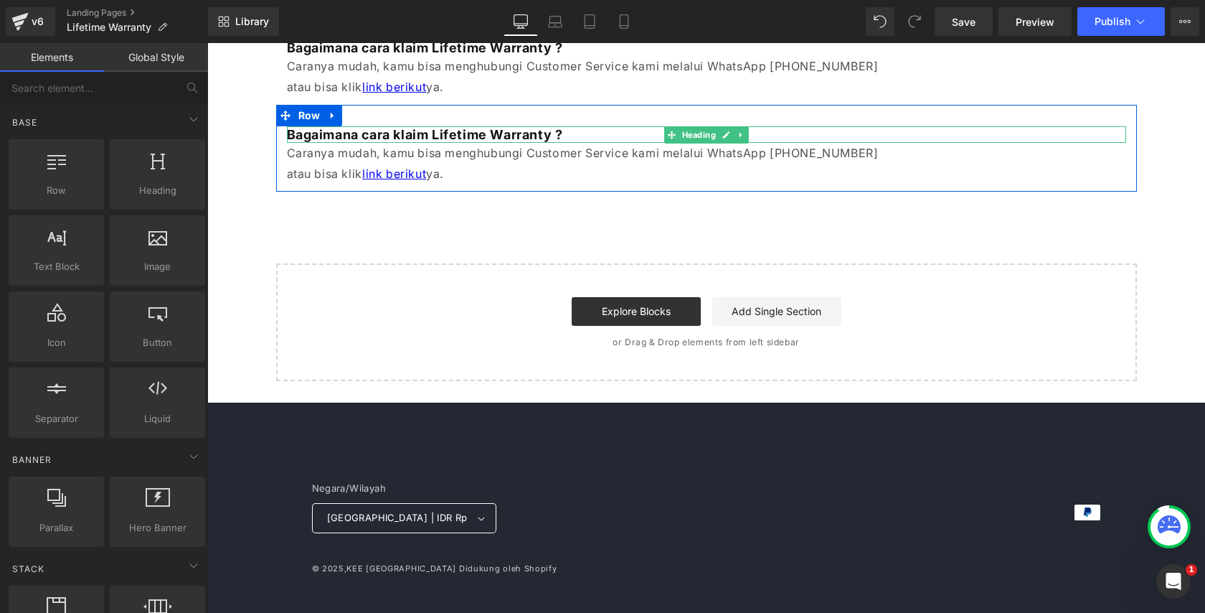
click at [350, 133] on b "Bagaimana cara klaim Lifetime Warranty ?" at bounding box center [425, 134] width 276 height 15
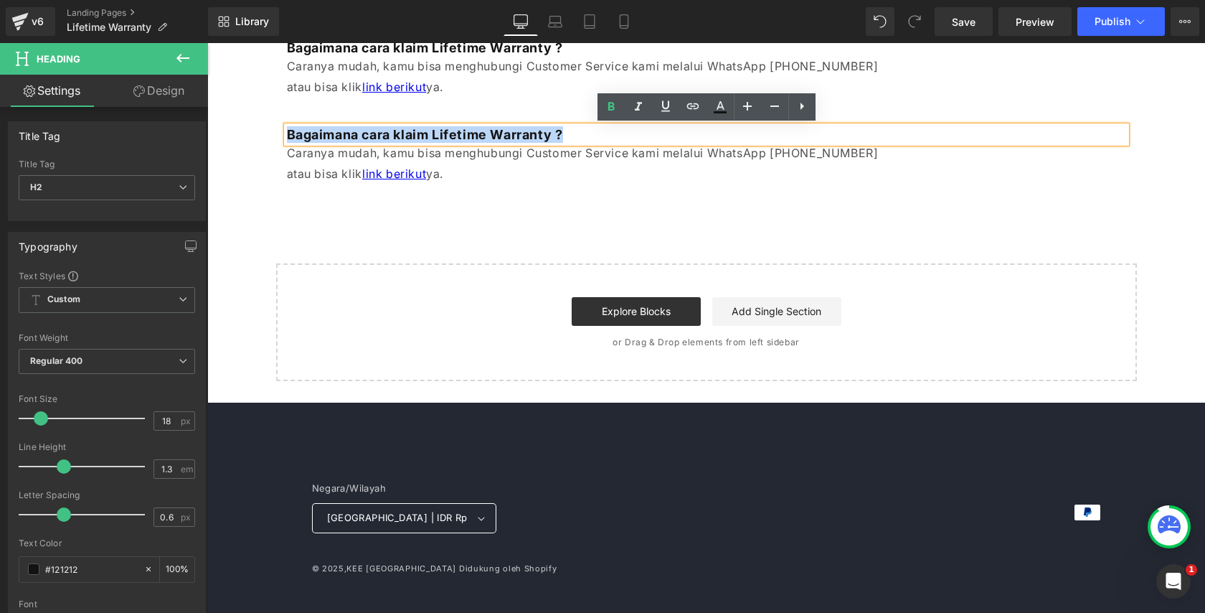
paste div
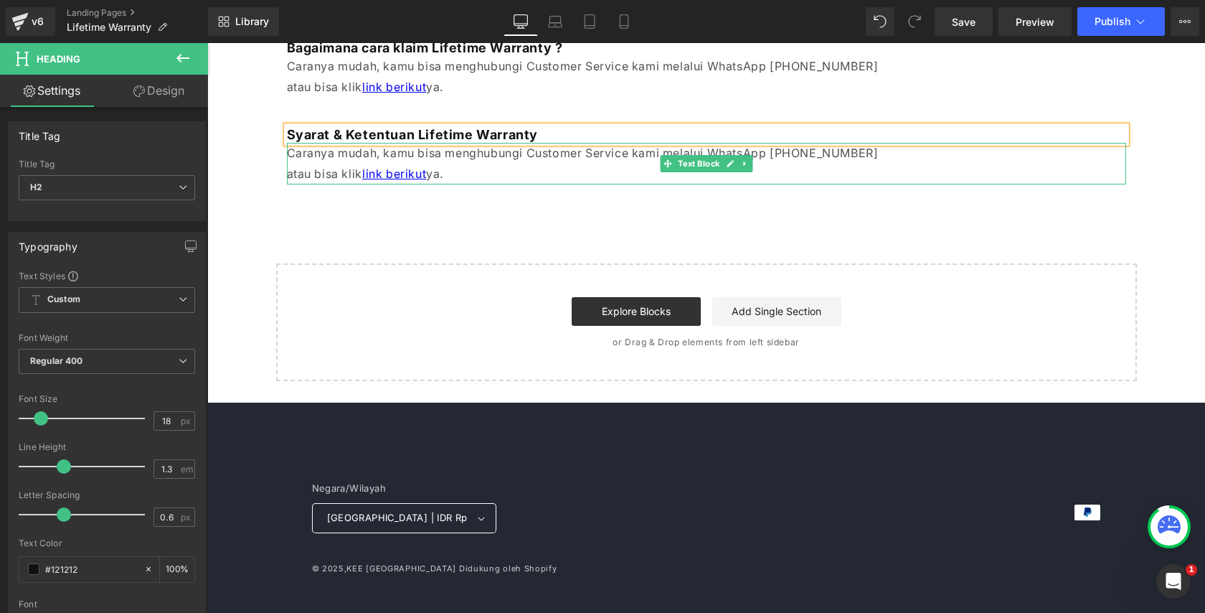
click at [348, 151] on p "Caranya mudah, kamu bisa menghubungi Customer Service kami melalui WhatsApp 085…" at bounding box center [707, 164] width 840 height 42
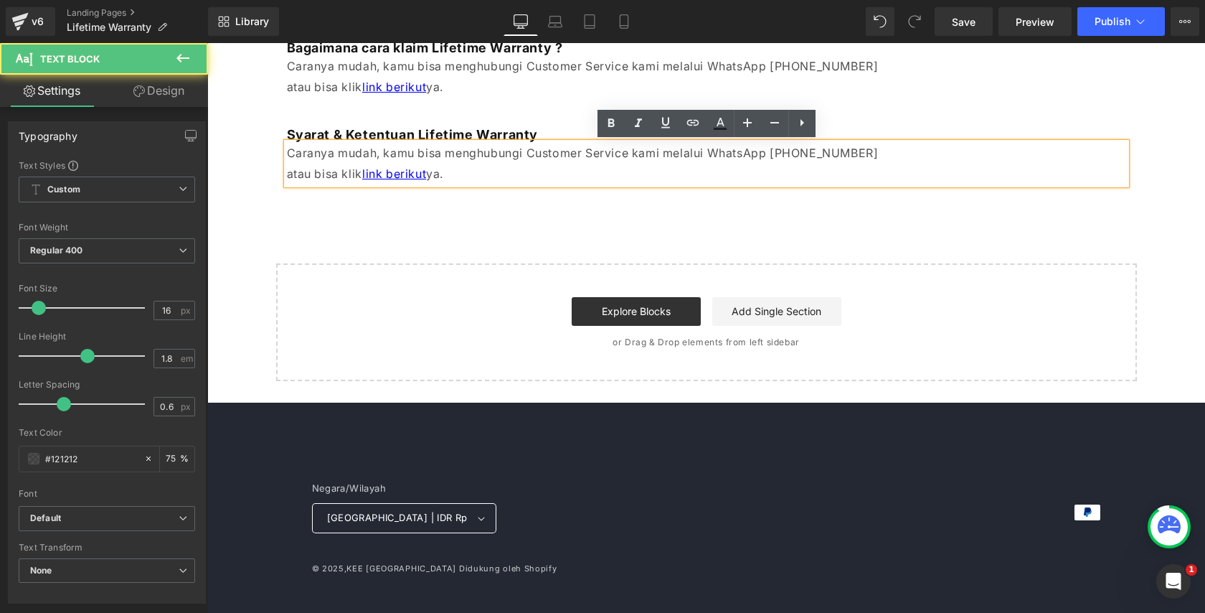
click at [347, 159] on p "Caranya mudah, kamu bisa menghubungi Customer Service kami melalui WhatsApp 085…" at bounding box center [707, 164] width 840 height 42
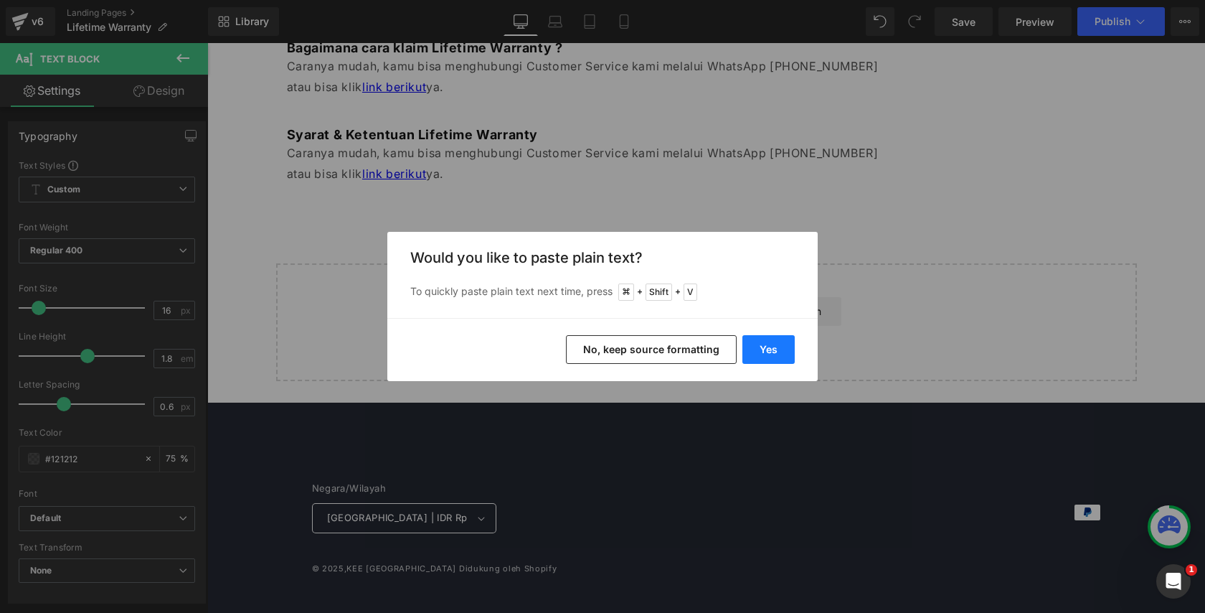
click at [756, 344] on button "Yes" at bounding box center [769, 349] width 52 height 29
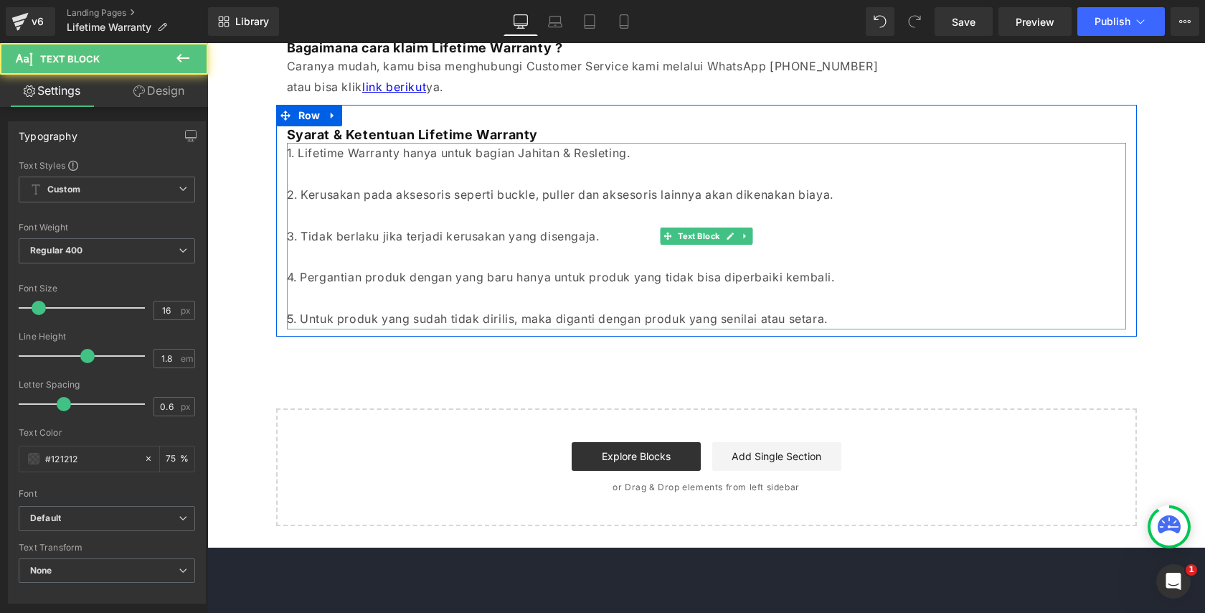
click at [365, 171] on p at bounding box center [707, 174] width 840 height 21
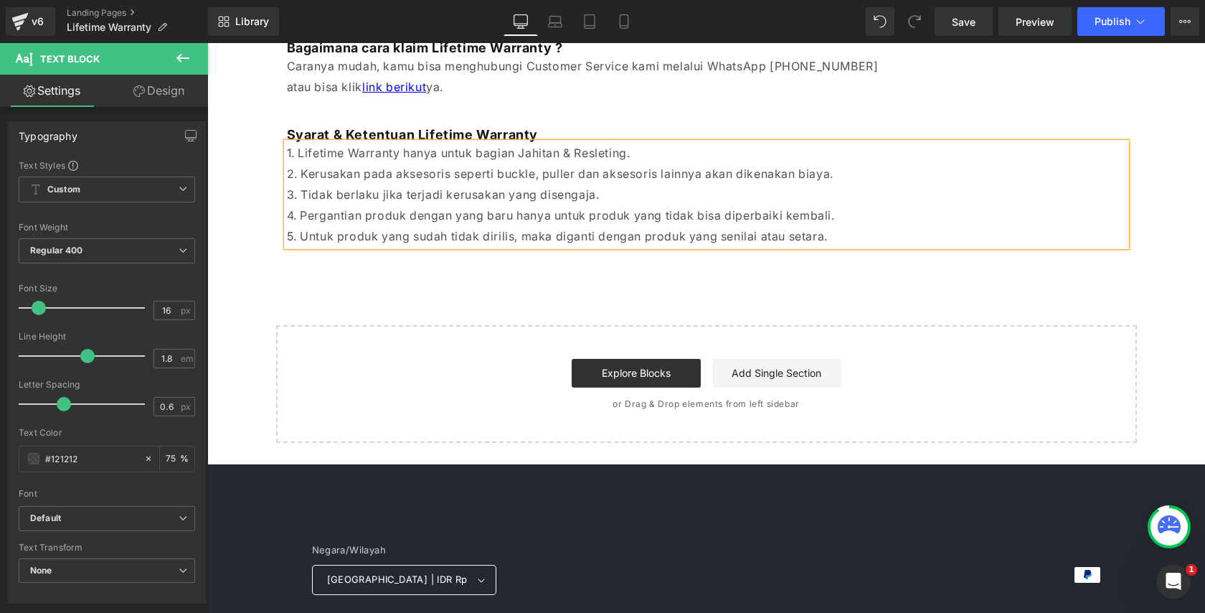
click at [334, 285] on div "Lifetime Warranty Heading Row Apa yang dimaksud dengan Lifetime Warranty? Headi…" at bounding box center [706, 110] width 998 height 664
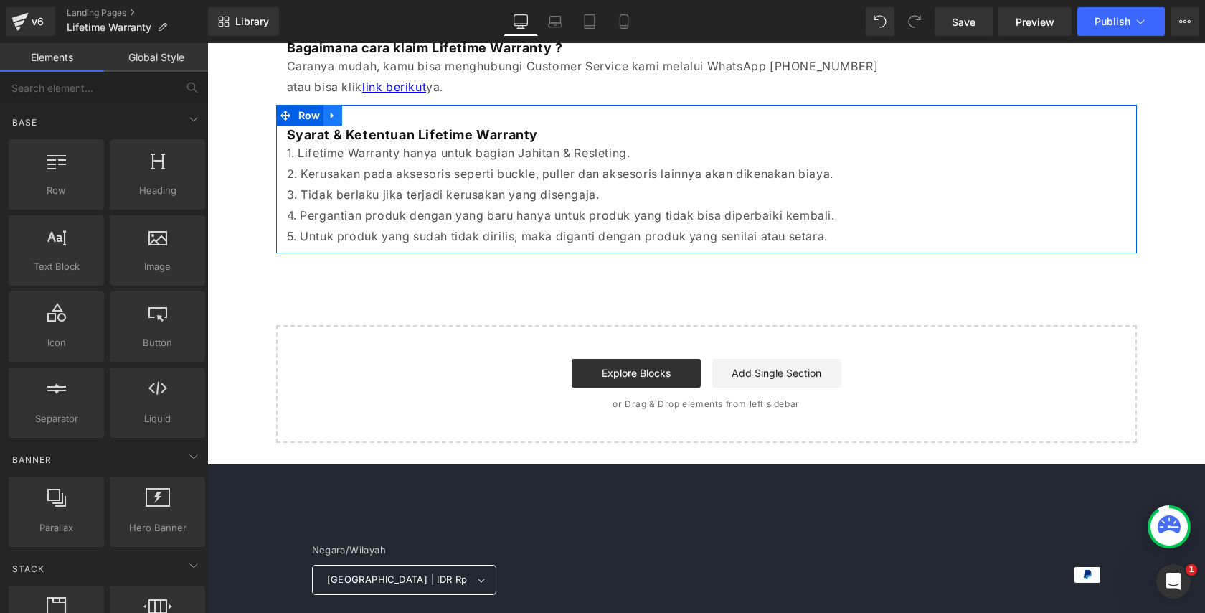
click at [339, 116] on link at bounding box center [333, 116] width 19 height 22
click at [352, 117] on icon at bounding box center [352, 116] width 10 height 10
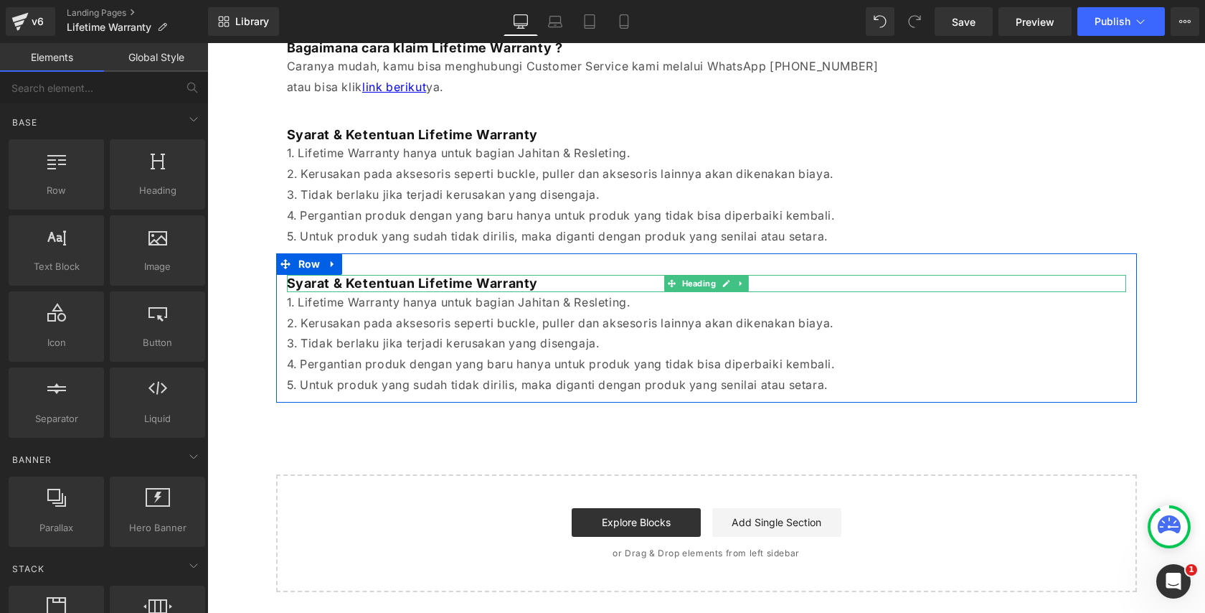
click at [357, 285] on b "Syarat & Ketentuan Lifetime Warranty" at bounding box center [413, 283] width 252 height 15
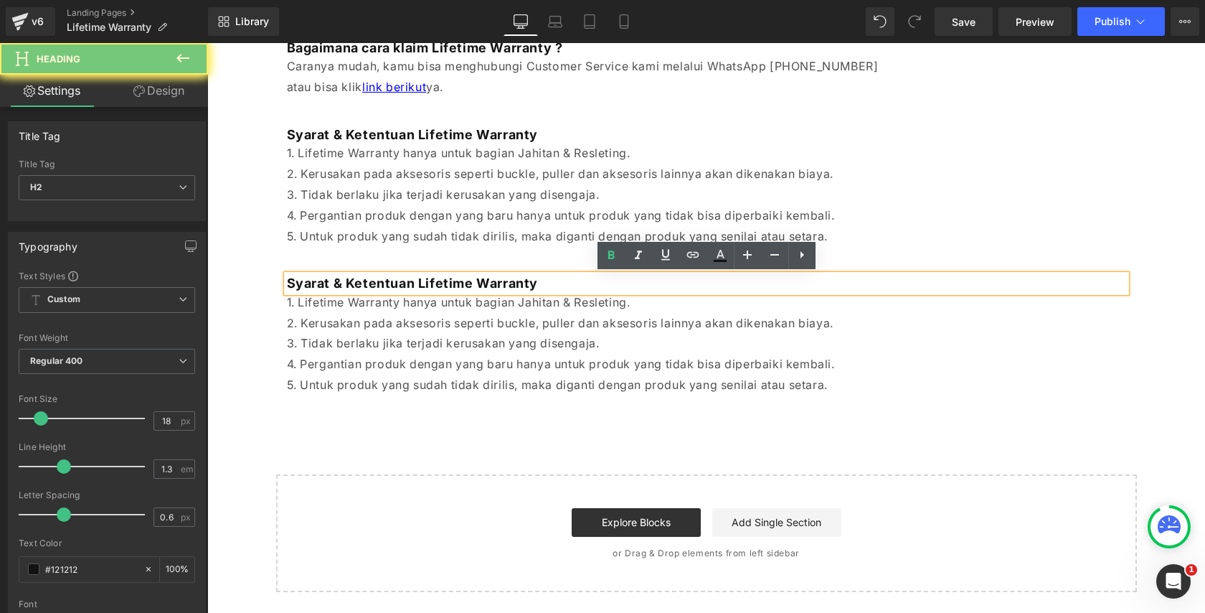
click at [357, 285] on b "Syarat & Ketentuan Lifetime Warranty" at bounding box center [413, 283] width 252 height 15
paste div
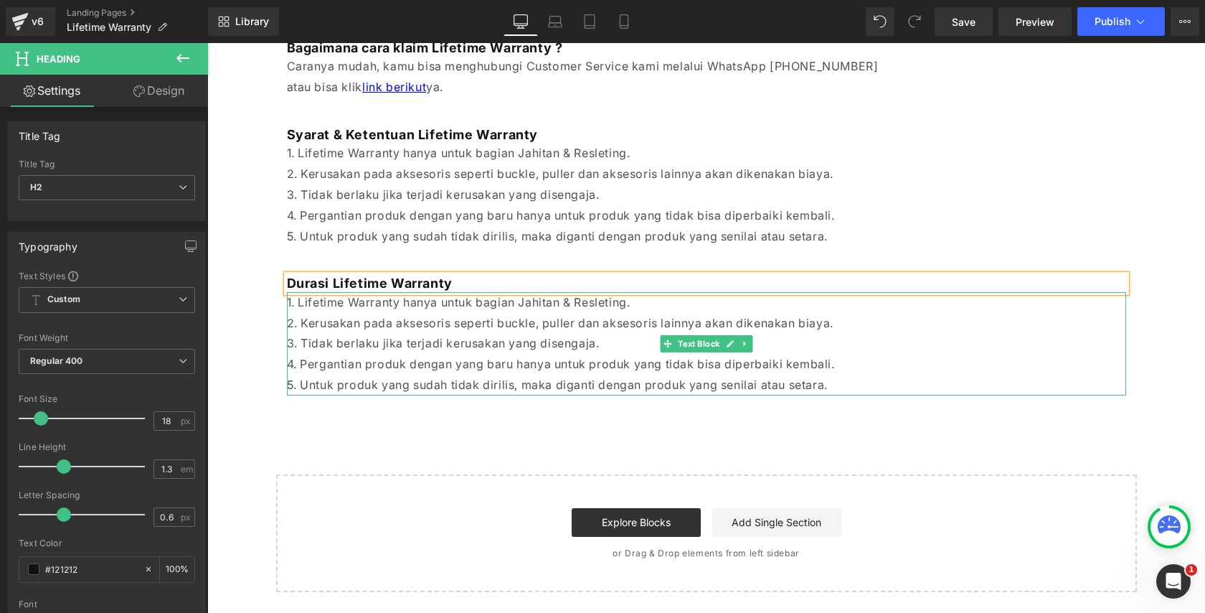
click at [391, 309] on p "1. Lifetime Warranty hanya untuk bagian Jahitan & Resleting." at bounding box center [707, 302] width 840 height 21
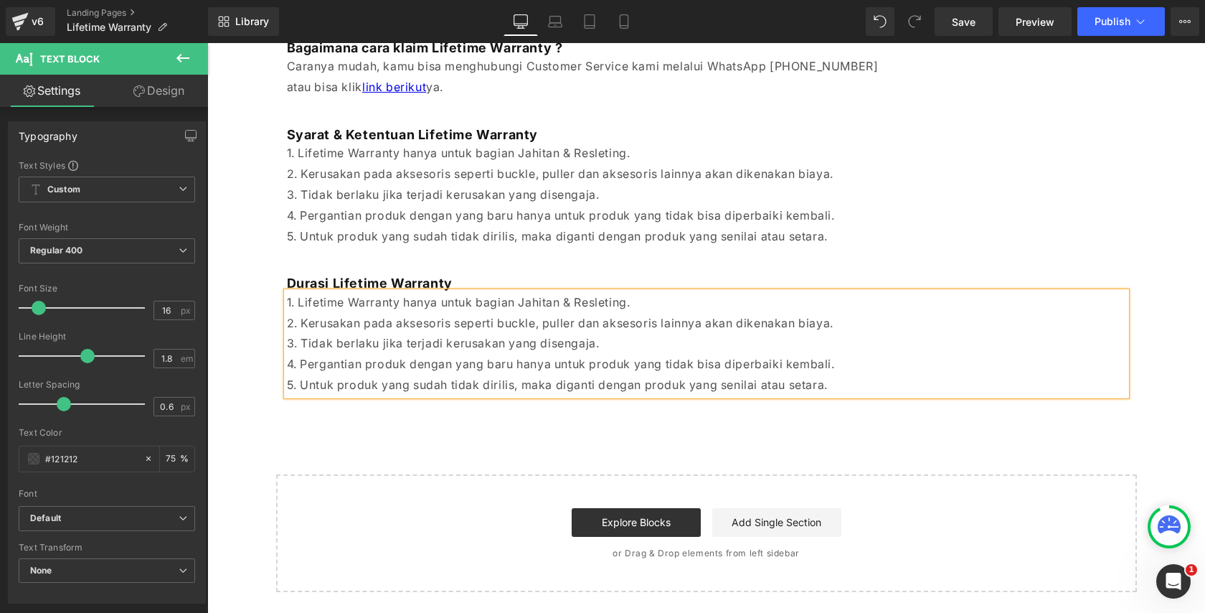
click at [424, 354] on p "4. Pergantian produk dengan yang baru hanya untuk produk yang tidak bisa diperb…" at bounding box center [707, 364] width 840 height 21
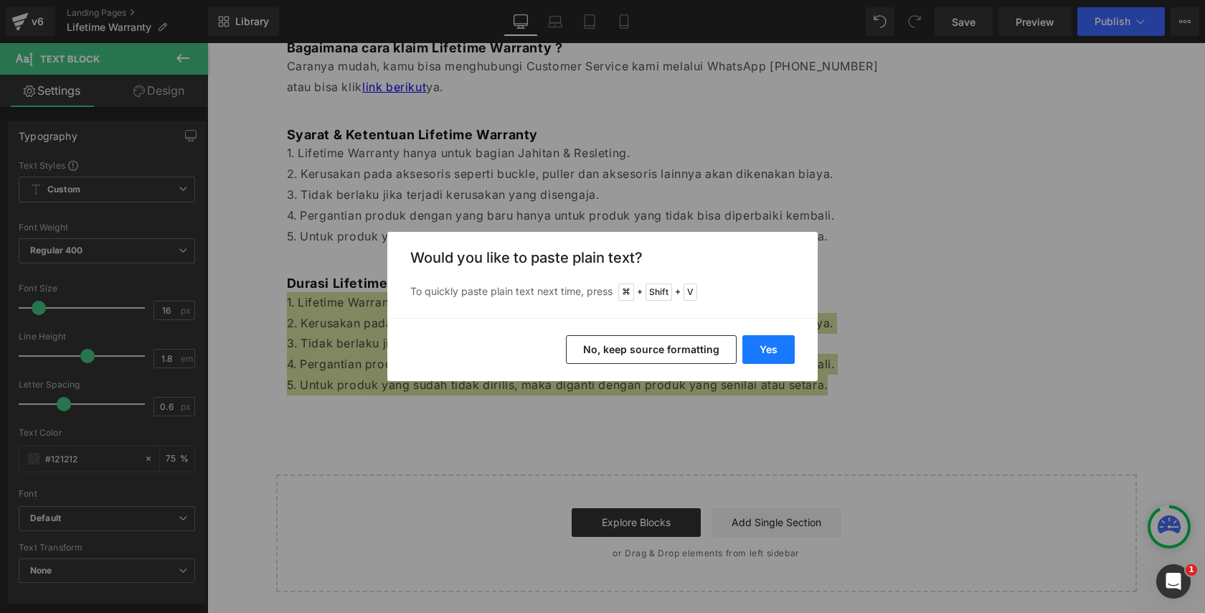
click at [768, 347] on button "Yes" at bounding box center [769, 349] width 52 height 29
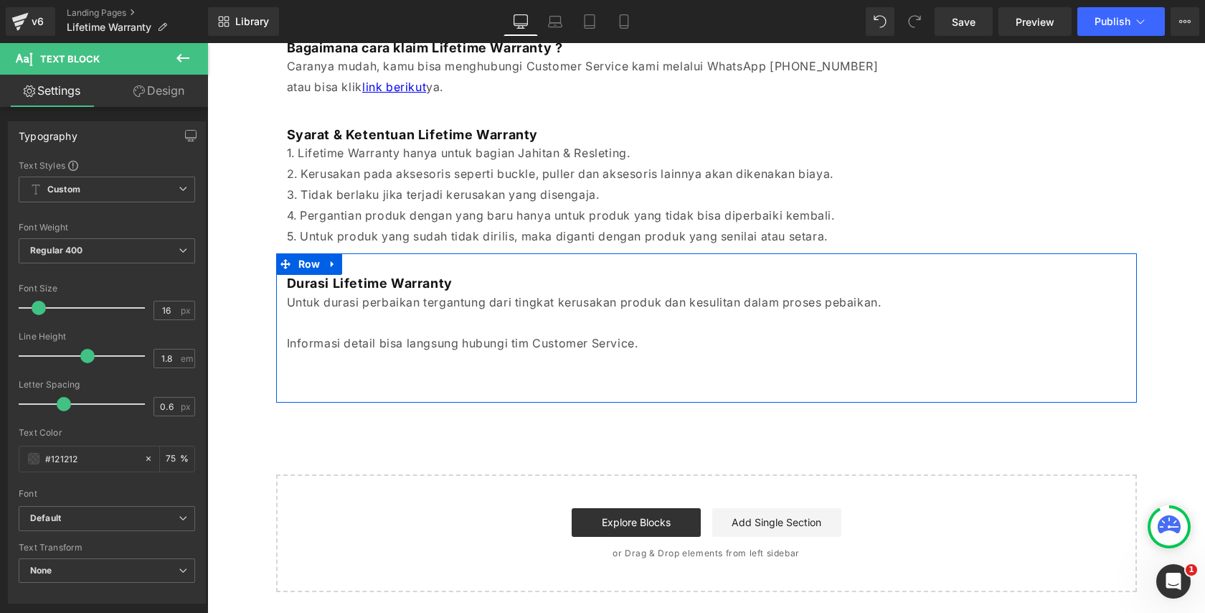
click at [377, 283] on b "Durasi Lifetime Warranty" at bounding box center [370, 283] width 166 height 15
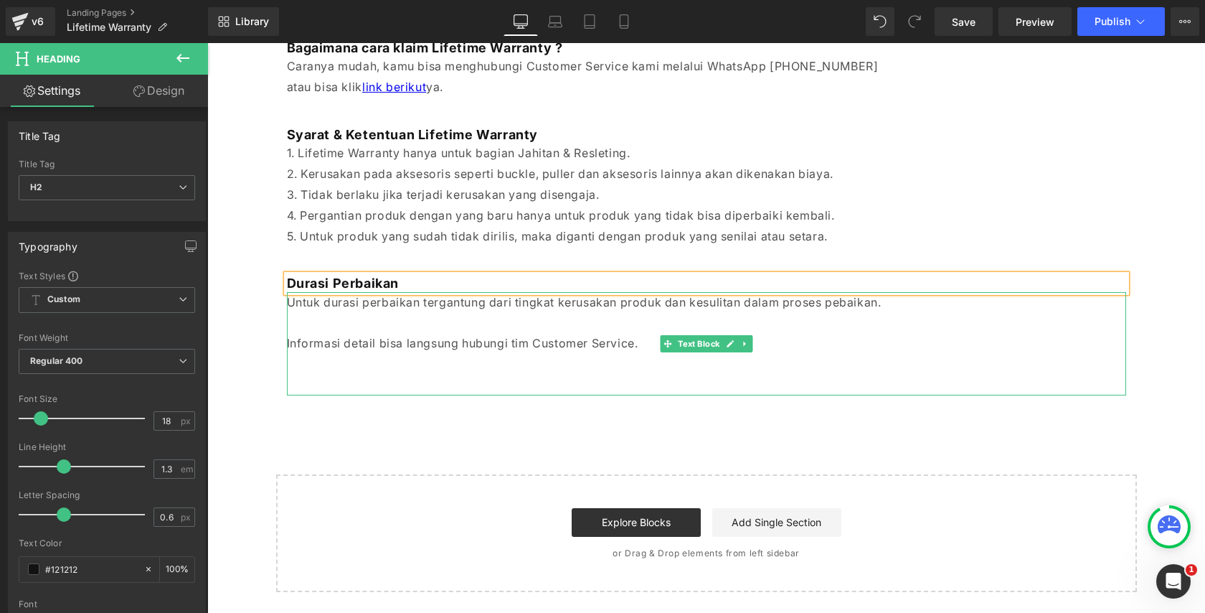
click at [423, 320] on p at bounding box center [707, 323] width 840 height 21
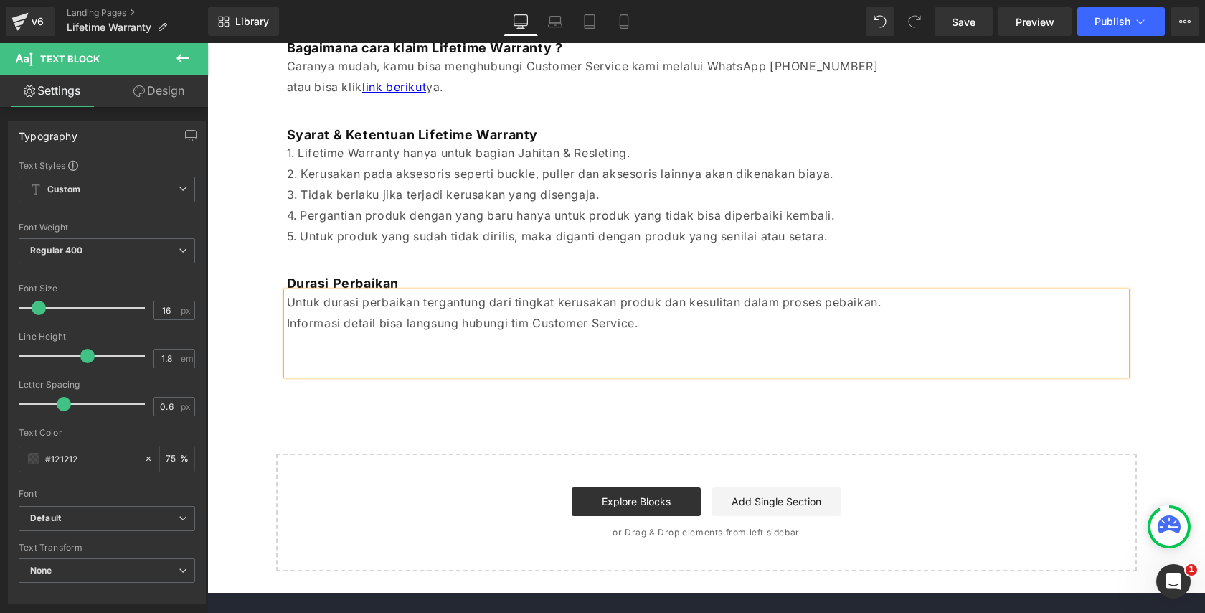
click at [436, 366] on p at bounding box center [707, 364] width 840 height 21
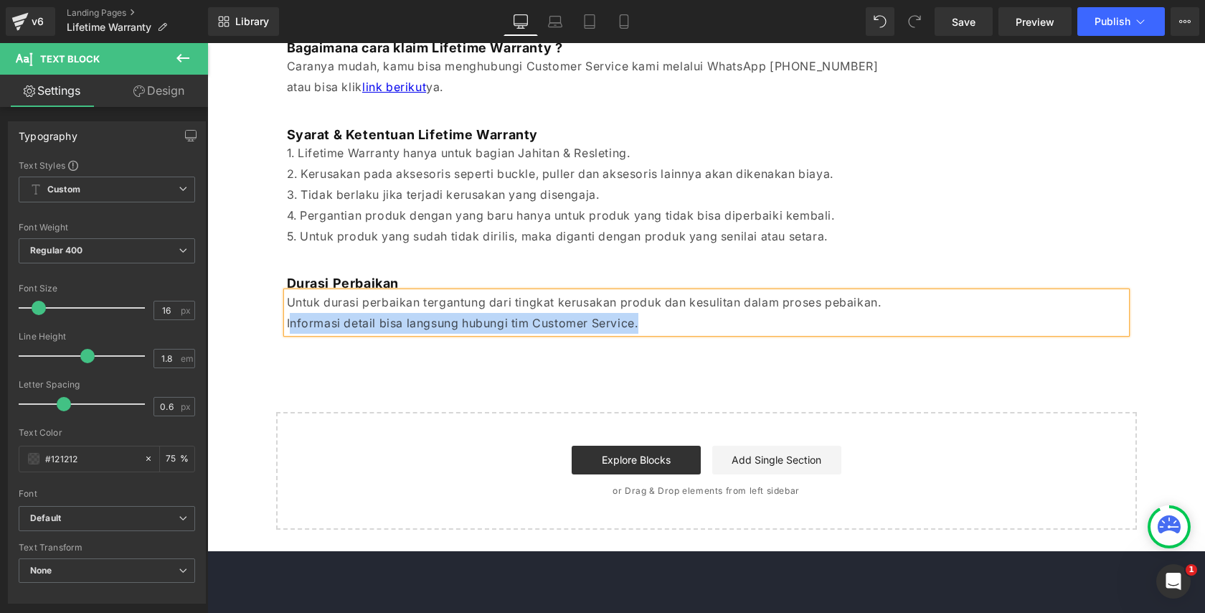
click at [288, 317] on p "Informasi detail bisa langsung hubungi tim Customer Service." at bounding box center [707, 323] width 840 height 21
copy p "Informasi detail bisa langsung hubungi tim Customer Service."
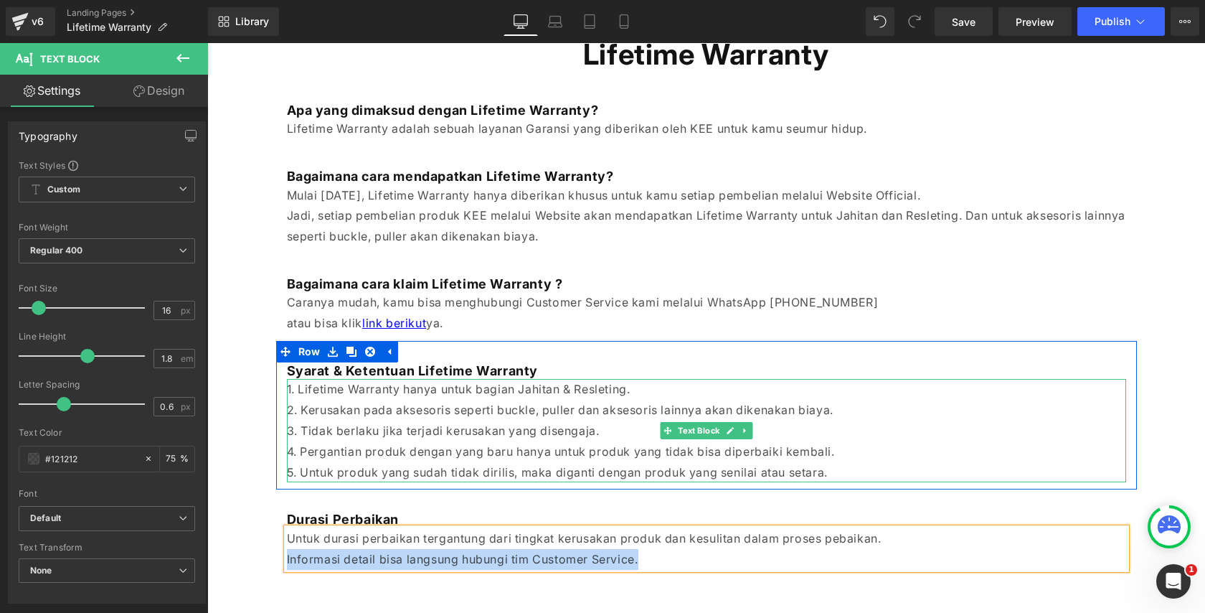
scroll to position [311, 0]
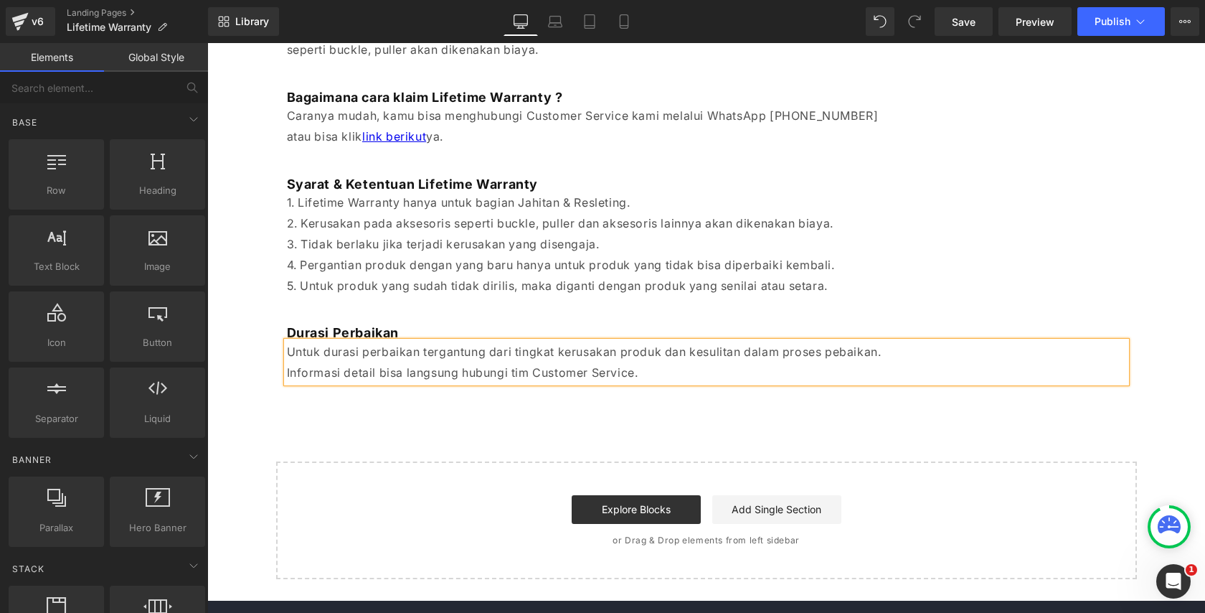
click at [332, 416] on div "Lifetime Warranty Heading Row Apa yang dimaksud dengan Lifetime Warranty? Headi…" at bounding box center [706, 203] width 998 height 751
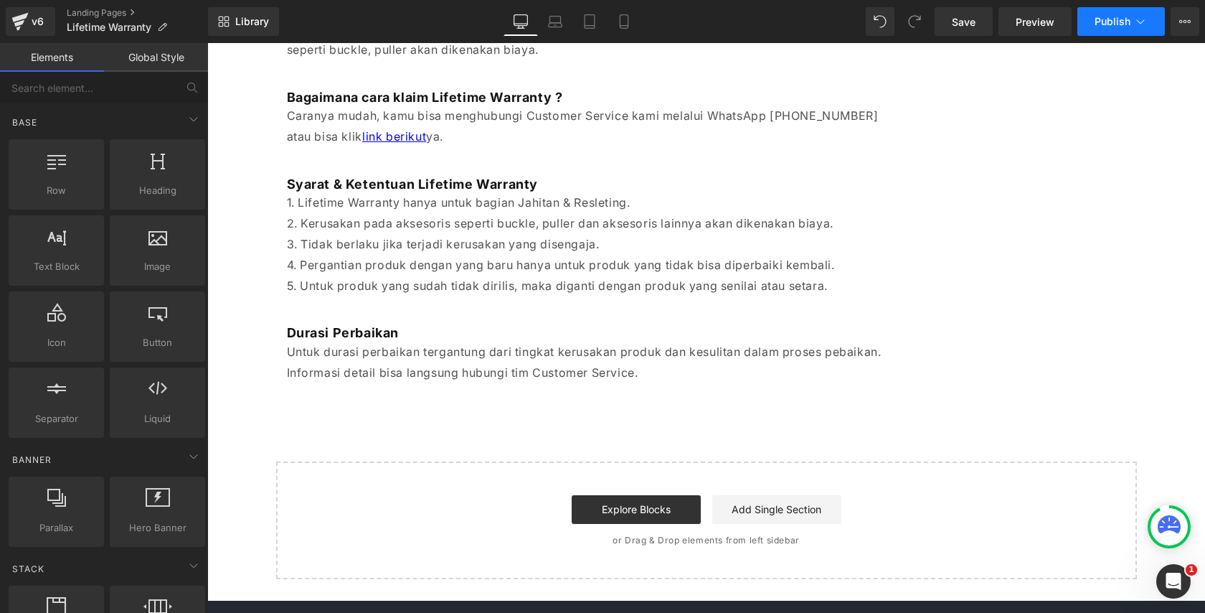
click at [1101, 19] on span "Publish" at bounding box center [1113, 21] width 36 height 11
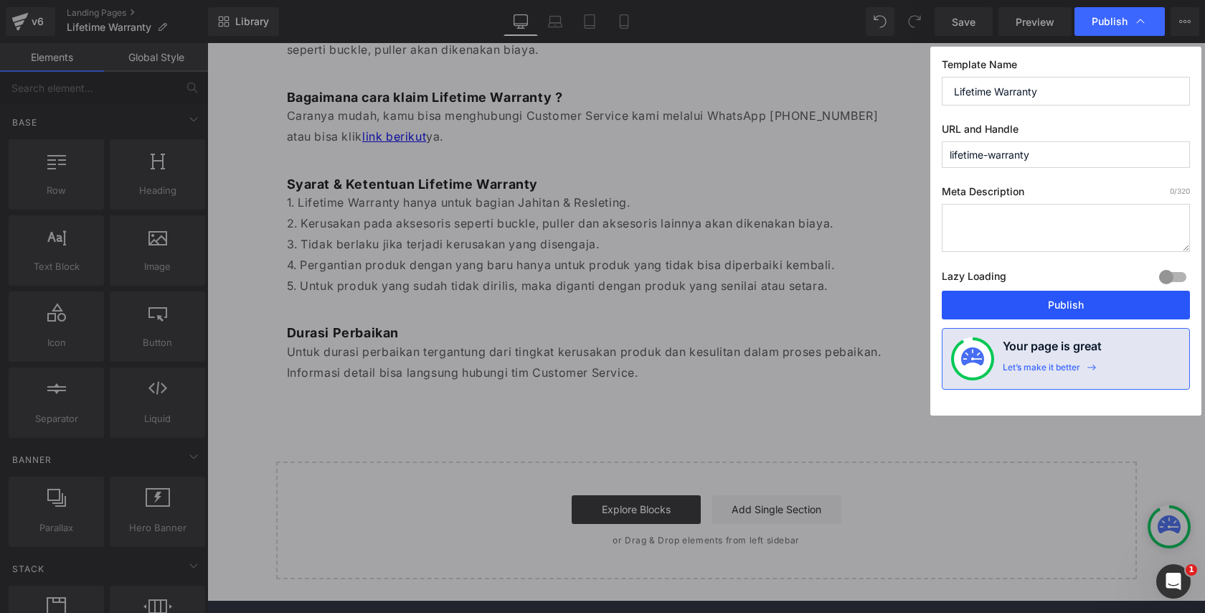
click at [984, 314] on button "Publish" at bounding box center [1066, 305] width 248 height 29
